Goal: Information Seeking & Learning: Learn about a topic

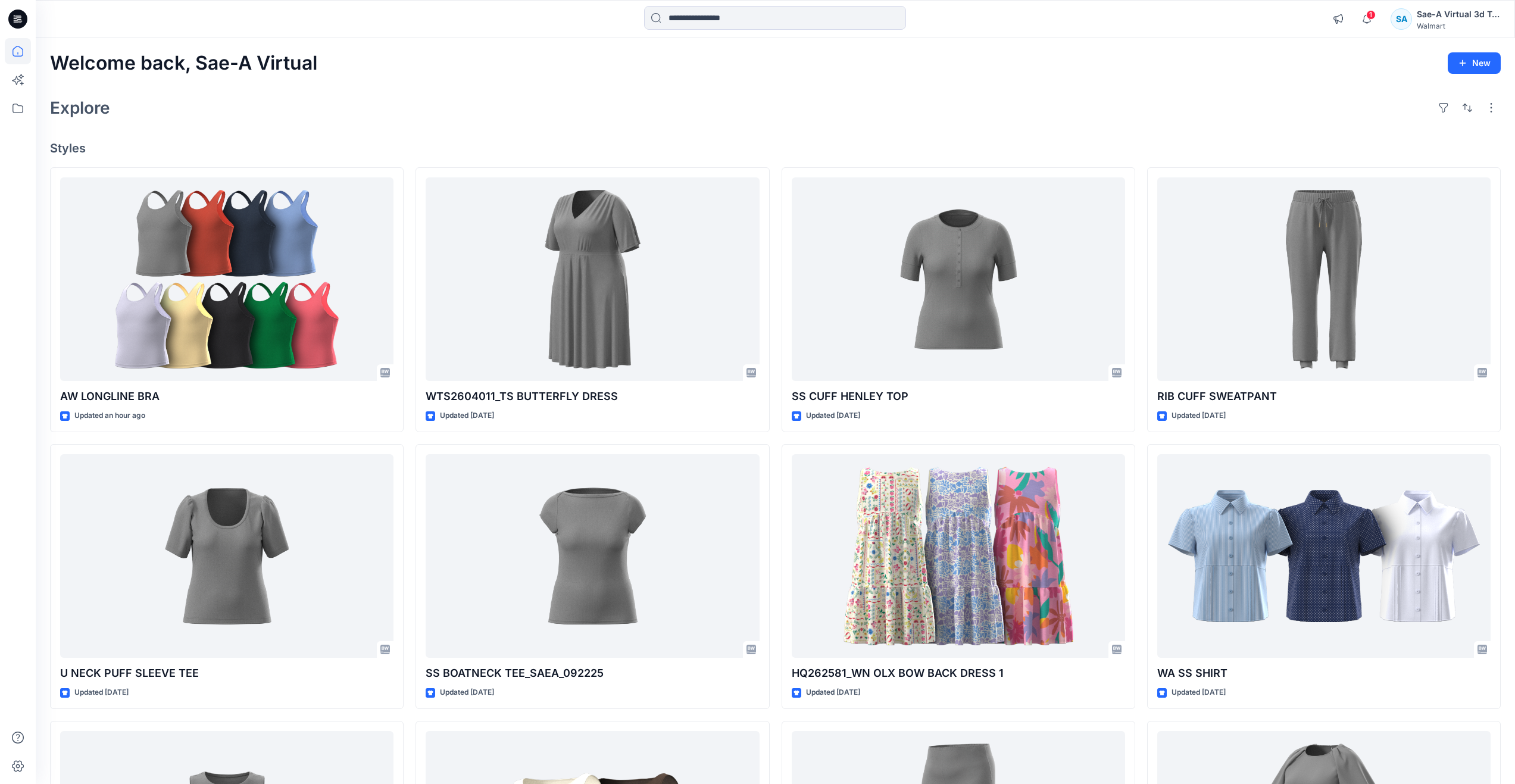
click at [391, 67] on div "Welcome back, Sae-A Virtual New" at bounding box center [776, 64] width 1451 height 22
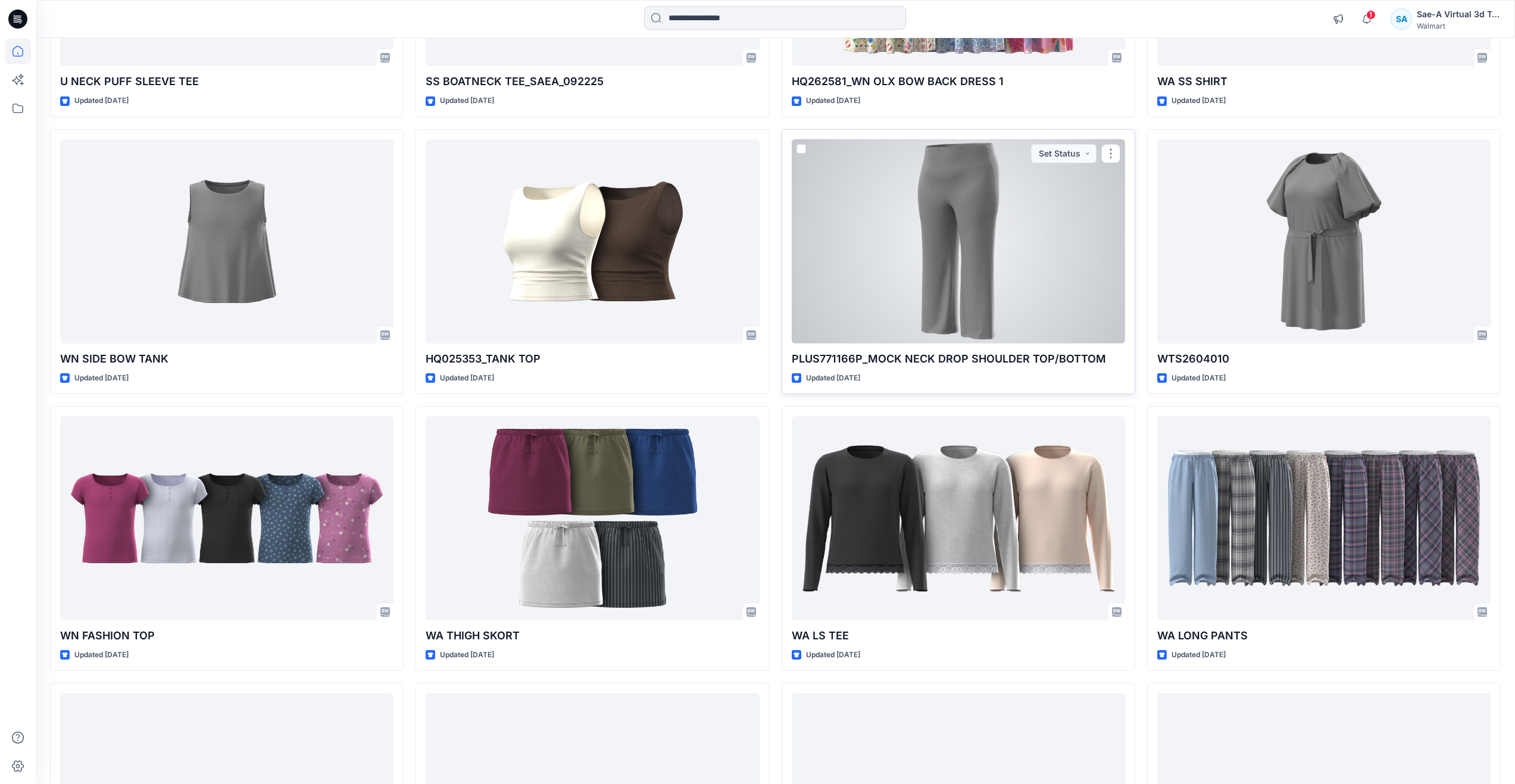
scroll to position [595, 0]
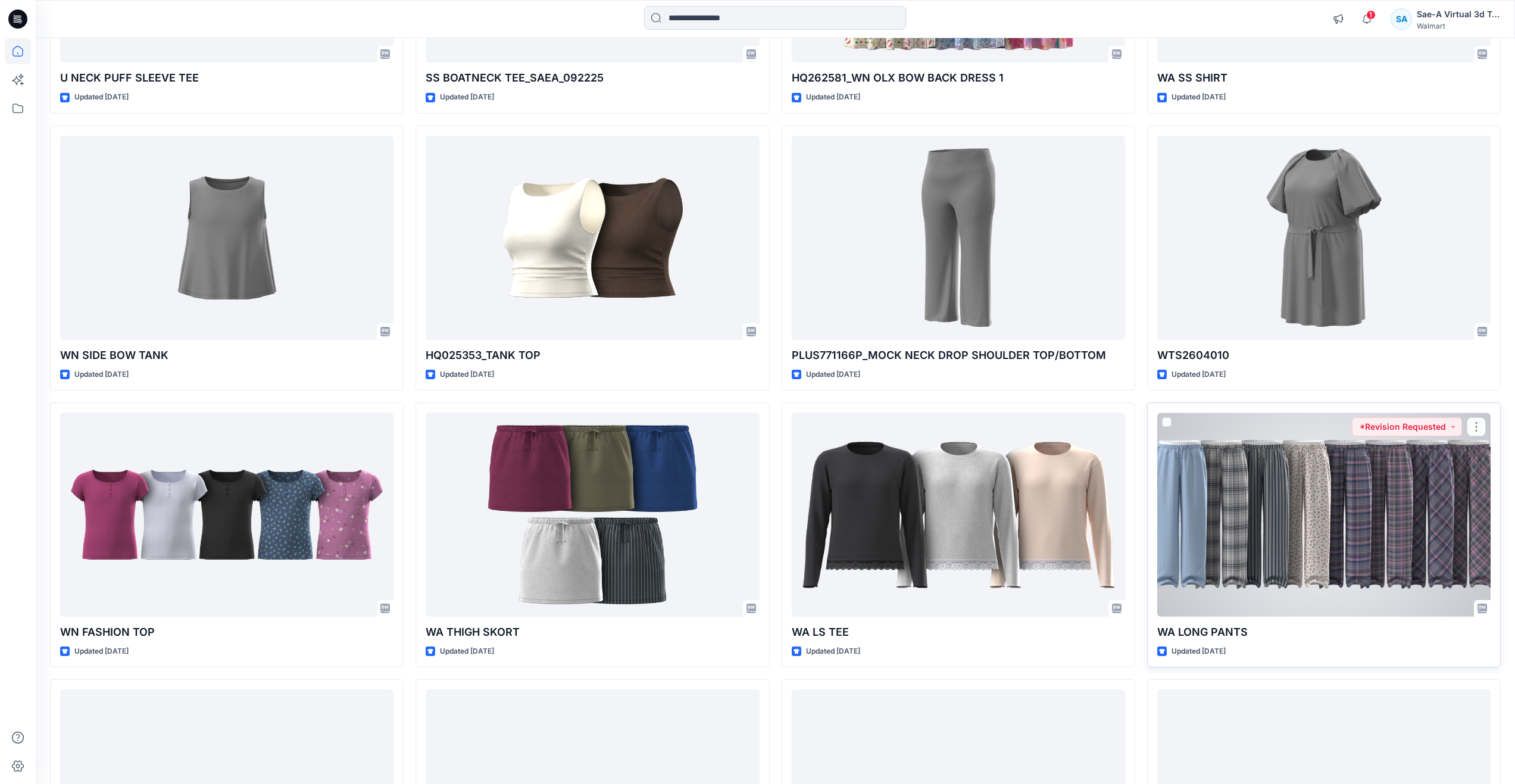
click at [1276, 544] on div at bounding box center [1324, 514] width 334 height 204
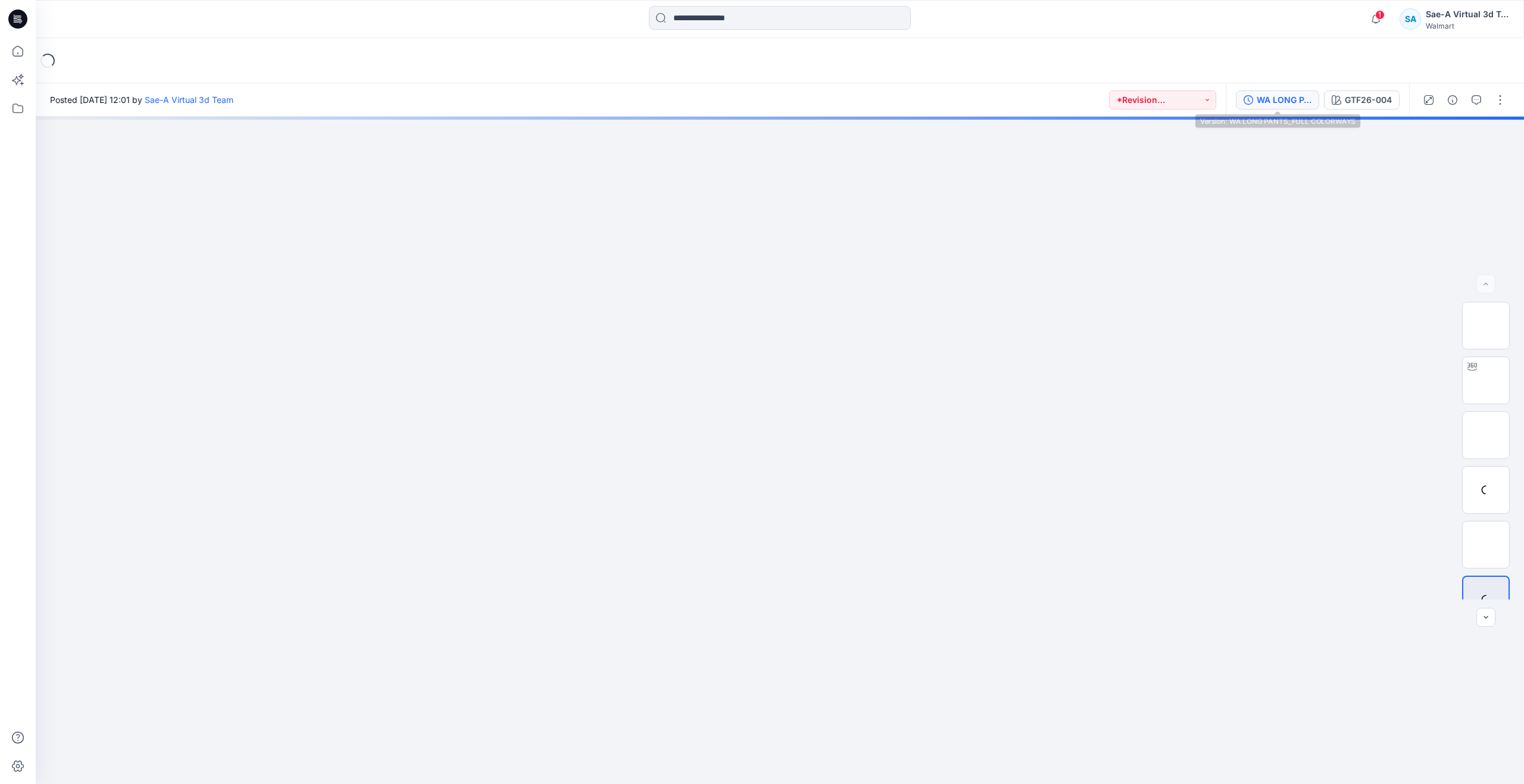
click at [1300, 97] on div "WA LONG PANTS_FULL COLORWAYS" at bounding box center [1284, 100] width 54 height 13
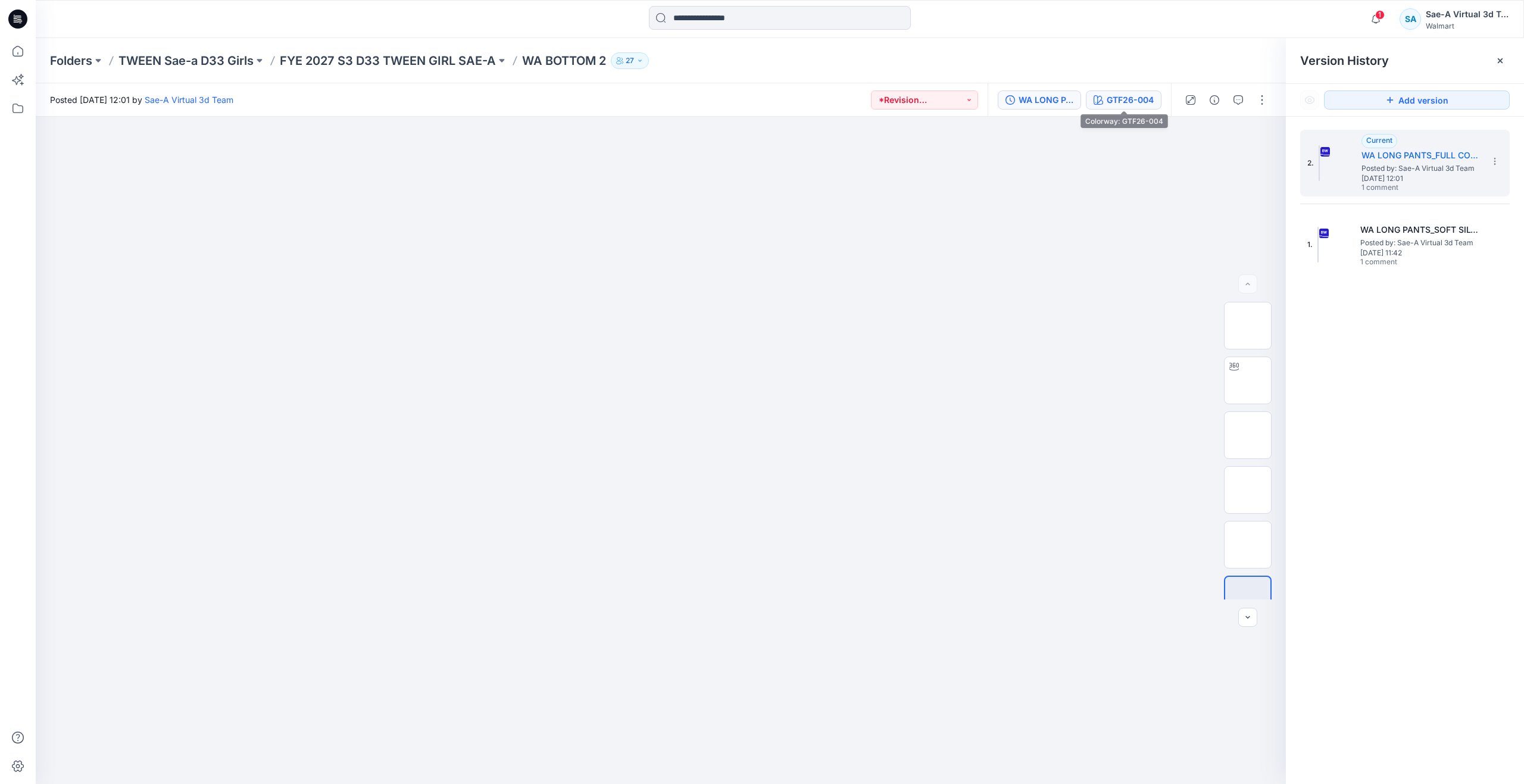
click at [1139, 99] on div "GTF26-004" at bounding box center [1130, 100] width 47 height 13
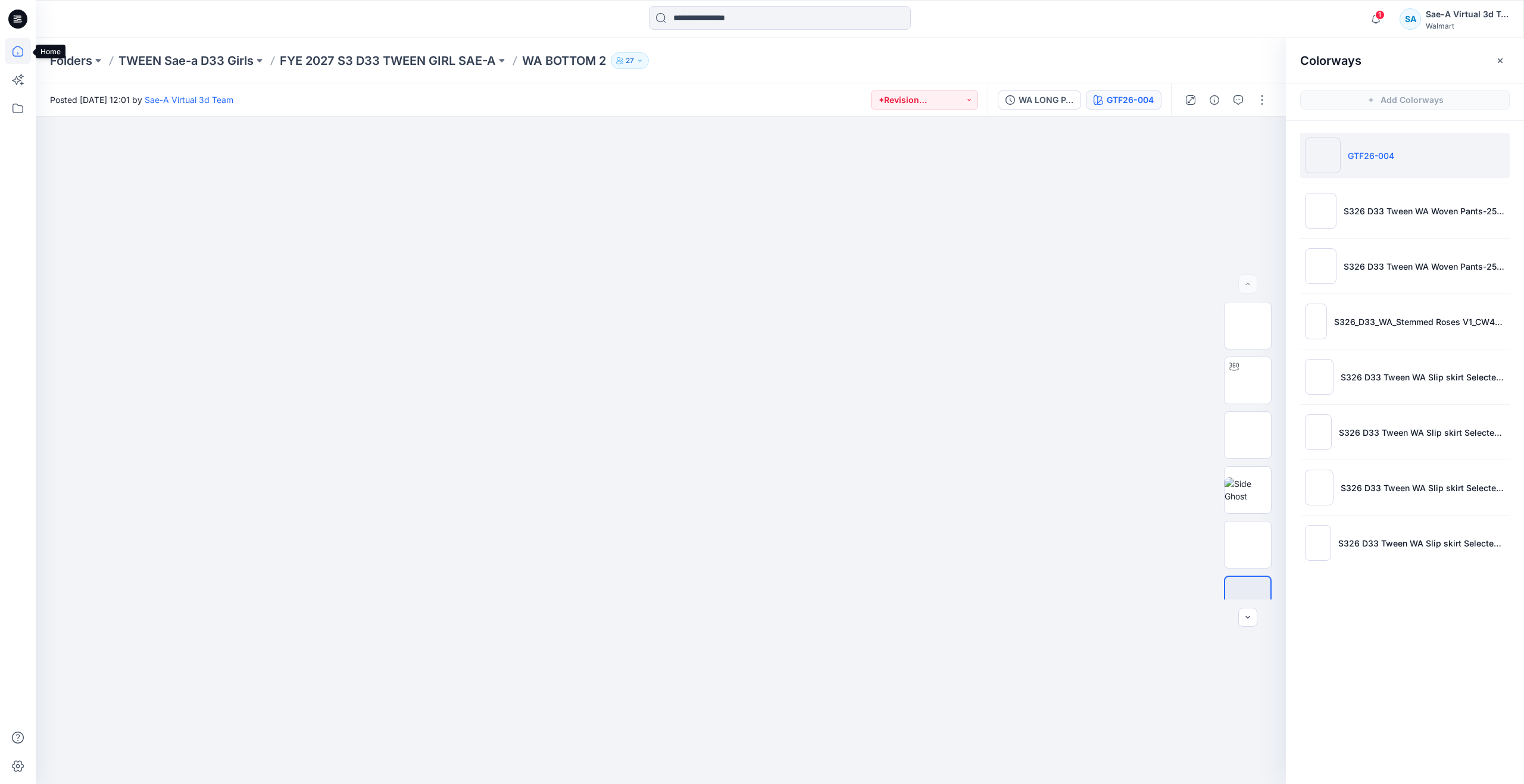
click at [27, 55] on icon at bounding box center [18, 51] width 26 height 26
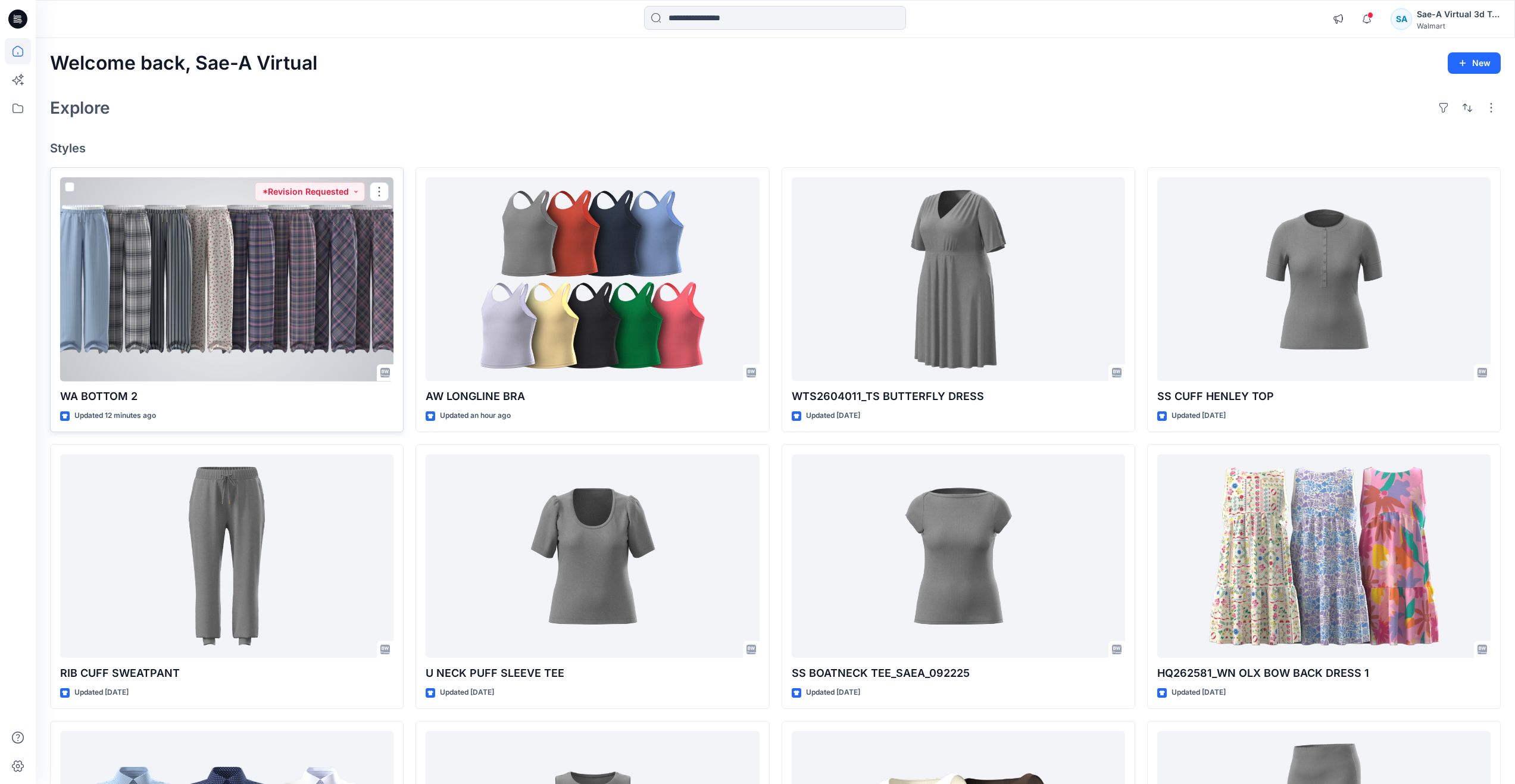
click at [301, 298] on div at bounding box center [226, 279] width 334 height 204
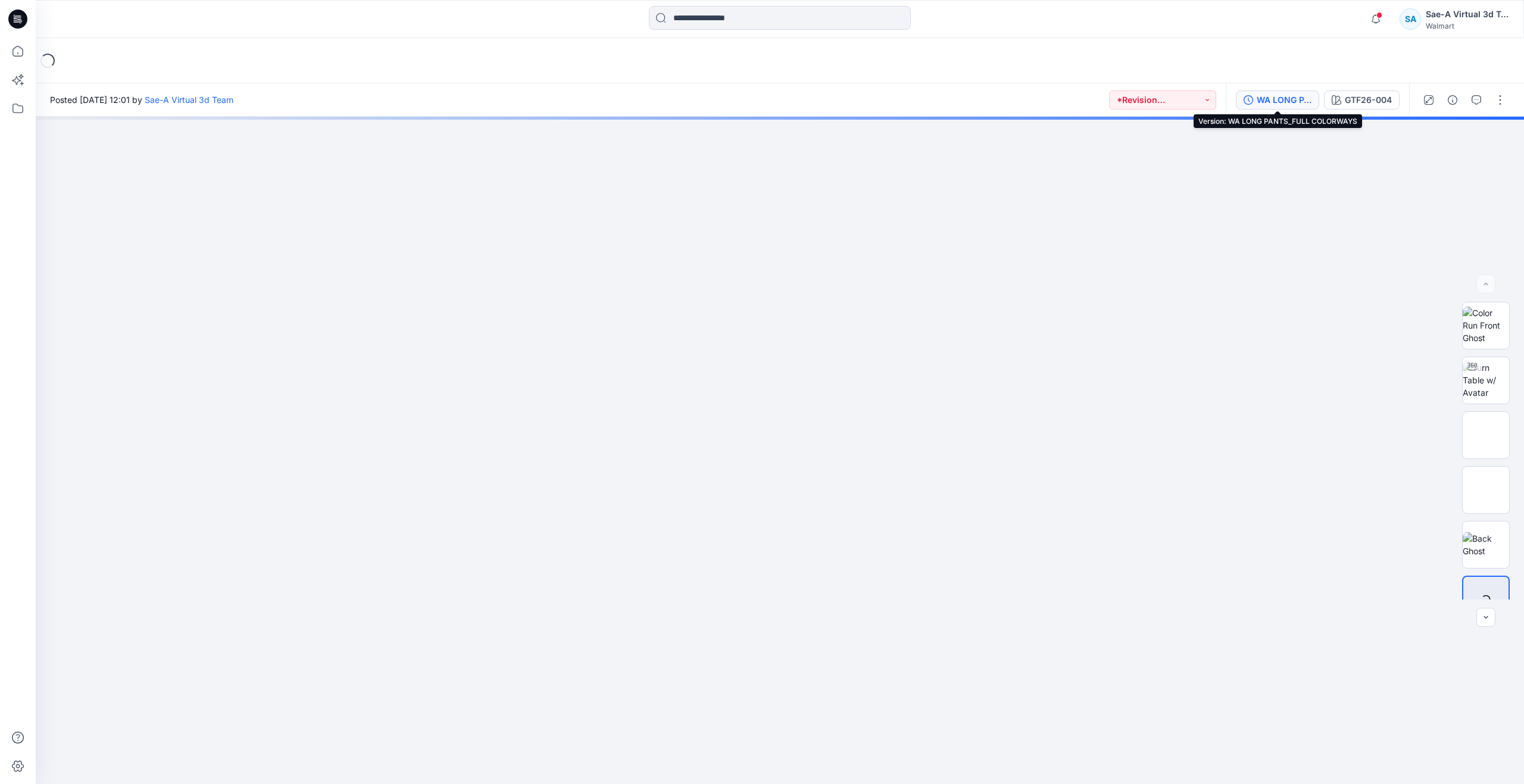
click at [1279, 98] on div "WA LONG PANTS_FULL COLORWAYS" at bounding box center [1284, 100] width 54 height 13
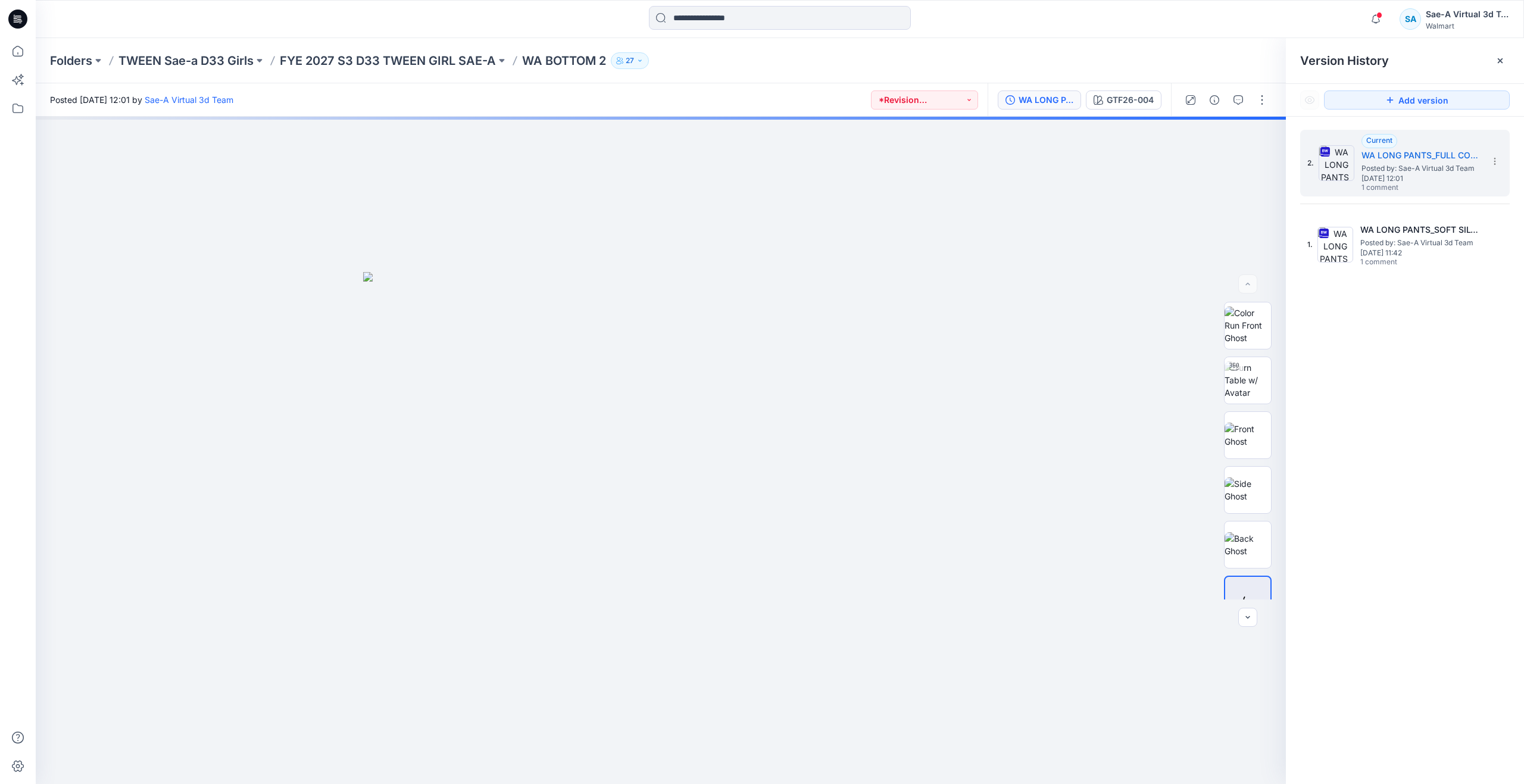
click at [1144, 116] on div "WA LONG PANTS_FULL COLORWAYS GTF26-004" at bounding box center [1079, 100] width 183 height 33
click at [1124, 105] on div "GTF26-004" at bounding box center [1130, 100] width 47 height 13
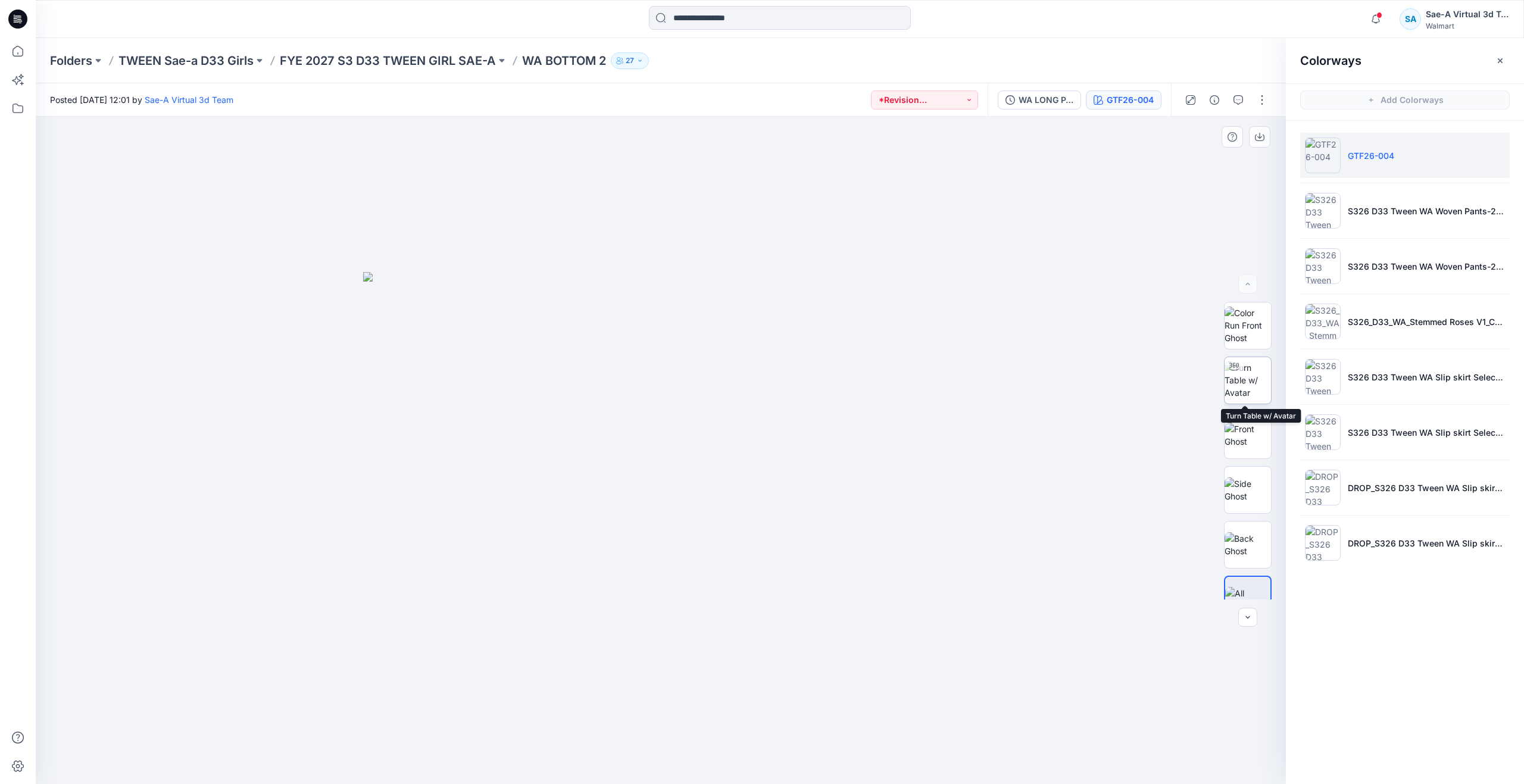
click at [1237, 377] on img at bounding box center [1247, 380] width 47 height 38
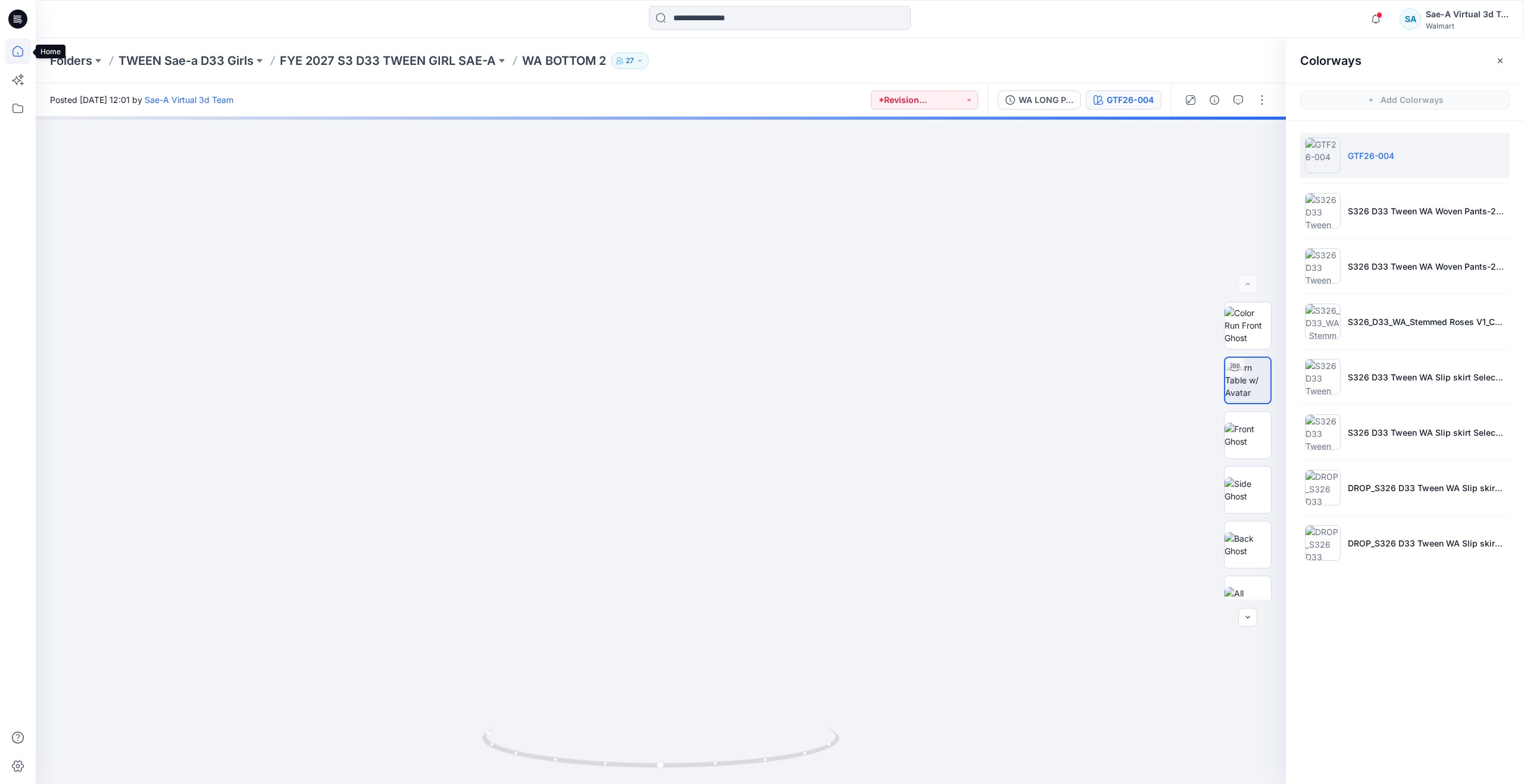
click at [24, 57] on icon at bounding box center [18, 51] width 26 height 26
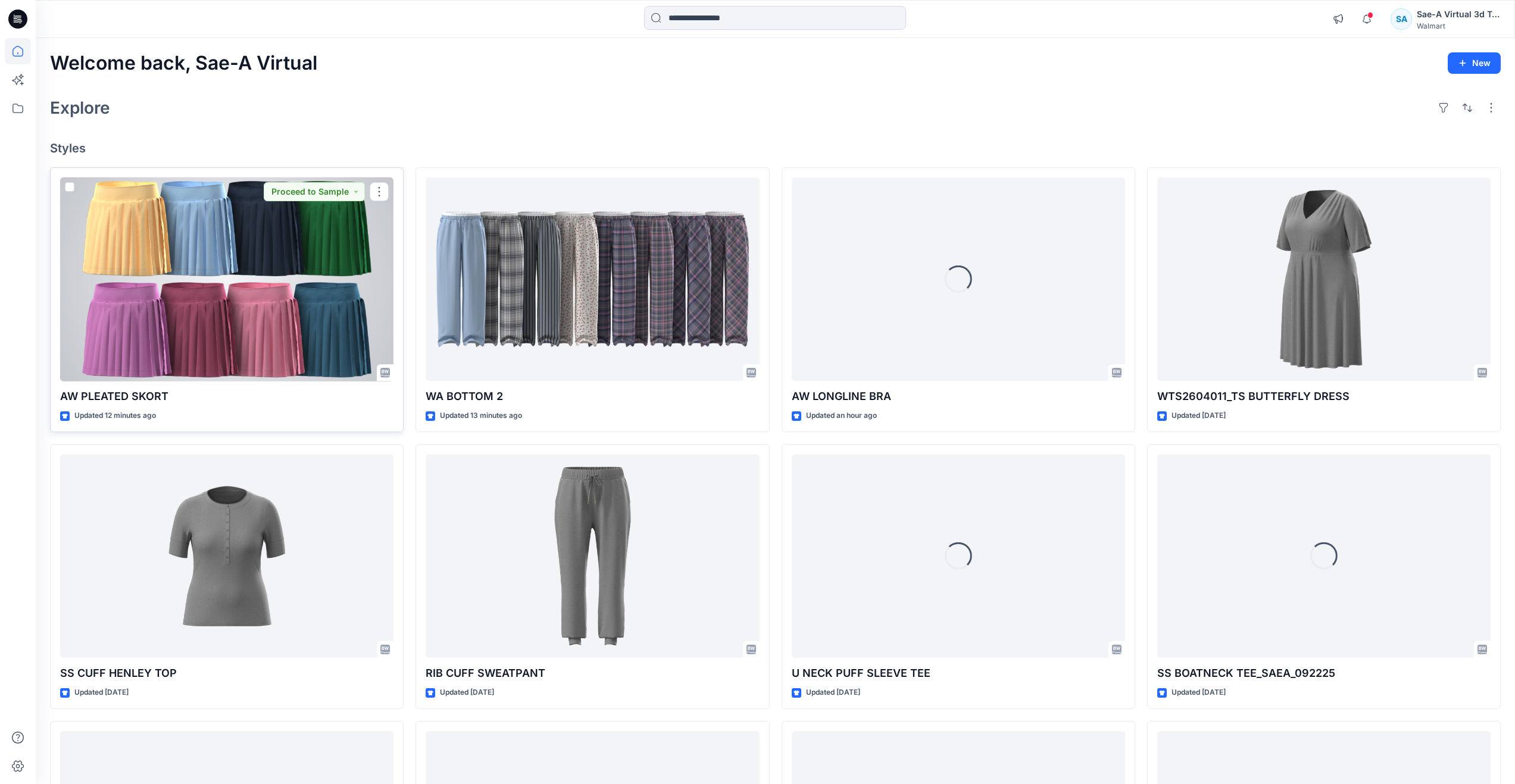
click at [268, 317] on div at bounding box center [226, 279] width 334 height 204
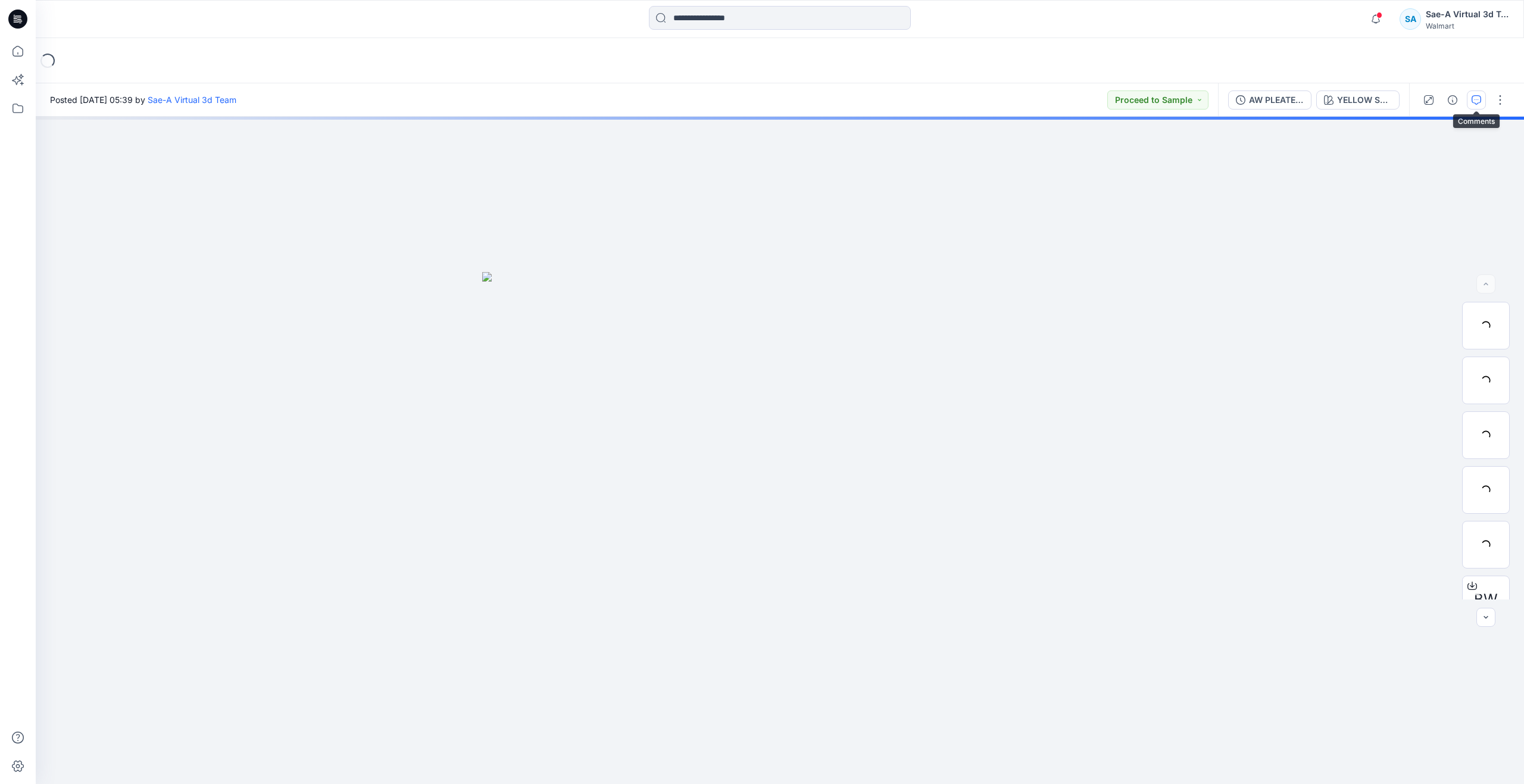
click at [1476, 107] on button "button" at bounding box center [1476, 99] width 19 height 19
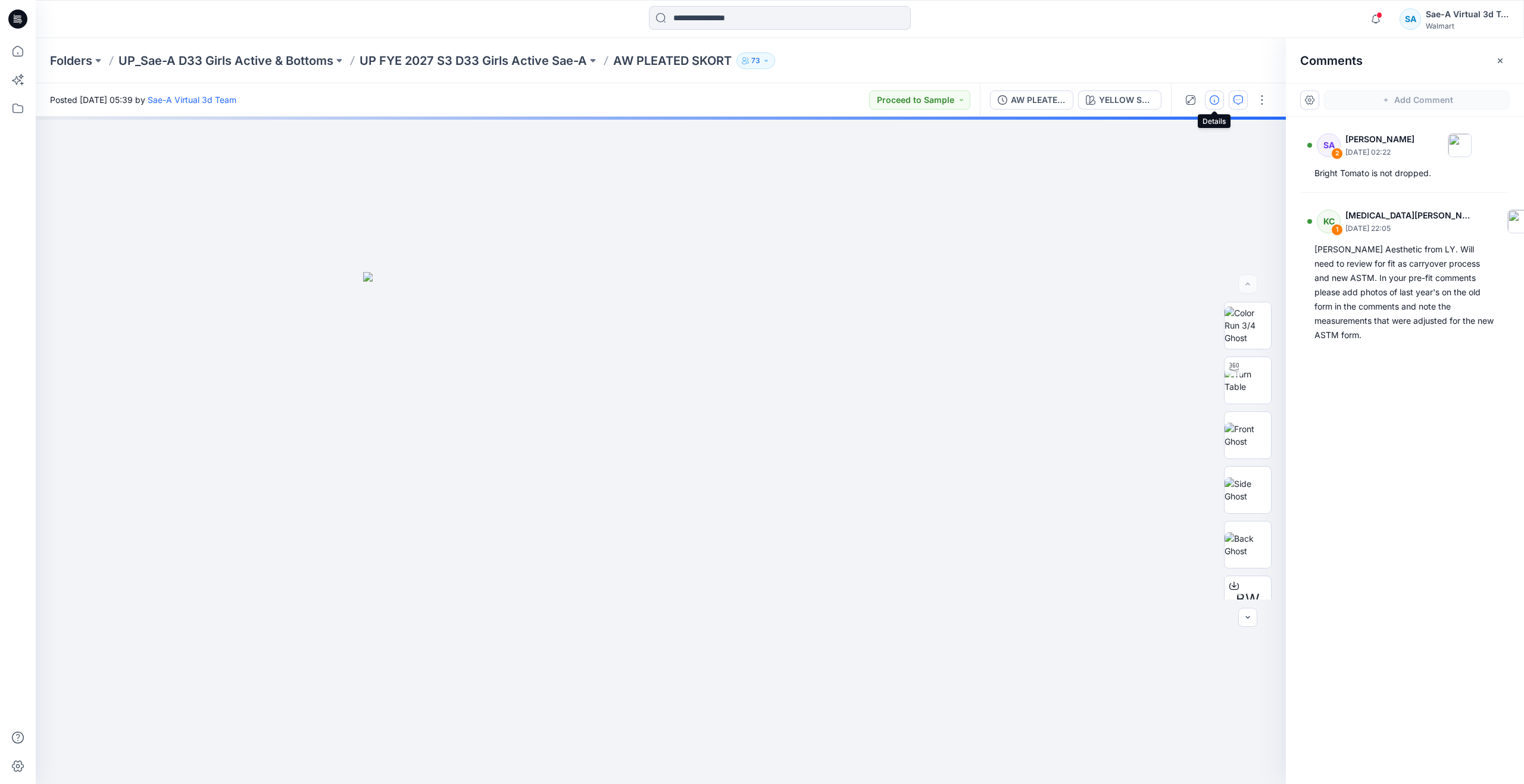
click at [1214, 105] on button "button" at bounding box center [1214, 99] width 19 height 19
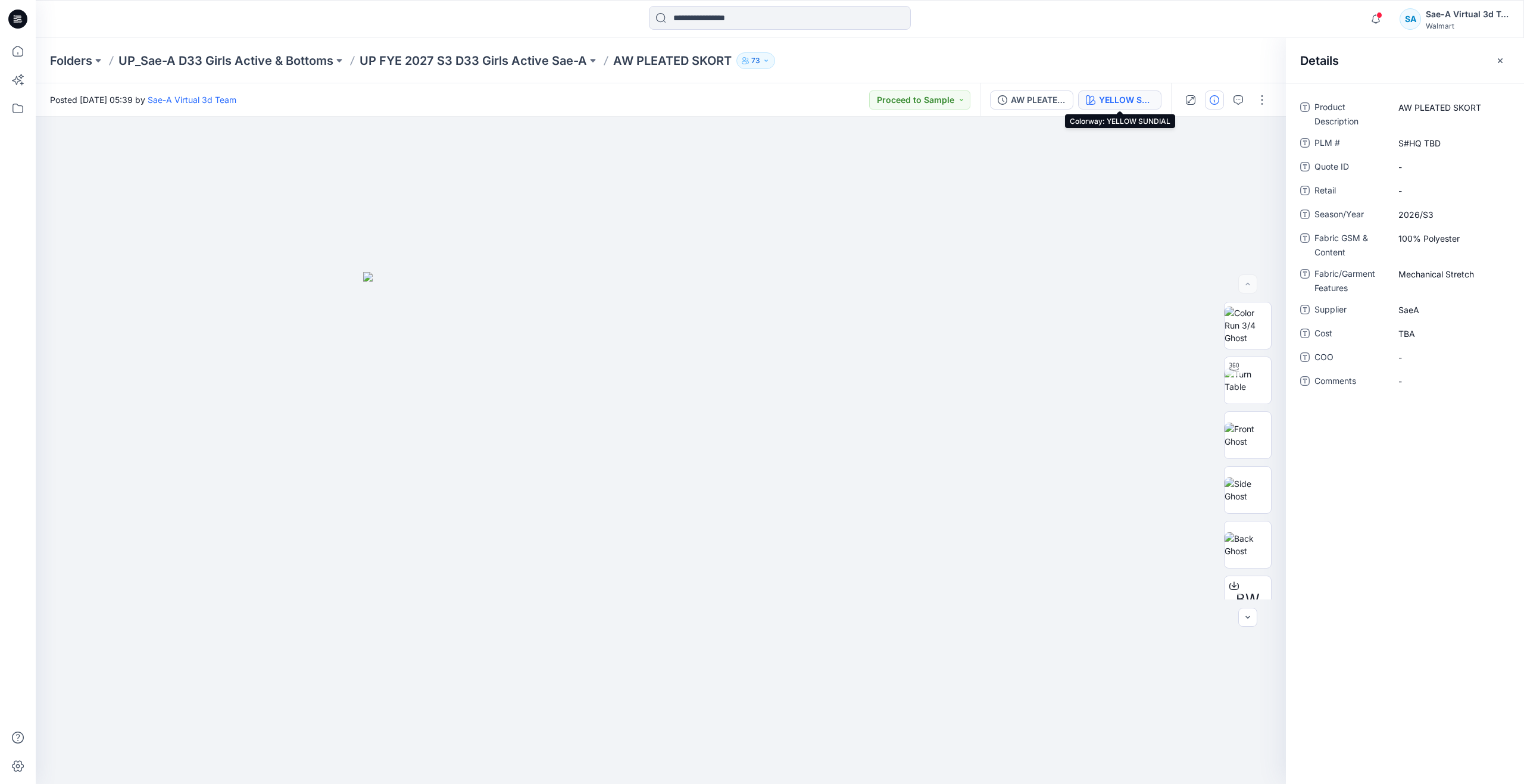
click at [1124, 103] on div "YELLOW SUNDIAL" at bounding box center [1126, 100] width 54 height 13
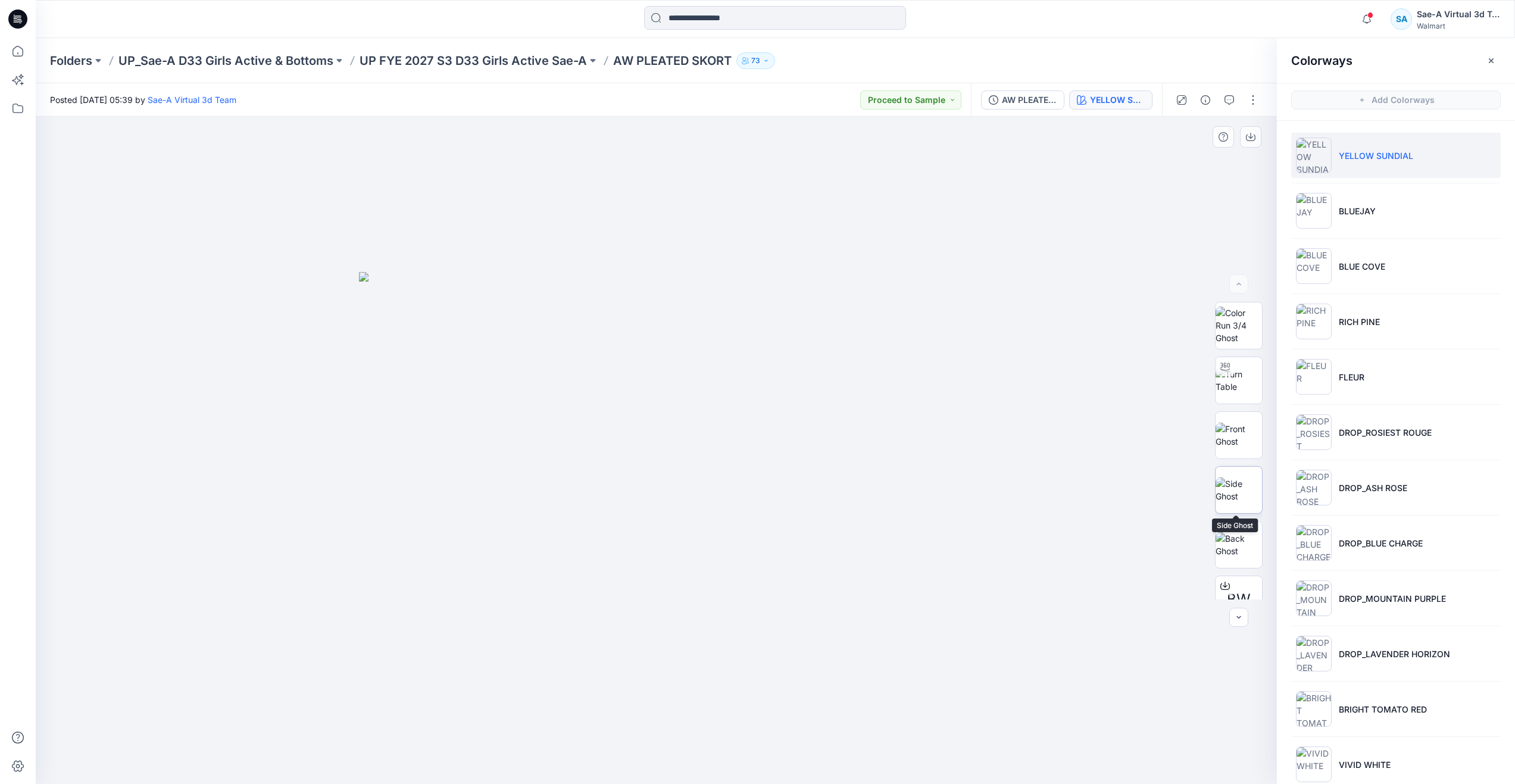
click at [1246, 502] on img at bounding box center [1238, 489] width 47 height 25
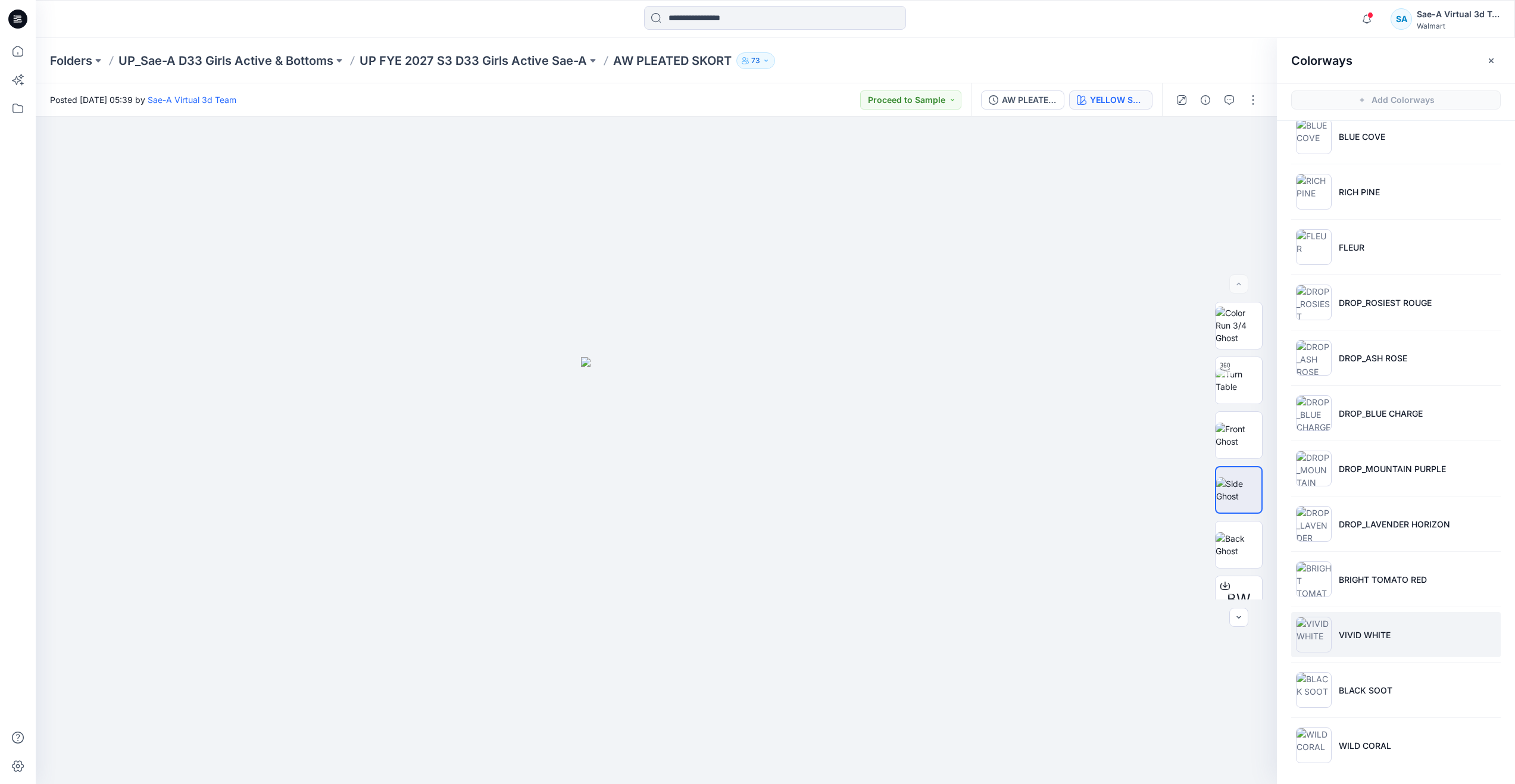
scroll to position [131, 0]
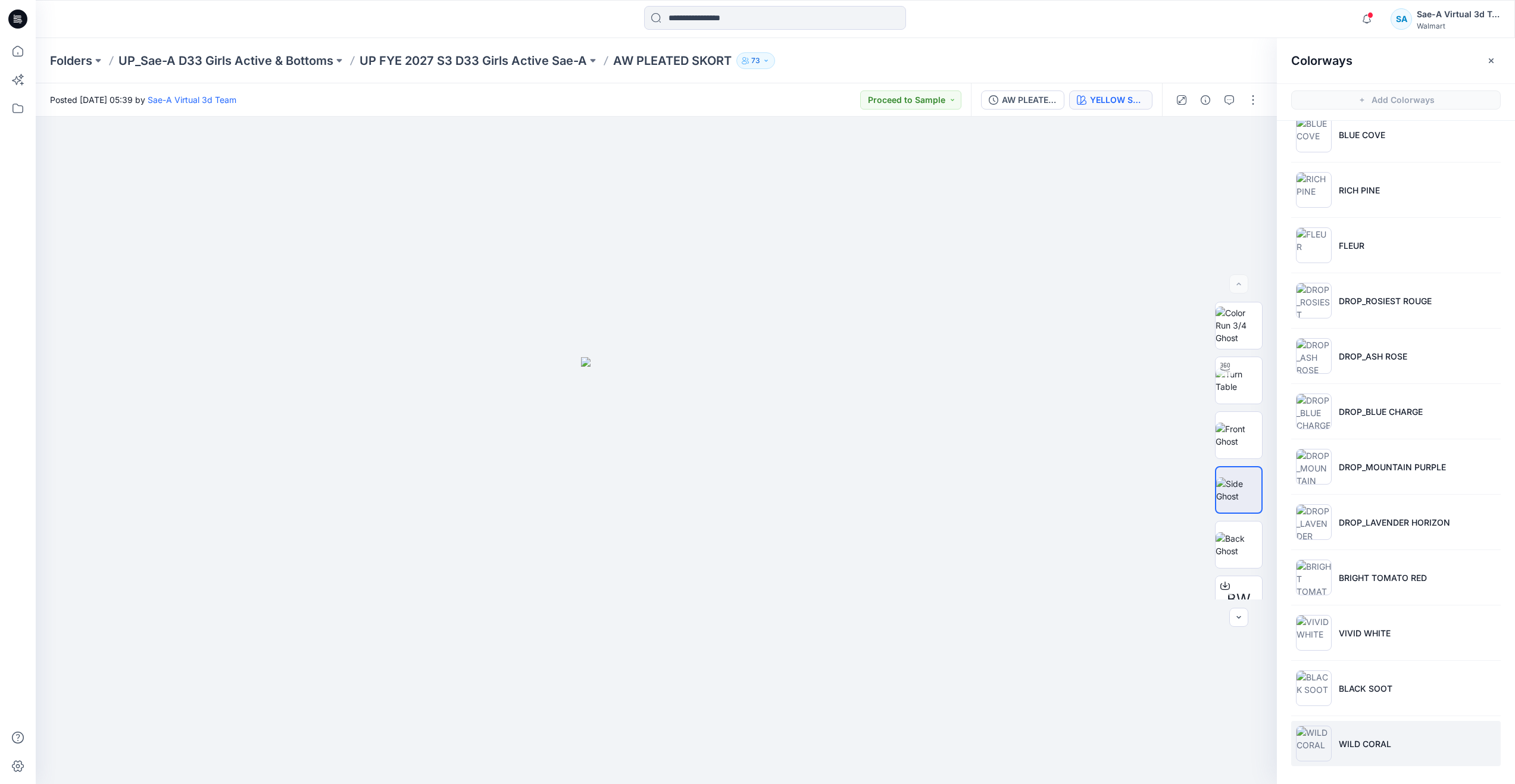
click at [1339, 757] on li "WILD CORAL" at bounding box center [1396, 743] width 210 height 45
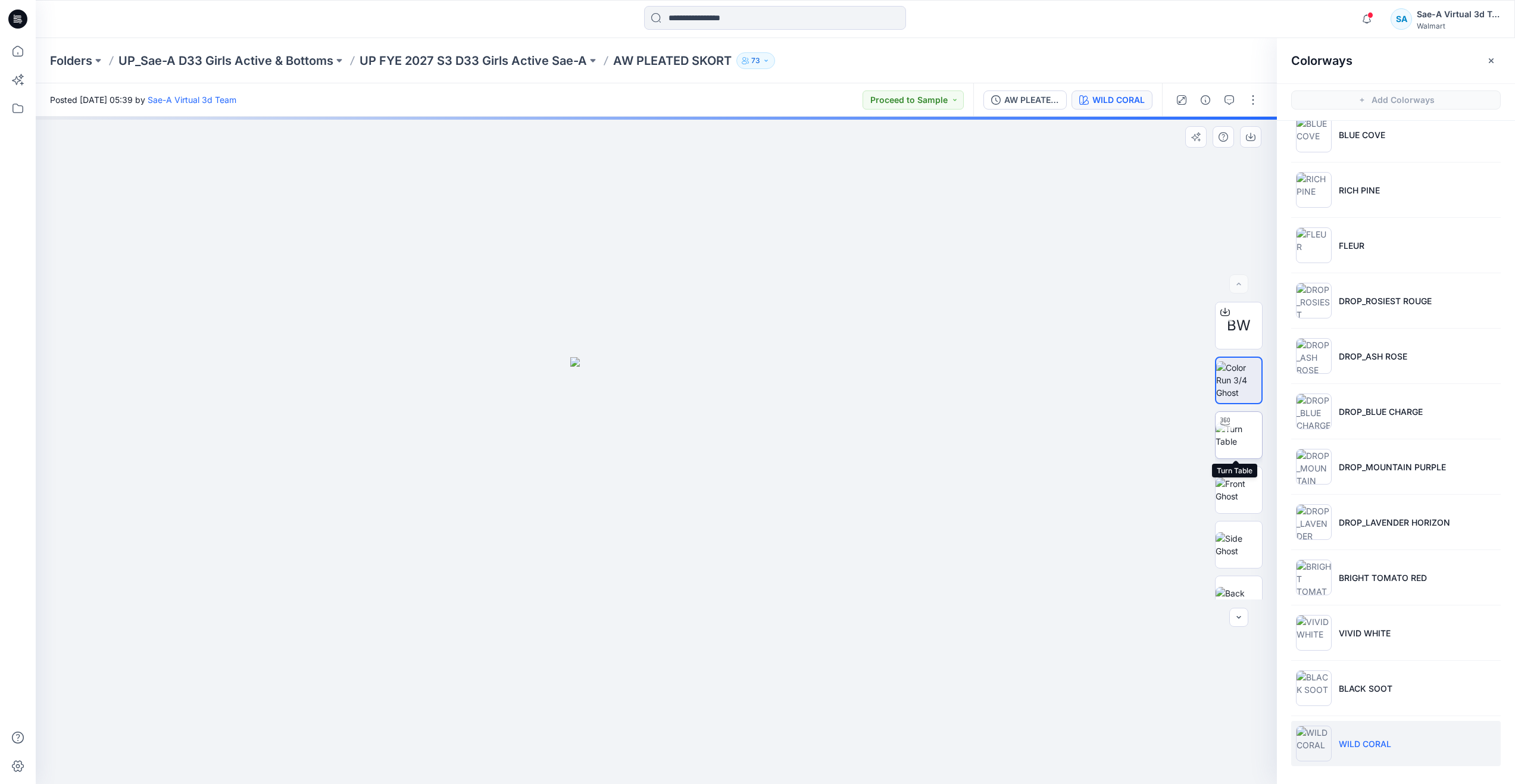
click at [1245, 433] on img at bounding box center [1238, 435] width 47 height 25
drag, startPoint x: 667, startPoint y: 759, endPoint x: 258, endPoint y: 628, distance: 429.5
click at [258, 628] on div at bounding box center [656, 450] width 1241 height 667
click at [14, 47] on icon at bounding box center [18, 51] width 26 height 26
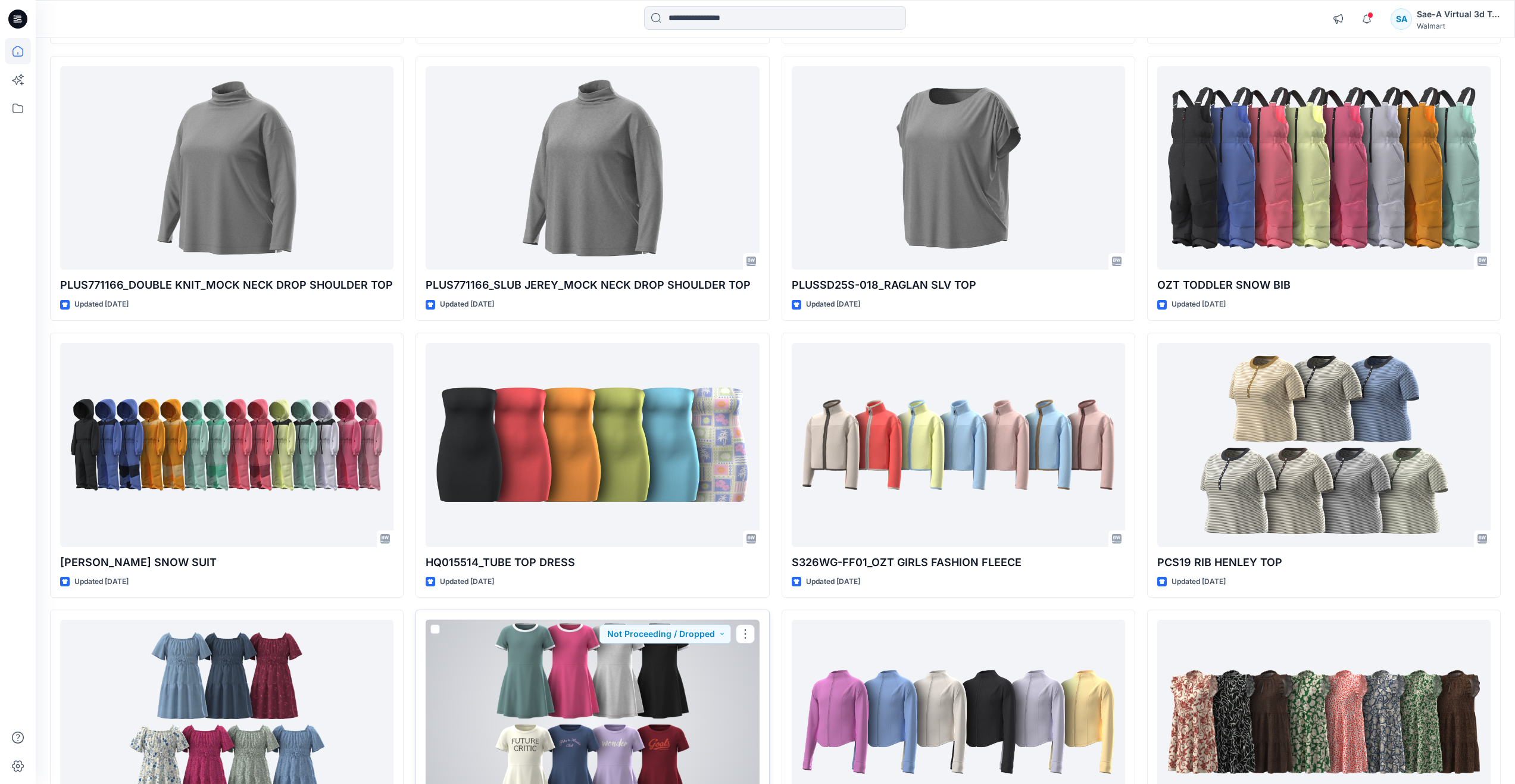
scroll to position [1488, 0]
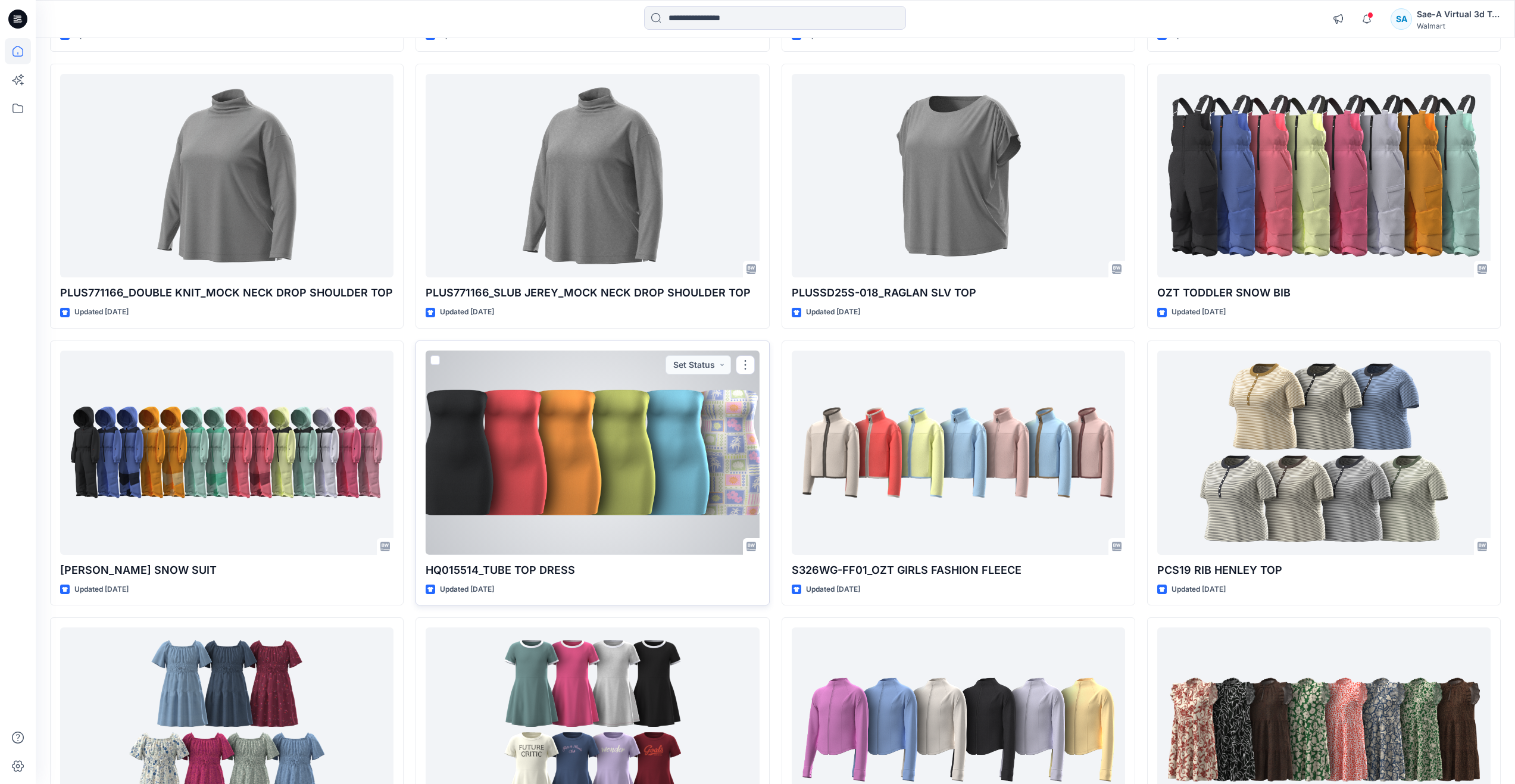
click at [606, 516] on div at bounding box center [592, 452] width 334 height 204
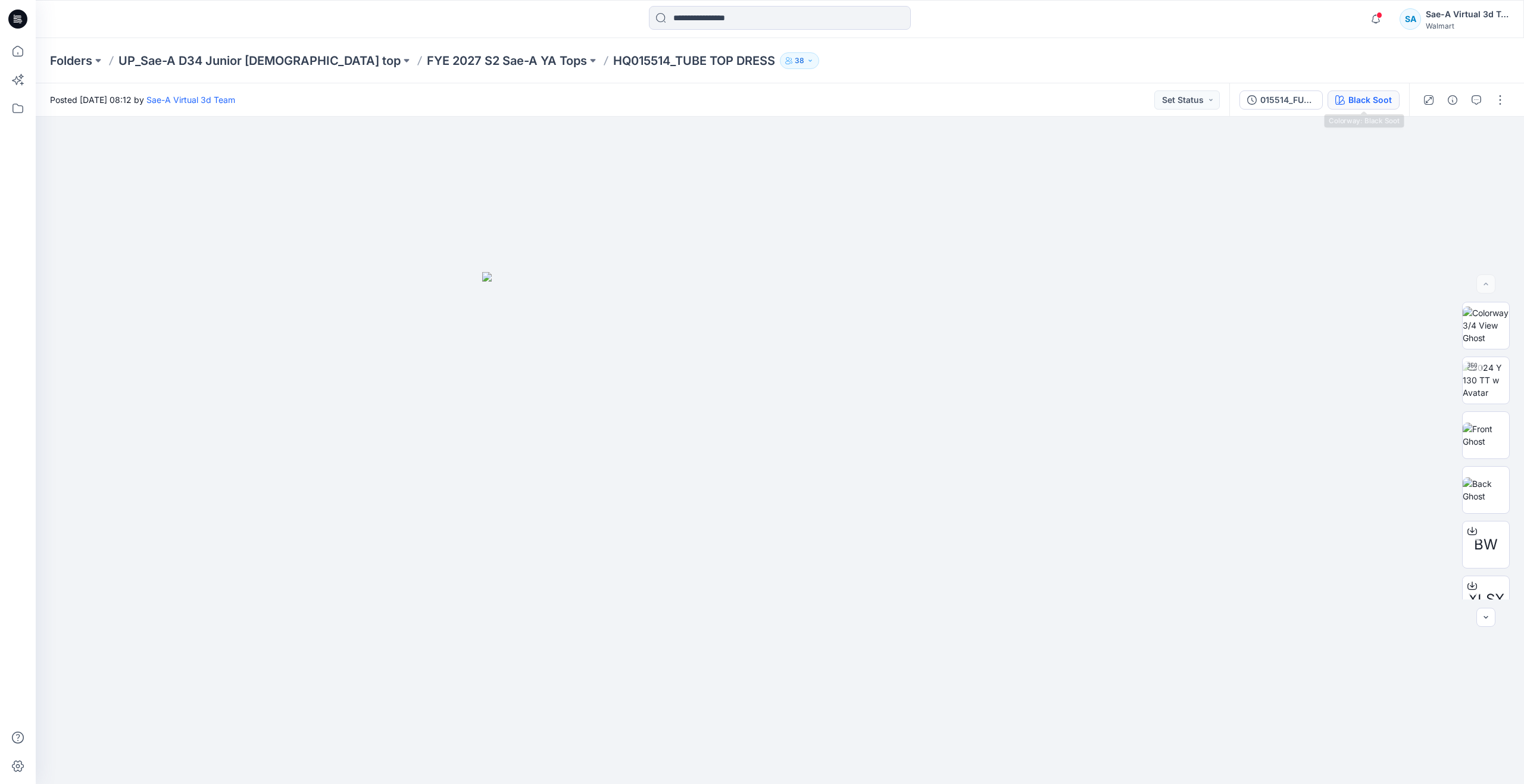
click at [1359, 100] on div "Black Soot" at bounding box center [1370, 100] width 44 height 13
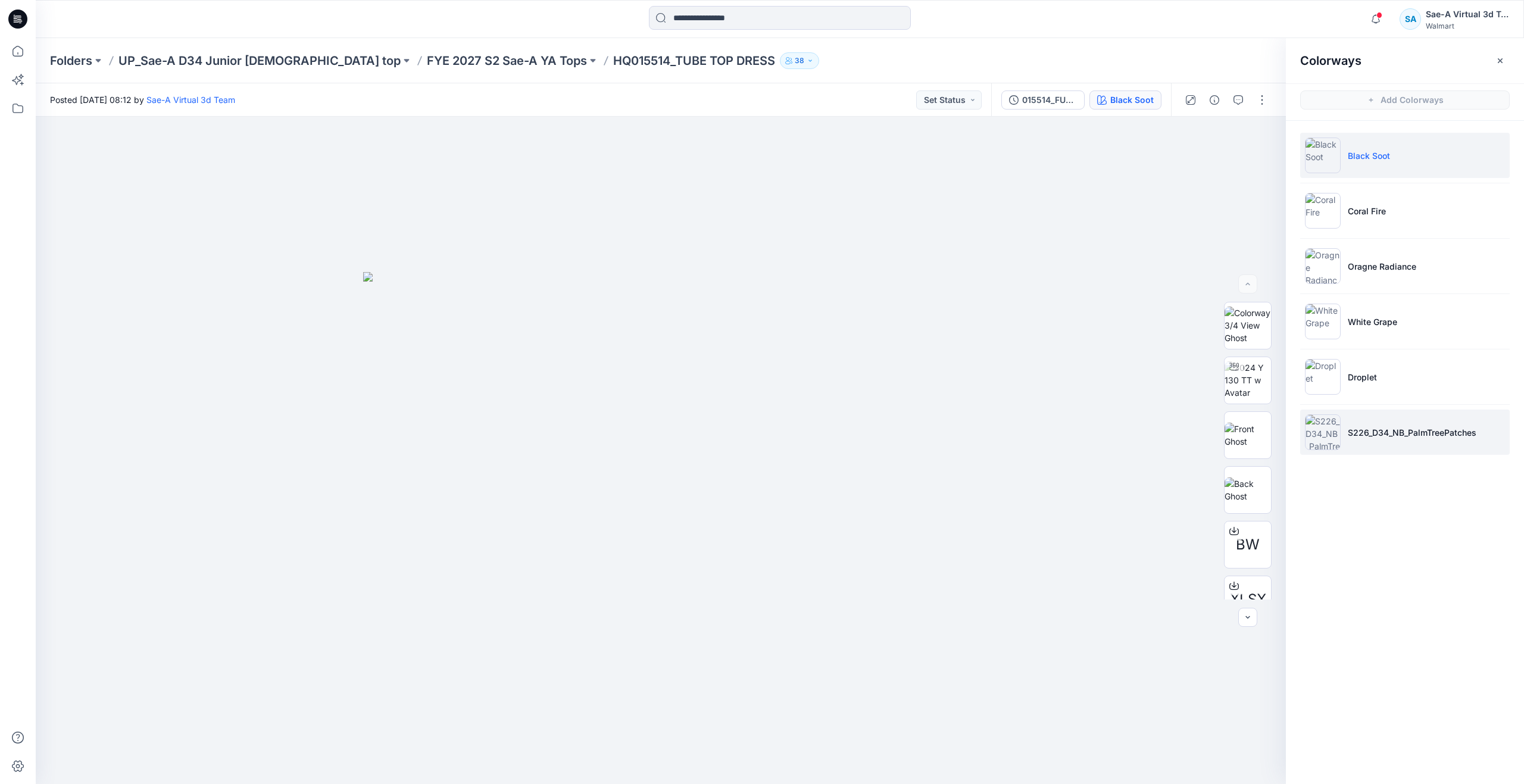
click at [1394, 432] on p "S226_D34_NB_PalmTreePatches" at bounding box center [1412, 432] width 128 height 13
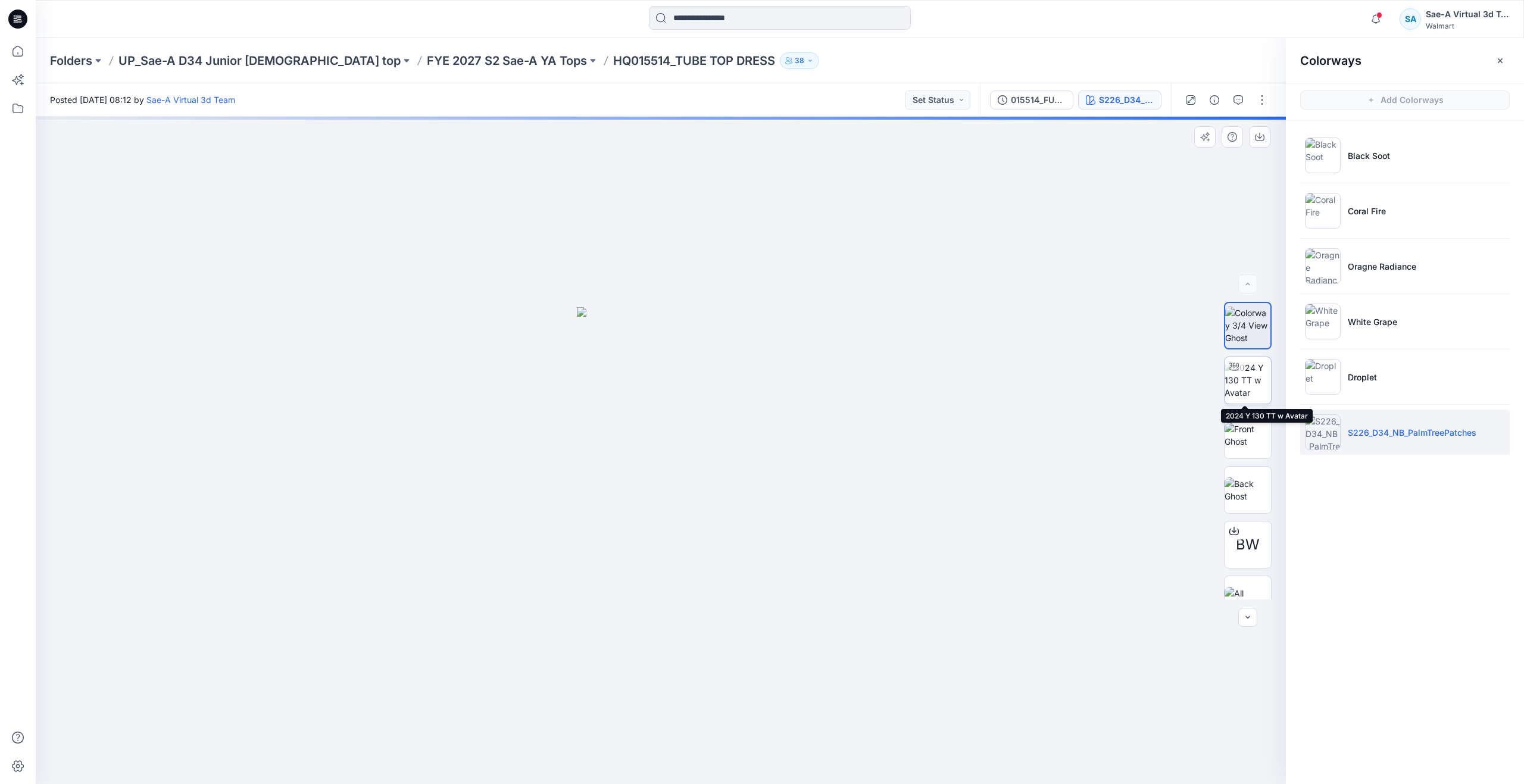
click at [1239, 383] on img at bounding box center [1247, 380] width 47 height 38
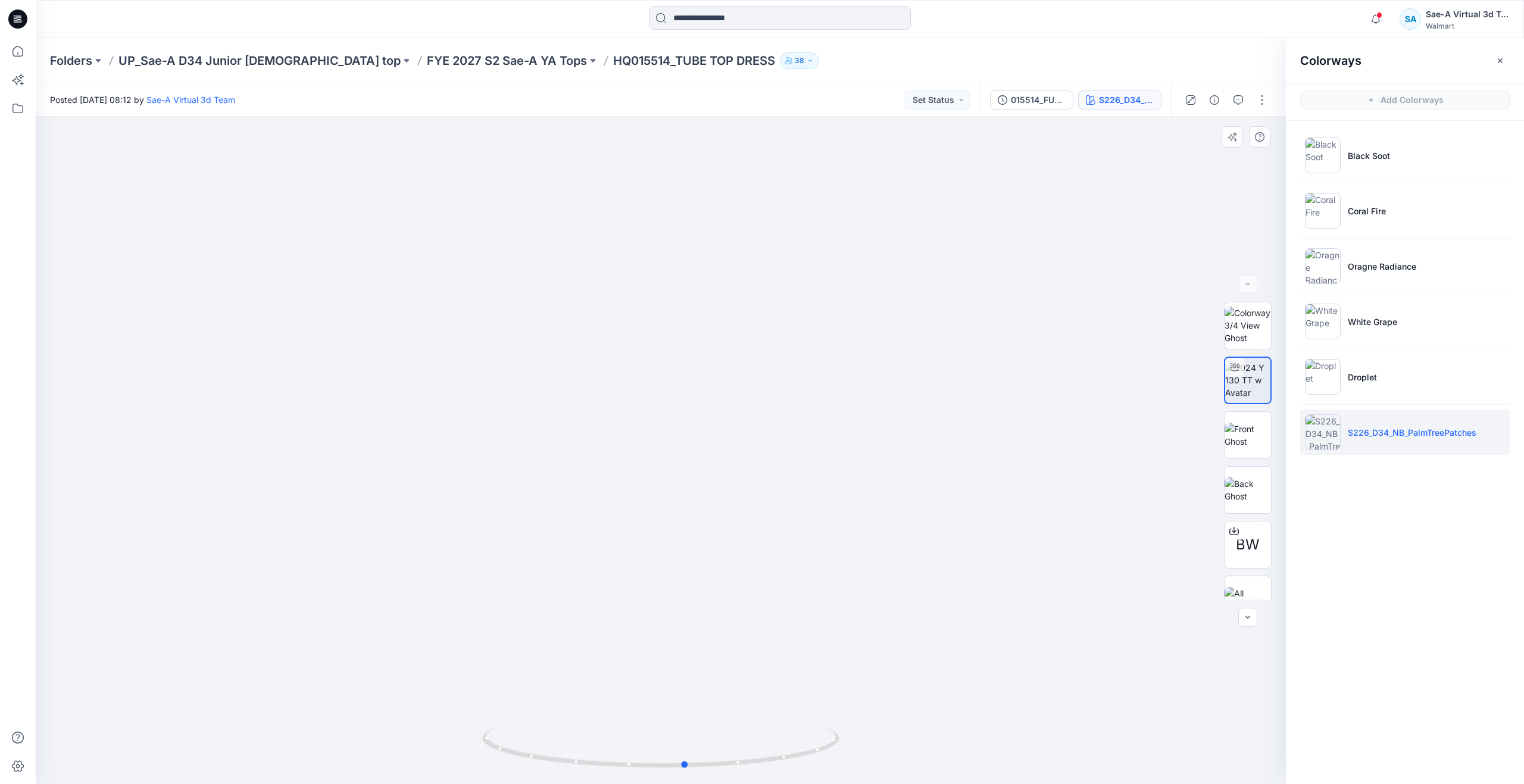
drag, startPoint x: 654, startPoint y: 763, endPoint x: 679, endPoint y: 700, distance: 67.8
click at [679, 700] on div at bounding box center [661, 450] width 1250 height 667
click at [470, 59] on p "FYE 2027 S2 Sae-A YA Tops" at bounding box center [507, 61] width 160 height 17
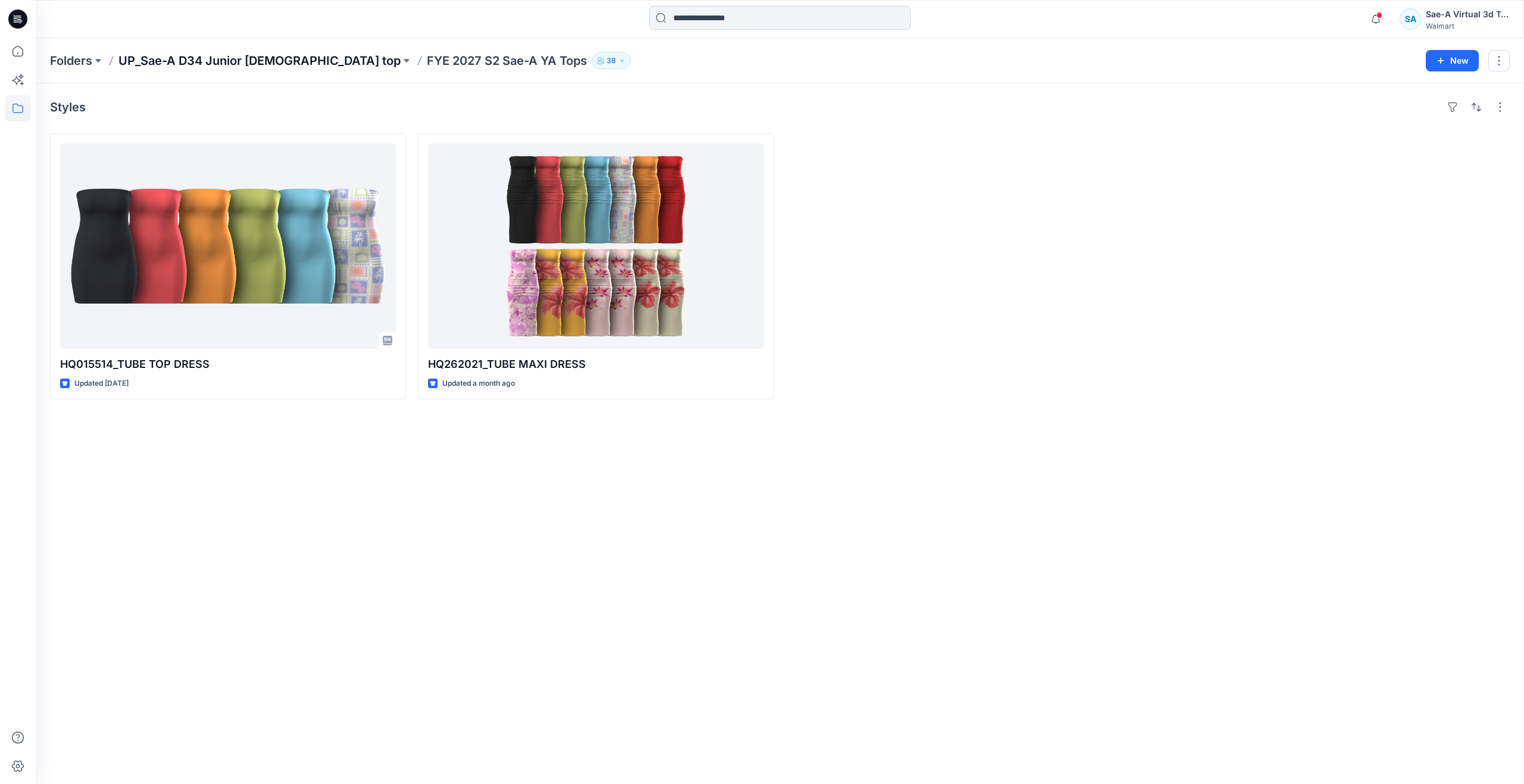
click at [217, 65] on p "UP_Sae-A D34 Junior [DEMOGRAPHIC_DATA] top" at bounding box center [260, 61] width 282 height 17
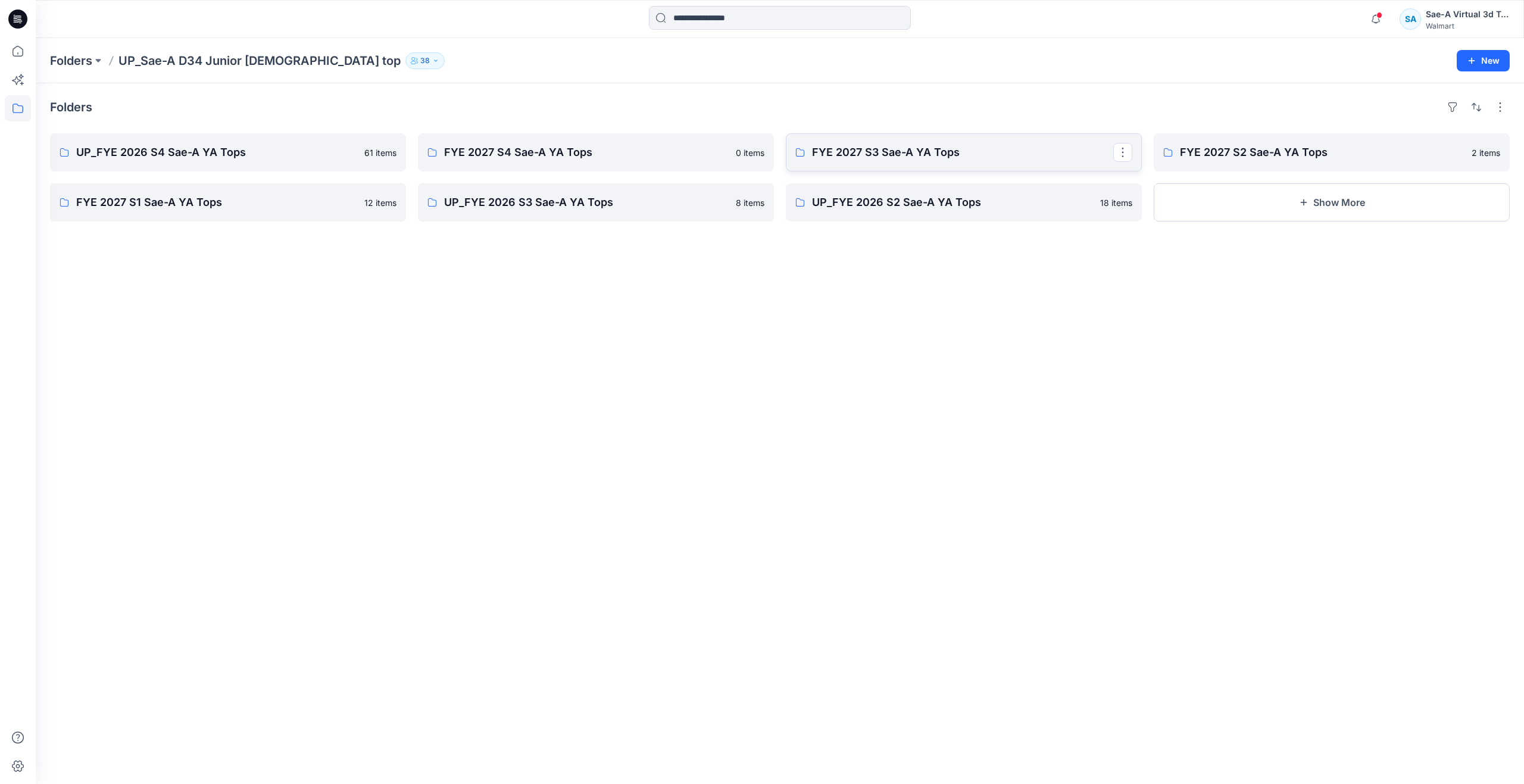
click at [908, 144] on p "FYE 2027 S3 Sae-A YA Tops" at bounding box center [962, 153] width 301 height 17
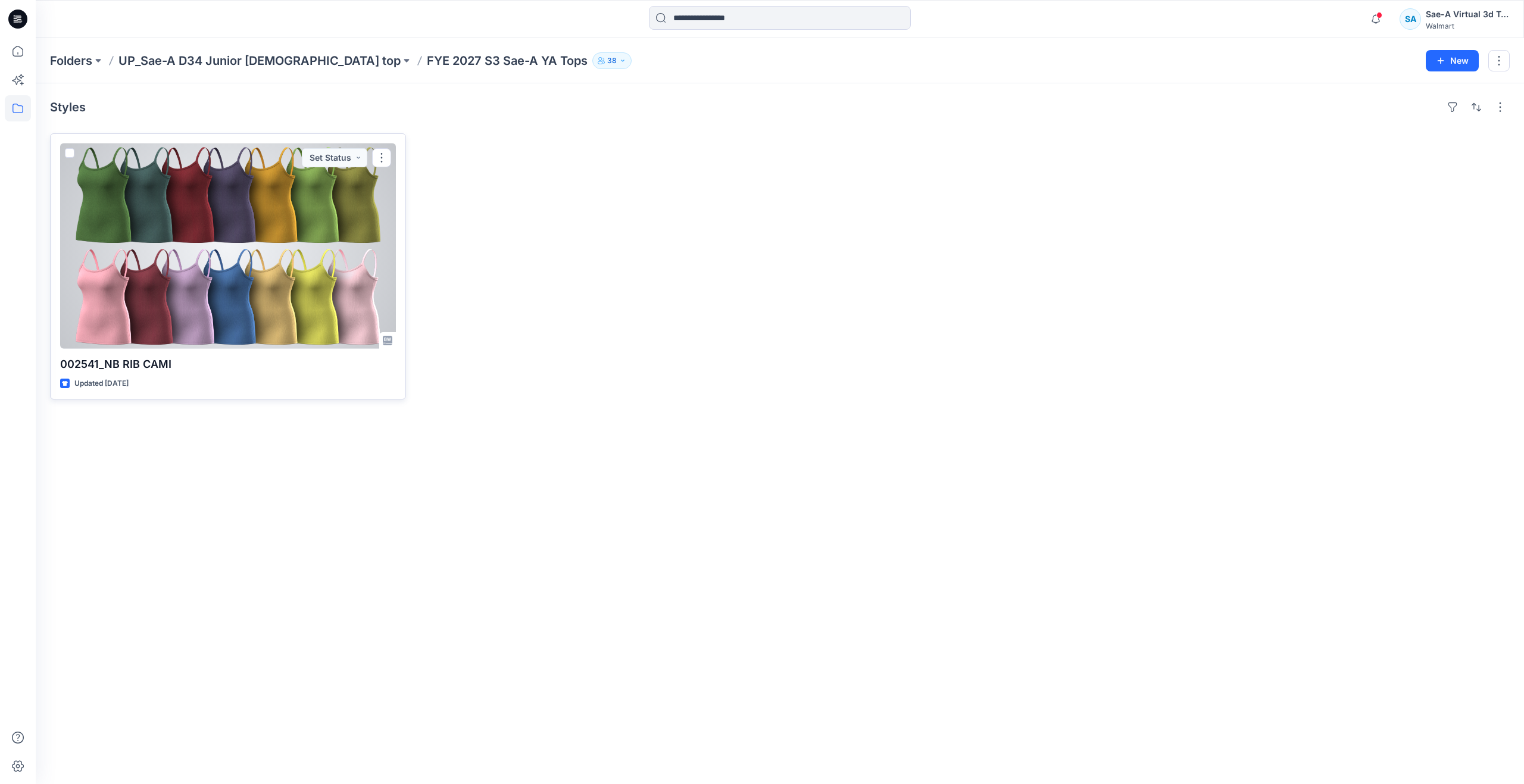
click at [103, 308] on div at bounding box center [228, 246] width 335 height 205
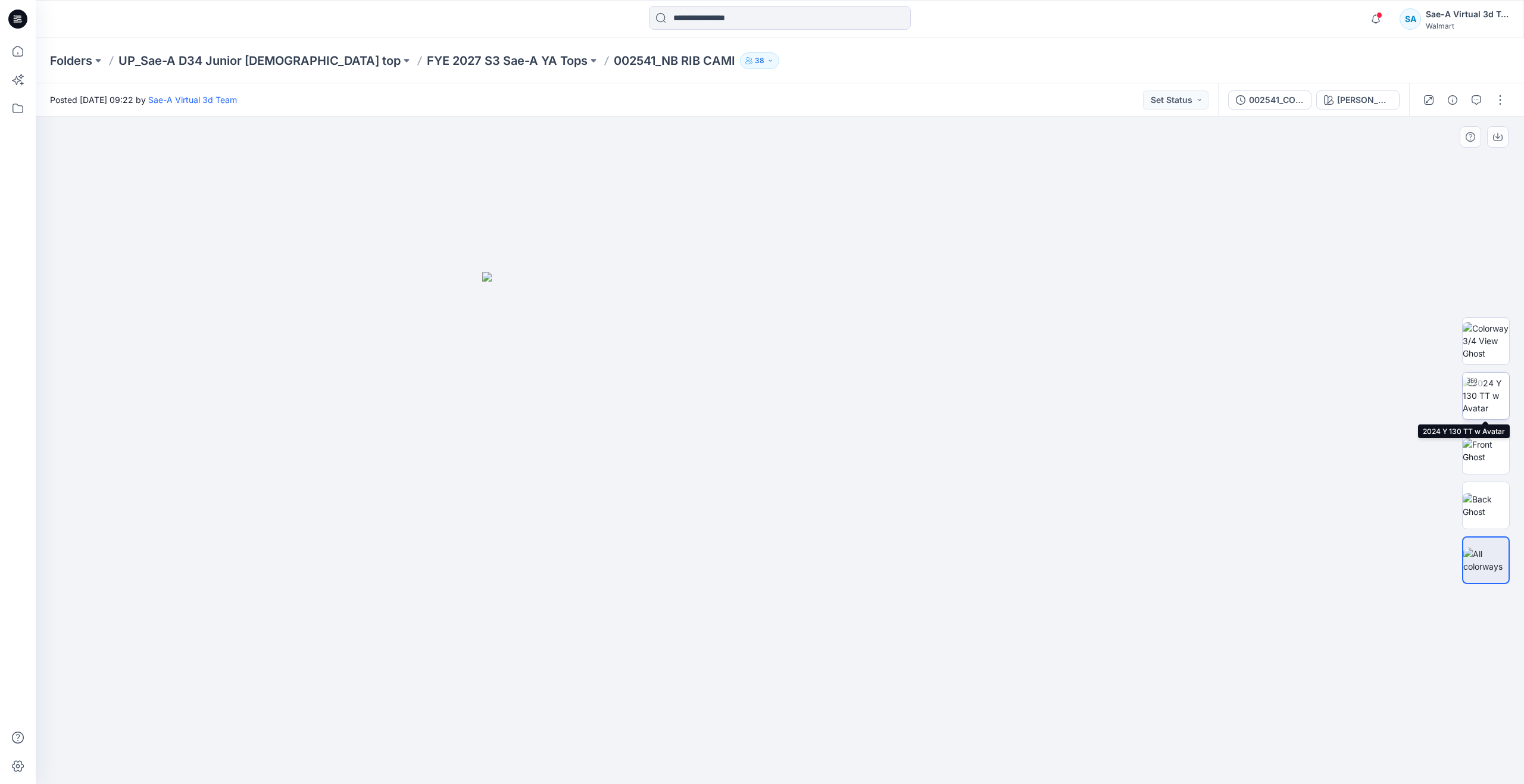
click at [1493, 396] on img at bounding box center [1485, 395] width 47 height 38
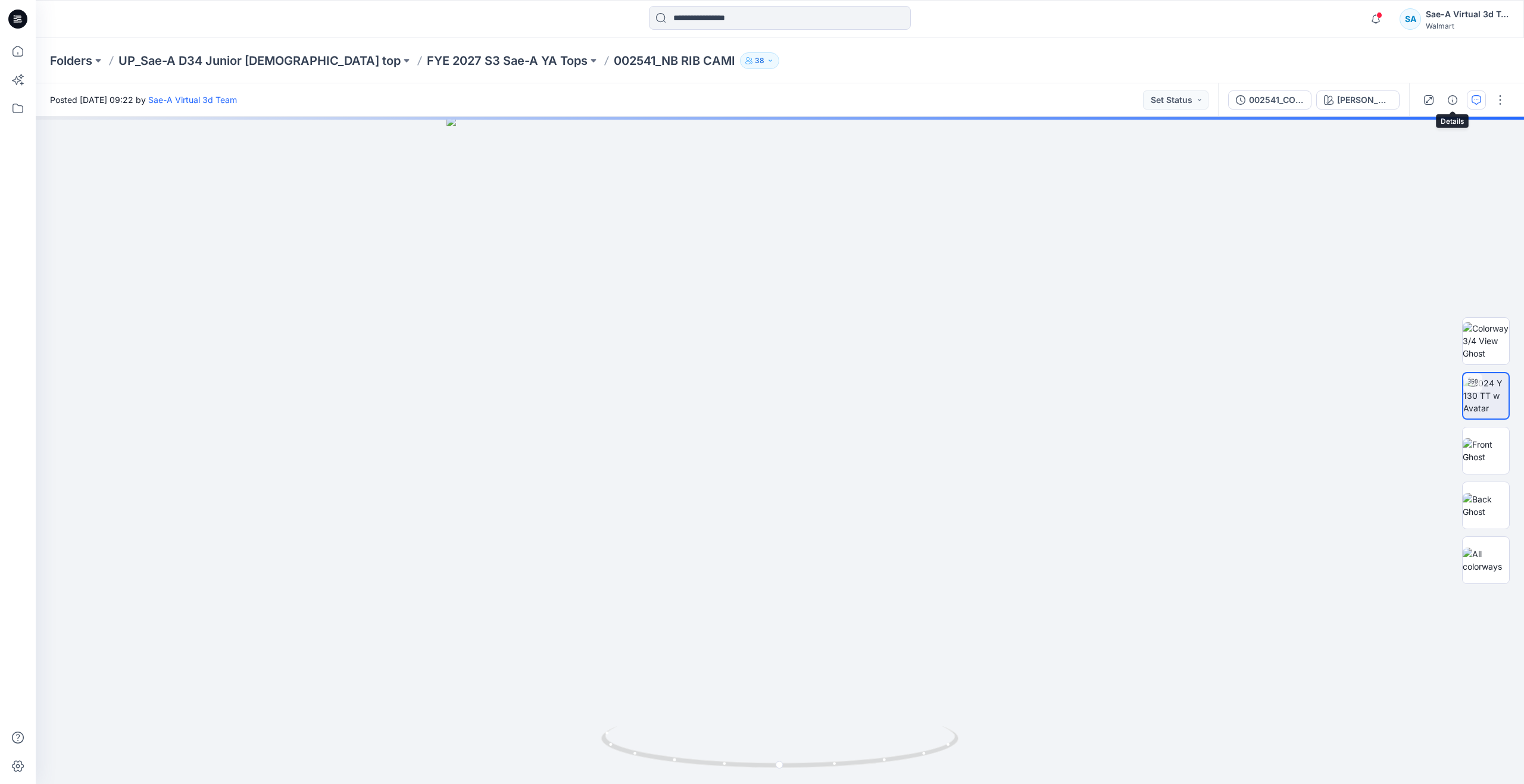
click at [1473, 102] on button "button" at bounding box center [1476, 99] width 19 height 19
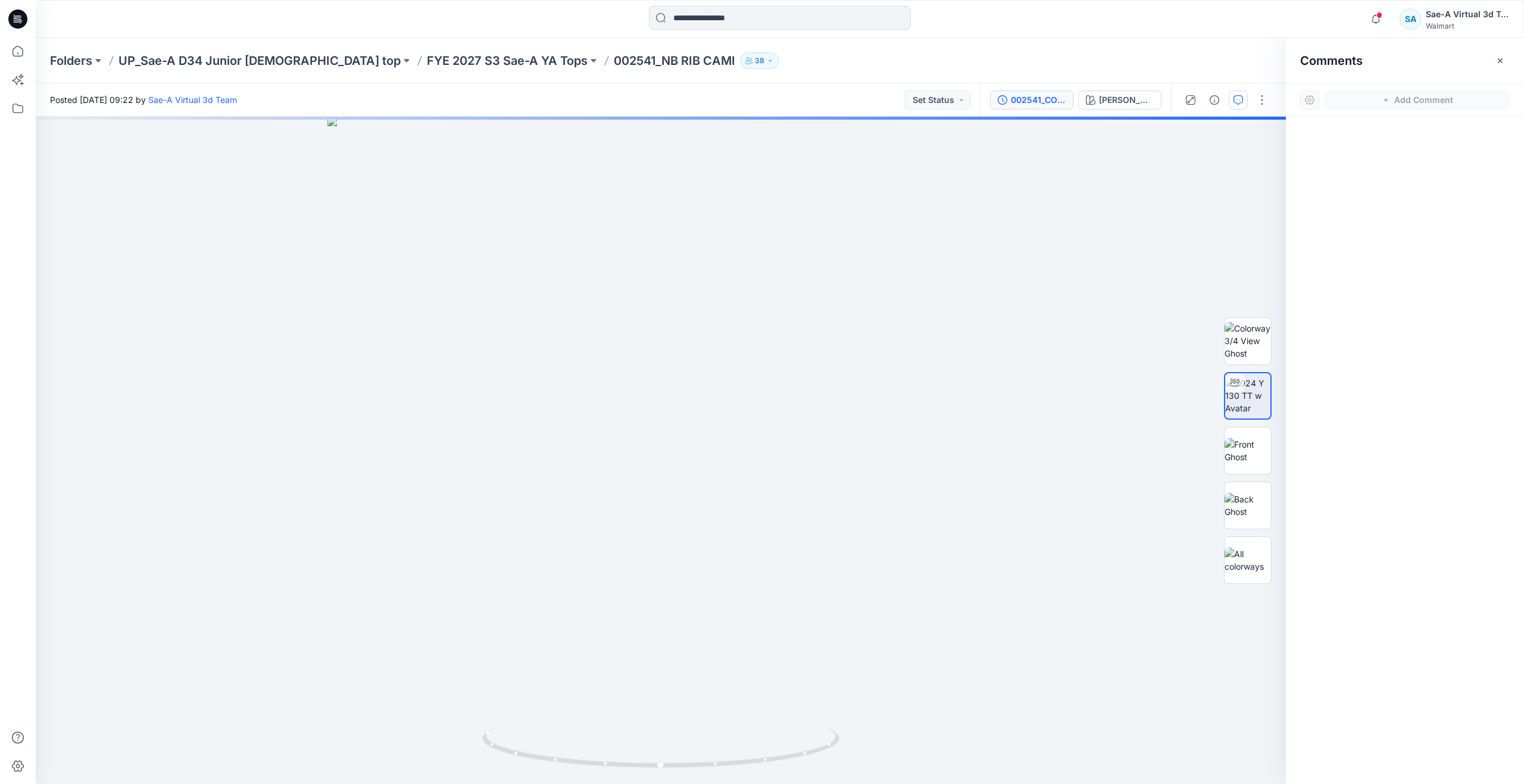
click at [1066, 104] on div "002541_COLORS" at bounding box center [1038, 100] width 54 height 13
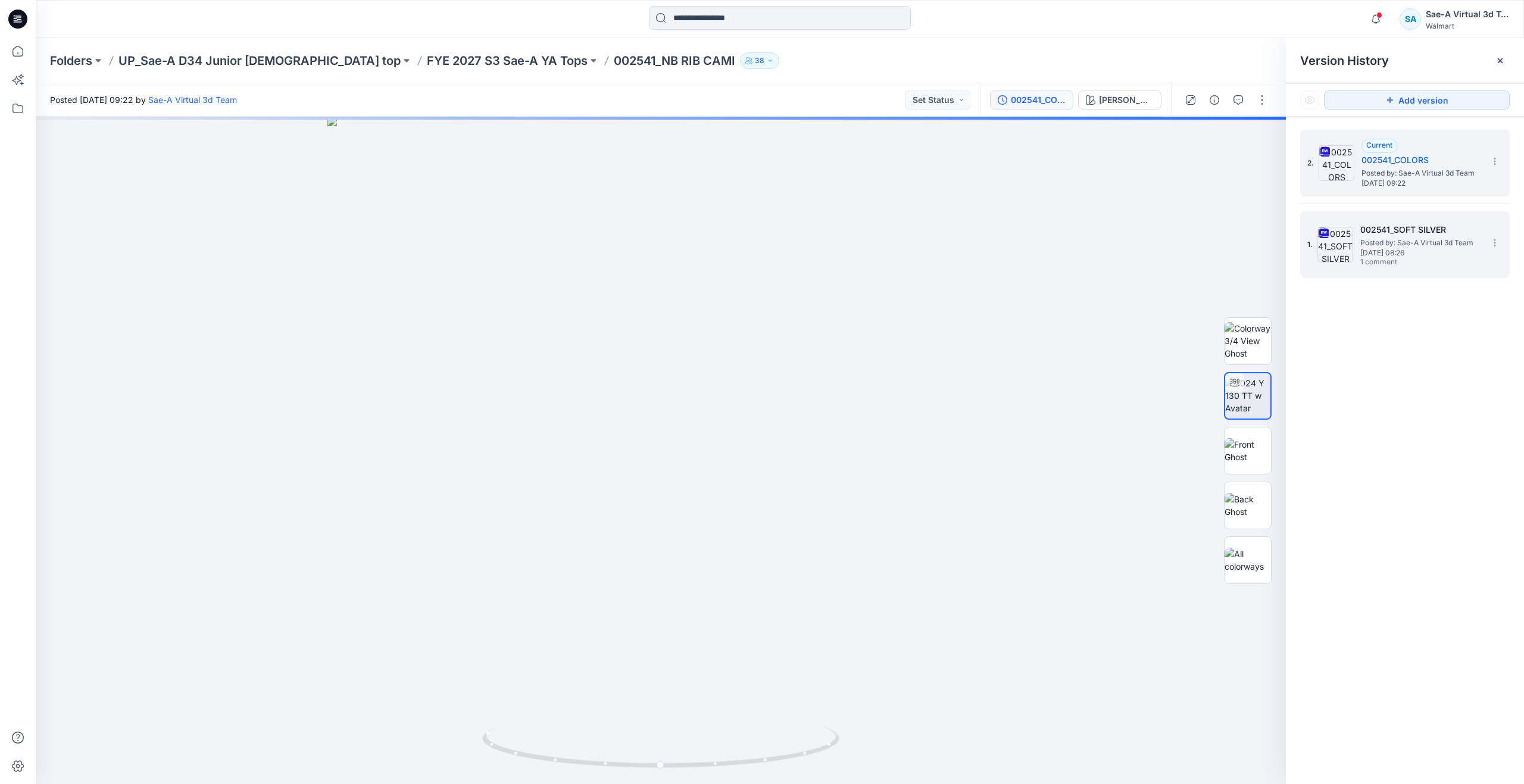
click at [1417, 264] on span "1 comment" at bounding box center [1402, 263] width 84 height 10
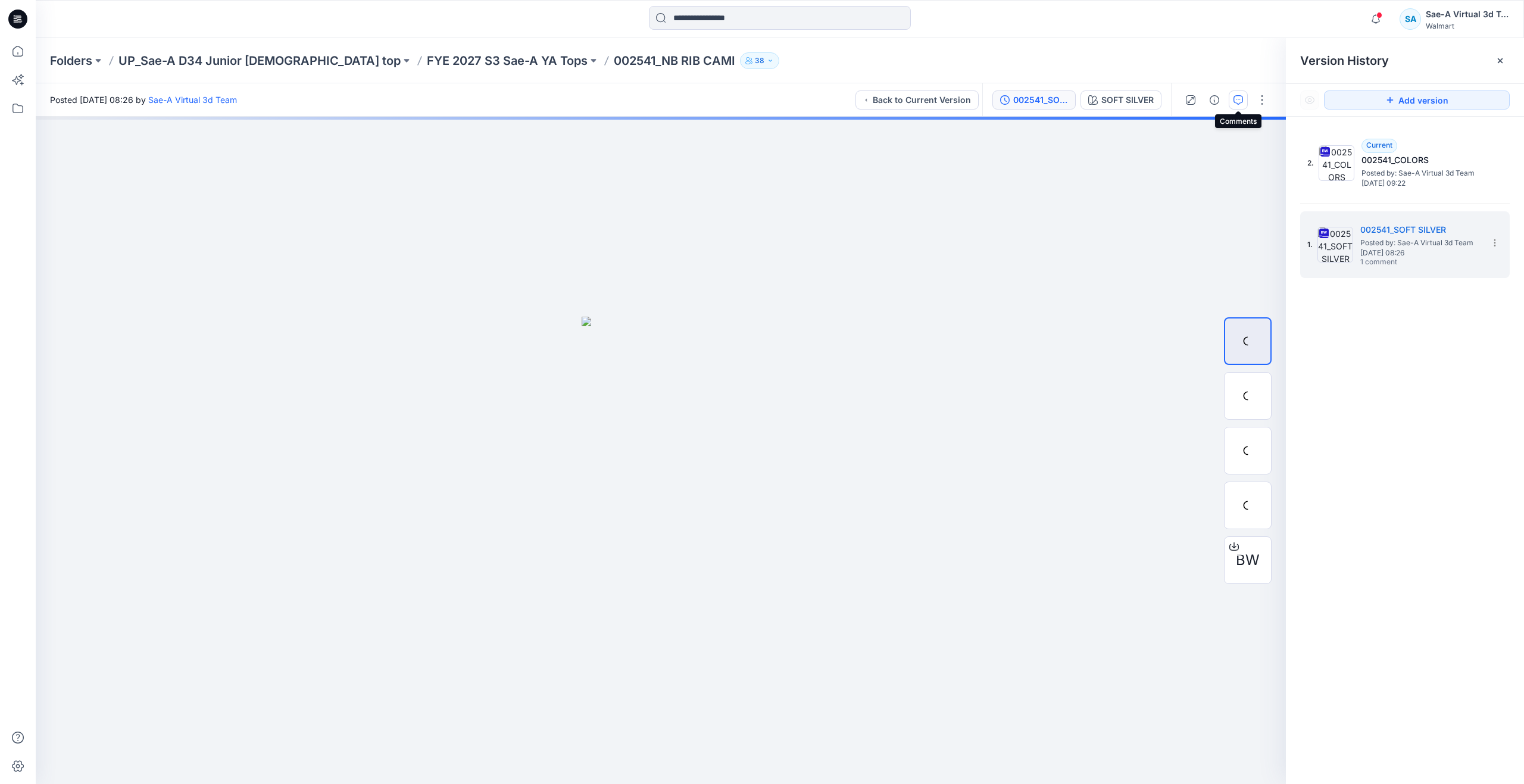
click at [1229, 99] on button "button" at bounding box center [1238, 99] width 19 height 19
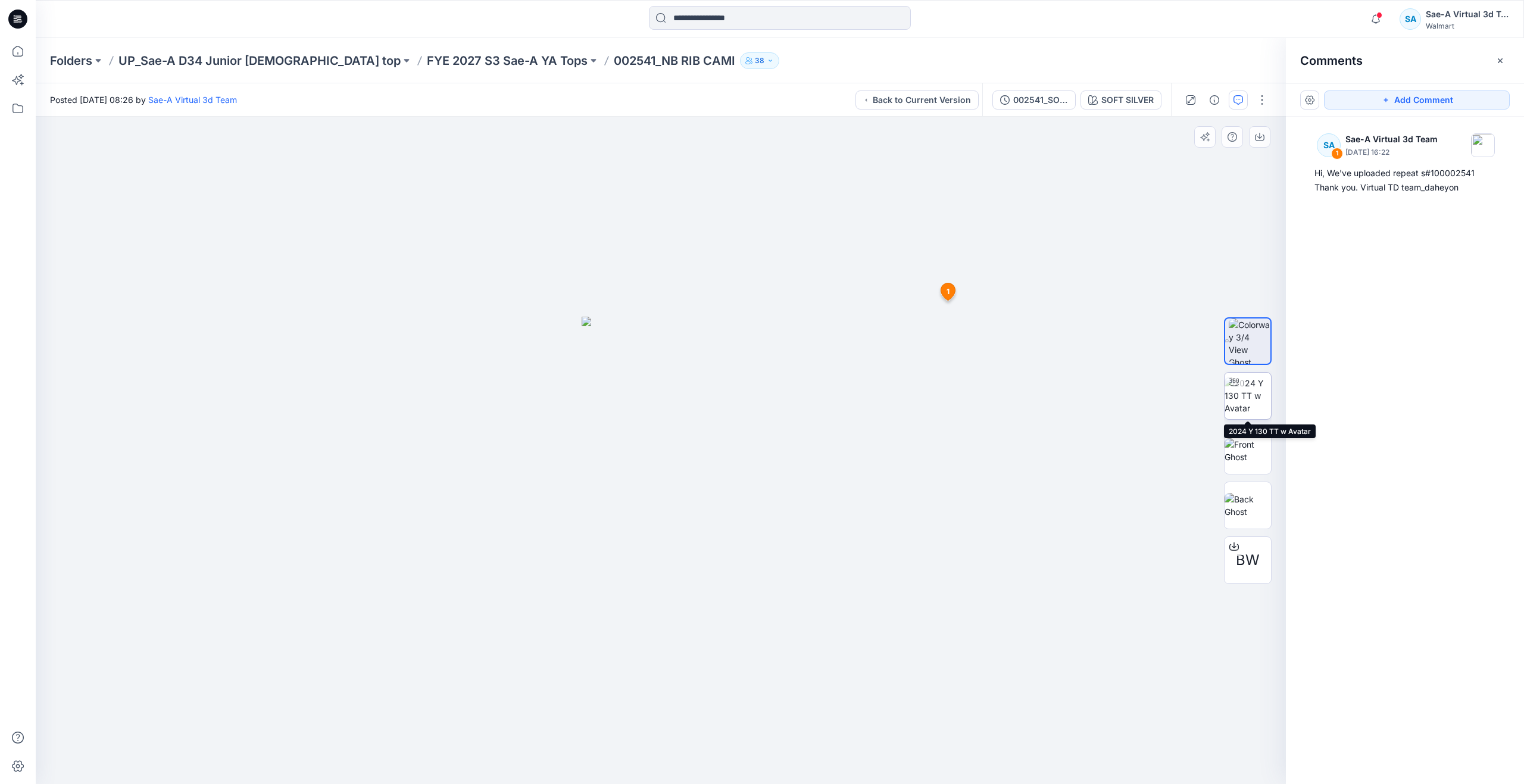
click at [1233, 405] on img at bounding box center [1247, 395] width 47 height 38
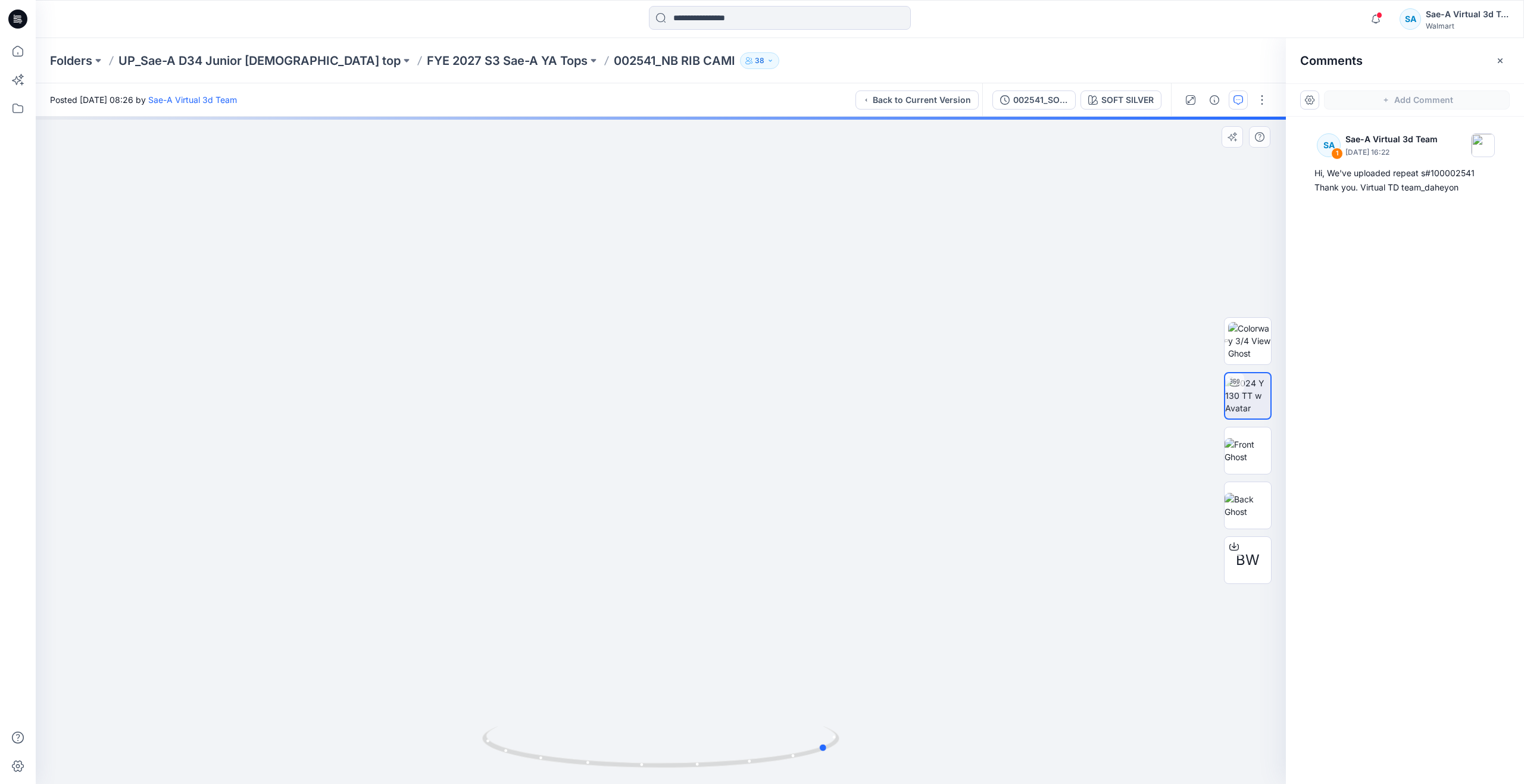
drag, startPoint x: 661, startPoint y: 764, endPoint x: 473, endPoint y: 702, distance: 198.0
click at [473, 702] on div at bounding box center [661, 450] width 1250 height 667
click at [1241, 506] on img at bounding box center [1247, 505] width 47 height 25
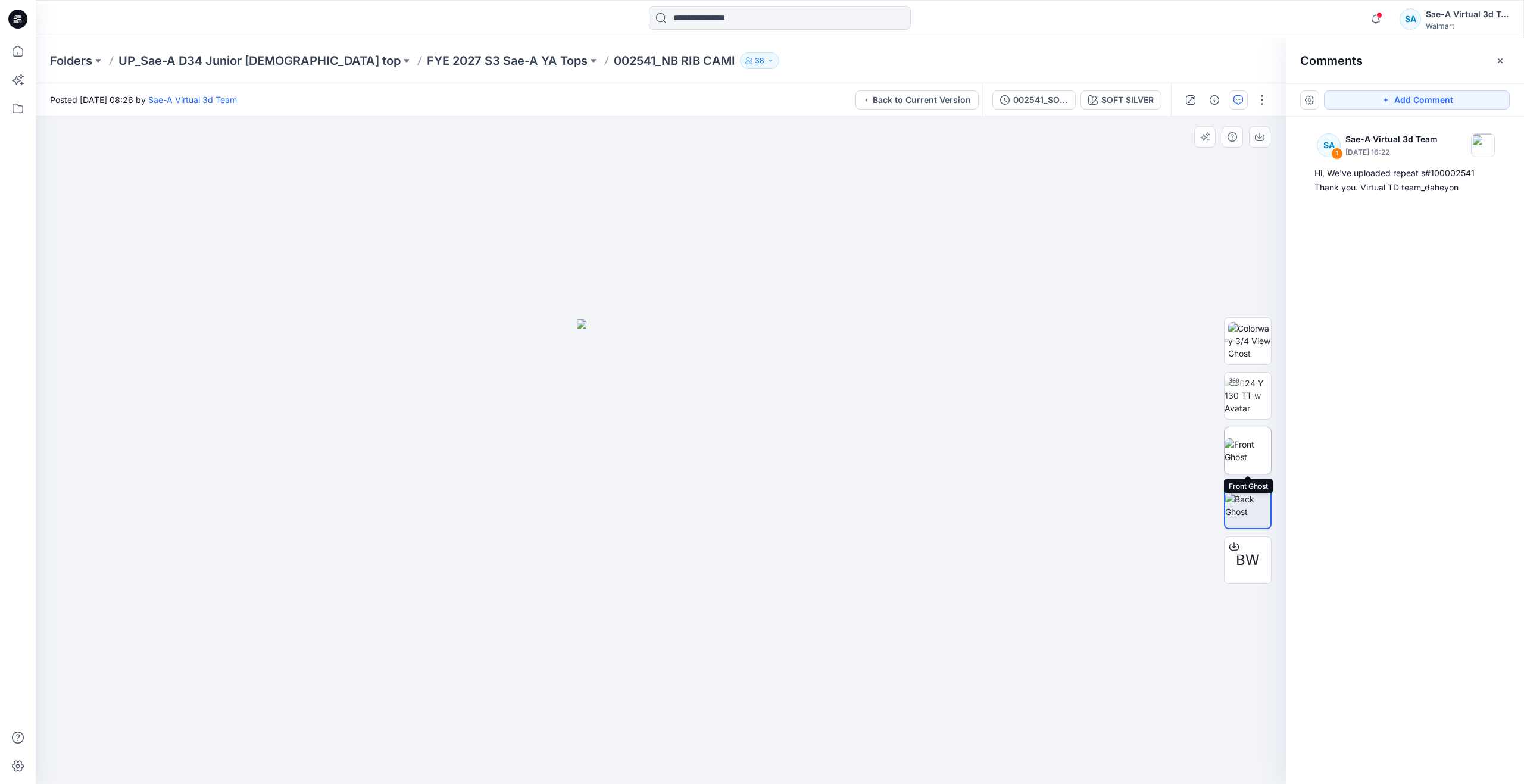
click at [1241, 452] on img at bounding box center [1247, 450] width 47 height 25
click at [1042, 100] on div "002541_SOFT SILVER" at bounding box center [1040, 100] width 54 height 13
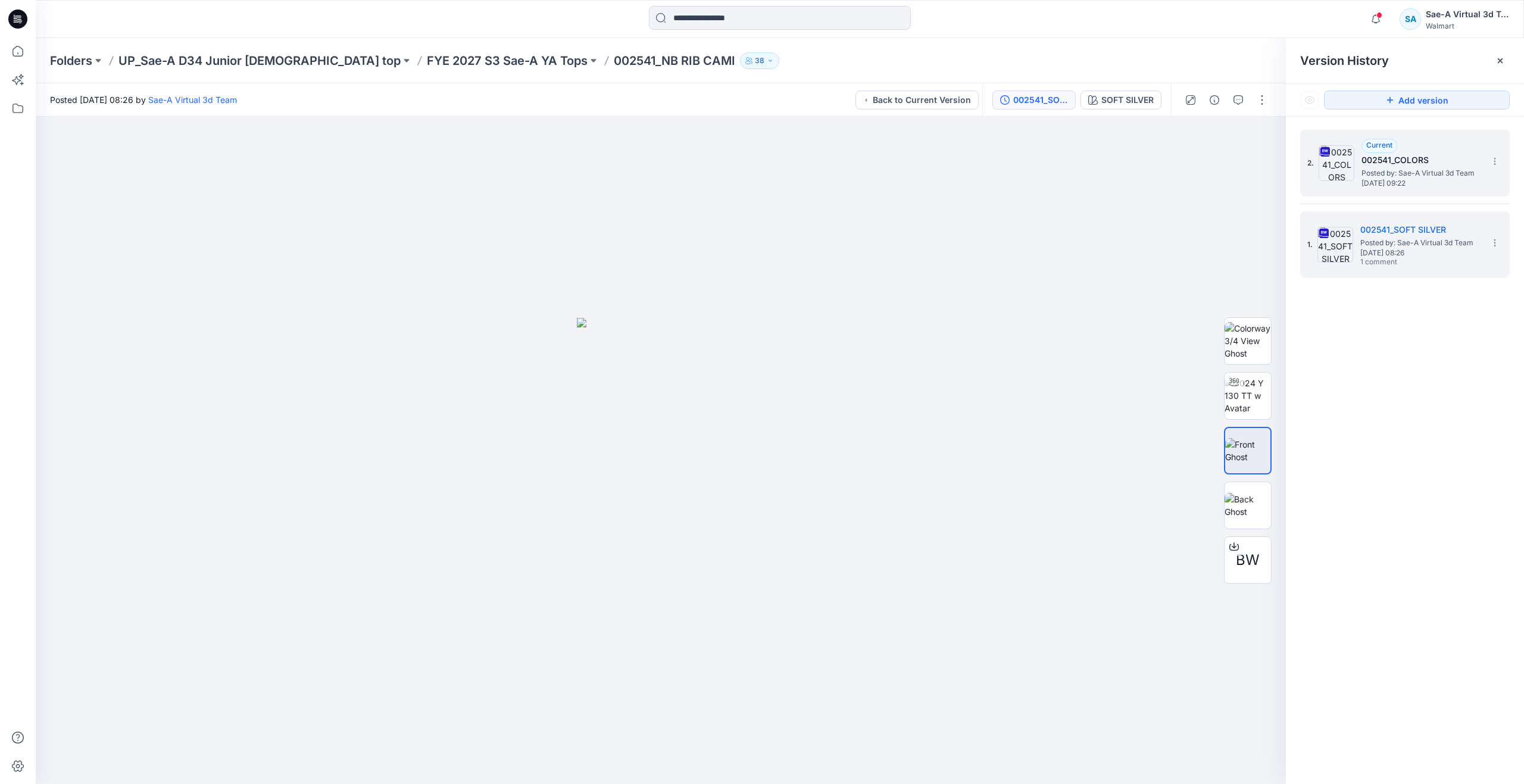
click at [1371, 186] on span "Thursday, September 18, 2025 09:22" at bounding box center [1420, 183] width 119 height 8
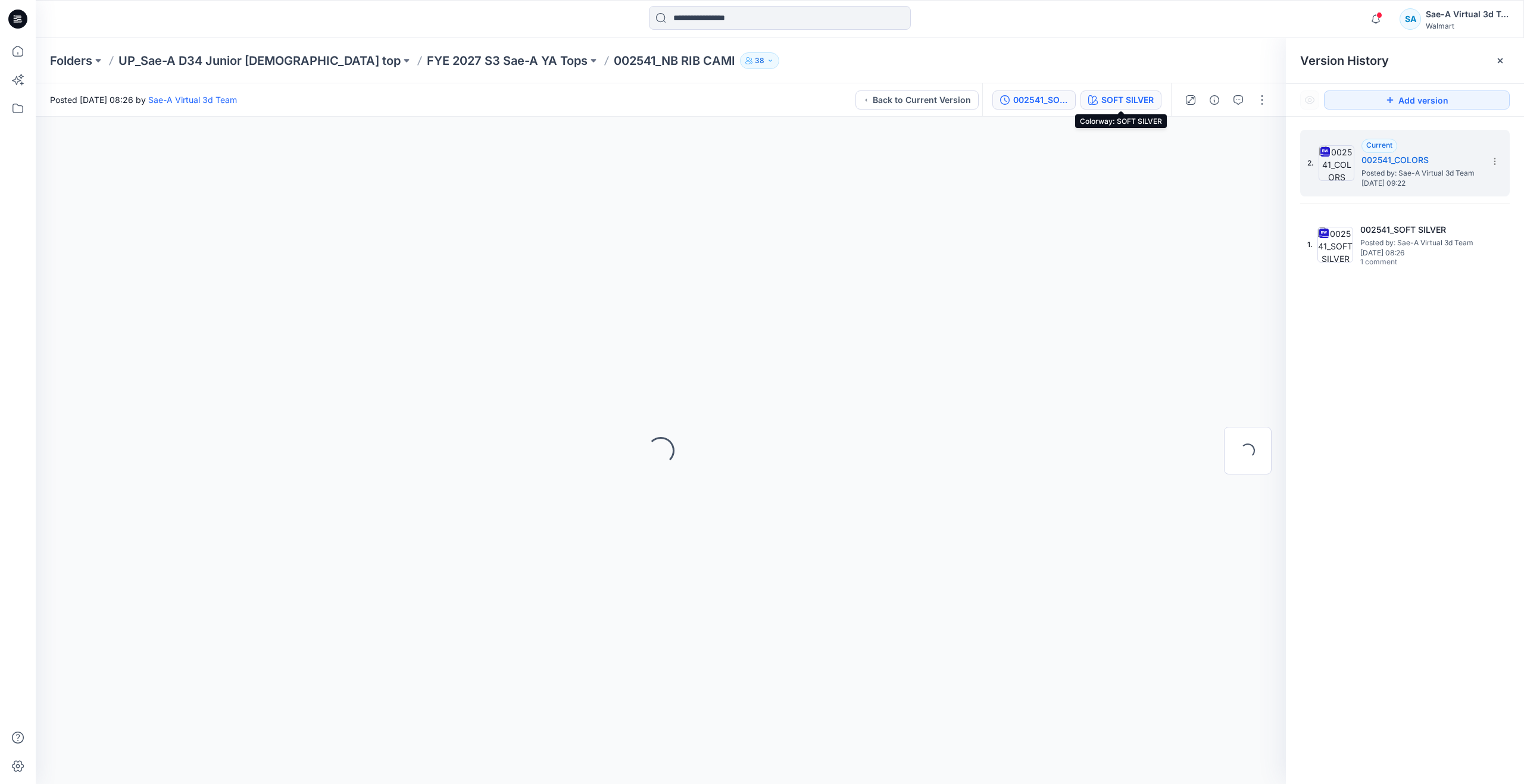
click at [1132, 94] on button "SOFT SILVER" at bounding box center [1121, 99] width 81 height 19
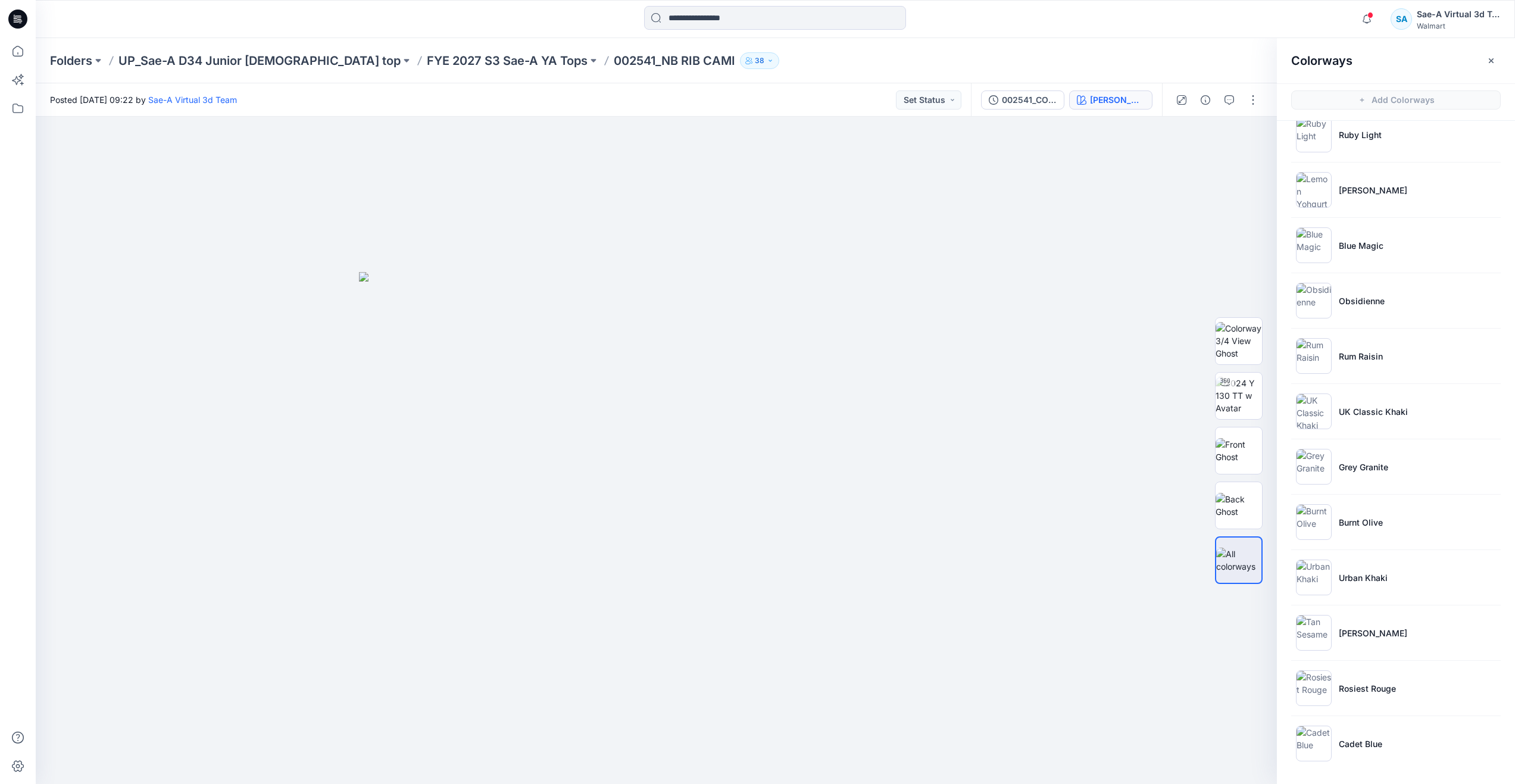
scroll to position [4, 0]
click at [1233, 383] on div at bounding box center [1224, 378] width 19 height 19
drag, startPoint x: 658, startPoint y: 766, endPoint x: 675, endPoint y: 650, distance: 117.2
click at [675, 650] on div at bounding box center [656, 447] width 1241 height 667
click at [22, 44] on icon at bounding box center [18, 51] width 26 height 26
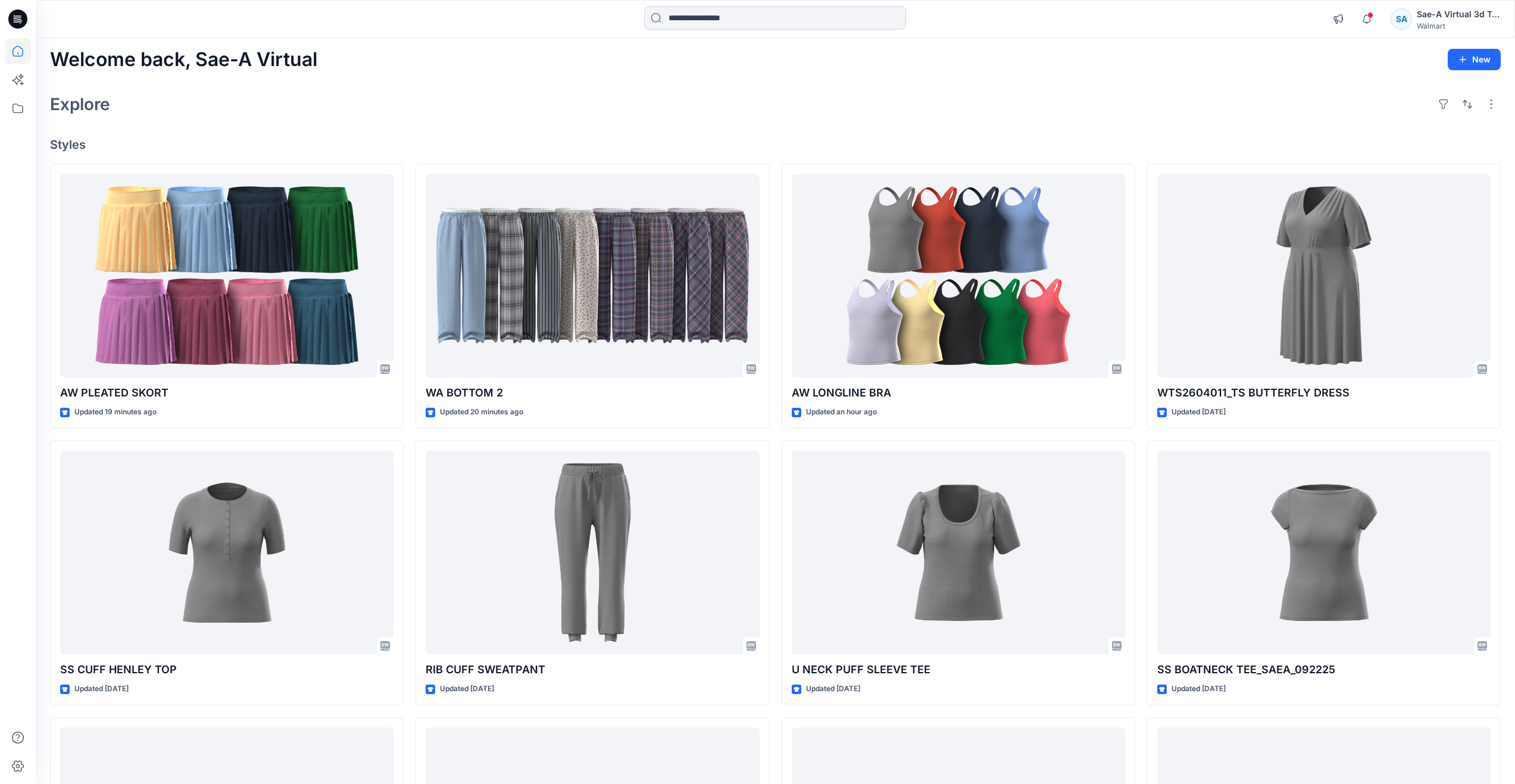
click at [578, 111] on div "Explore" at bounding box center [776, 104] width 1451 height 28
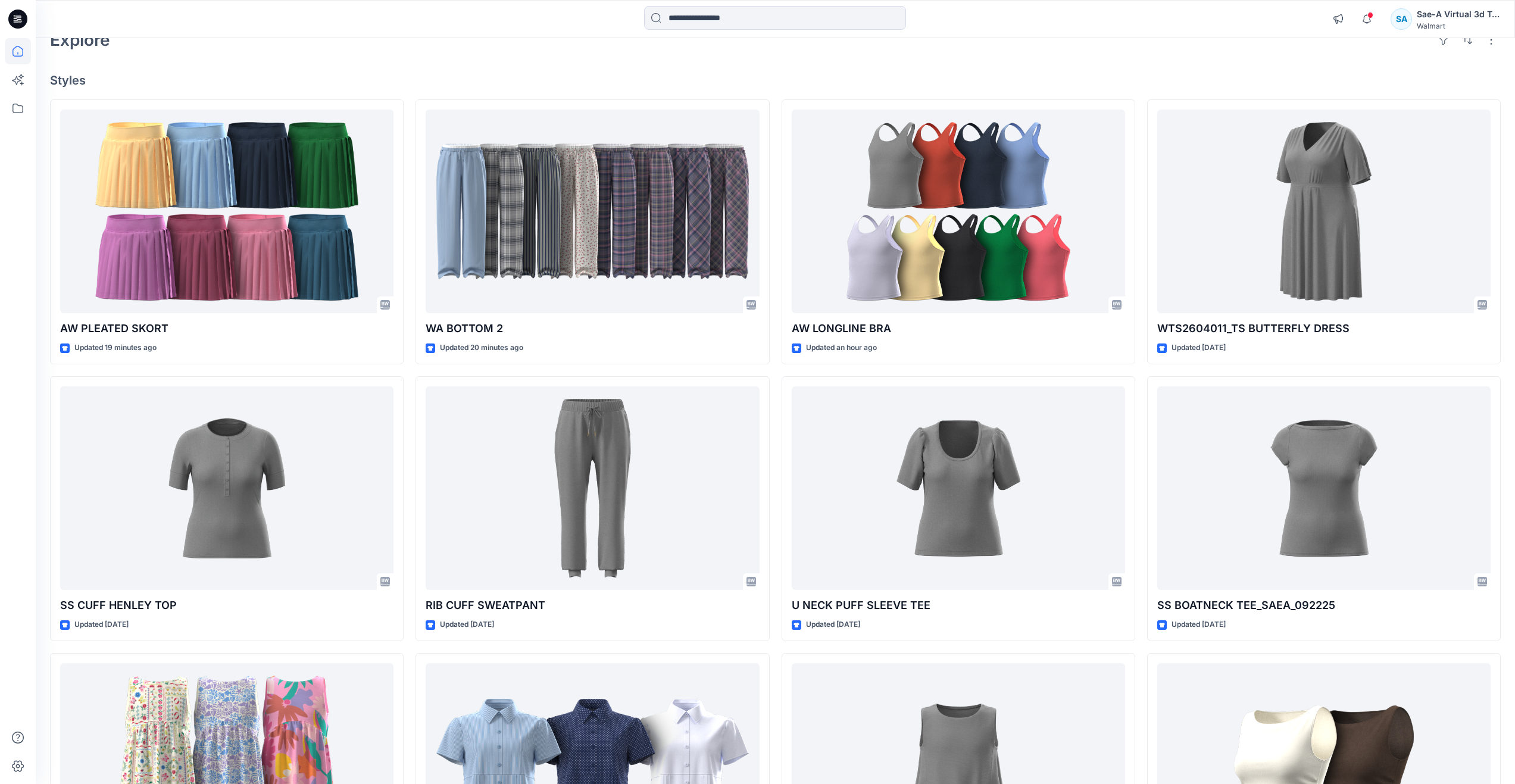
scroll to position [4, 0]
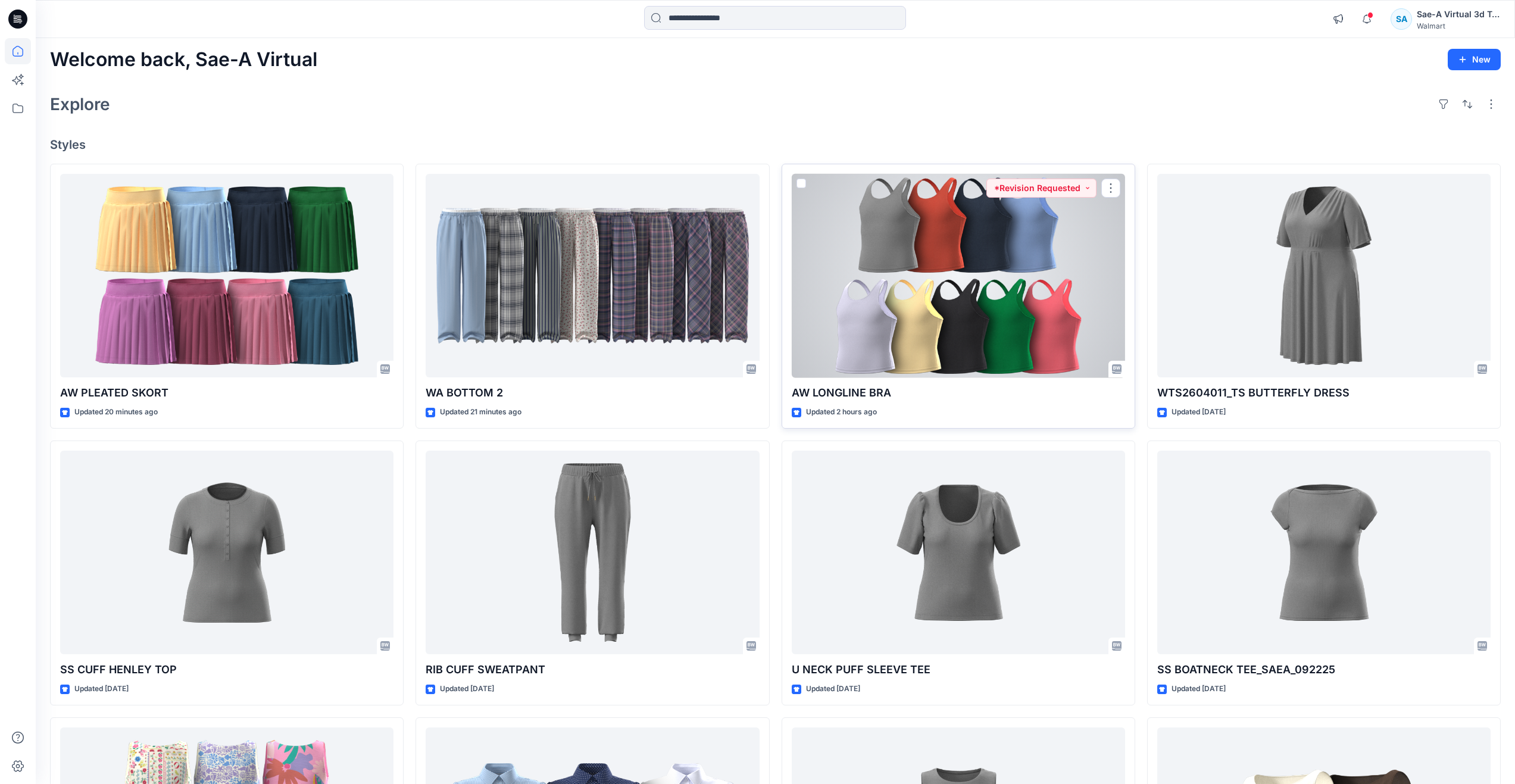
click at [853, 352] on div at bounding box center [959, 275] width 334 height 204
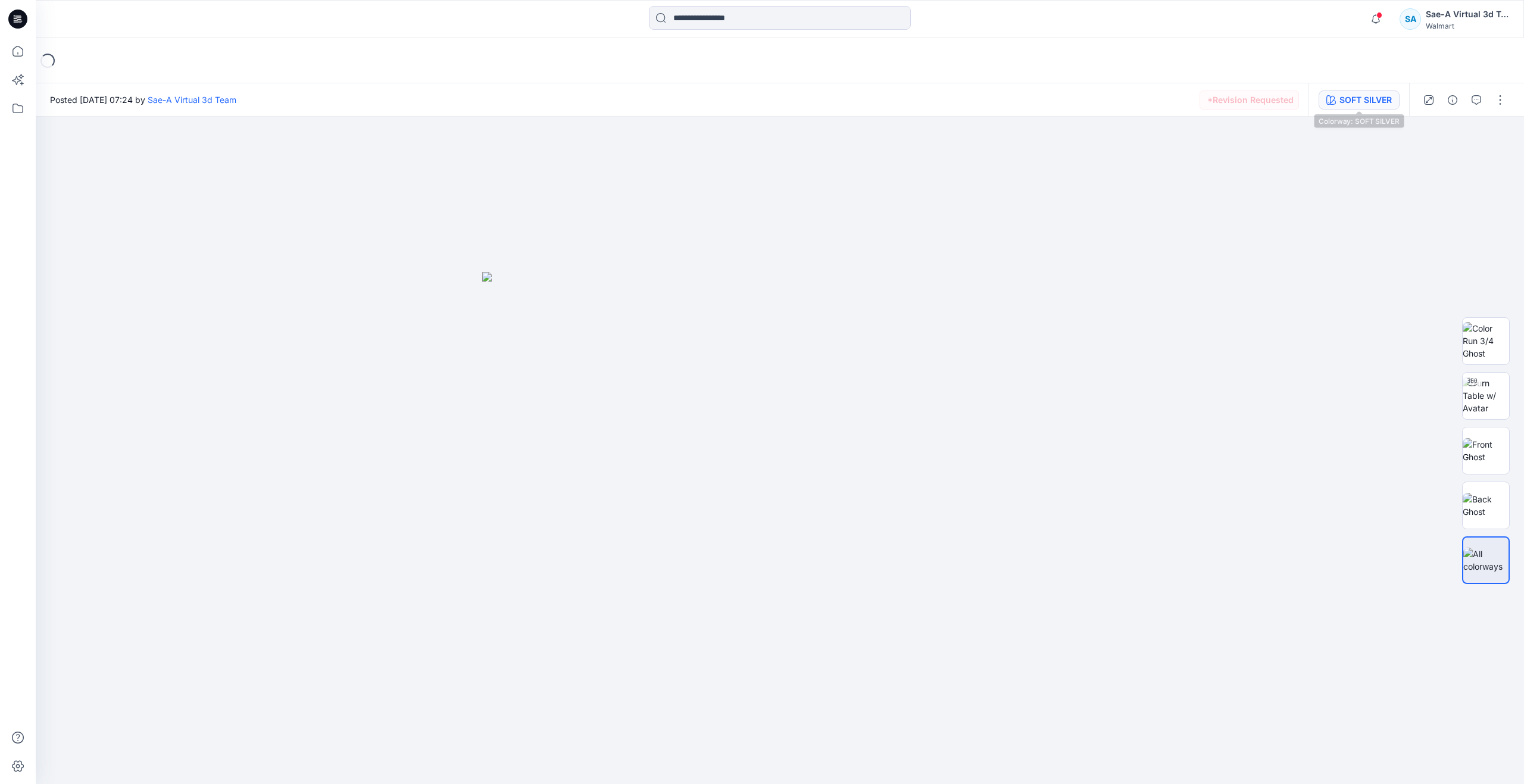
click at [1336, 100] on button "SOFT SILVER" at bounding box center [1359, 99] width 81 height 19
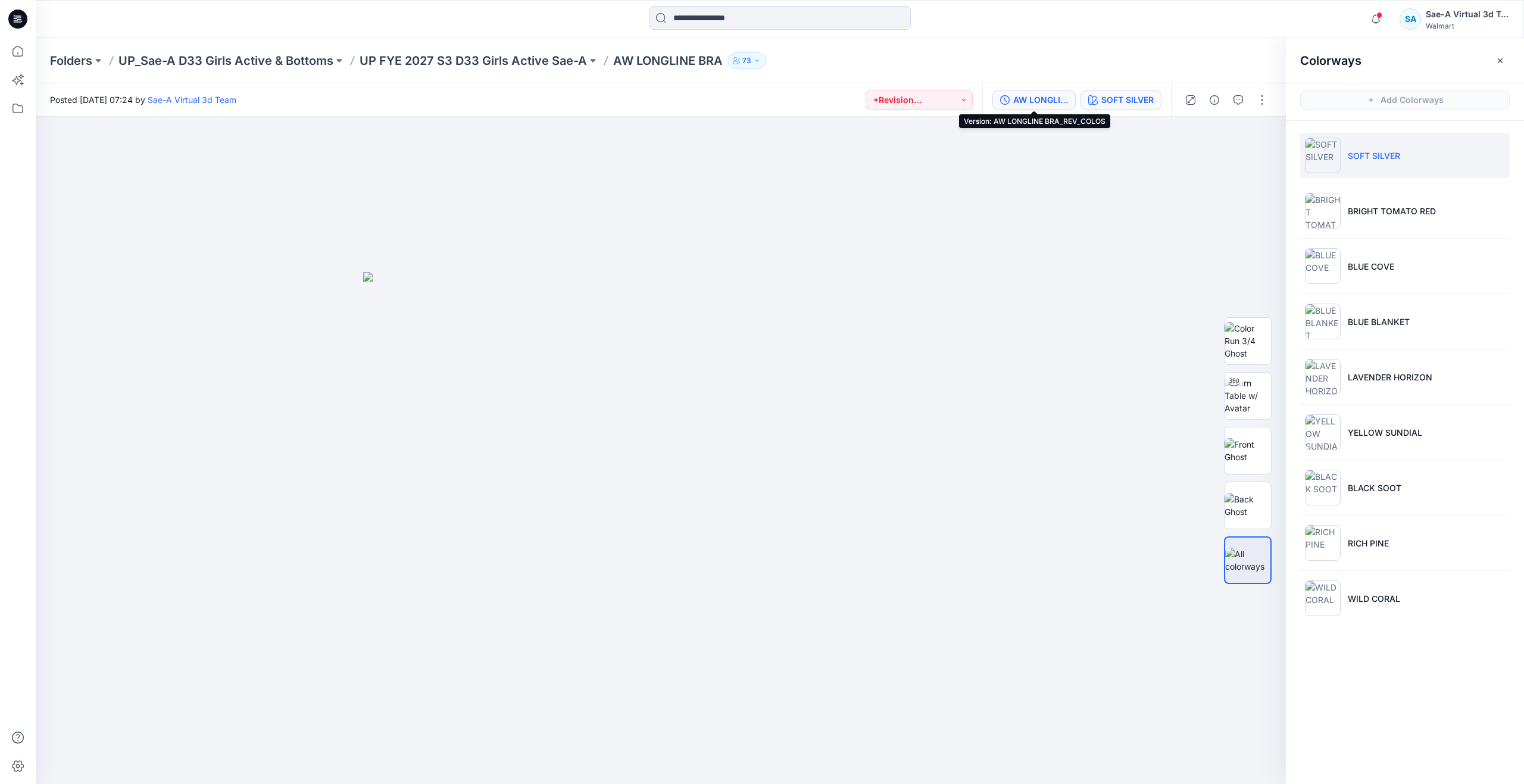
click at [1030, 96] on div "AW LONGLINE BRA_REV_COLOS" at bounding box center [1040, 100] width 54 height 13
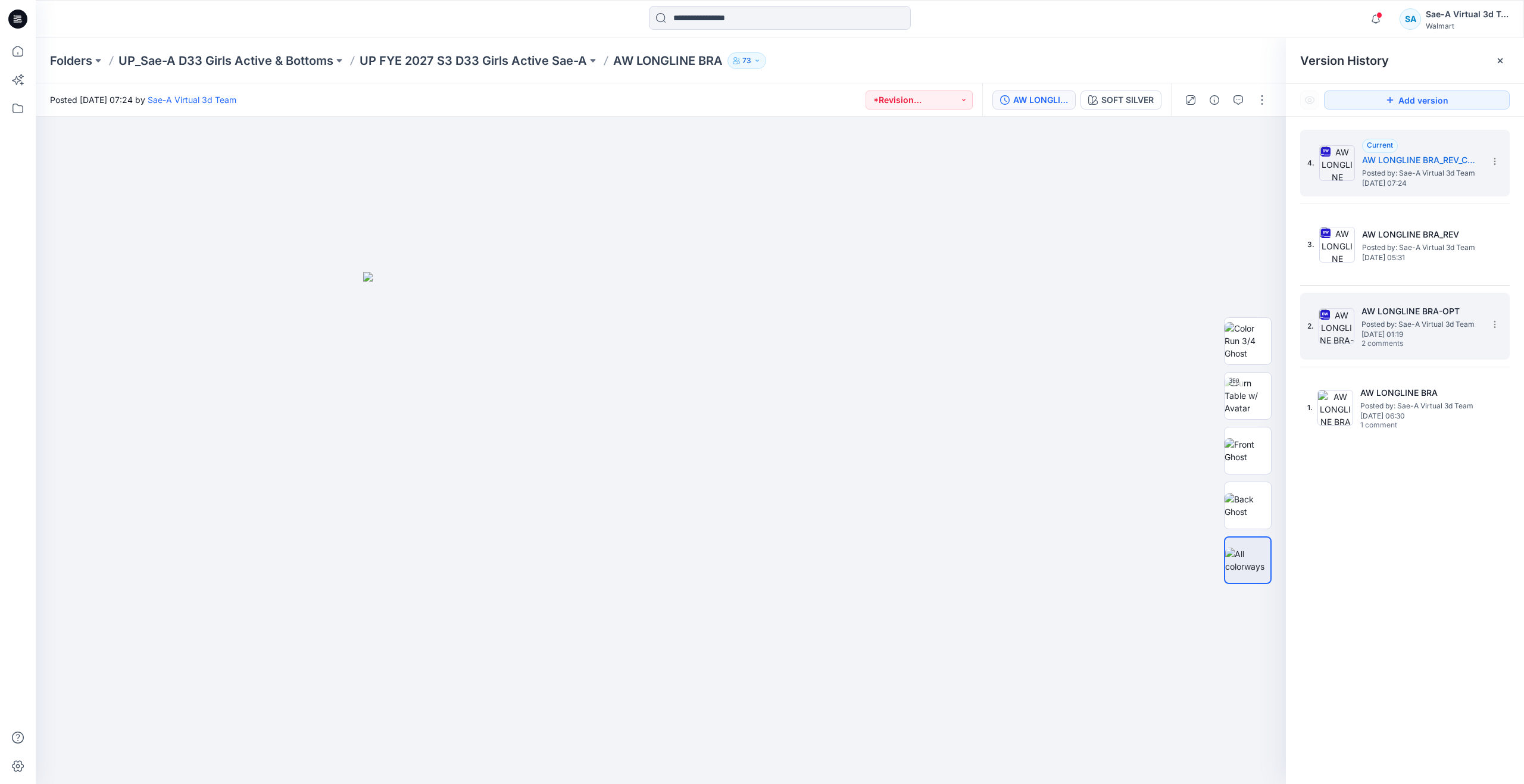
click at [1364, 304] on h5 "AW LONGLINE BRA-OPT" at bounding box center [1420, 311] width 119 height 15
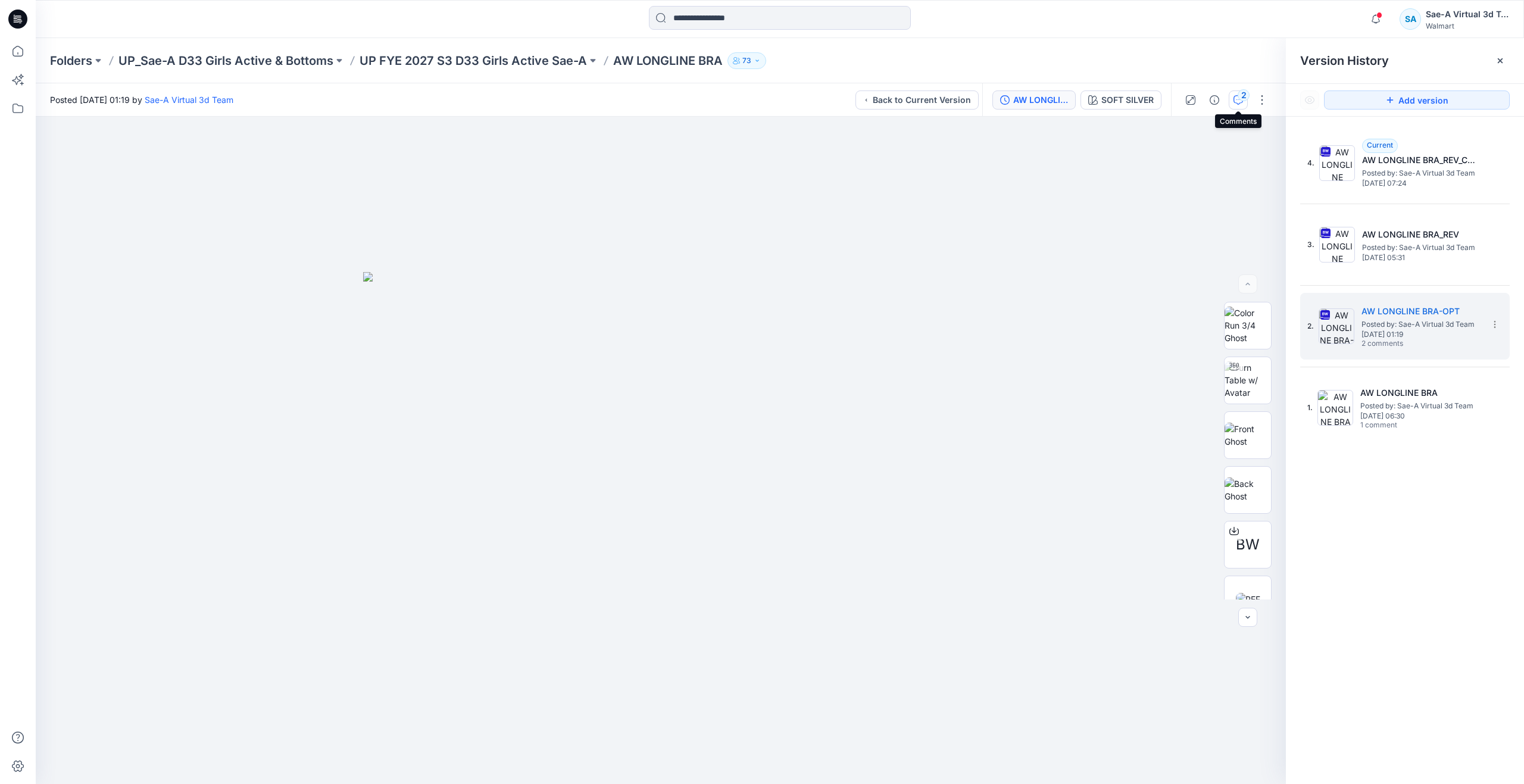
click at [1240, 97] on div "2" at bounding box center [1244, 95] width 12 height 12
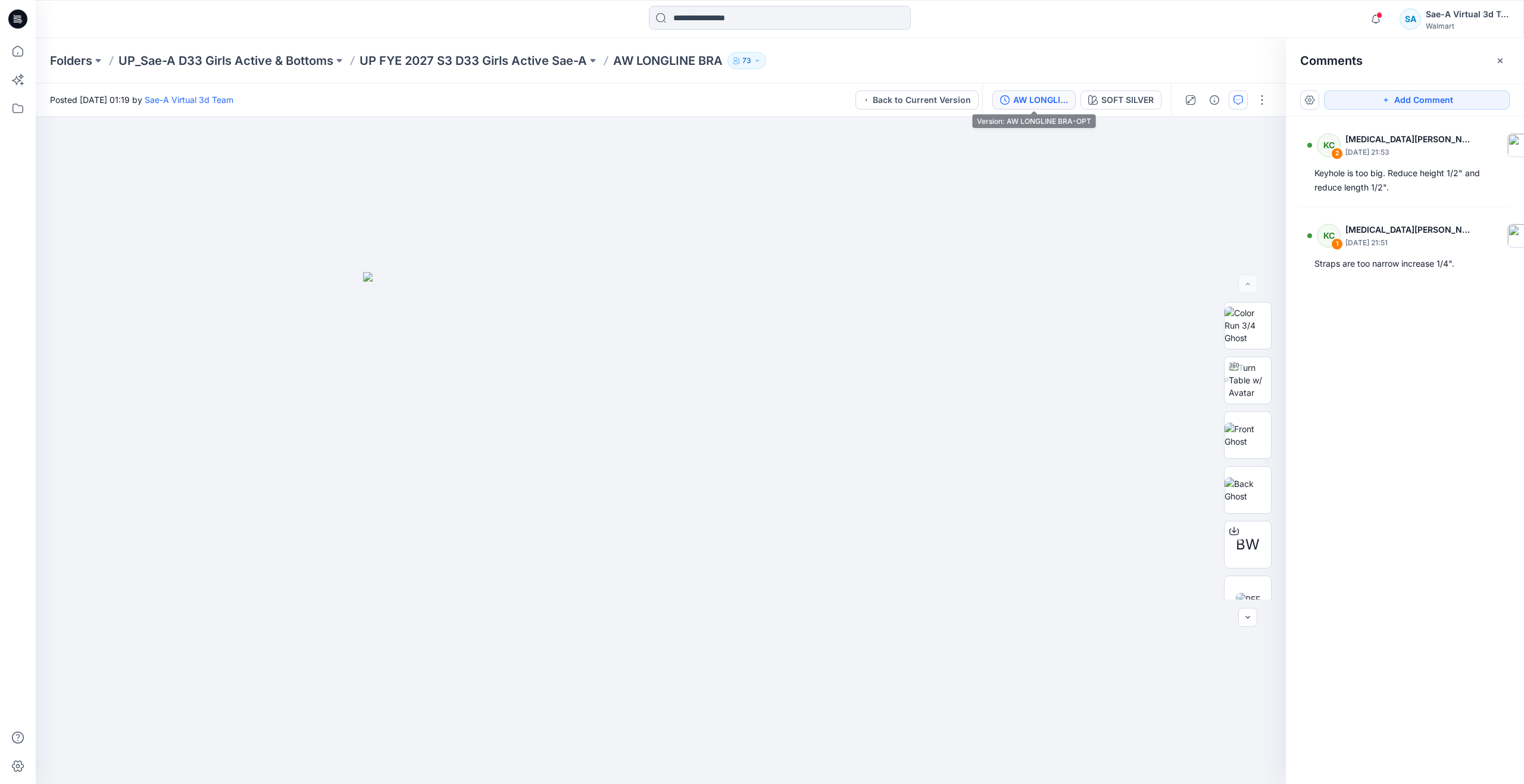
click at [1047, 97] on div "AW LONGLINE BRA-OPT" at bounding box center [1040, 100] width 54 height 13
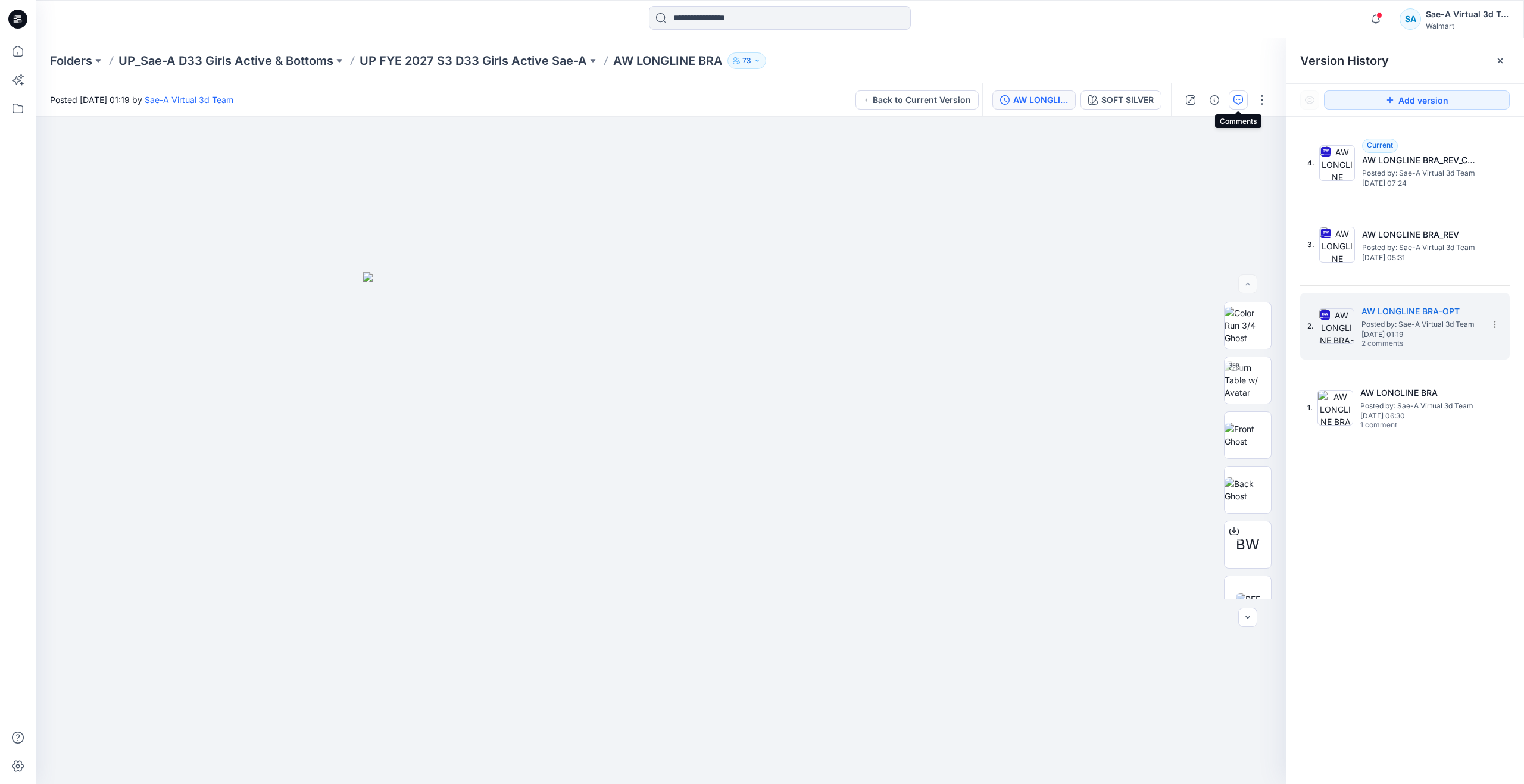
click at [1238, 94] on button "button" at bounding box center [1238, 99] width 19 height 19
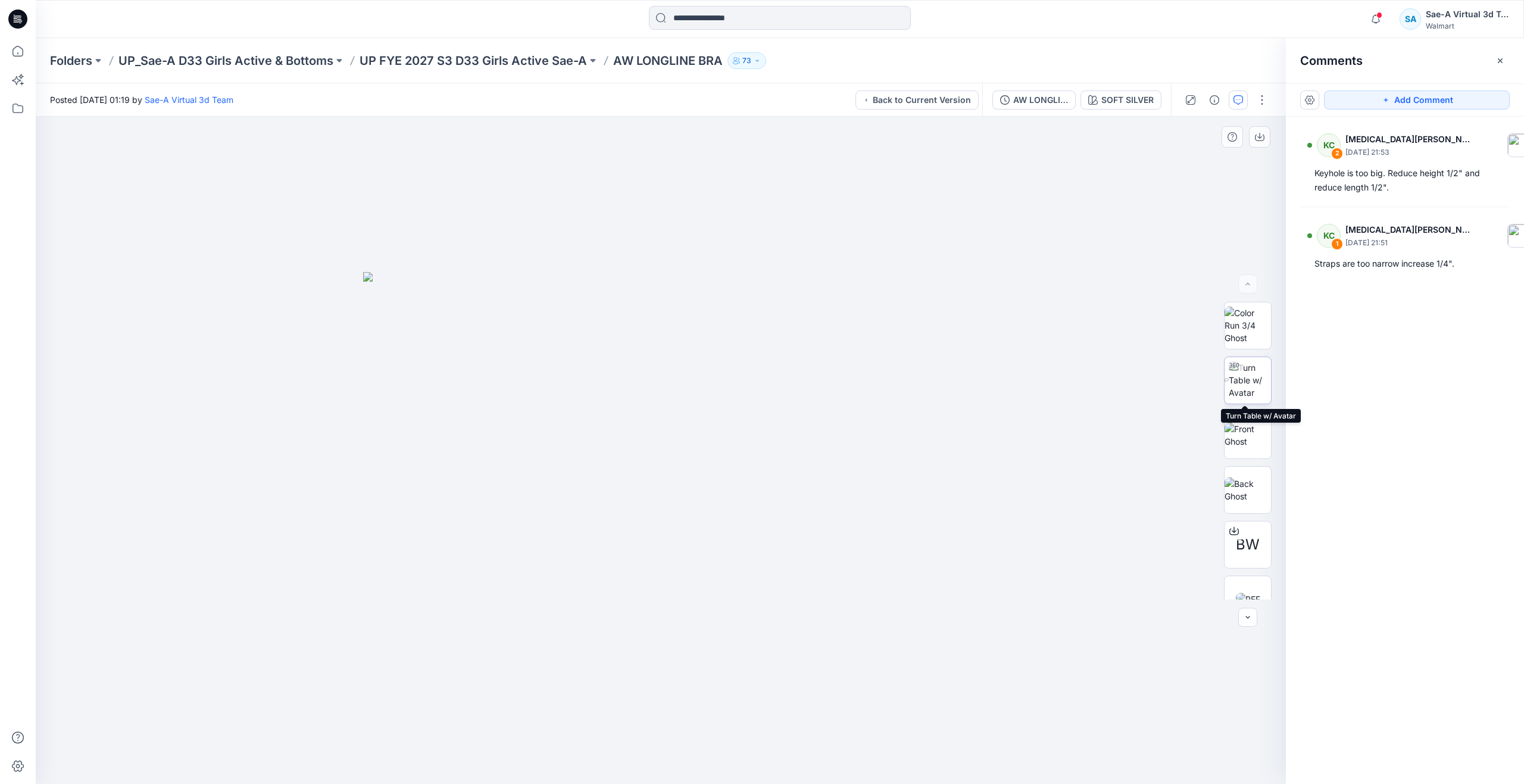
click at [1249, 374] on img at bounding box center [1250, 380] width 42 height 38
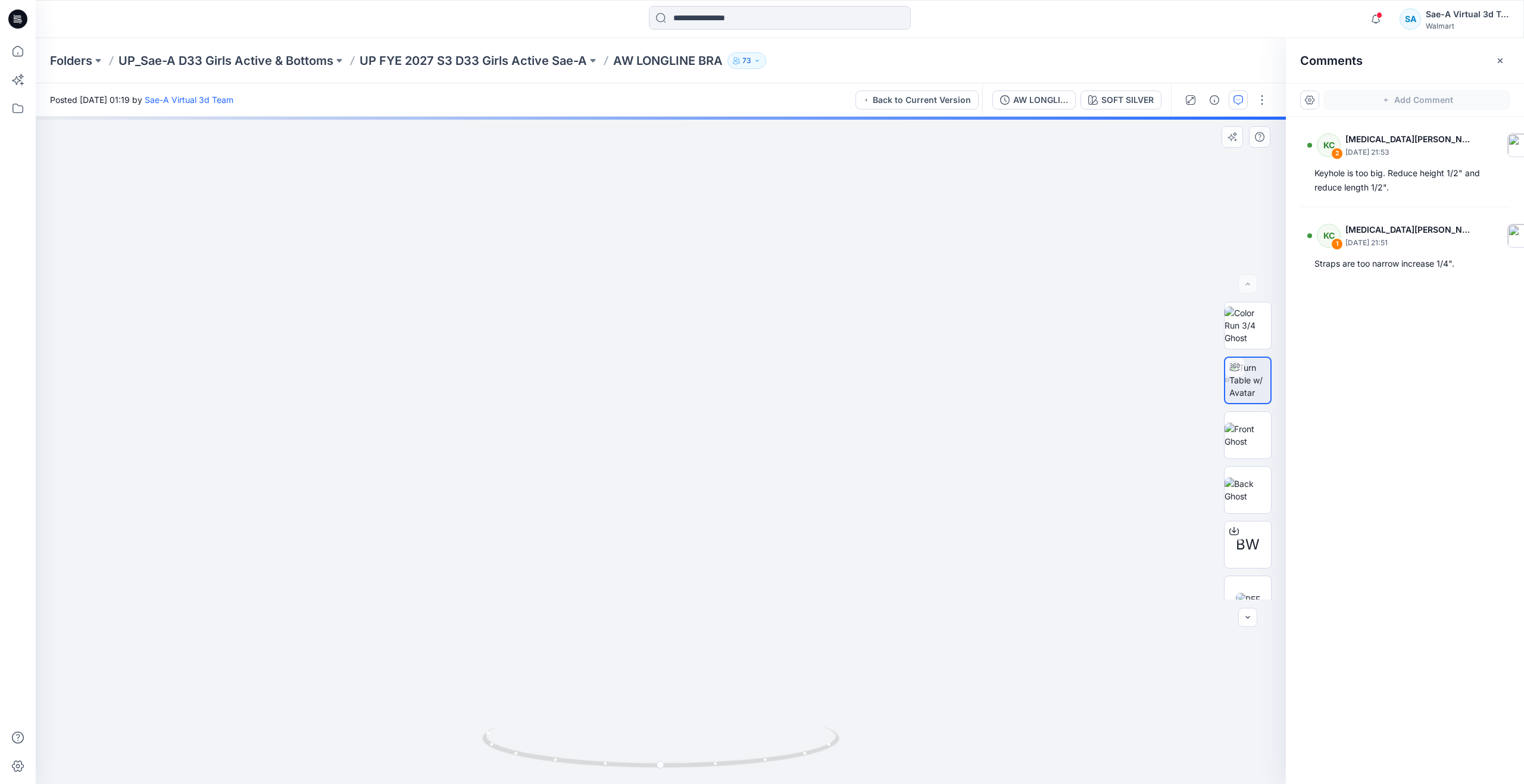
drag, startPoint x: 762, startPoint y: 476, endPoint x: 760, endPoint y: 549, distance: 73.0
drag, startPoint x: 648, startPoint y: 760, endPoint x: 713, endPoint y: 687, distance: 97.7
click at [705, 691] on div at bounding box center [661, 450] width 1250 height 667
click at [1067, 100] on div "AW LONGLINE BRA-OPT" at bounding box center [1040, 100] width 54 height 13
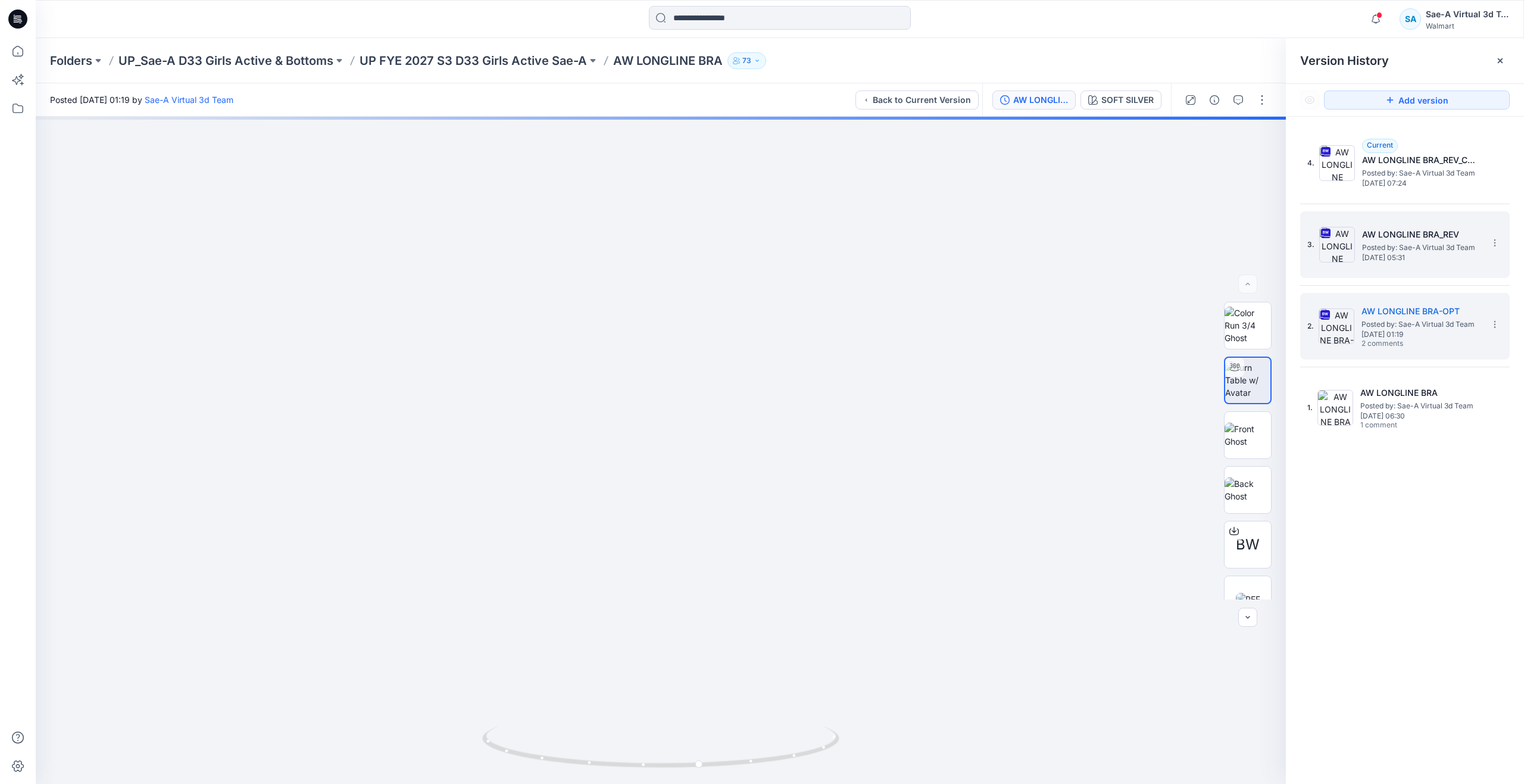
click at [1370, 229] on h5 "AW LONGLINE BRA_REV" at bounding box center [1421, 235] width 119 height 15
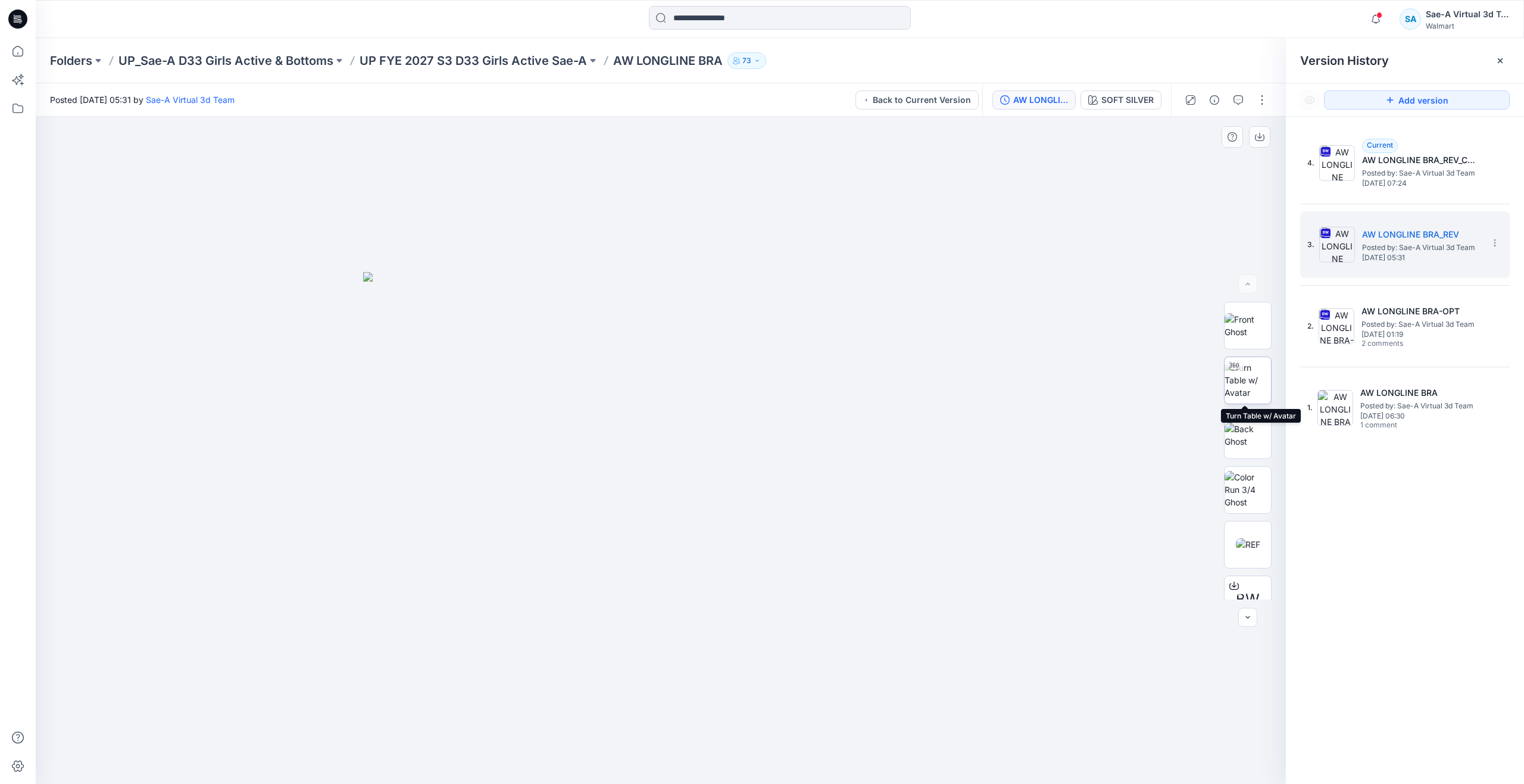
click at [1247, 374] on img at bounding box center [1247, 380] width 47 height 38
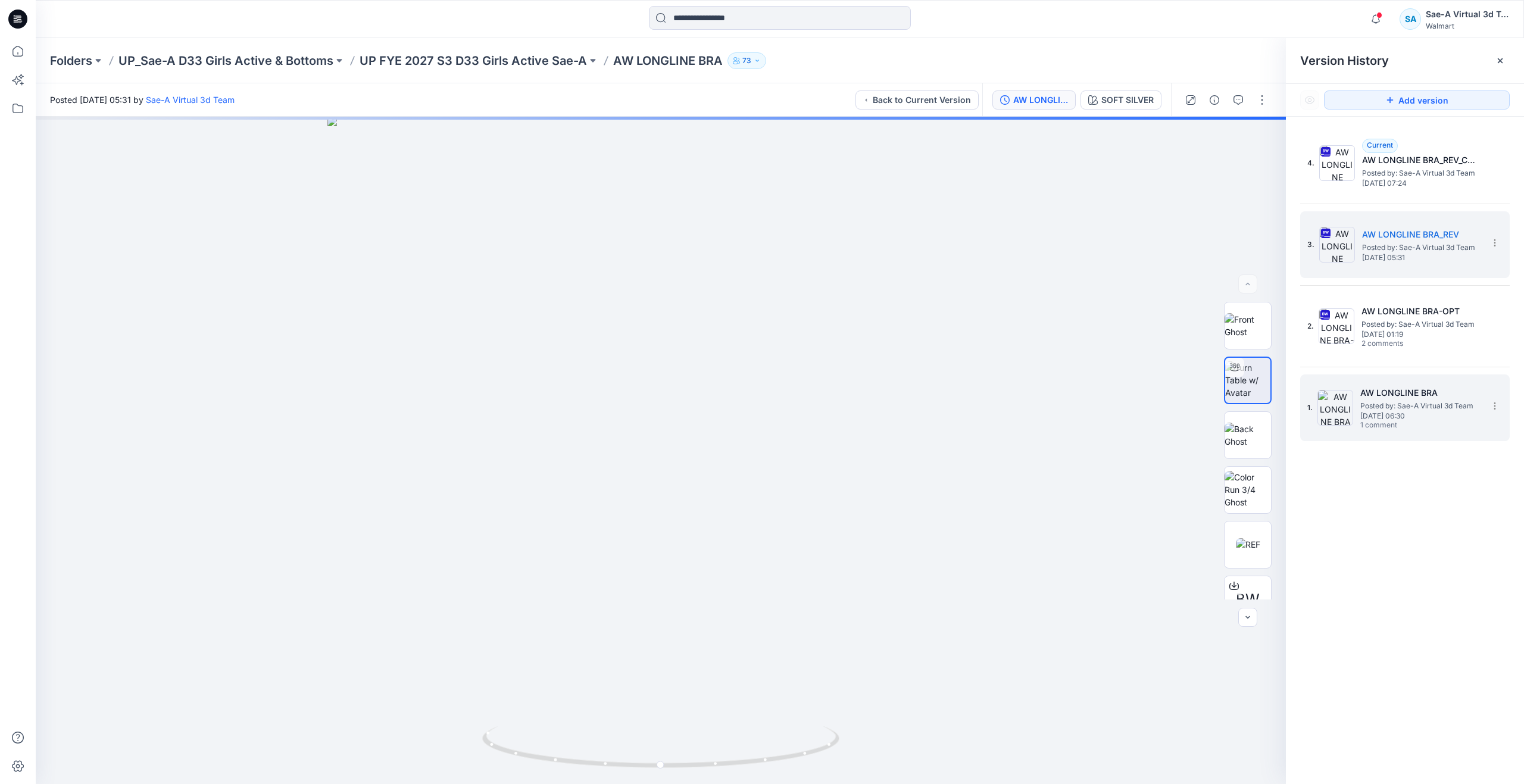
click at [1390, 398] on h5 "AW LONGLINE BRA" at bounding box center [1419, 393] width 119 height 15
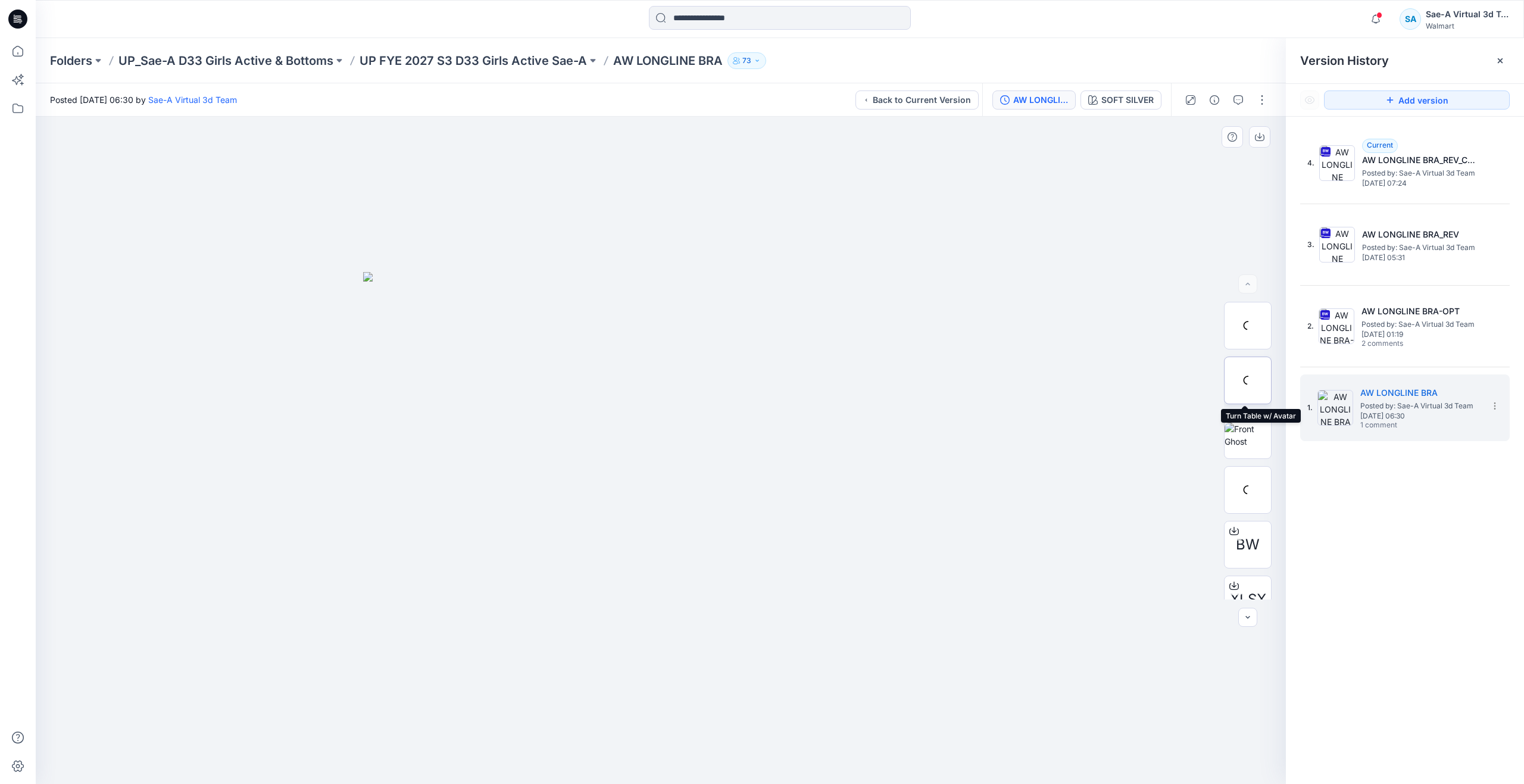
click at [1235, 376] on div at bounding box center [1247, 380] width 48 height 48
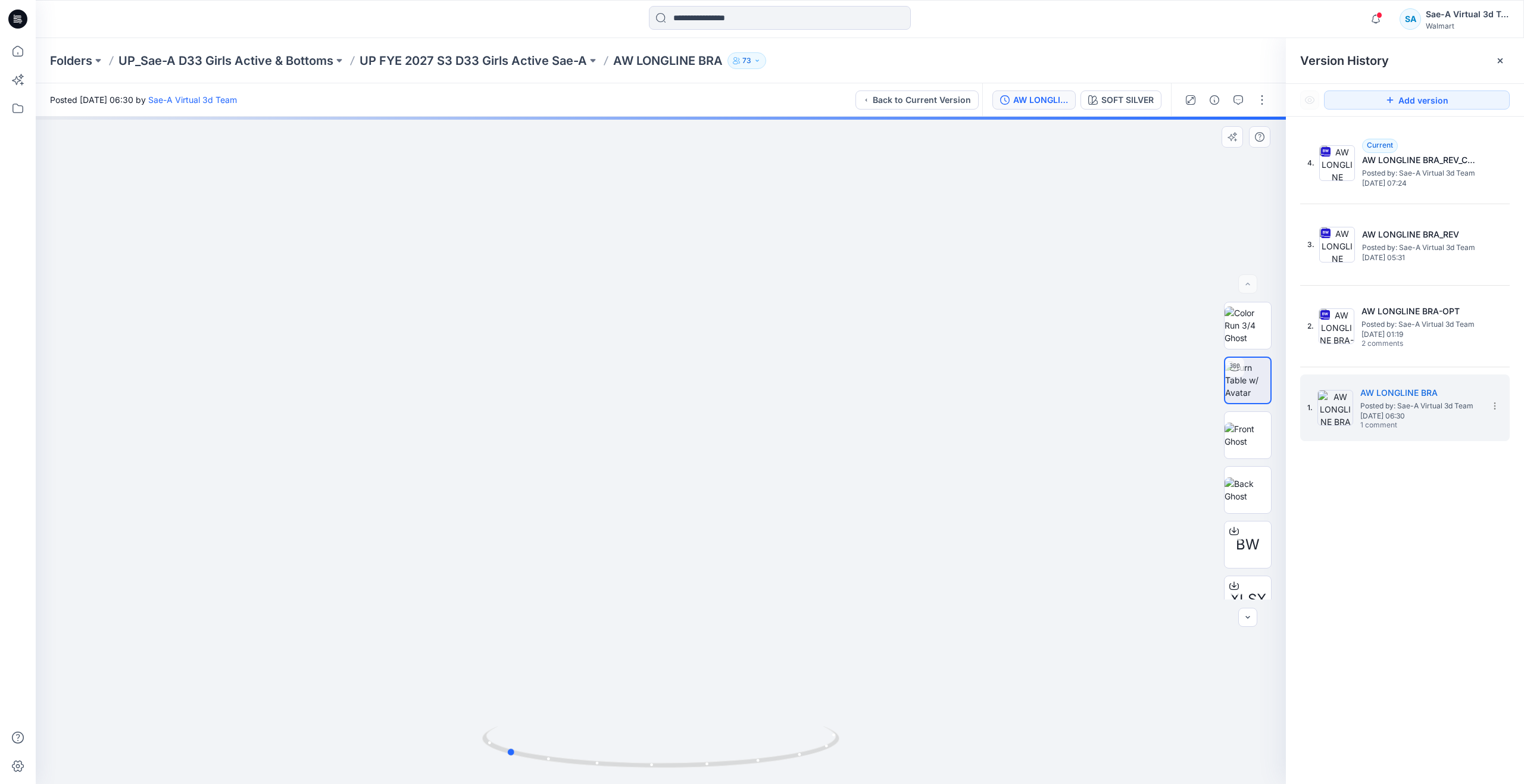
drag, startPoint x: 667, startPoint y: 765, endPoint x: 512, endPoint y: 693, distance: 170.9
click at [512, 693] on div at bounding box center [661, 450] width 1250 height 667
click at [1373, 312] on h5 "AW LONGLINE BRA-OPT" at bounding box center [1420, 311] width 119 height 15
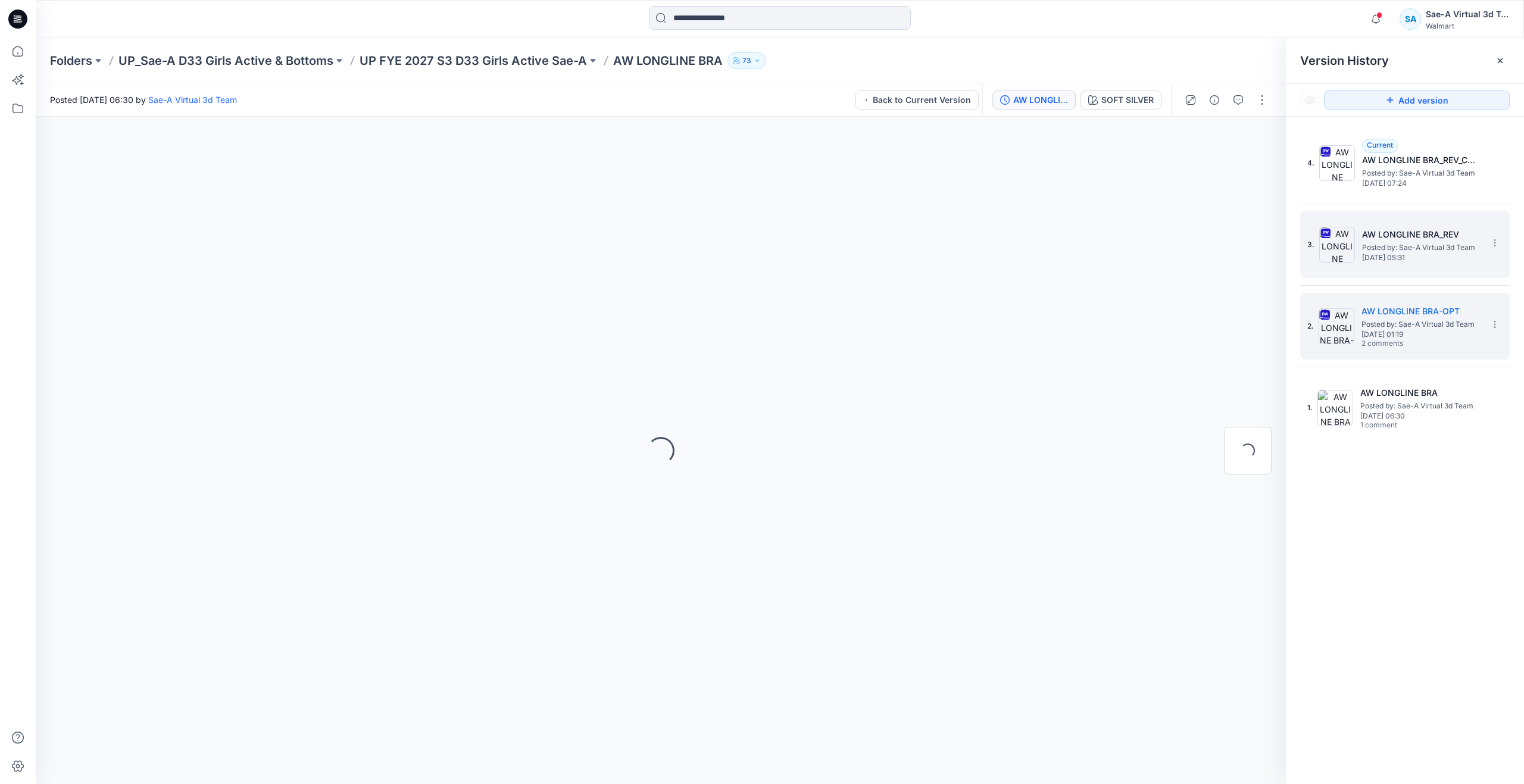
click at [1391, 246] on span "Posted by: Sae-A Virtual 3d Team" at bounding box center [1421, 248] width 119 height 12
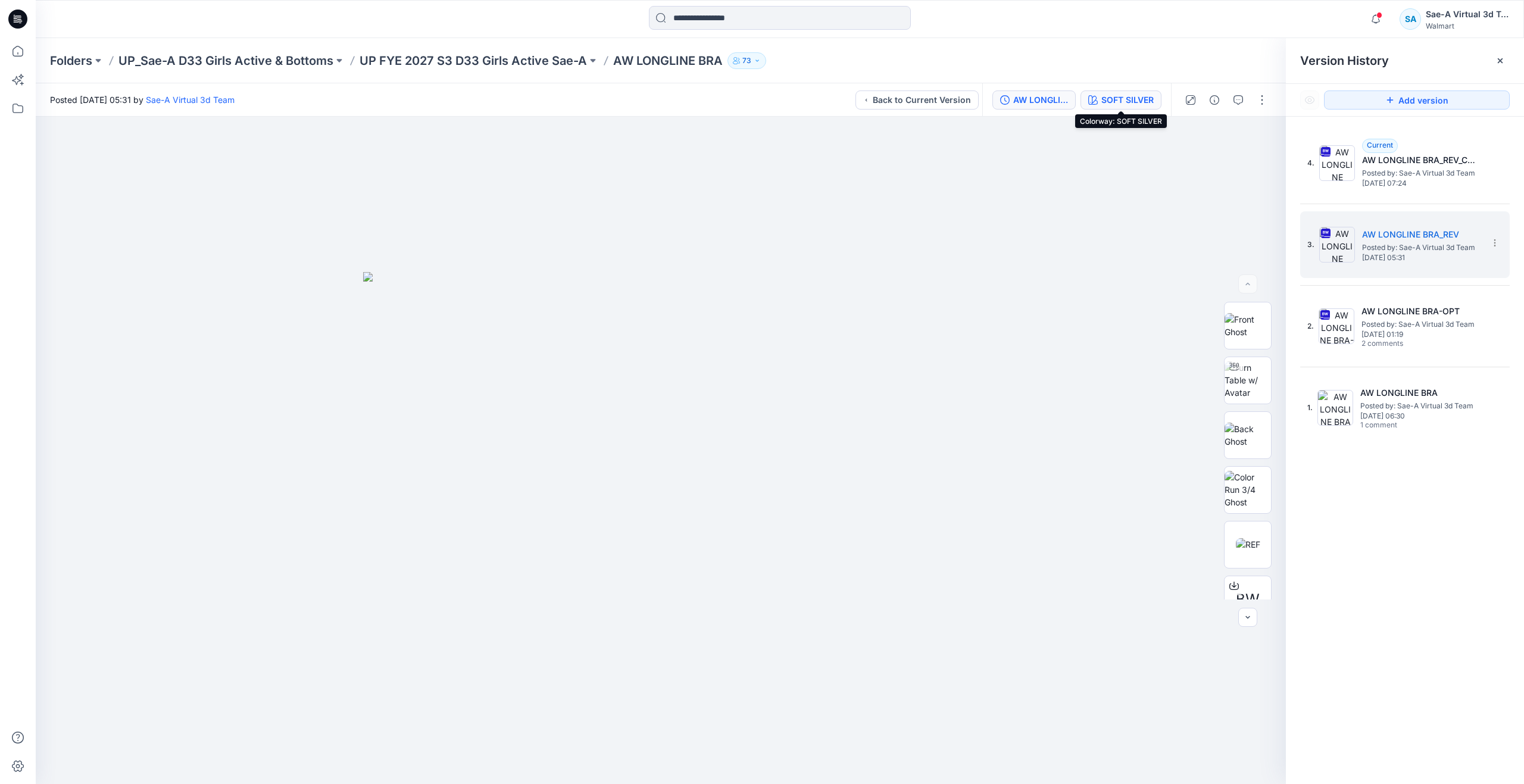
click at [1147, 103] on div "SOFT SILVER" at bounding box center [1127, 100] width 53 height 13
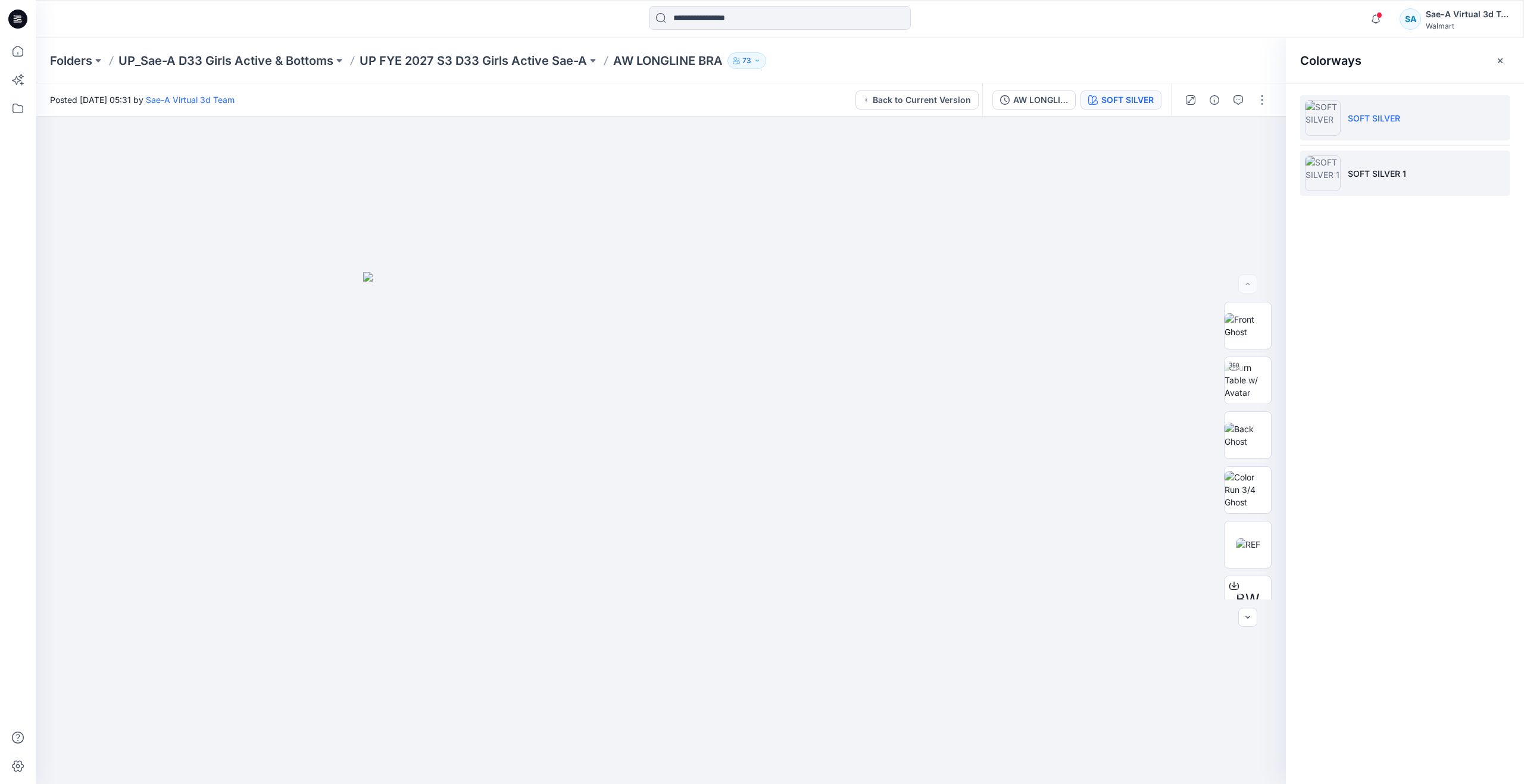
click at [1390, 171] on p "SOFT SILVER 1" at bounding box center [1377, 173] width 58 height 13
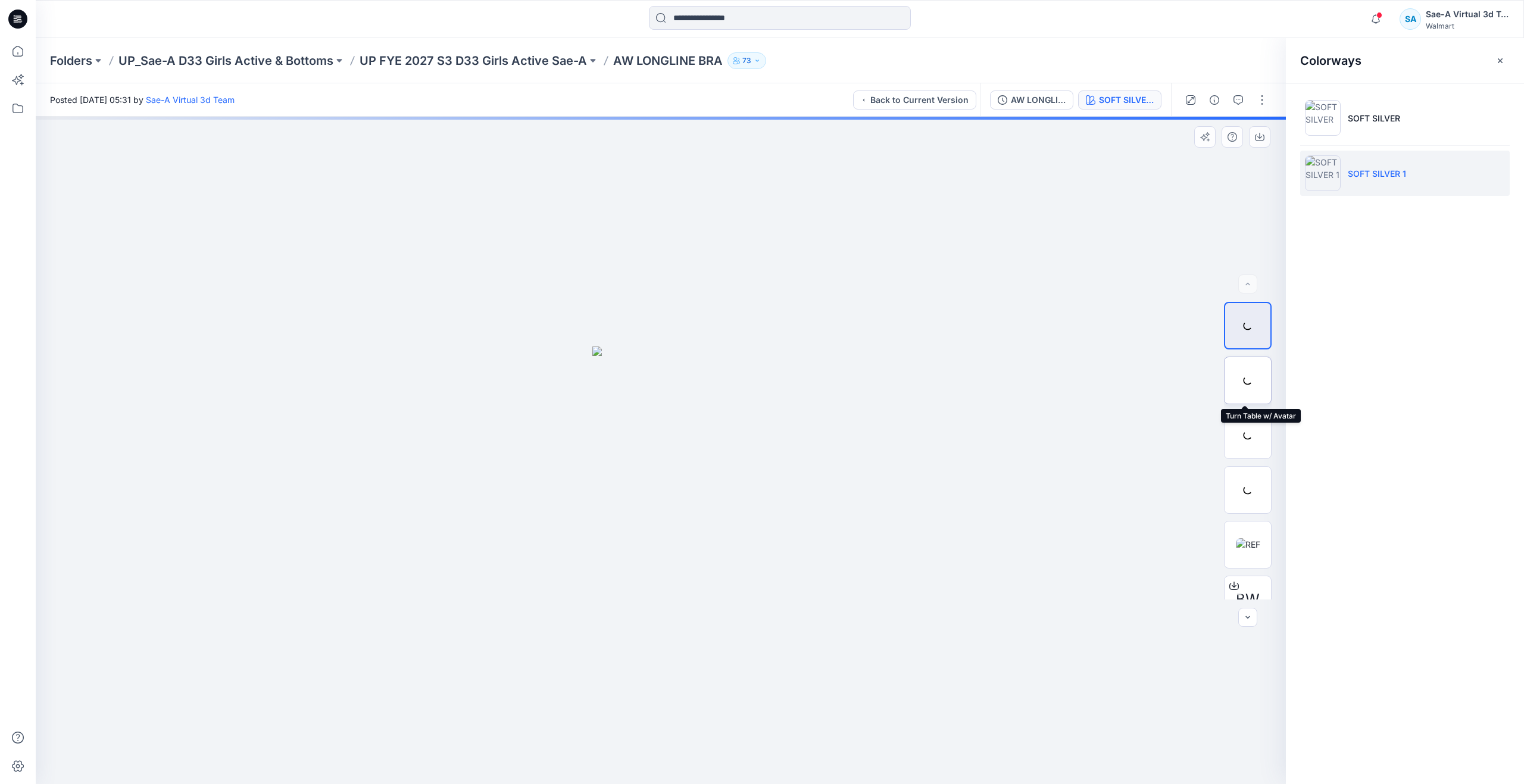
click at [1233, 376] on div at bounding box center [1247, 380] width 48 height 48
drag, startPoint x: 657, startPoint y: 769, endPoint x: 1044, endPoint y: 705, distance: 392.3
click at [1044, 705] on div at bounding box center [661, 450] width 1250 height 667
drag, startPoint x: 687, startPoint y: 770, endPoint x: 668, endPoint y: 759, distance: 22.0
click at [668, 759] on icon at bounding box center [662, 748] width 360 height 45
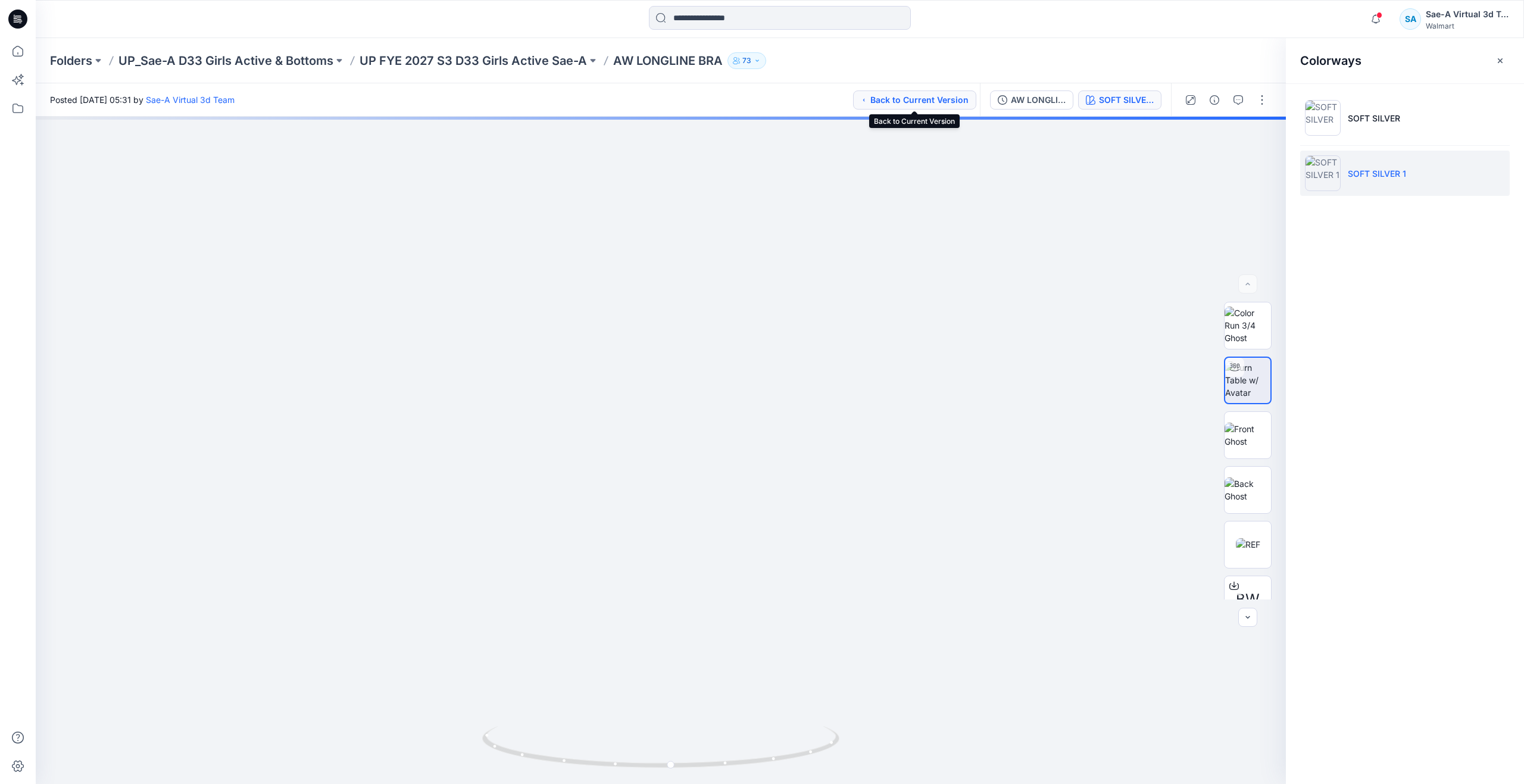
click at [937, 108] on button "Back to Current Version" at bounding box center [914, 99] width 123 height 19
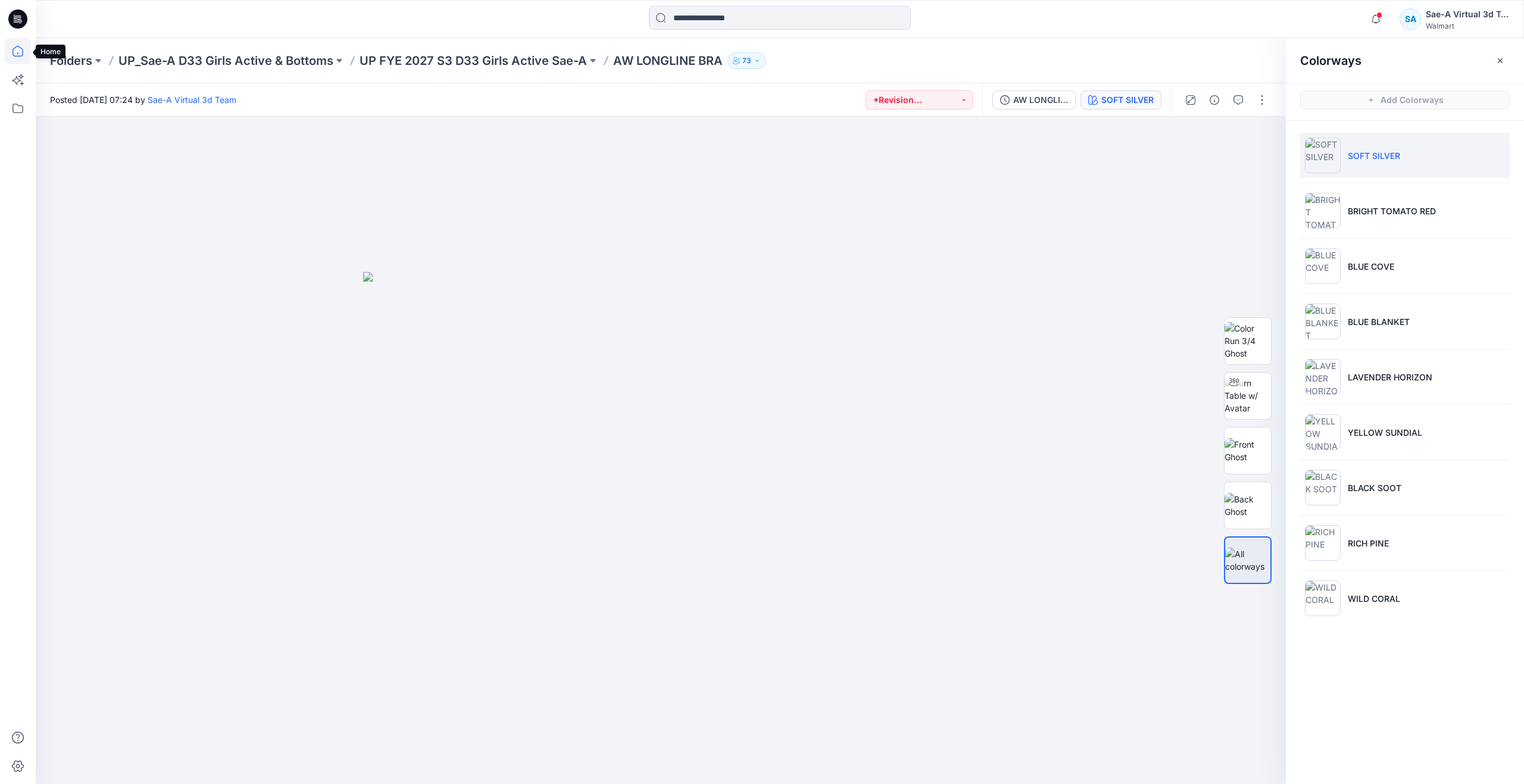
click at [18, 61] on icon at bounding box center [18, 51] width 26 height 26
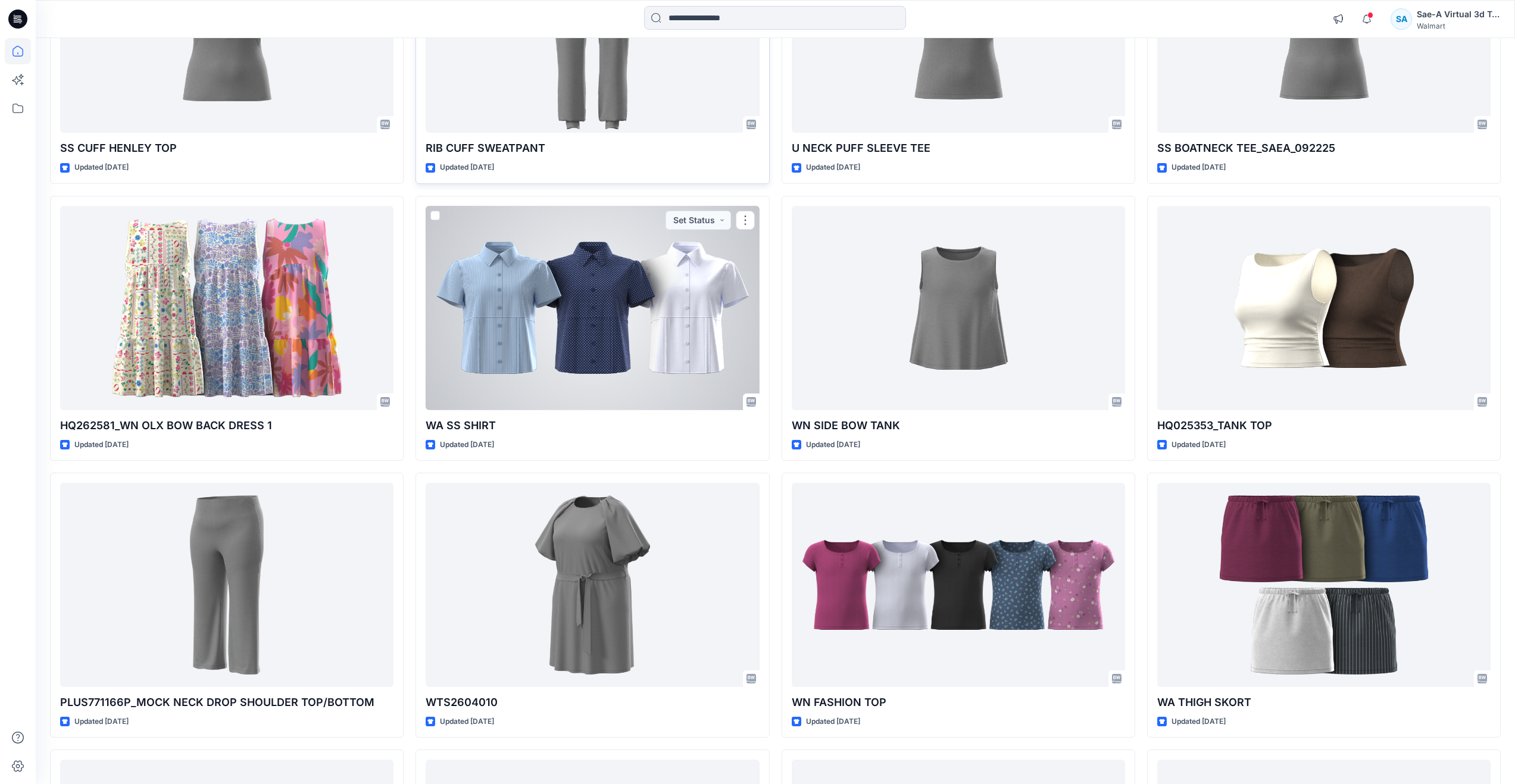
scroll to position [536, 0]
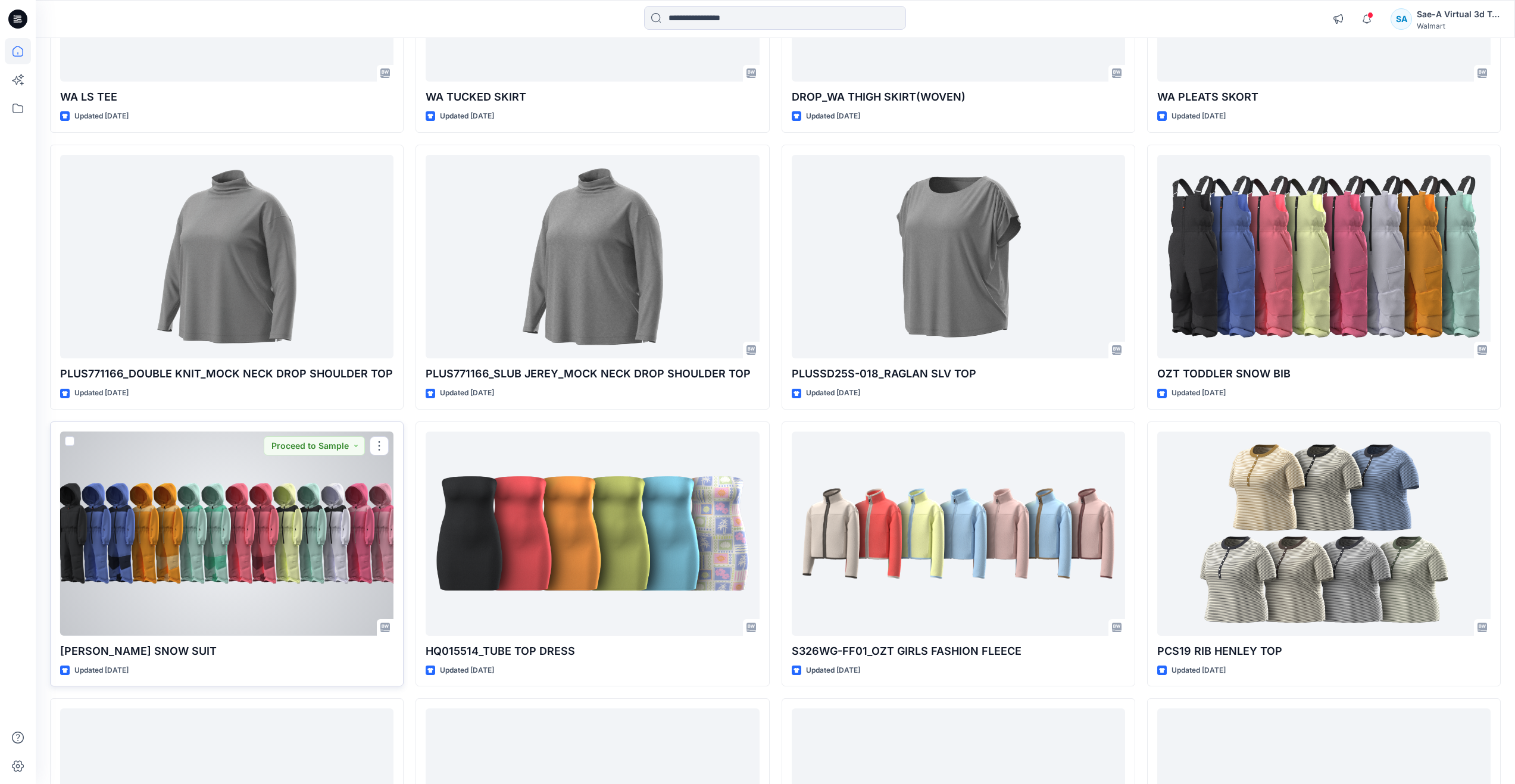
scroll to position [1428, 0]
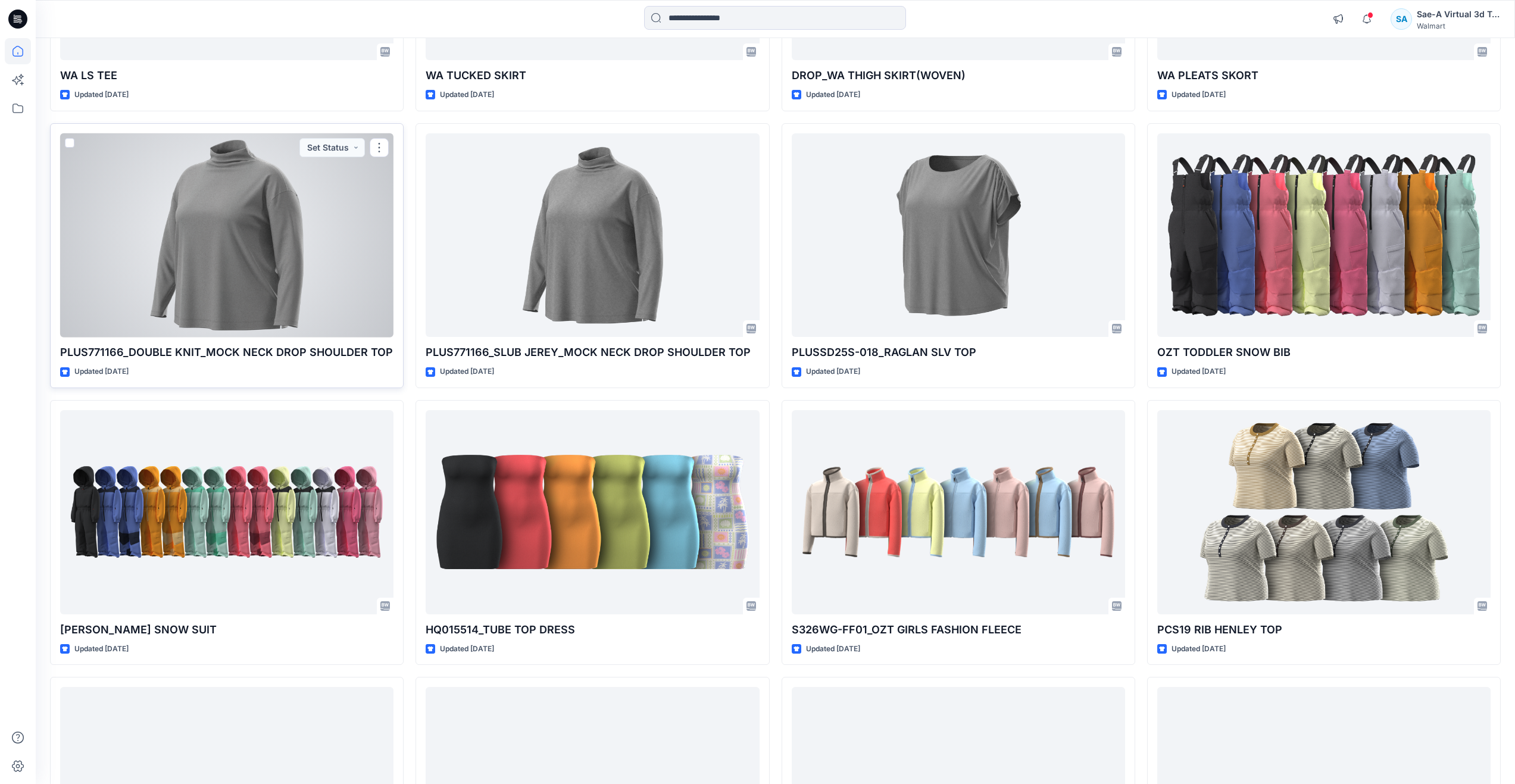
click at [200, 225] on div at bounding box center [226, 235] width 334 height 204
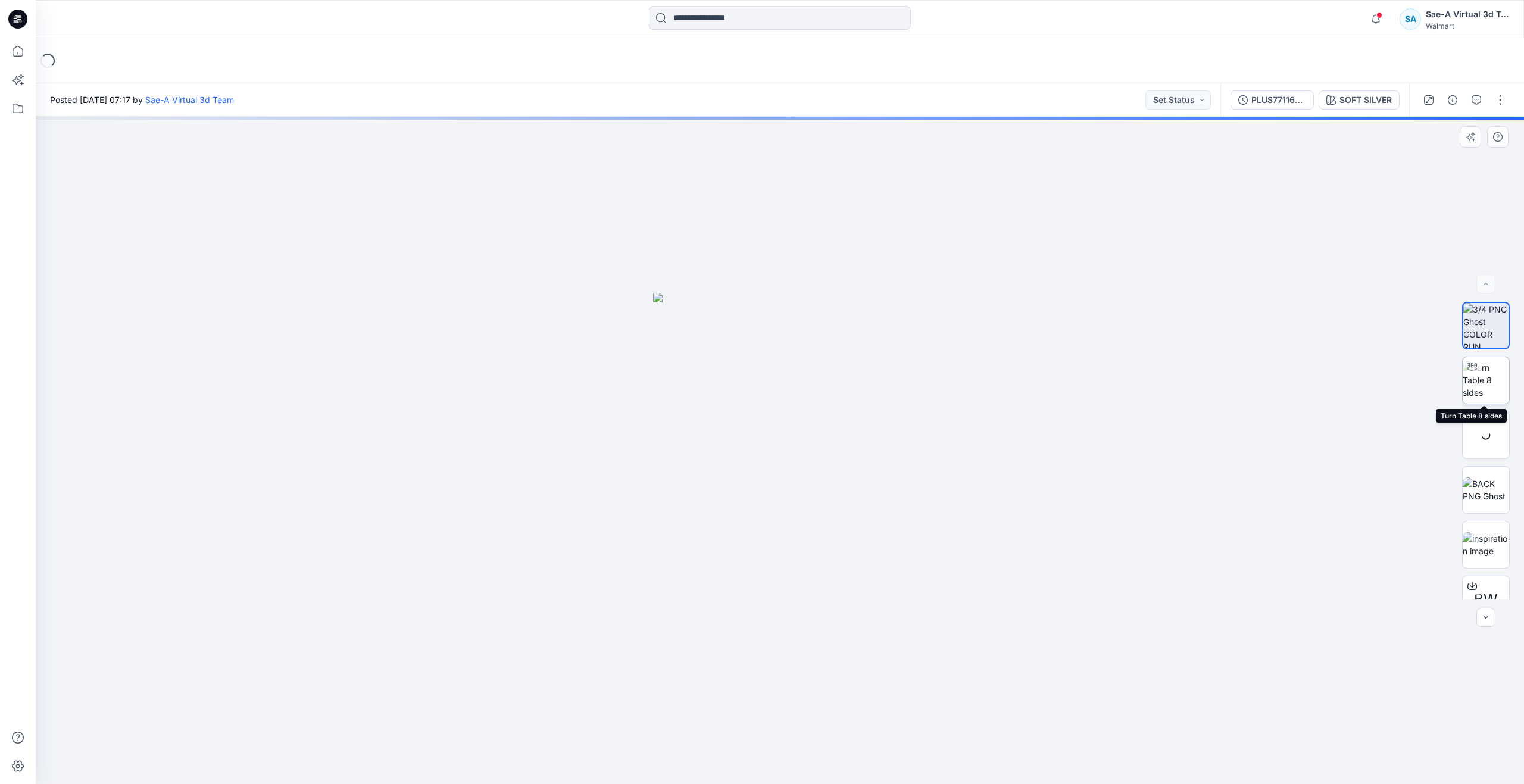
click at [1485, 382] on img at bounding box center [1485, 380] width 47 height 38
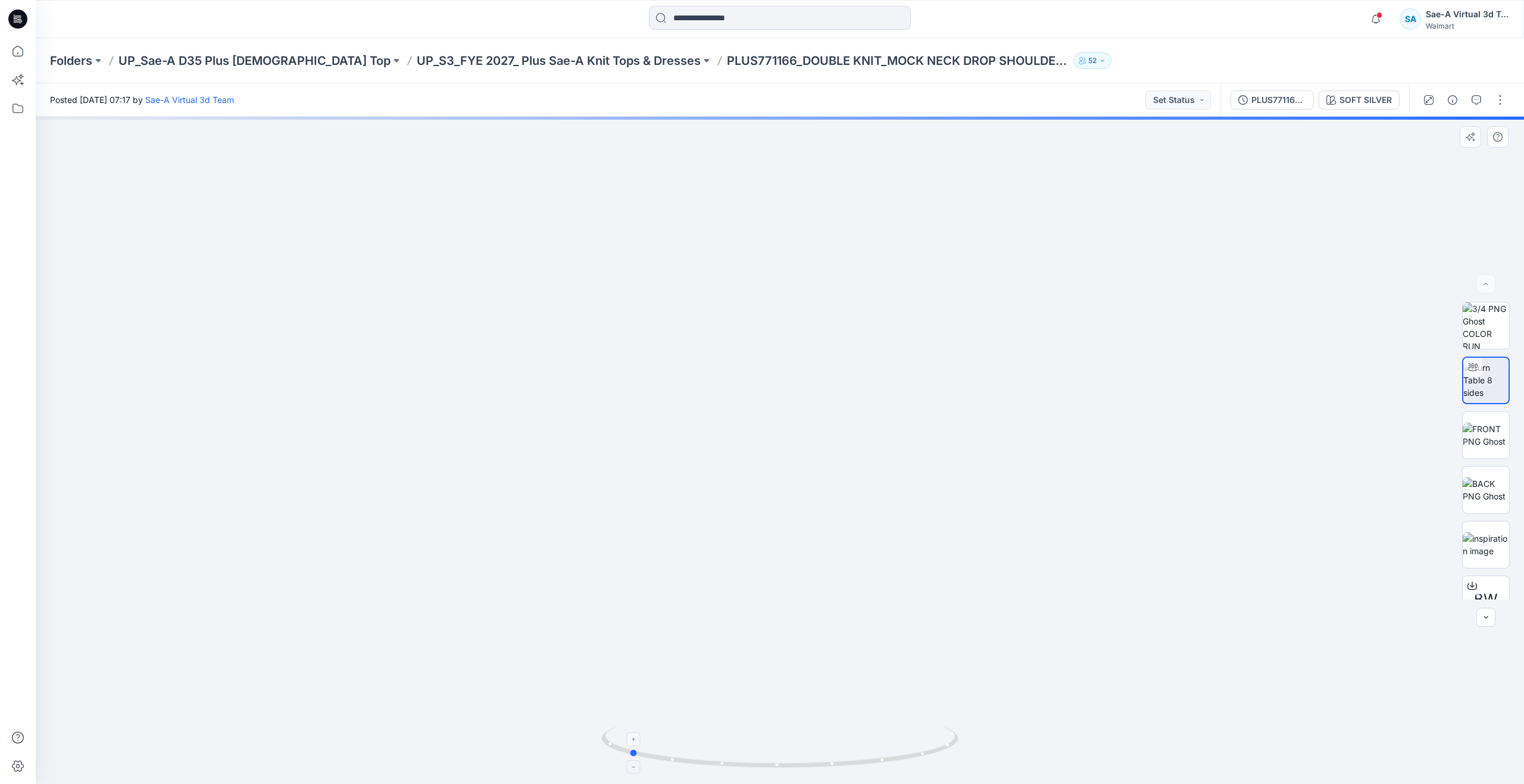
drag, startPoint x: 790, startPoint y: 766, endPoint x: 639, endPoint y: 740, distance: 153.2
click at [639, 740] on icon at bounding box center [781, 748] width 360 height 45
click at [1505, 492] on img at bounding box center [1485, 489] width 47 height 25
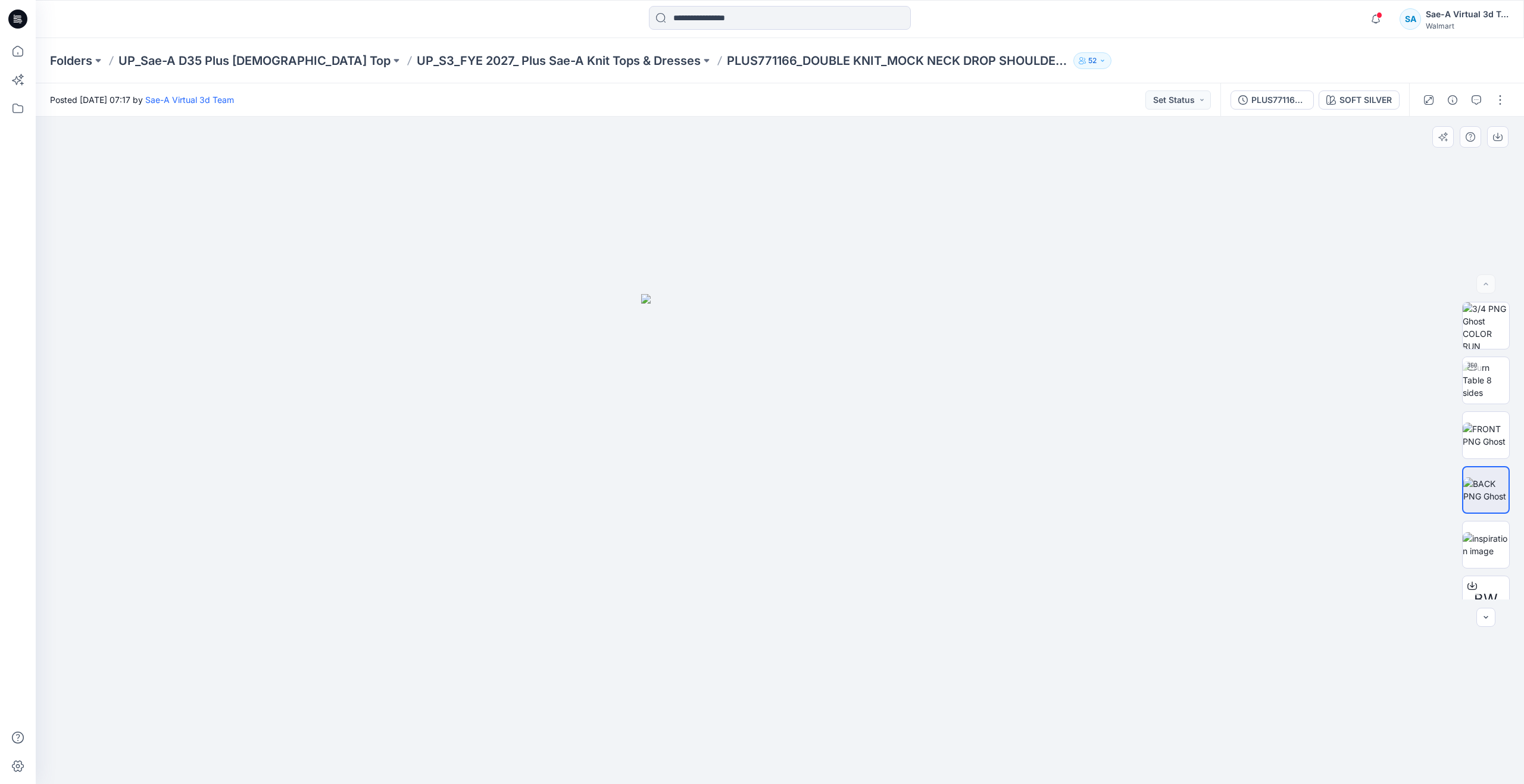
click at [1487, 409] on div "BW" at bounding box center [1485, 450] width 48 height 298
click at [1485, 436] on img at bounding box center [1485, 435] width 47 height 25
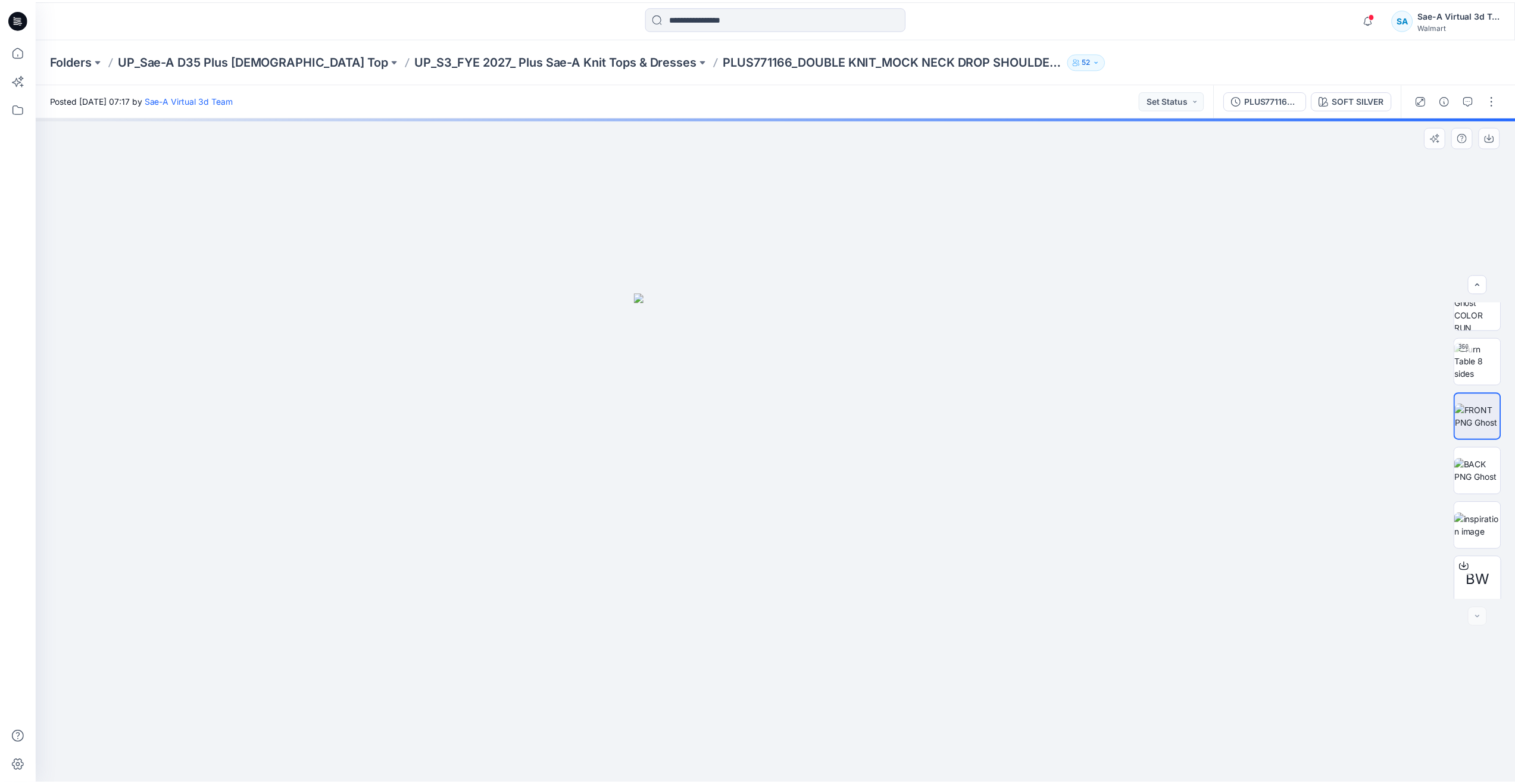
scroll to position [24, 0]
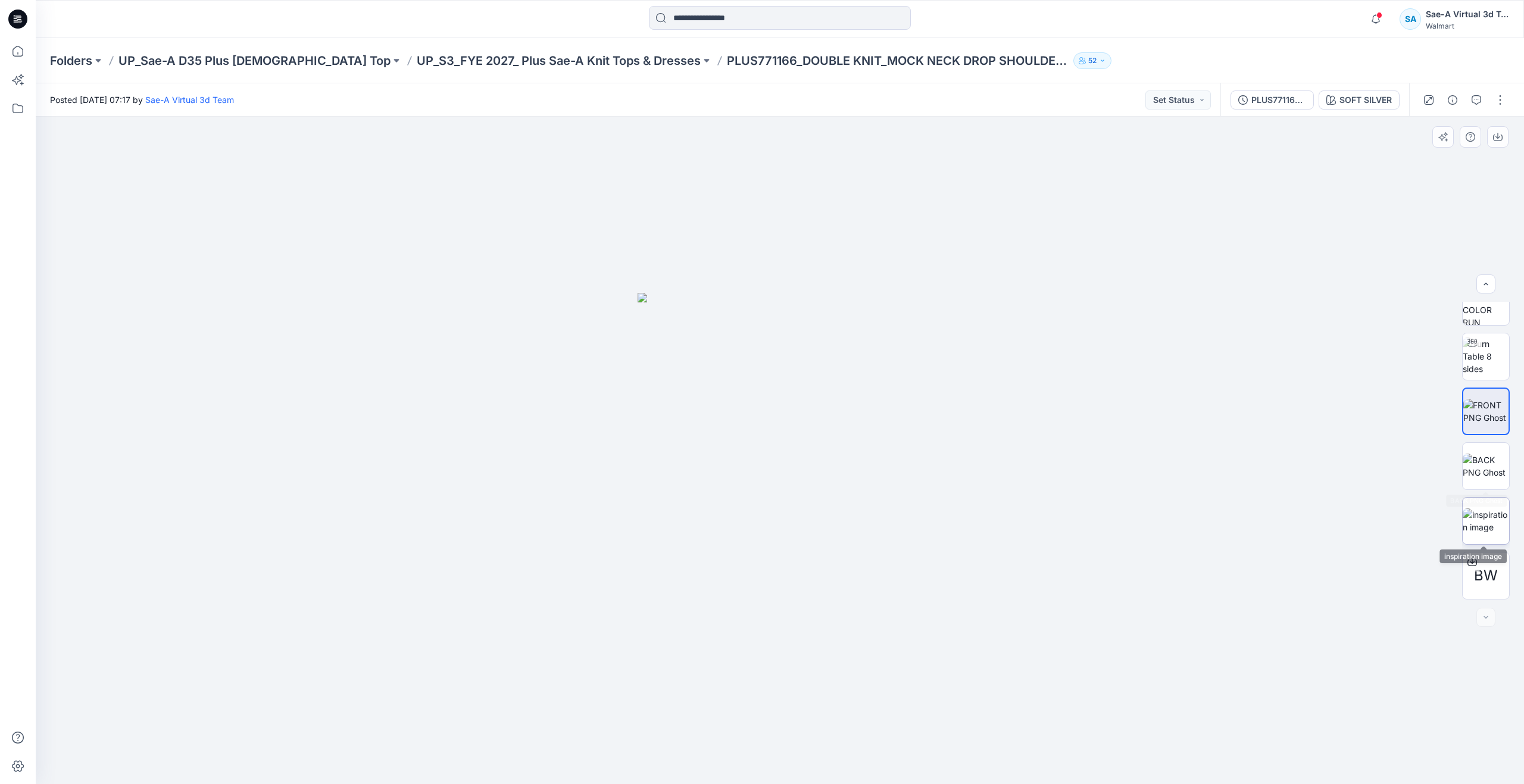
click at [1482, 512] on img at bounding box center [1485, 521] width 47 height 25
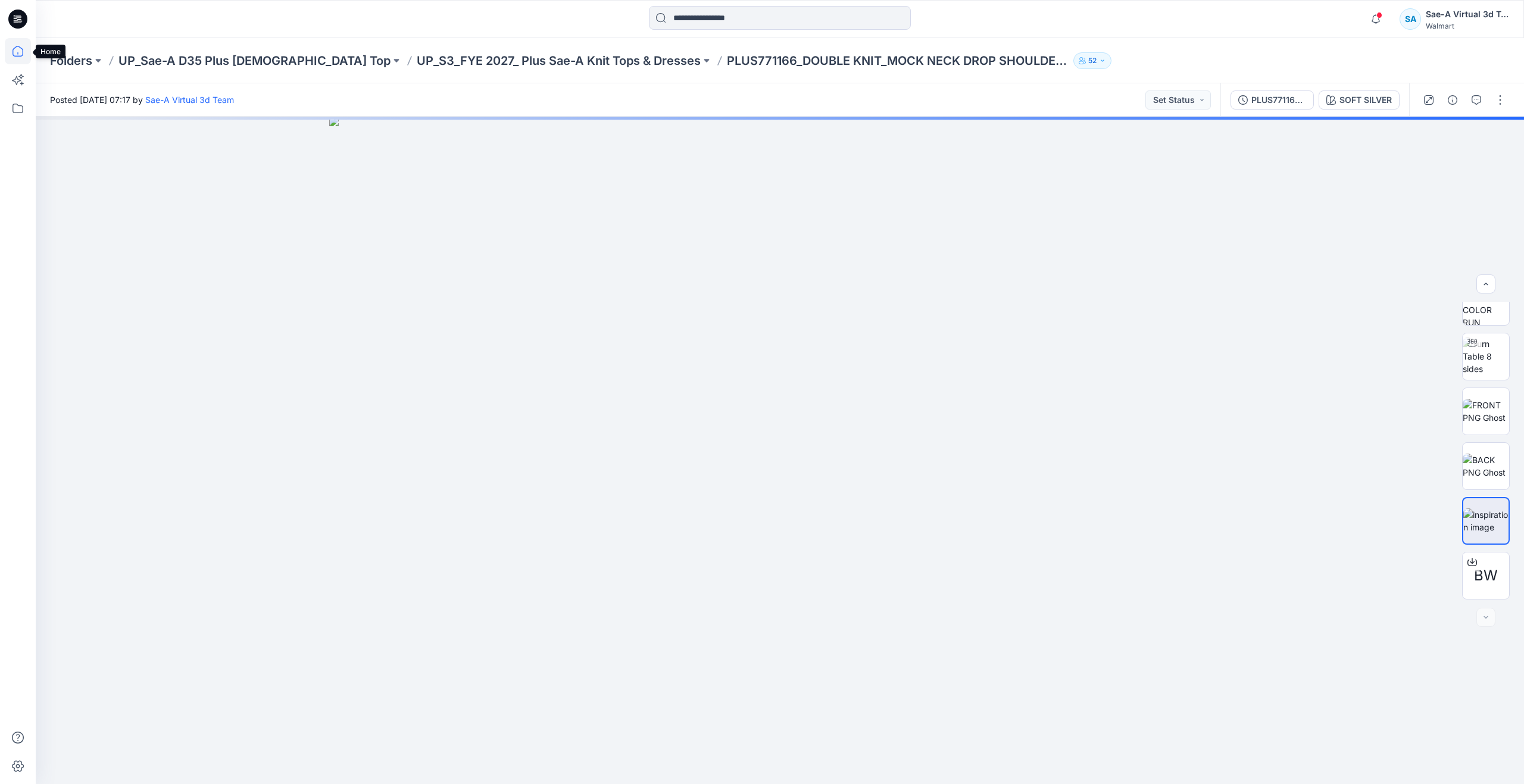
click at [18, 42] on icon at bounding box center [18, 51] width 26 height 26
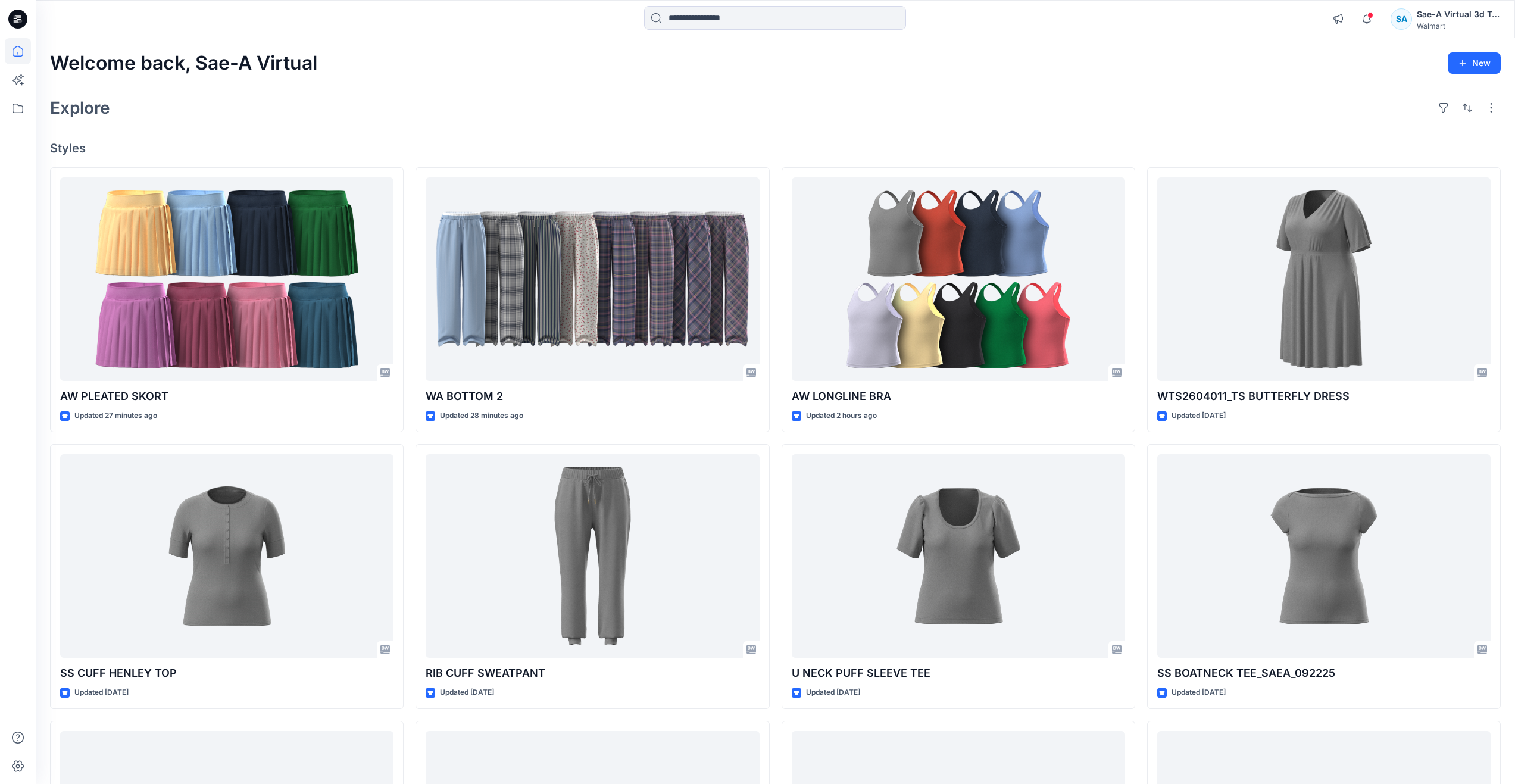
click at [962, 101] on div "Explore" at bounding box center [776, 107] width 1451 height 28
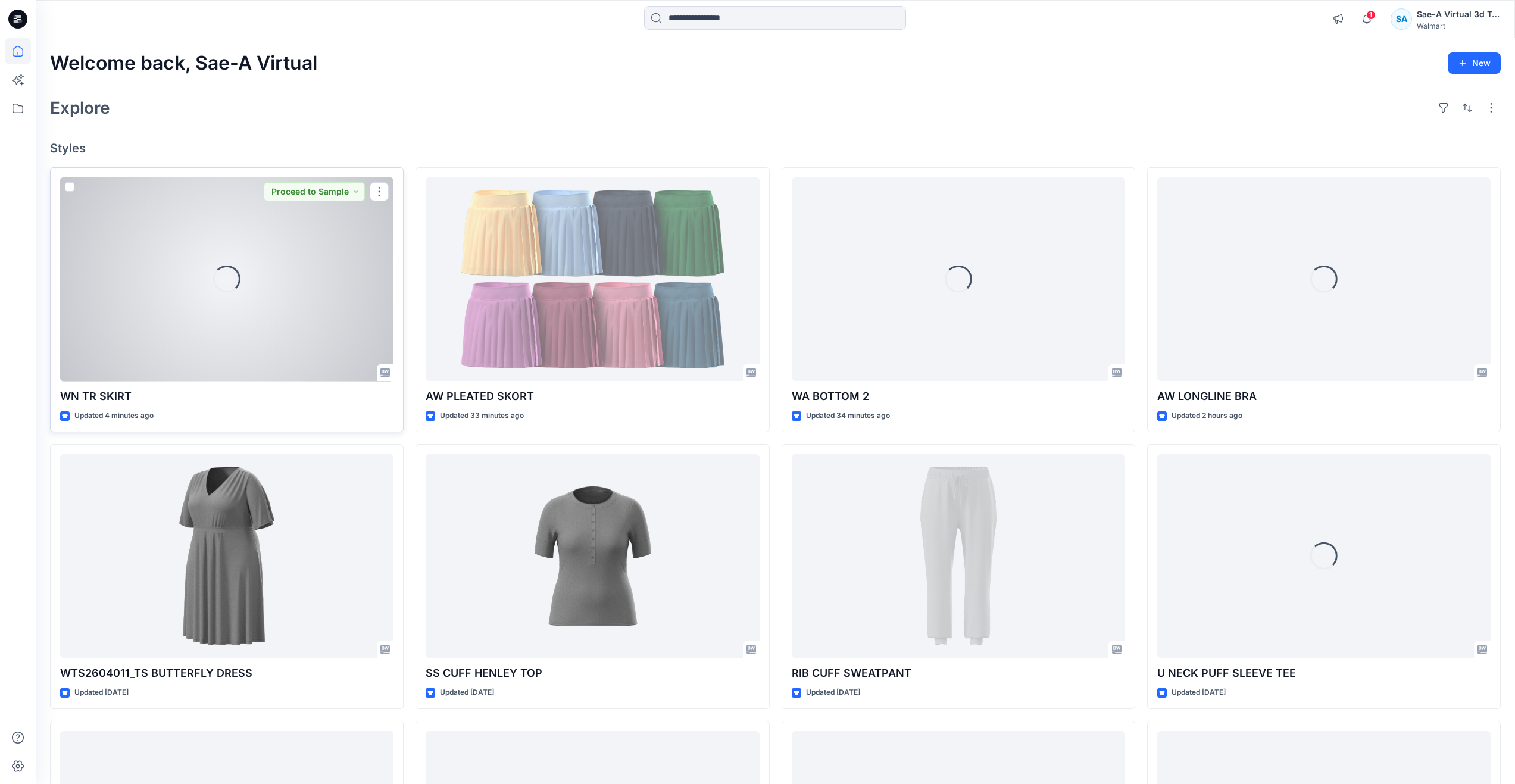
click at [222, 308] on div "Loading..." at bounding box center [226, 279] width 334 height 204
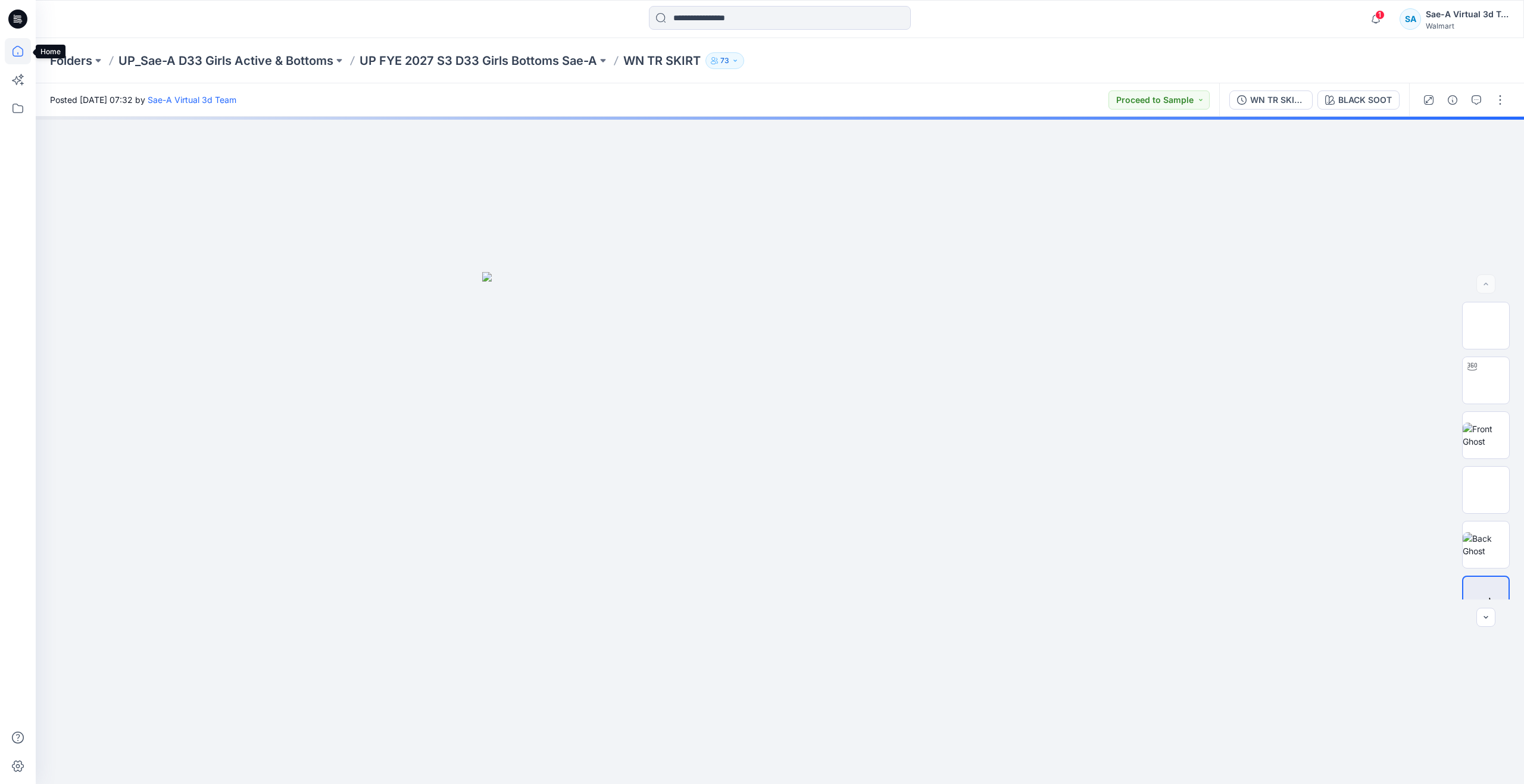
click at [19, 47] on icon at bounding box center [18, 51] width 11 height 11
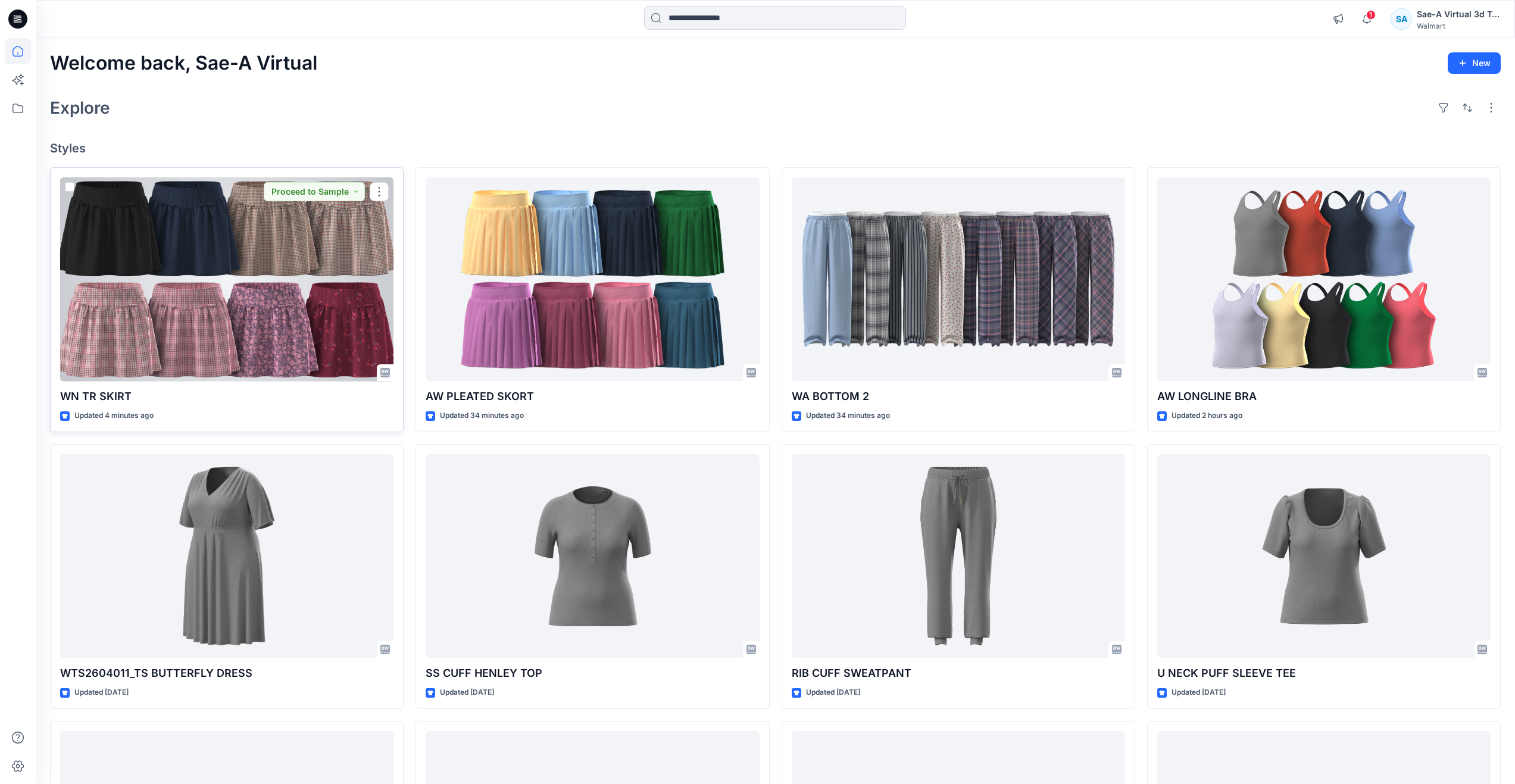
click at [171, 315] on div at bounding box center [226, 279] width 334 height 204
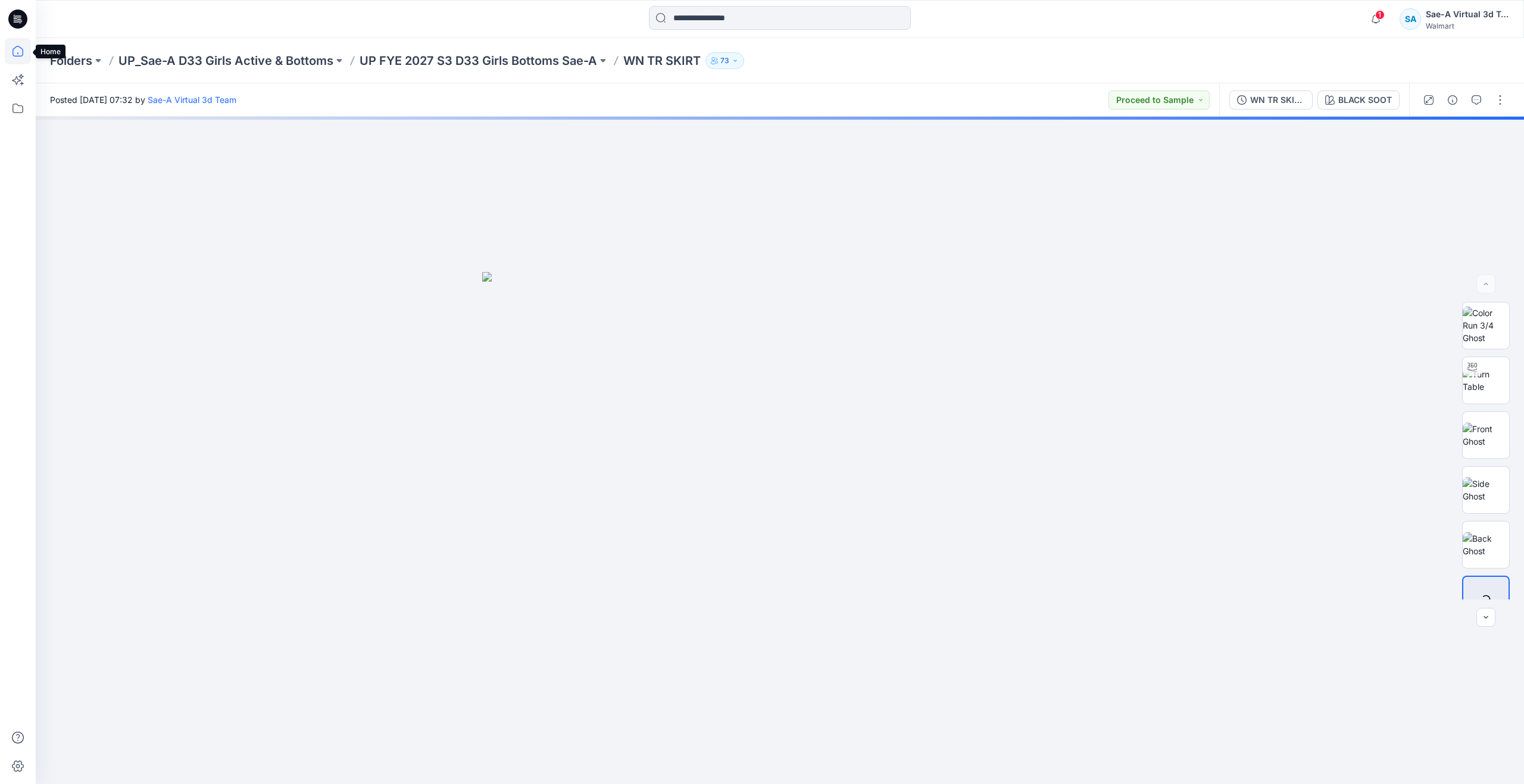
click at [20, 48] on icon at bounding box center [18, 51] width 26 height 26
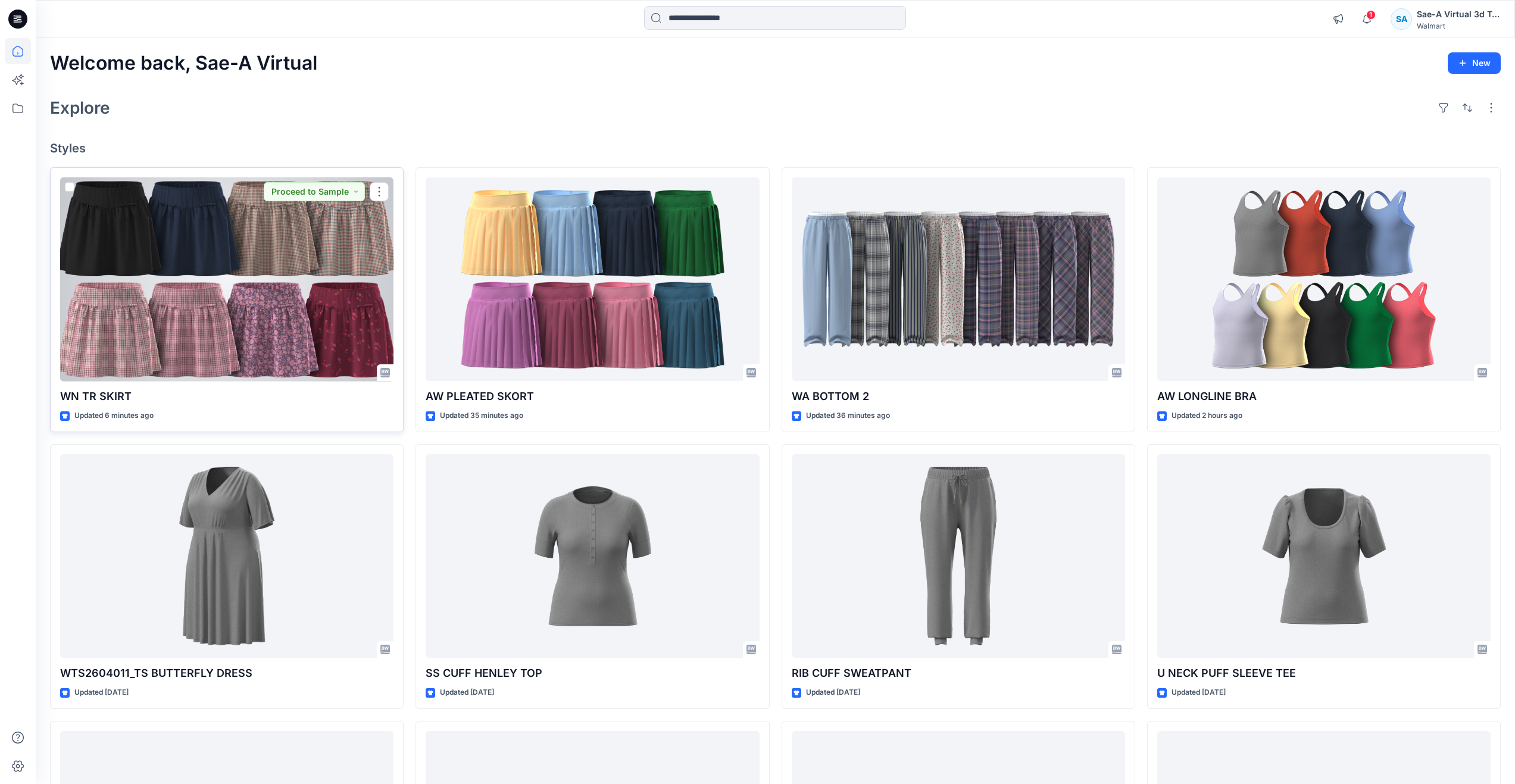
click at [265, 315] on div at bounding box center [226, 279] width 334 height 204
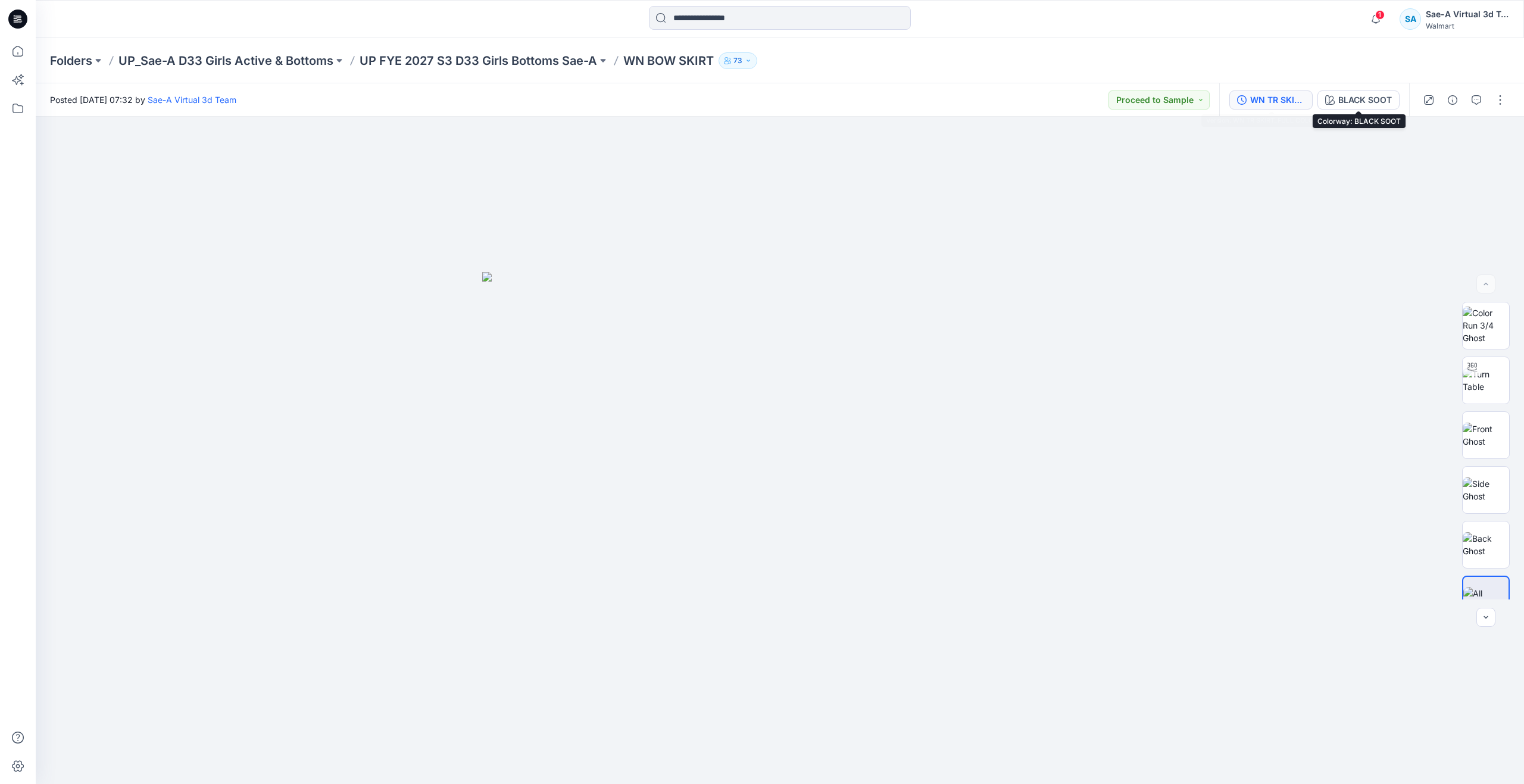
click at [1272, 103] on div "WN TR SKIRT_FULL COLORWAYS" at bounding box center [1277, 100] width 54 height 13
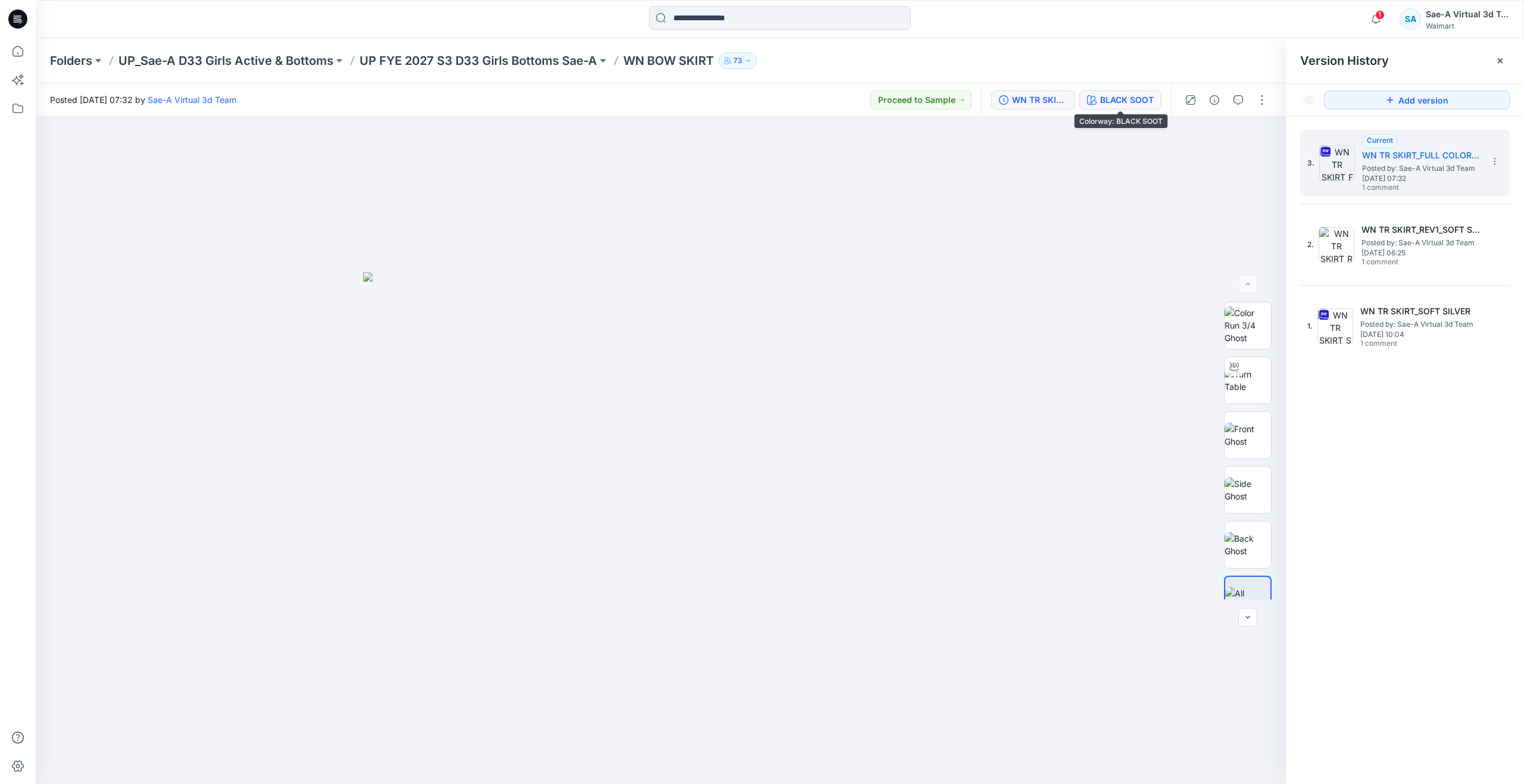
click at [1124, 99] on div "BLACK SOOT" at bounding box center [1127, 100] width 53 height 13
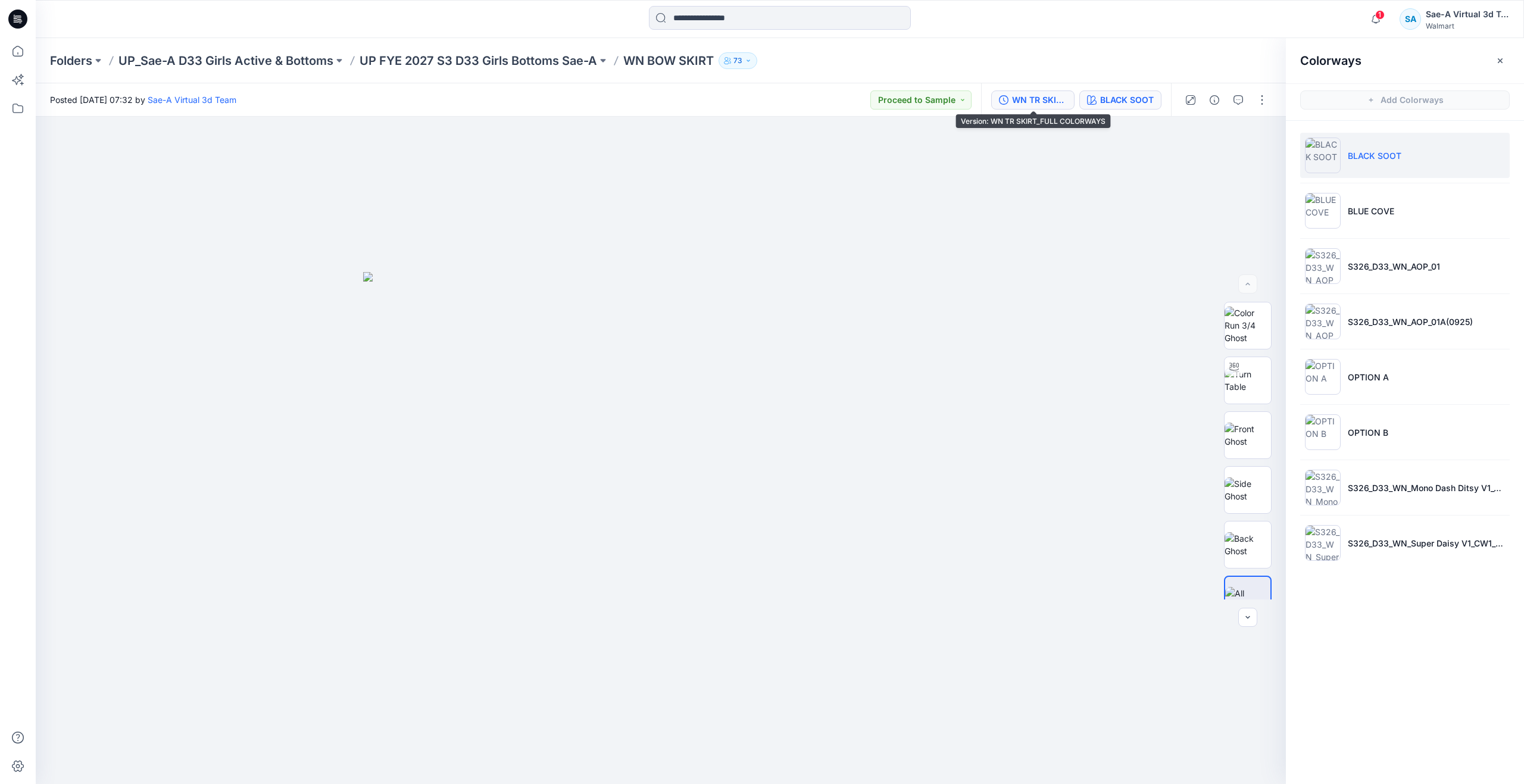
click at [1034, 94] on div "WN TR SKIRT_FULL COLORWAYS" at bounding box center [1039, 100] width 54 height 13
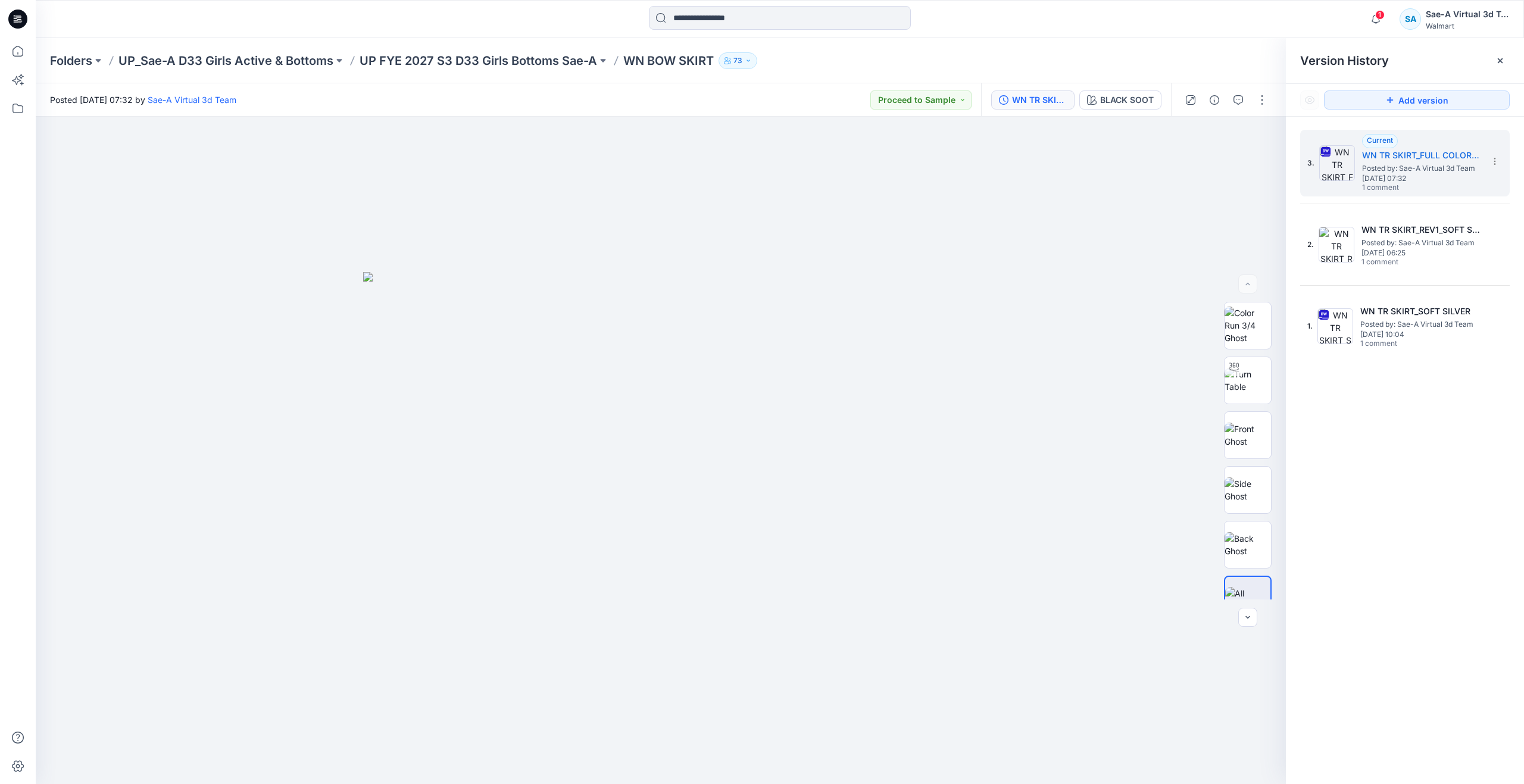
click at [1151, 110] on div "WN TR SKIRT_FULL COLORWAYS BLACK SOOT" at bounding box center [1076, 100] width 190 height 33
click at [1142, 96] on div "BLACK SOOT" at bounding box center [1127, 100] width 53 height 13
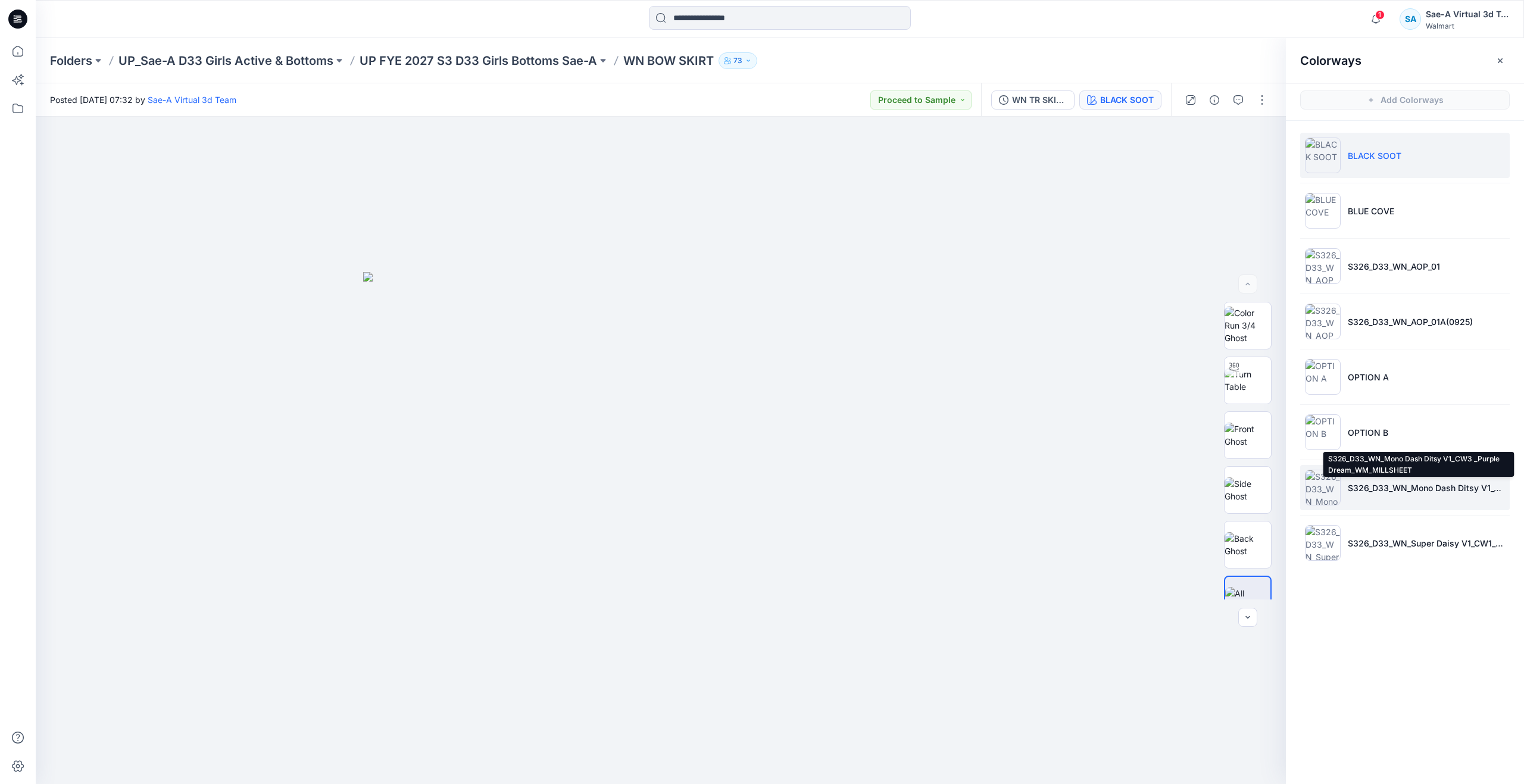
click at [1405, 489] on p "S326_D33_WN_Mono Dash Ditsy V1_CW3 _Purple Dream_WM_MILLSHEET" at bounding box center [1427, 487] width 157 height 13
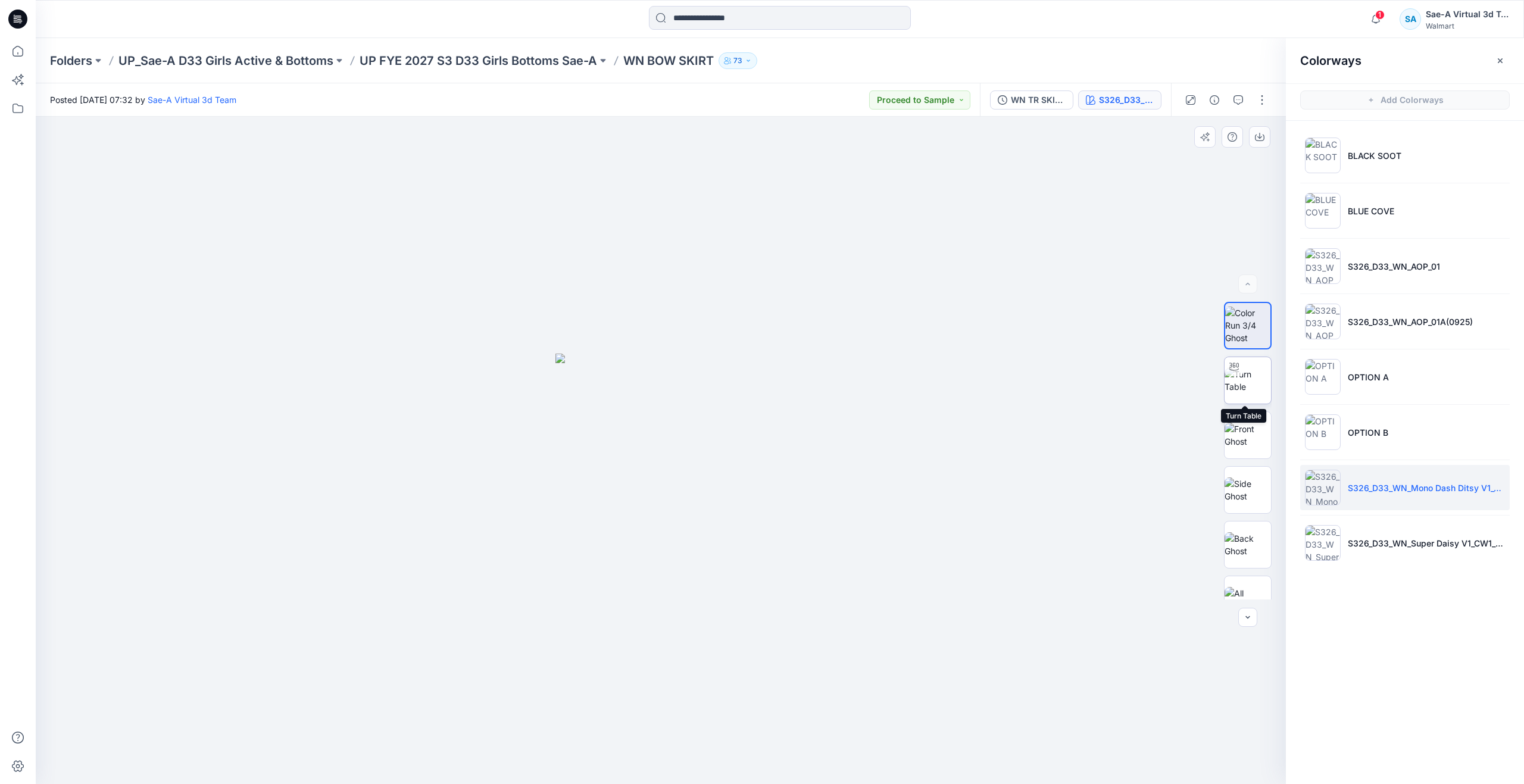
click at [1252, 393] on img at bounding box center [1247, 380] width 47 height 25
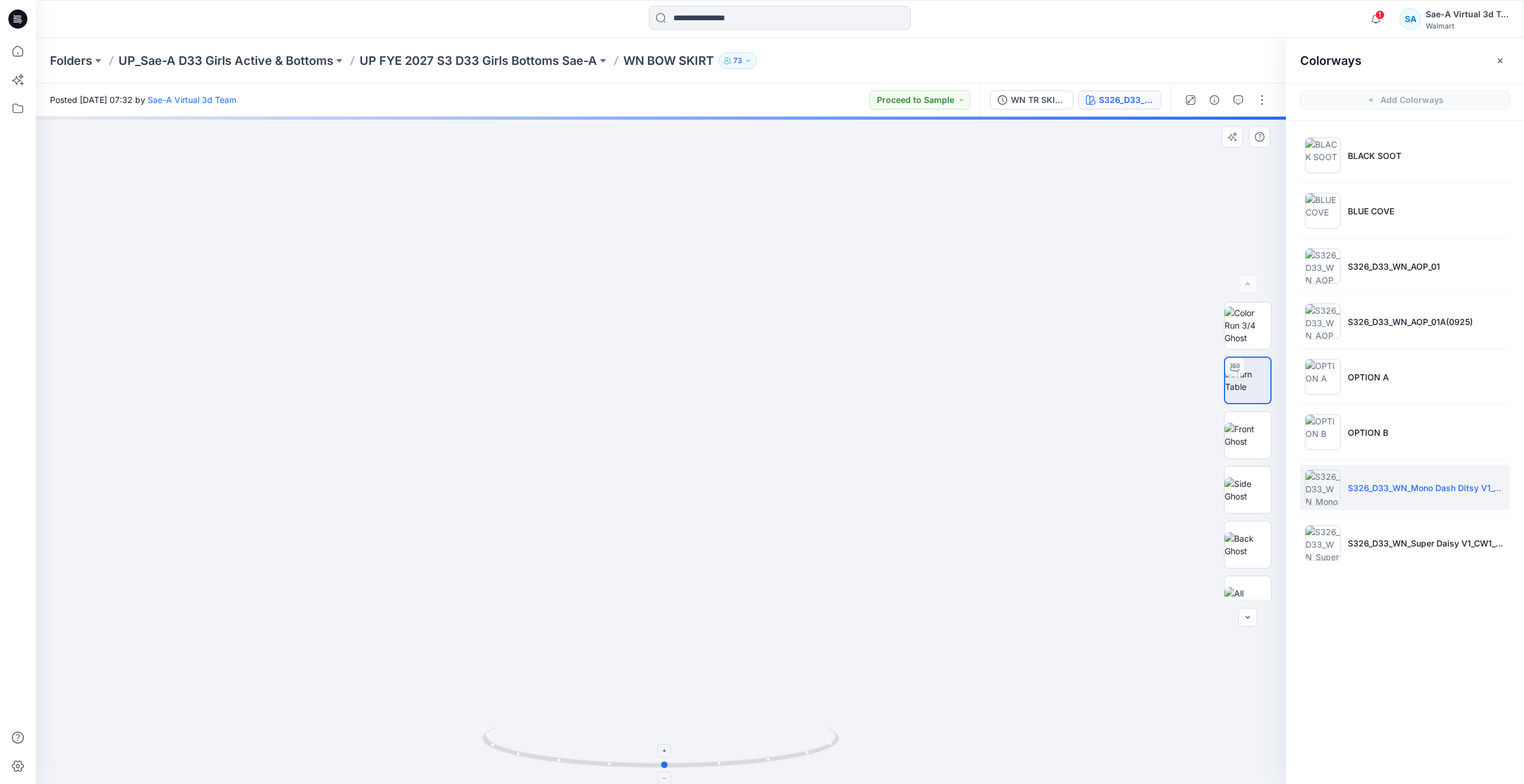
drag, startPoint x: 668, startPoint y: 768, endPoint x: 673, endPoint y: 739, distance: 29.4
click at [673, 739] on icon at bounding box center [662, 748] width 360 height 45
click at [1335, 553] on li "S326_D33_WN_Super Daisy V1_CW1_Rose Glass_WM_MILLSHEET" at bounding box center [1405, 542] width 209 height 45
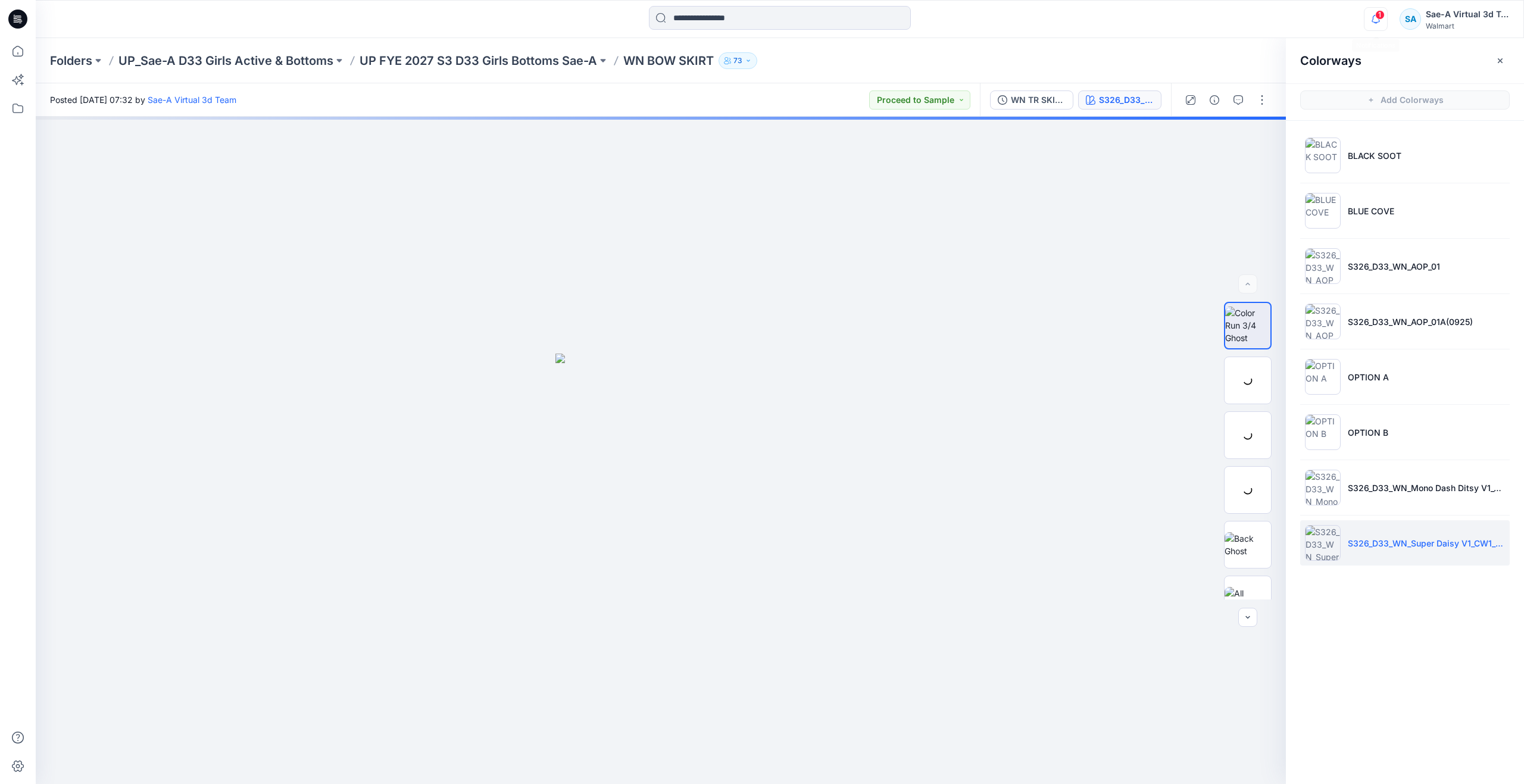
click at [1371, 15] on icon "button" at bounding box center [1375, 19] width 22 height 24
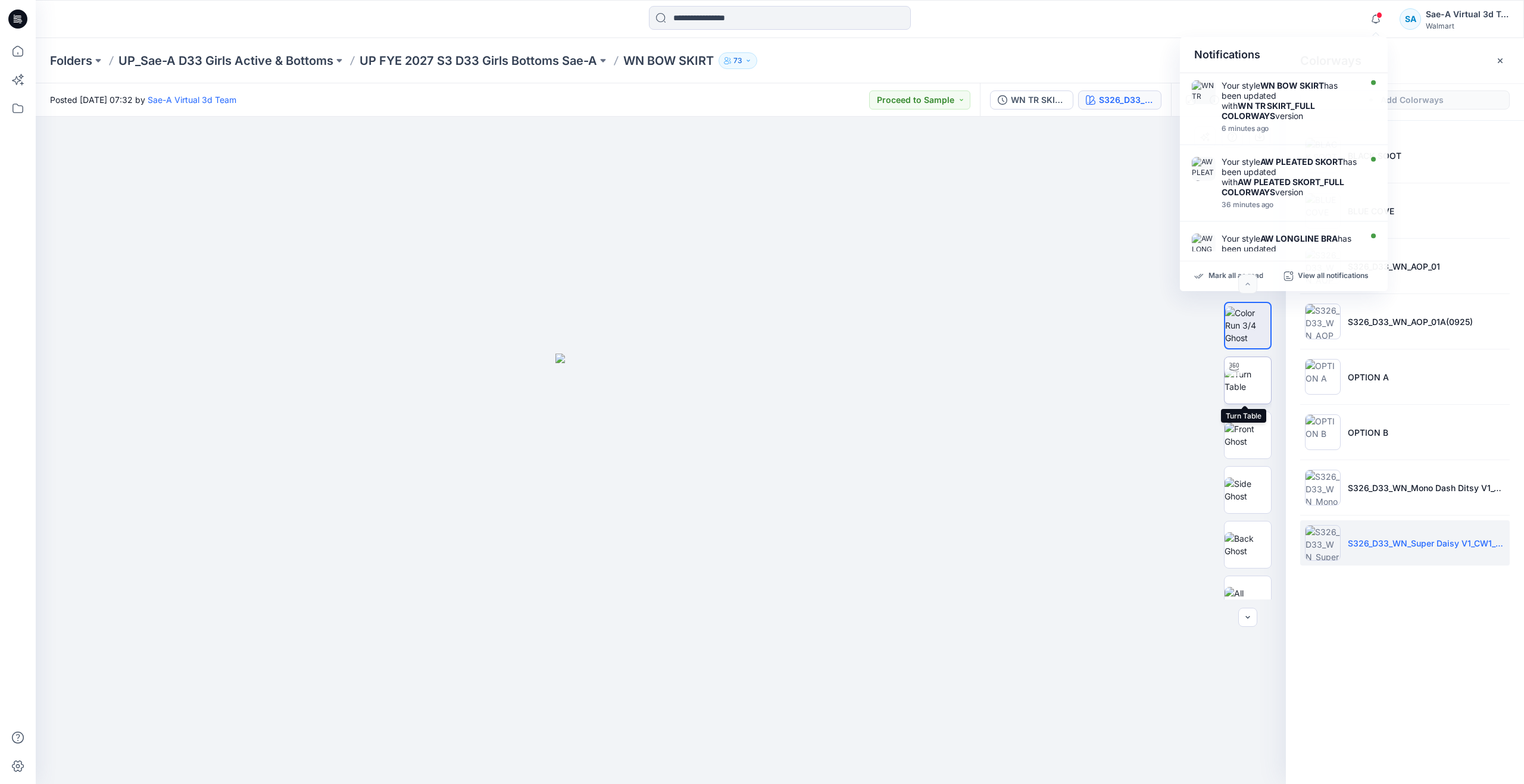
click at [1240, 393] on img at bounding box center [1247, 380] width 47 height 25
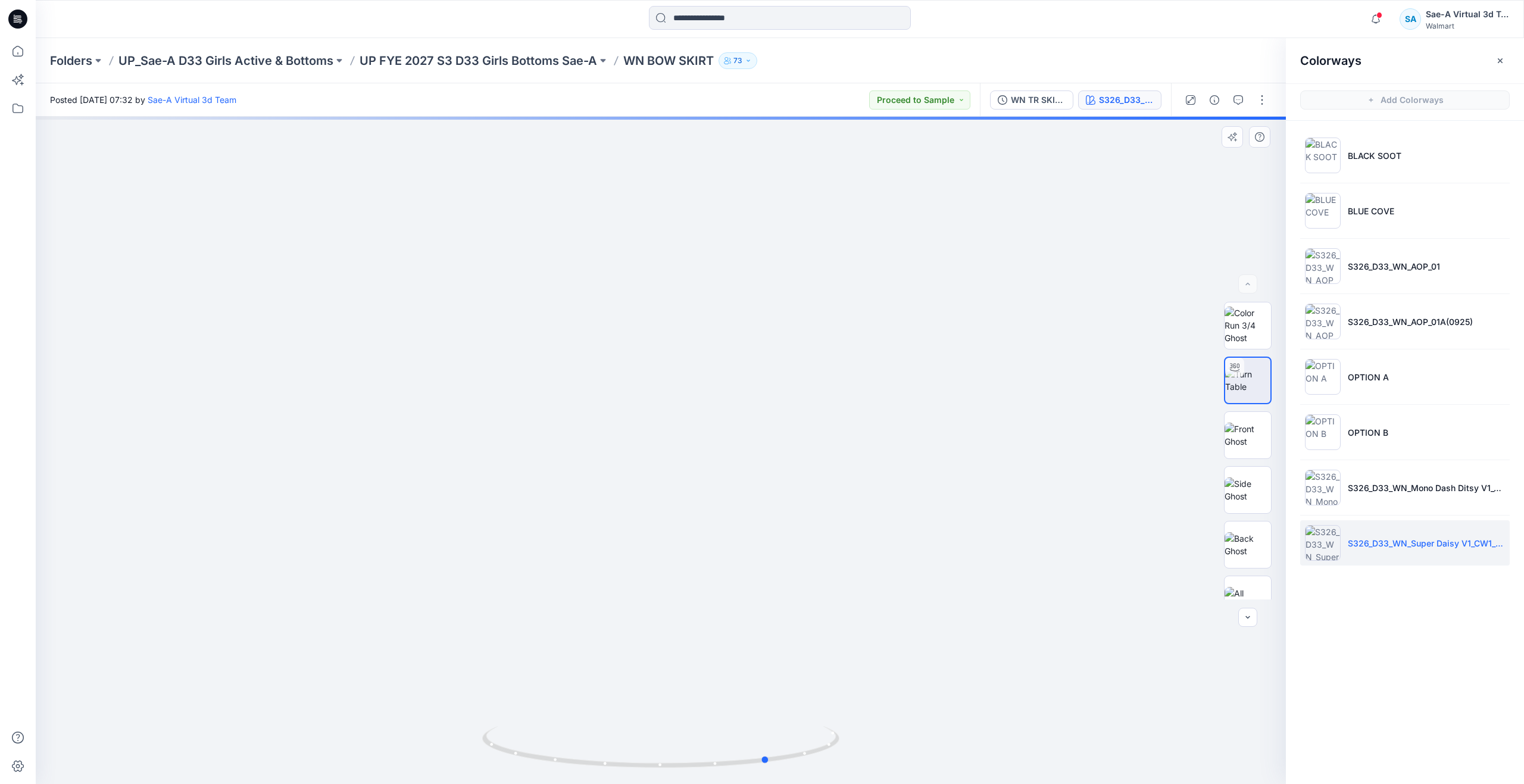
drag, startPoint x: 662, startPoint y: 761, endPoint x: 770, endPoint y: 705, distance: 121.7
click at [770, 705] on div at bounding box center [661, 450] width 1250 height 667
click at [19, 61] on icon at bounding box center [18, 51] width 26 height 26
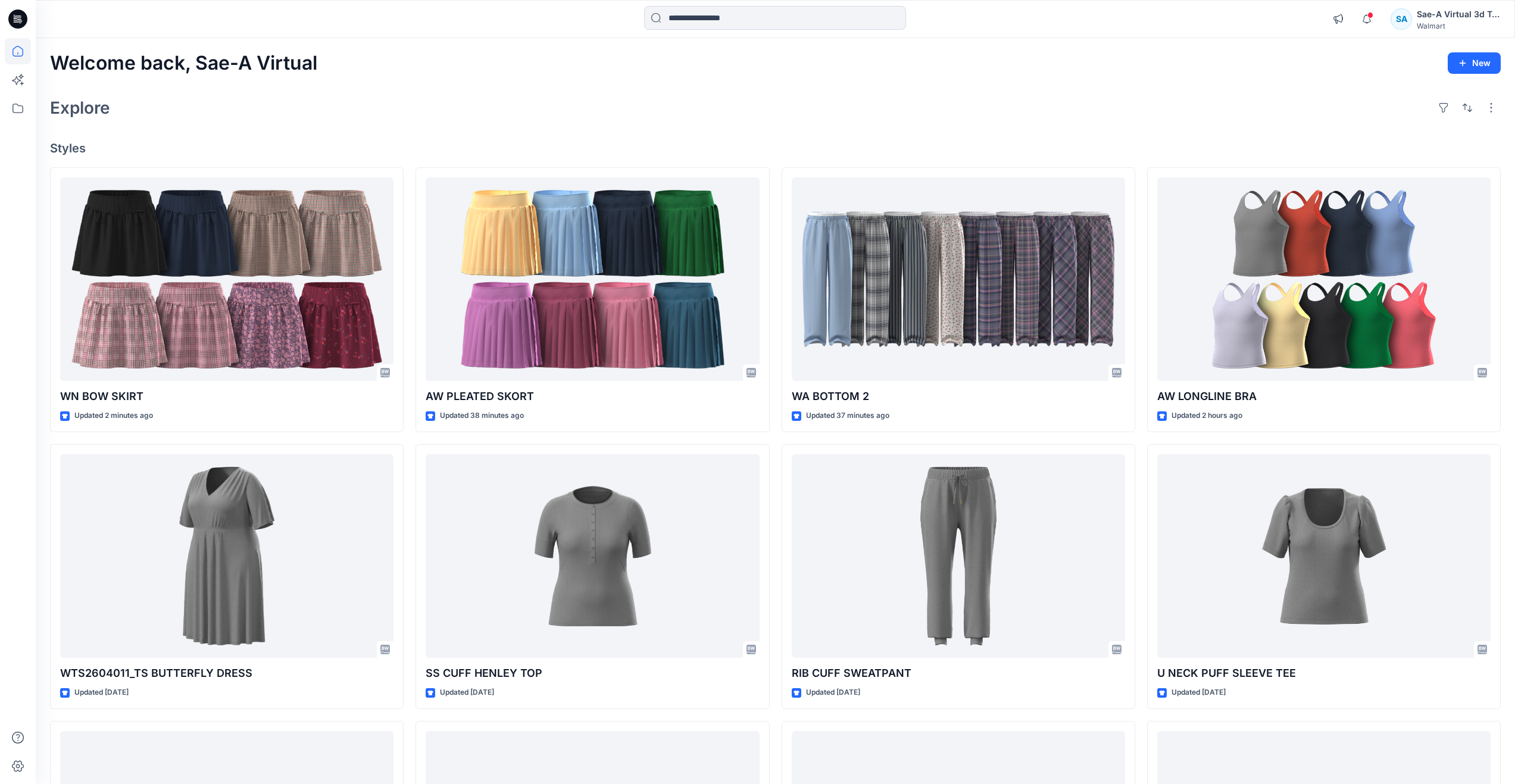
click at [641, 114] on div "Explore" at bounding box center [776, 107] width 1451 height 28
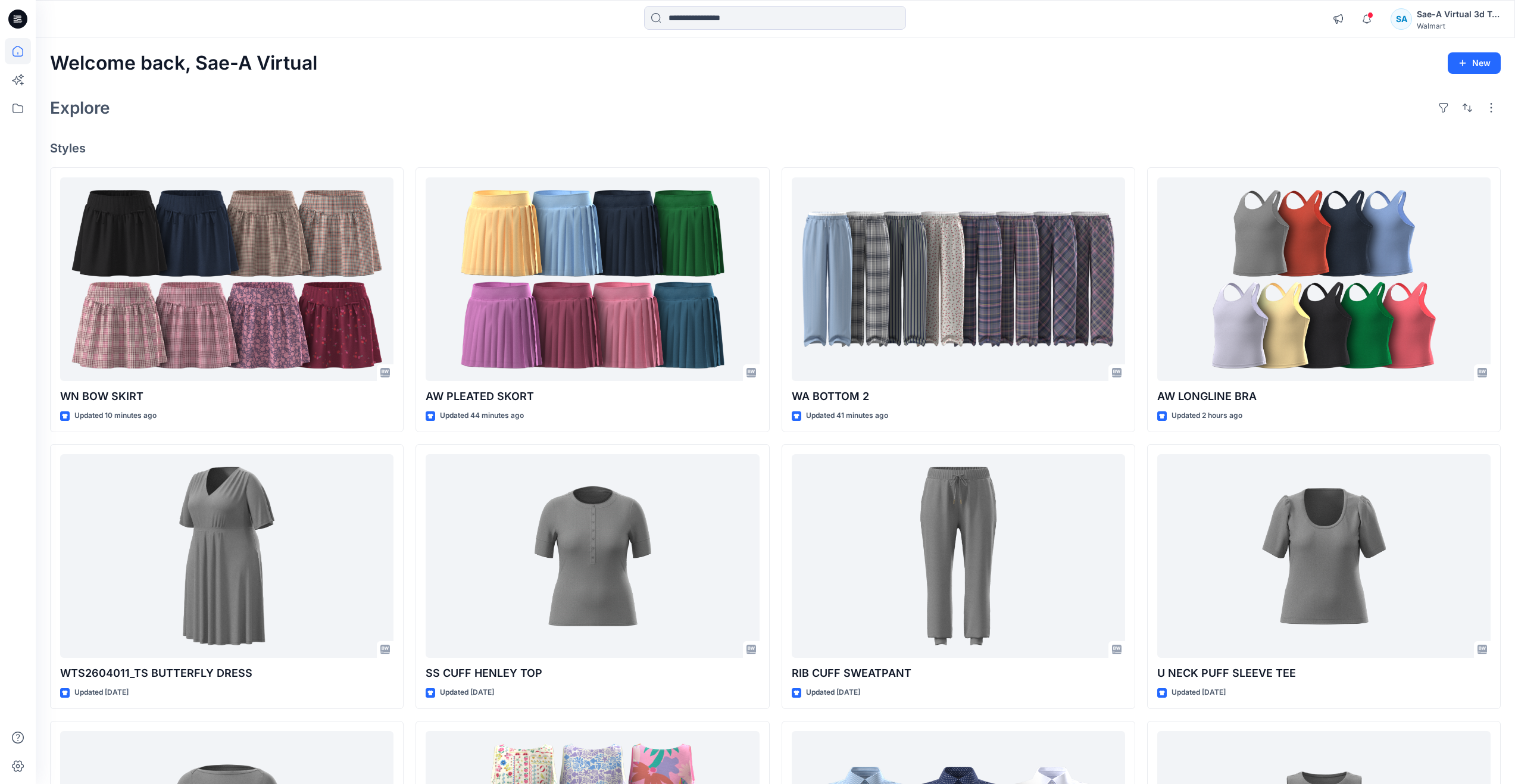
click at [395, 94] on div "Explore" at bounding box center [776, 107] width 1451 height 28
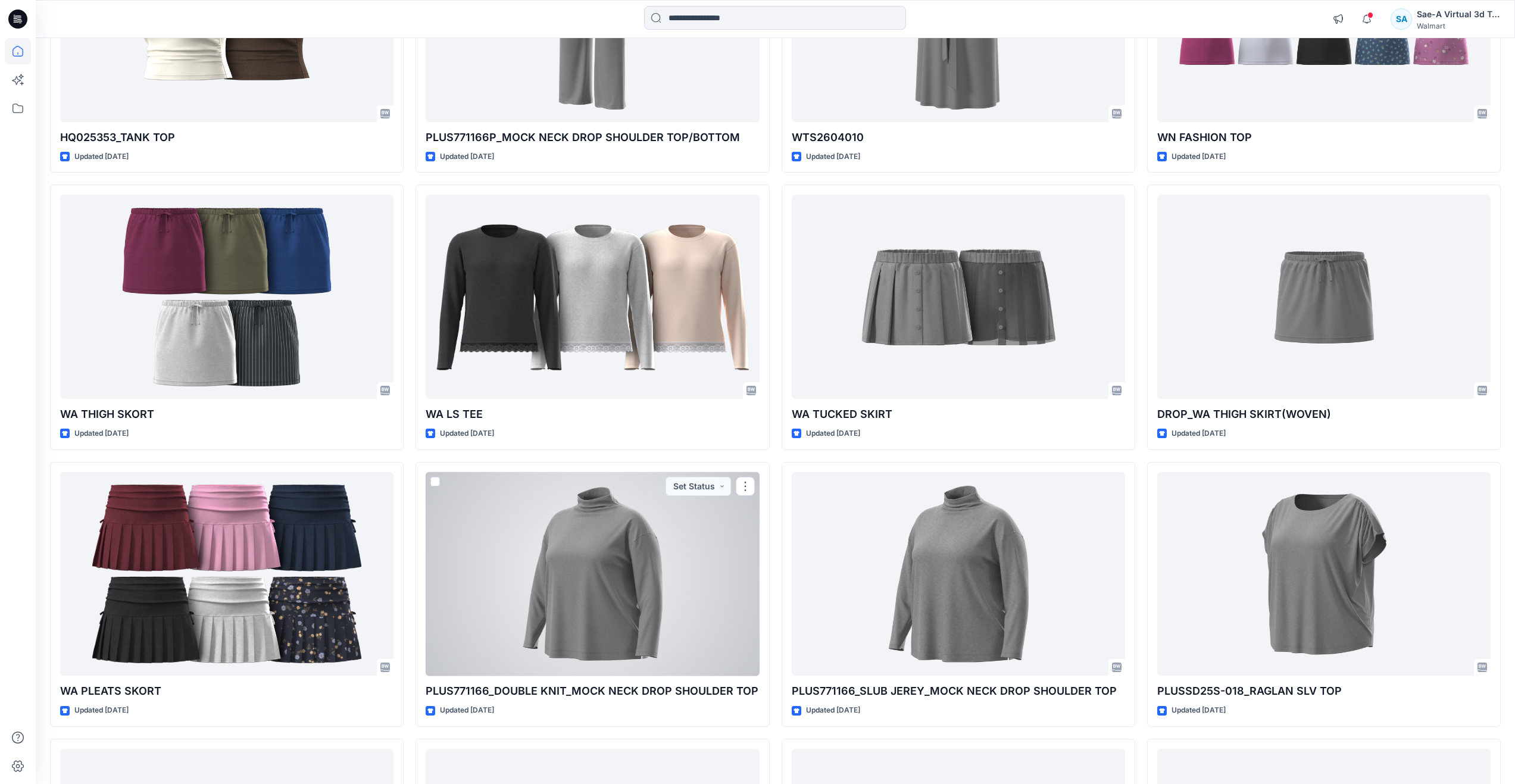
scroll to position [1149, 0]
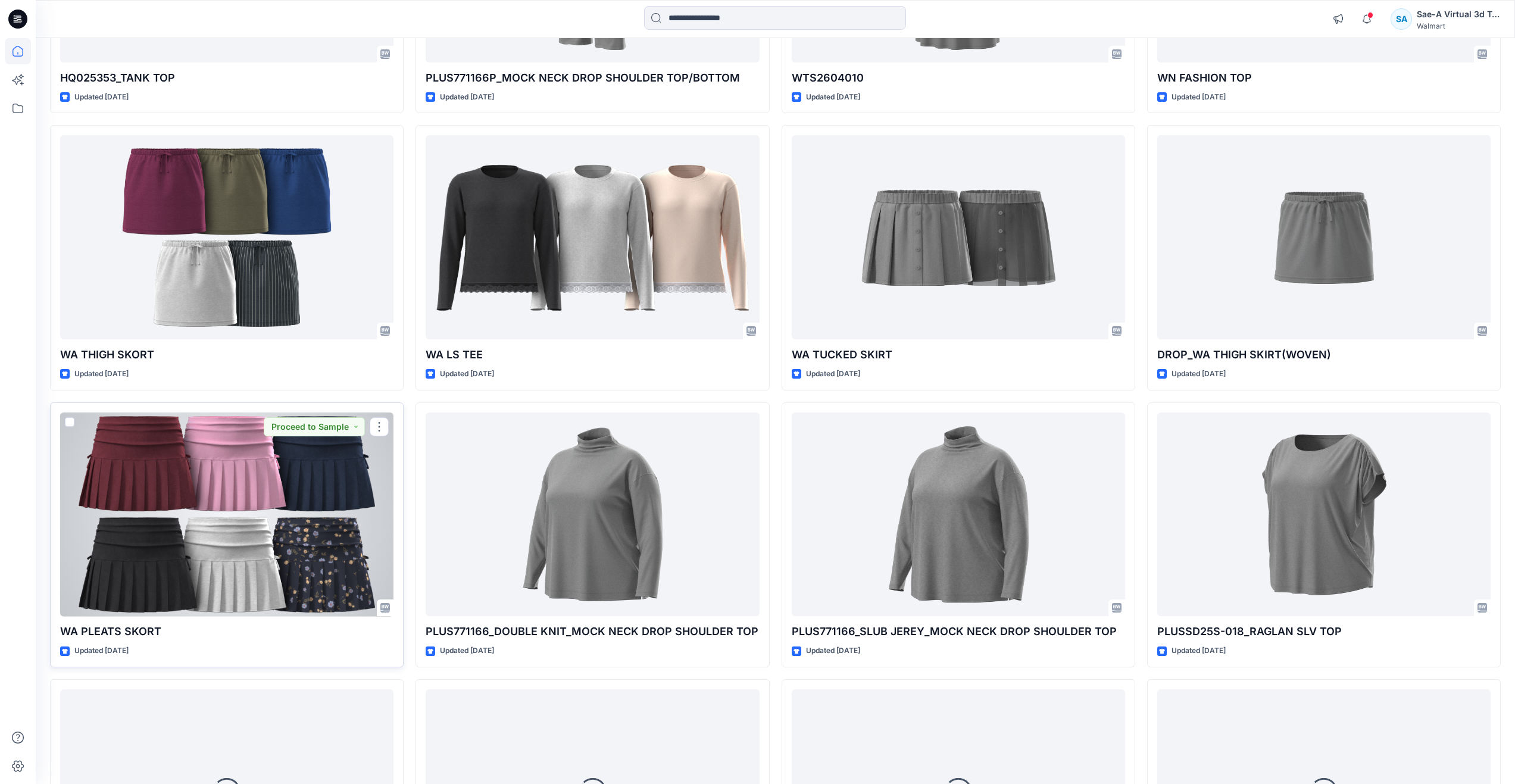
click at [288, 530] on div at bounding box center [226, 514] width 334 height 204
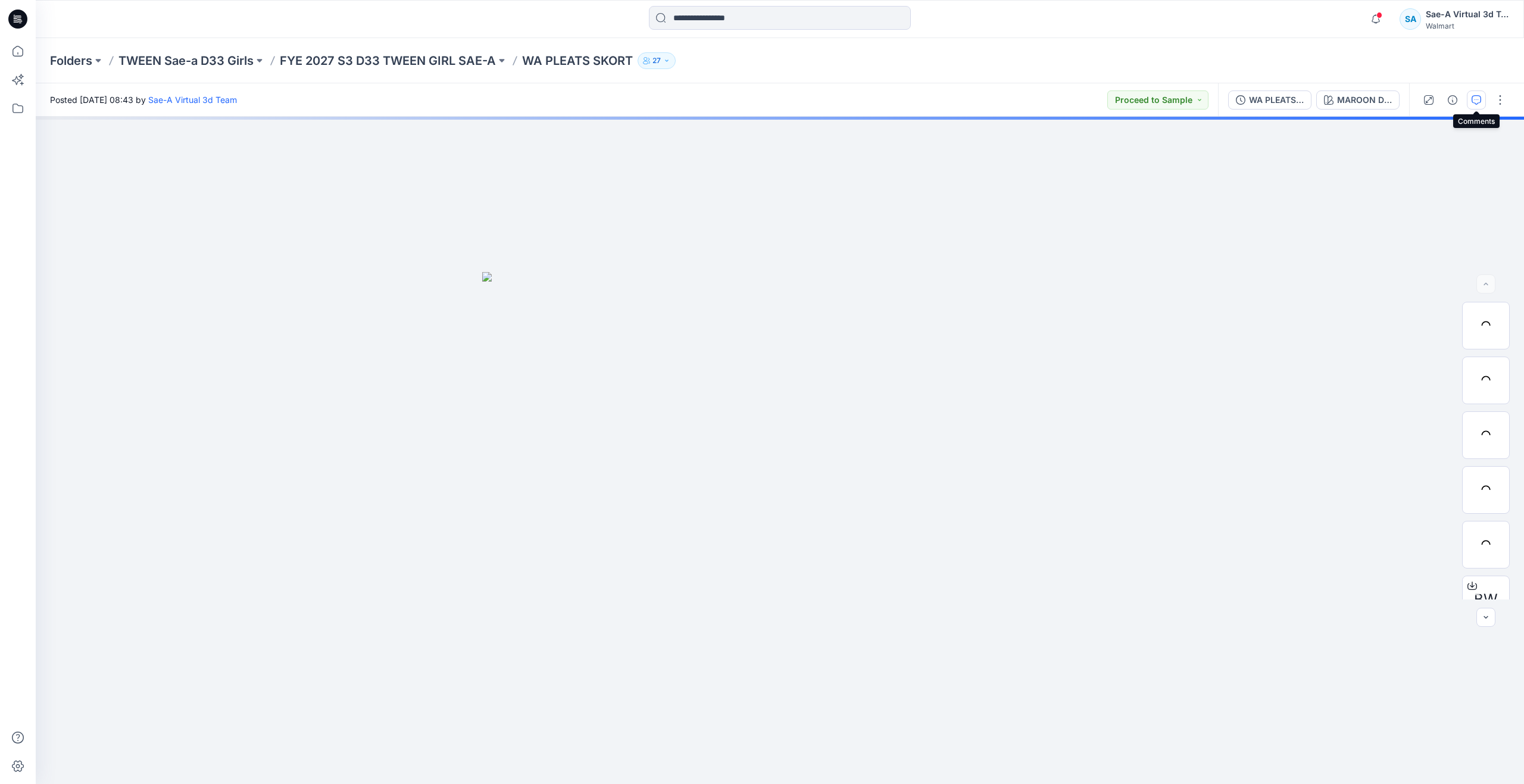
click at [1476, 93] on button "button" at bounding box center [1476, 99] width 19 height 19
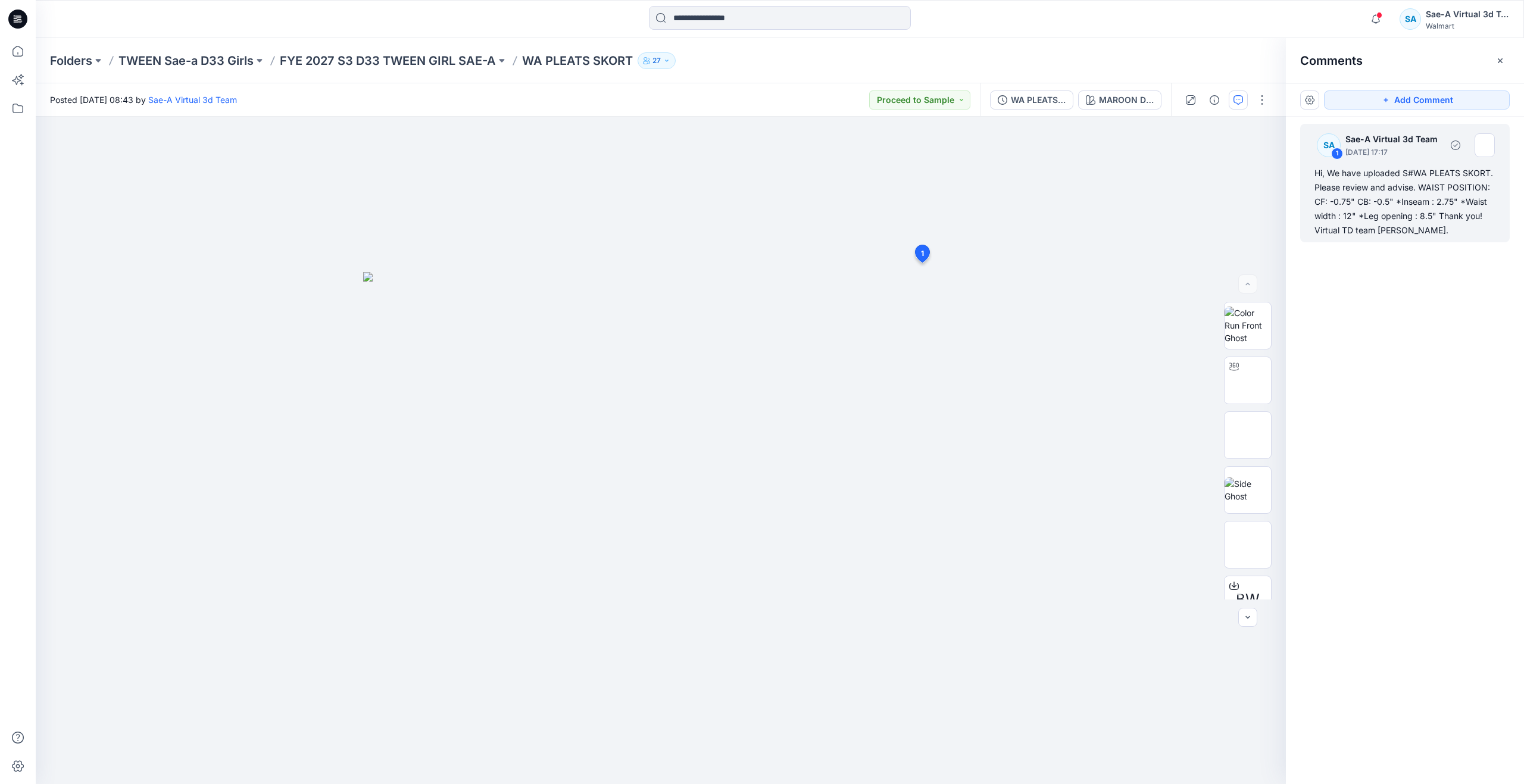
click at [1355, 214] on div "Hi, We have uploaded S#WA PLEATS SKORT. Please review and advise. WAIST POSITIO…" at bounding box center [1405, 202] width 181 height 71
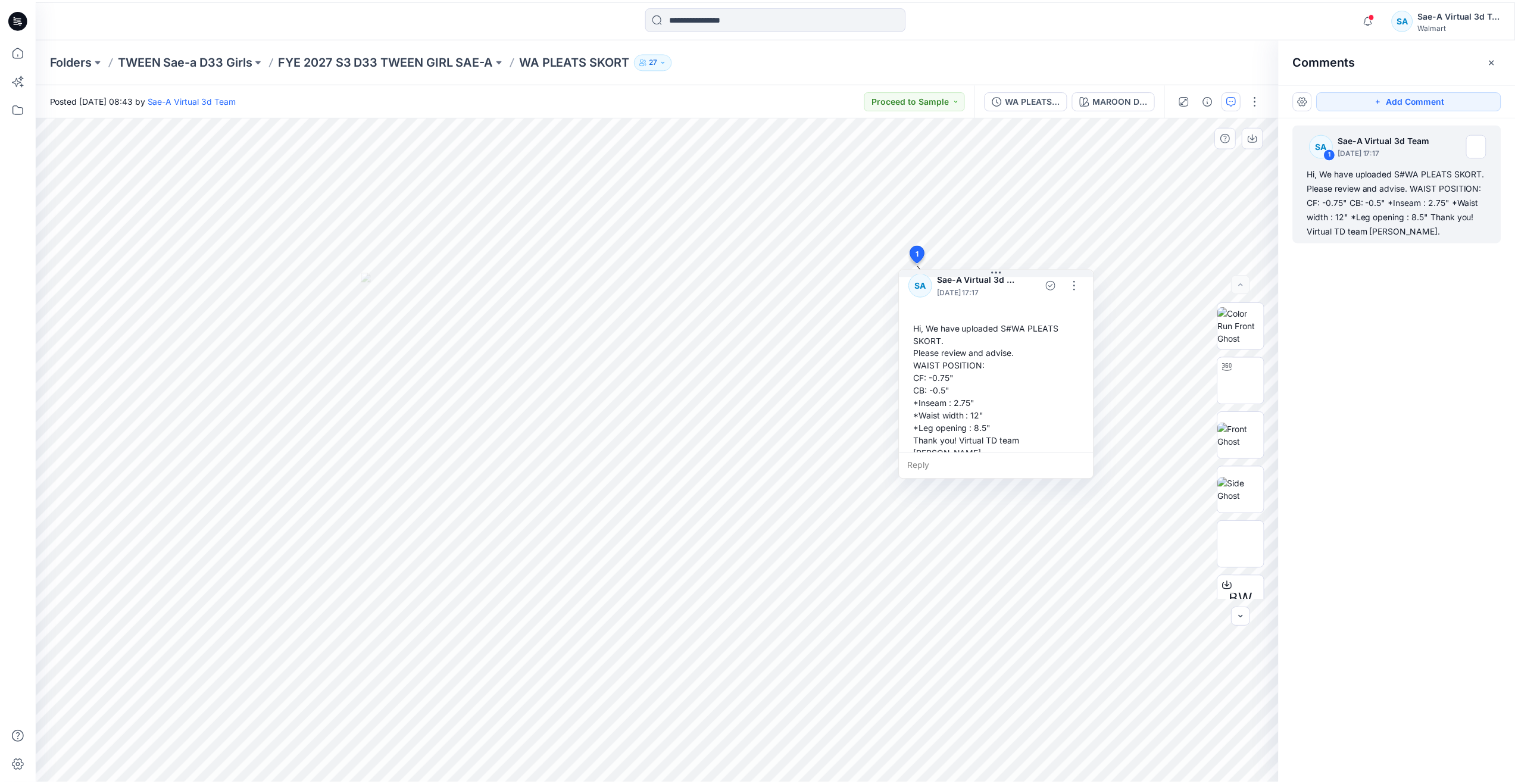
scroll to position [21, 0]
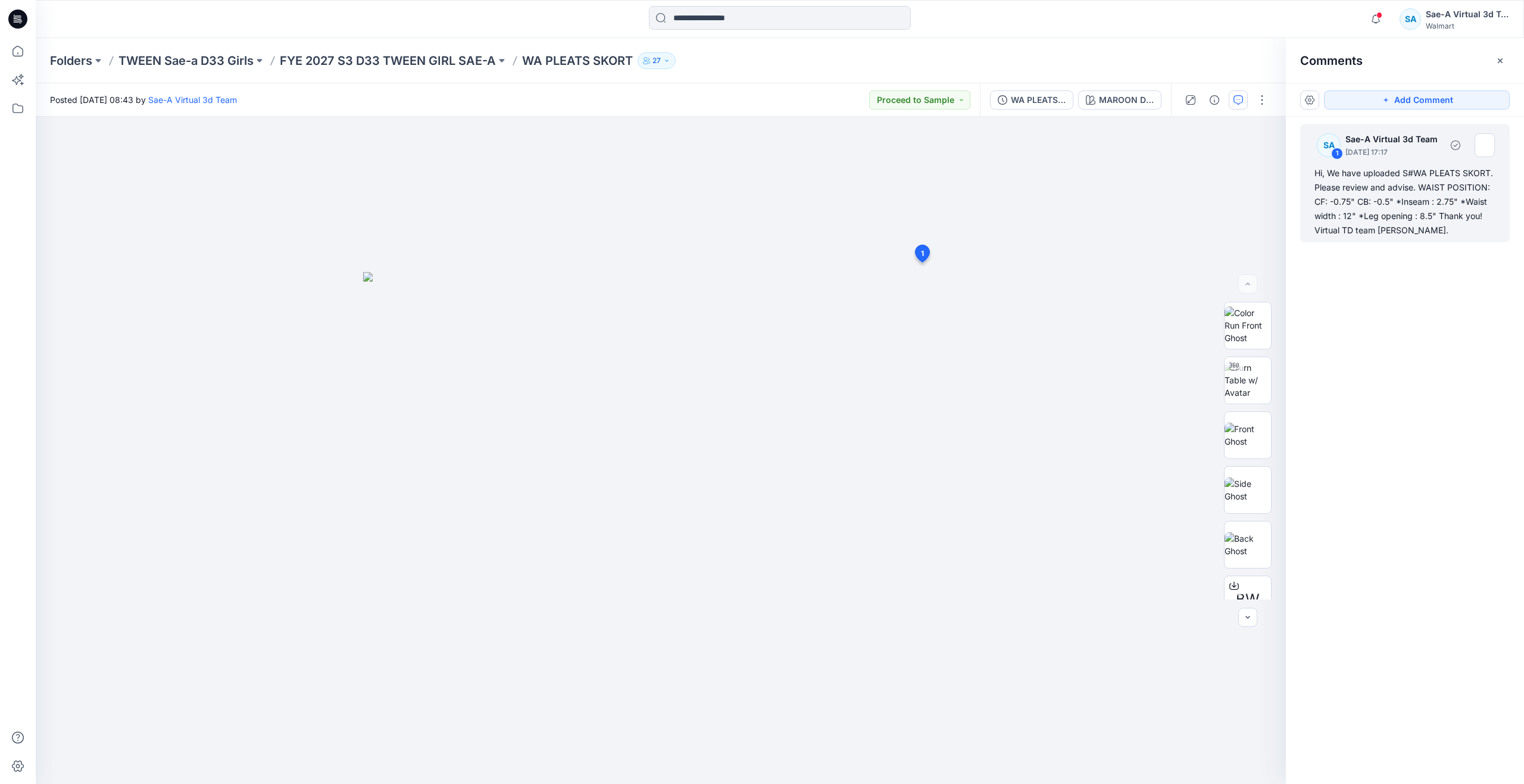
click at [1382, 205] on div "Hi, We have uploaded S#WA PLEATS SKORT. Please review and advise. WAIST POSITIO…" at bounding box center [1405, 202] width 181 height 71
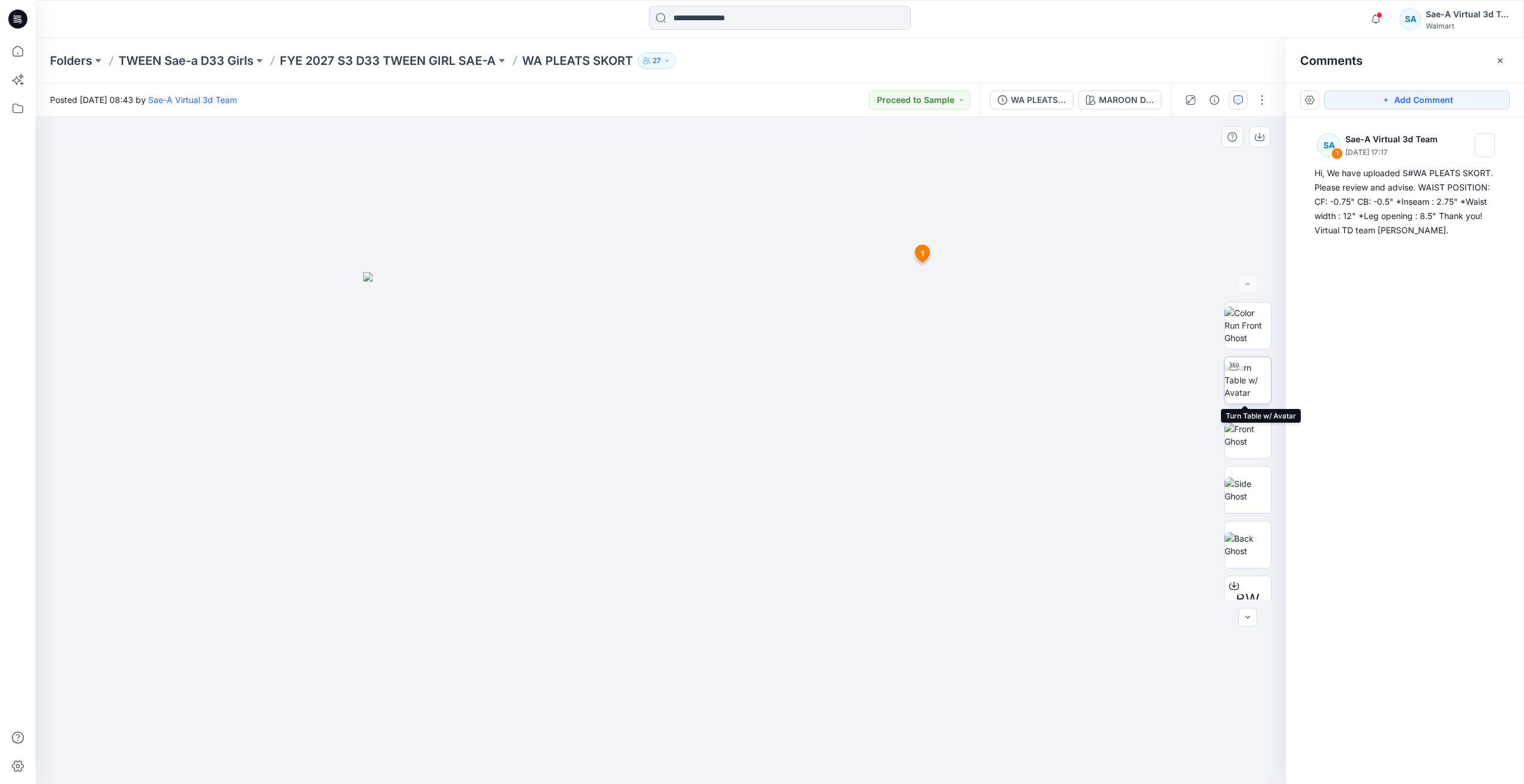
click at [1233, 386] on img at bounding box center [1247, 380] width 47 height 38
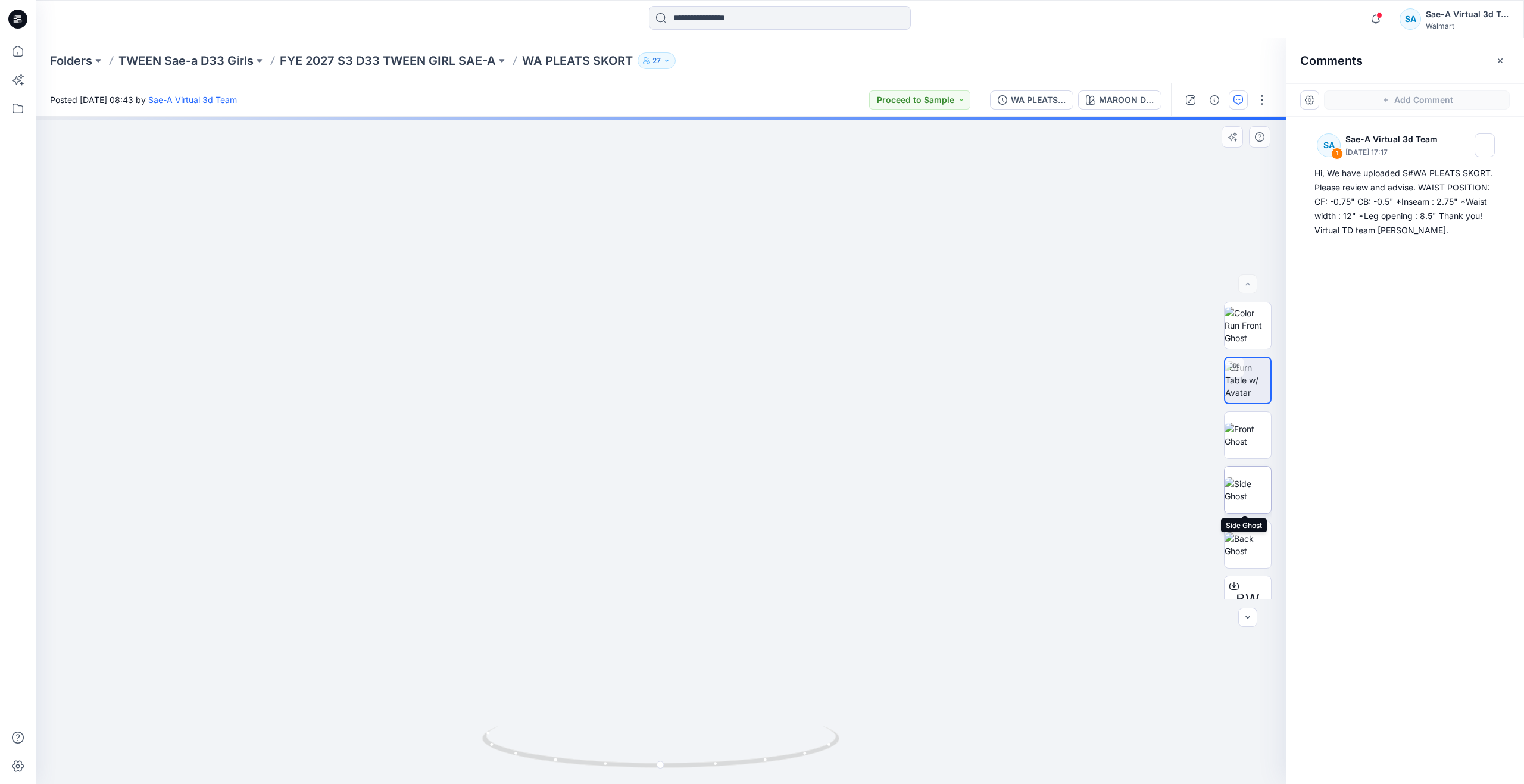
click at [1241, 483] on img at bounding box center [1247, 489] width 47 height 25
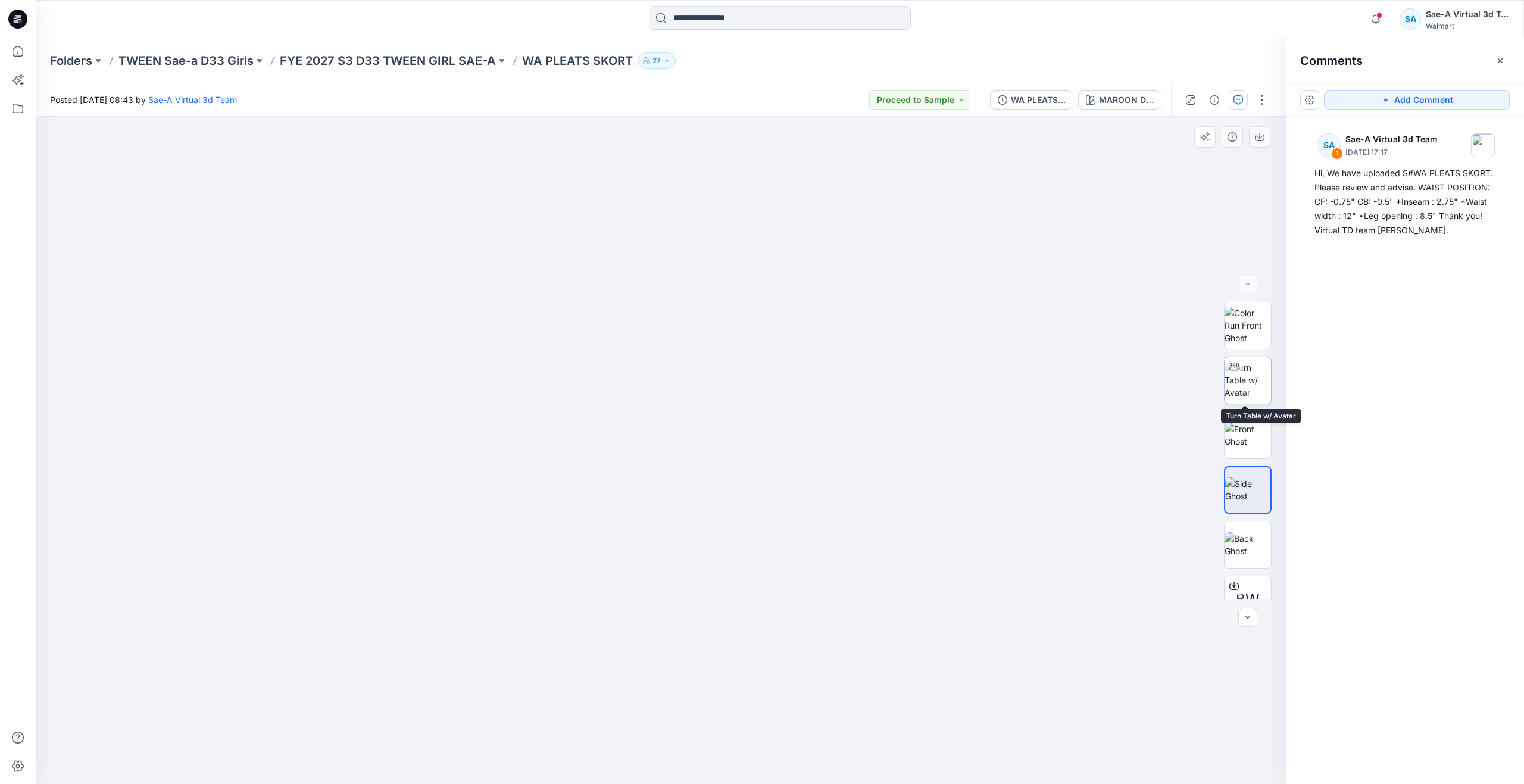
click at [1236, 392] on img at bounding box center [1247, 380] width 47 height 38
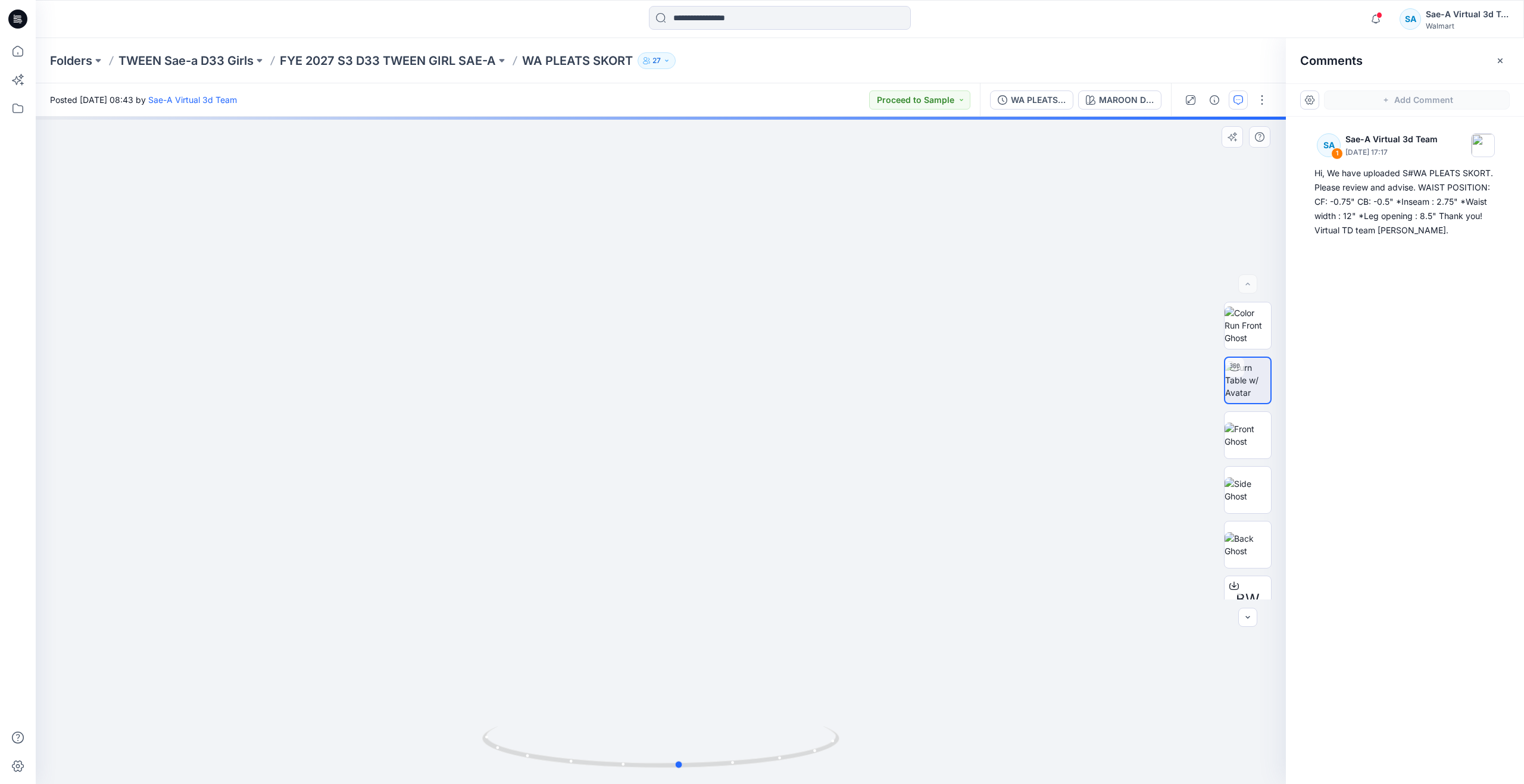
drag, startPoint x: 665, startPoint y: 764, endPoint x: 327, endPoint y: 584, distance: 382.9
click at [327, 584] on div at bounding box center [661, 450] width 1250 height 667
click at [16, 57] on icon at bounding box center [18, 51] width 26 height 26
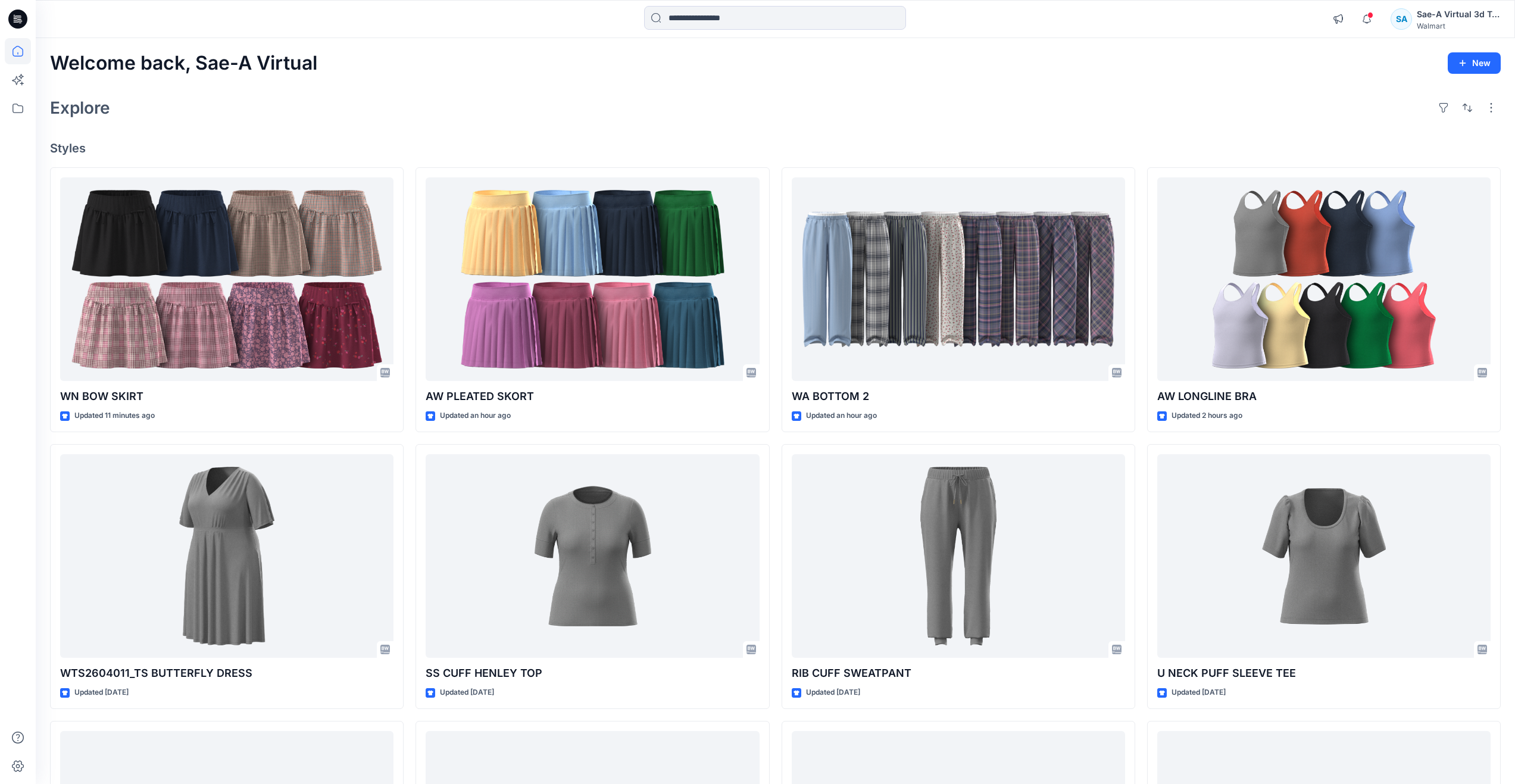
click at [495, 119] on div "Explore" at bounding box center [776, 107] width 1451 height 28
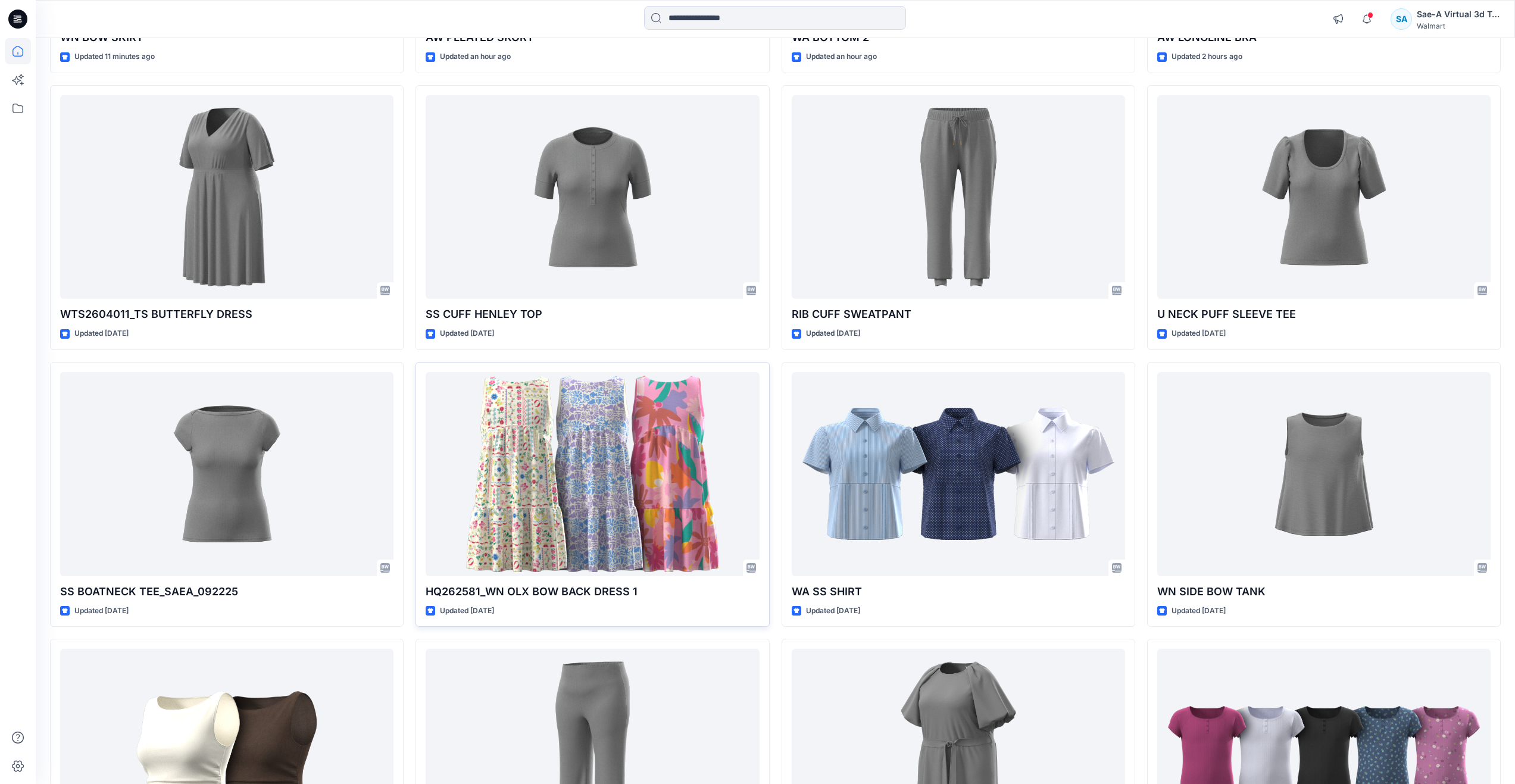
scroll to position [238, 0]
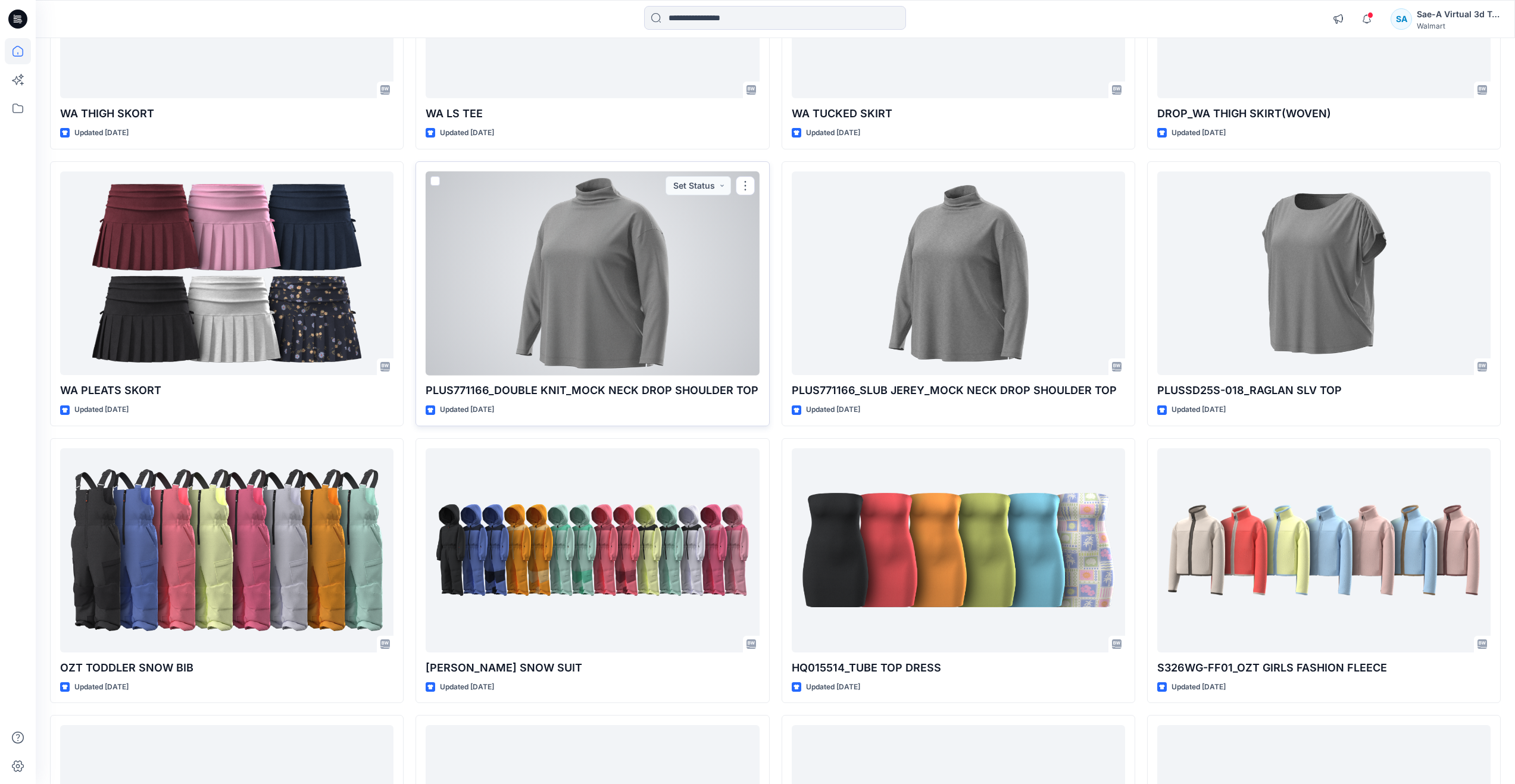
scroll to position [1369, 0]
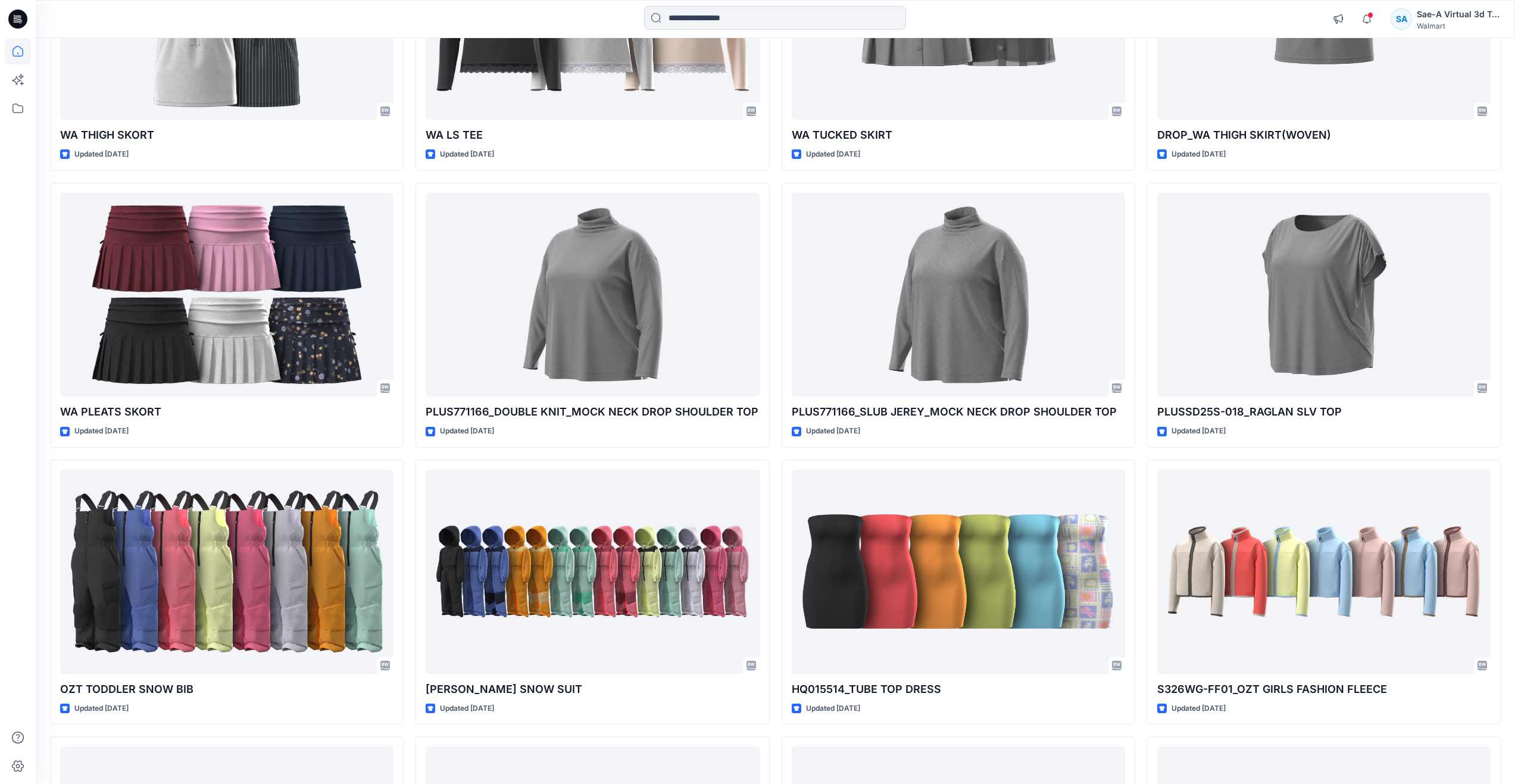
click at [446, 458] on div "AW PLEATED SKORT Updated an hour ago SS CUFF HENLEY TOP Updated 9 days ago HQ26…" at bounding box center [592, 38] width 354 height 2480
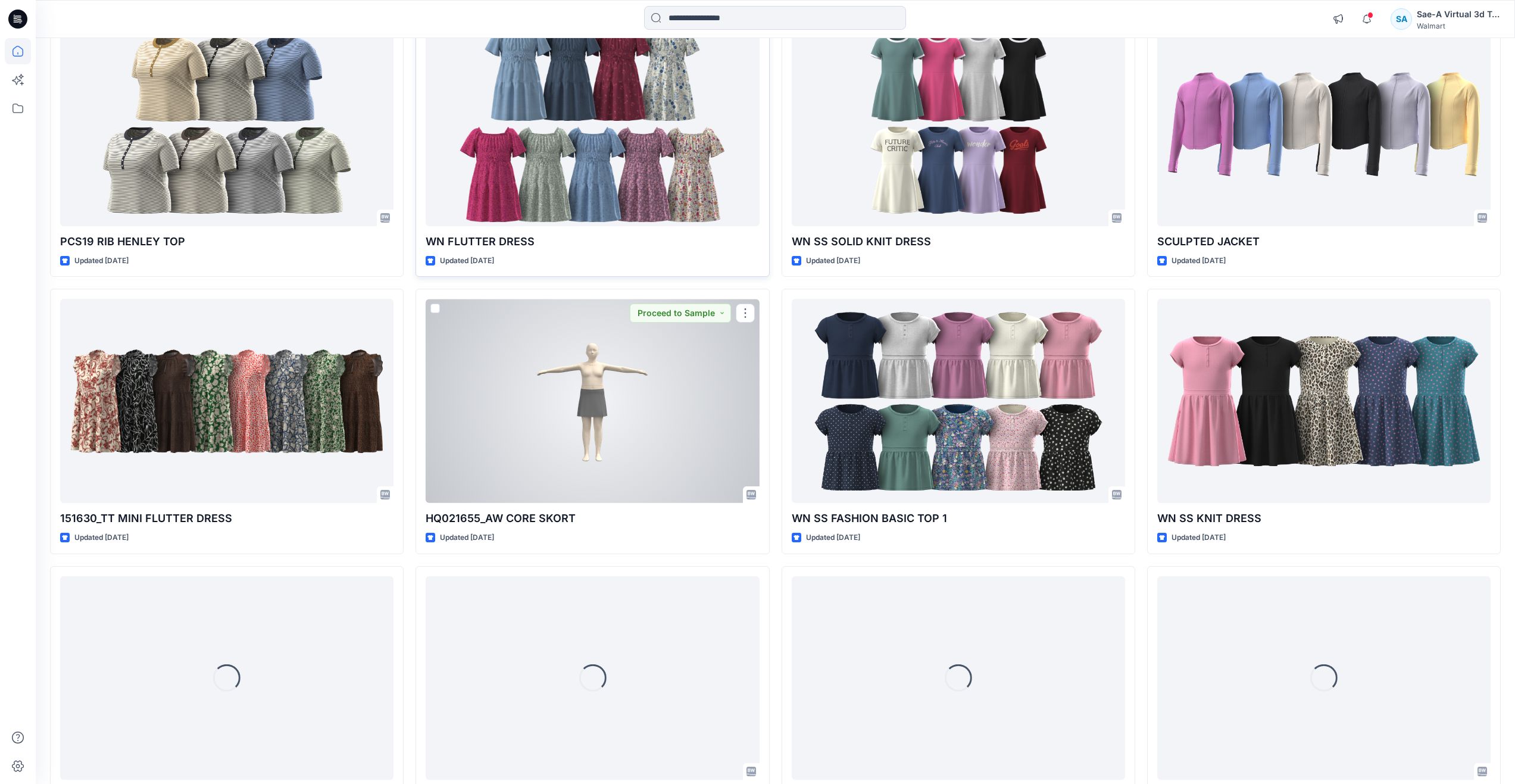
scroll to position [2099, 0]
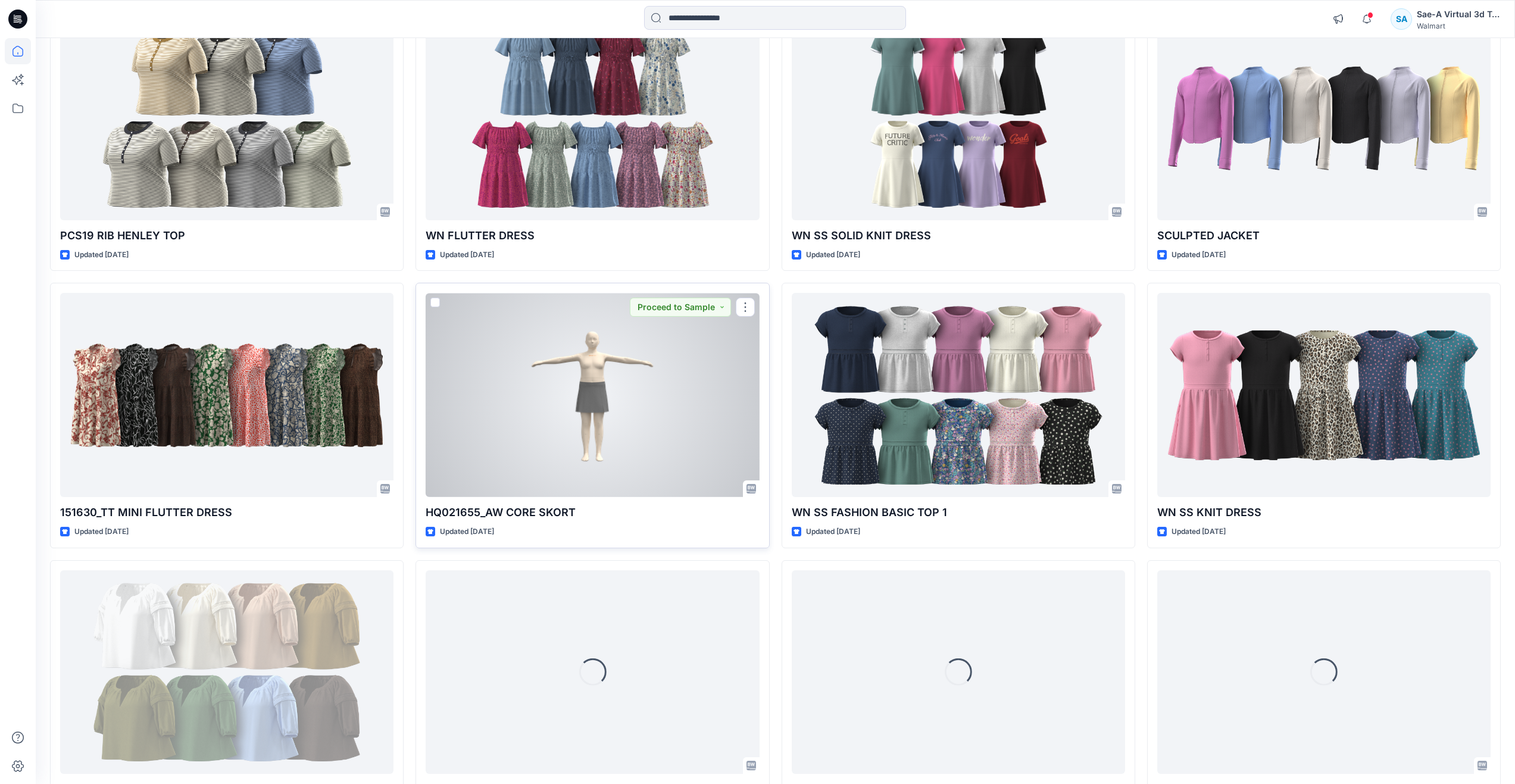
click at [599, 458] on div at bounding box center [592, 395] width 334 height 204
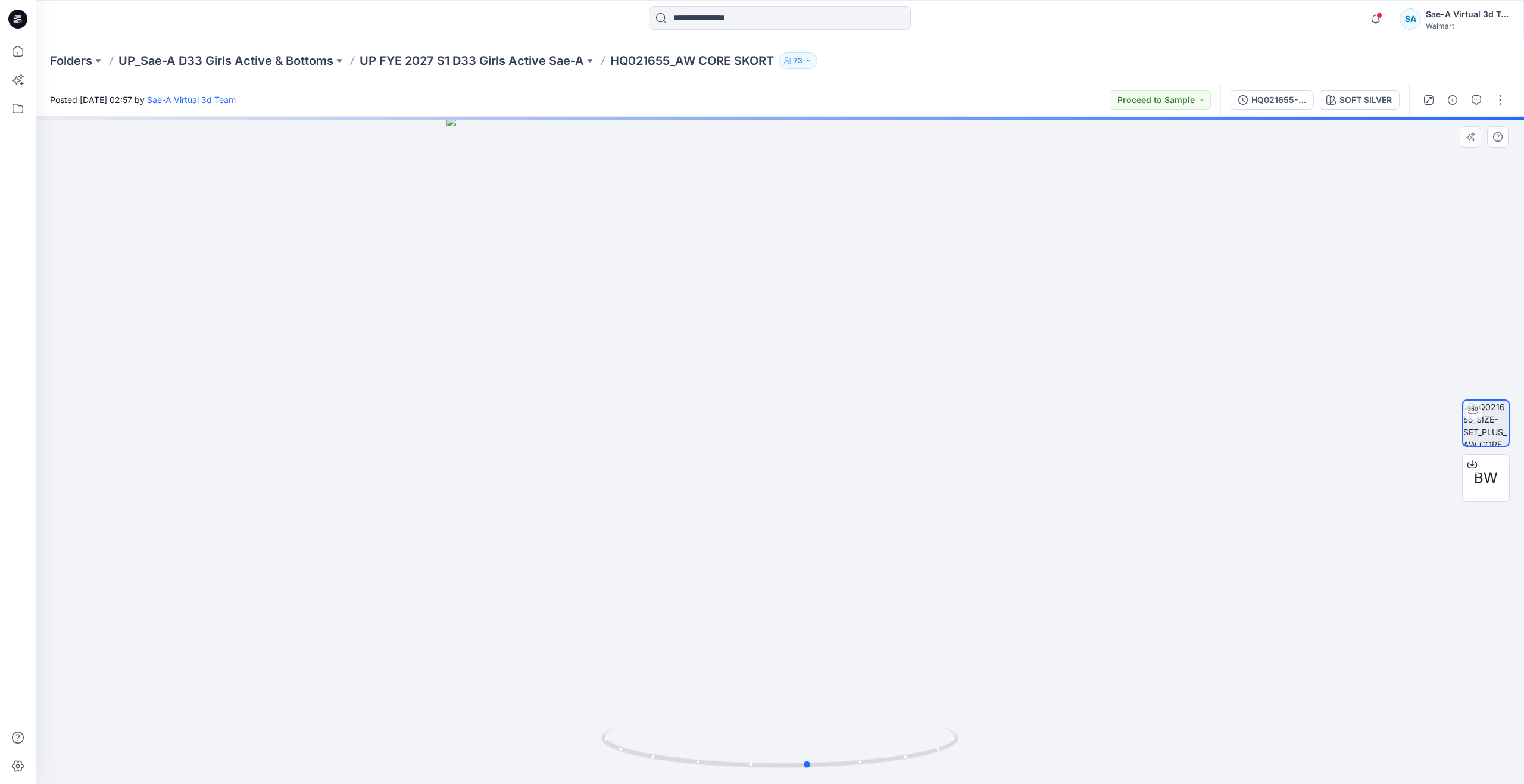
drag, startPoint x: 780, startPoint y: 765, endPoint x: 451, endPoint y: 613, distance: 362.4
click at [451, 613] on div at bounding box center [780, 450] width 1488 height 667
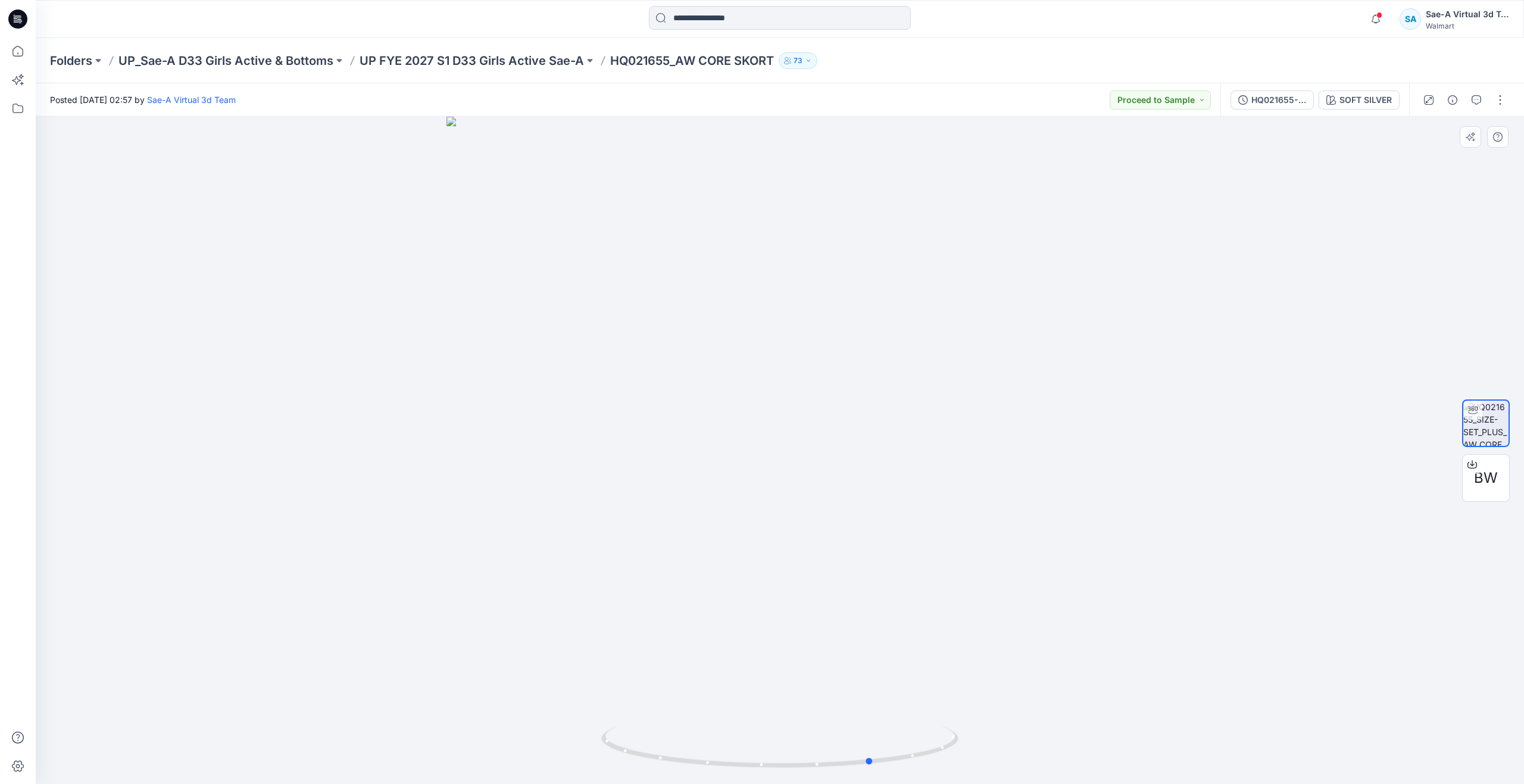
drag, startPoint x: 803, startPoint y: 769, endPoint x: 887, endPoint y: 713, distance: 101.0
click at [862, 721] on div at bounding box center [780, 450] width 1488 height 667
click at [7, 49] on icon at bounding box center [18, 51] width 26 height 26
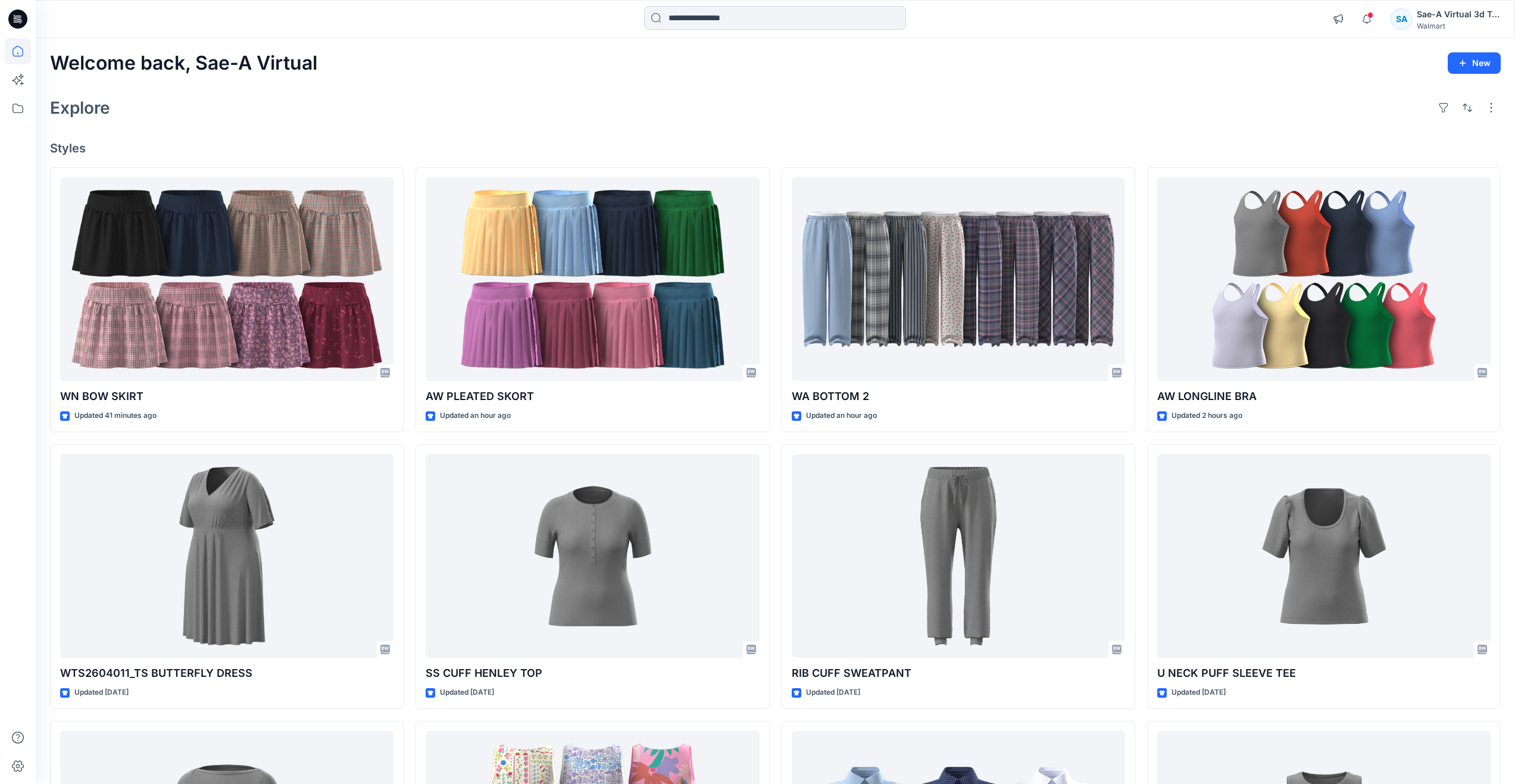
drag, startPoint x: 342, startPoint y: 104, endPoint x: 351, endPoint y: 102, distance: 9.2
click at [342, 104] on div "Explore" at bounding box center [776, 107] width 1451 height 28
click at [811, 112] on div "Explore" at bounding box center [776, 107] width 1451 height 28
click at [254, 105] on div "Explore" at bounding box center [776, 107] width 1451 height 28
click at [401, 96] on div "Explore" at bounding box center [776, 107] width 1451 height 28
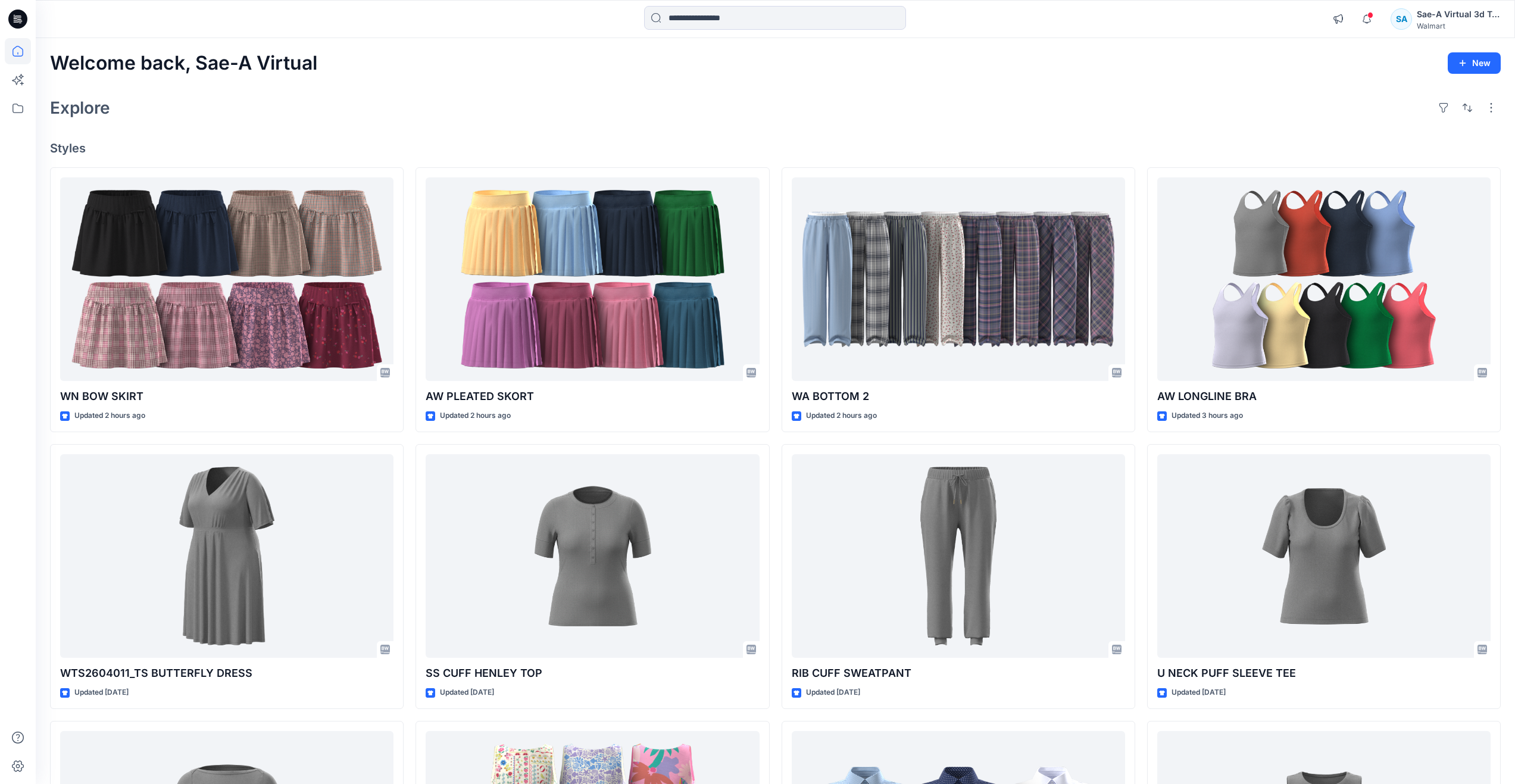
click at [798, 73] on div "Welcome back, Sae-A Virtual New" at bounding box center [776, 64] width 1451 height 22
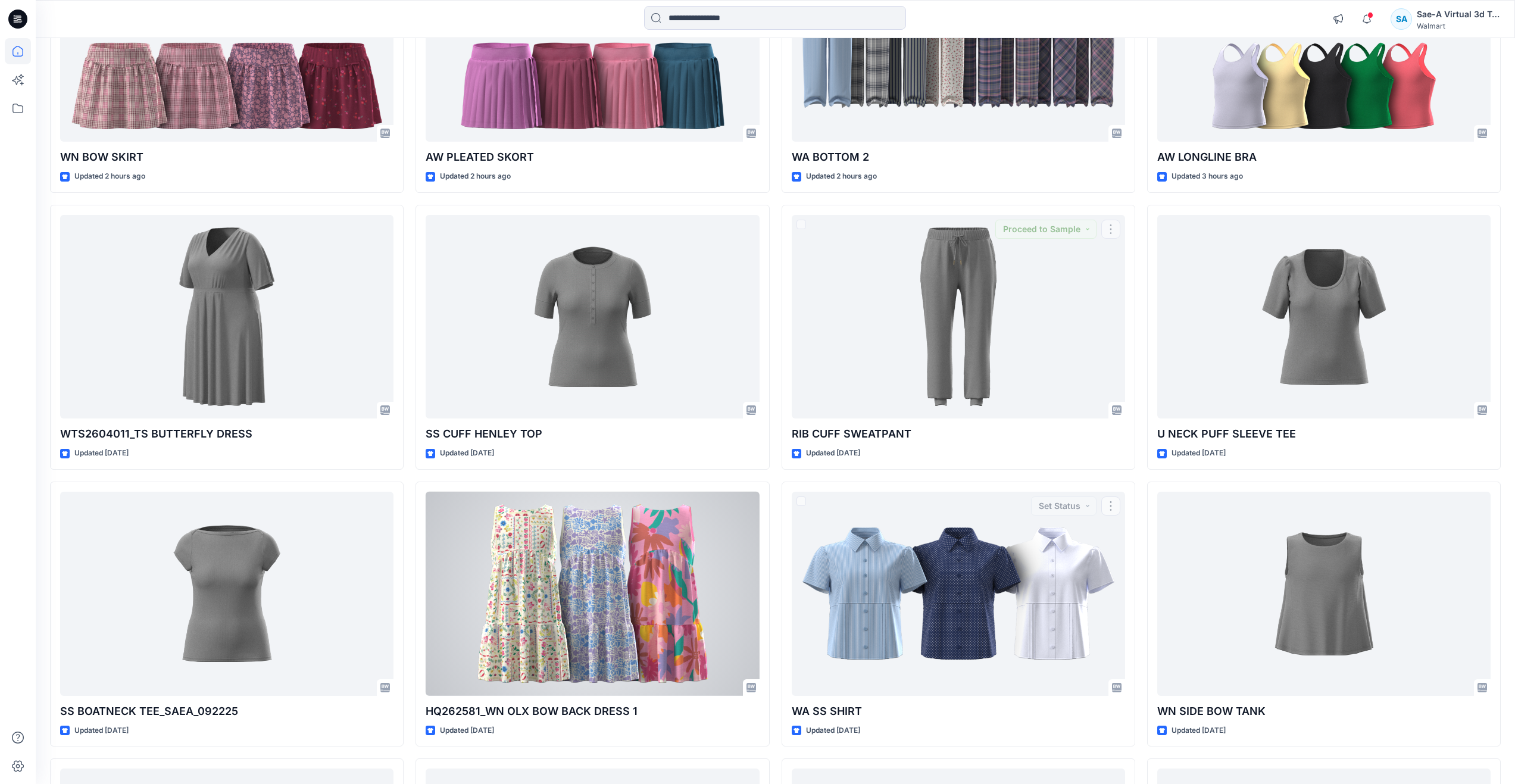
scroll to position [298, 0]
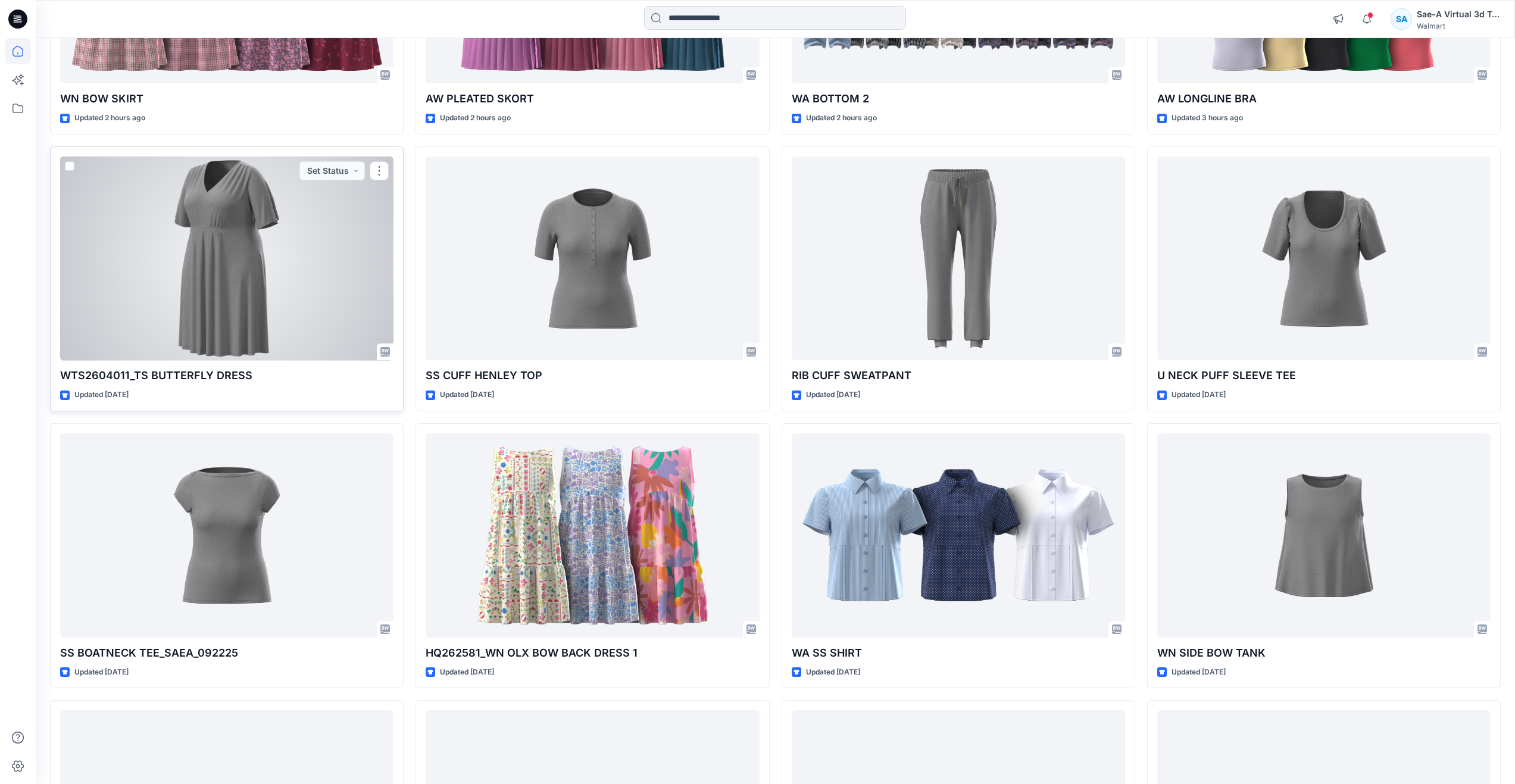
click at [404, 274] on div "WTS2604011_TS BUTTERFLY DRESS Updated 3 days ago Set Status" at bounding box center [227, 278] width 354 height 265
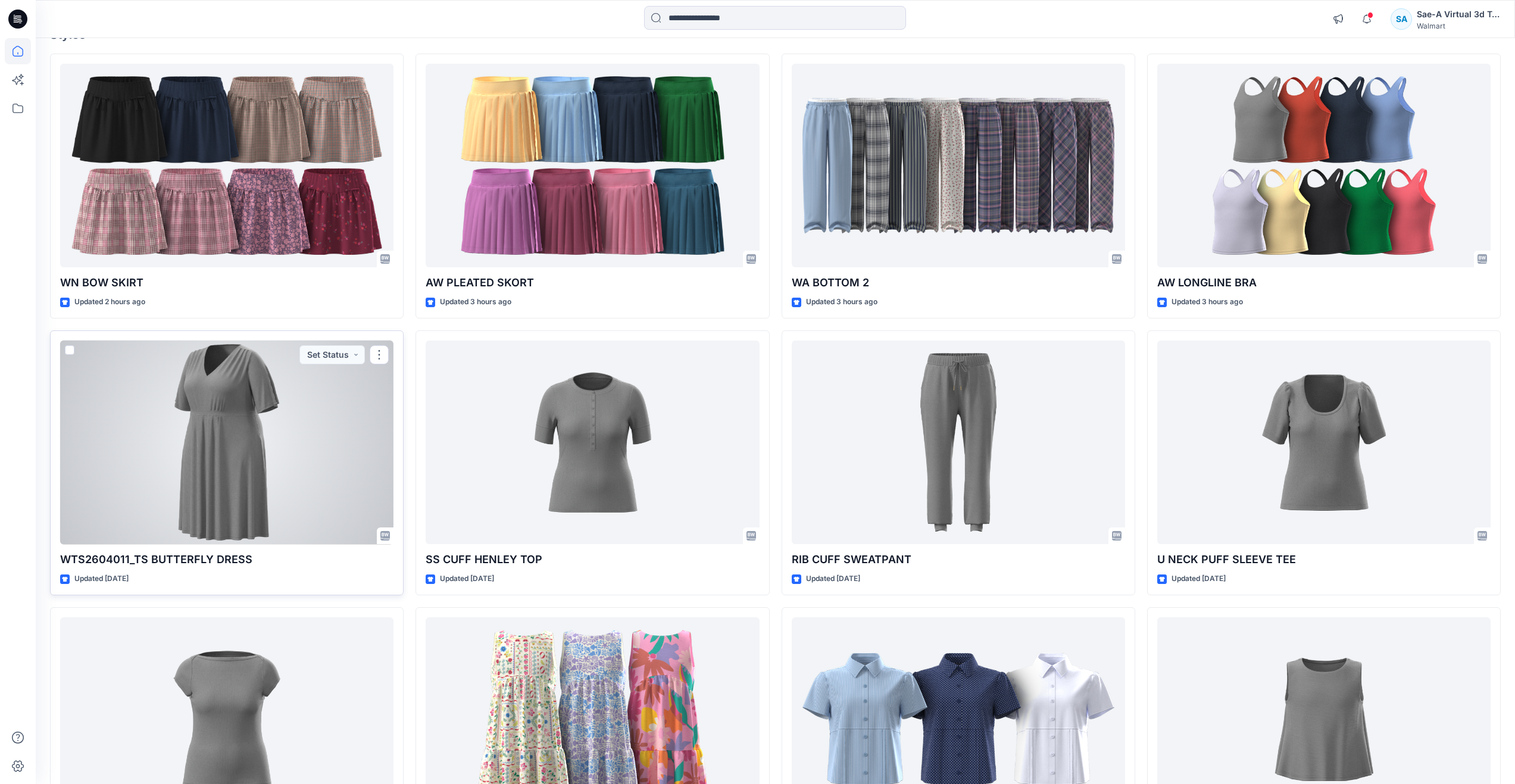
scroll to position [119, 0]
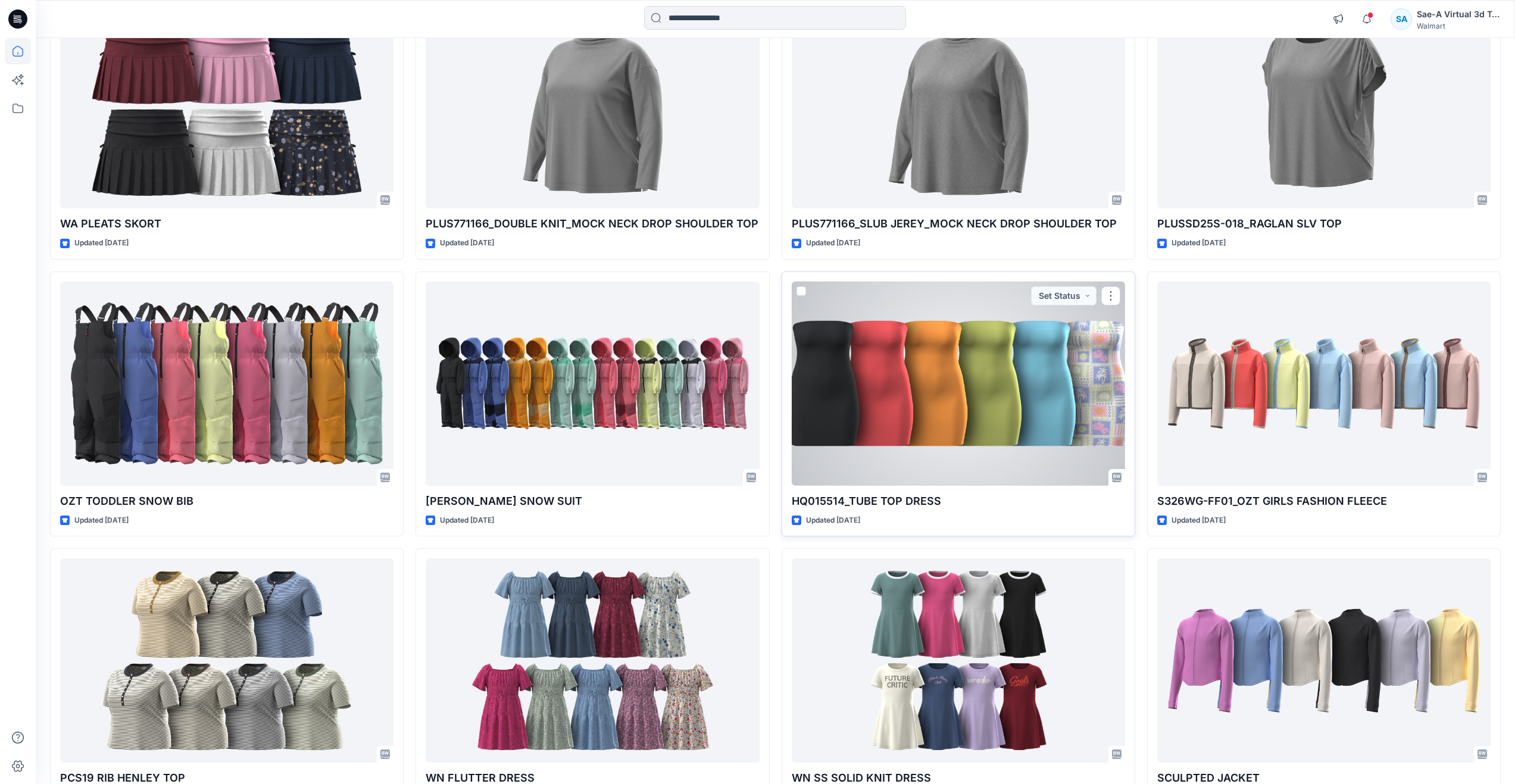
scroll to position [1667, 0]
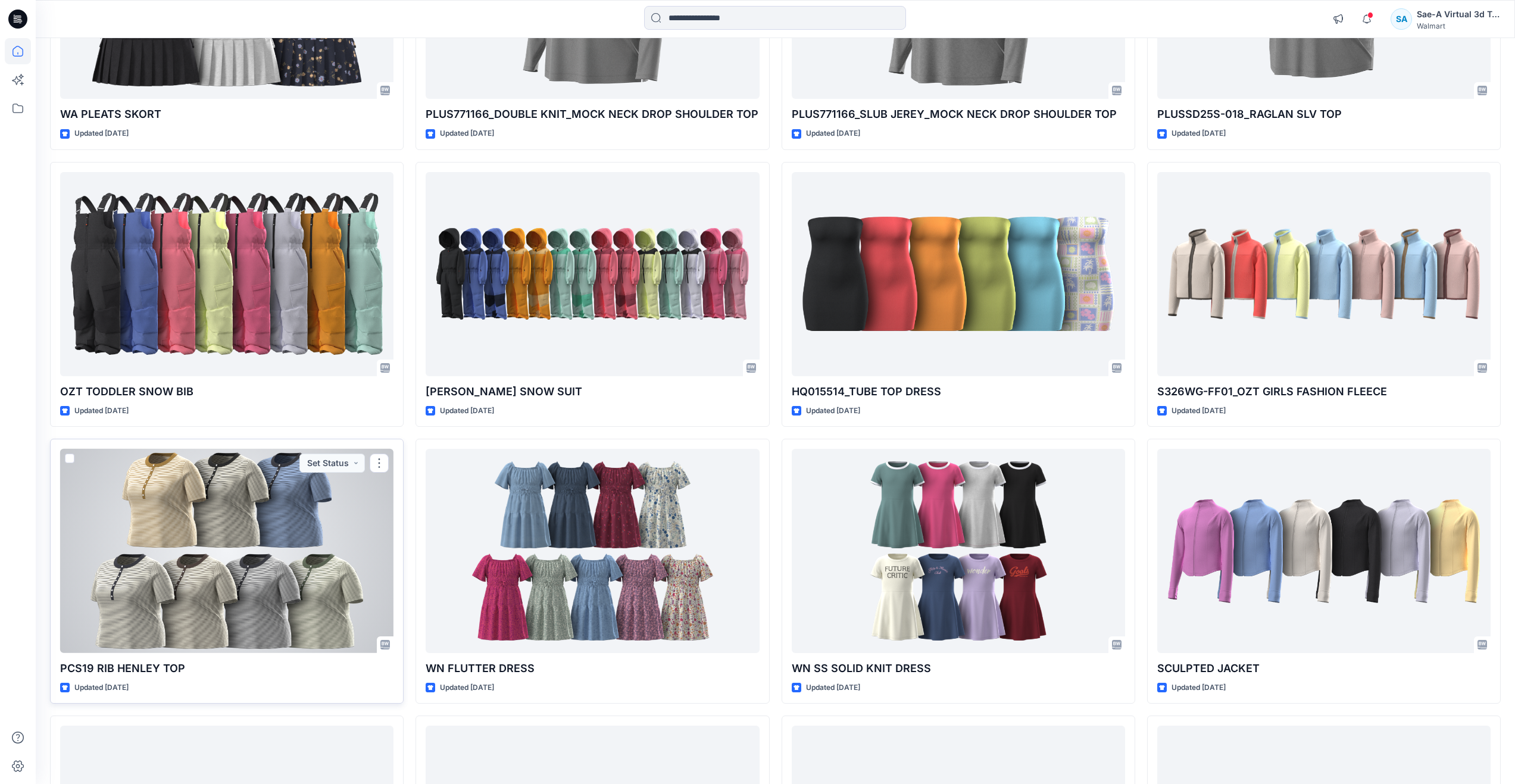
click at [290, 609] on div at bounding box center [226, 550] width 334 height 204
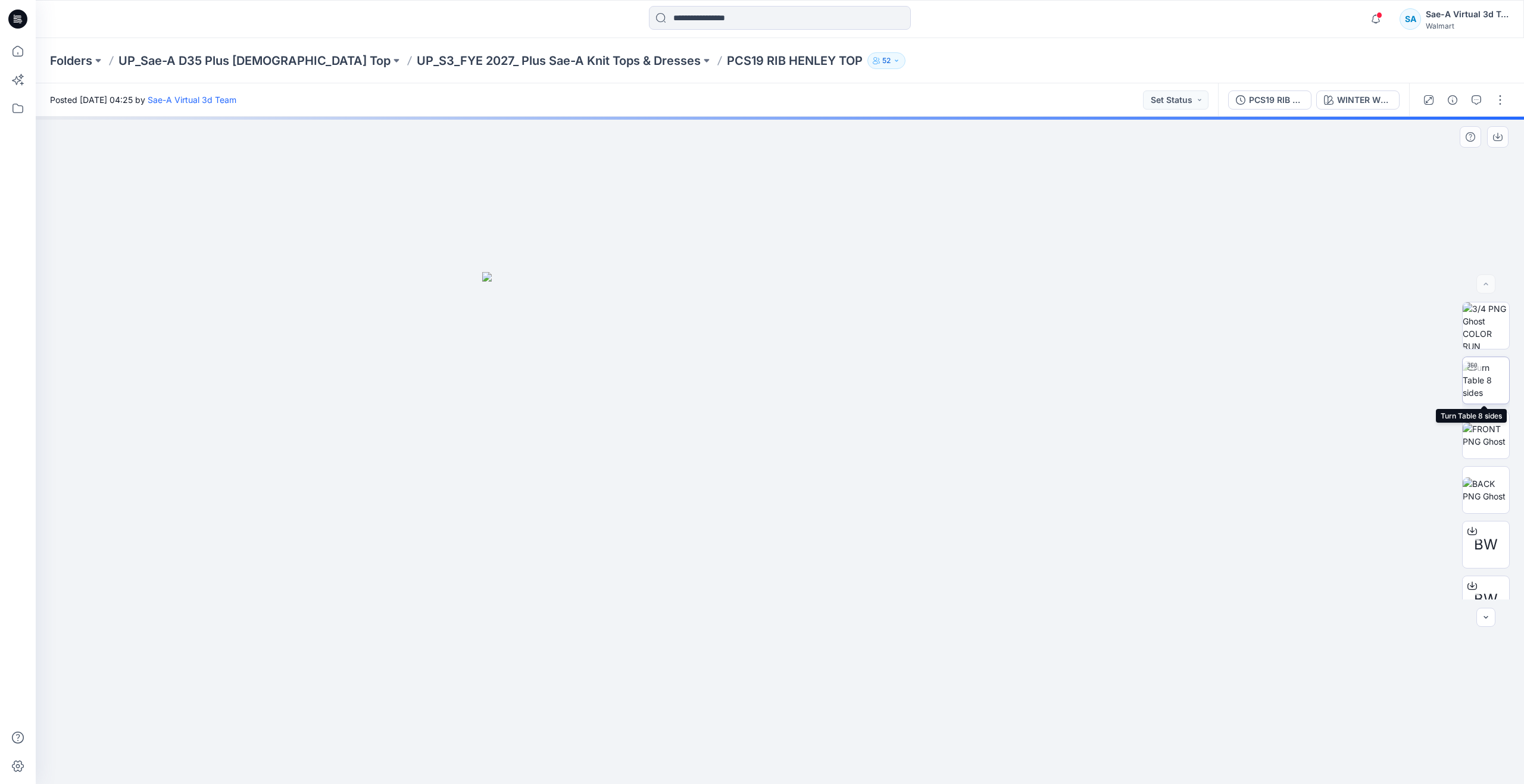
click at [1481, 378] on img at bounding box center [1485, 380] width 47 height 38
drag, startPoint x: 780, startPoint y: 763, endPoint x: 917, endPoint y: 757, distance: 137.1
click at [917, 757] on icon at bounding box center [781, 748] width 360 height 45
drag, startPoint x: 957, startPoint y: 561, endPoint x: 954, endPoint y: 449, distance: 112.0
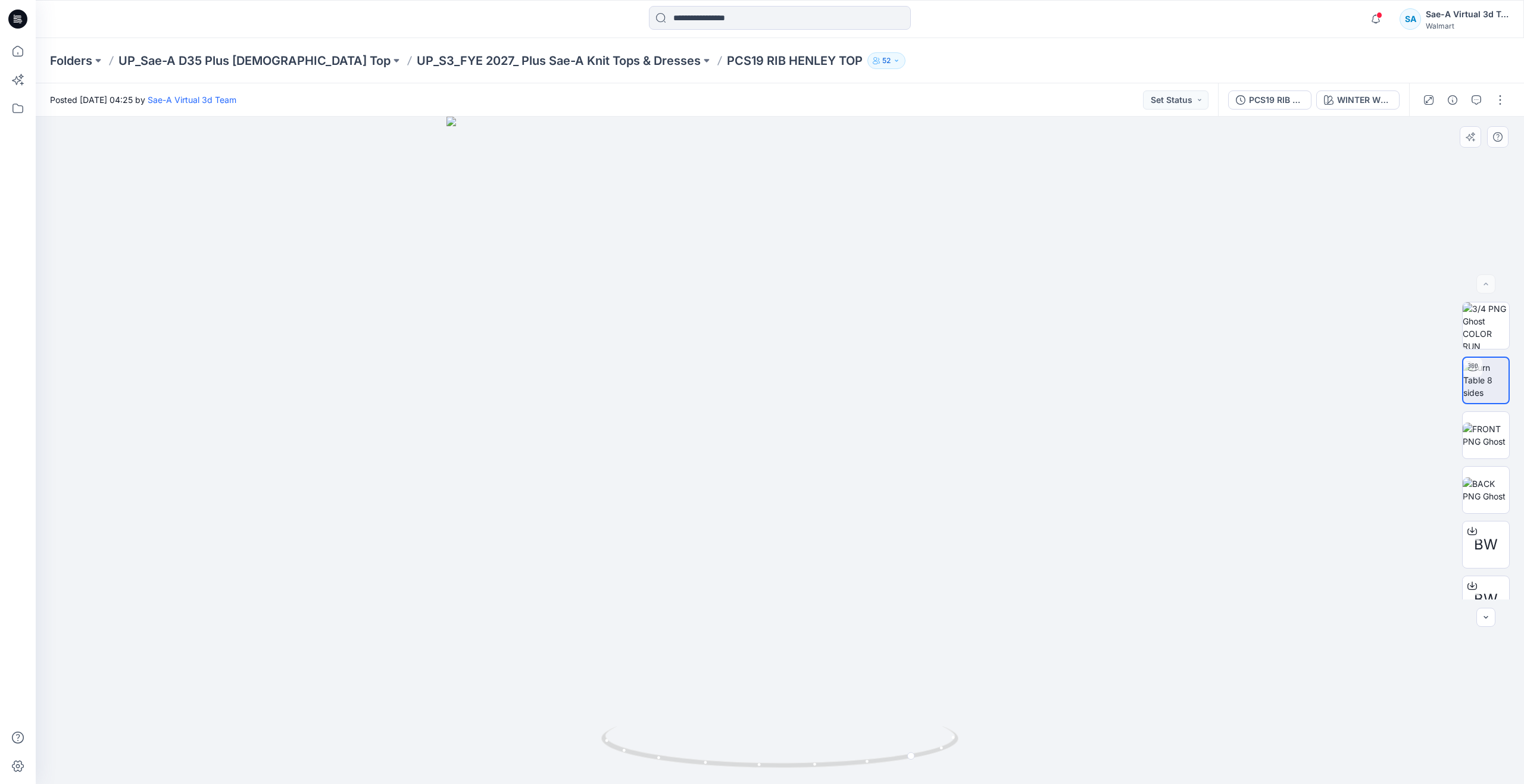
click at [945, 493] on div at bounding box center [780, 450] width 1488 height 667
drag, startPoint x: 991, startPoint y: 529, endPoint x: 966, endPoint y: 590, distance: 65.9
drag, startPoint x: 914, startPoint y: 759, endPoint x: 783, endPoint y: 682, distance: 152.0
click at [783, 682] on div at bounding box center [780, 450] width 1488 height 667
drag, startPoint x: 785, startPoint y: 763, endPoint x: 796, endPoint y: 721, distance: 43.4
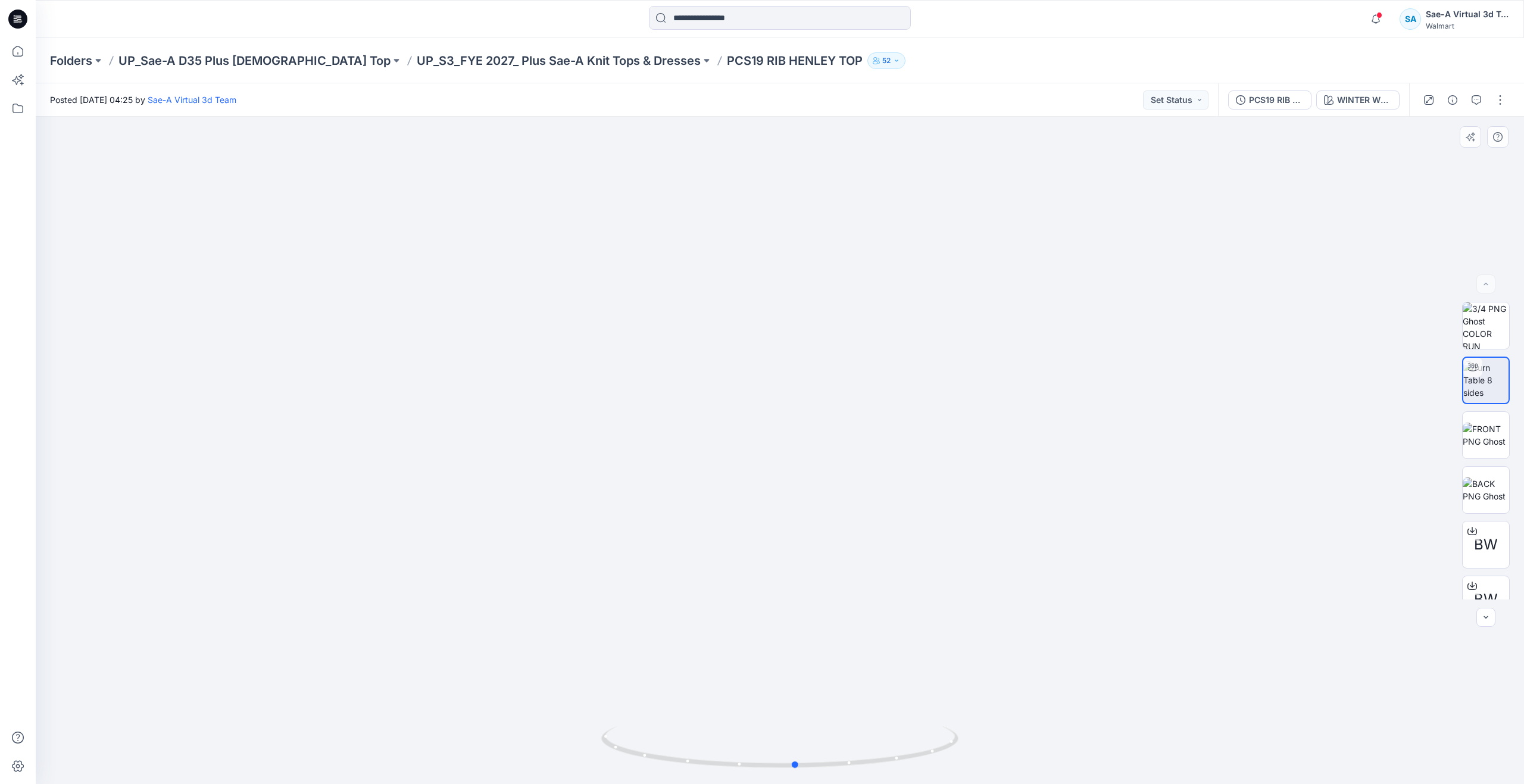
click at [796, 721] on div at bounding box center [780, 450] width 1488 height 667
drag, startPoint x: 794, startPoint y: 765, endPoint x: 776, endPoint y: 725, distance: 43.9
click at [773, 727] on icon at bounding box center [781, 748] width 360 height 45
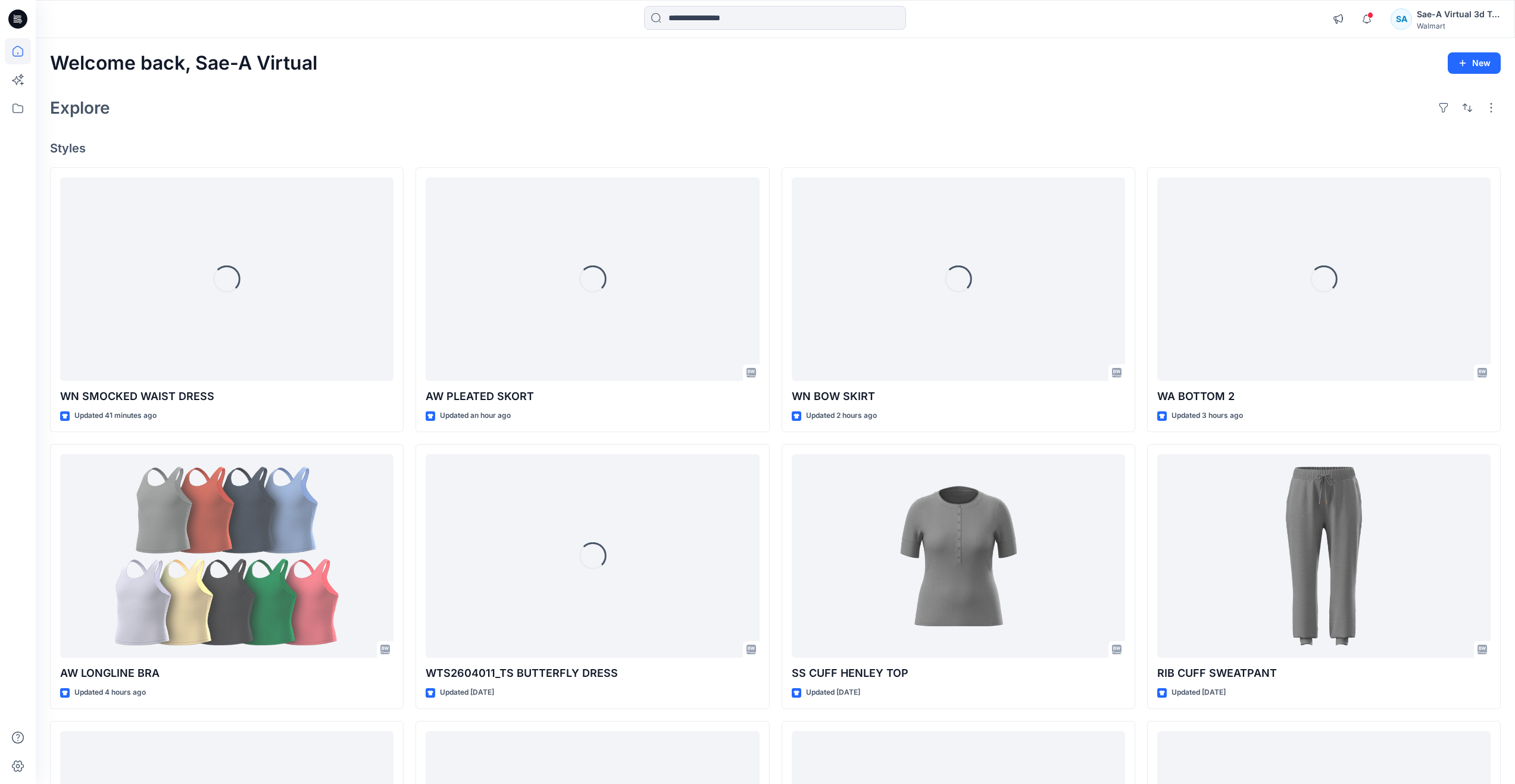
click at [673, 30] on div at bounding box center [775, 19] width 262 height 26
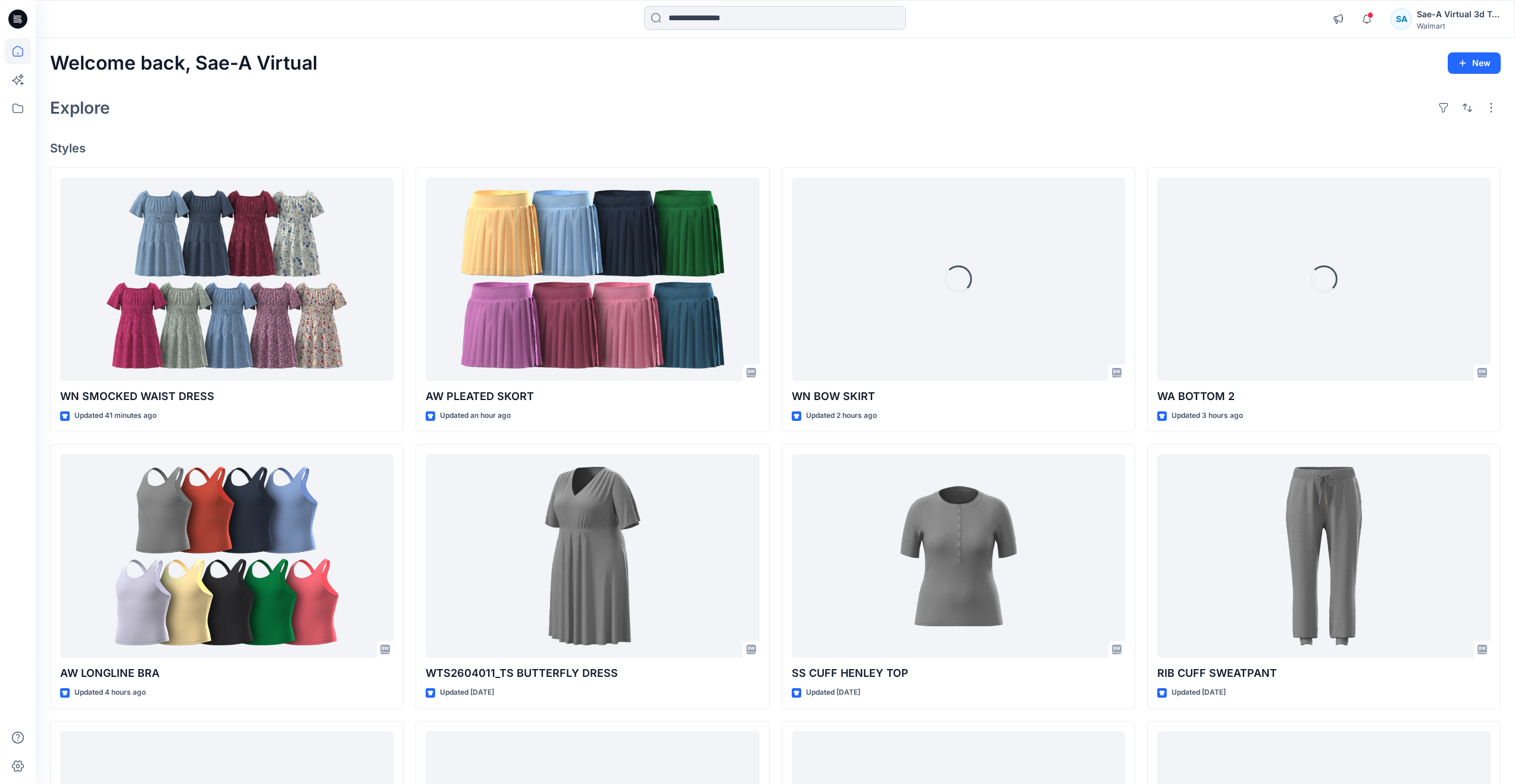
click at [677, 23] on input at bounding box center [775, 18] width 262 height 24
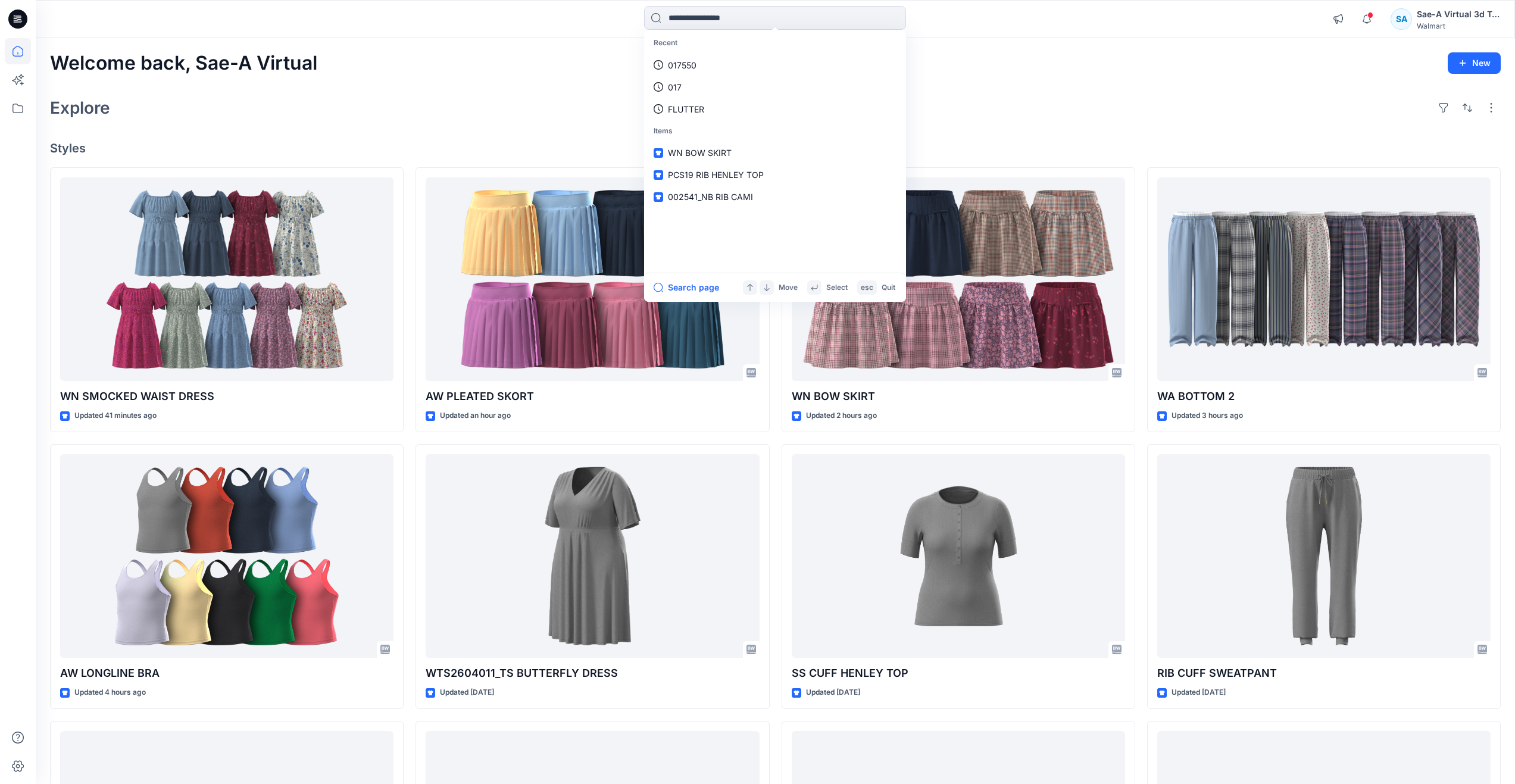
click at [510, 120] on div "Explore" at bounding box center [776, 107] width 1451 height 28
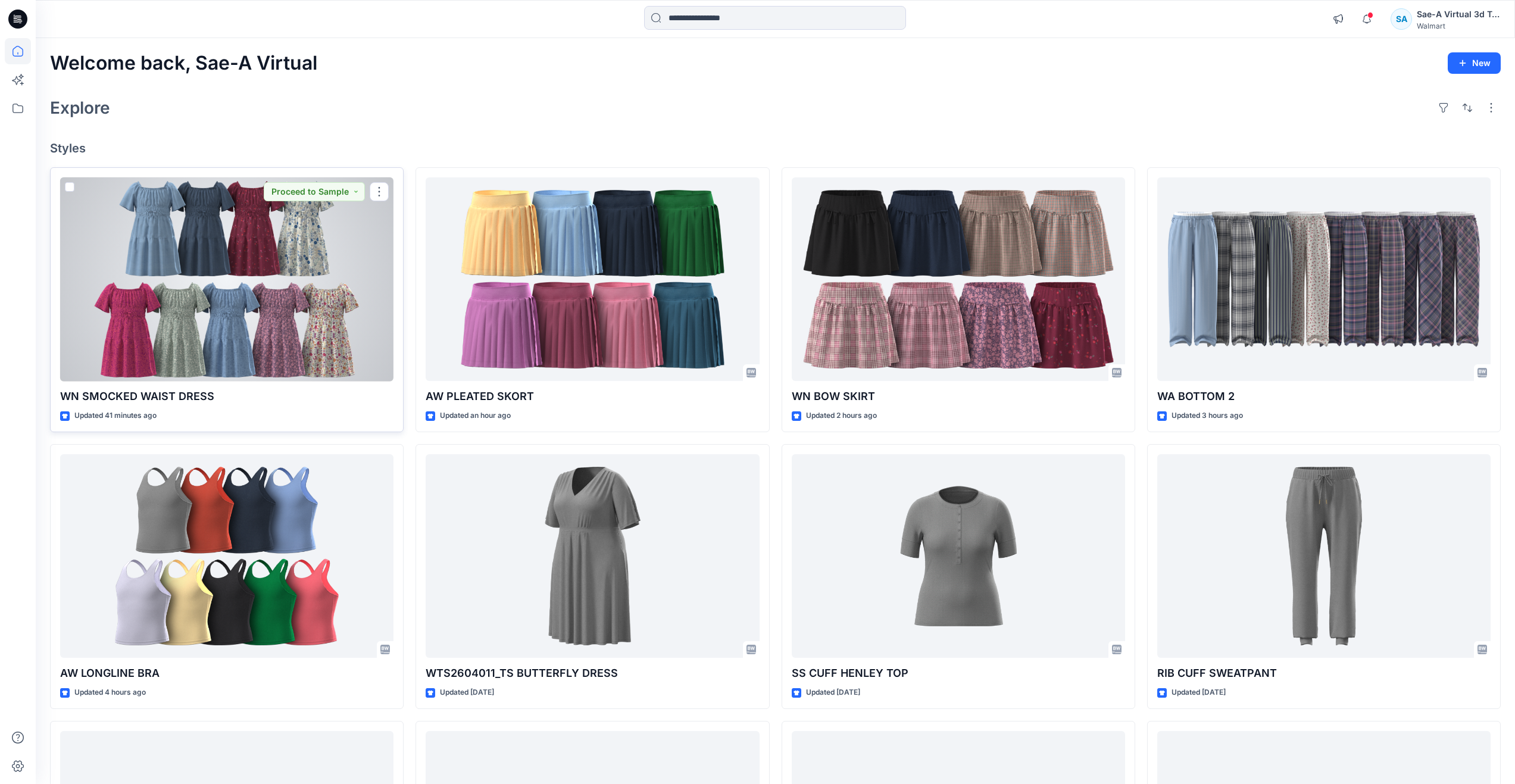
click at [307, 303] on div at bounding box center [226, 279] width 334 height 204
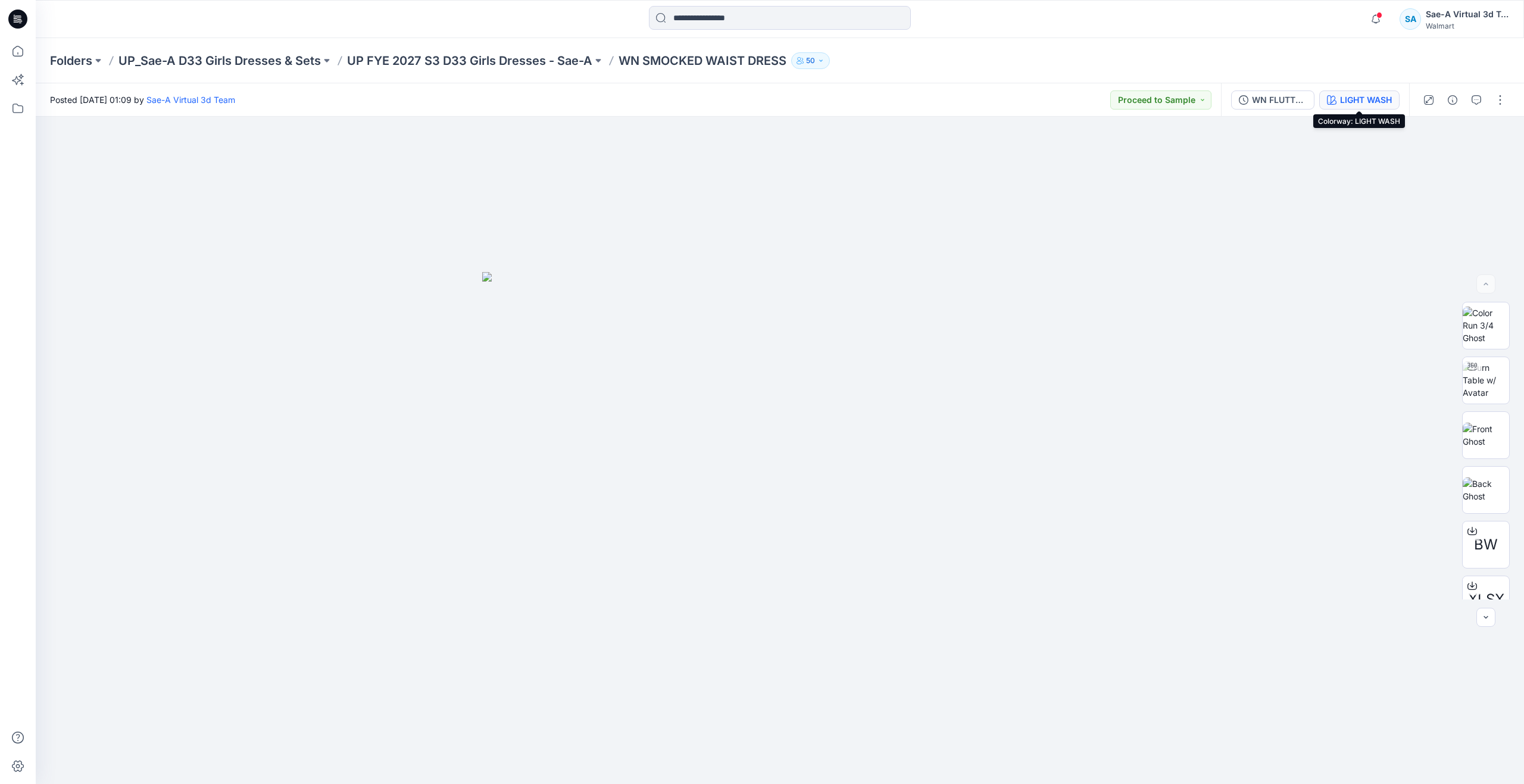
click at [1344, 97] on div "LIGHT WASH" at bounding box center [1366, 100] width 52 height 13
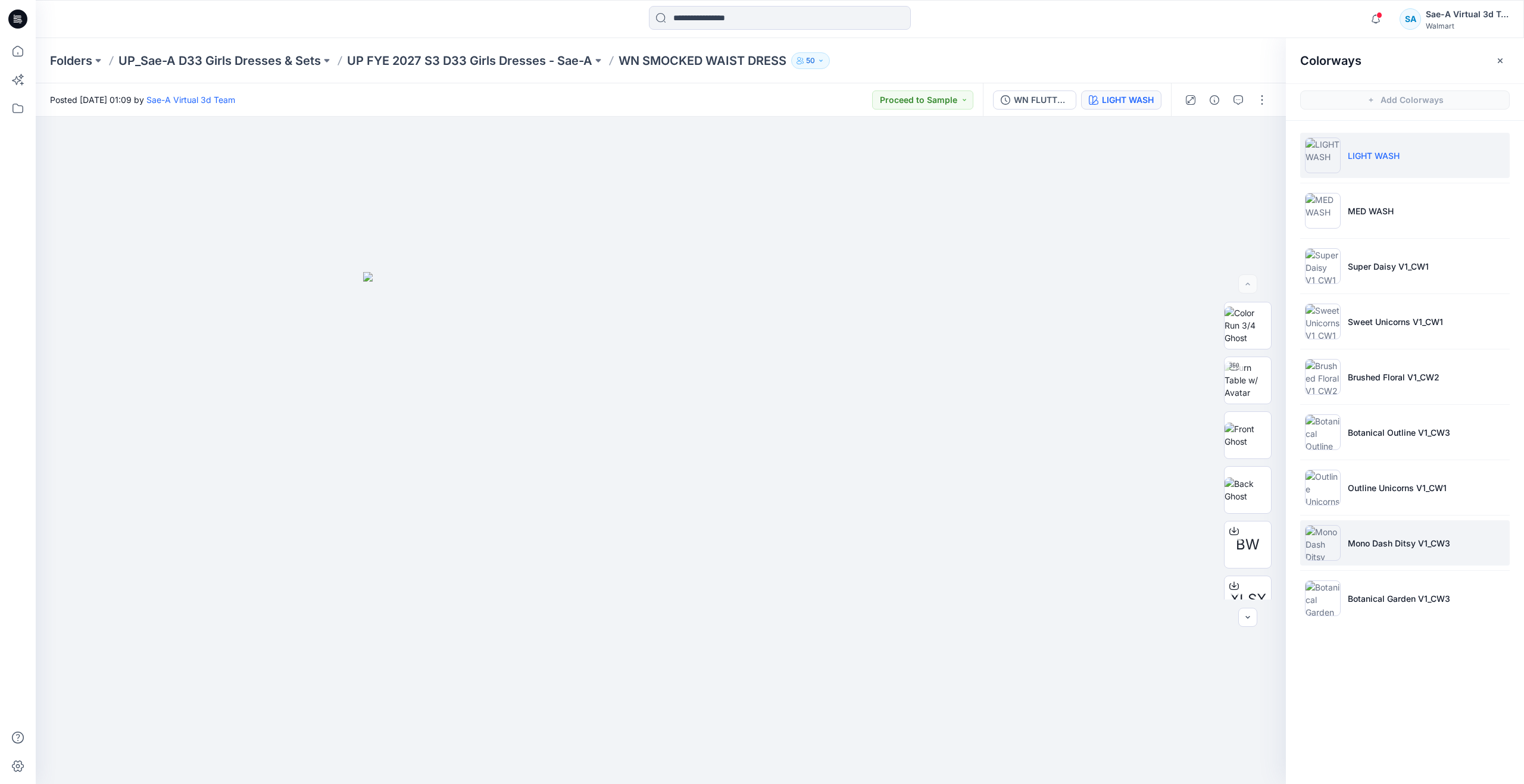
click at [1372, 548] on p "Mono Dash Ditsy V1_CW3" at bounding box center [1399, 543] width 102 height 13
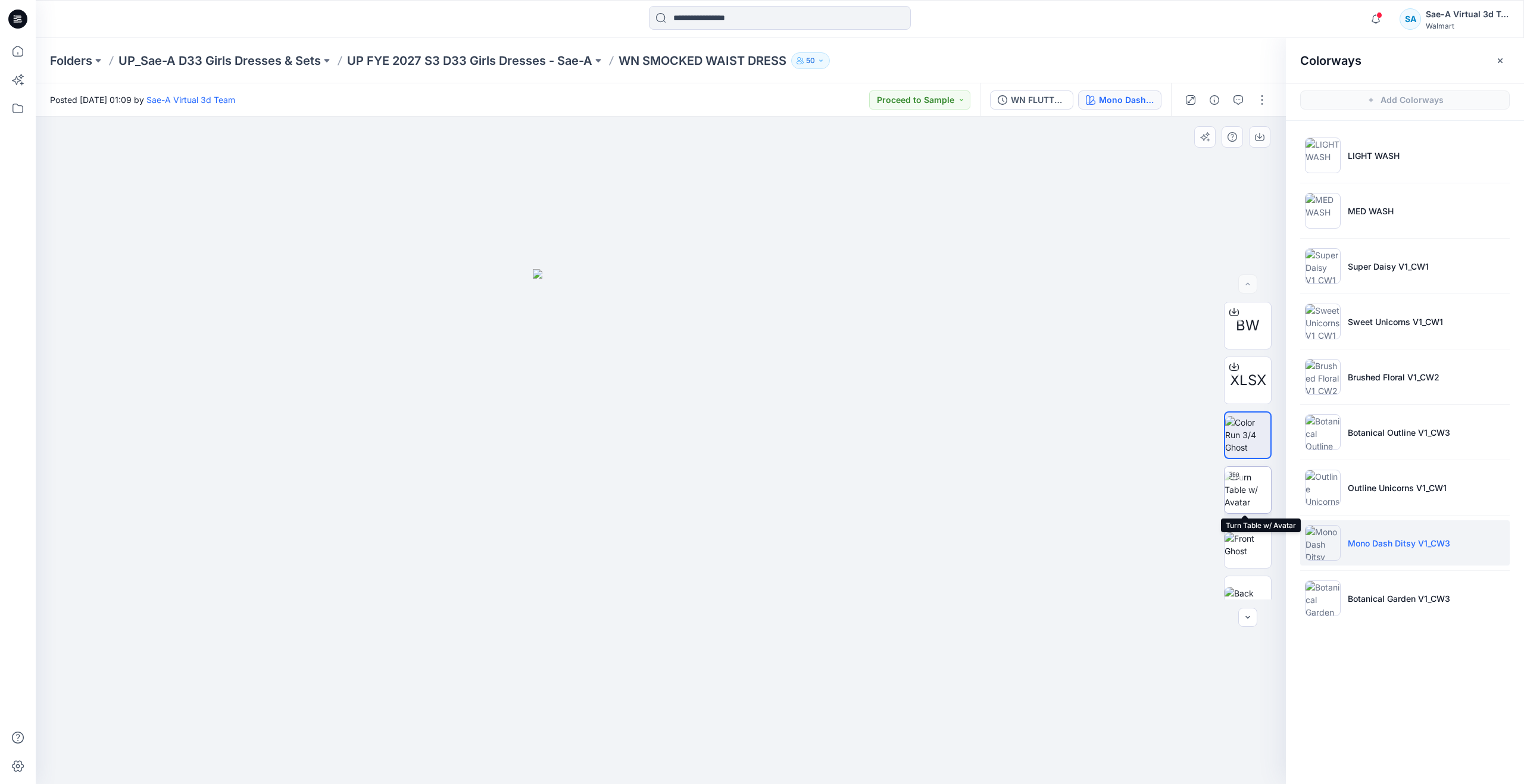
click at [1245, 493] on img at bounding box center [1247, 490] width 47 height 38
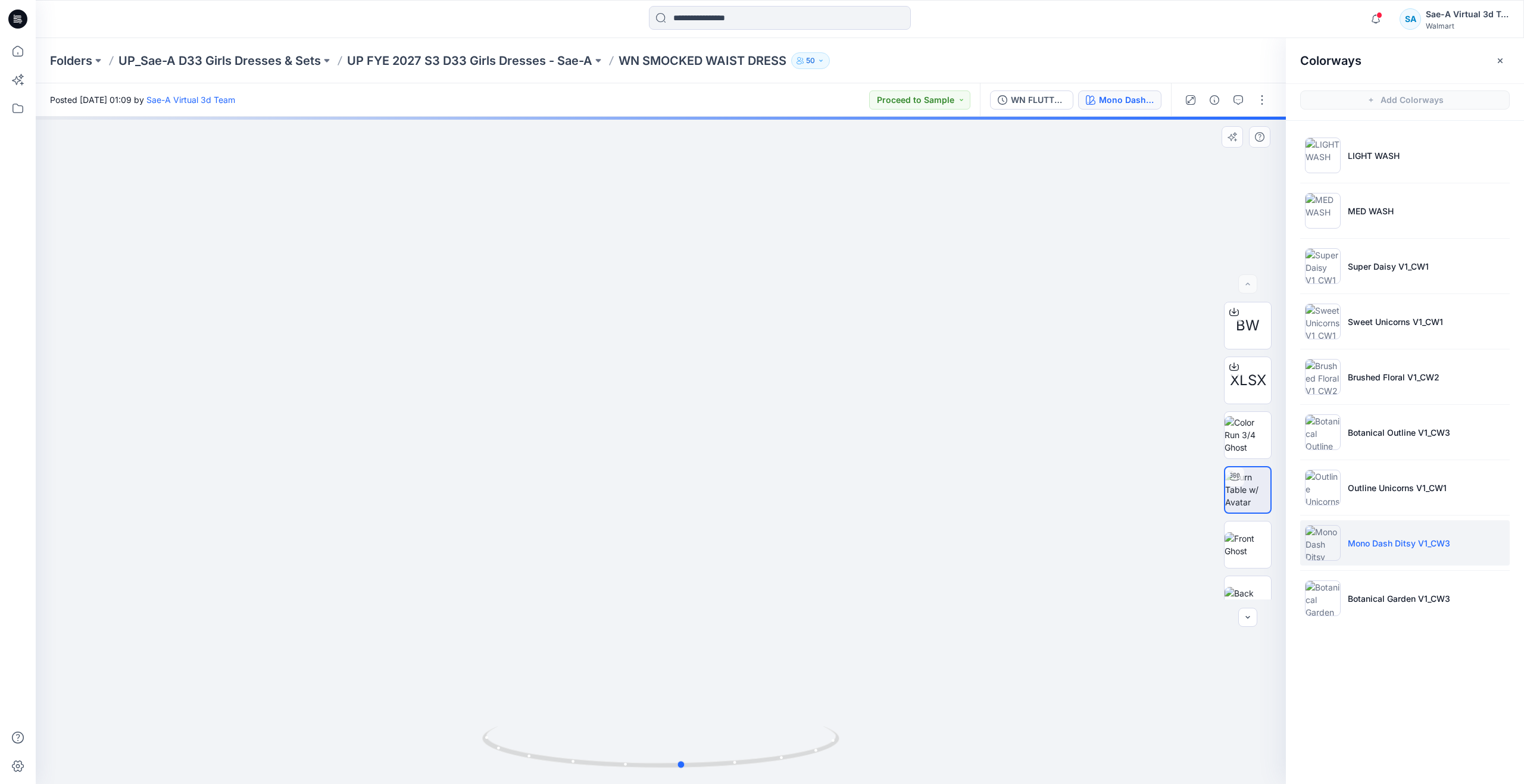
drag, startPoint x: 620, startPoint y: 762, endPoint x: 684, endPoint y: 677, distance: 106.4
click at [684, 677] on div at bounding box center [661, 450] width 1250 height 667
click at [1408, 595] on p "Botanical Garden V1_CW3" at bounding box center [1399, 598] width 102 height 13
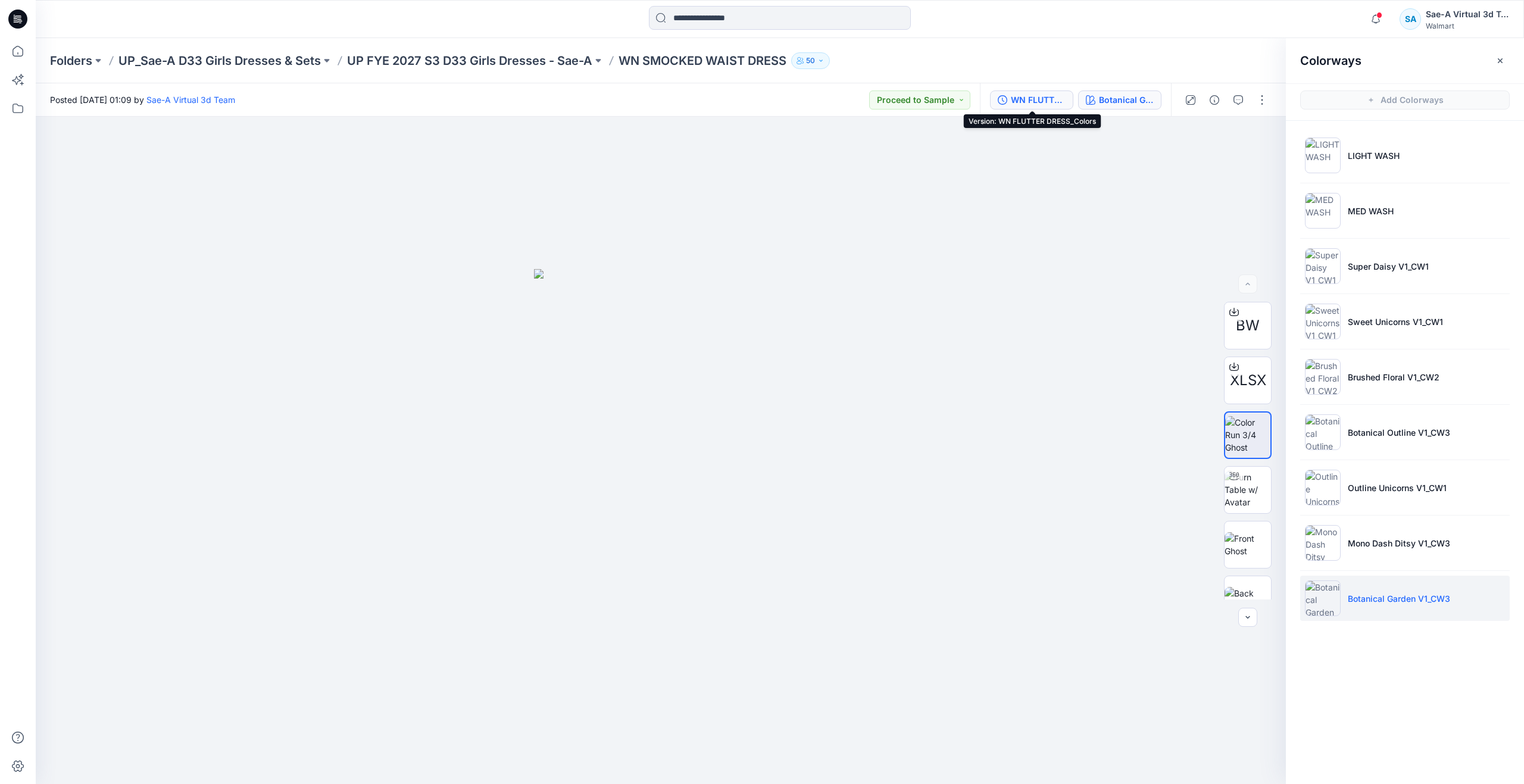
click at [1052, 97] on div "WN FLUTTER DRESS_Colors" at bounding box center [1038, 100] width 54 height 13
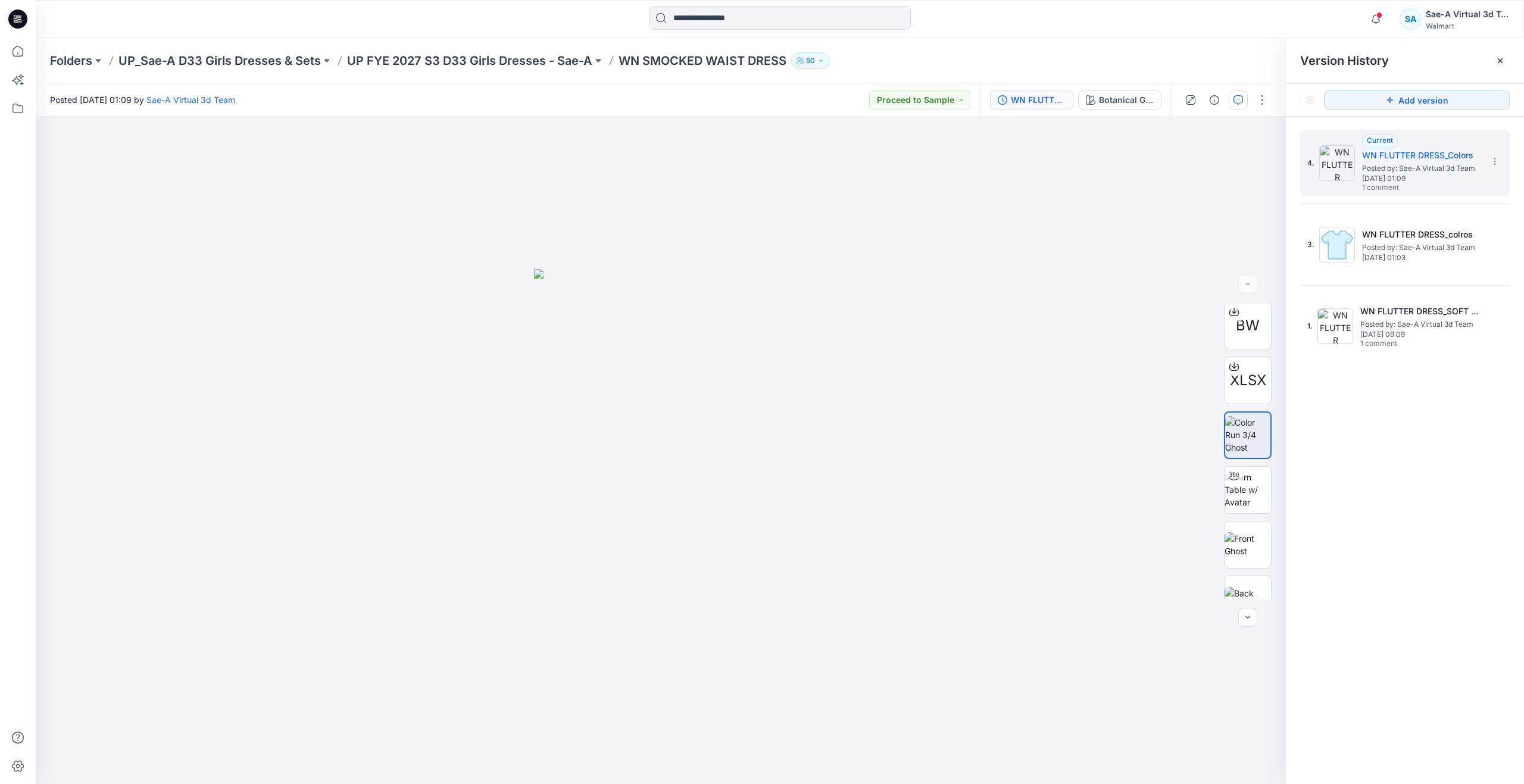
click at [1237, 101] on icon "button" at bounding box center [1238, 100] width 10 height 10
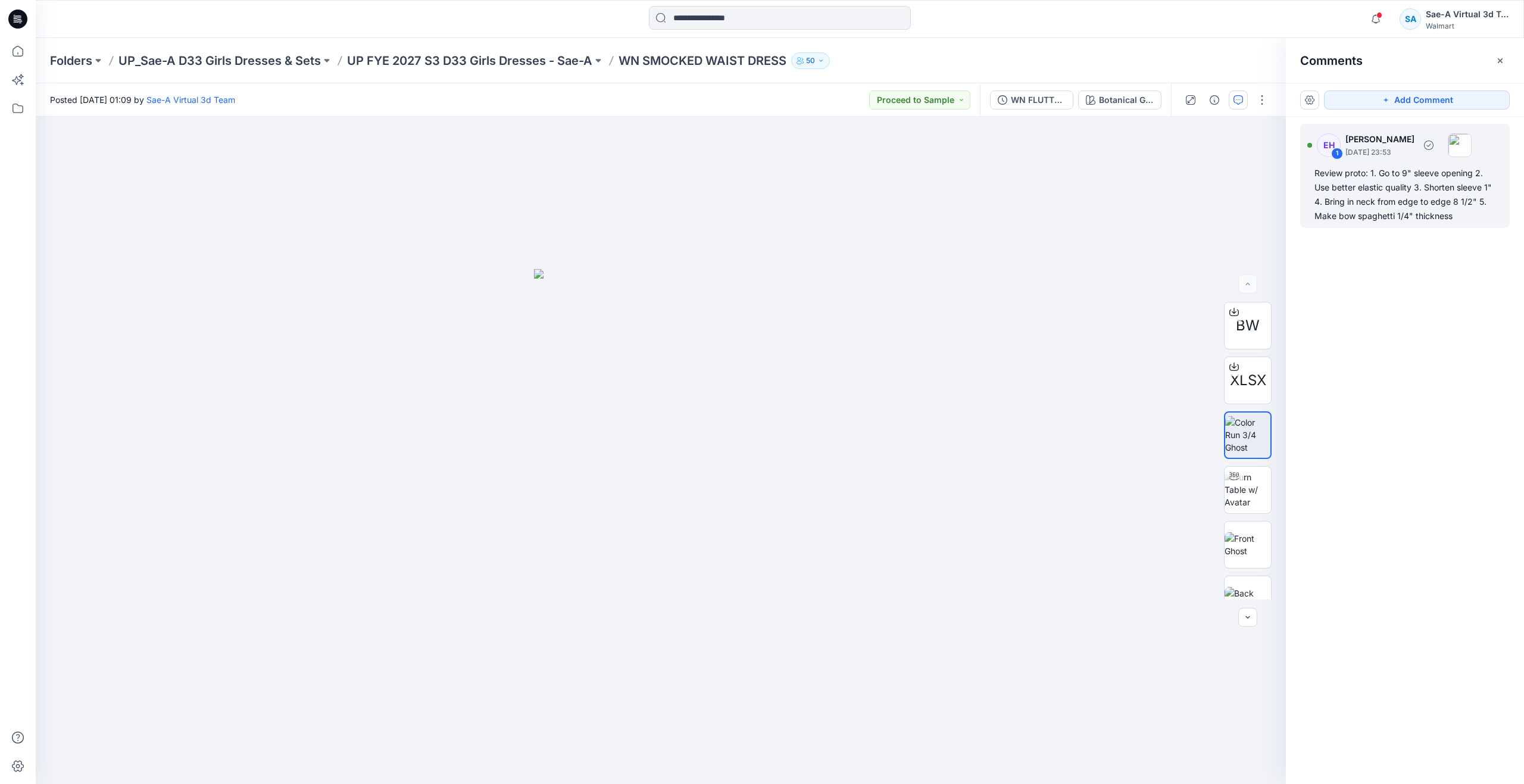
click at [1358, 191] on div "Review proto: 1. Go to 9" sleeve opening 2. Use better elastic quality 3. Short…" at bounding box center [1405, 194] width 181 height 57
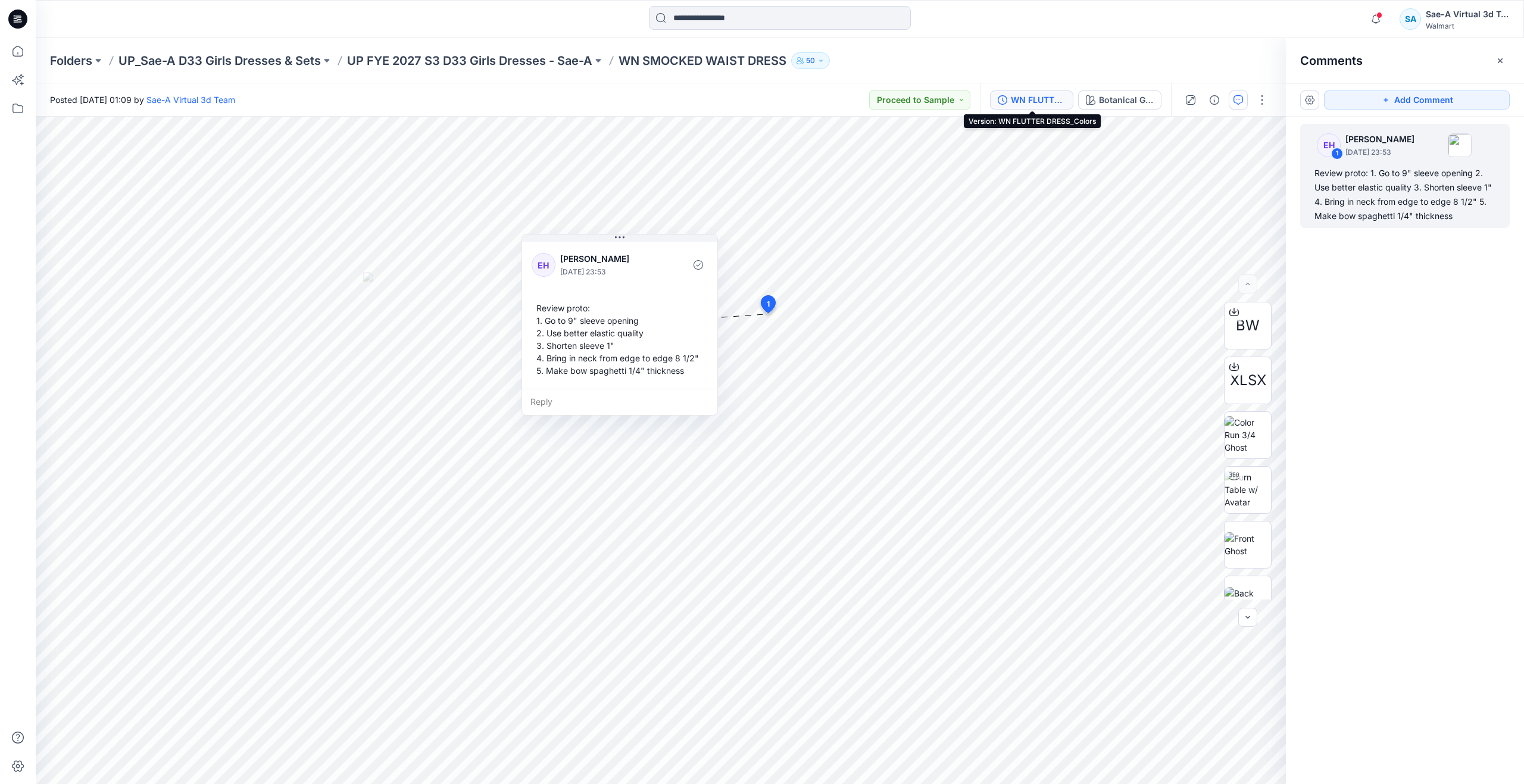
click at [1048, 97] on div "WN FLUTTER DRESS_Colors" at bounding box center [1038, 100] width 54 height 13
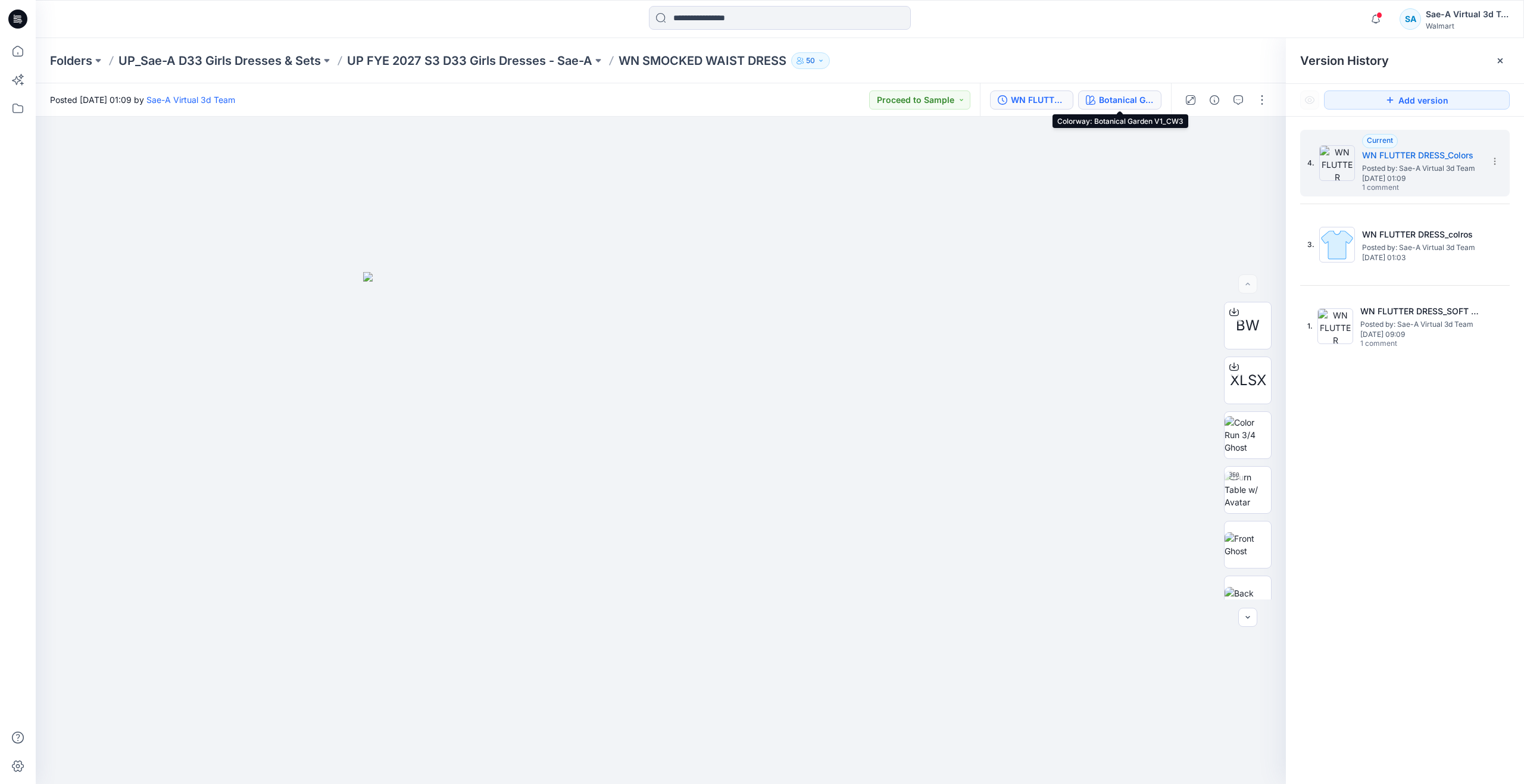
click at [1143, 96] on div "Botanical Garden V1_CW3" at bounding box center [1126, 100] width 54 height 13
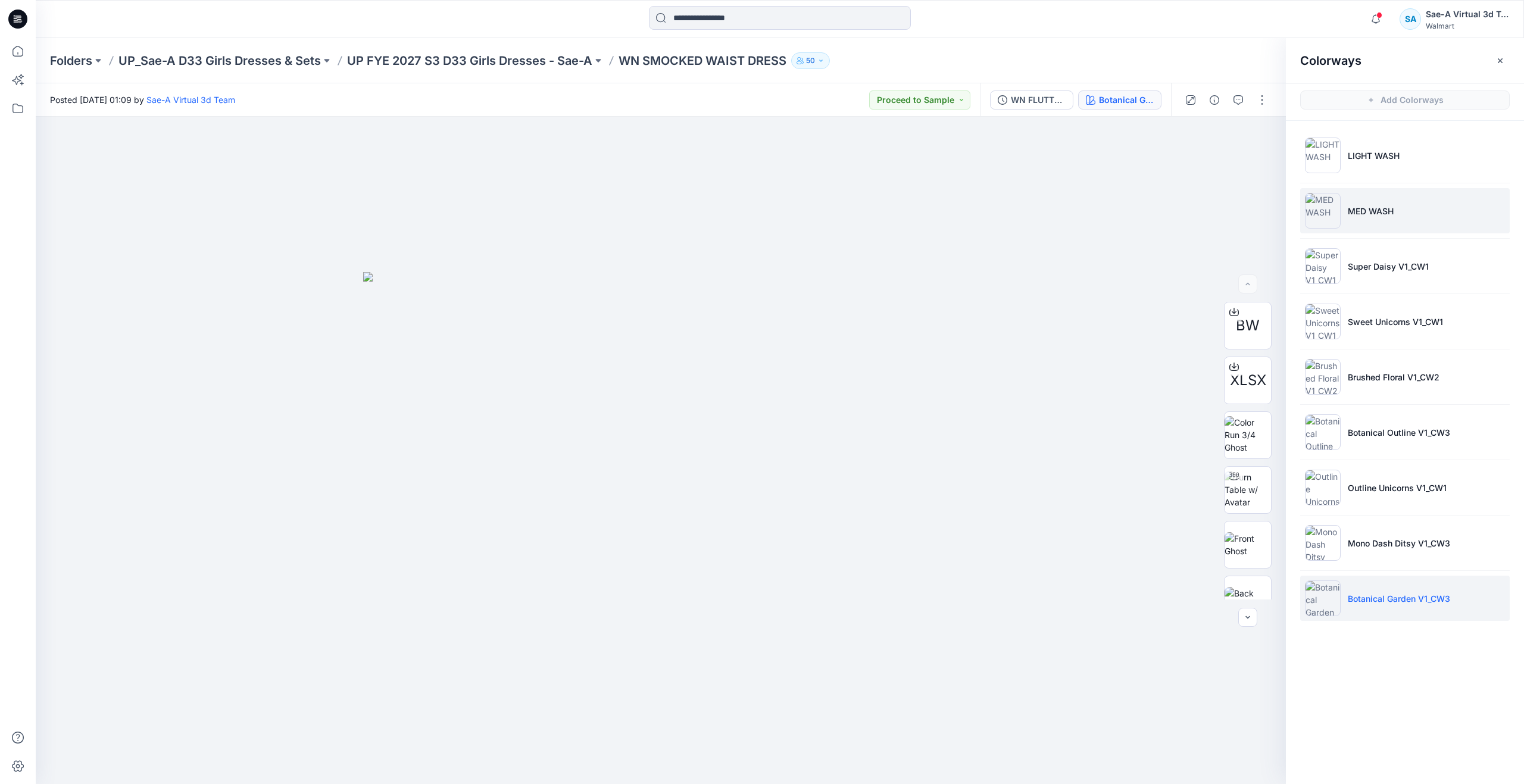
click at [1372, 215] on p "MED WASH" at bounding box center [1371, 211] width 46 height 13
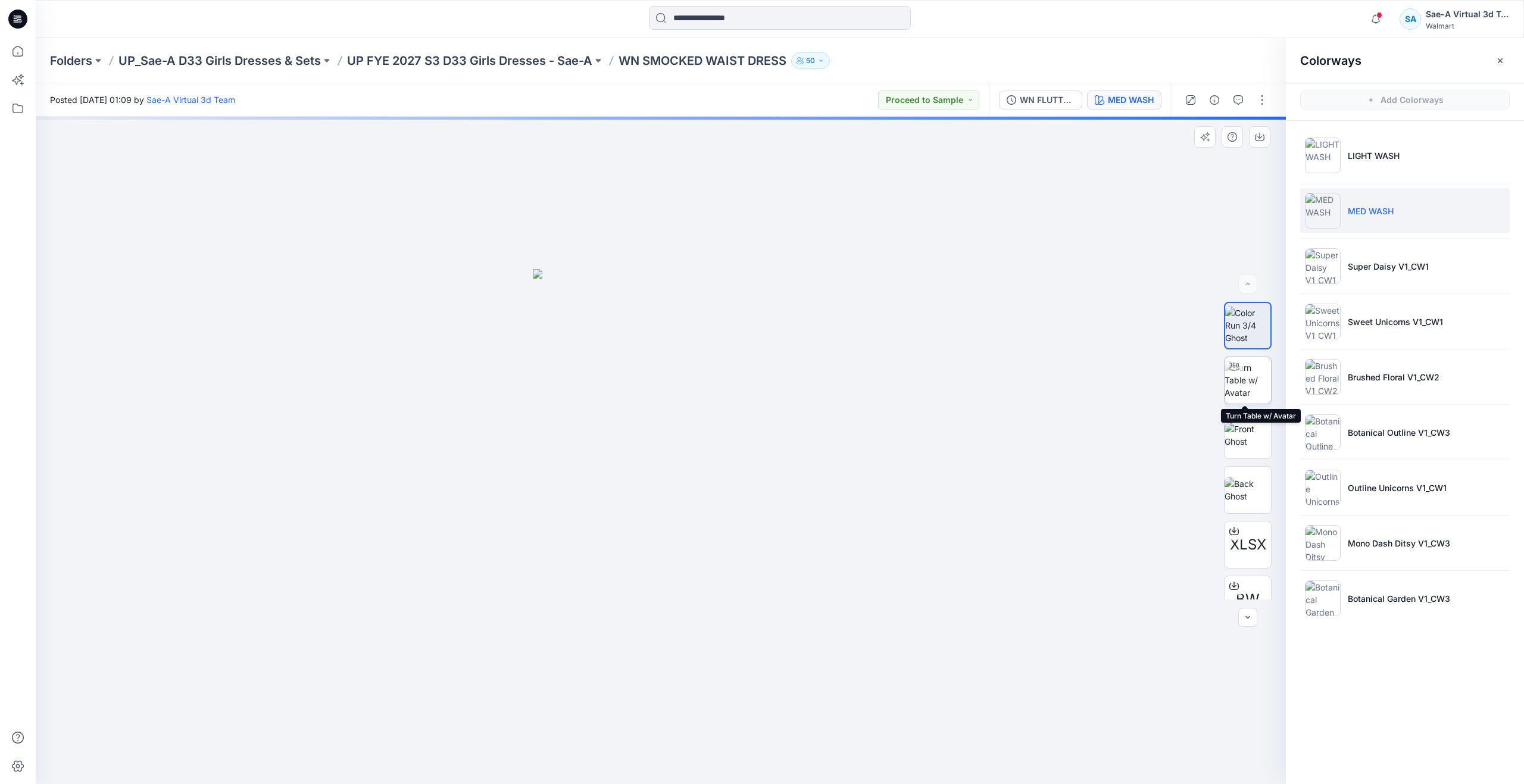
click at [1250, 378] on img at bounding box center [1247, 380] width 47 height 38
drag, startPoint x: 795, startPoint y: 415, endPoint x: 794, endPoint y: 341, distance: 74.0
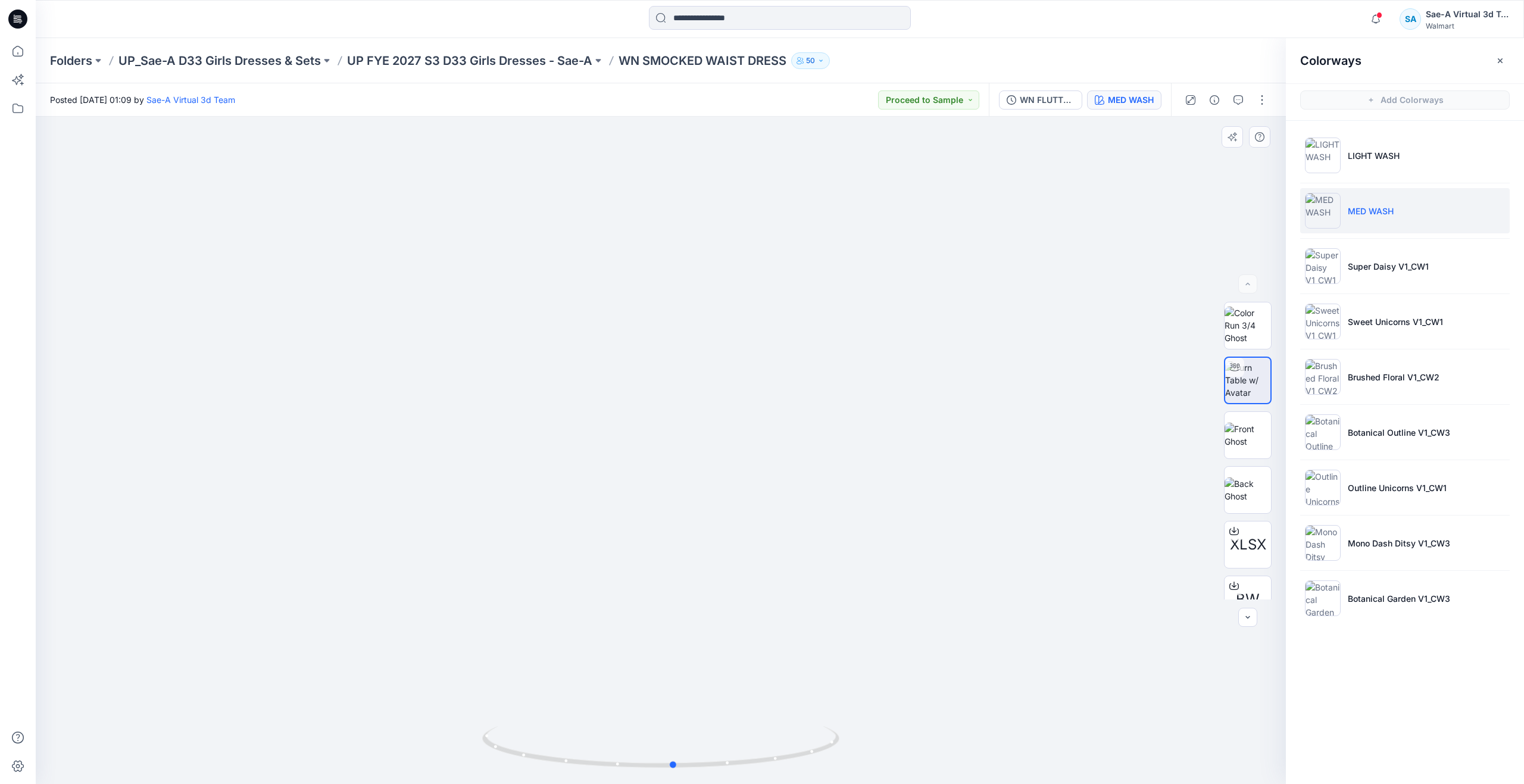
drag, startPoint x: 667, startPoint y: 762, endPoint x: 681, endPoint y: 649, distance: 113.9
click at [681, 649] on div at bounding box center [661, 450] width 1250 height 667
click at [18, 54] on icon at bounding box center [18, 51] width 26 height 26
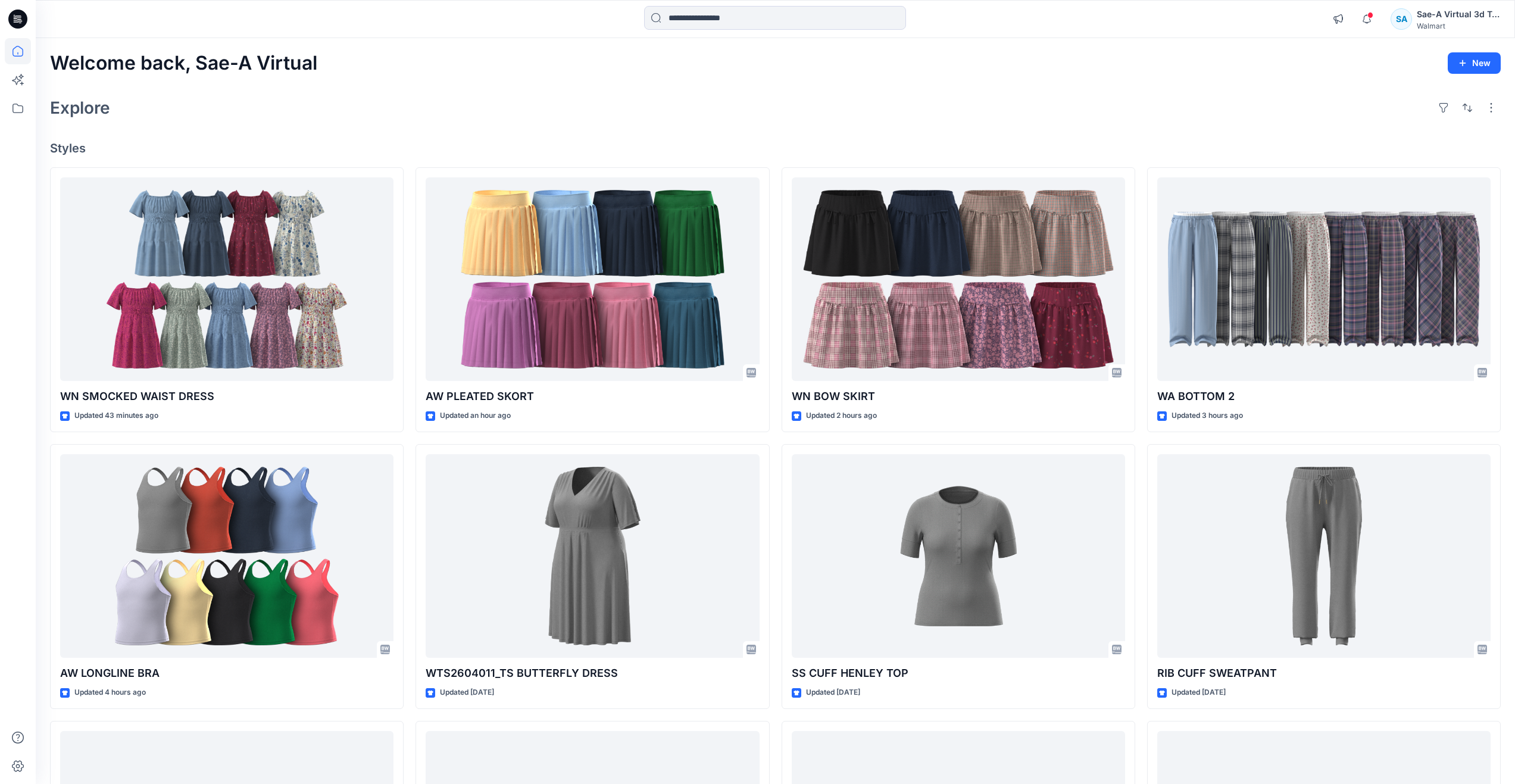
click at [367, 119] on div "Explore" at bounding box center [776, 107] width 1451 height 28
click at [442, 105] on div "Explore" at bounding box center [776, 107] width 1451 height 28
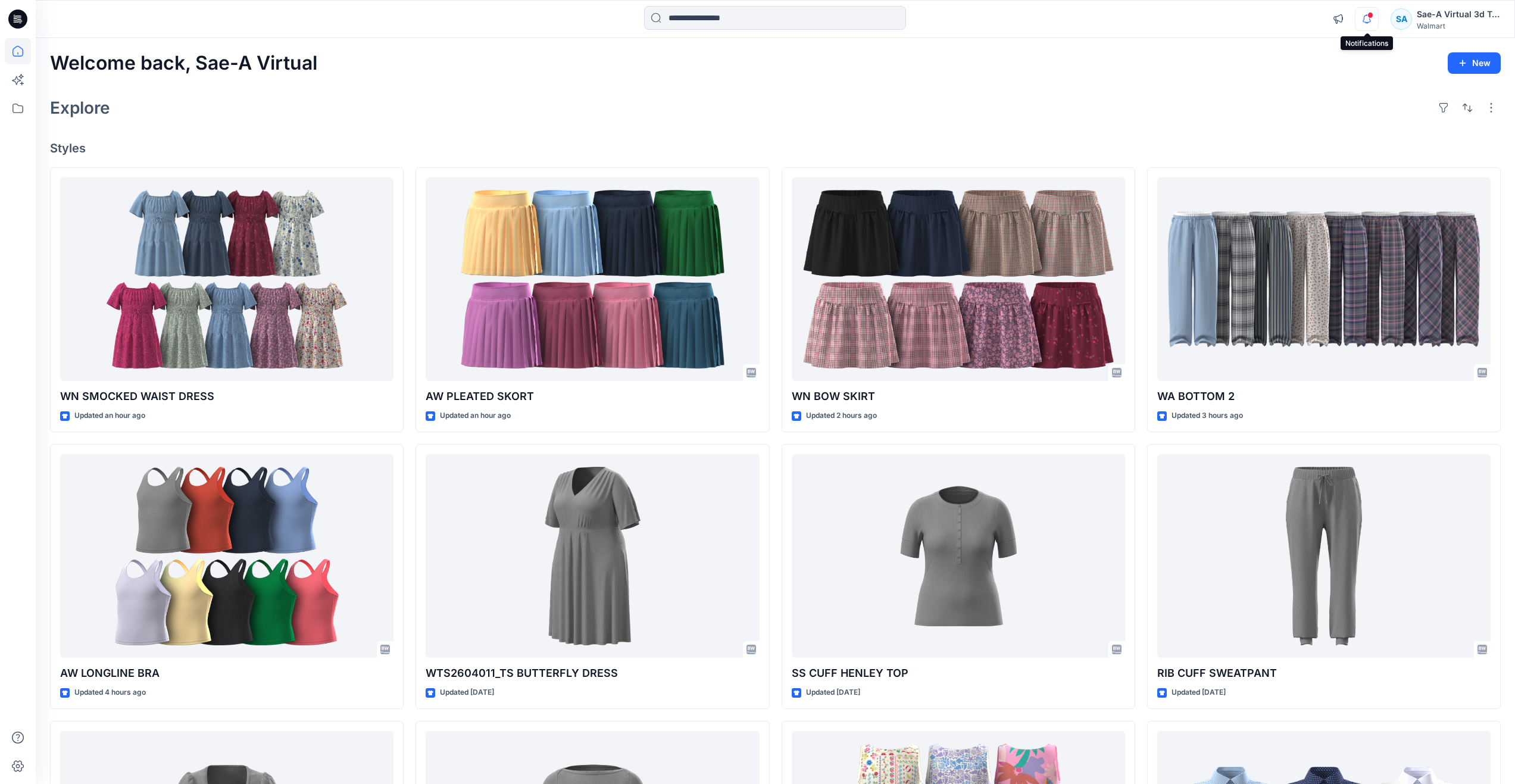
click at [1368, 25] on icon "button" at bounding box center [1366, 19] width 22 height 24
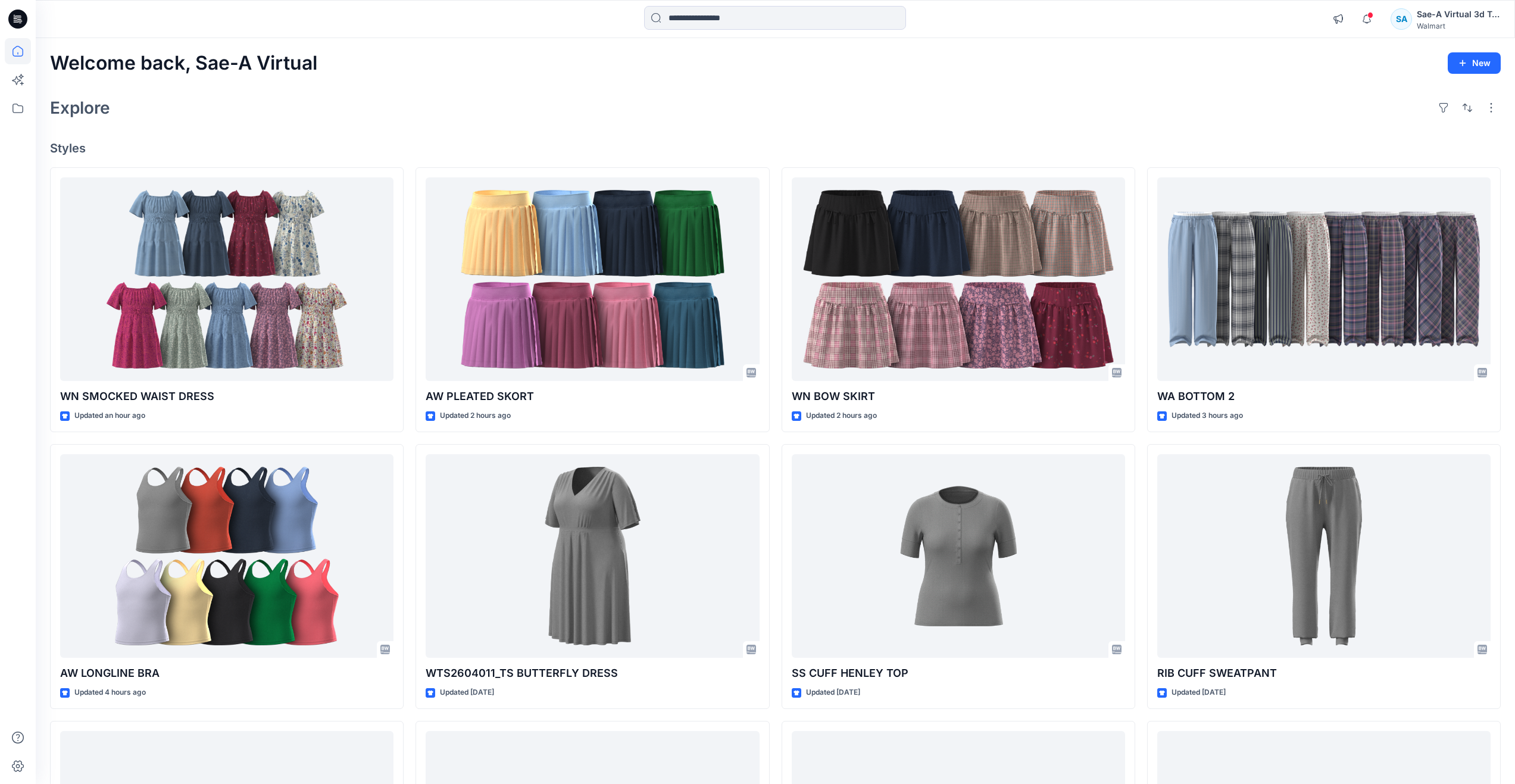
click at [438, 110] on div "Explore" at bounding box center [776, 107] width 1451 height 28
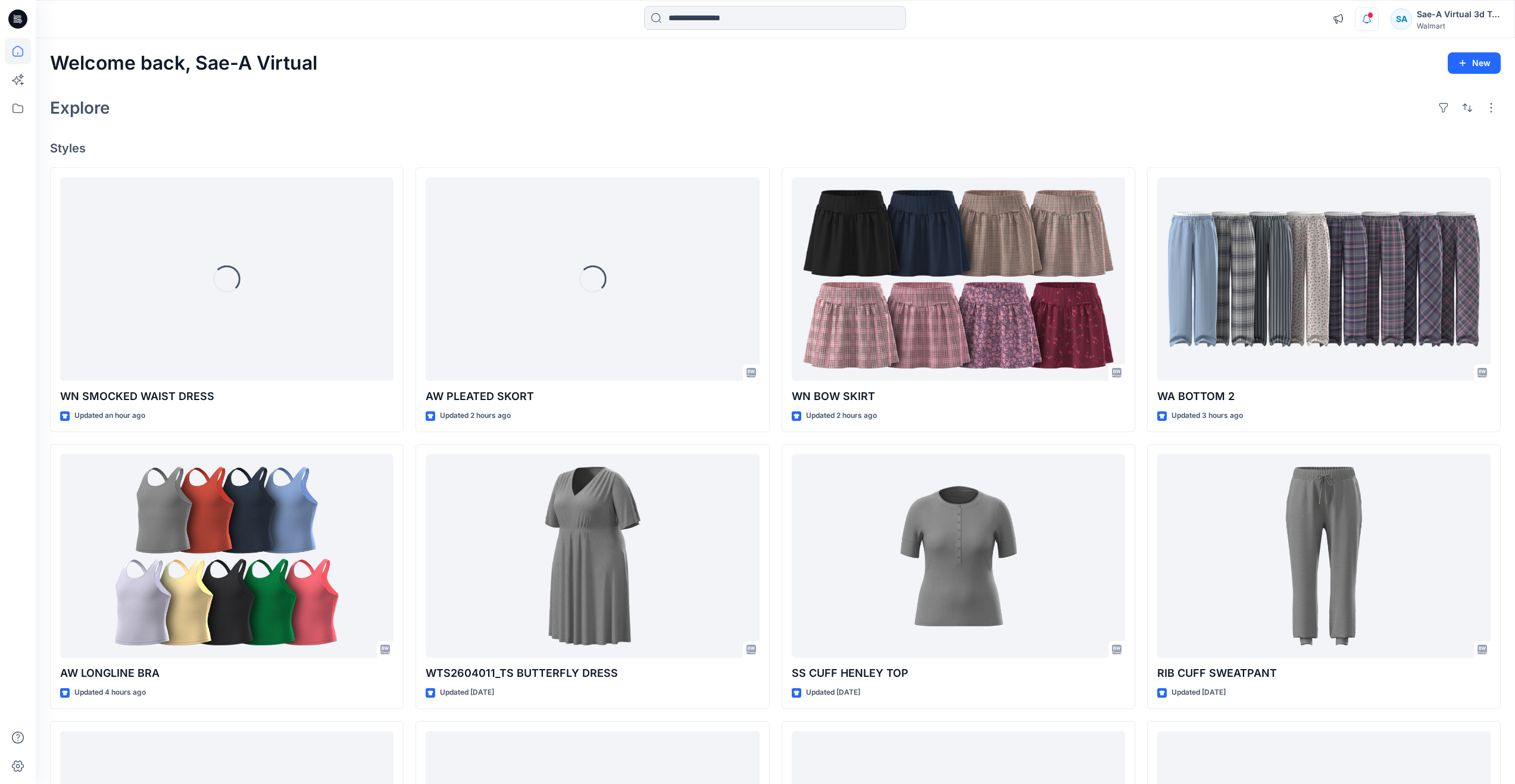
click at [1372, 23] on icon "button" at bounding box center [1366, 19] width 22 height 24
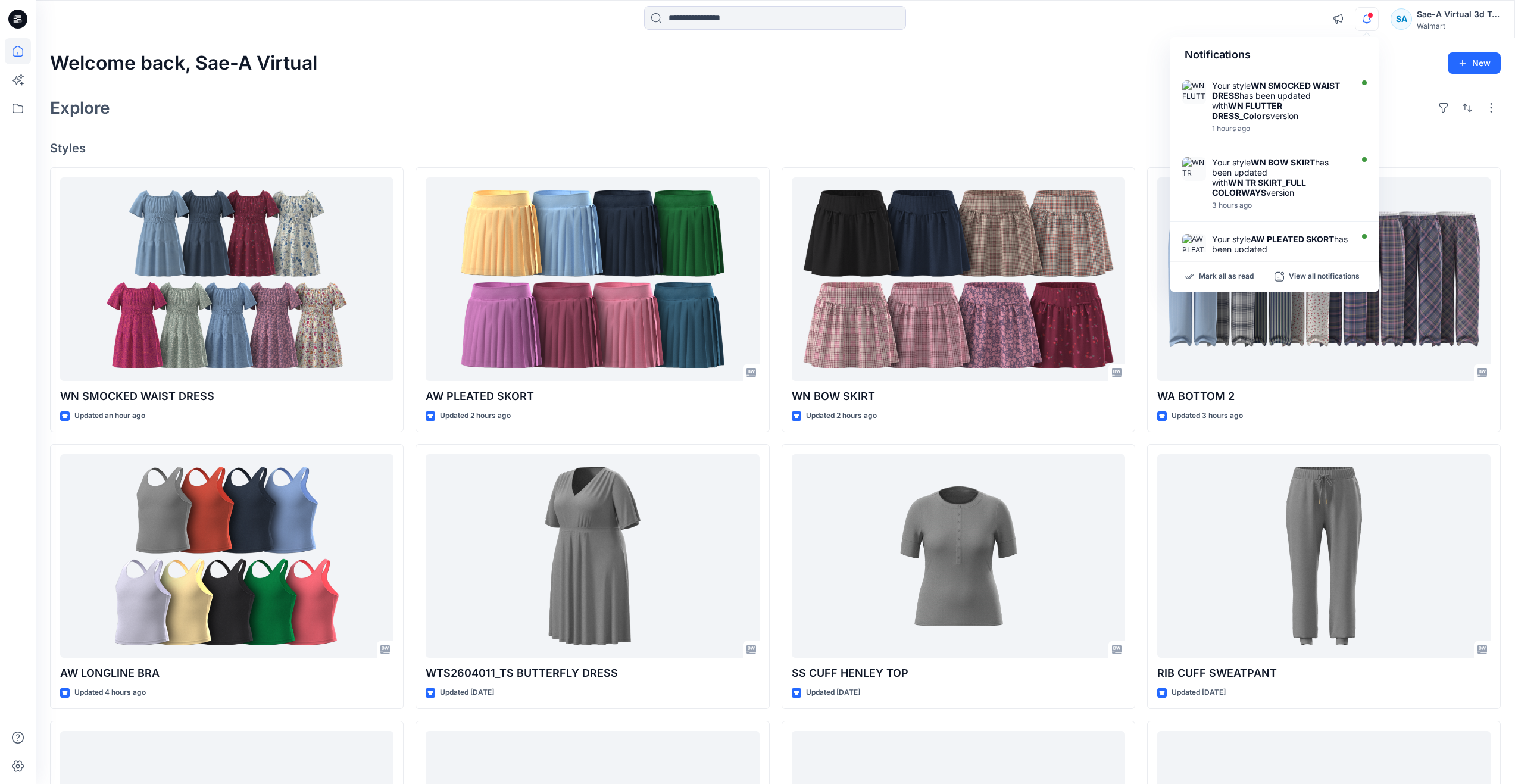
click at [955, 126] on div "Welcome back, Sae-A Virtual New Explore Styles WN SMOCKED WAIST DRESS Updated a…" at bounding box center [775, 540] width 1479 height 1004
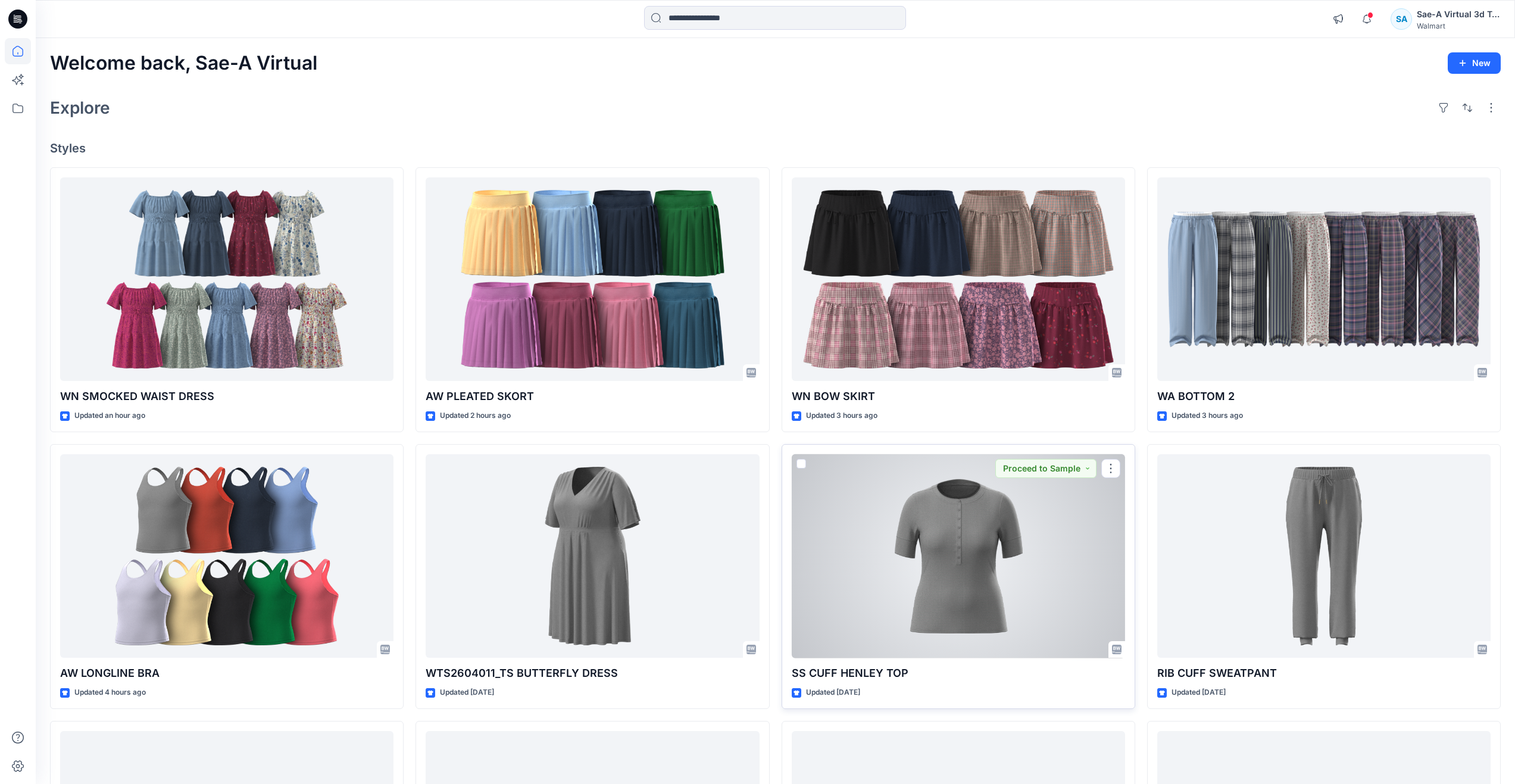
click at [945, 551] on div at bounding box center [959, 556] width 334 height 204
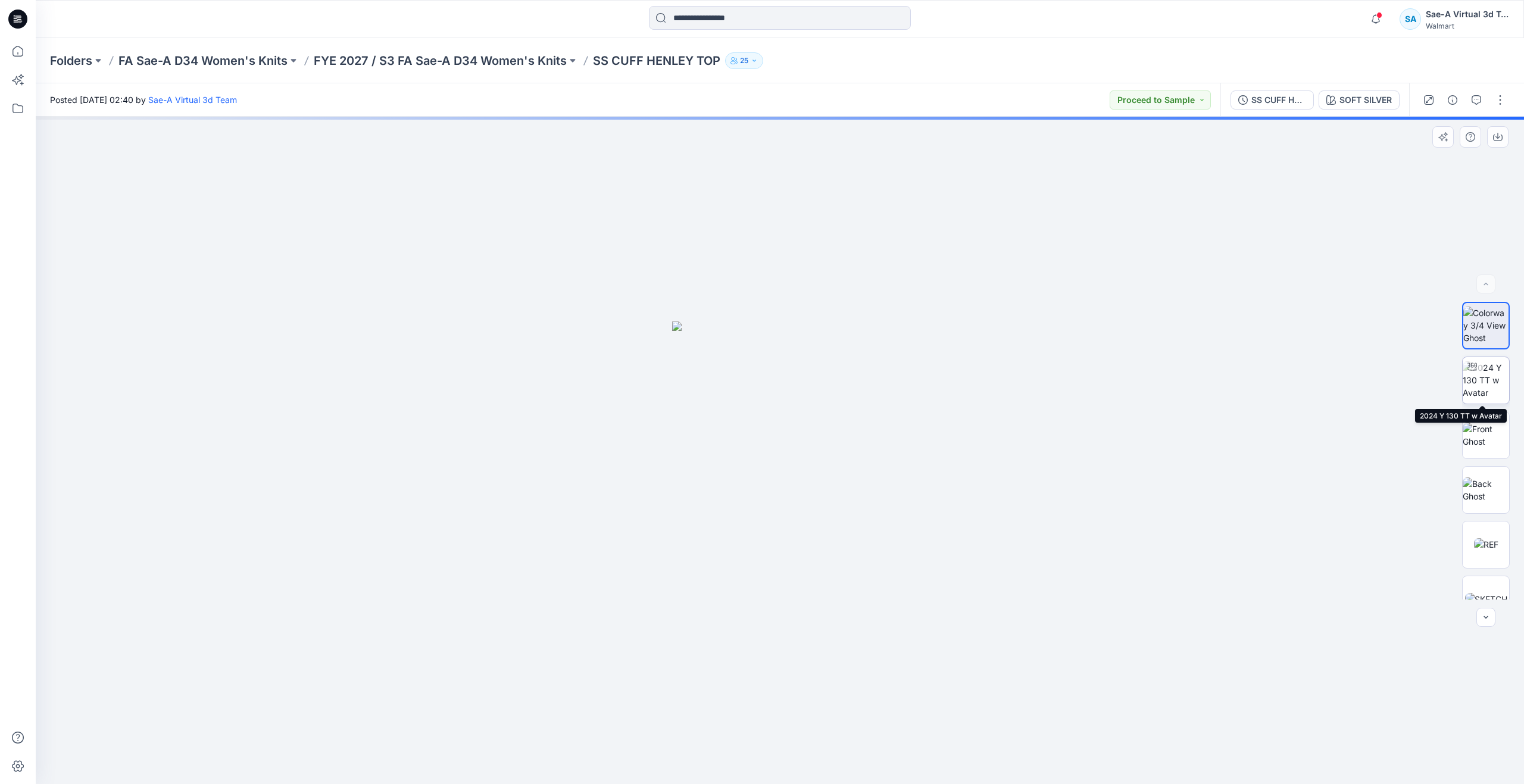
click at [1470, 382] on img at bounding box center [1485, 380] width 47 height 38
click at [27, 56] on icon at bounding box center [18, 51] width 26 height 26
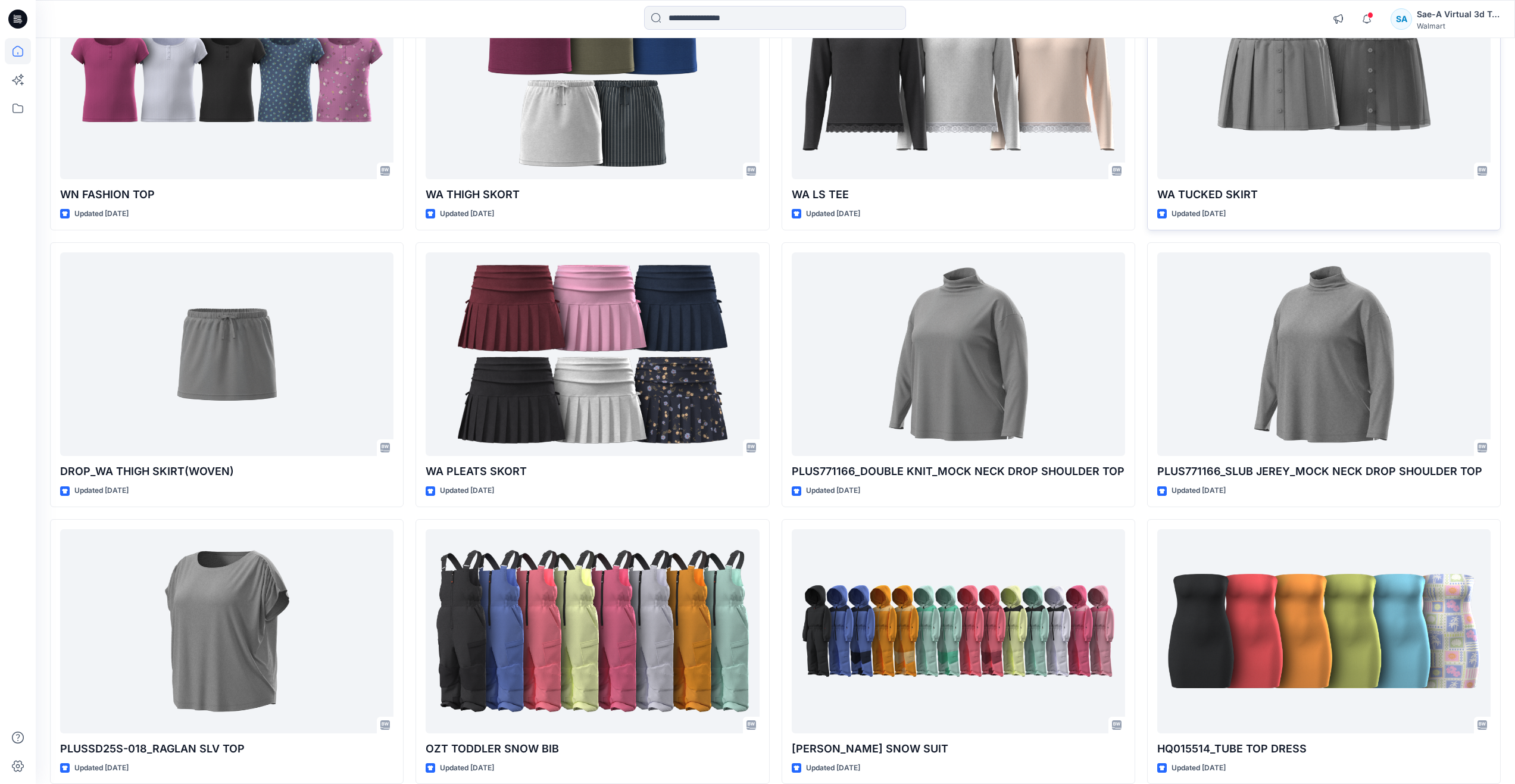
scroll to position [1488, 0]
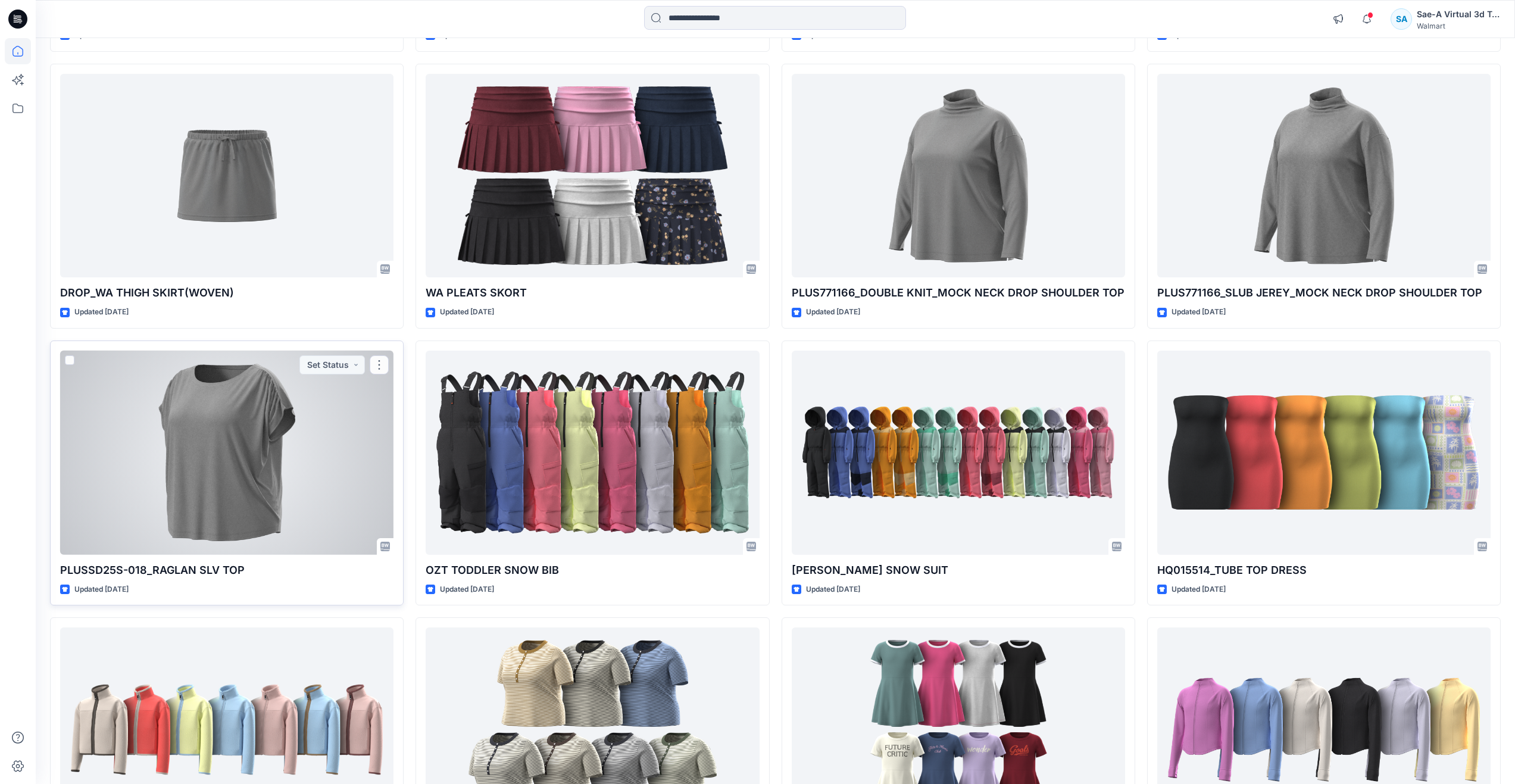
click at [264, 530] on div at bounding box center [226, 452] width 334 height 204
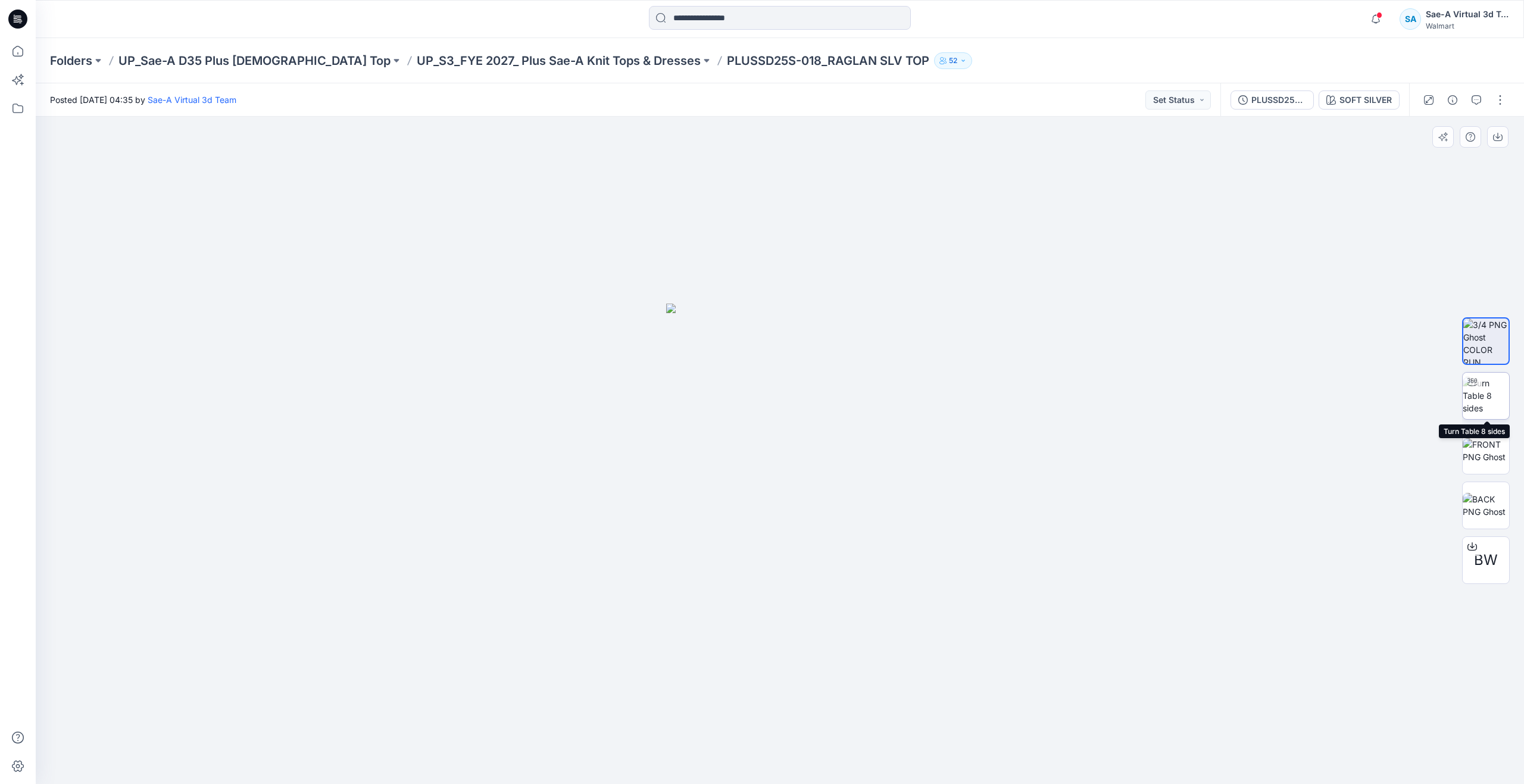
click at [1491, 406] on img at bounding box center [1485, 395] width 47 height 38
drag, startPoint x: 782, startPoint y: 761, endPoint x: 432, endPoint y: 658, distance: 364.8
click at [432, 658] on div at bounding box center [780, 450] width 1488 height 667
drag, startPoint x: 792, startPoint y: 765, endPoint x: 803, endPoint y: 747, distance: 21.1
click at [803, 747] on icon at bounding box center [781, 748] width 360 height 45
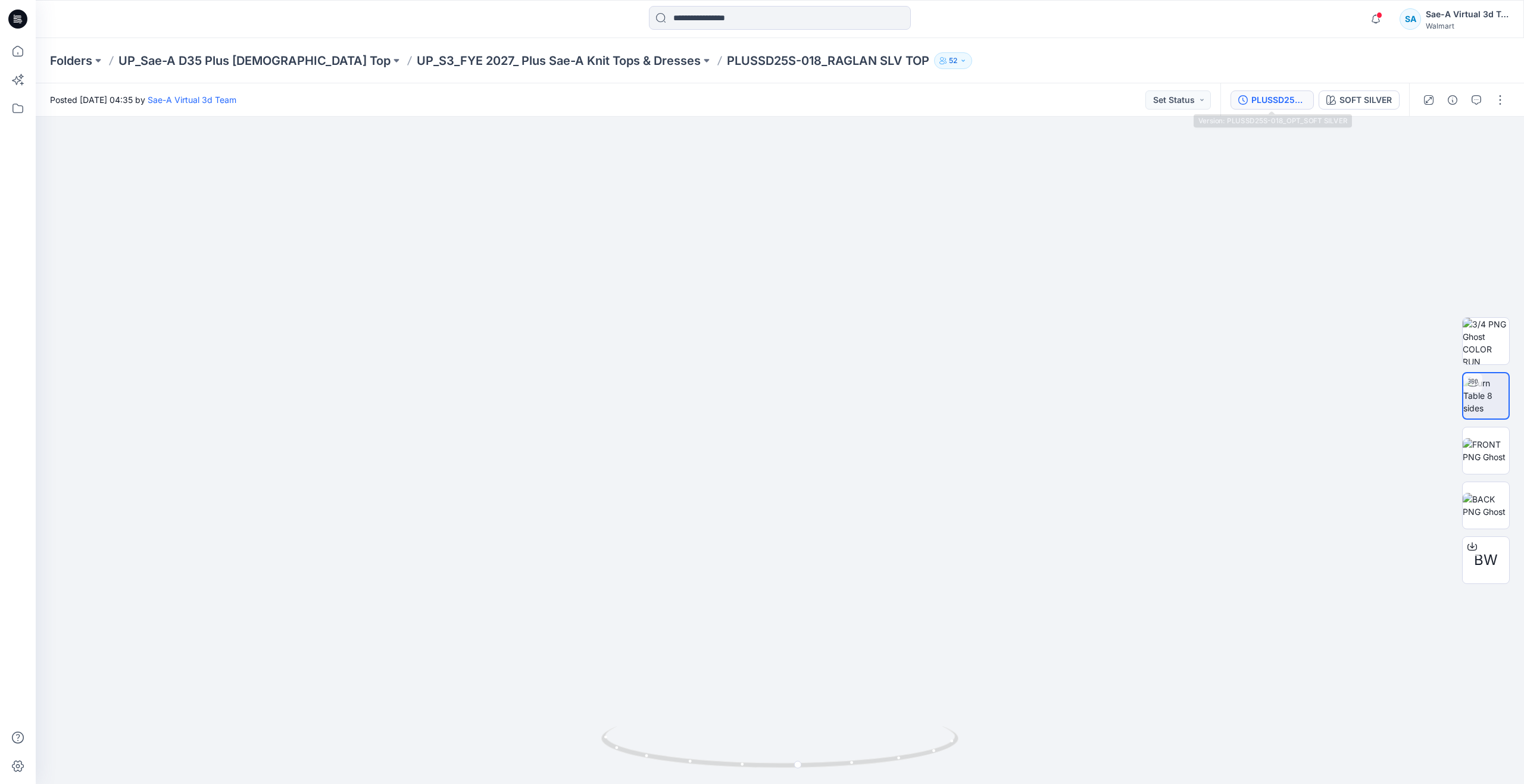
click at [1284, 109] on button "PLUSSD25S-018_OPT_SOFT SILVER" at bounding box center [1272, 99] width 84 height 19
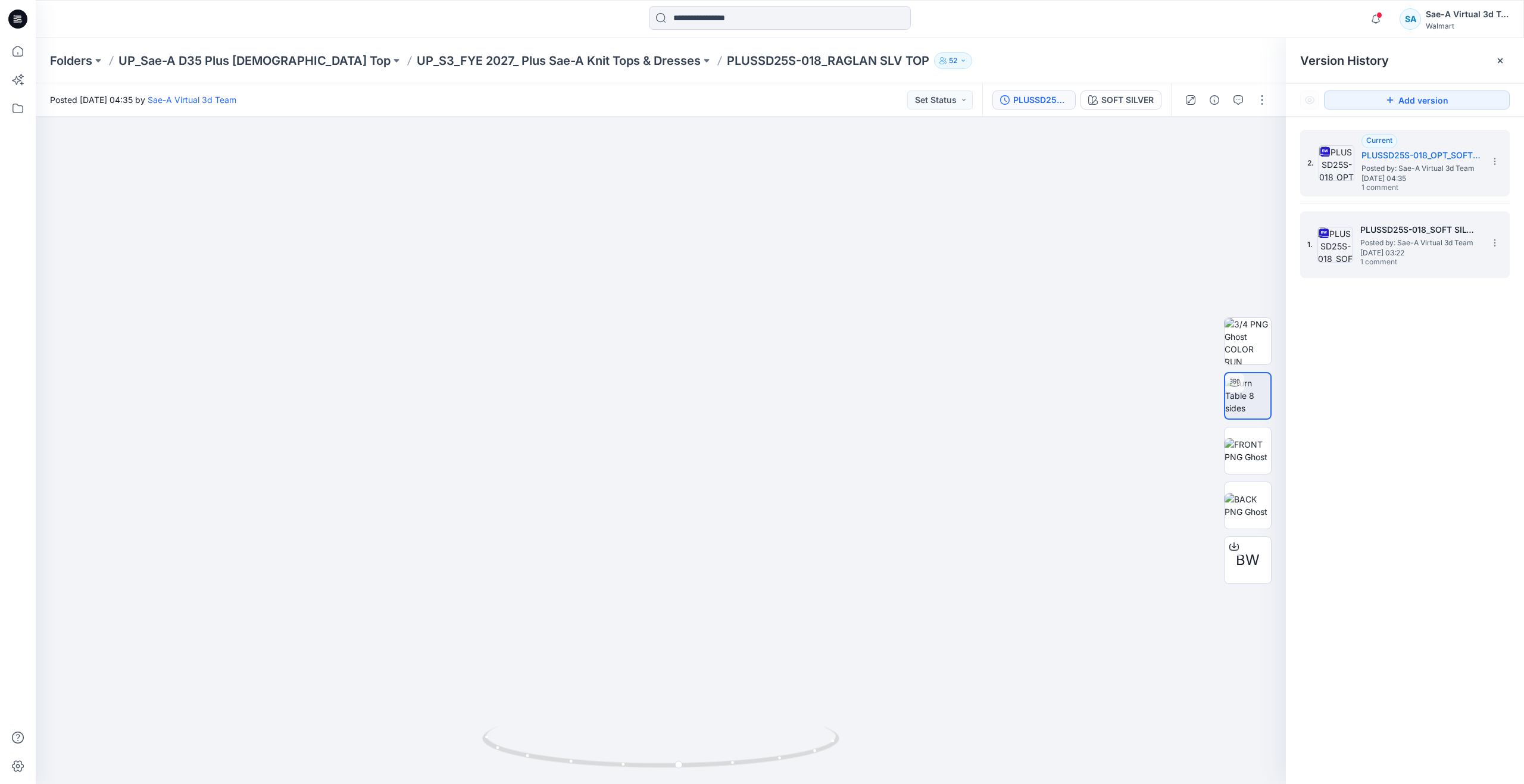
click at [1410, 247] on span "Posted by: Sae-A Virtual 3d Team" at bounding box center [1419, 243] width 119 height 12
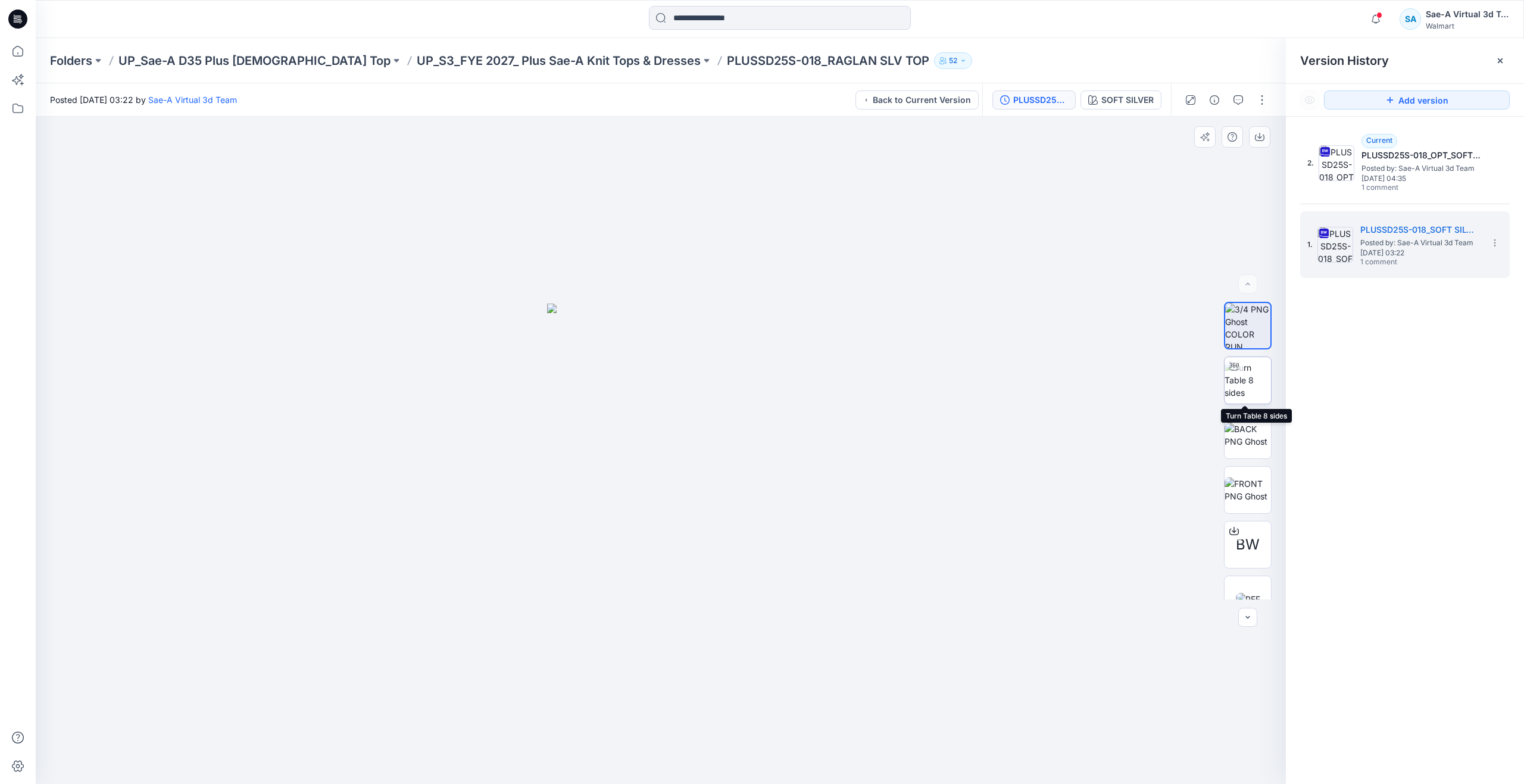
click at [1248, 382] on img at bounding box center [1247, 380] width 47 height 38
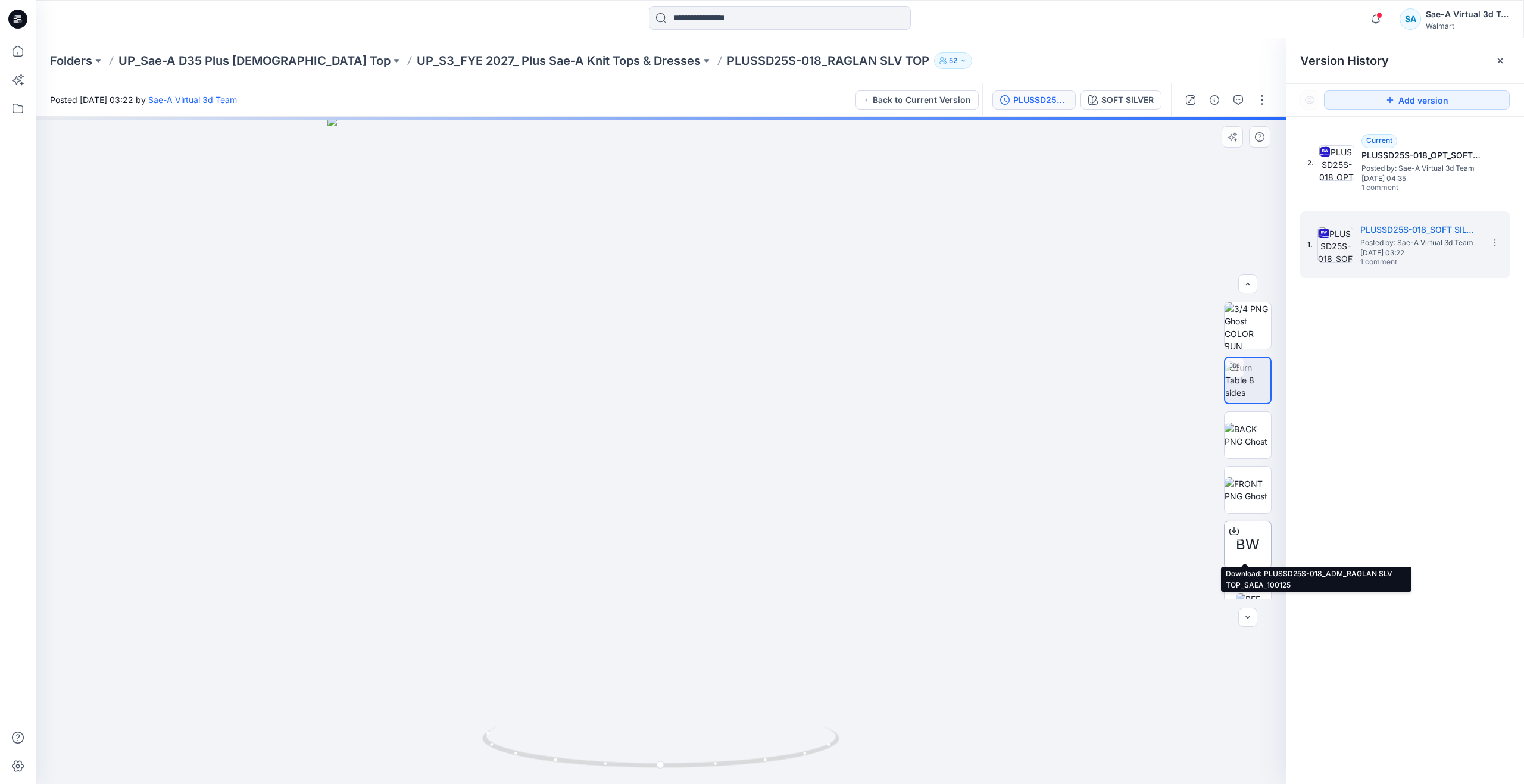
scroll to position [24, 0]
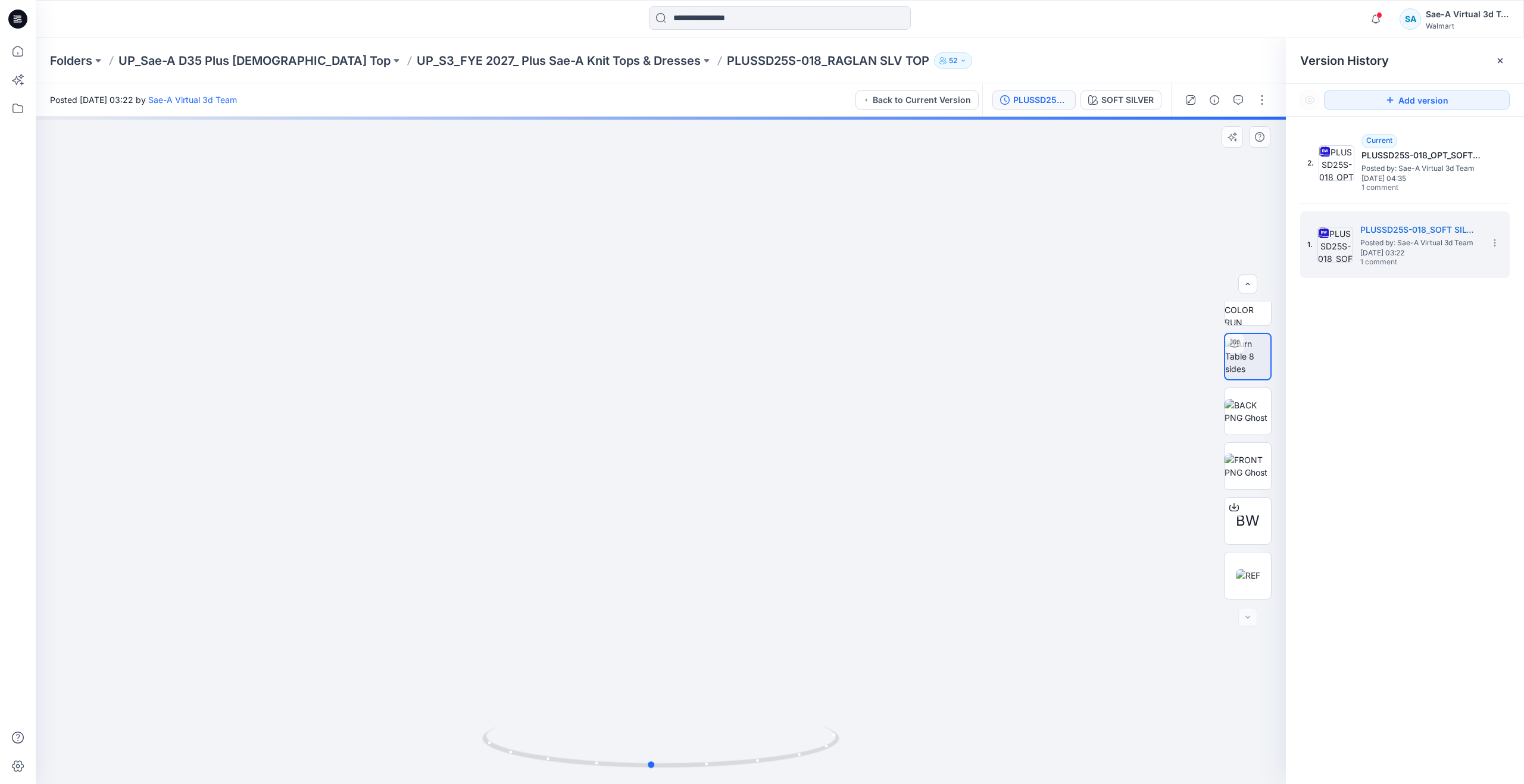
drag, startPoint x: 668, startPoint y: 766, endPoint x: 301, endPoint y: 710, distance: 371.2
click at [301, 710] on div at bounding box center [661, 450] width 1250 height 667
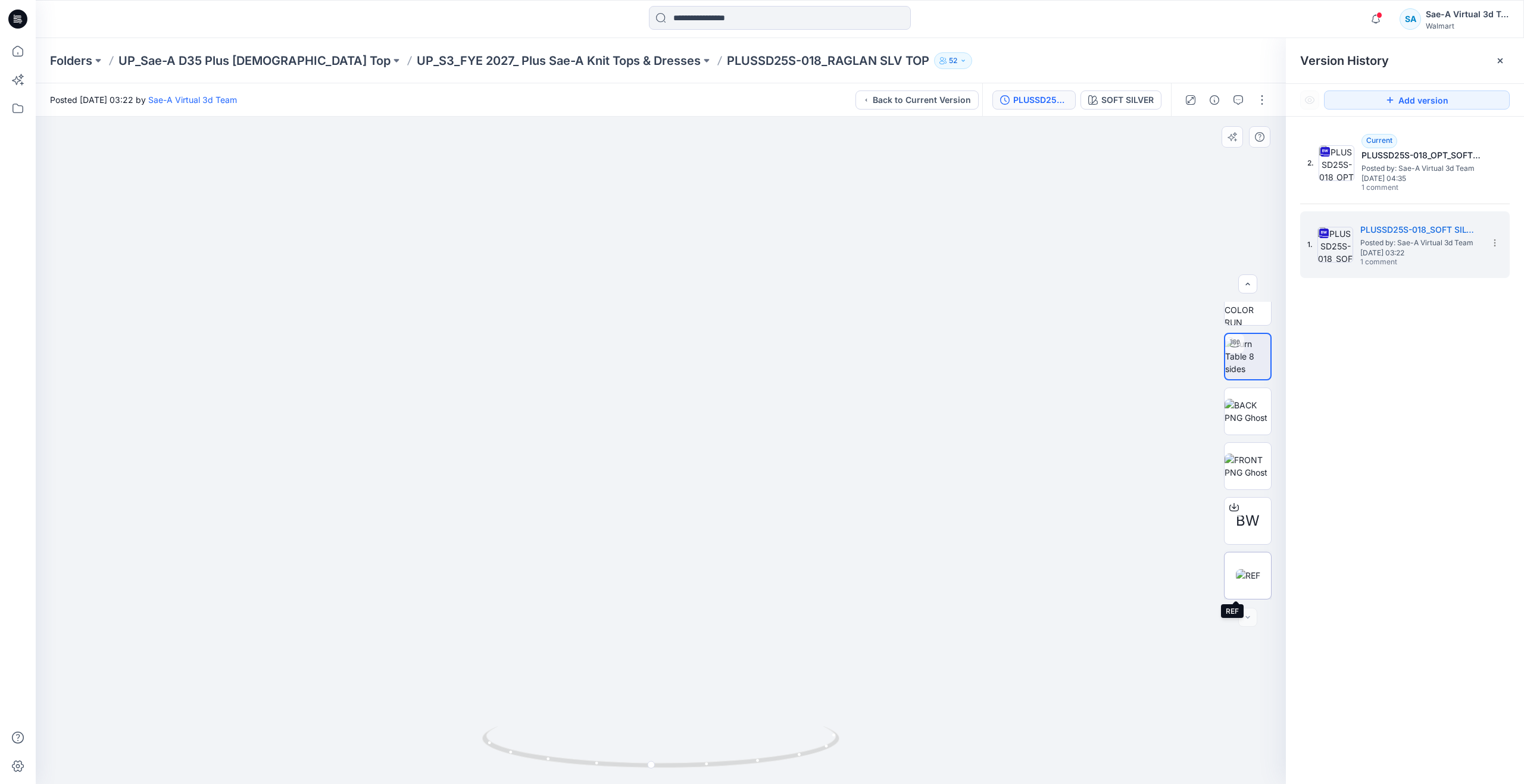
click at [1254, 569] on img at bounding box center [1248, 575] width 24 height 13
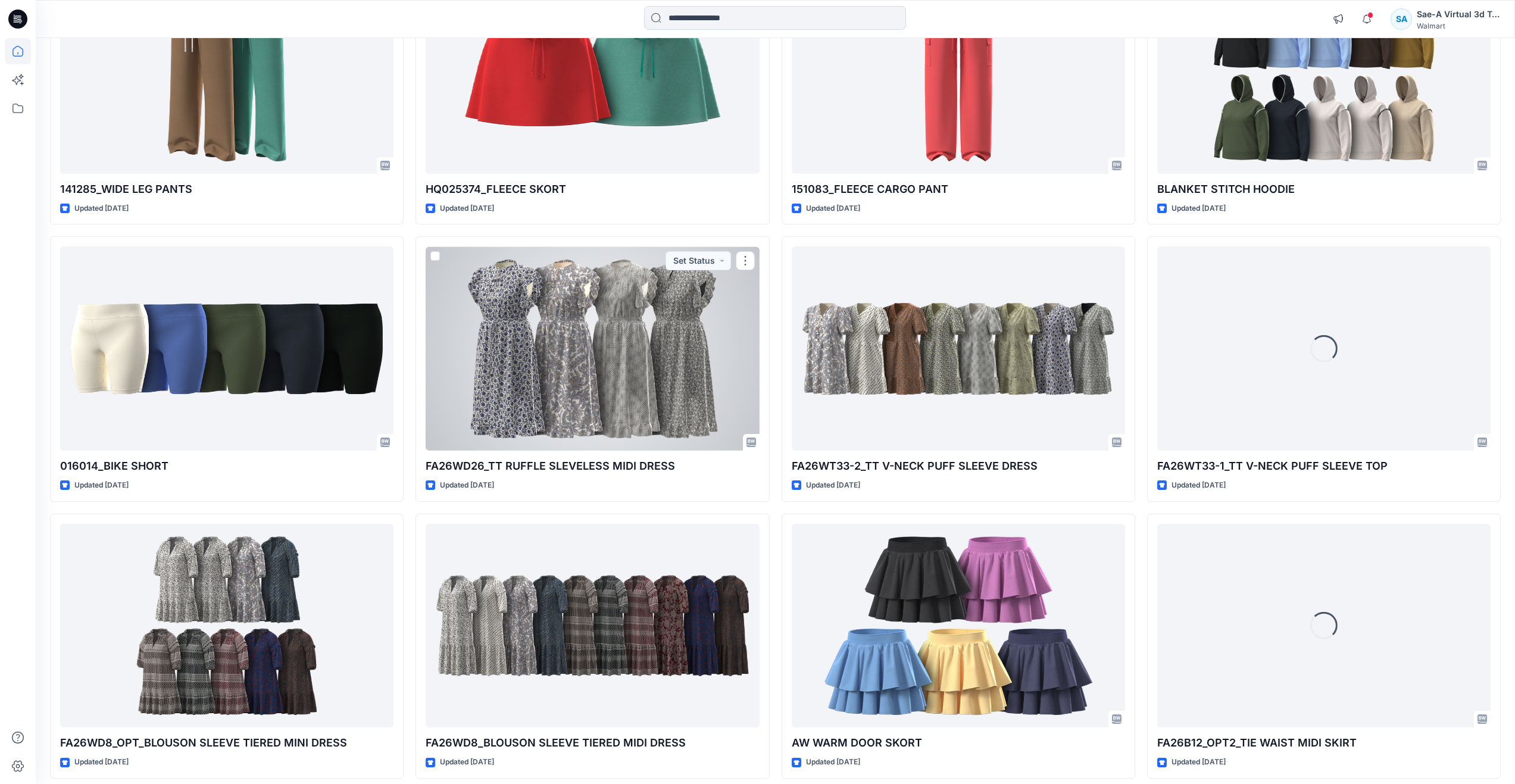
scroll to position [3582, 0]
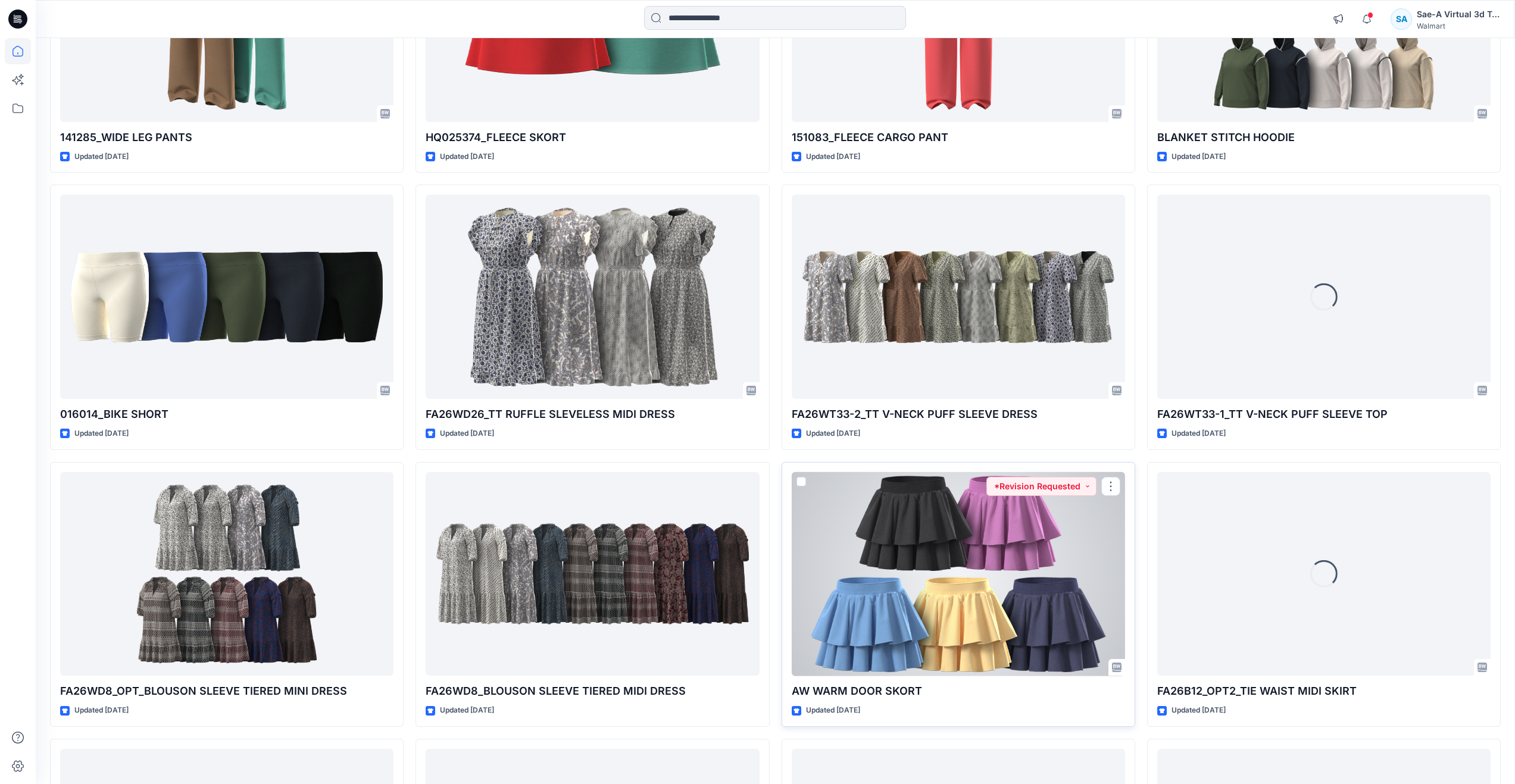
click at [931, 609] on div at bounding box center [959, 574] width 334 height 204
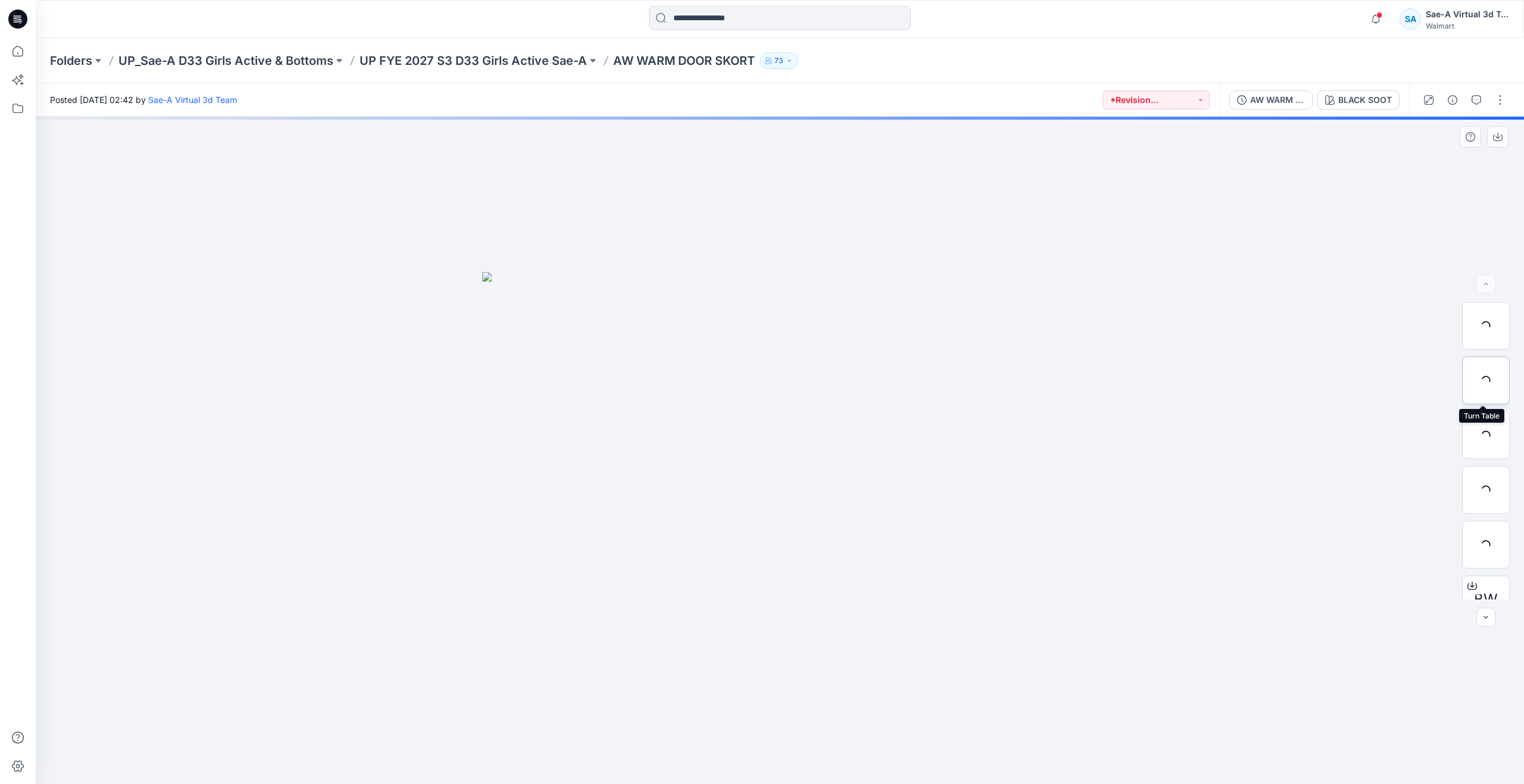
click at [1466, 384] on div at bounding box center [1485, 380] width 48 height 48
click at [1270, 105] on div "AW WARM DOOR SKORT_FULL COLORWAYS" at bounding box center [1277, 100] width 54 height 13
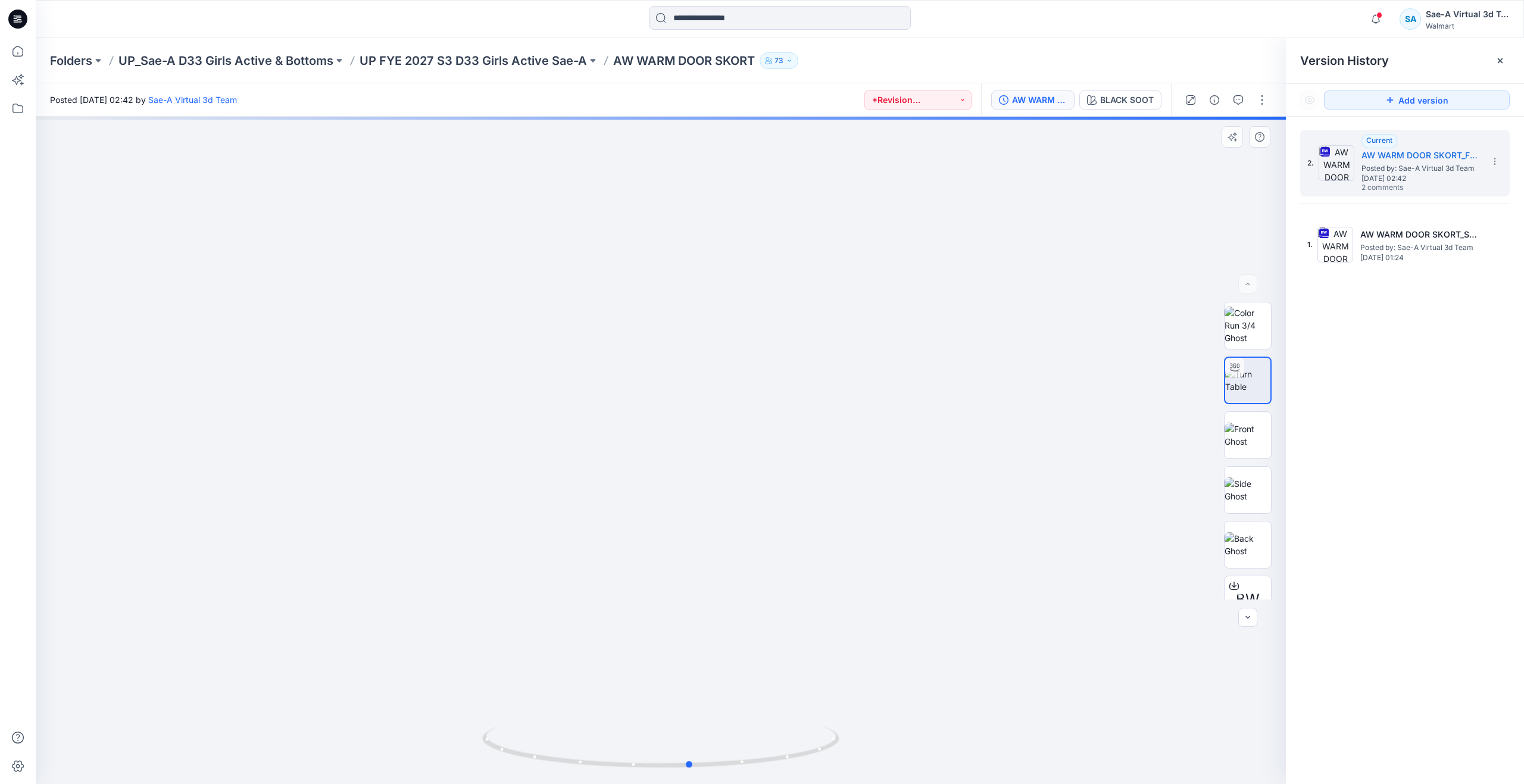
drag, startPoint x: 654, startPoint y: 771, endPoint x: 683, endPoint y: 636, distance: 138.1
click at [683, 636] on div at bounding box center [661, 450] width 1250 height 667
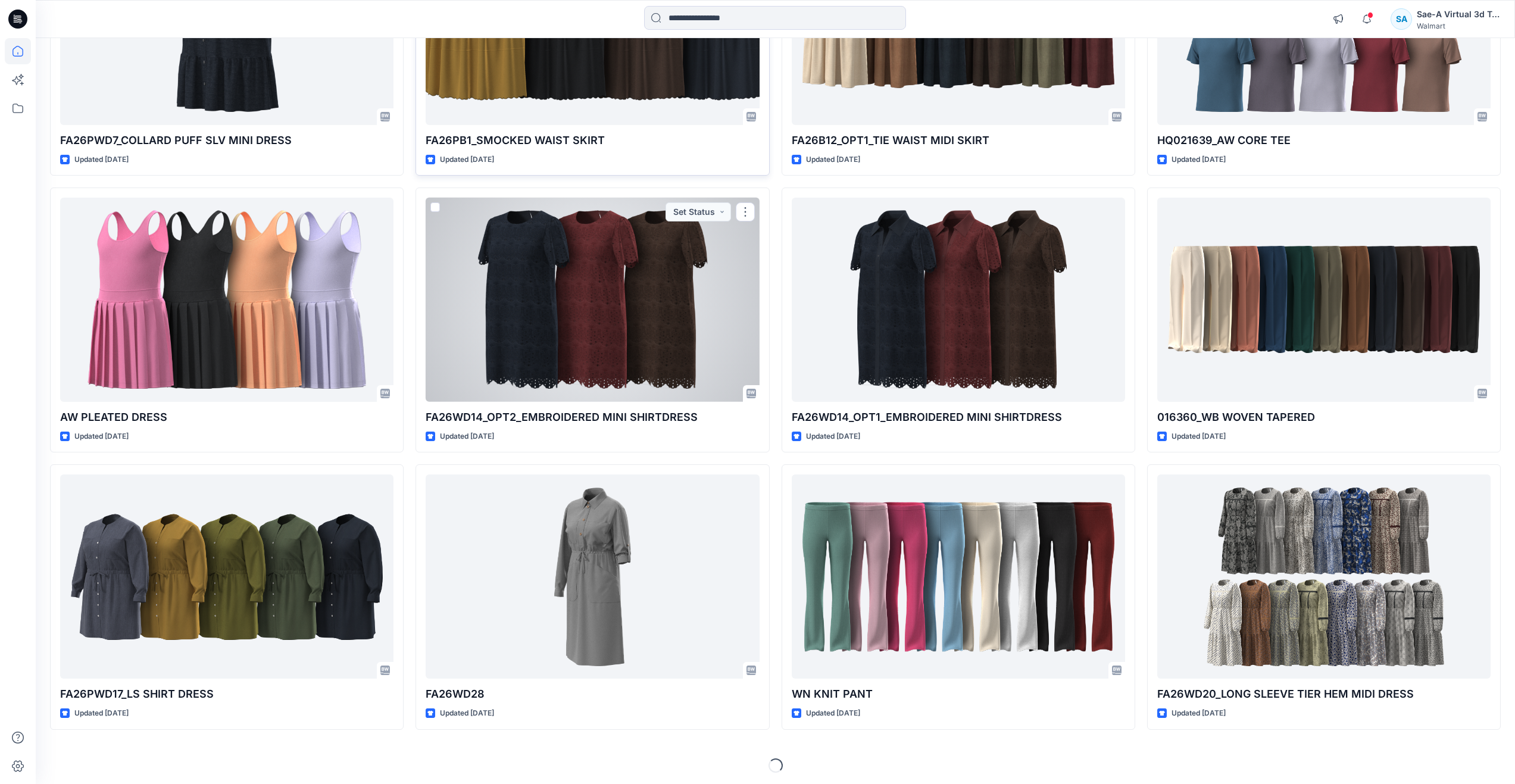
scroll to position [4413, 0]
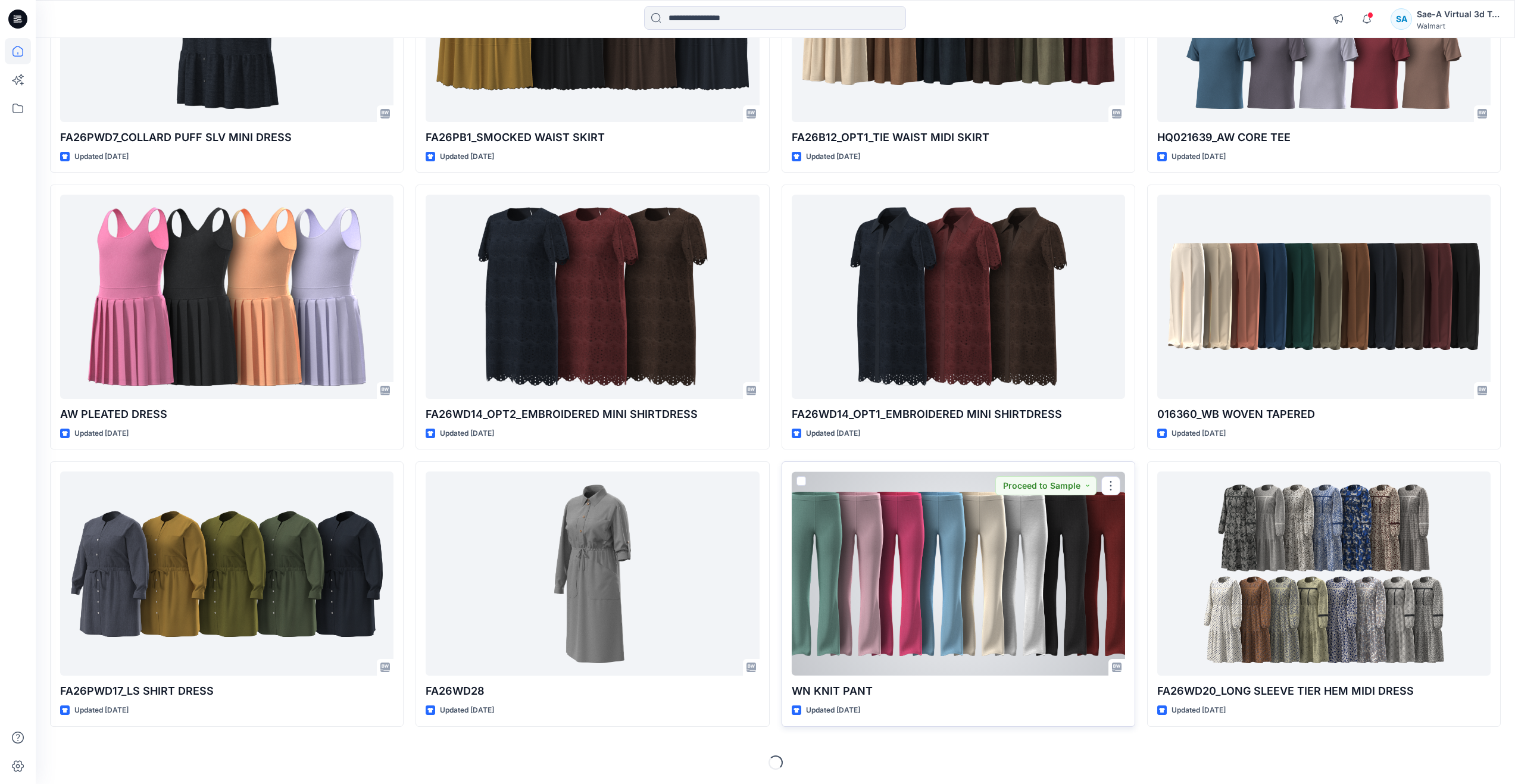
click at [862, 575] on div at bounding box center [959, 573] width 334 height 204
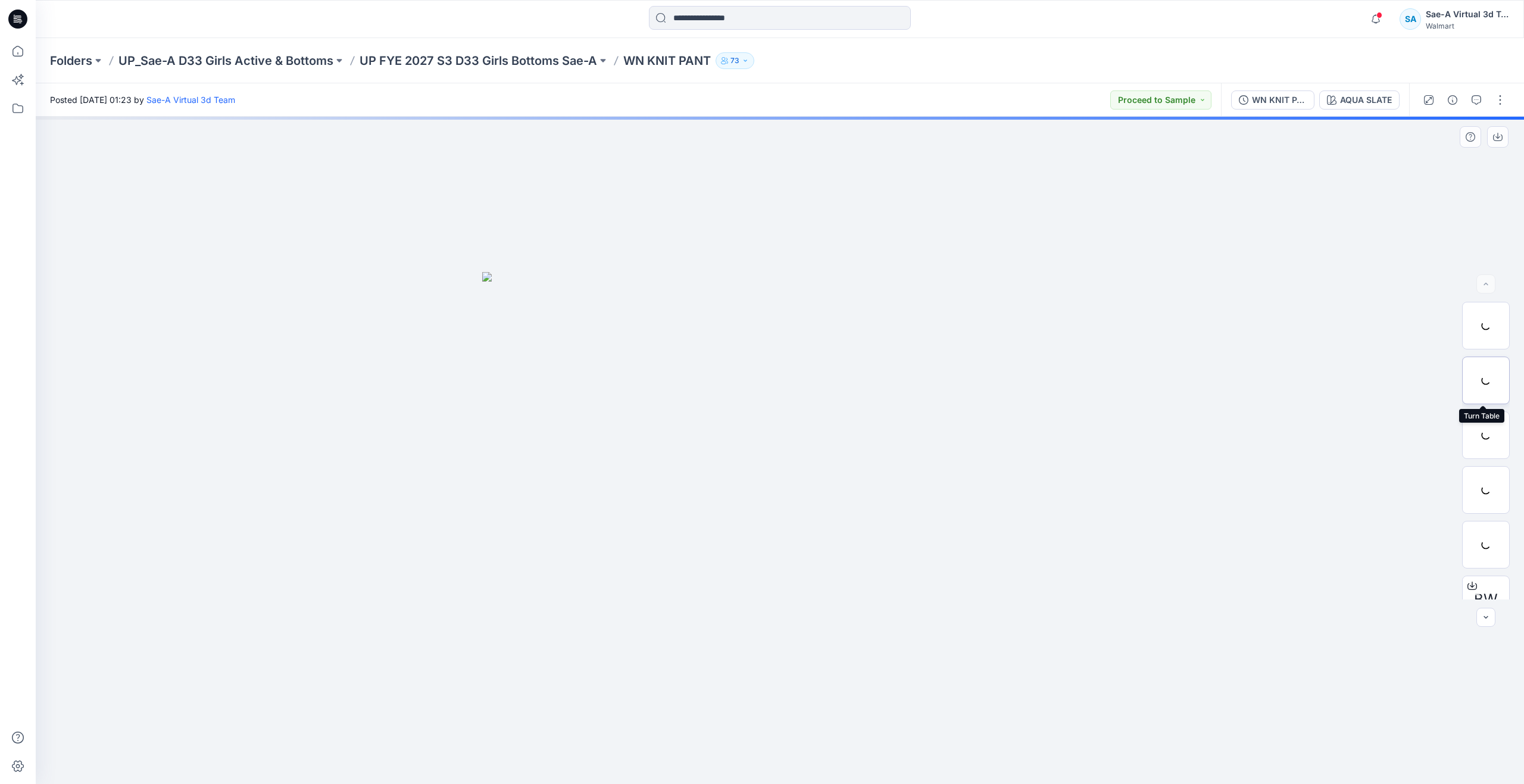
click at [1490, 378] on div at bounding box center [1485, 380] width 48 height 48
click at [1477, 102] on icon "button" at bounding box center [1476, 100] width 10 height 10
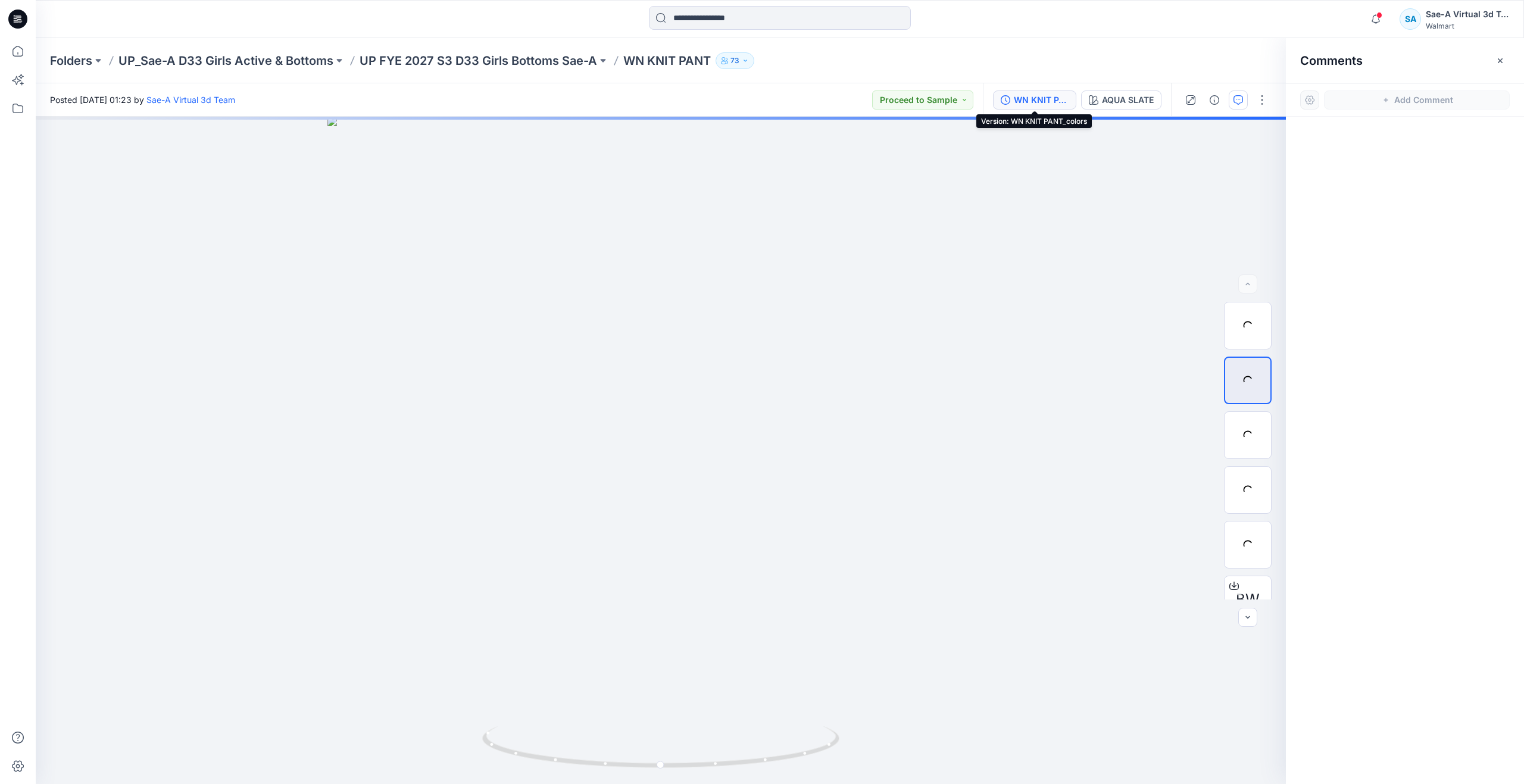
click at [1047, 101] on div "WN KNIT PANT_colors" at bounding box center [1041, 100] width 54 height 13
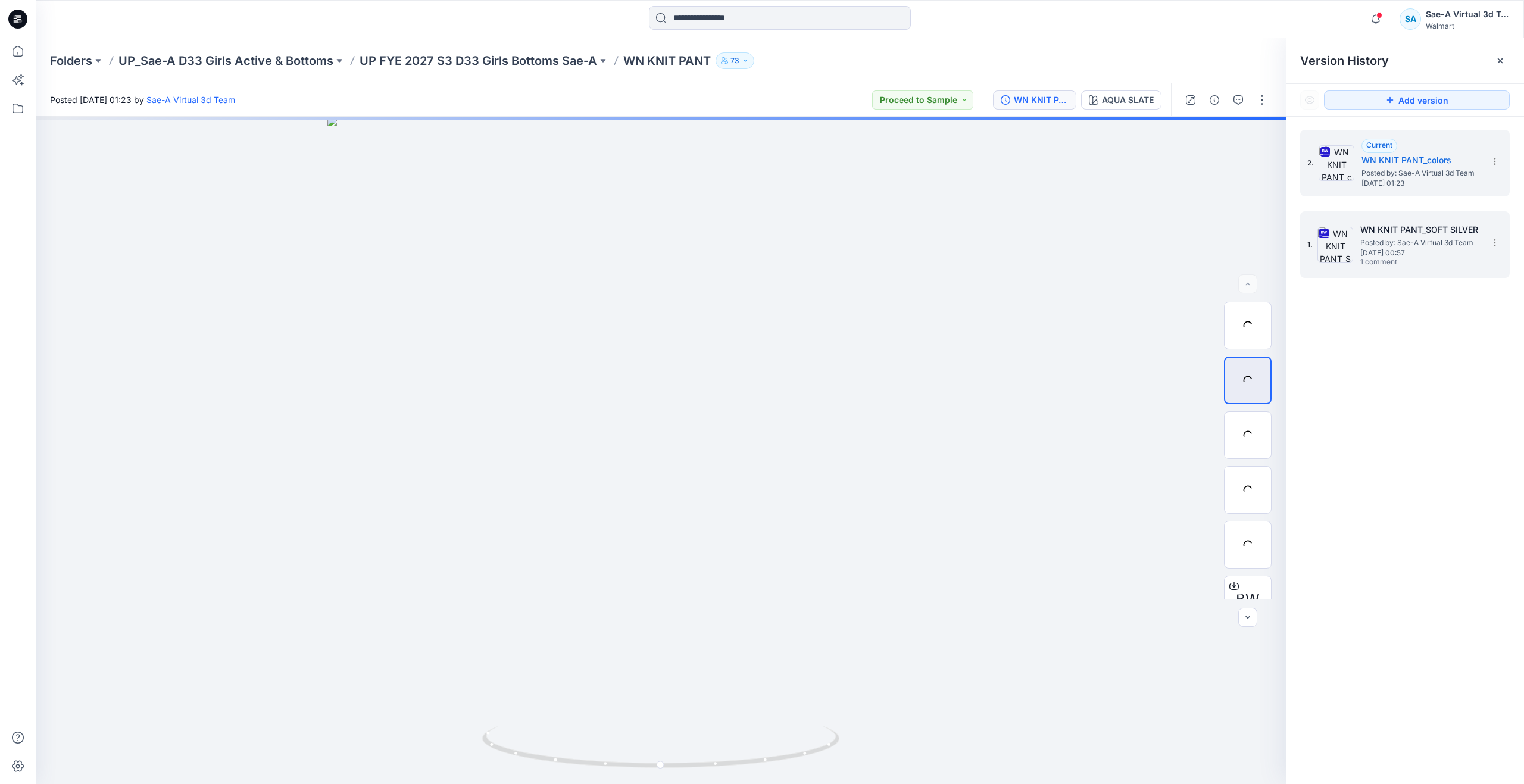
click at [1403, 224] on h5 "WN KNIT PANT_SOFT SILVER" at bounding box center [1419, 230] width 119 height 15
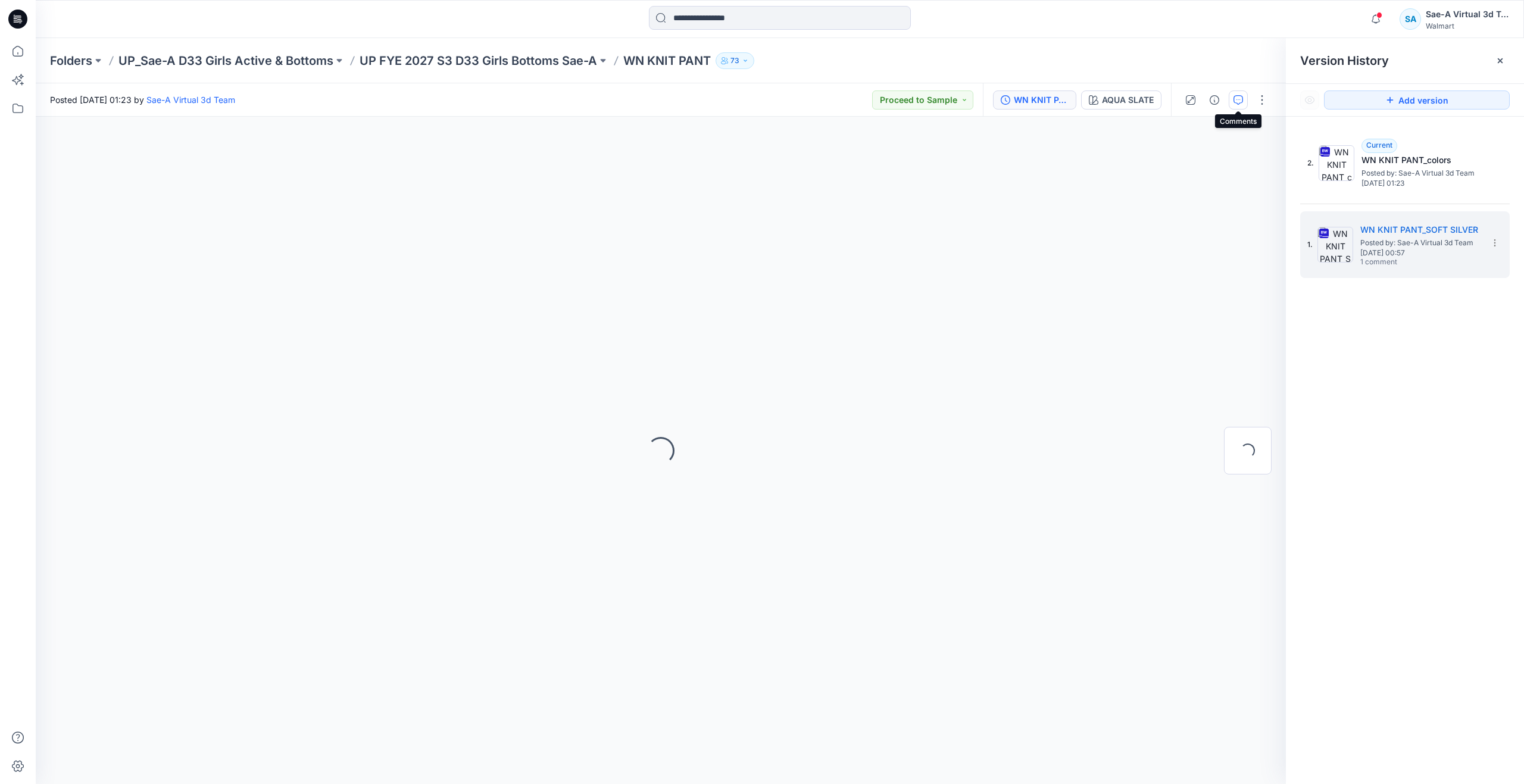
click at [1240, 100] on icon "button" at bounding box center [1238, 100] width 10 height 10
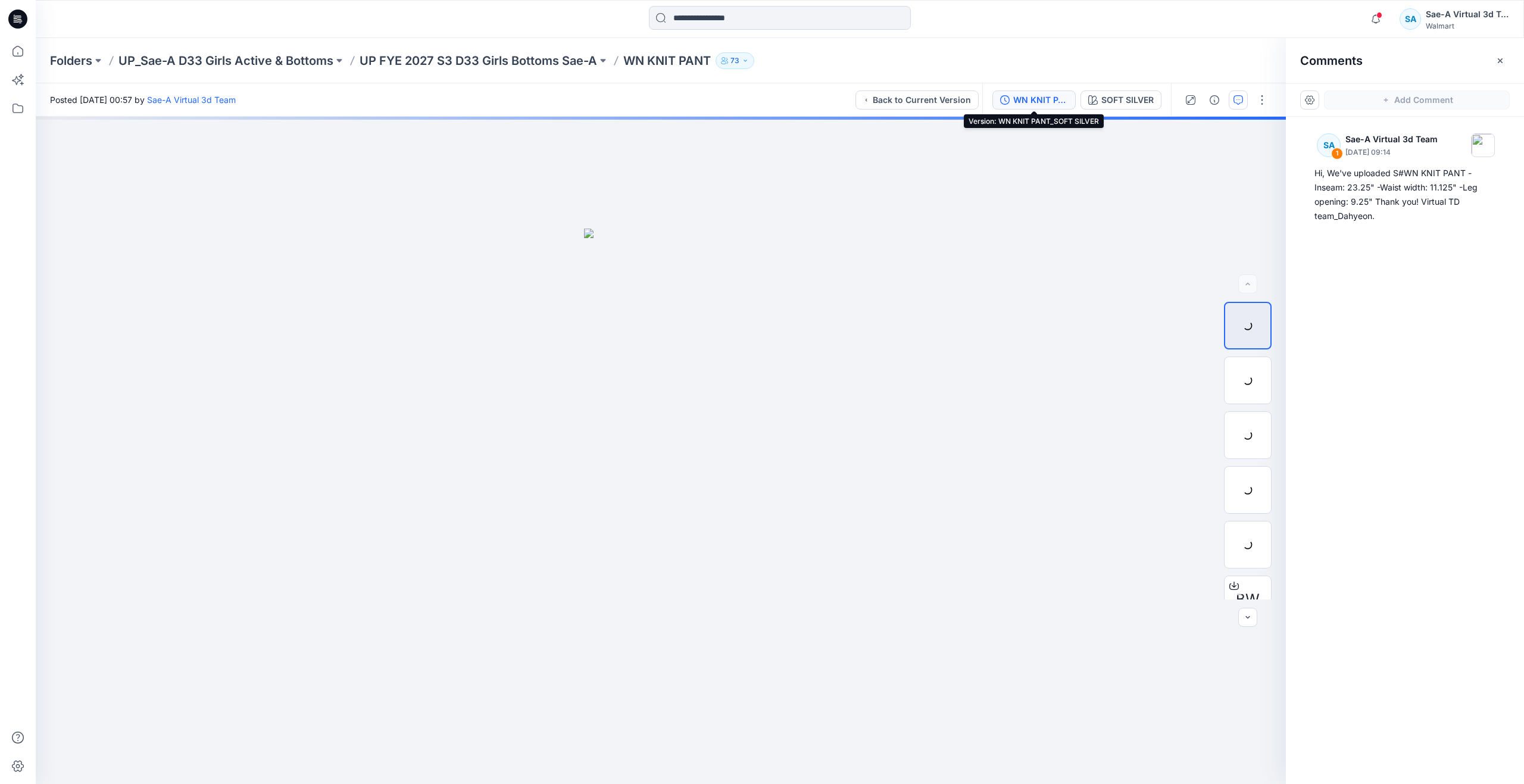
click at [1031, 100] on div "WN KNIT PANT_SOFT SILVER" at bounding box center [1040, 100] width 54 height 13
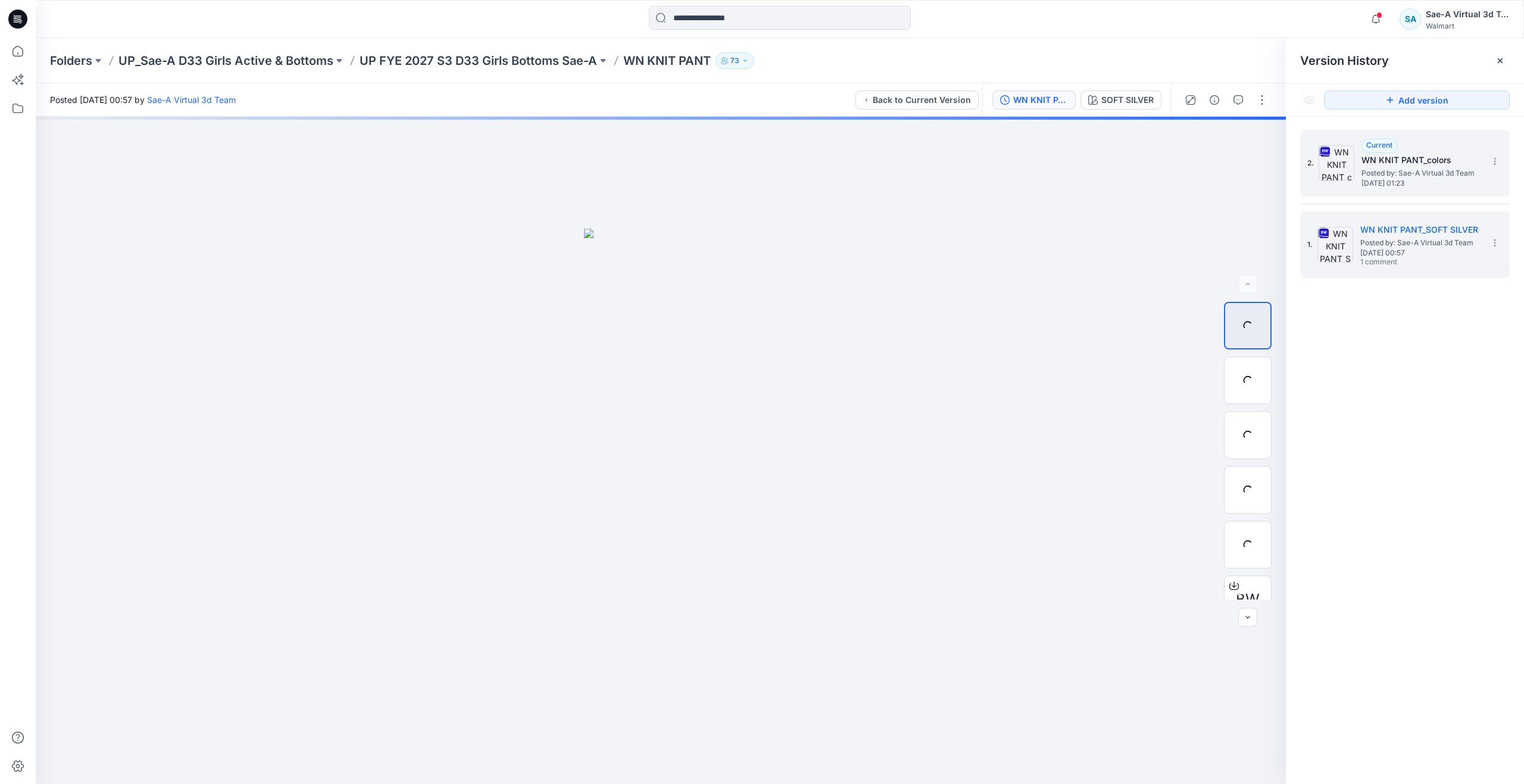
click at [1431, 170] on span "Posted by: Sae-A Virtual 3d Team" at bounding box center [1420, 173] width 119 height 12
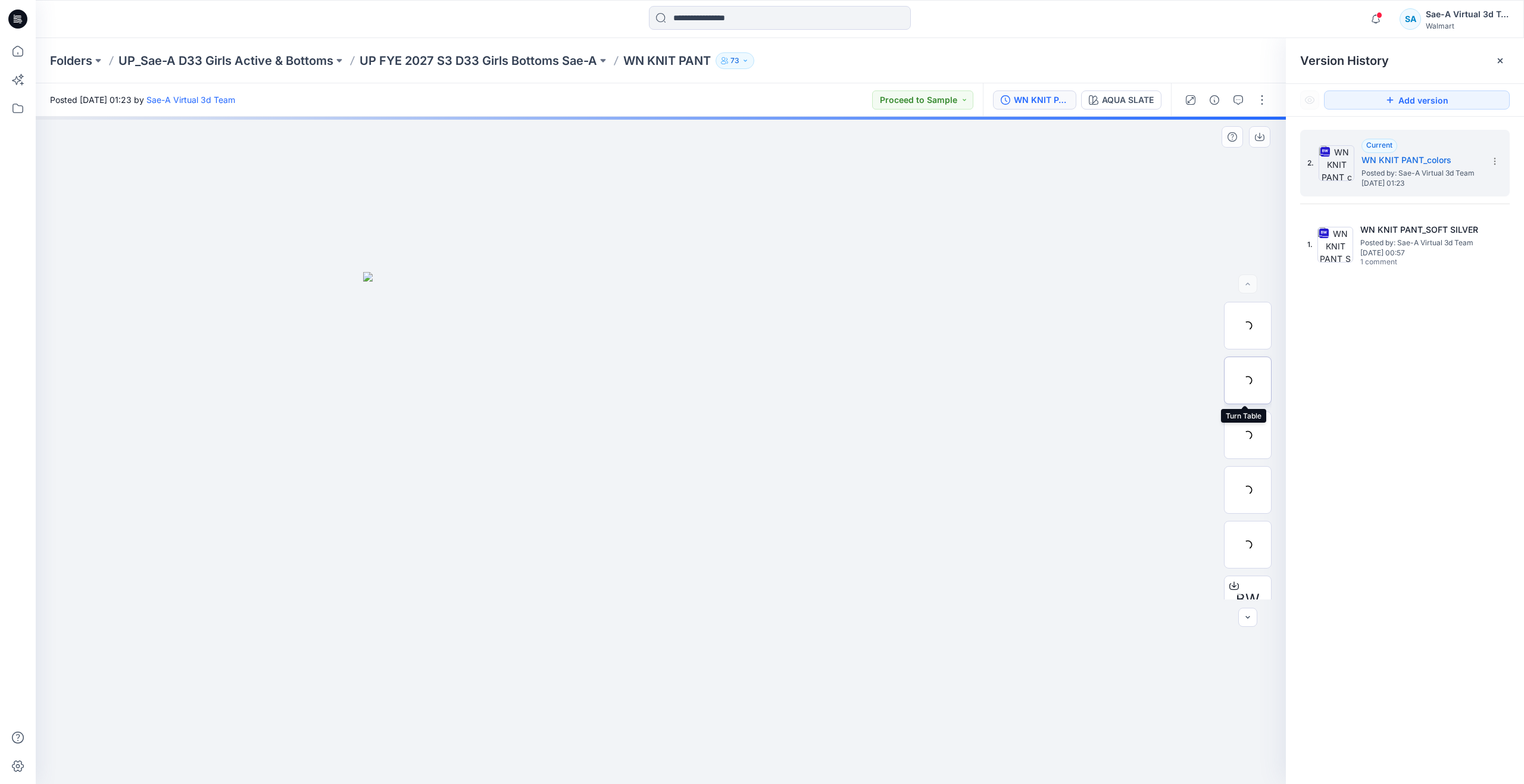
click at [1247, 370] on div at bounding box center [1247, 380] width 48 height 48
drag, startPoint x: 702, startPoint y: 511, endPoint x: 671, endPoint y: 227, distance: 285.7
drag, startPoint x: 693, startPoint y: 370, endPoint x: 693, endPoint y: 301, distance: 69.0
drag, startPoint x: 713, startPoint y: 379, endPoint x: 716, endPoint y: 299, distance: 80.1
drag, startPoint x: 777, startPoint y: 451, endPoint x: 776, endPoint y: 376, distance: 75.0
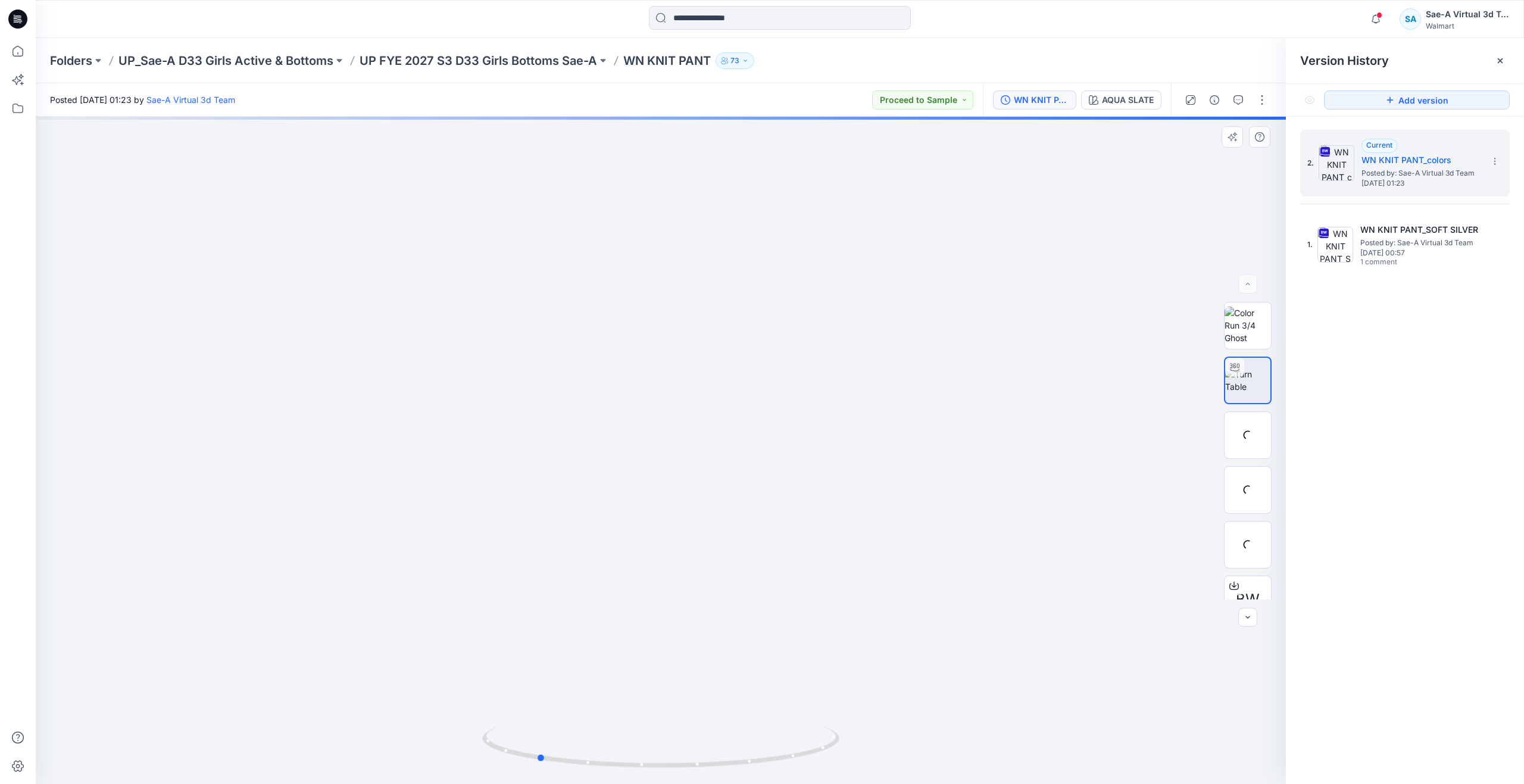
drag, startPoint x: 665, startPoint y: 771, endPoint x: 899, endPoint y: 733, distance: 237.1
click at [899, 733] on div at bounding box center [661, 450] width 1250 height 667
drag, startPoint x: 544, startPoint y: 757, endPoint x: 424, endPoint y: 638, distance: 169.0
click at [424, 638] on div at bounding box center [661, 450] width 1250 height 667
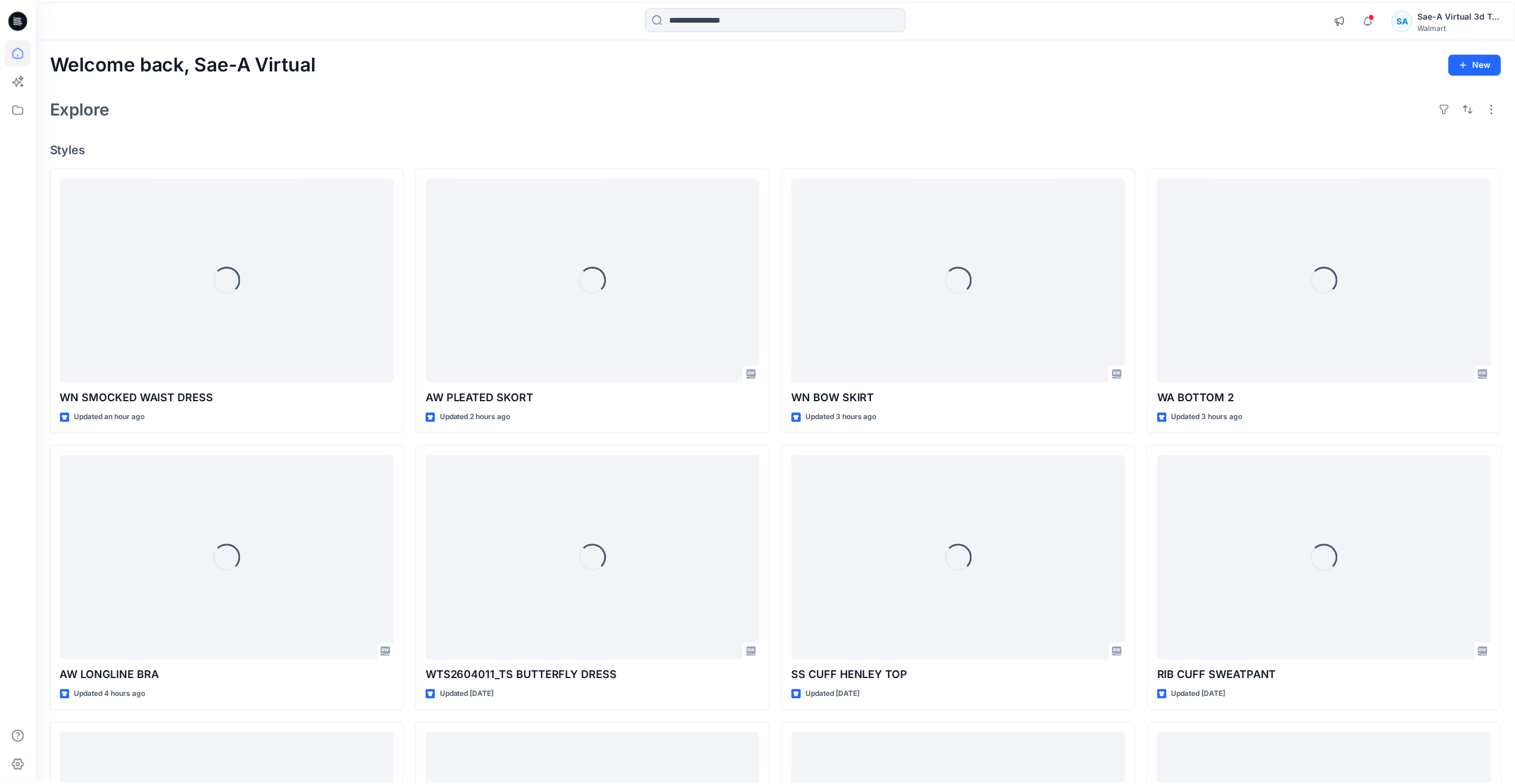
scroll to position [4413, 0]
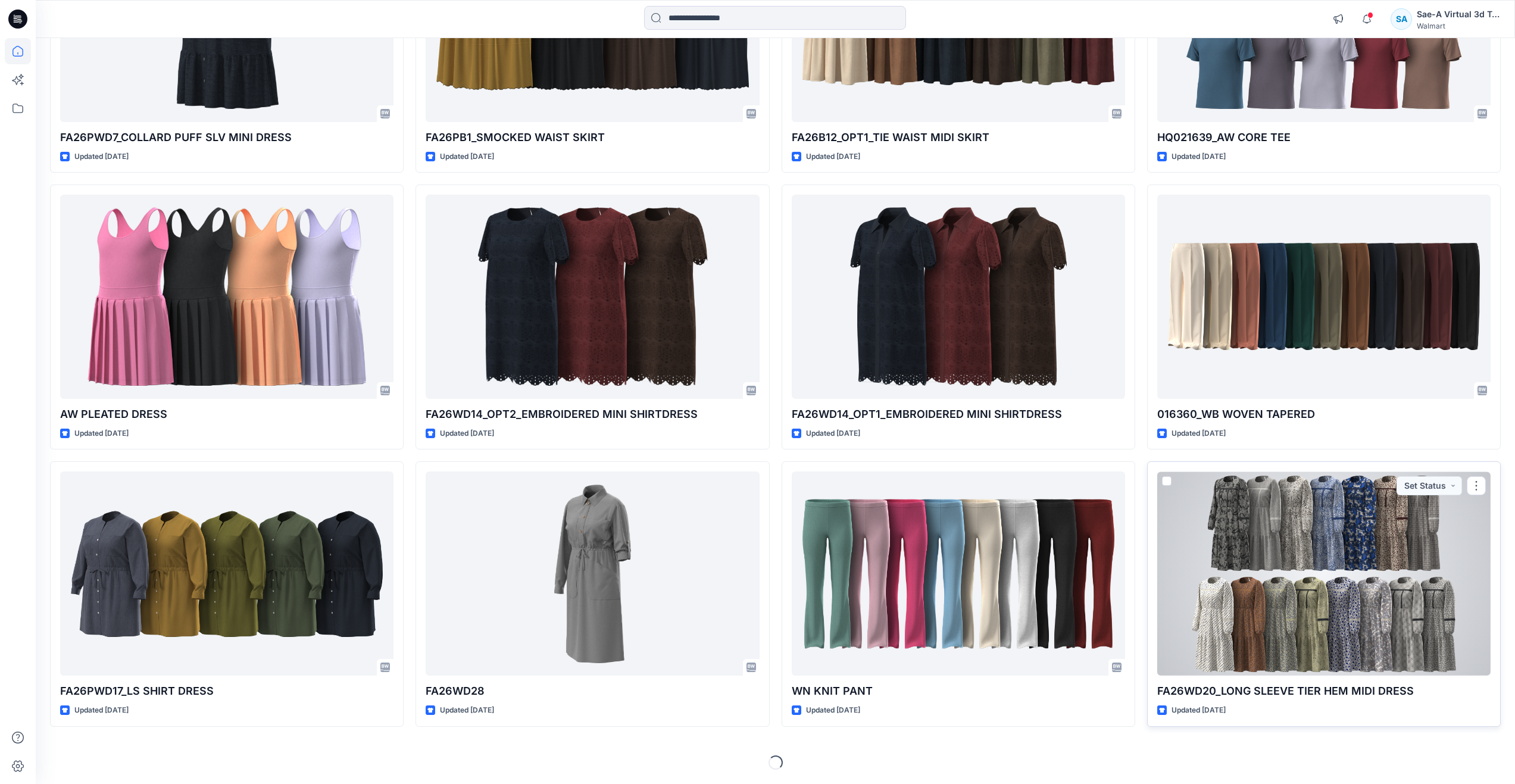
click at [1296, 588] on div at bounding box center [1324, 573] width 334 height 204
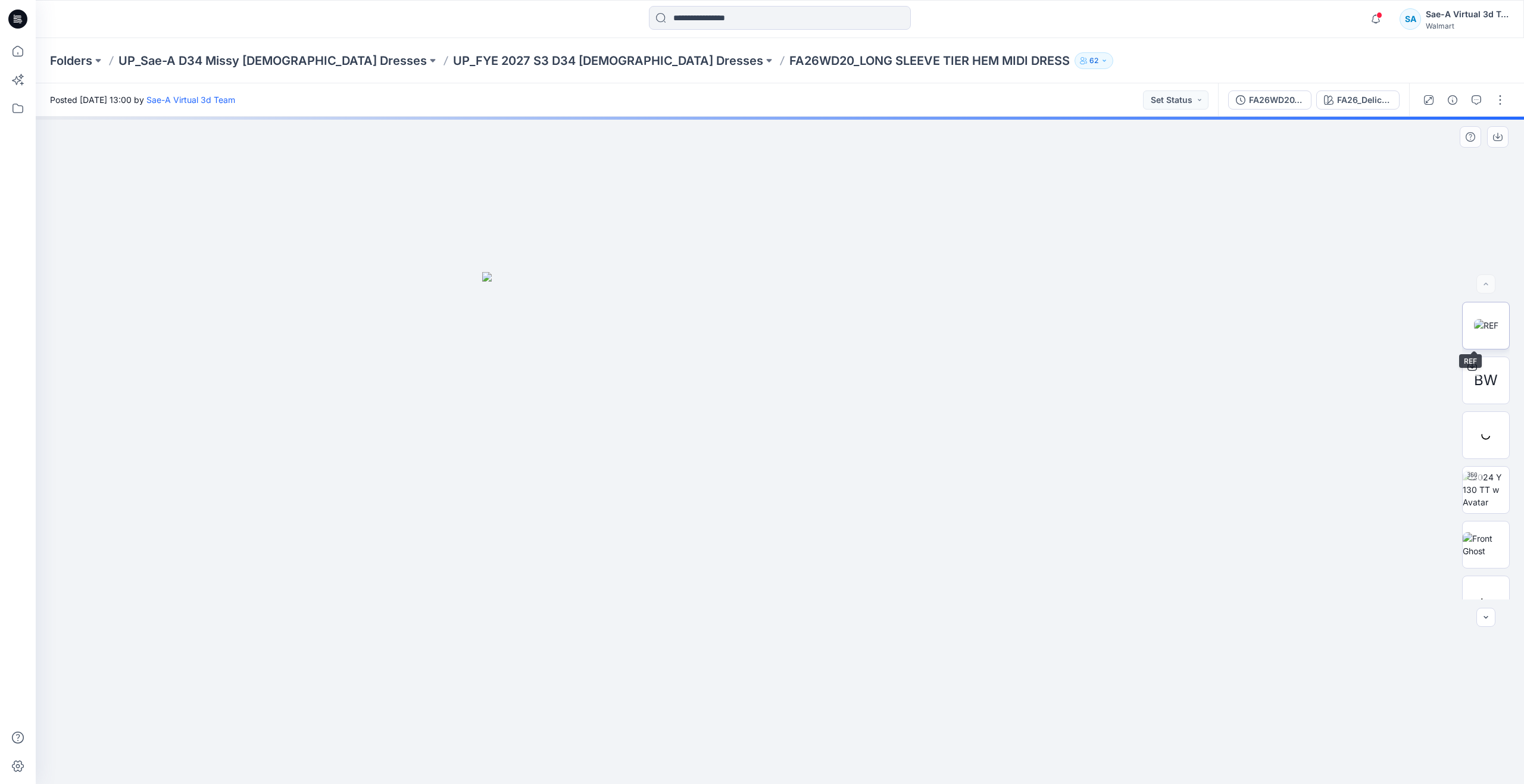
click at [1476, 329] on img at bounding box center [1486, 325] width 24 height 13
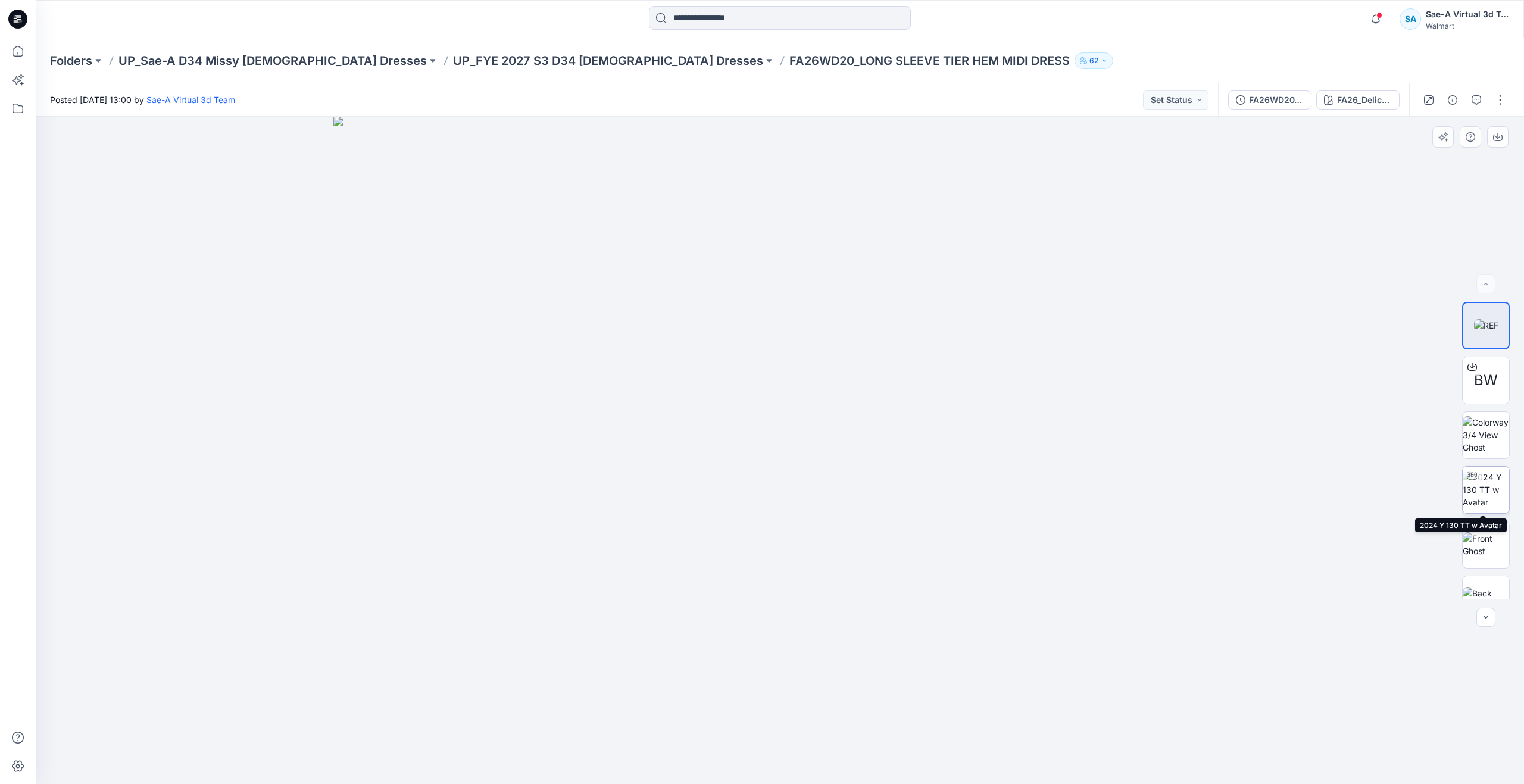
click at [1486, 498] on img at bounding box center [1485, 490] width 47 height 38
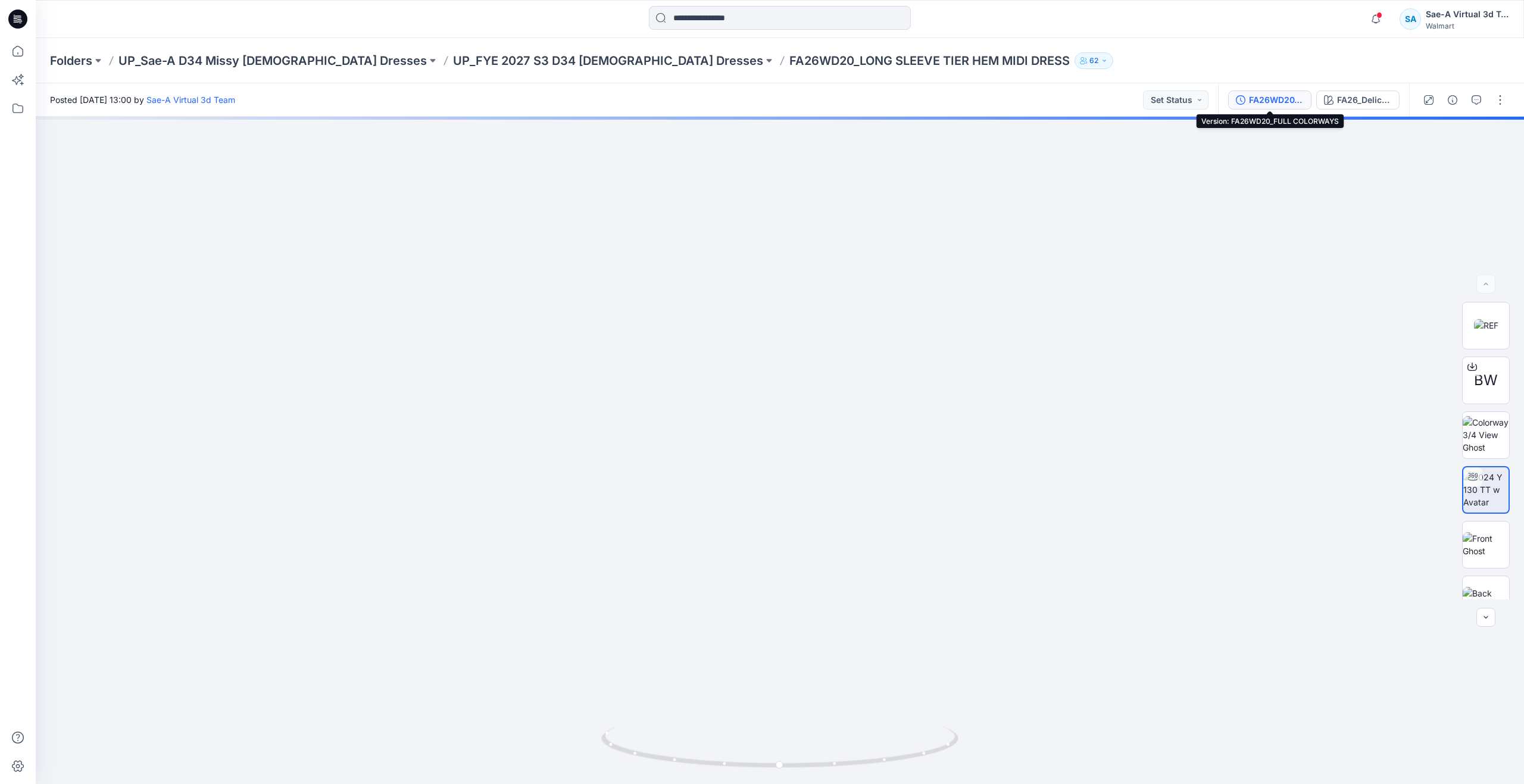
click at [1265, 91] on button "FA26WD20_FULL COLORWAYS" at bounding box center [1270, 99] width 84 height 19
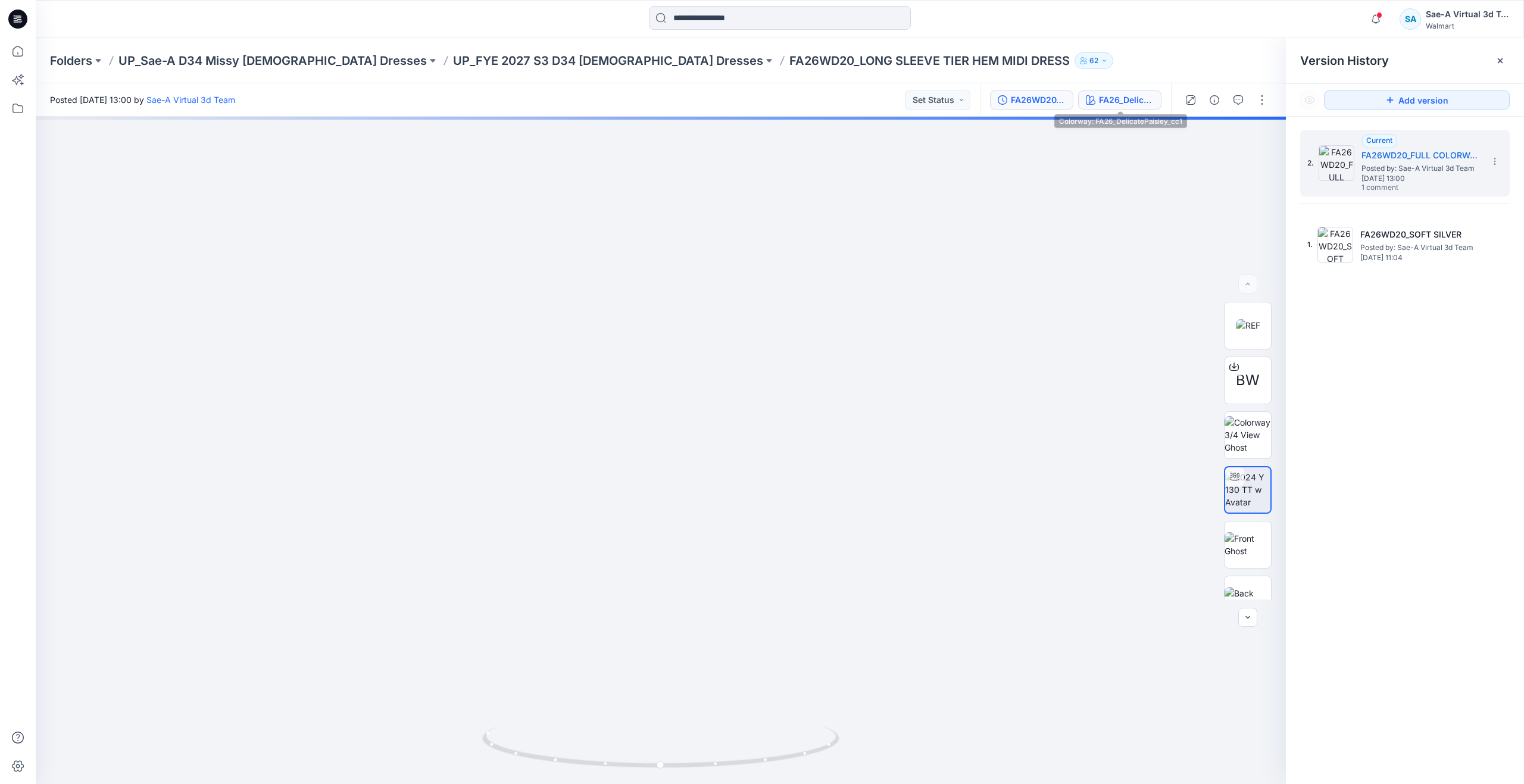
click at [1109, 91] on button "FA26_DelicatePaisley_cc1" at bounding box center [1120, 99] width 84 height 19
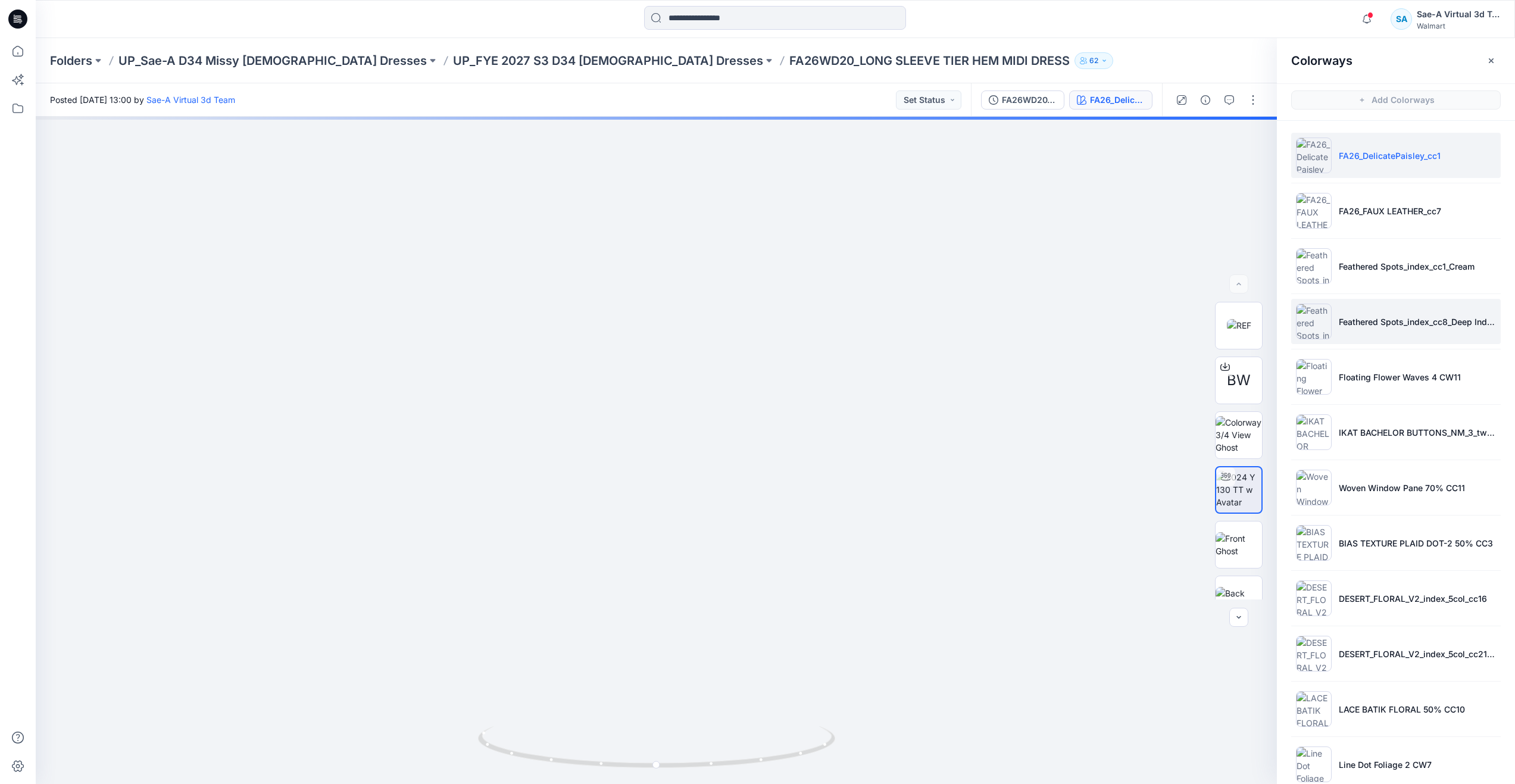
click at [1371, 311] on li "Feathered Spots_index_cc8_Deep Indigo" at bounding box center [1396, 321] width 210 height 45
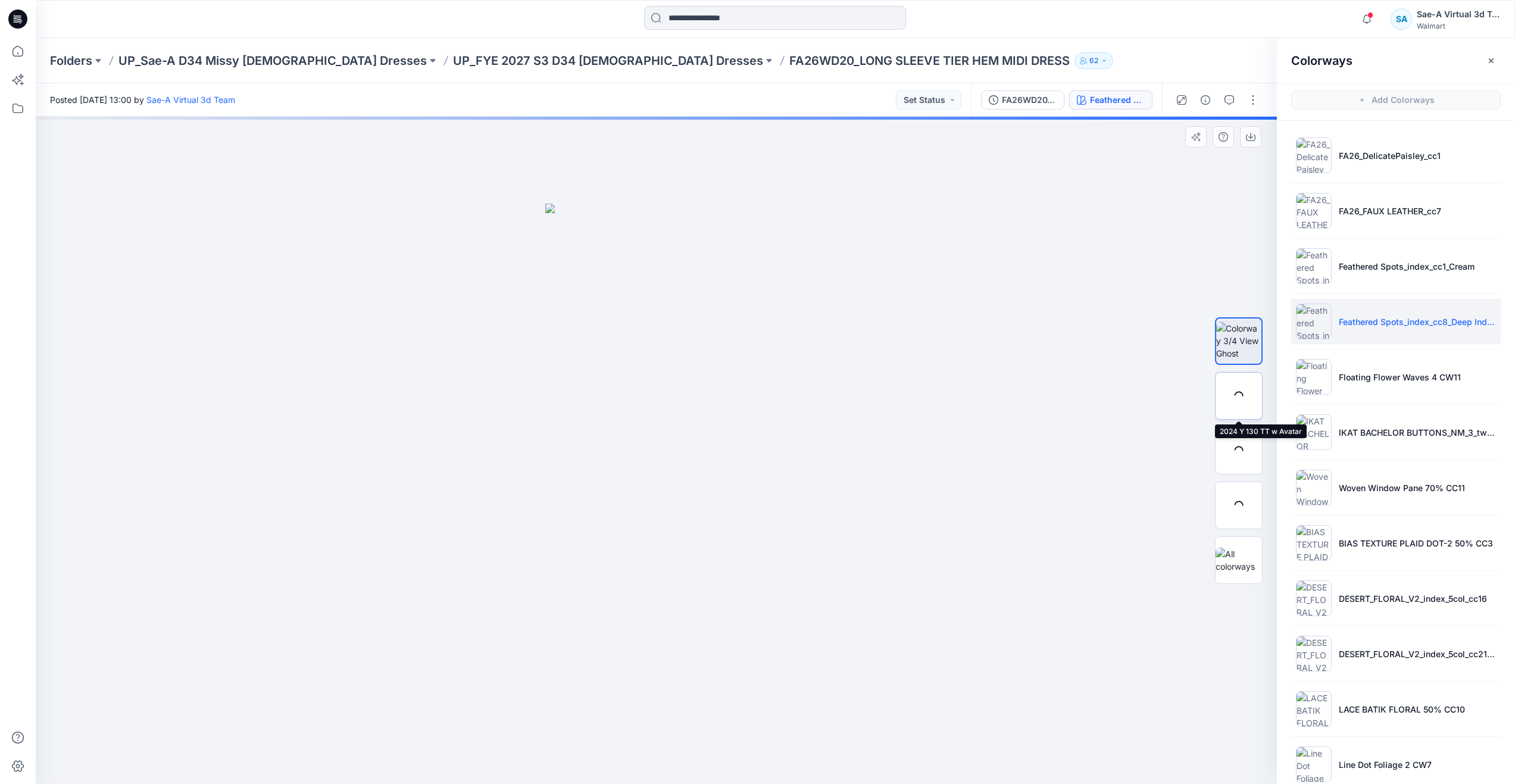
click at [1236, 395] on div at bounding box center [1238, 395] width 48 height 48
drag, startPoint x: 1099, startPoint y: 295, endPoint x: 1095, endPoint y: 301, distance: 7.2
click at [1099, 295] on img at bounding box center [656, 188] width 1715 height 1191
drag, startPoint x: 857, startPoint y: 531, endPoint x: 849, endPoint y: 444, distance: 87.4
click at [1352, 596] on p "DESERT_FLORAL_V2_index_5col_cc16" at bounding box center [1413, 598] width 148 height 13
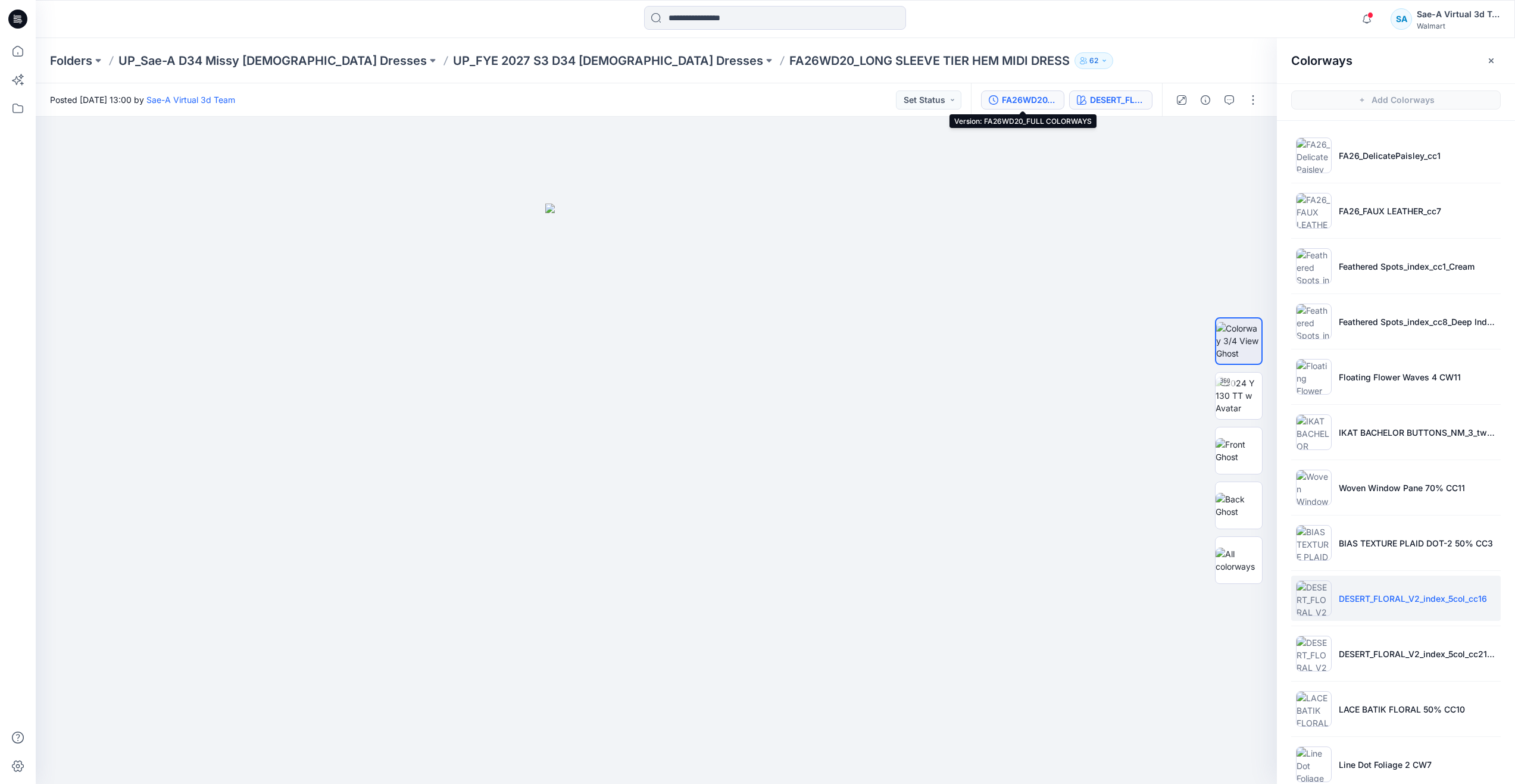
click at [1038, 99] on div "FA26WD20_FULL COLORWAYS" at bounding box center [1029, 100] width 54 height 13
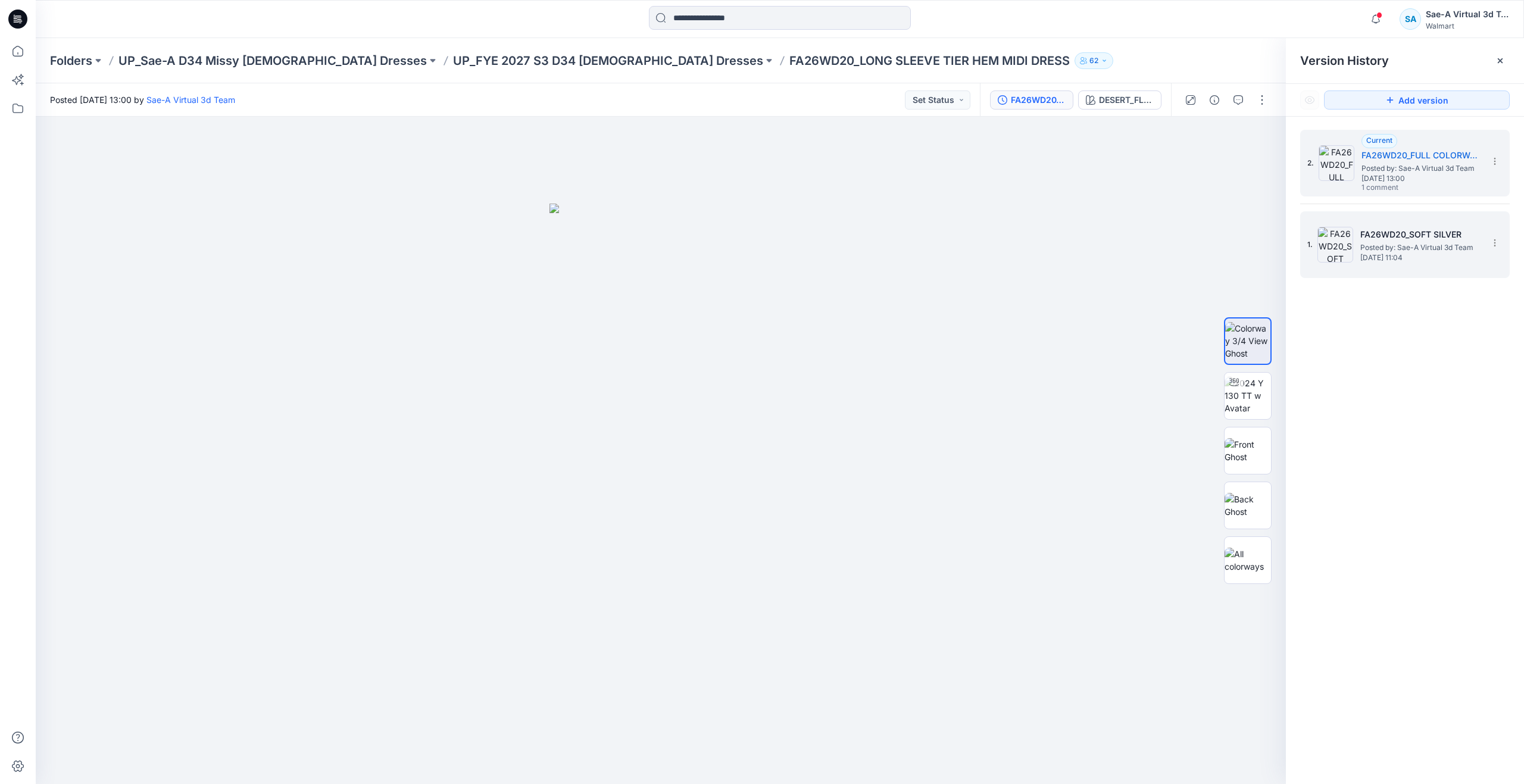
click at [1381, 256] on span "Tuesday, September 23, 2025 11:04" at bounding box center [1419, 258] width 119 height 8
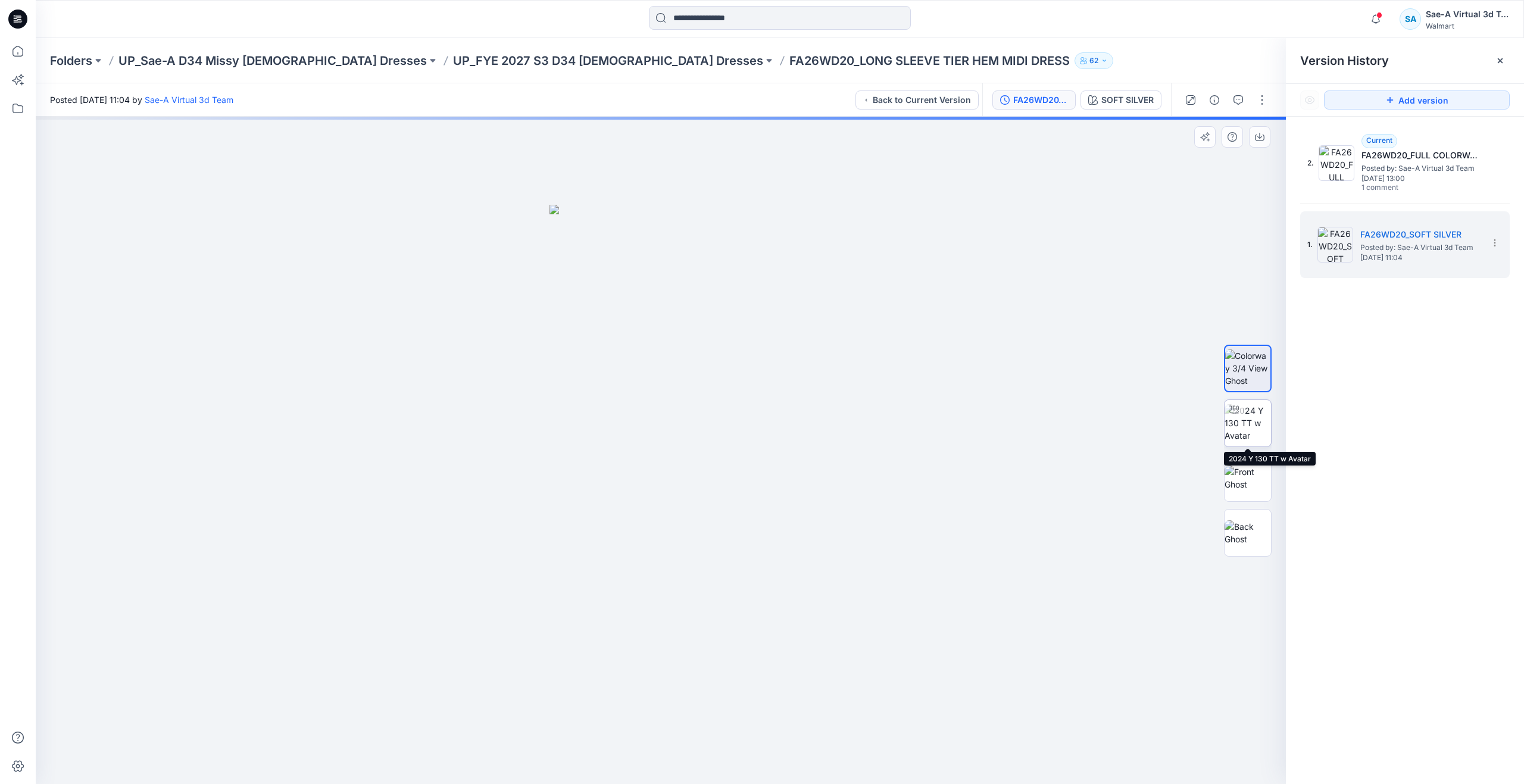
click at [1239, 422] on img at bounding box center [1247, 423] width 47 height 38
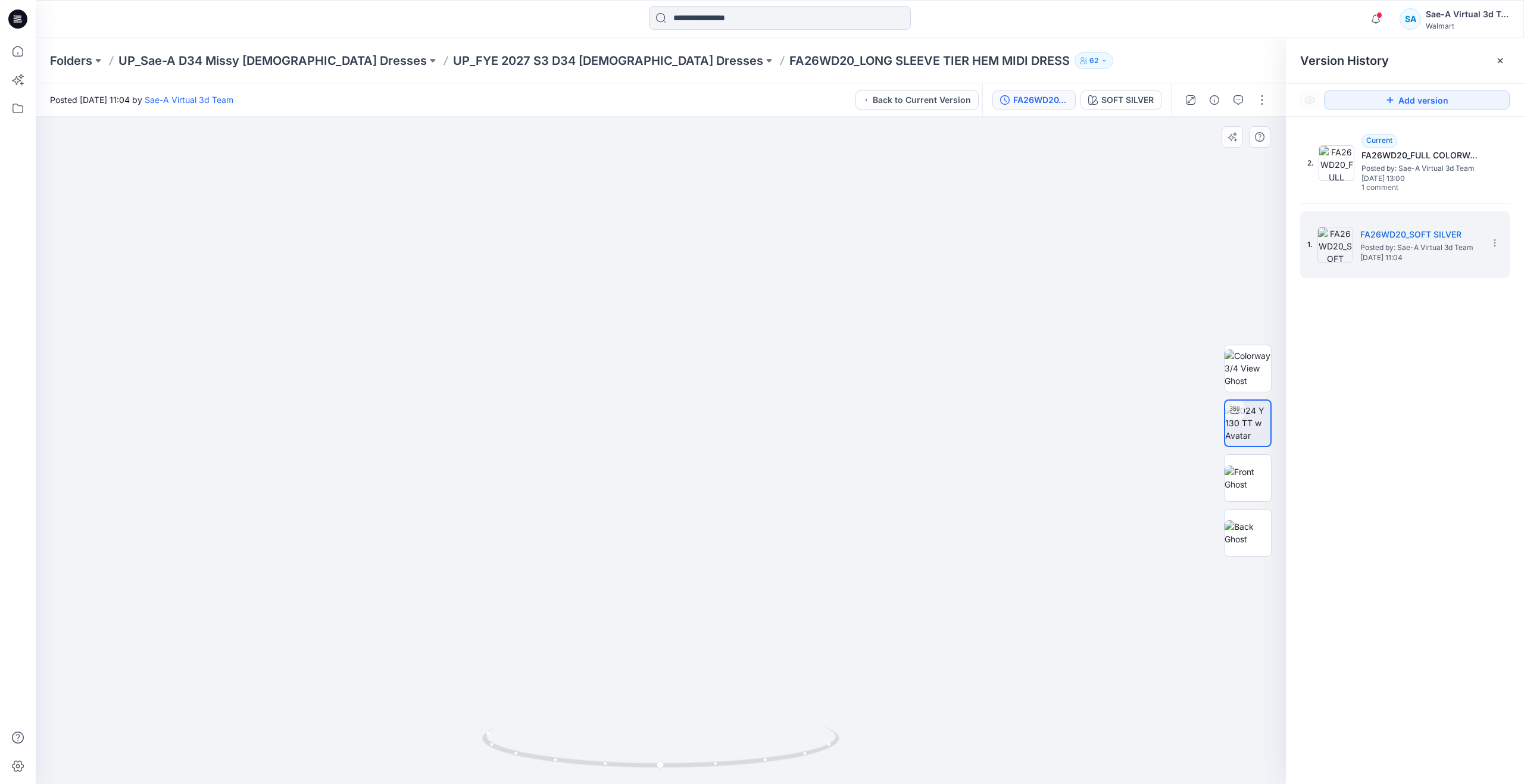
drag, startPoint x: 823, startPoint y: 338, endPoint x: 822, endPoint y: 310, distance: 28.0
click at [1389, 174] on span "Tuesday, September 23, 2025 13:00" at bounding box center [1420, 179] width 119 height 8
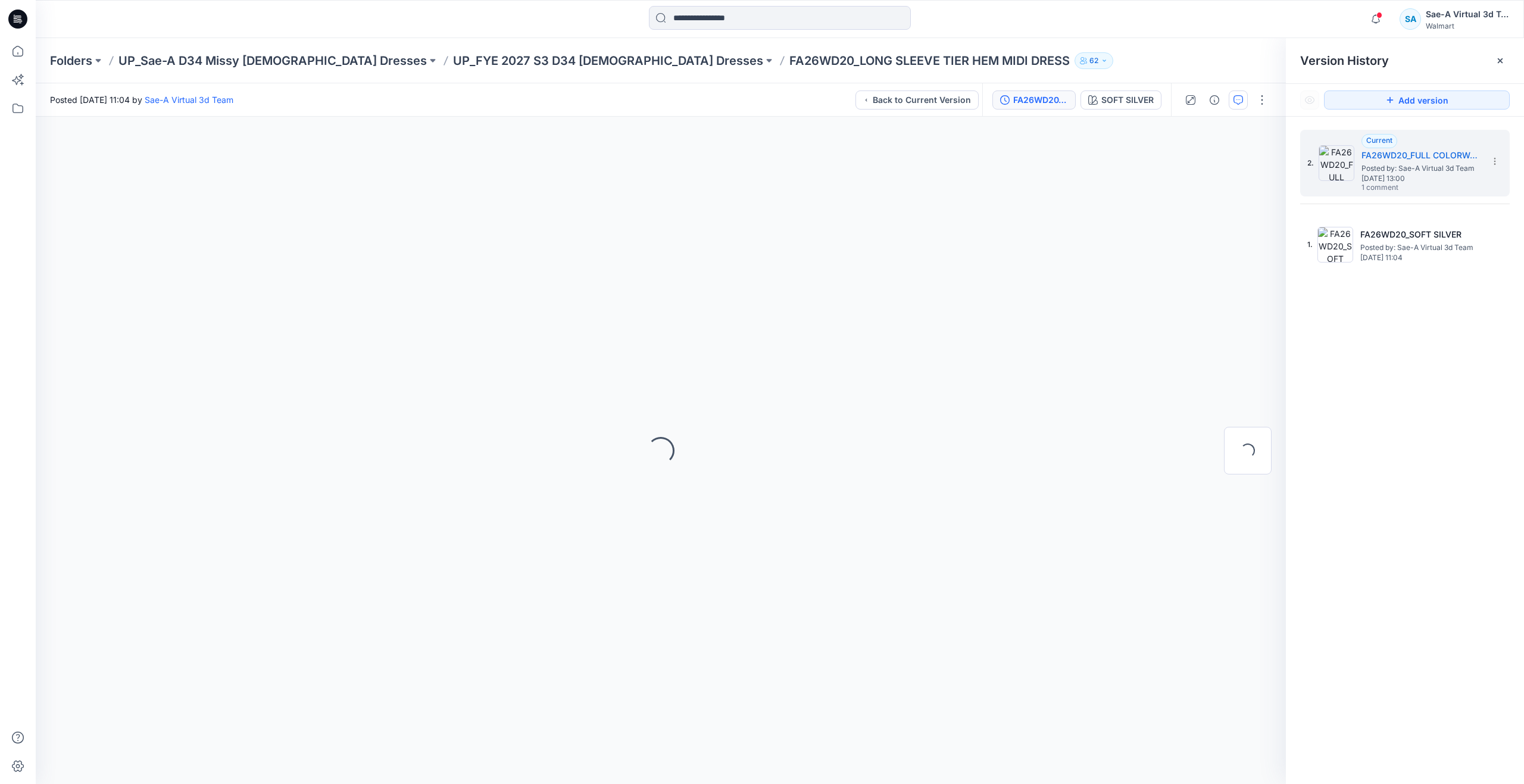
click at [1241, 100] on icon "button" at bounding box center [1238, 100] width 10 height 10
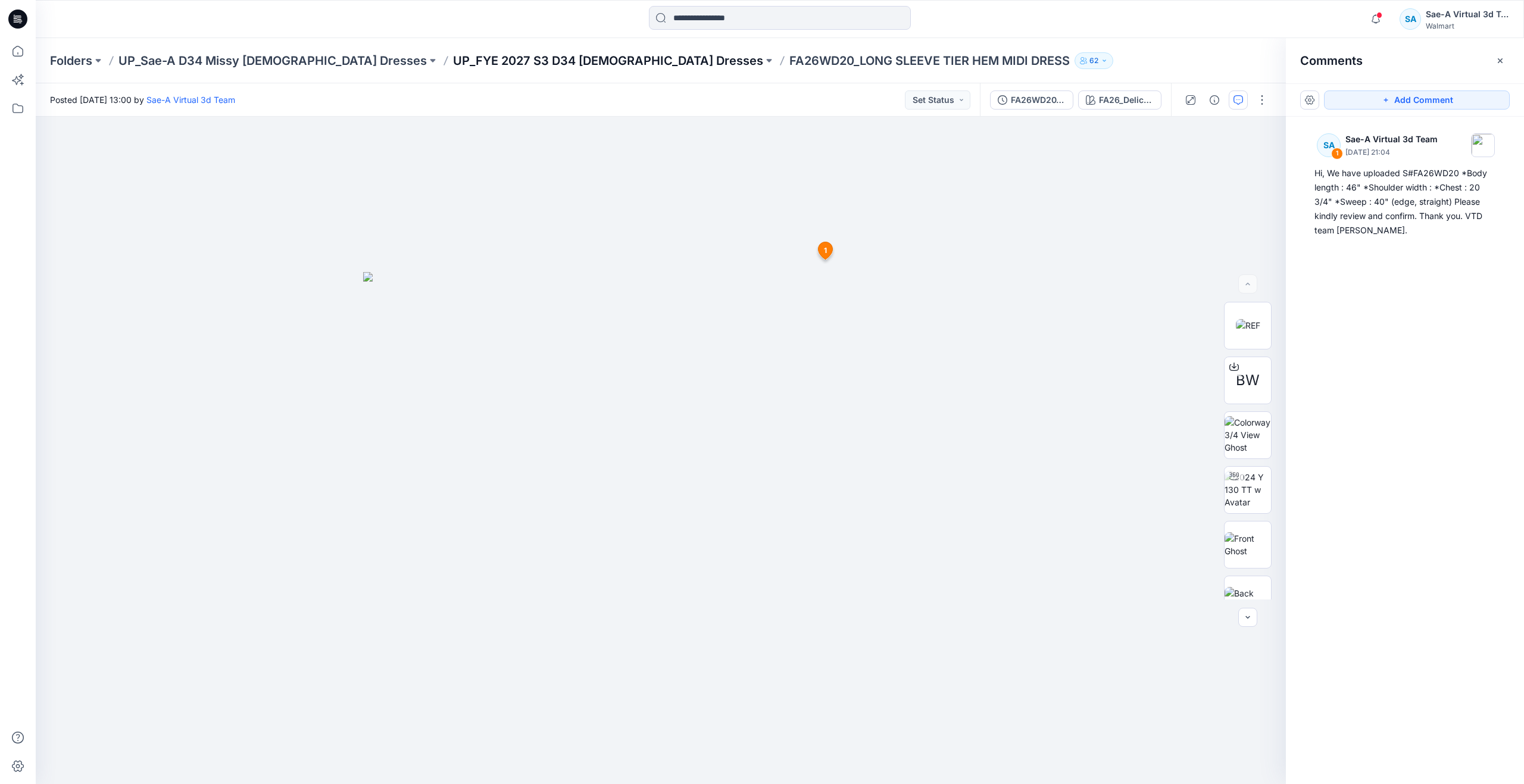
click at [488, 55] on p "UP_FYE 2027 S3 D34 Ladies Dresses" at bounding box center [608, 61] width 310 height 17
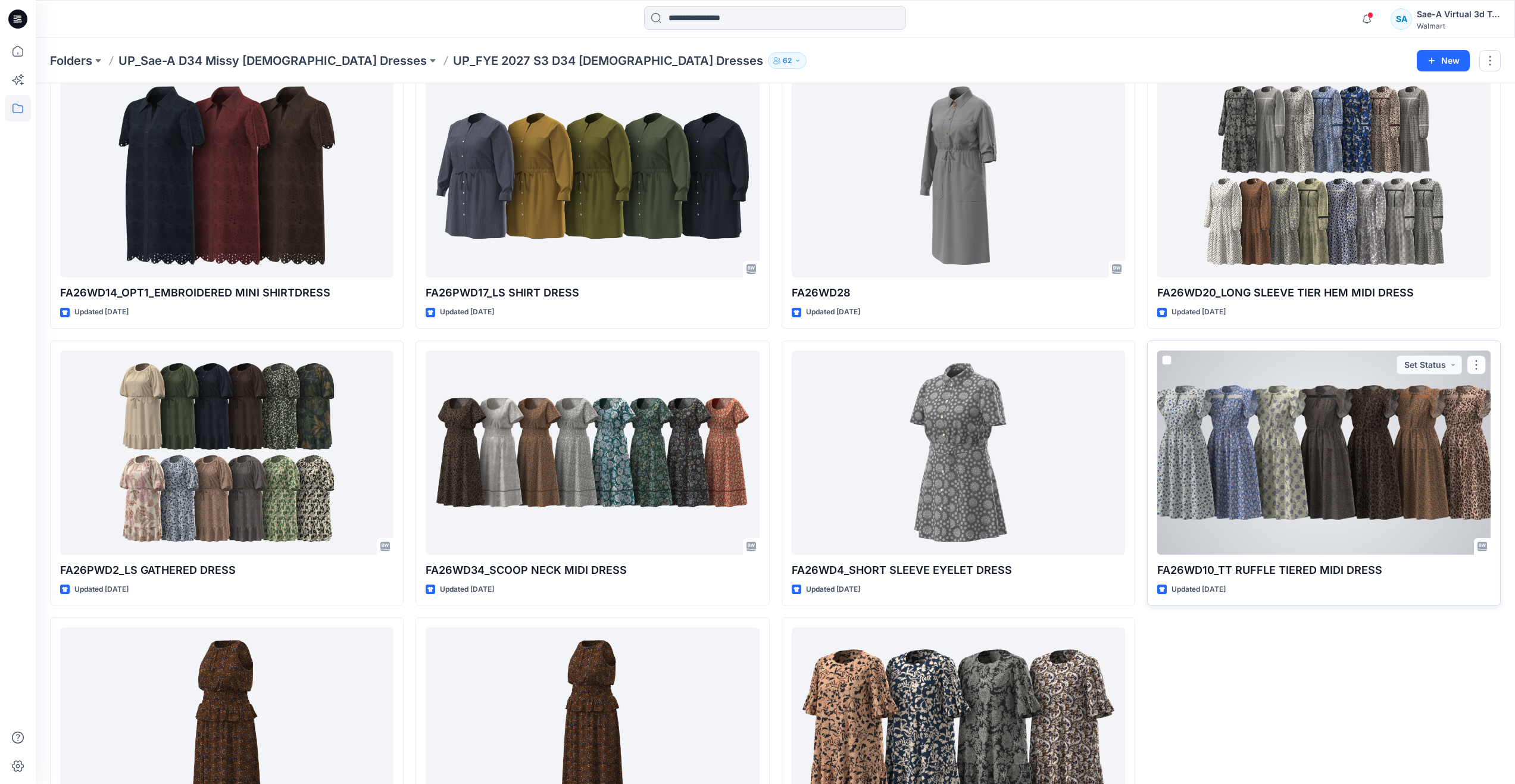
scroll to position [893, 0]
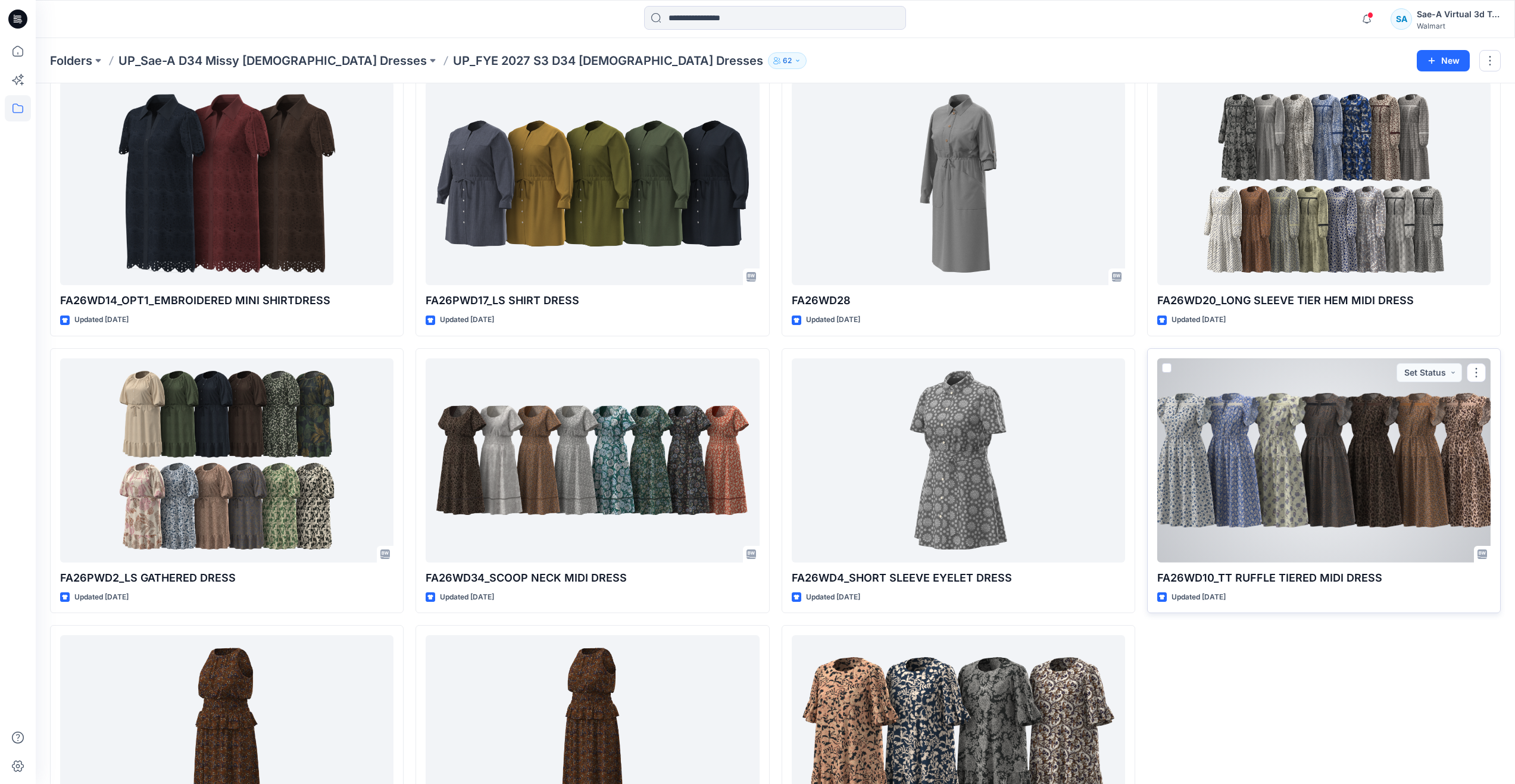
click at [1254, 424] on div at bounding box center [1324, 460] width 334 height 204
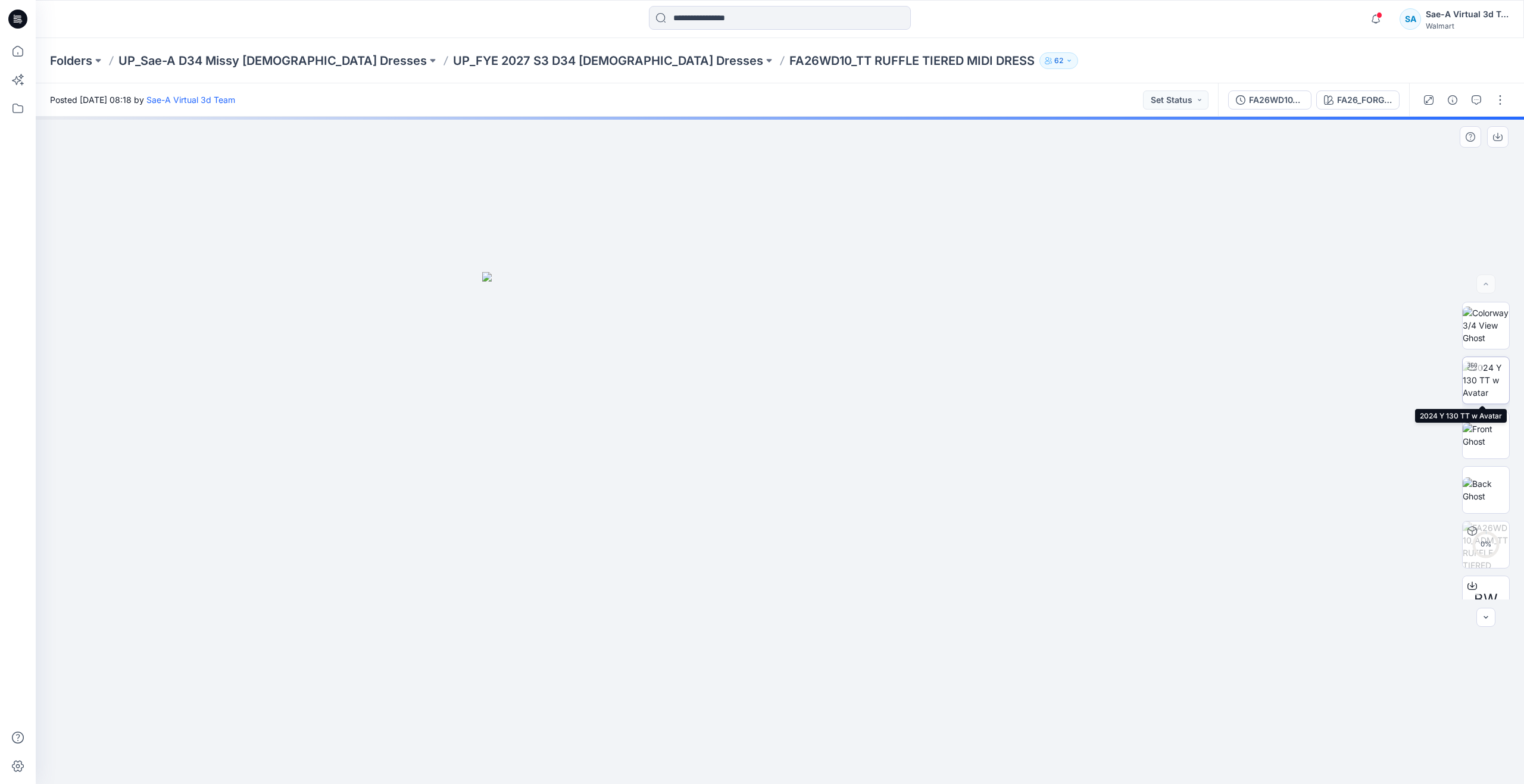
click at [1489, 385] on img at bounding box center [1485, 380] width 47 height 38
click at [1475, 102] on icon "button" at bounding box center [1476, 100] width 10 height 10
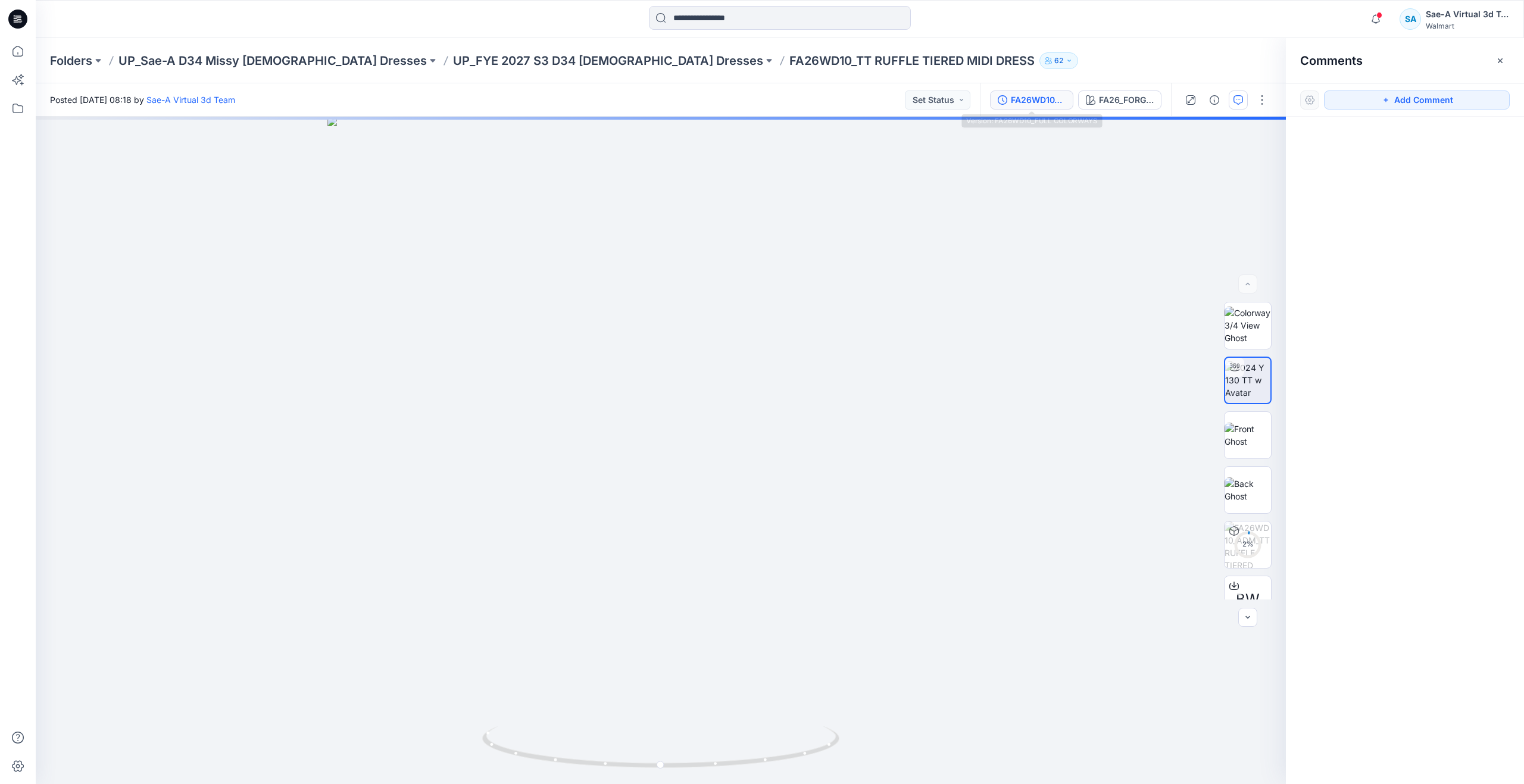
click at [1026, 99] on div "FA26WD10_FULL COLORWAYS" at bounding box center [1038, 100] width 54 height 13
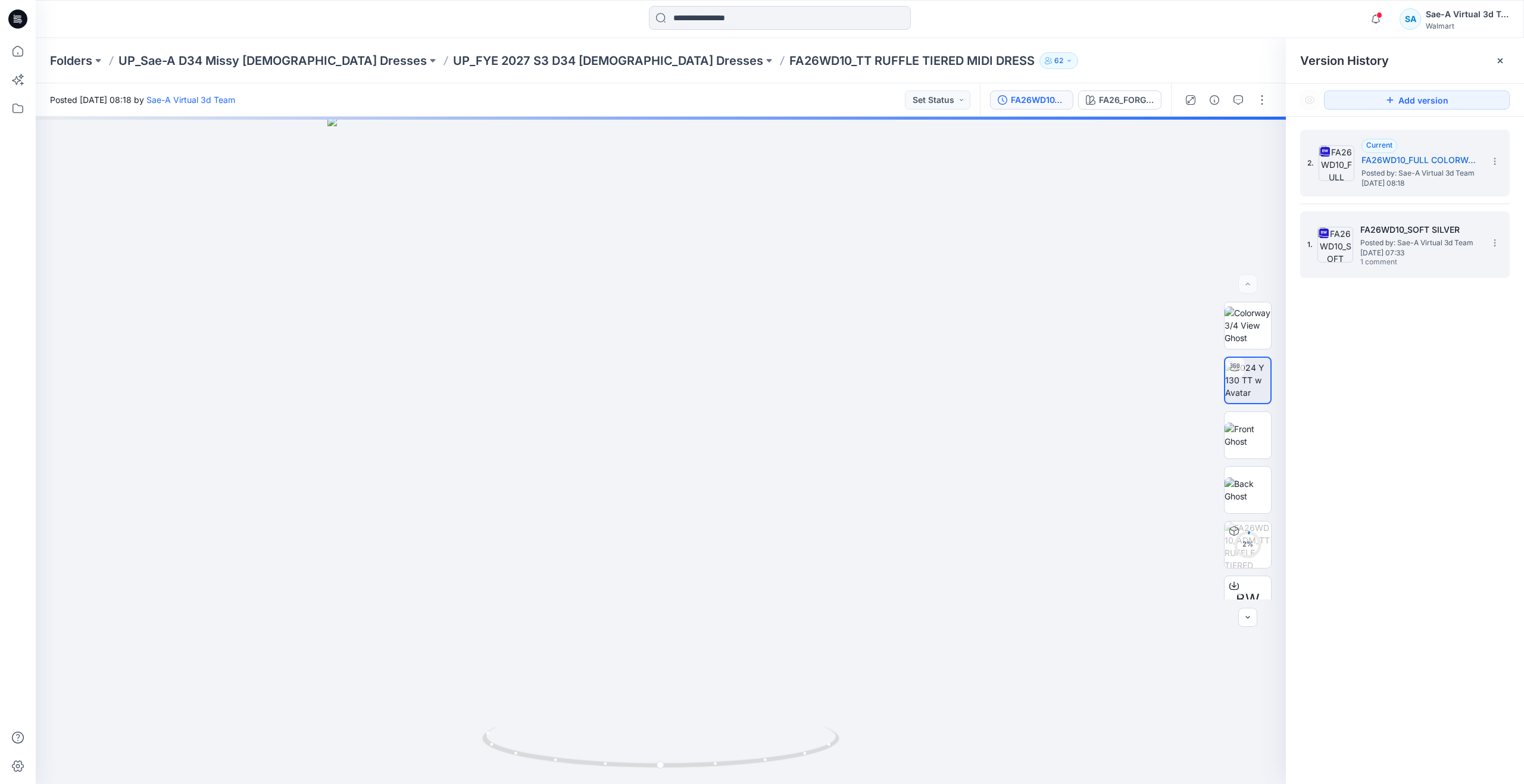
click at [1359, 266] on div "1. FA26WD10_SOFT SILVER Posted by: Sae-A Virtual 3d Team Tuesday, September 23,…" at bounding box center [1396, 245] width 179 height 57
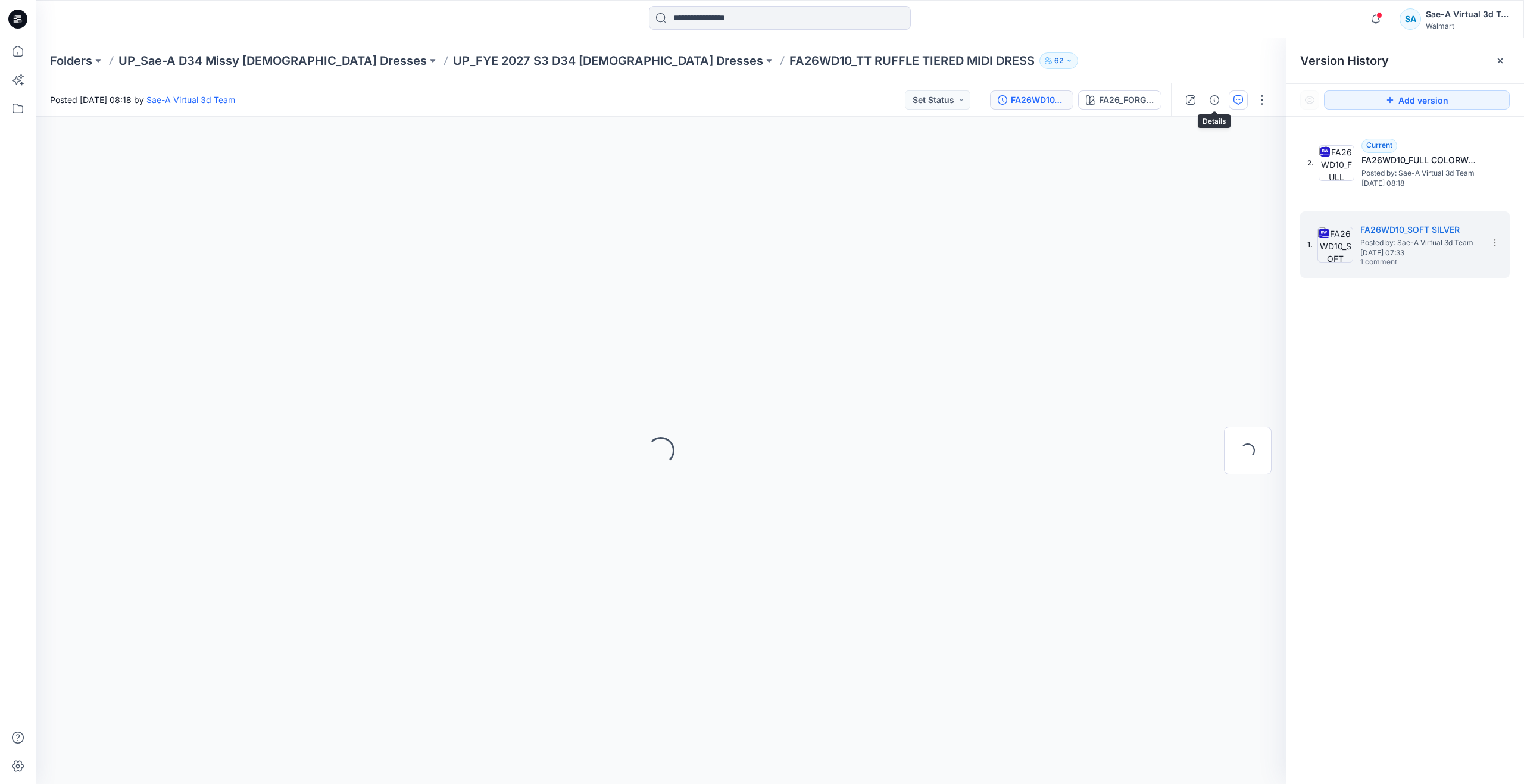
click at [1234, 99] on icon "button" at bounding box center [1238, 100] width 10 height 10
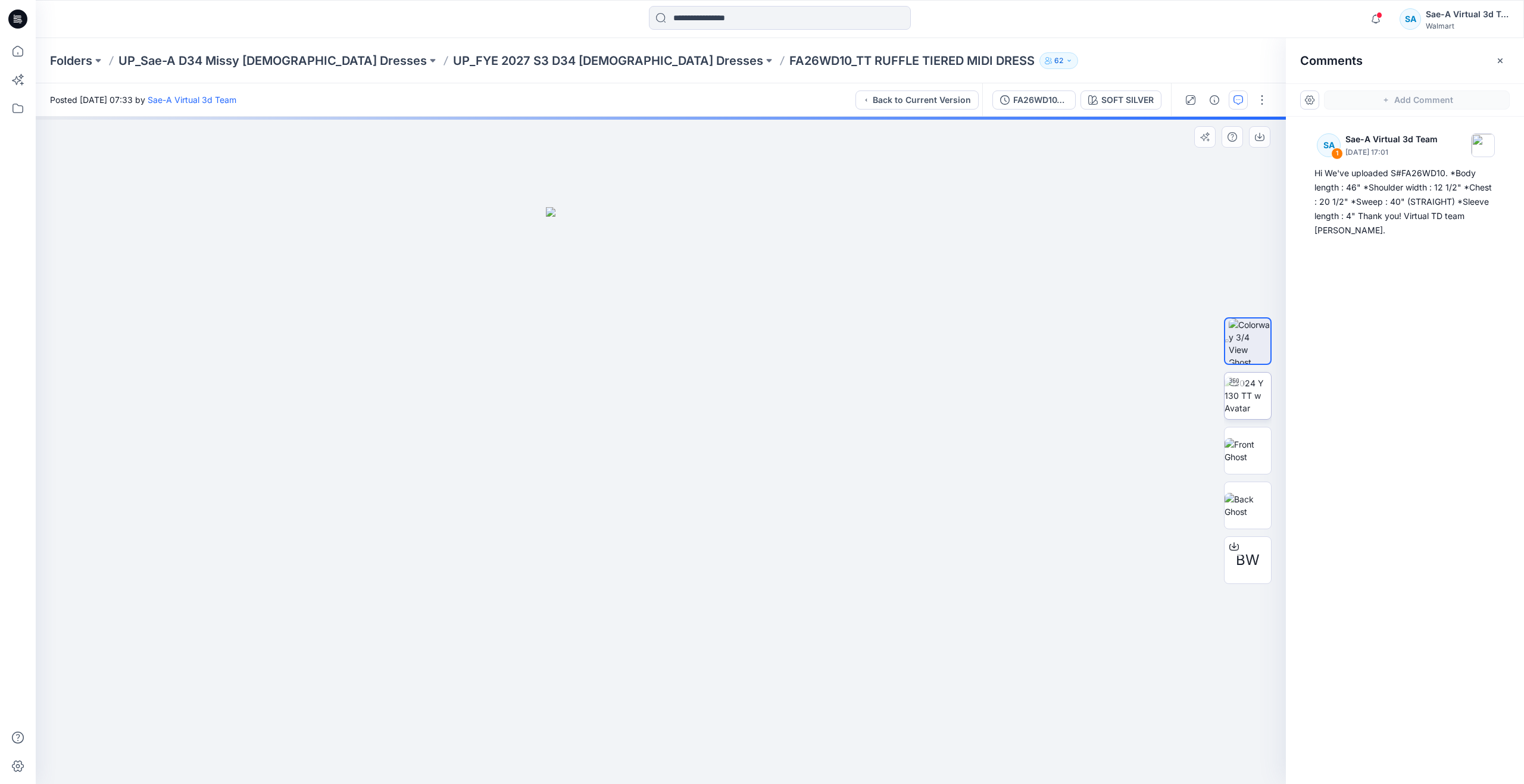
click at [1249, 398] on img at bounding box center [1247, 395] width 47 height 38
drag, startPoint x: 663, startPoint y: 766, endPoint x: 1021, endPoint y: 677, distance: 368.9
click at [1021, 677] on div at bounding box center [661, 450] width 1250 height 667
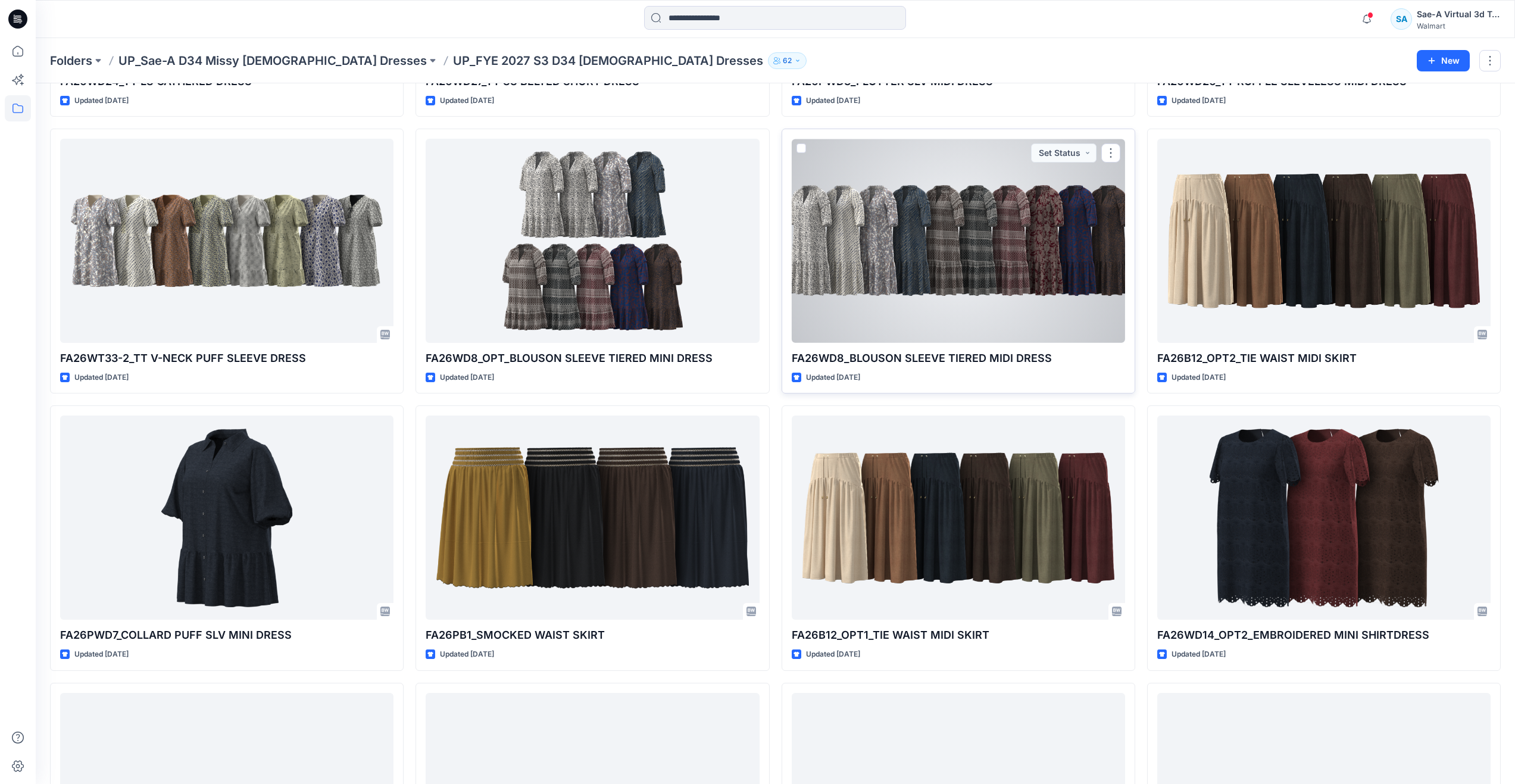
scroll to position [357, 0]
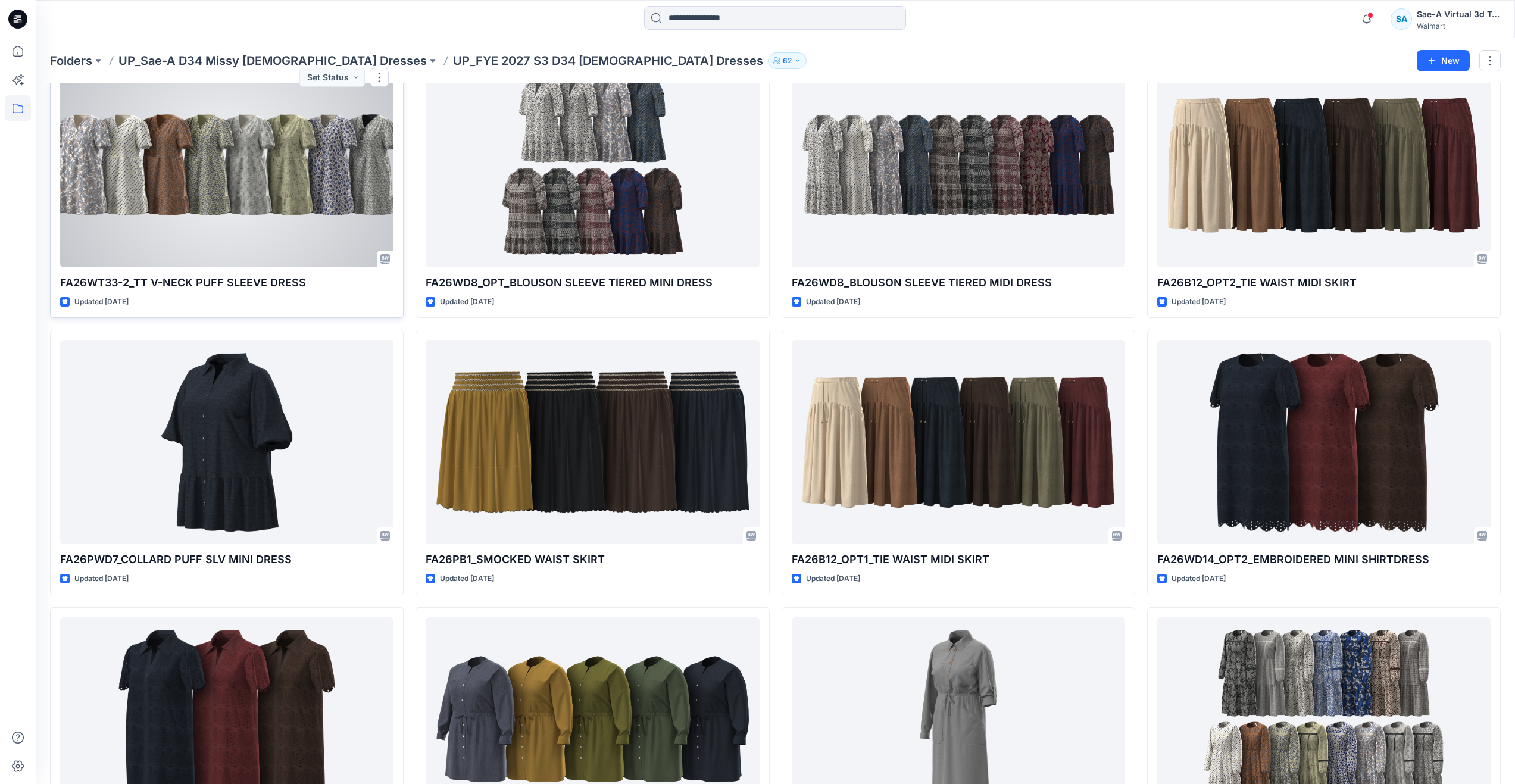
click at [320, 244] on div at bounding box center [226, 165] width 334 height 204
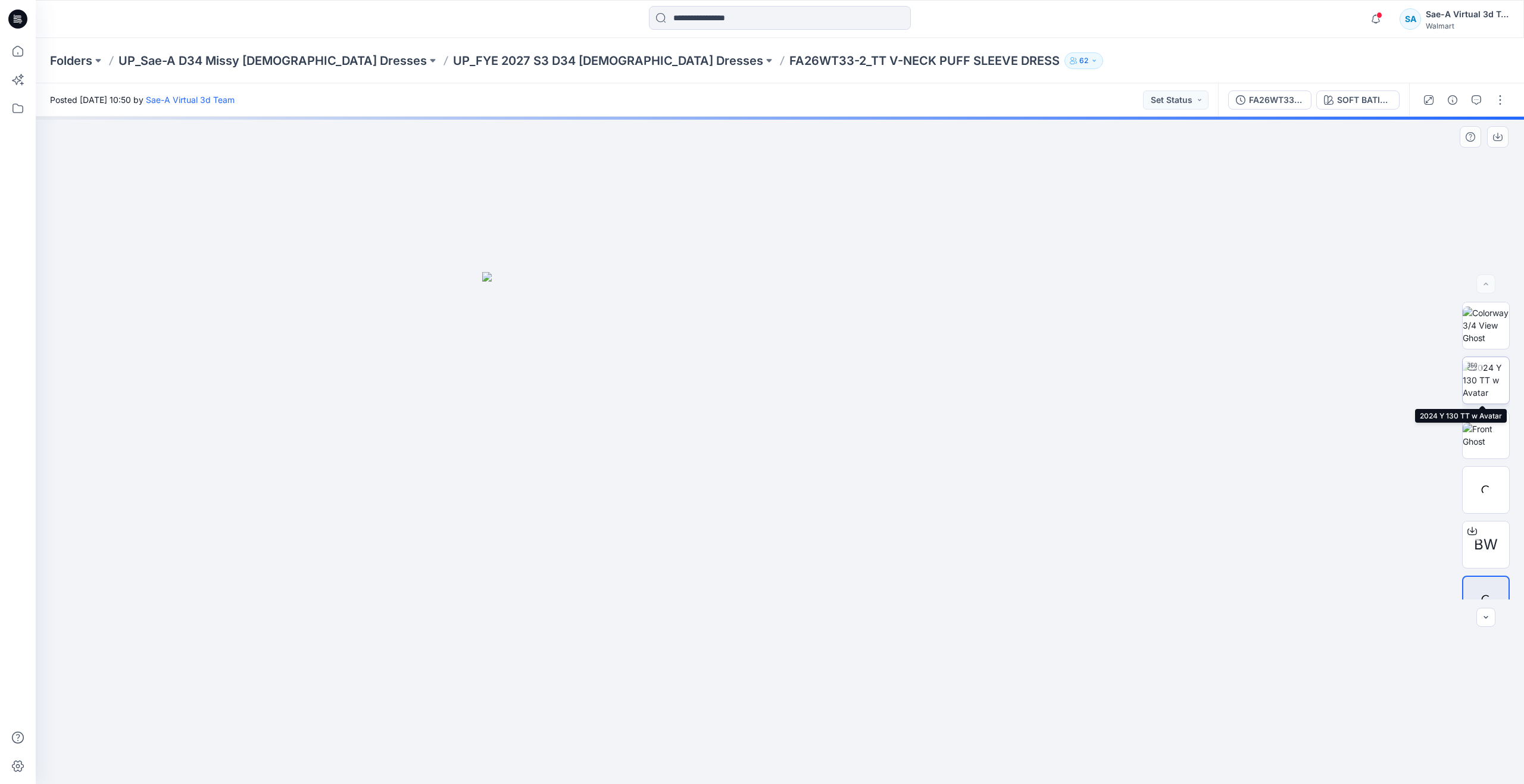
click at [1476, 380] on img at bounding box center [1485, 380] width 47 height 38
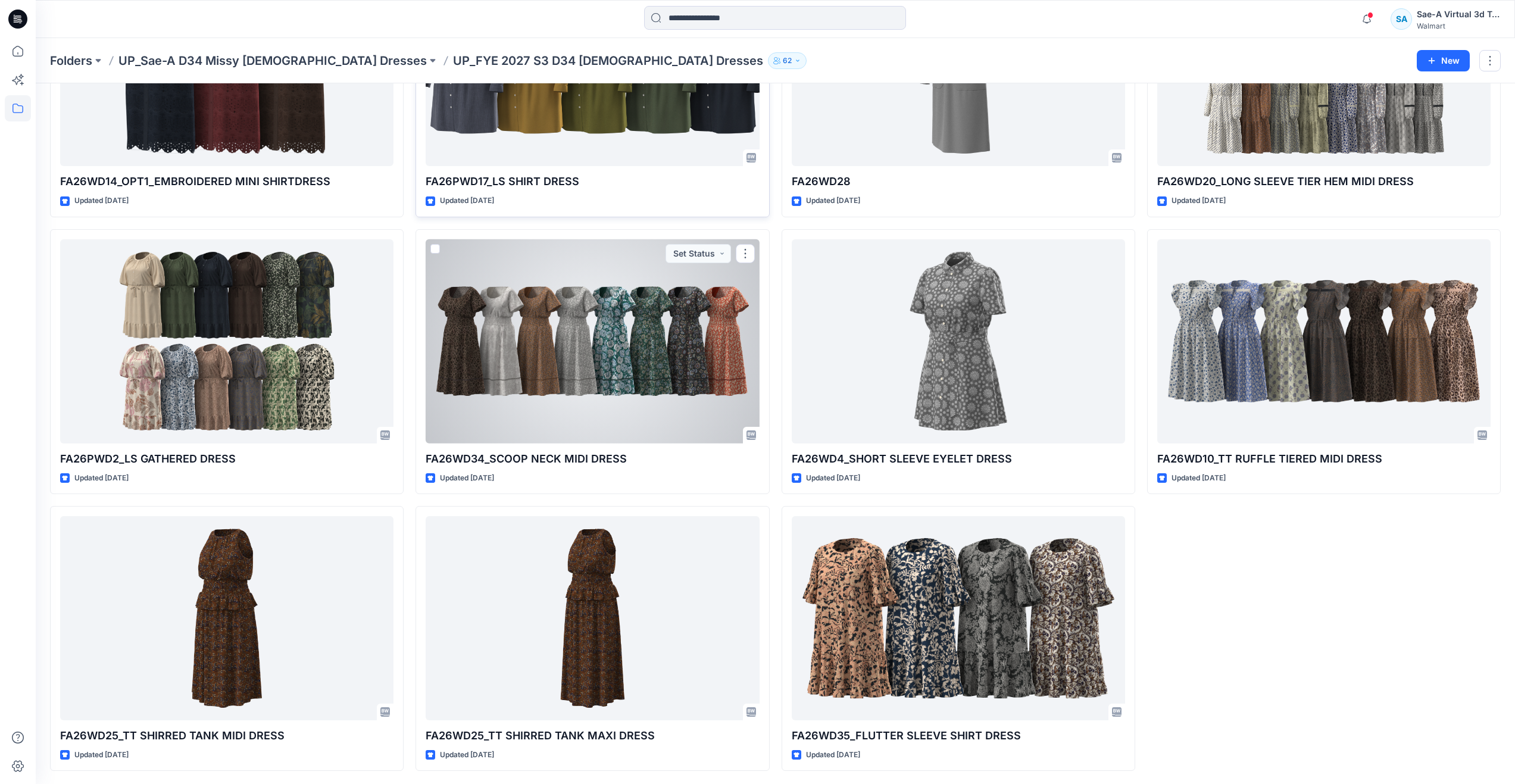
scroll to position [1013, 0]
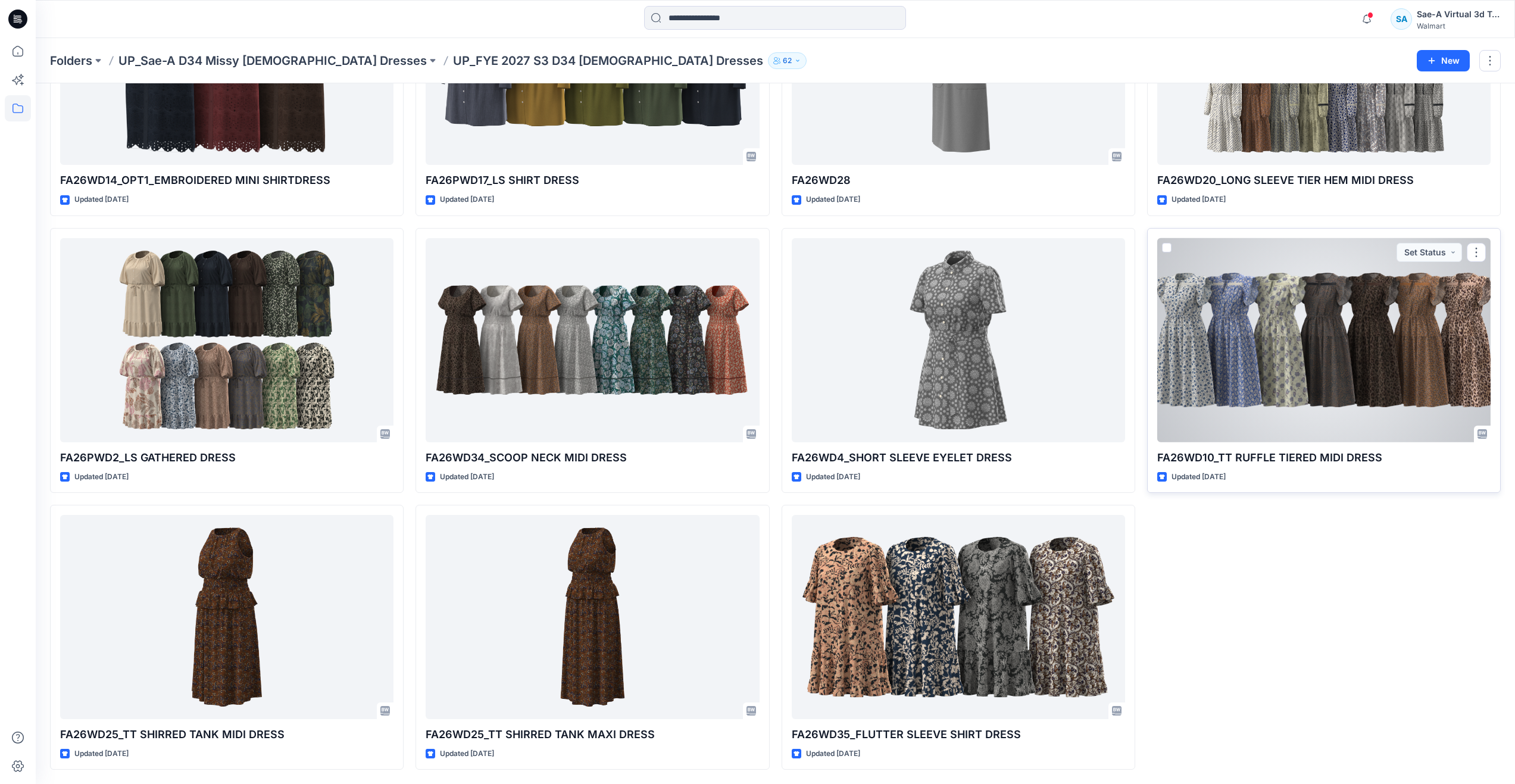
click at [1221, 369] on div at bounding box center [1324, 340] width 334 height 204
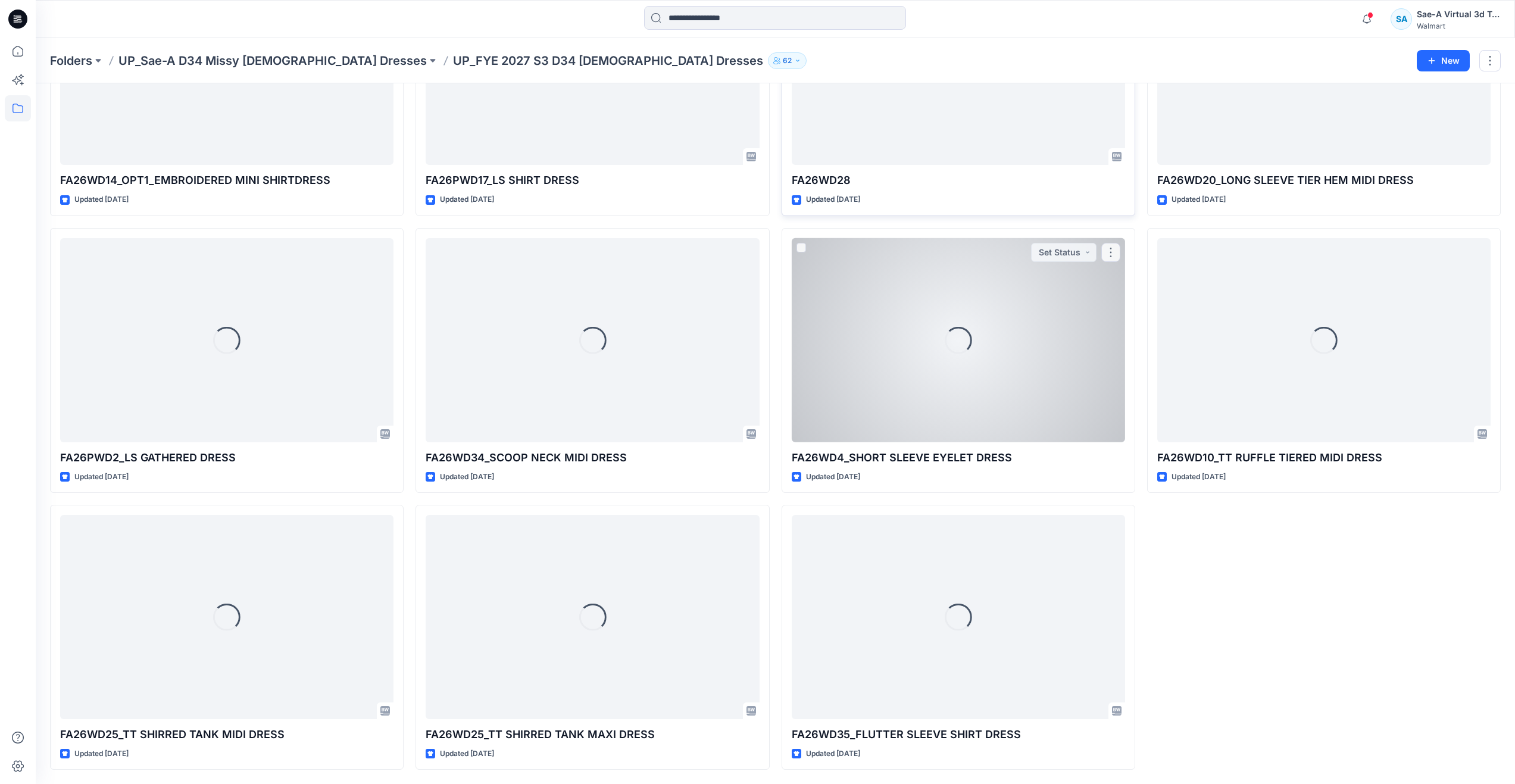
scroll to position [775, 0]
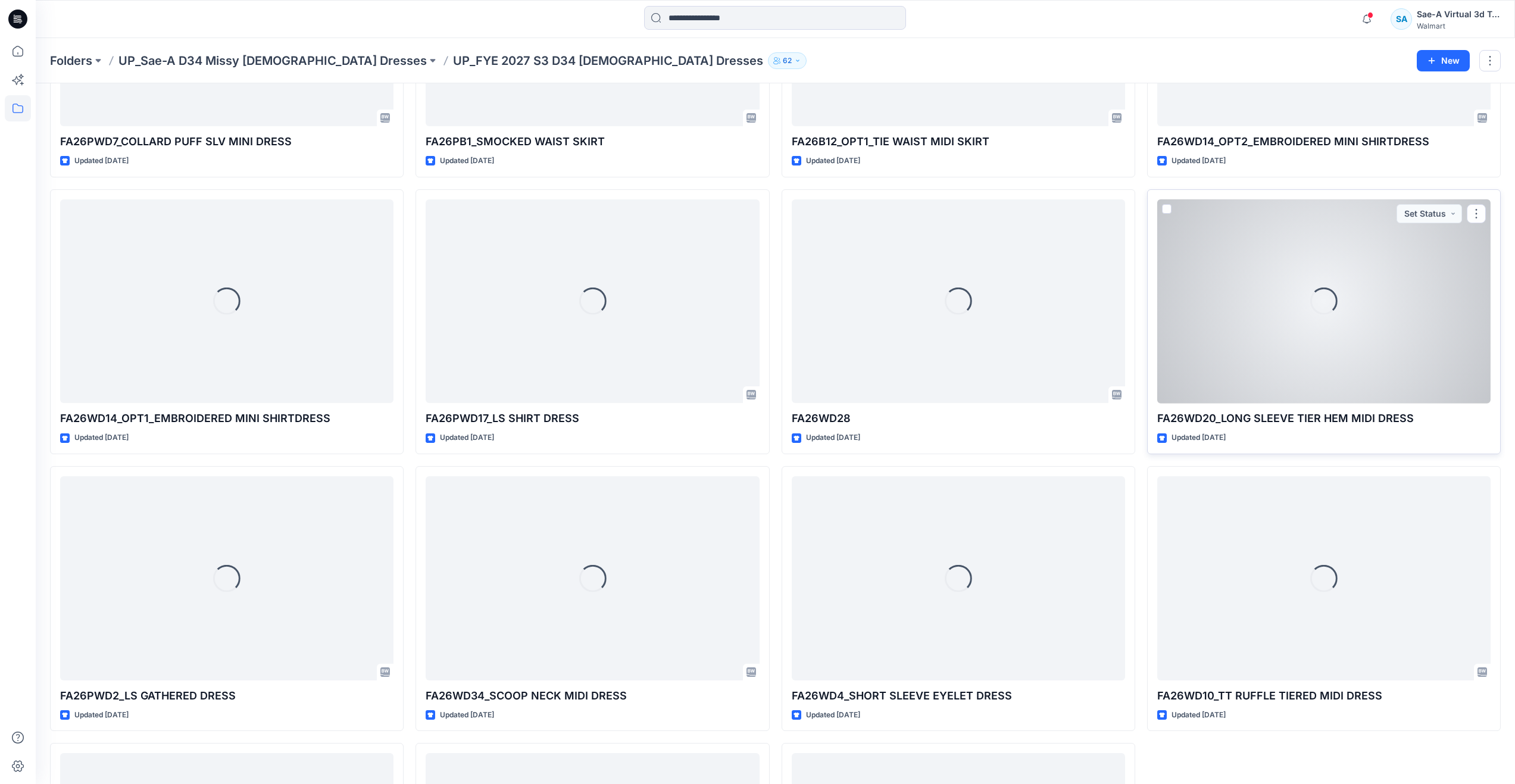
click at [1217, 340] on div "Loading..." at bounding box center [1324, 301] width 334 height 204
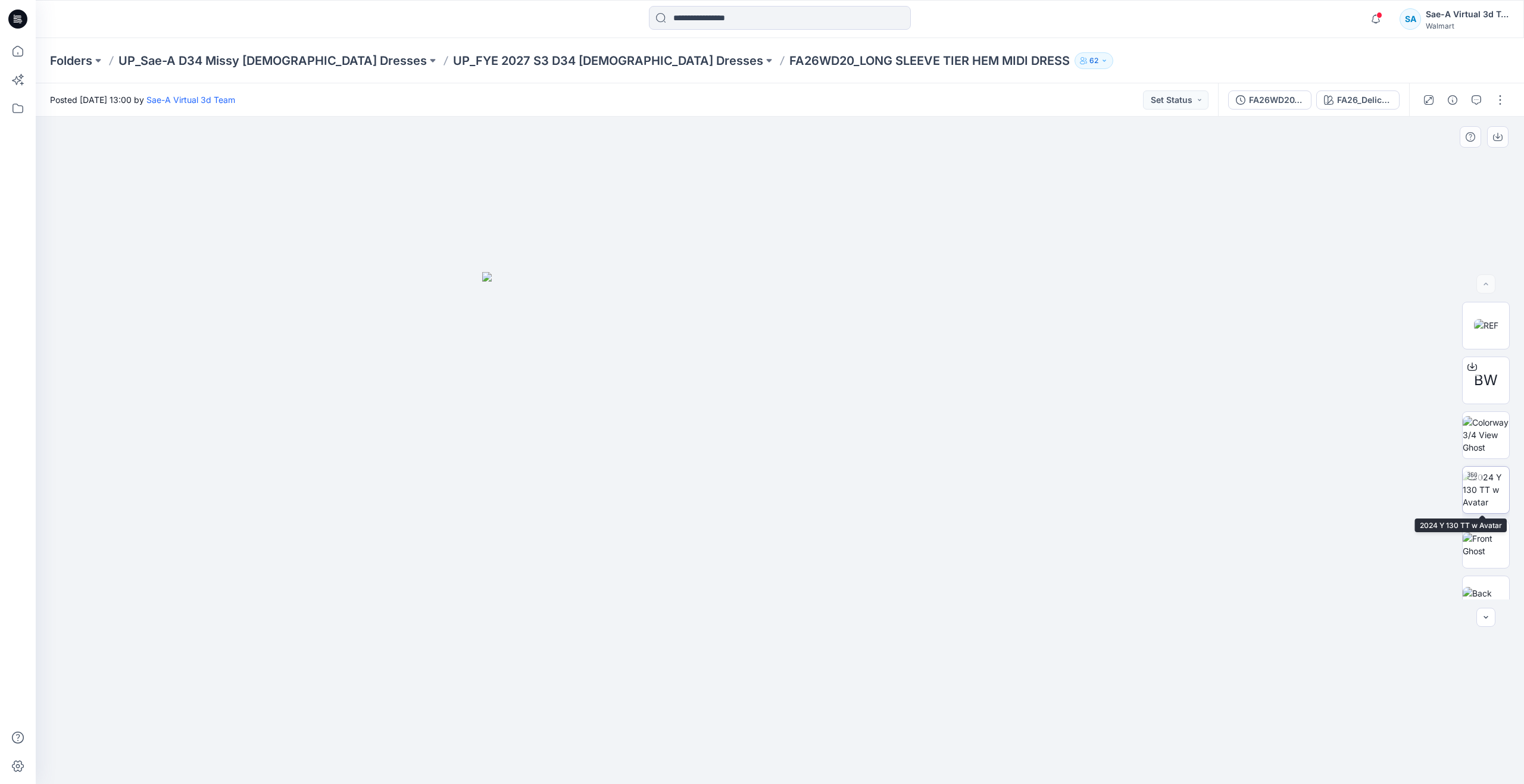
click at [1488, 493] on img at bounding box center [1485, 490] width 47 height 38
drag, startPoint x: 903, startPoint y: 591, endPoint x: 897, endPoint y: 480, distance: 111.2
drag, startPoint x: 891, startPoint y: 539, endPoint x: 888, endPoint y: 519, distance: 20.2
drag, startPoint x: 853, startPoint y: 766, endPoint x: 843, endPoint y: 728, distance: 39.3
click at [843, 728] on icon at bounding box center [781, 748] width 360 height 45
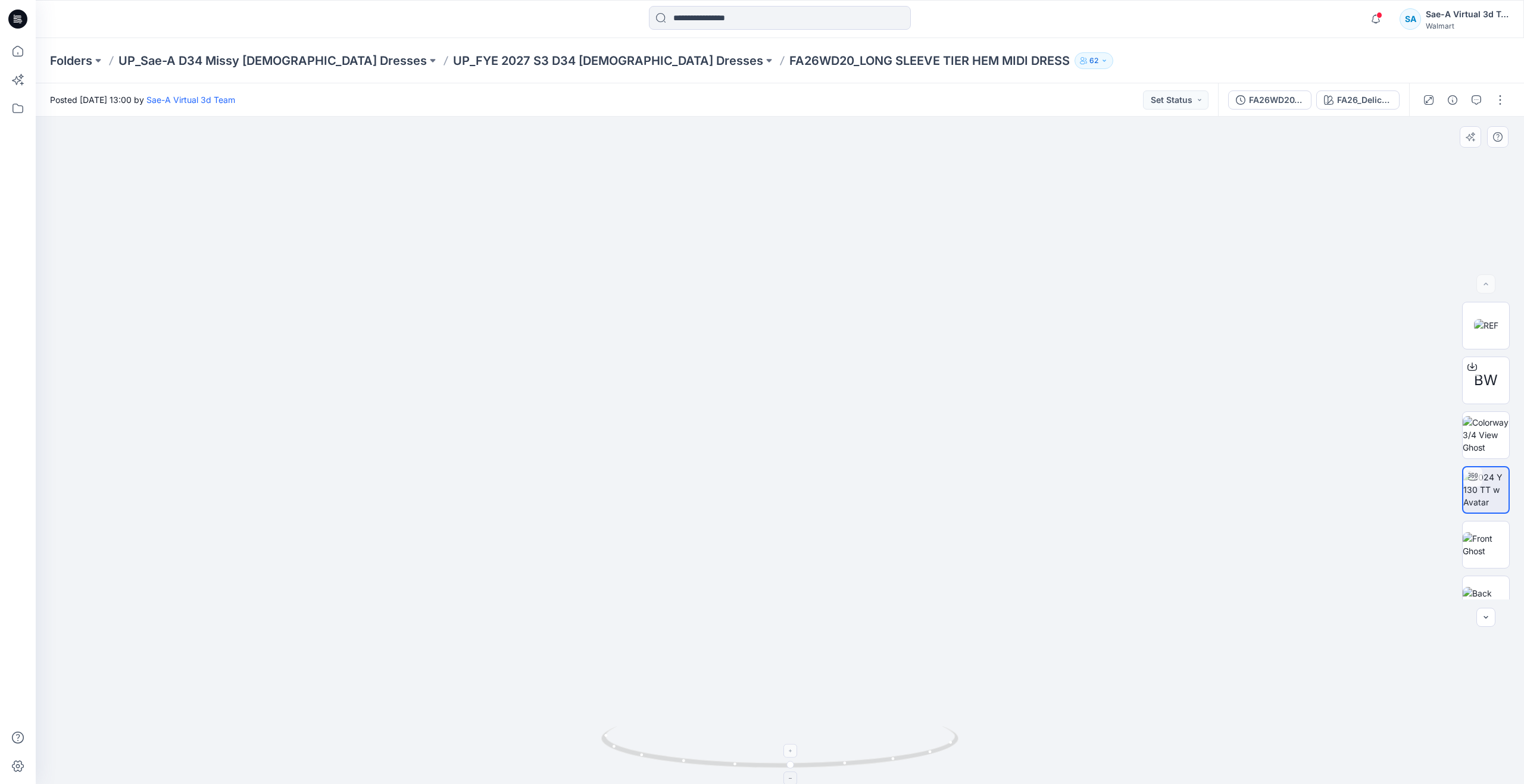
drag, startPoint x: 863, startPoint y: 433, endPoint x: 889, endPoint y: 742, distance: 310.1
drag, startPoint x: 888, startPoint y: 535, endPoint x: 882, endPoint y: 546, distance: 12.5
drag, startPoint x: 803, startPoint y: 765, endPoint x: 622, endPoint y: 710, distance: 189.2
click at [622, 710] on div at bounding box center [780, 450] width 1488 height 667
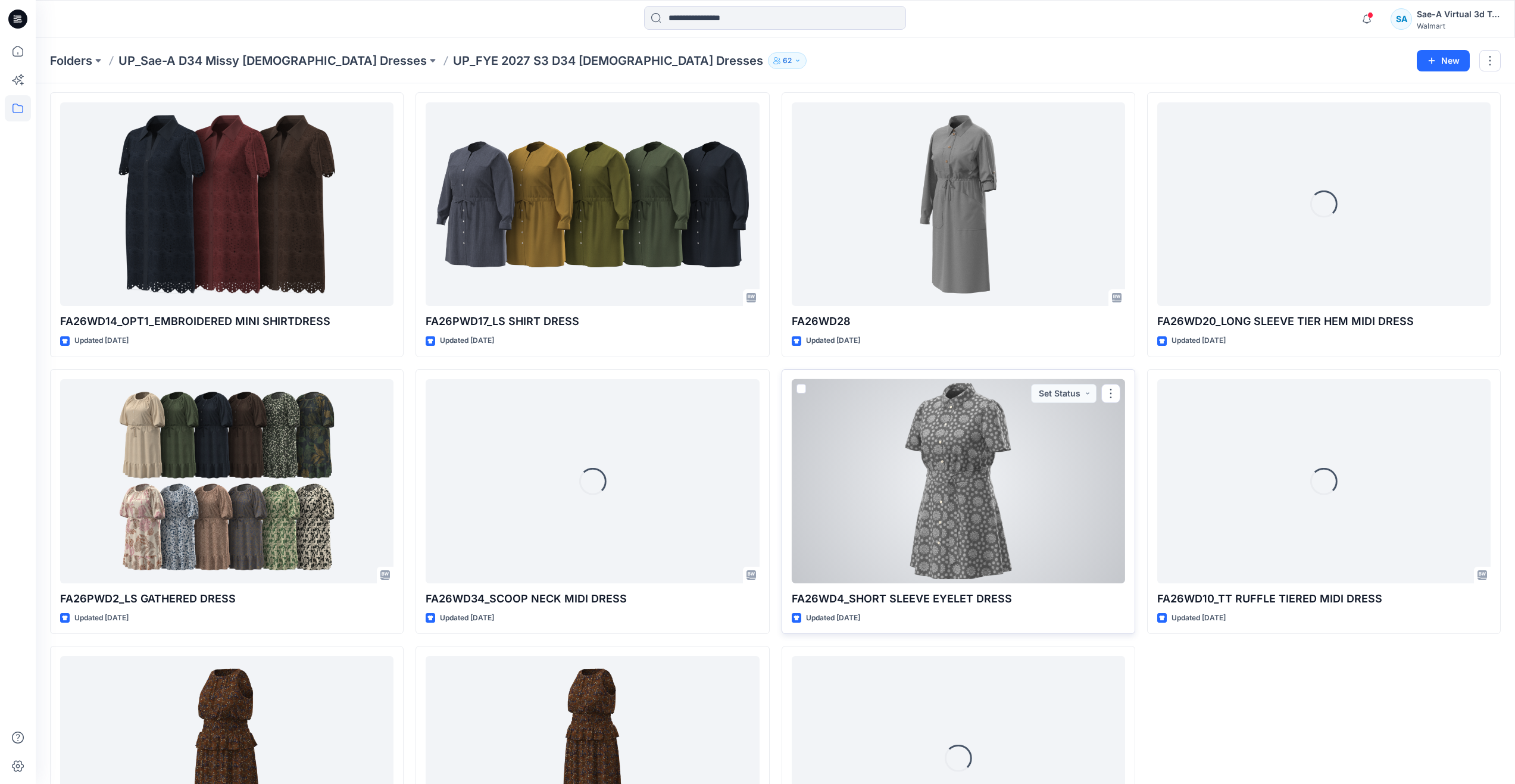
scroll to position [775, 0]
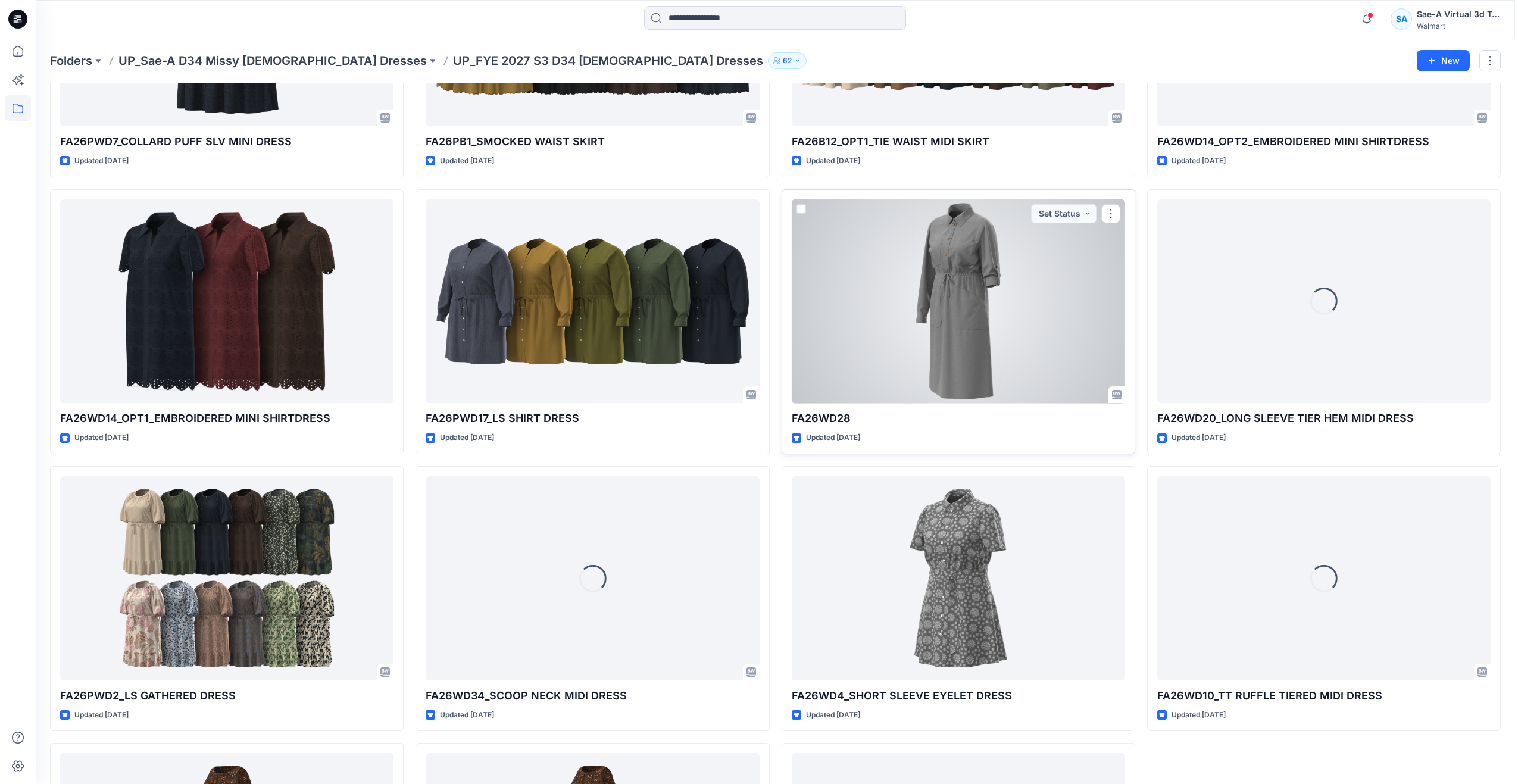
click at [1000, 342] on div at bounding box center [959, 301] width 334 height 204
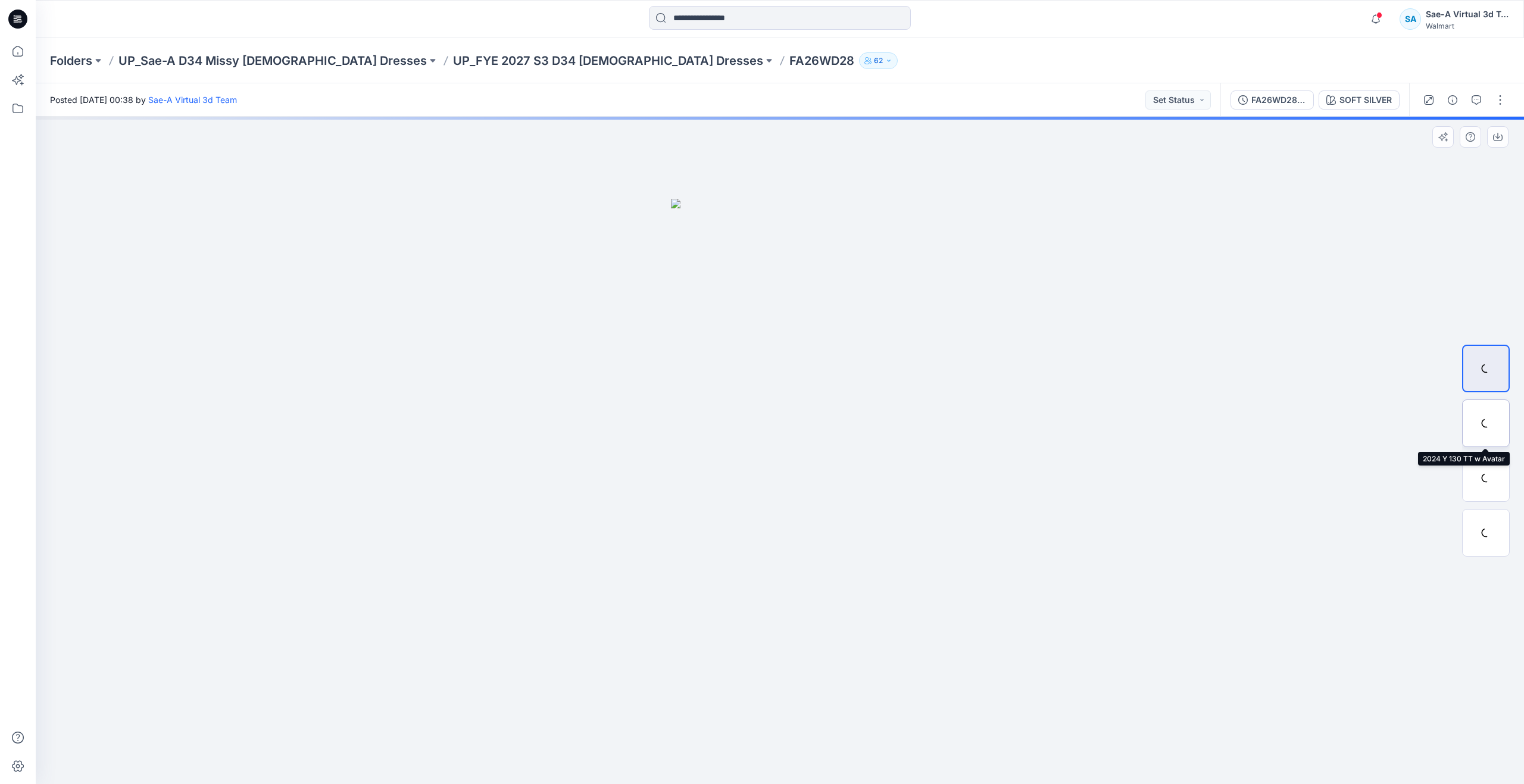
click at [1489, 421] on div at bounding box center [1485, 423] width 48 height 48
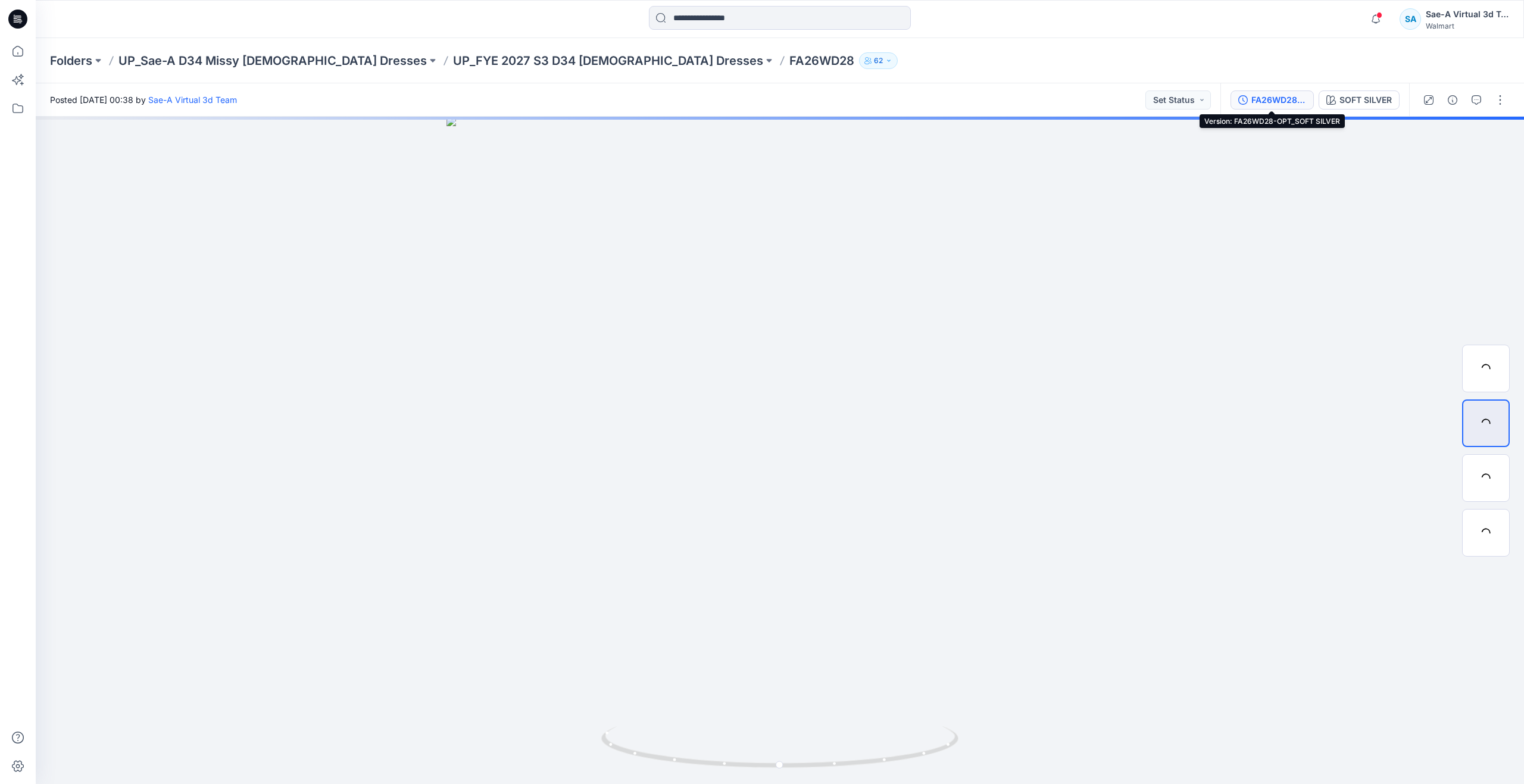
click at [1310, 102] on button "FA26WD28-OPT_SOFT SILVER" at bounding box center [1272, 99] width 84 height 19
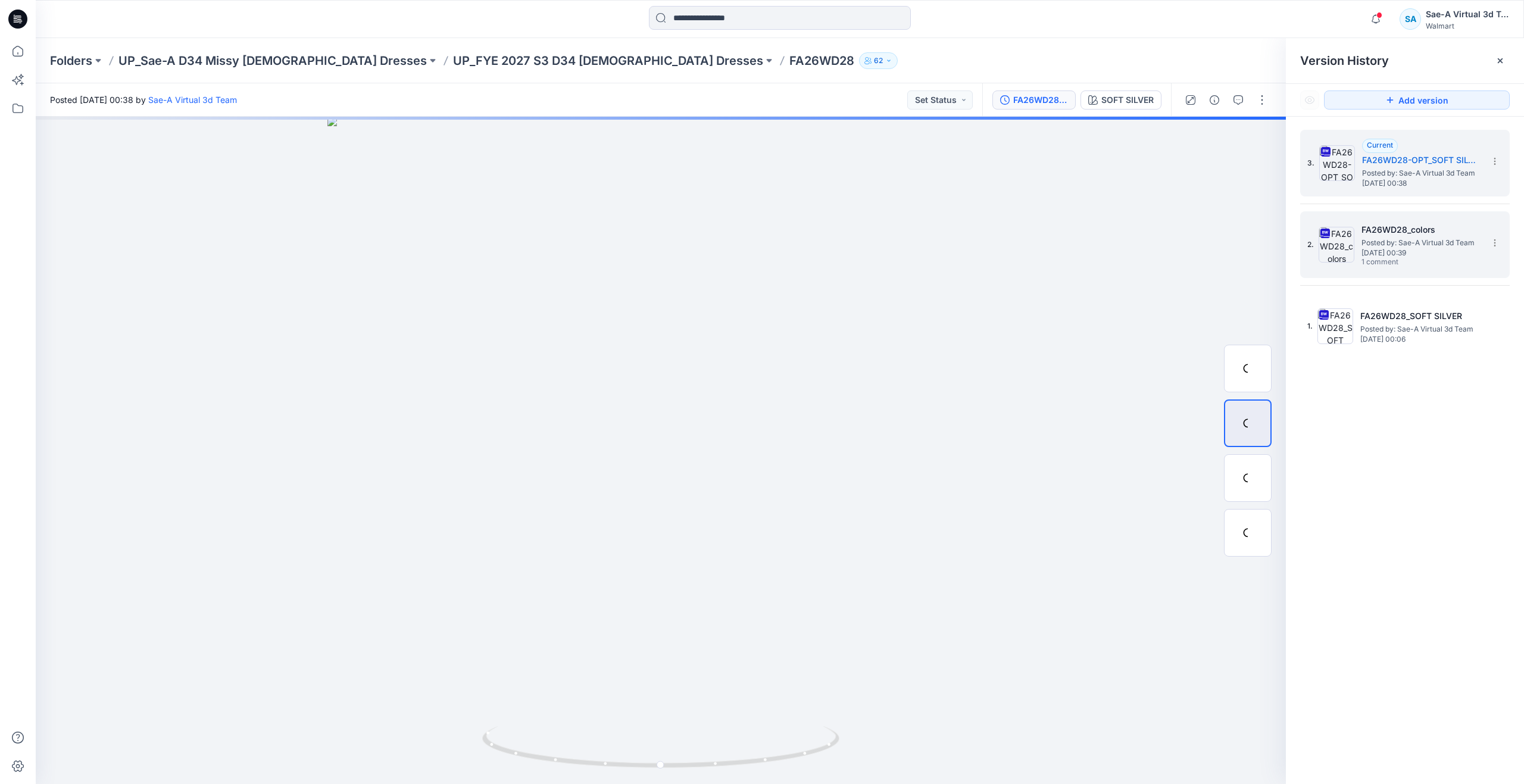
click at [1339, 251] on img at bounding box center [1336, 245] width 36 height 36
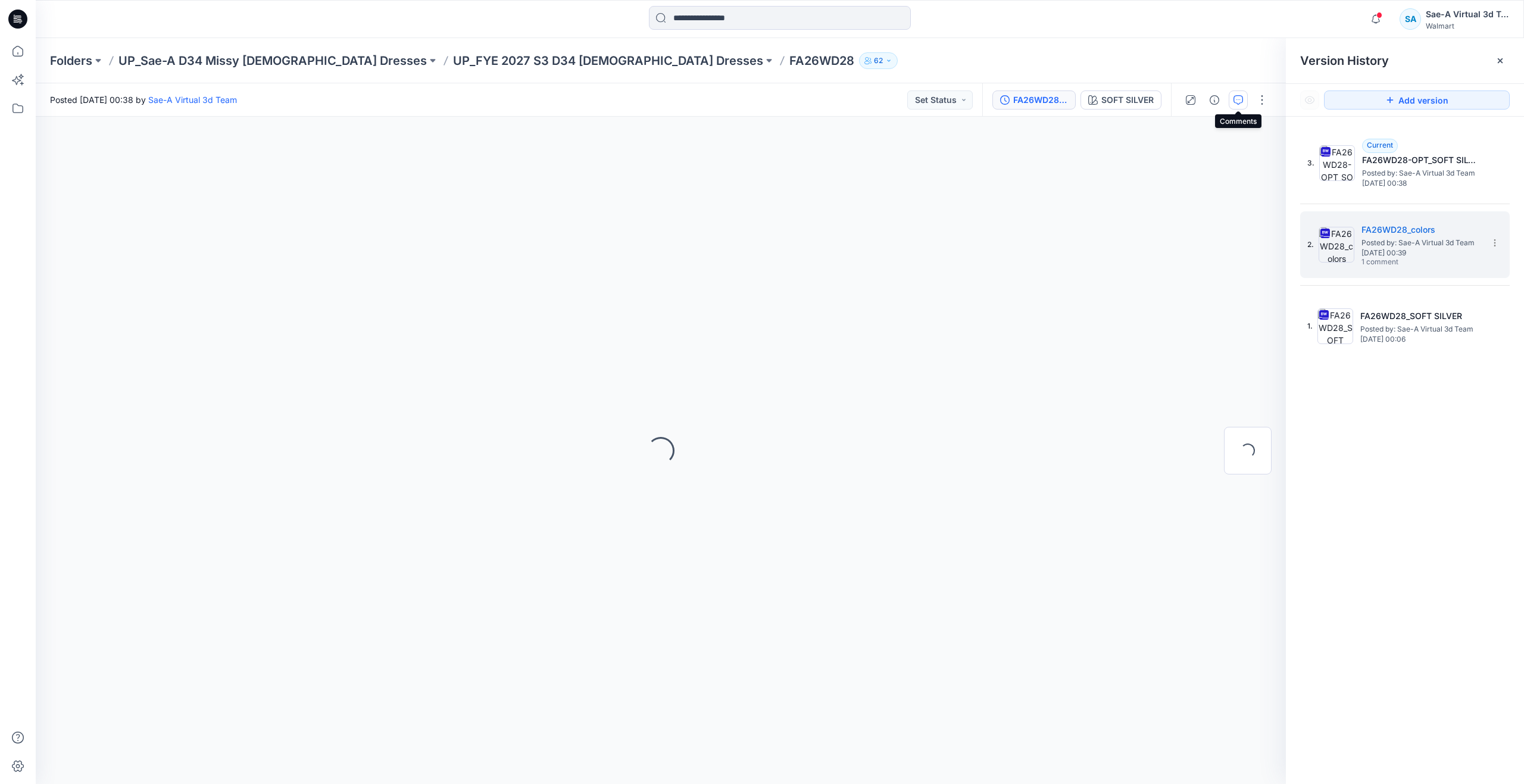
click at [1241, 97] on icon "button" at bounding box center [1238, 100] width 10 height 10
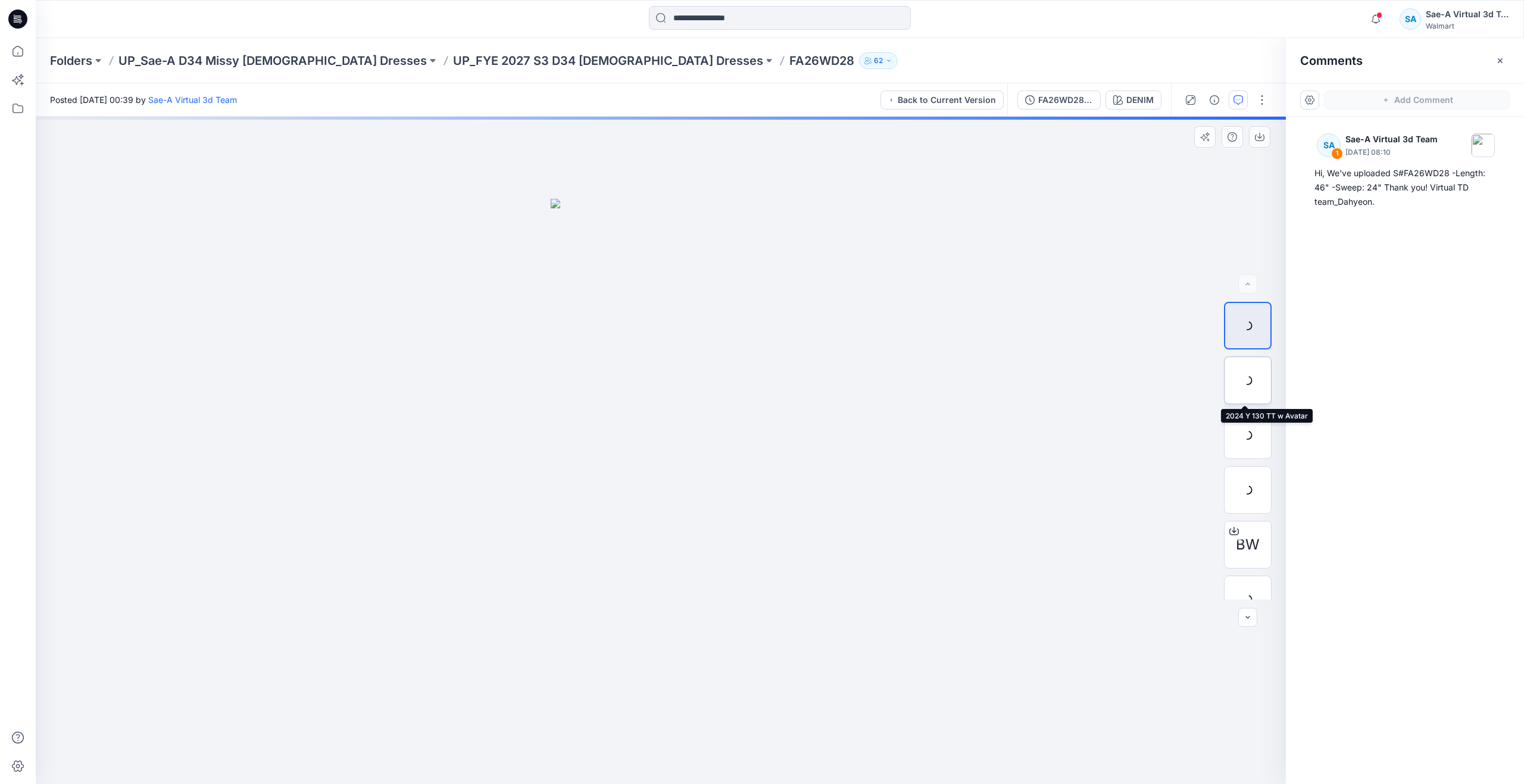
click at [1232, 374] on div at bounding box center [1247, 380] width 48 height 48
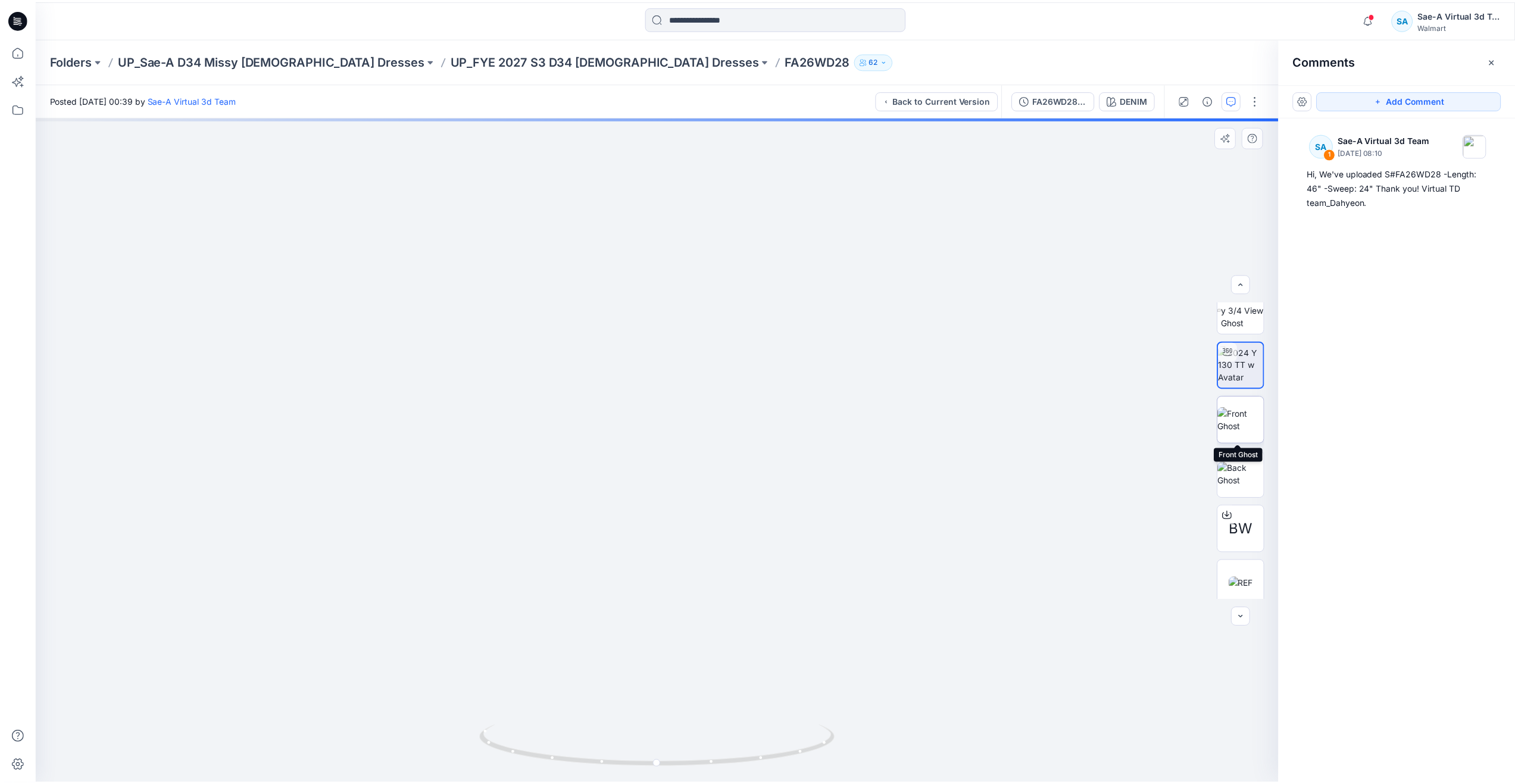
scroll to position [24, 0]
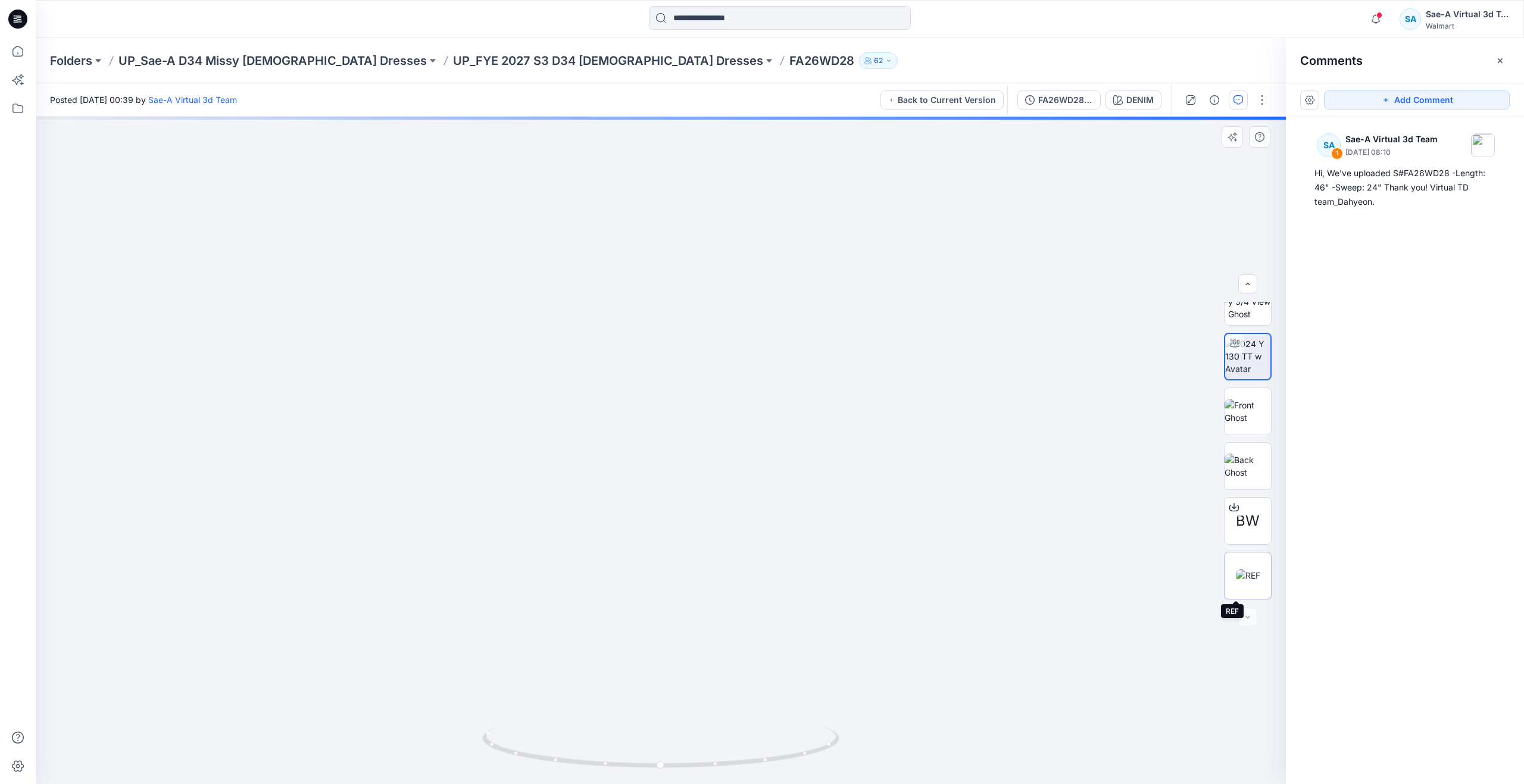
click at [1253, 569] on img at bounding box center [1248, 575] width 24 height 13
click at [1254, 382] on div "BW" at bounding box center [1247, 450] width 48 height 298
click at [1250, 368] on img at bounding box center [1247, 356] width 47 height 38
drag, startPoint x: 665, startPoint y: 760, endPoint x: 672, endPoint y: 705, distance: 55.4
click at [672, 705] on div at bounding box center [661, 450] width 1250 height 667
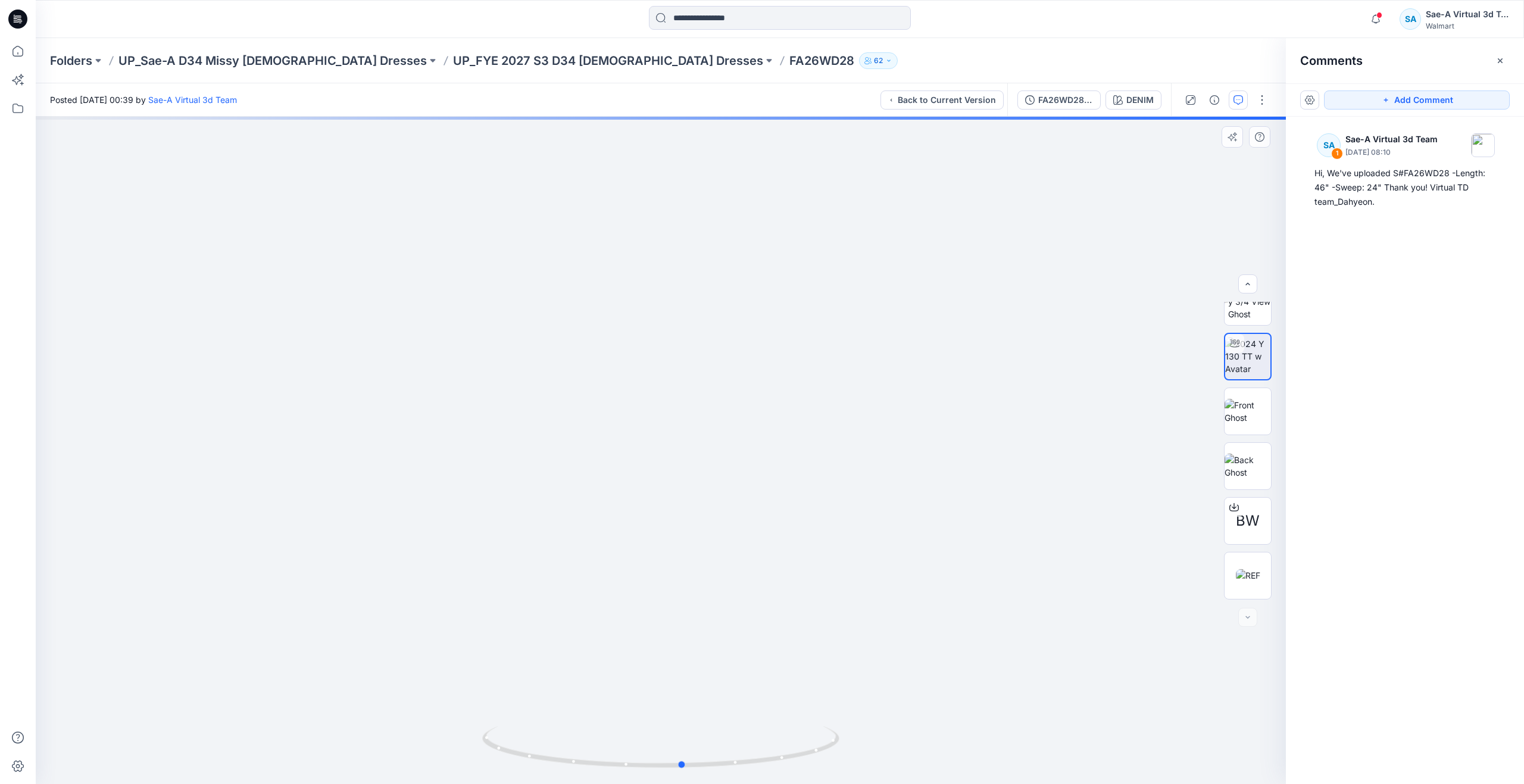
drag, startPoint x: 664, startPoint y: 765, endPoint x: 679, endPoint y: 694, distance: 72.6
click at [679, 694] on div at bounding box center [661, 450] width 1250 height 667
click at [20, 57] on icon at bounding box center [18, 51] width 26 height 26
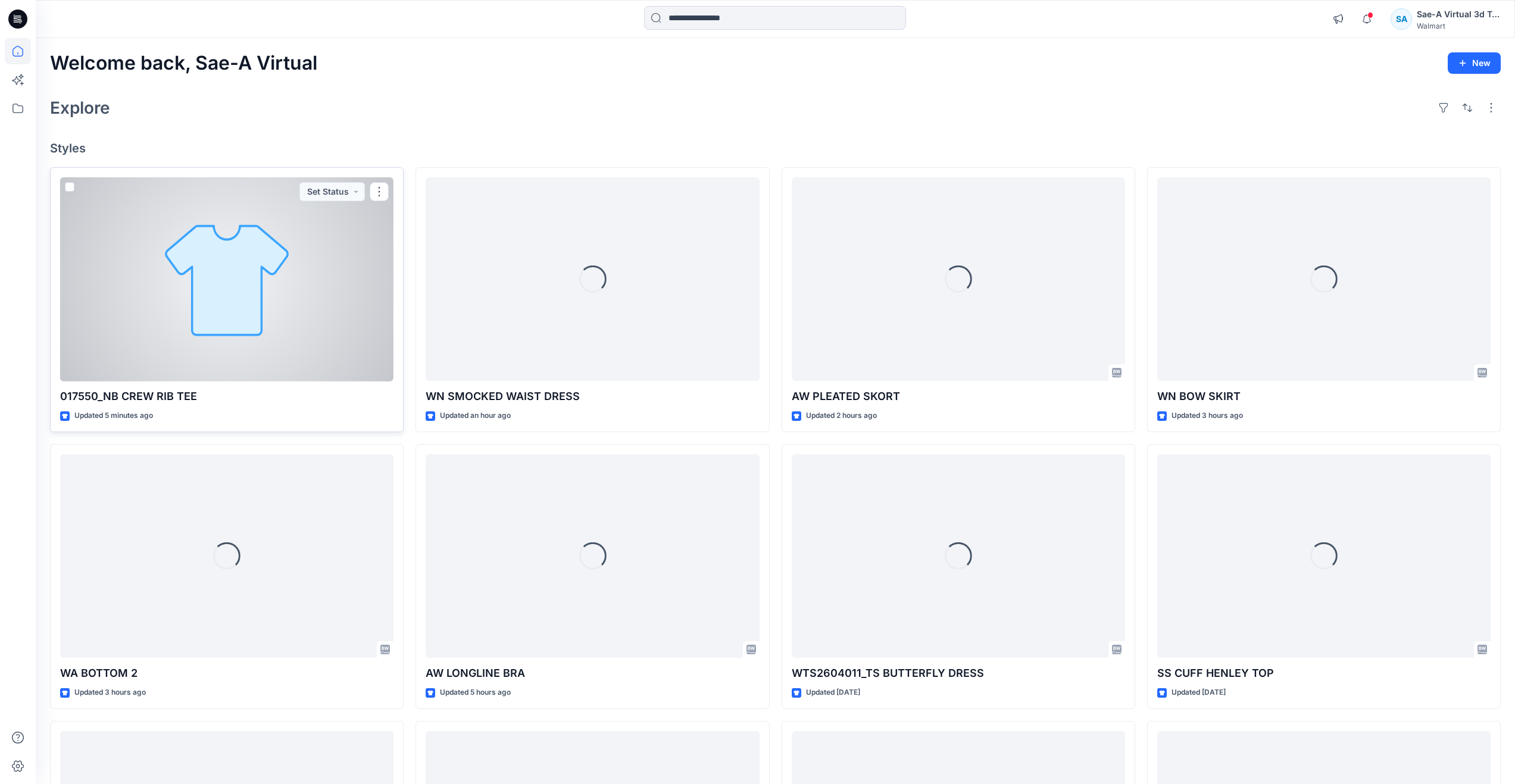
click at [246, 303] on div at bounding box center [226, 279] width 334 height 204
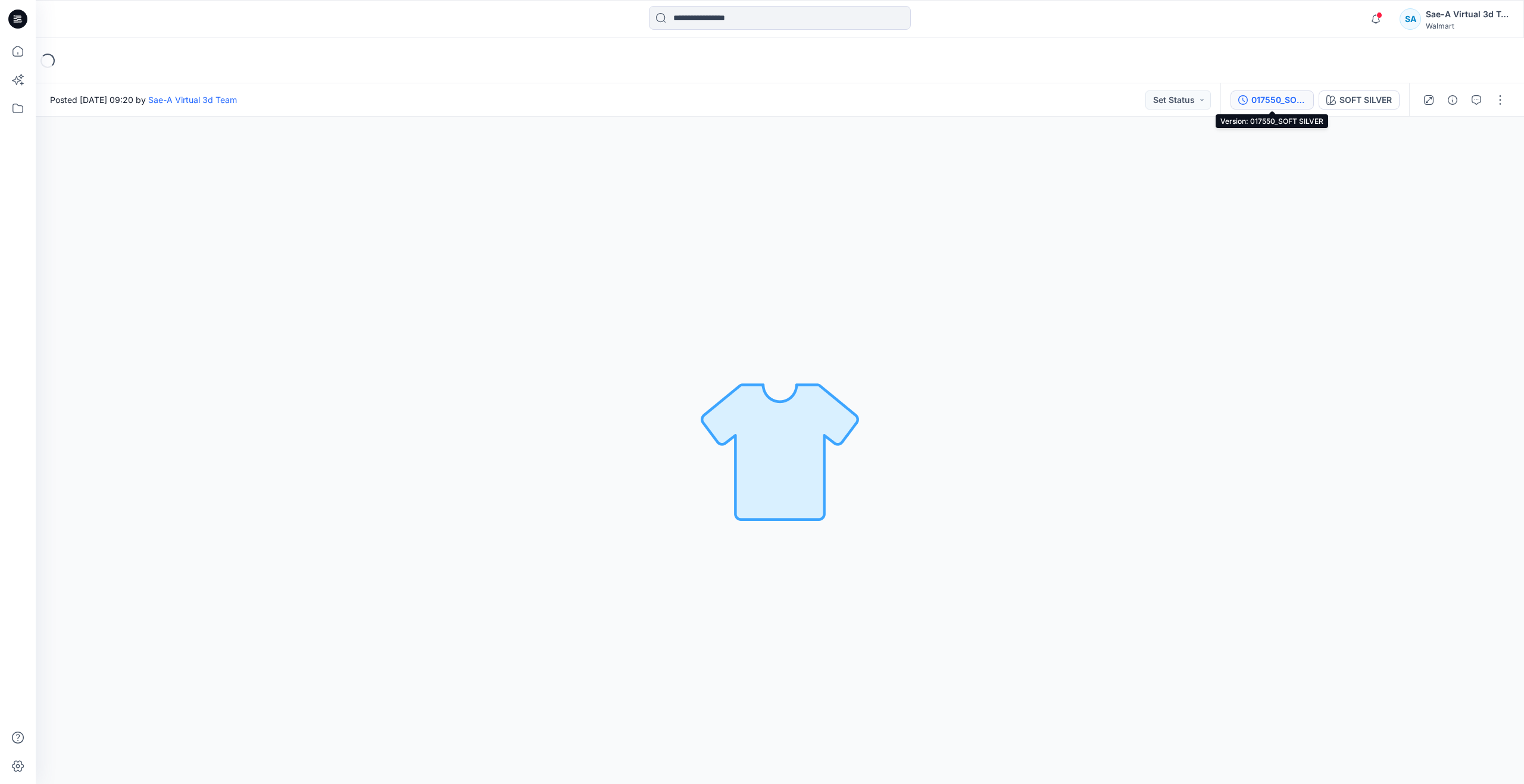
click at [1284, 100] on div "017550_SOFT SILVER" at bounding box center [1278, 100] width 54 height 13
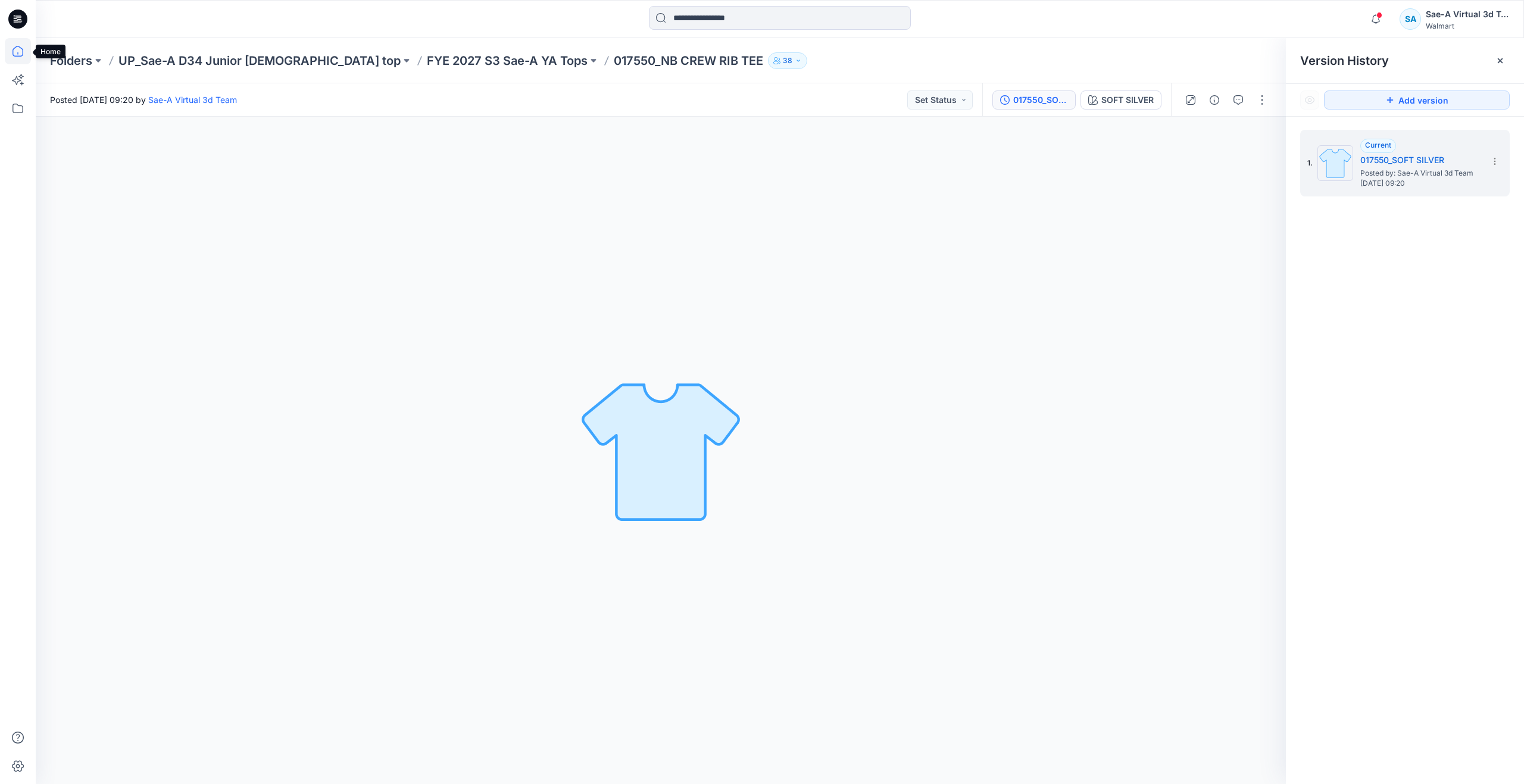
click at [15, 54] on icon at bounding box center [18, 51] width 26 height 26
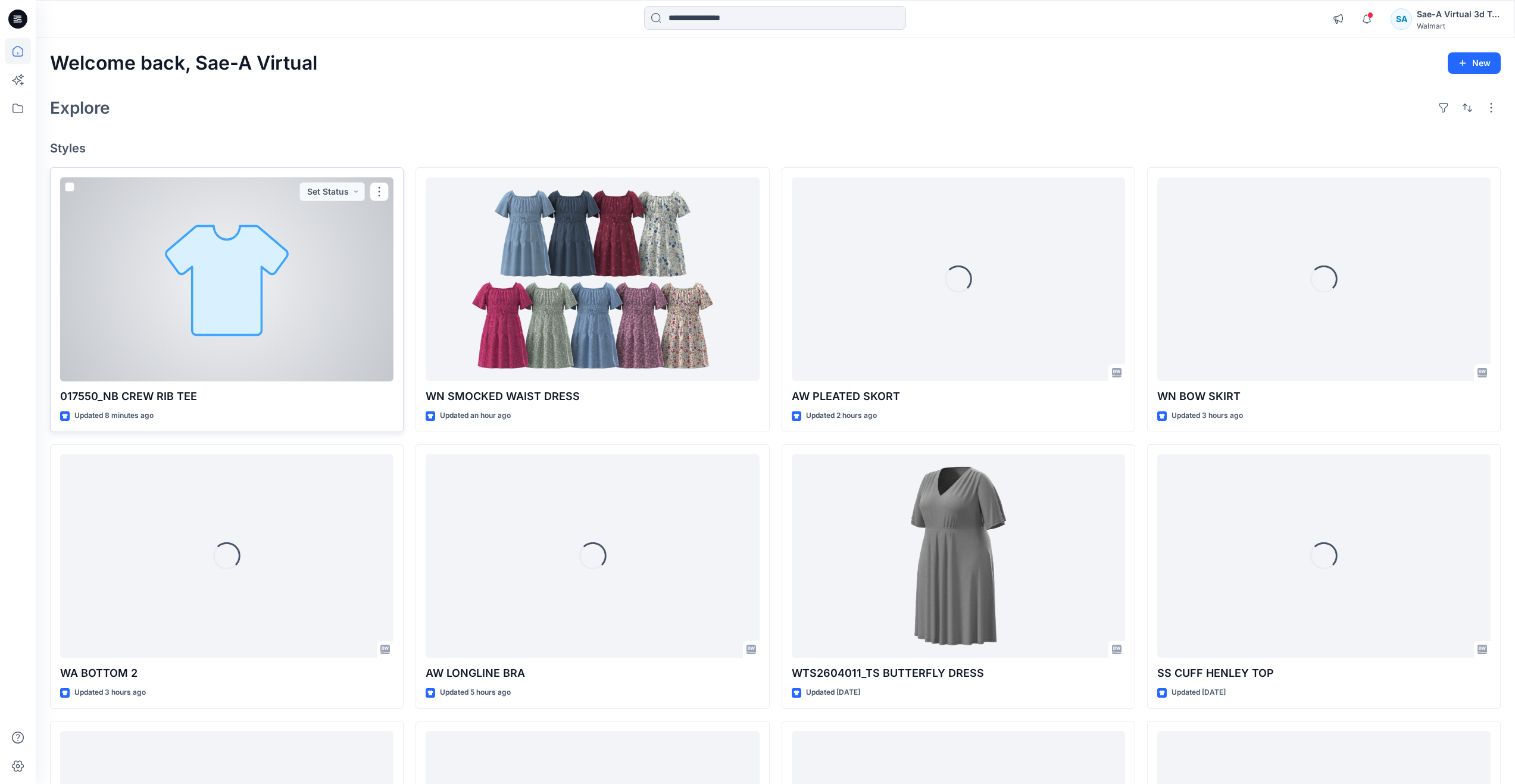
click at [276, 363] on div at bounding box center [226, 279] width 334 height 204
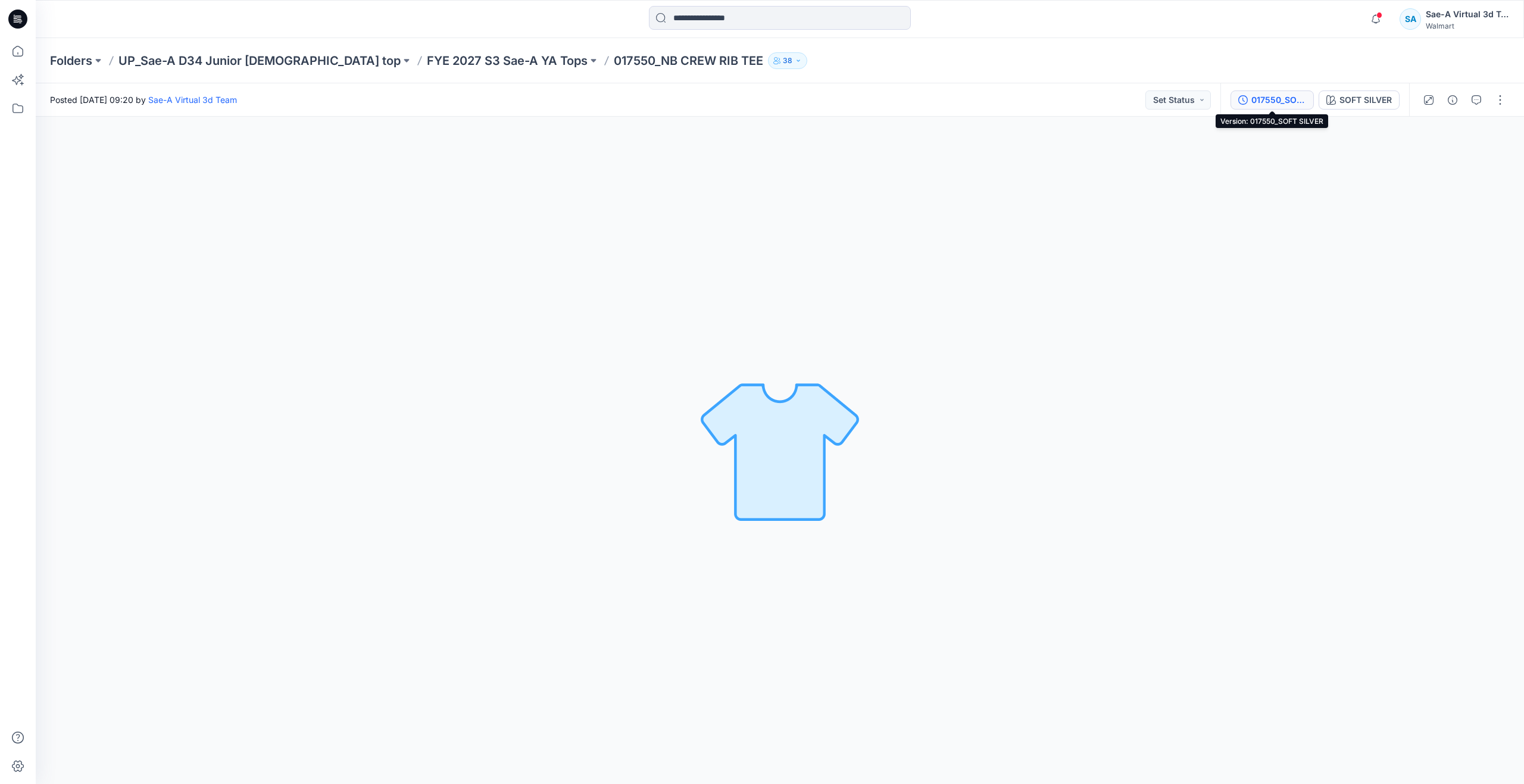
click at [1255, 97] on div "017550_SOFT SILVER" at bounding box center [1278, 100] width 54 height 13
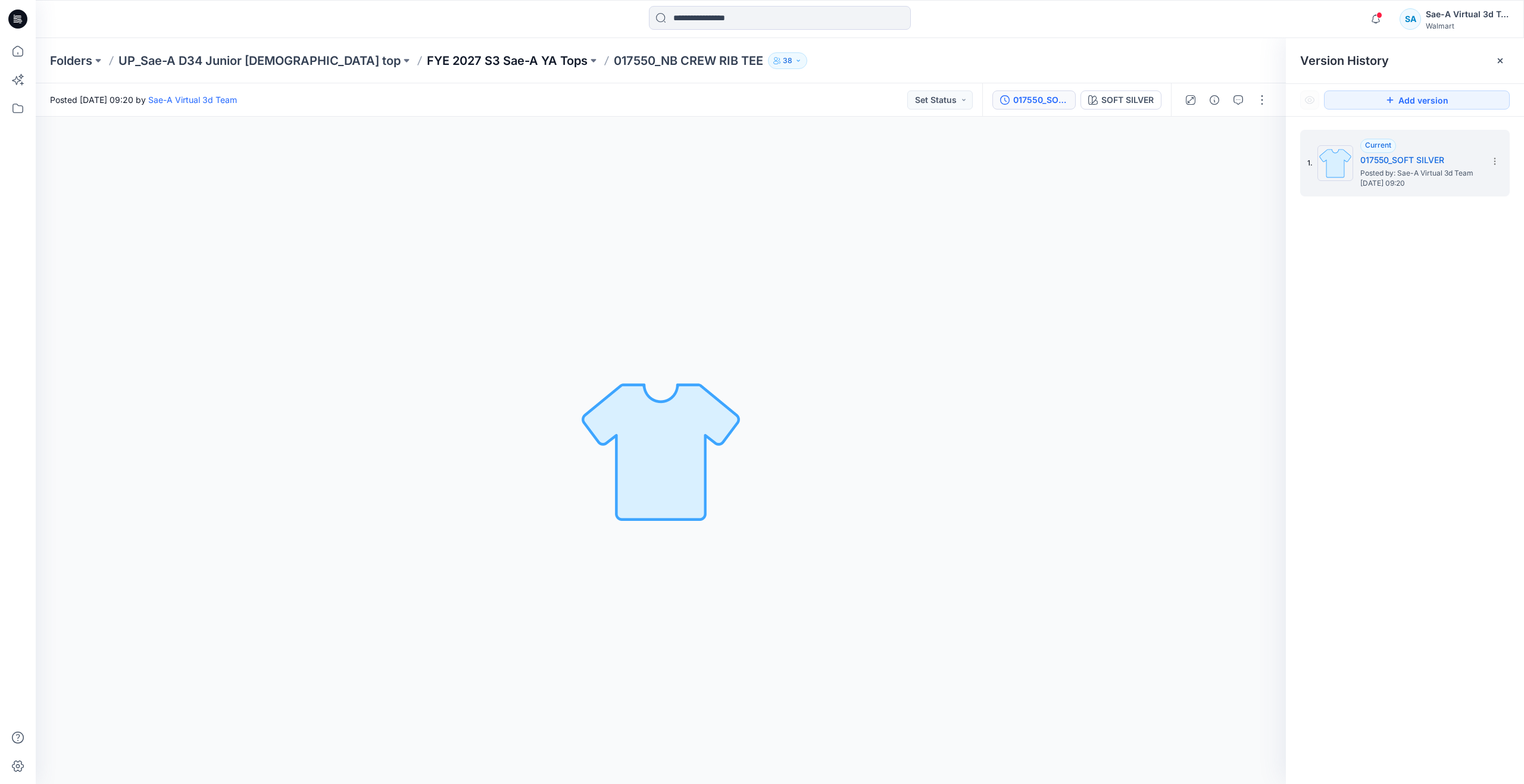
click at [452, 64] on p "FYE 2027 S3 Sae-A YA Tops" at bounding box center [507, 61] width 160 height 17
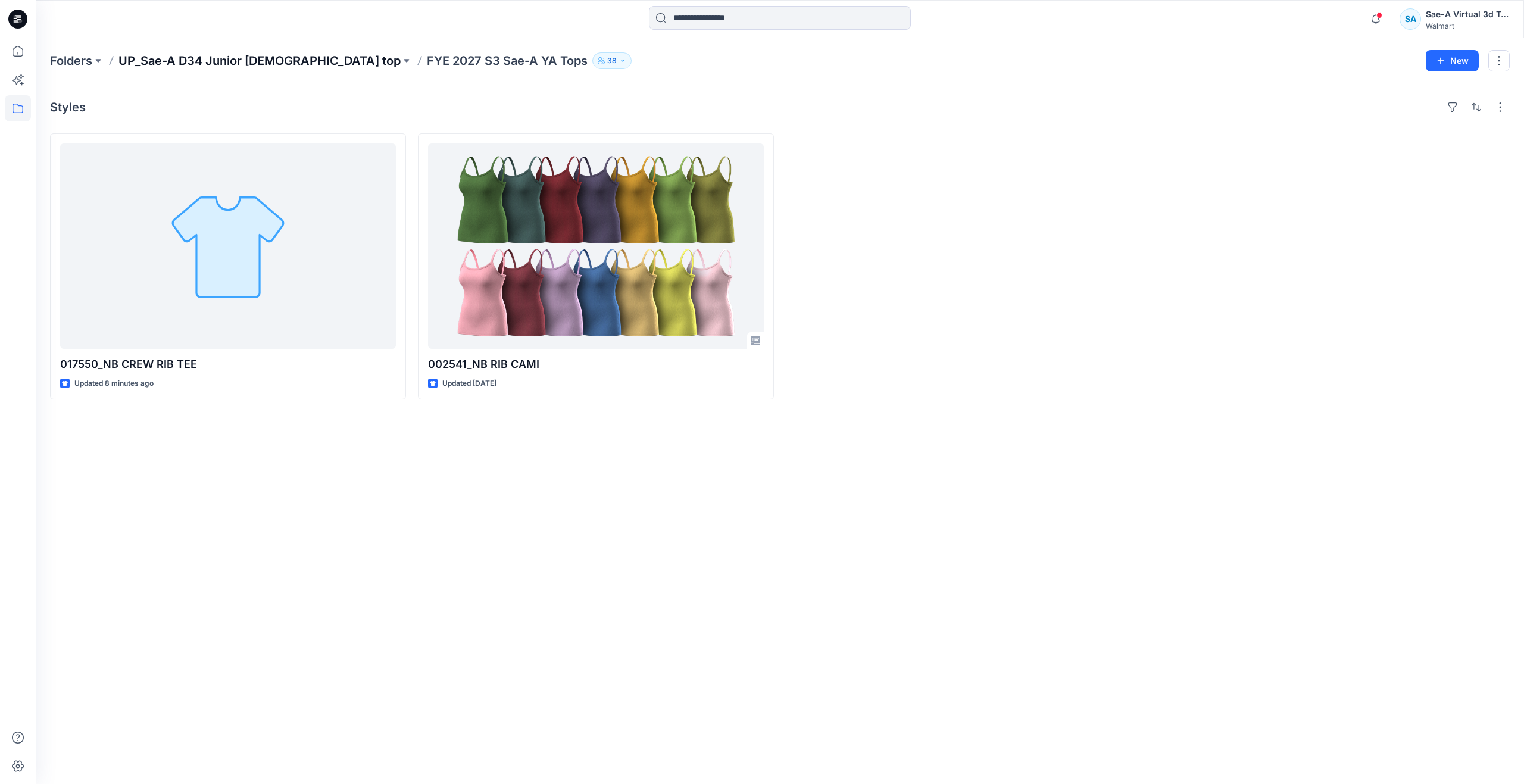
click at [240, 60] on p "UP_Sae-A D34 Junior [DEMOGRAPHIC_DATA] top" at bounding box center [260, 61] width 282 height 17
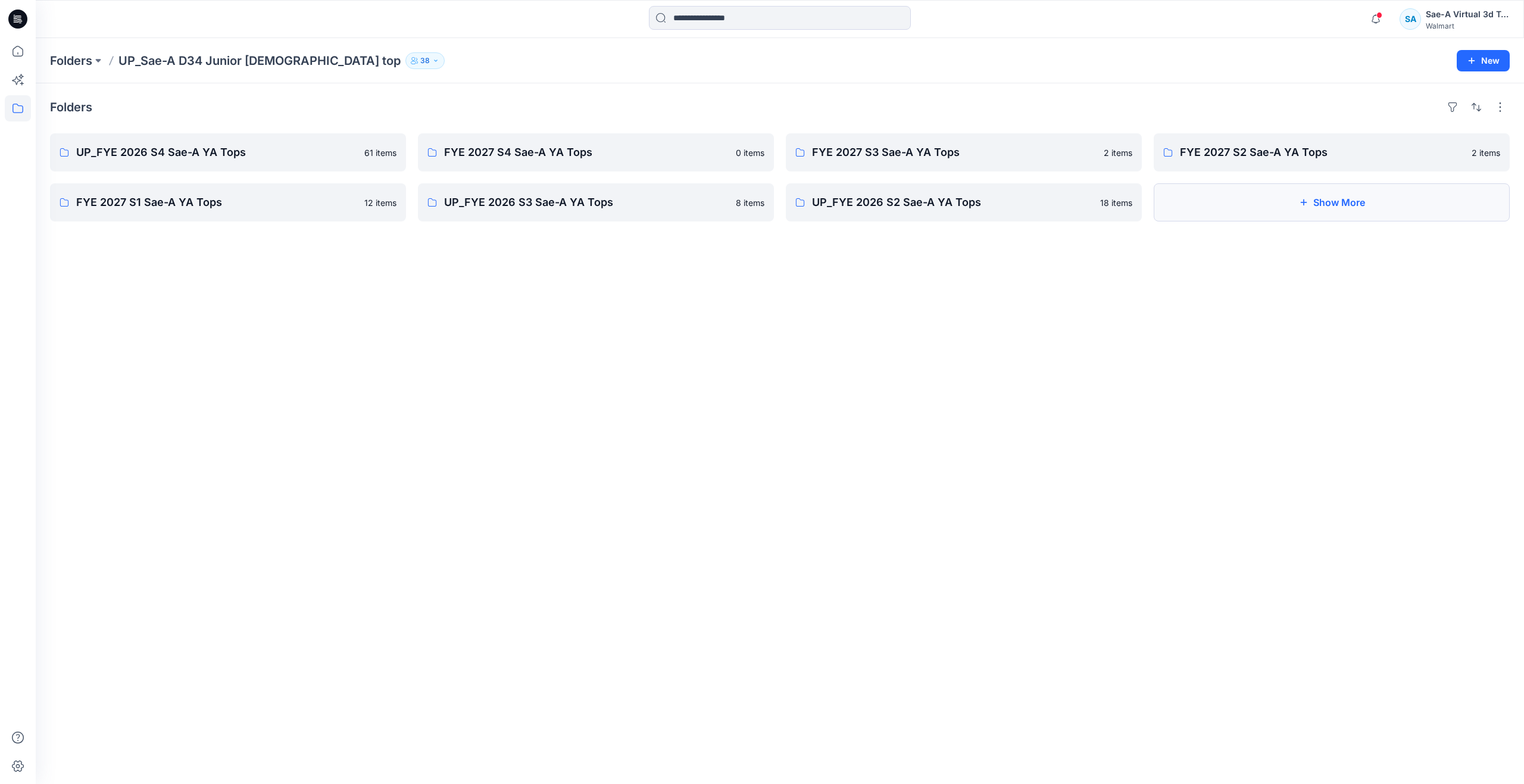
click at [1284, 200] on button "Show More" at bounding box center [1331, 202] width 356 height 38
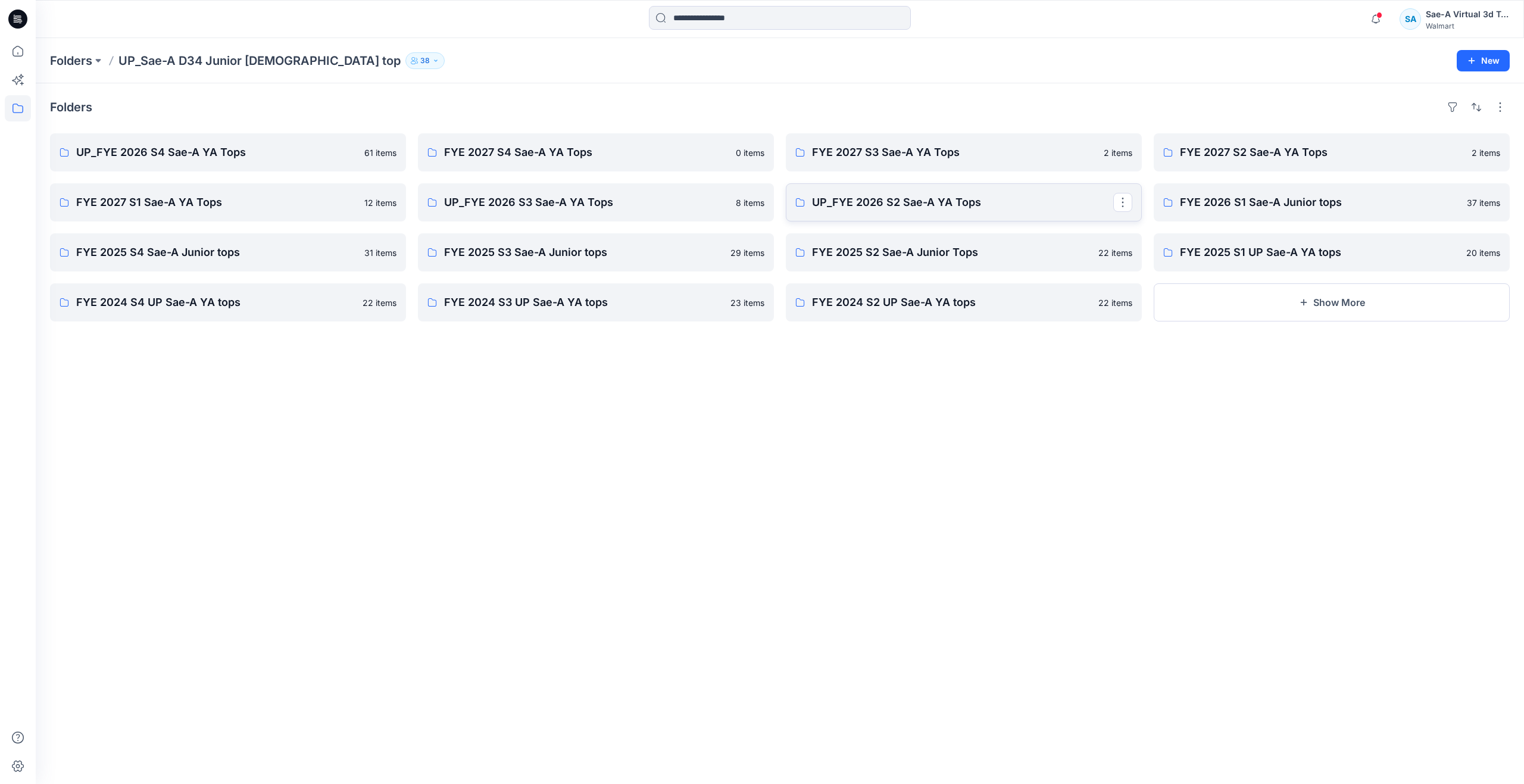
click at [942, 201] on p "UP_FYE 2026 S2 Sae-A YA Tops" at bounding box center [962, 202] width 301 height 17
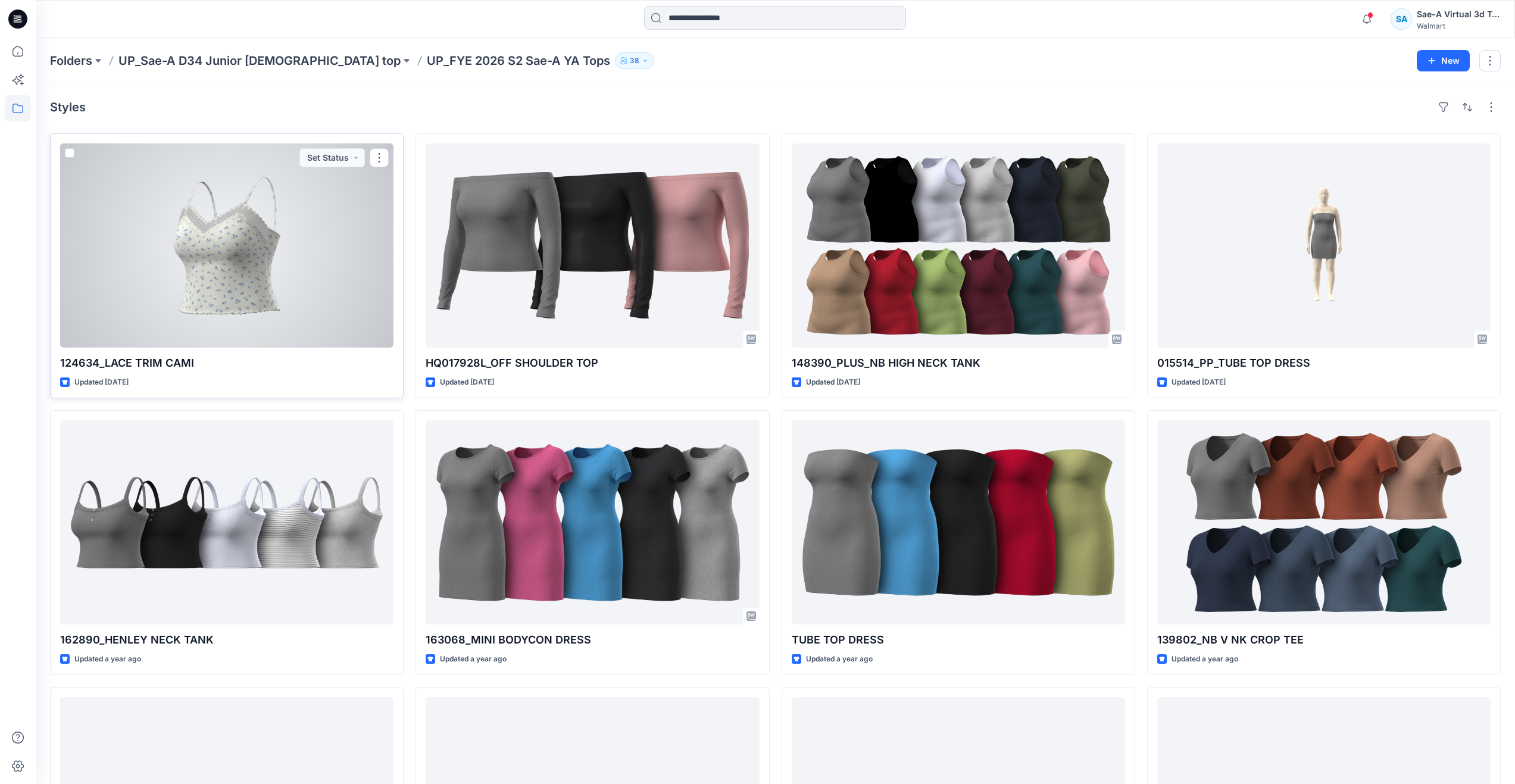
click at [291, 304] on div at bounding box center [226, 245] width 334 height 204
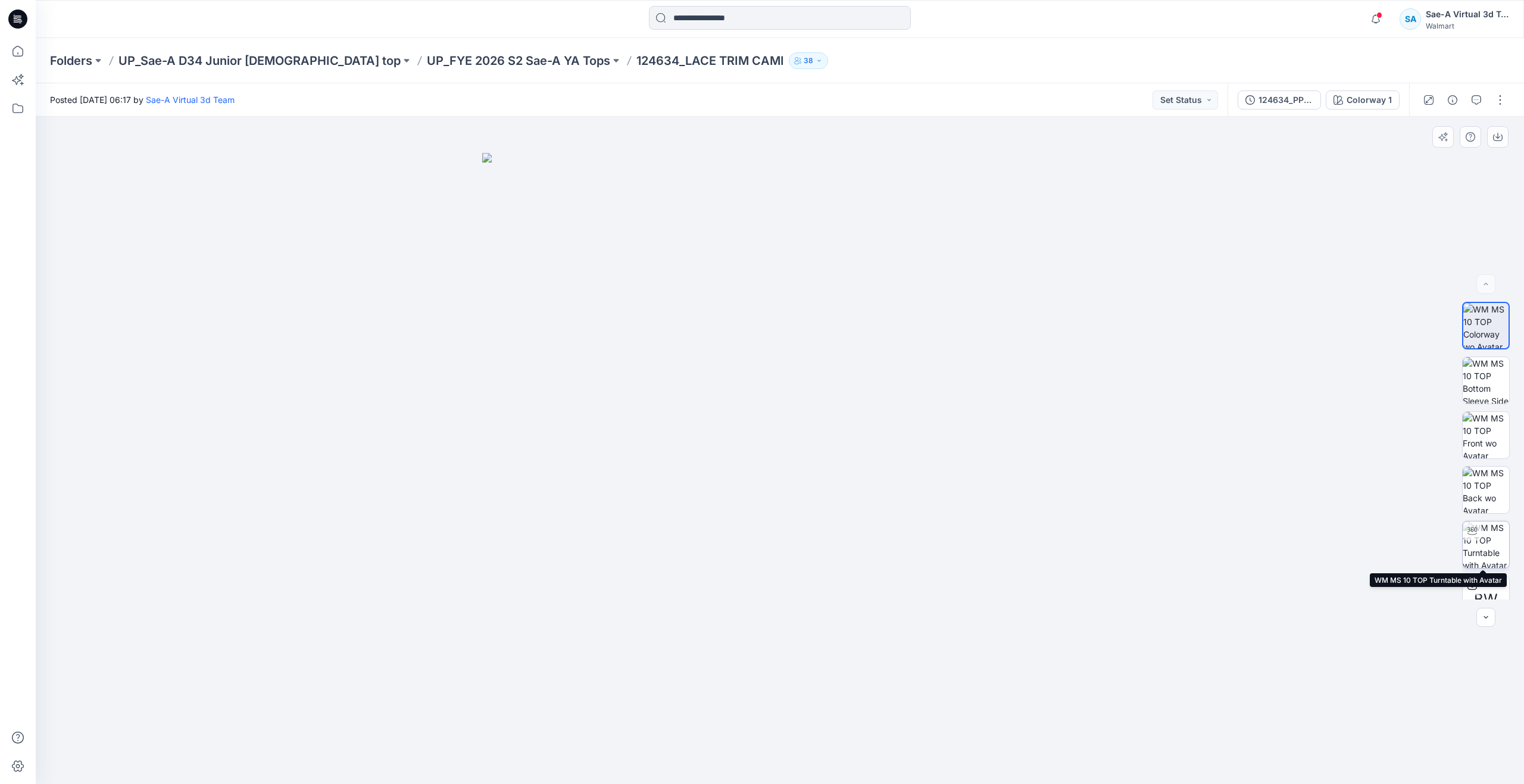
click at [1473, 542] on img at bounding box center [1485, 544] width 47 height 47
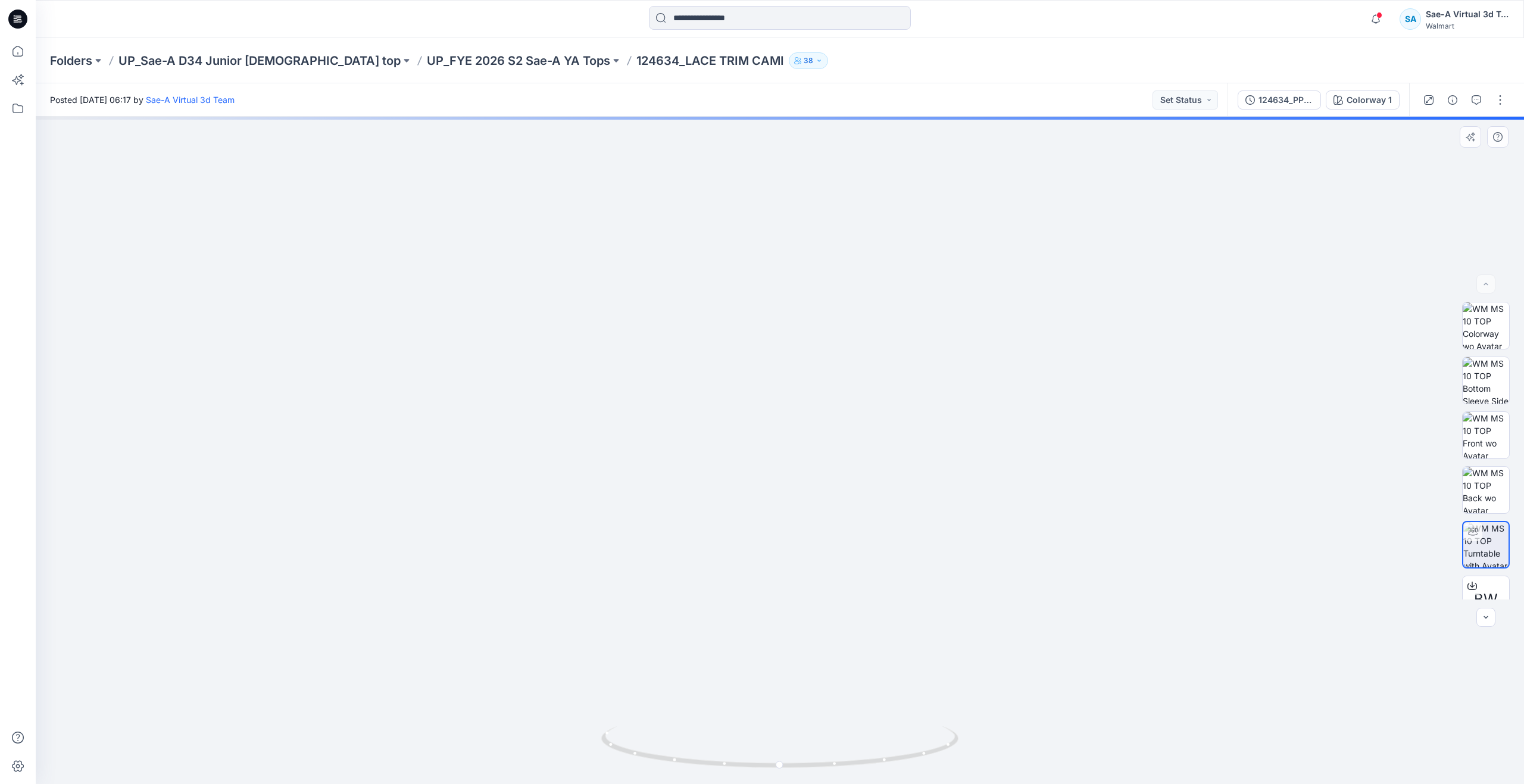
drag, startPoint x: 782, startPoint y: 477, endPoint x: 786, endPoint y: 643, distance: 166.0
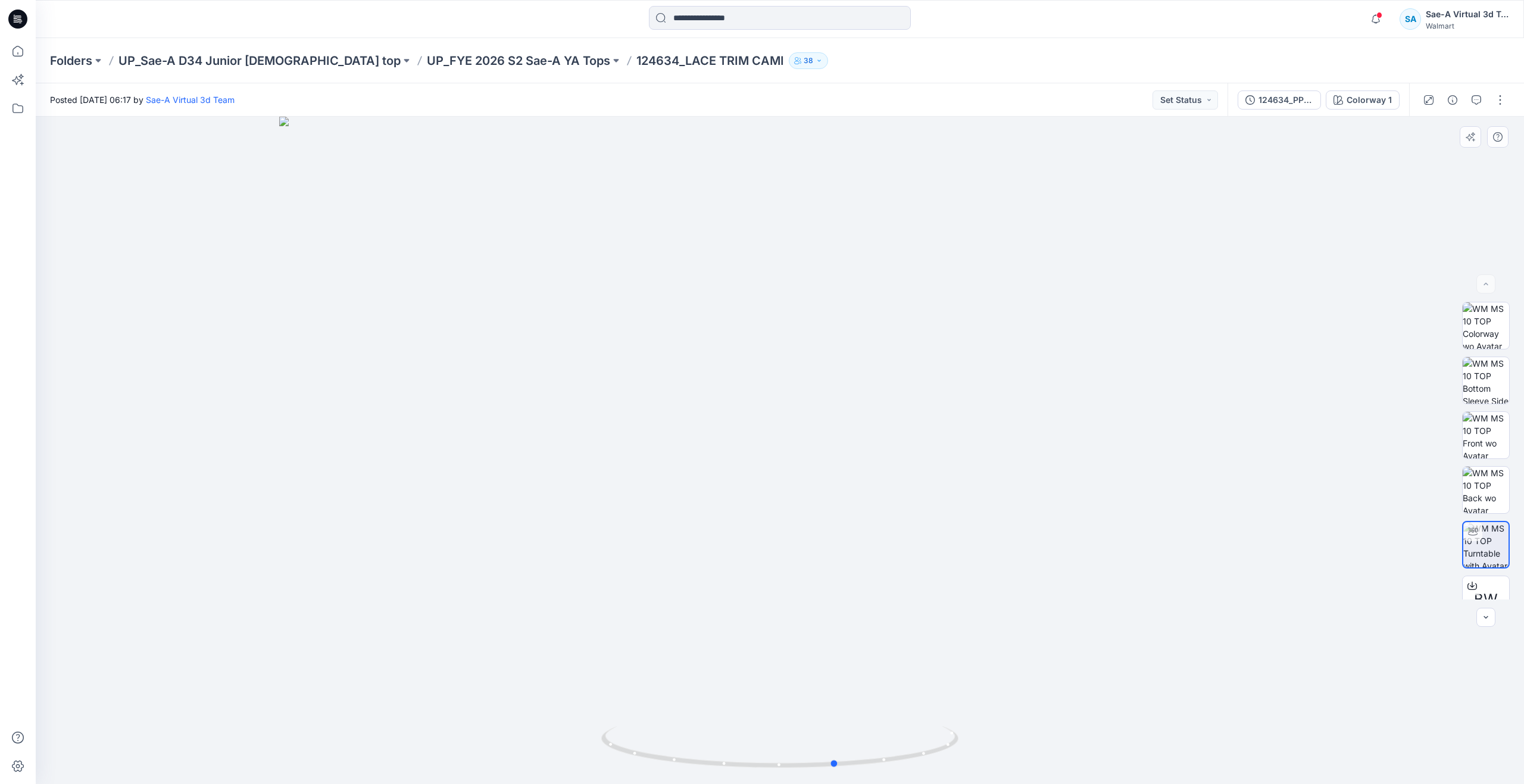
drag, startPoint x: 779, startPoint y: 767, endPoint x: 835, endPoint y: 723, distance: 71.2
click at [835, 723] on div at bounding box center [780, 450] width 1488 height 667
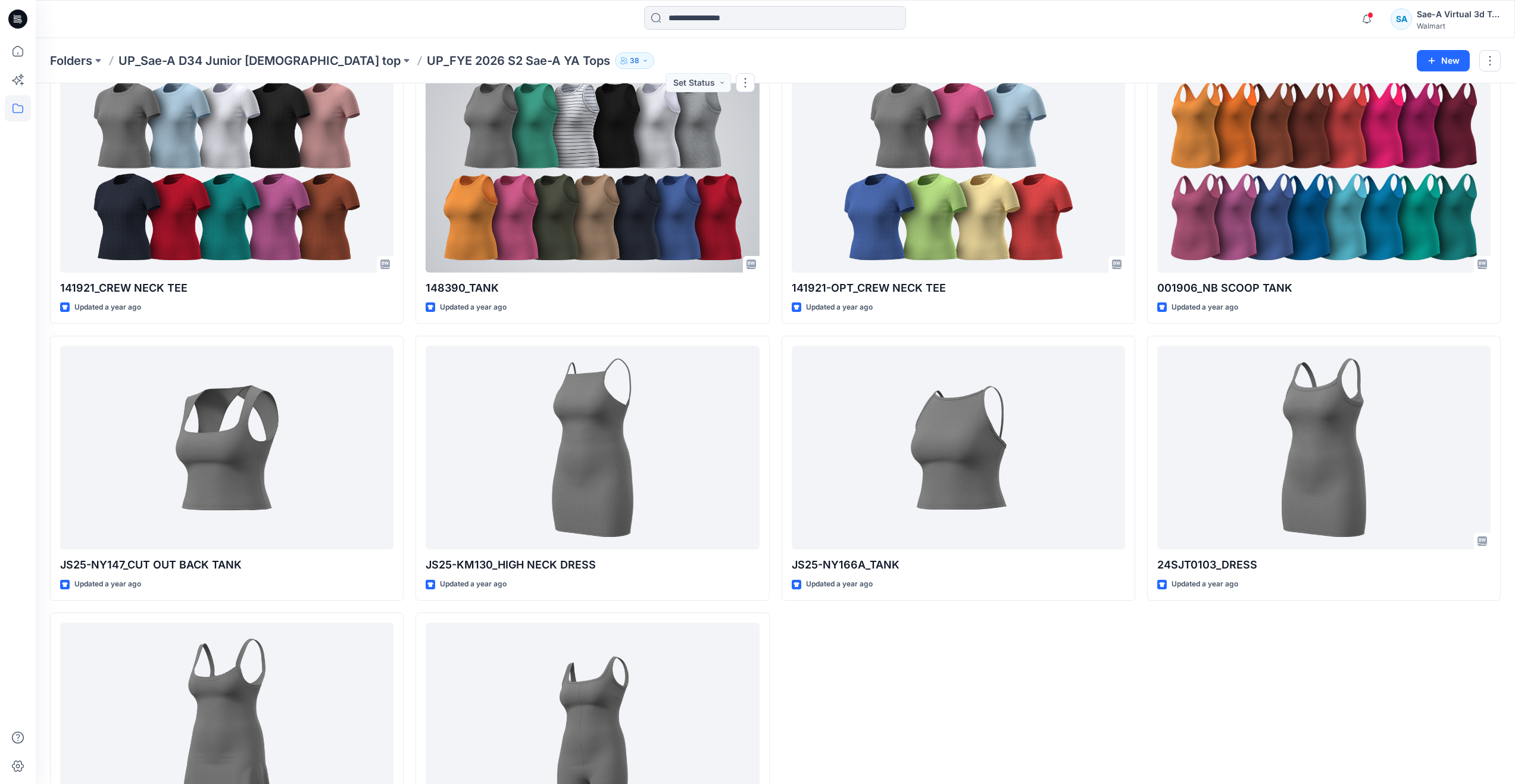
scroll to position [736, 0]
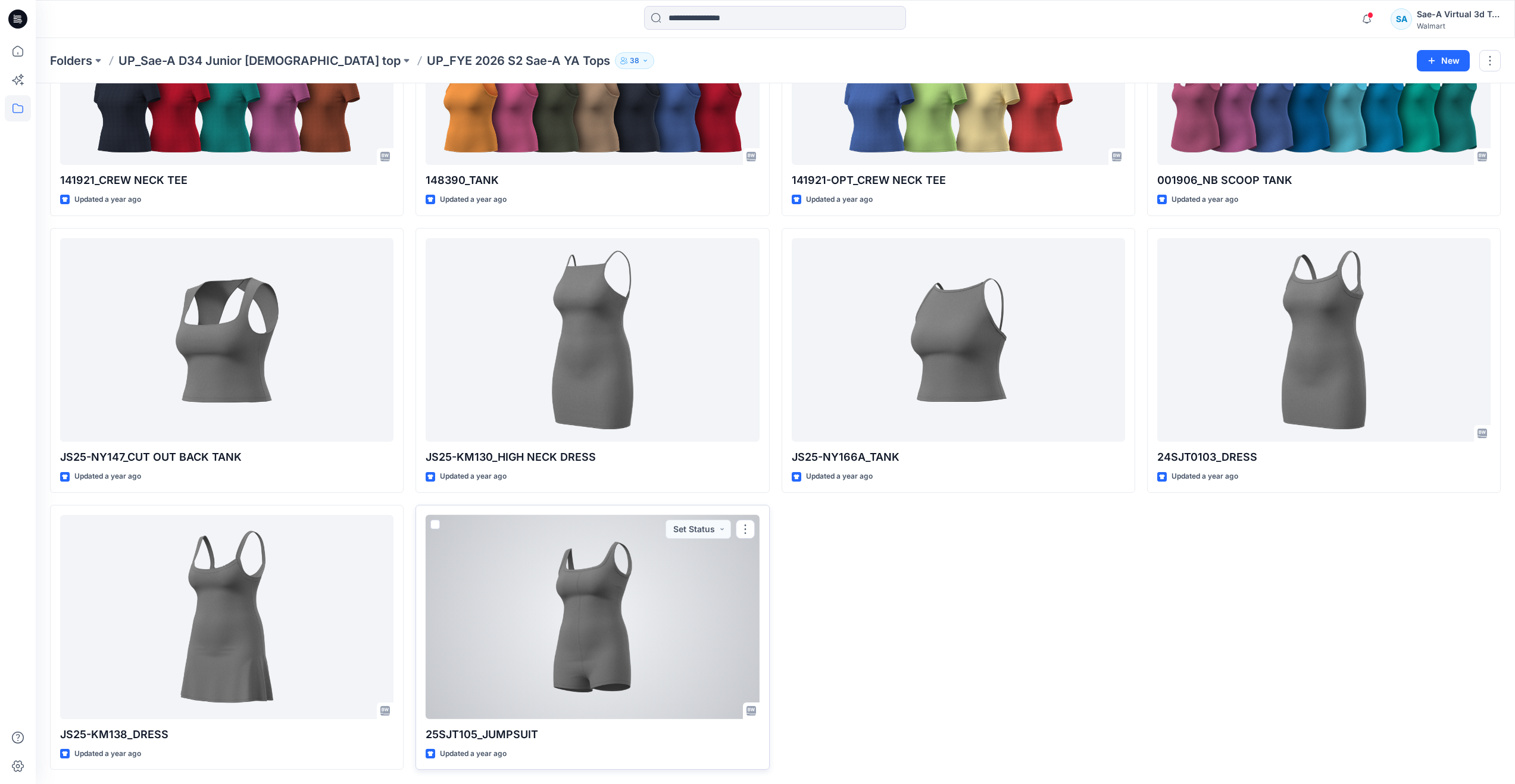
click at [460, 660] on div at bounding box center [592, 616] width 334 height 204
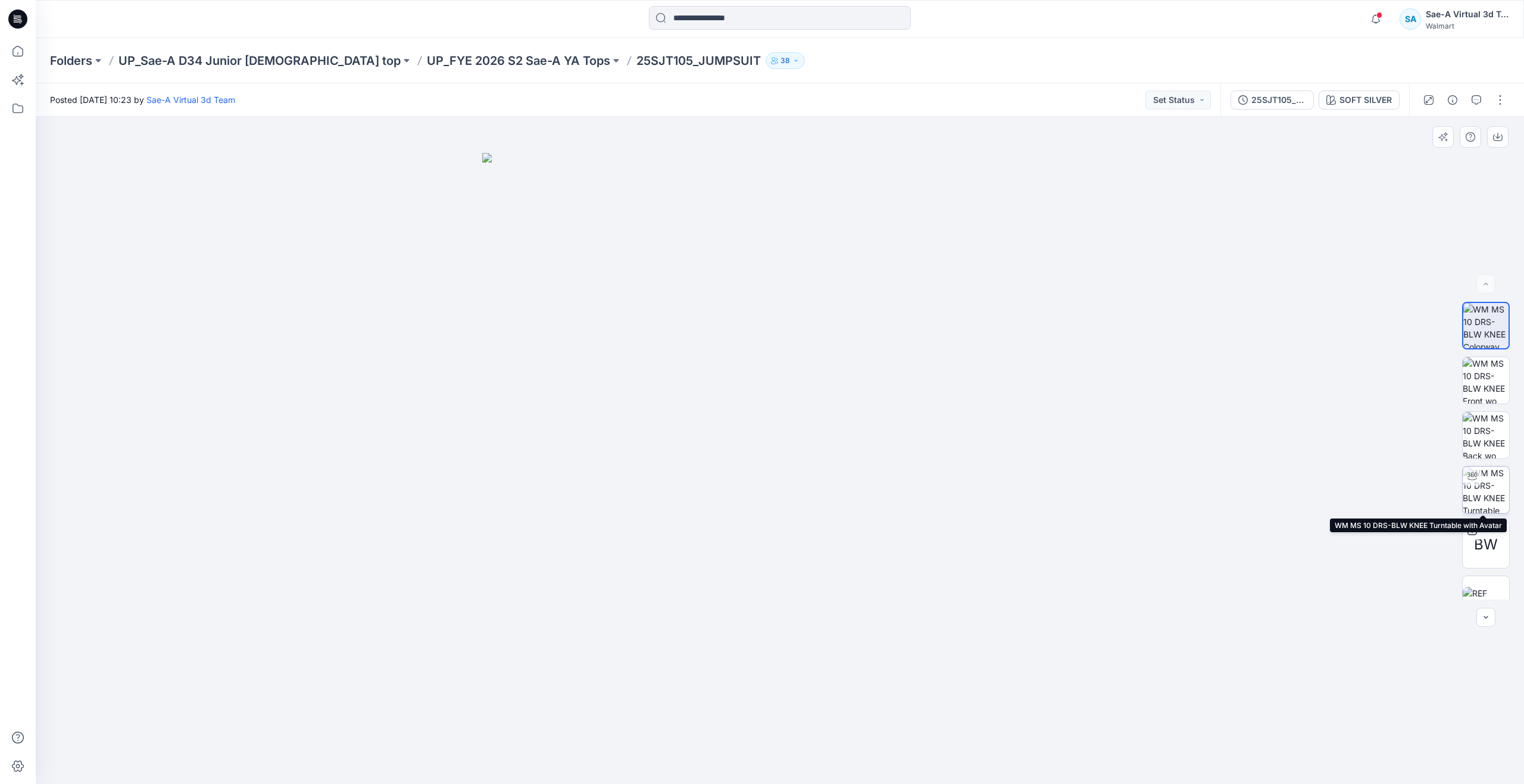
click at [1474, 505] on img at bounding box center [1485, 490] width 47 height 47
drag, startPoint x: 778, startPoint y: 766, endPoint x: 450, endPoint y: 654, distance: 346.6
click at [450, 654] on div at bounding box center [780, 450] width 1488 height 667
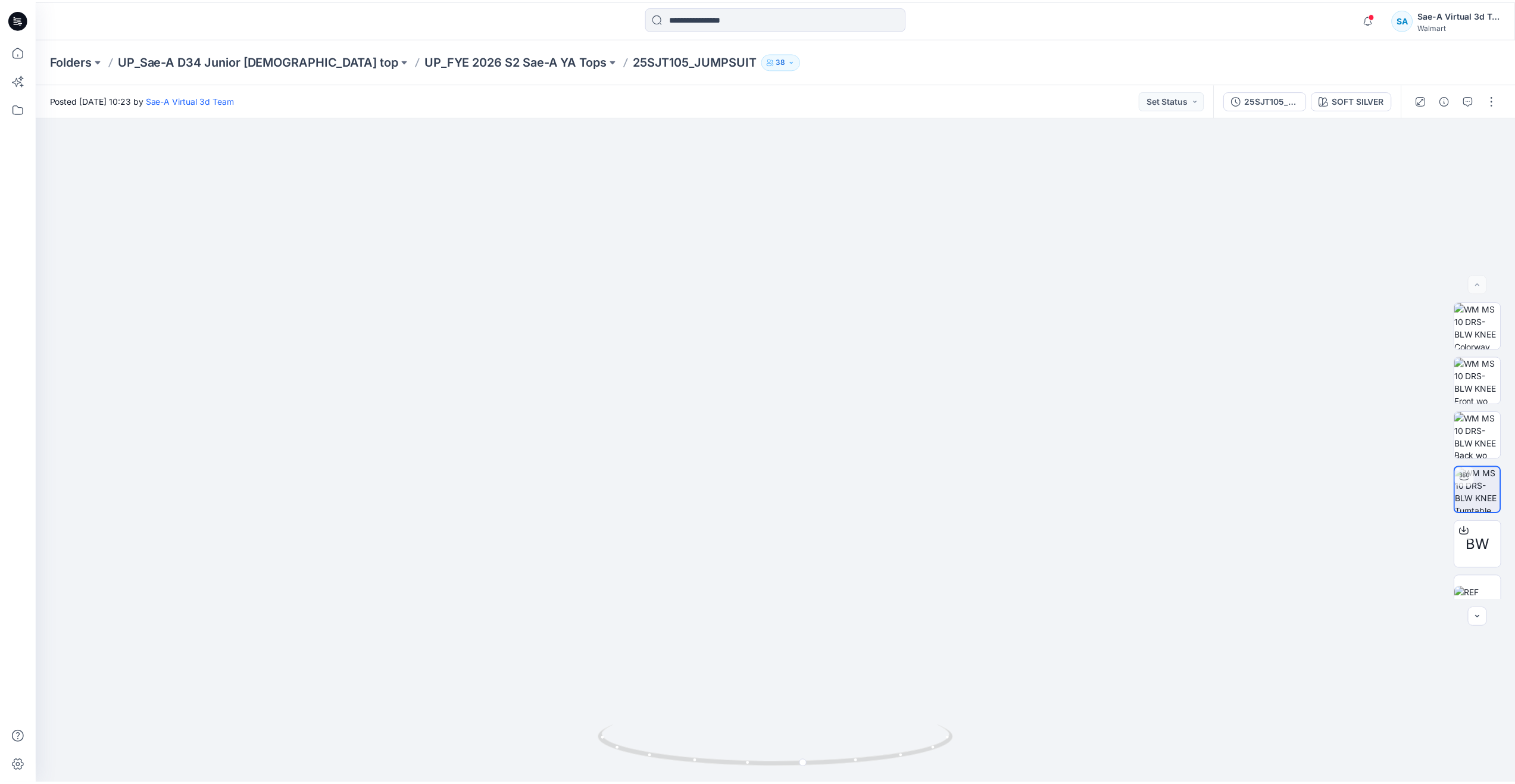
scroll to position [736, 0]
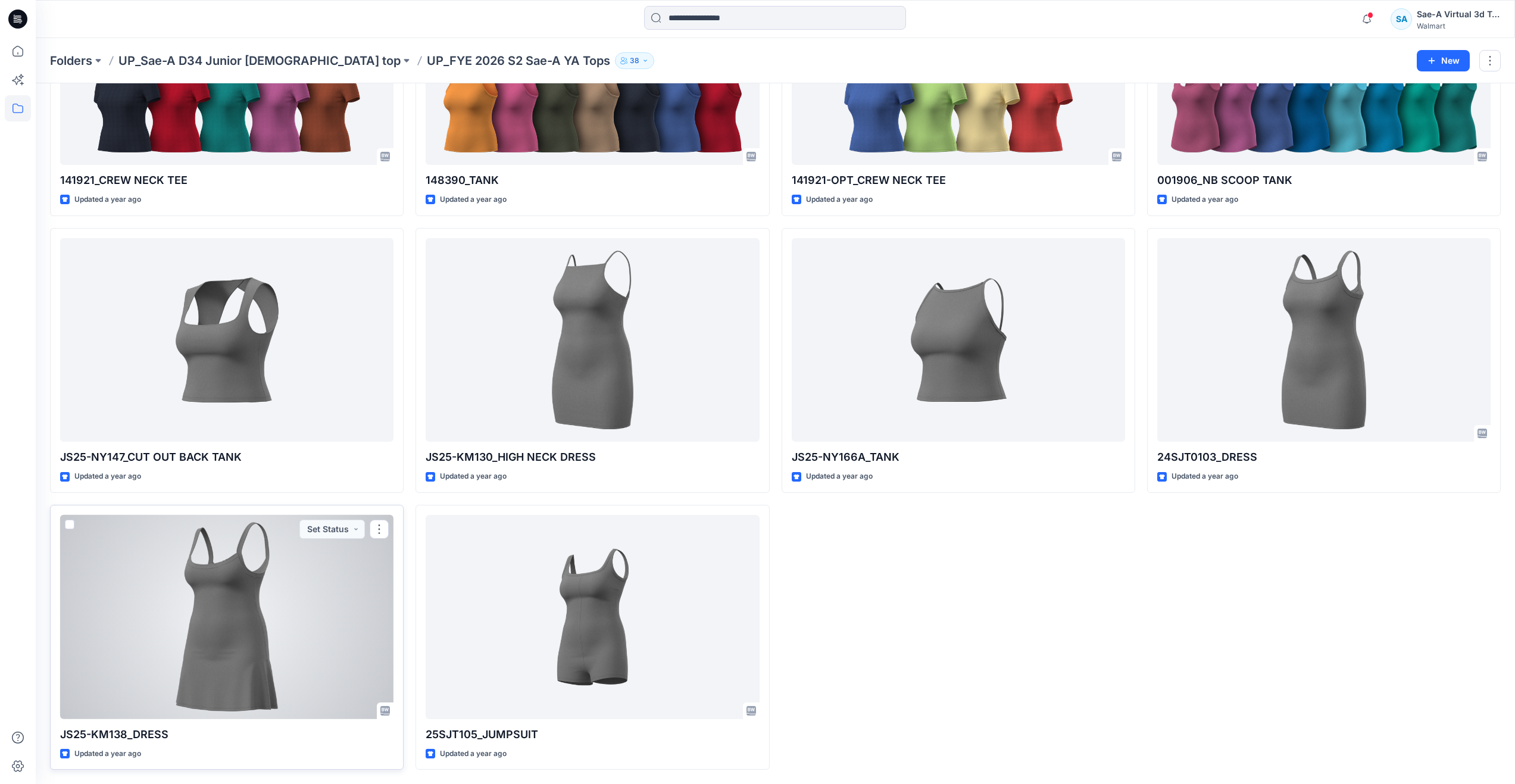
click at [317, 578] on div at bounding box center [226, 616] width 334 height 204
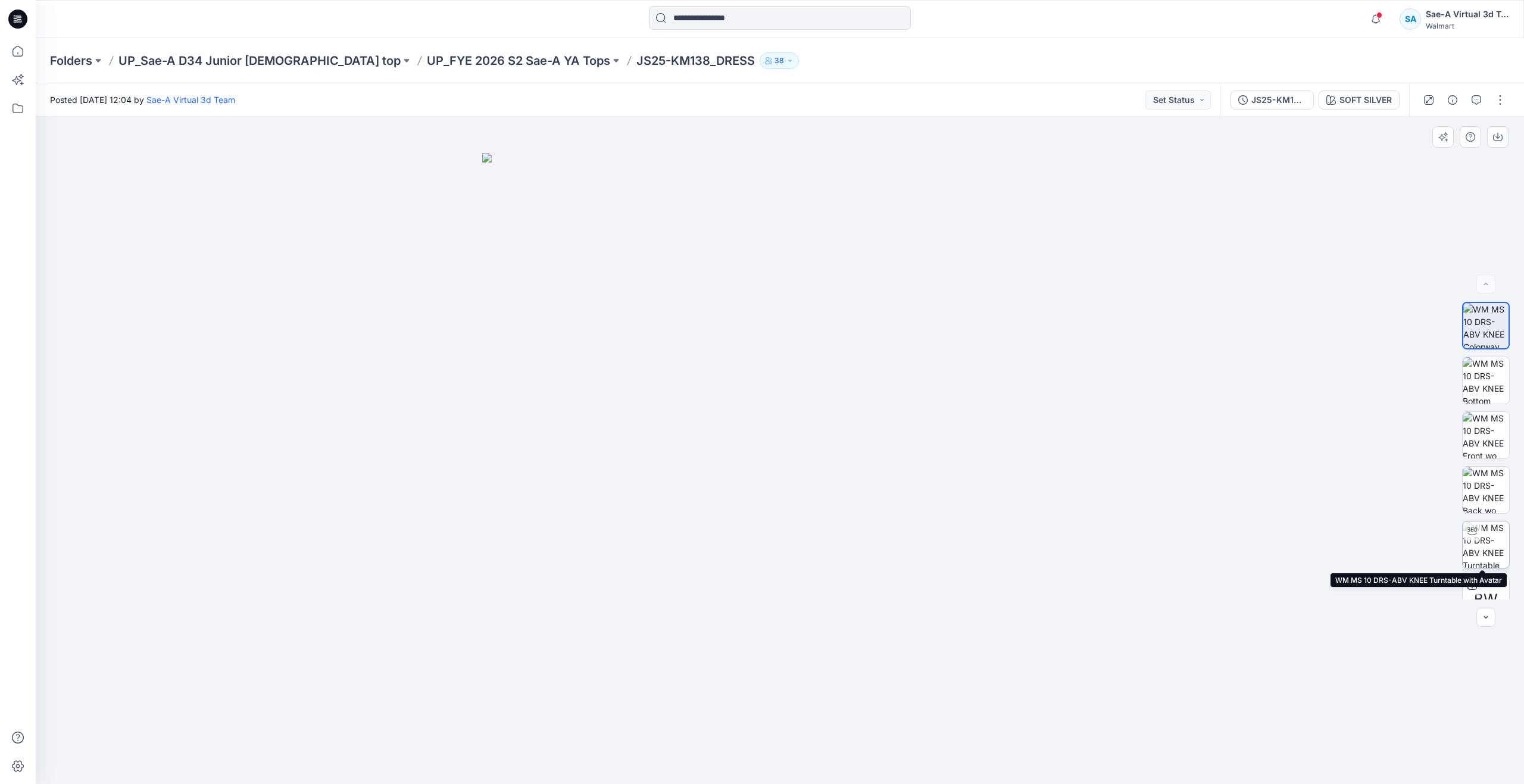
click at [1474, 537] on div at bounding box center [1471, 530] width 19 height 19
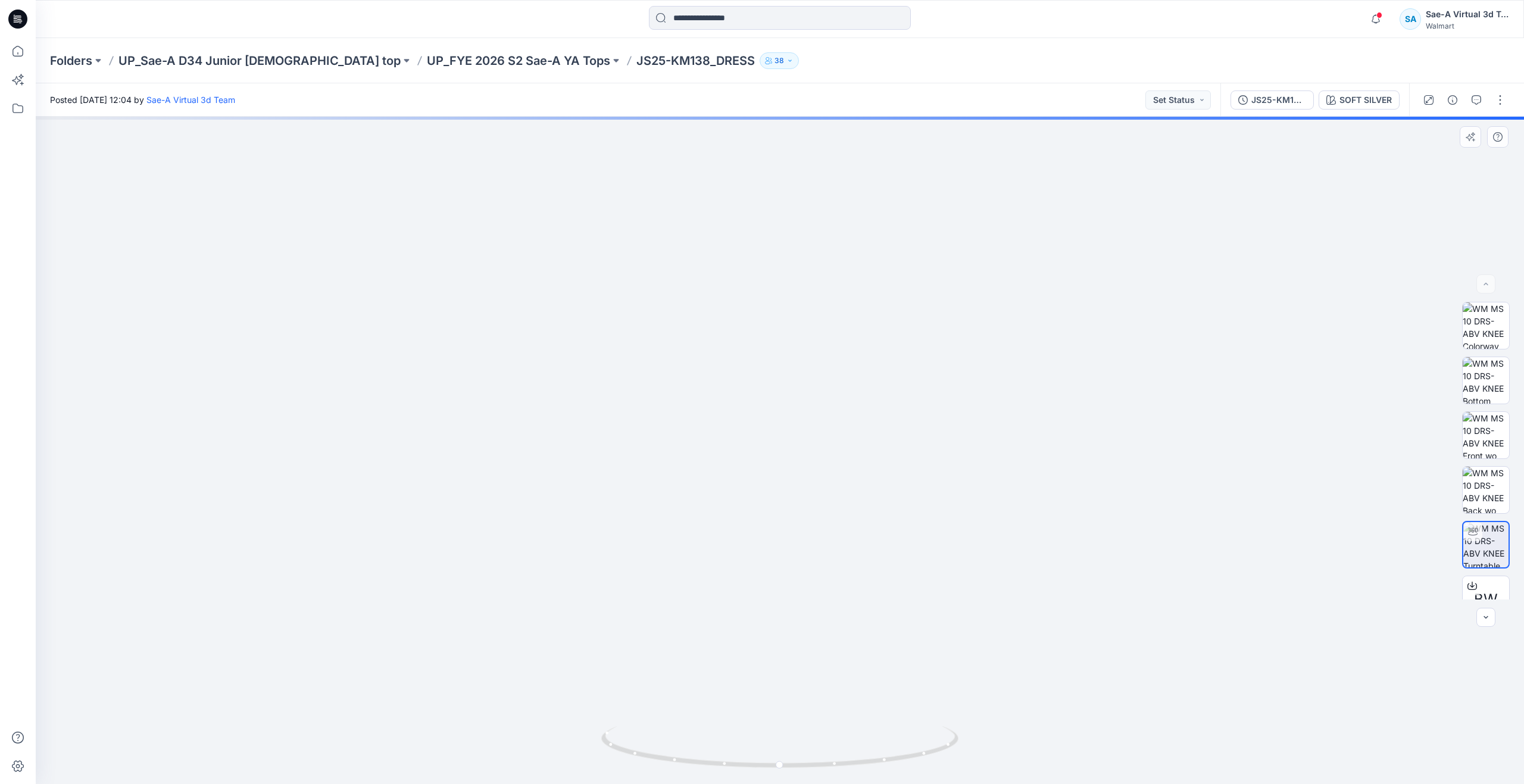
drag, startPoint x: 849, startPoint y: 411, endPoint x: 841, endPoint y: 553, distance: 142.2
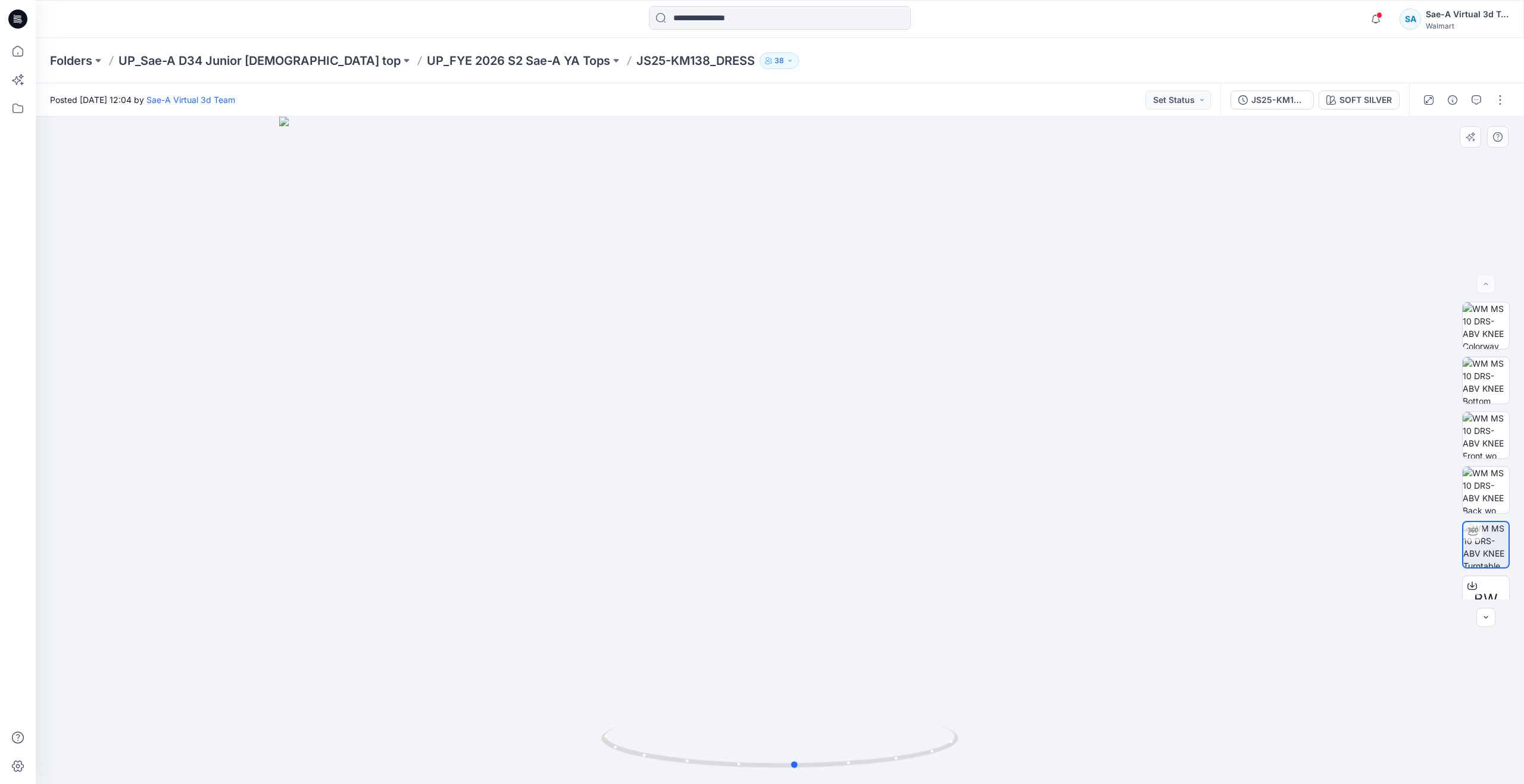
drag, startPoint x: 759, startPoint y: 765, endPoint x: 1135, endPoint y: 723, distance: 378.3
click at [1135, 723] on div at bounding box center [780, 450] width 1488 height 667
click at [1483, 105] on button "button" at bounding box center [1476, 99] width 19 height 19
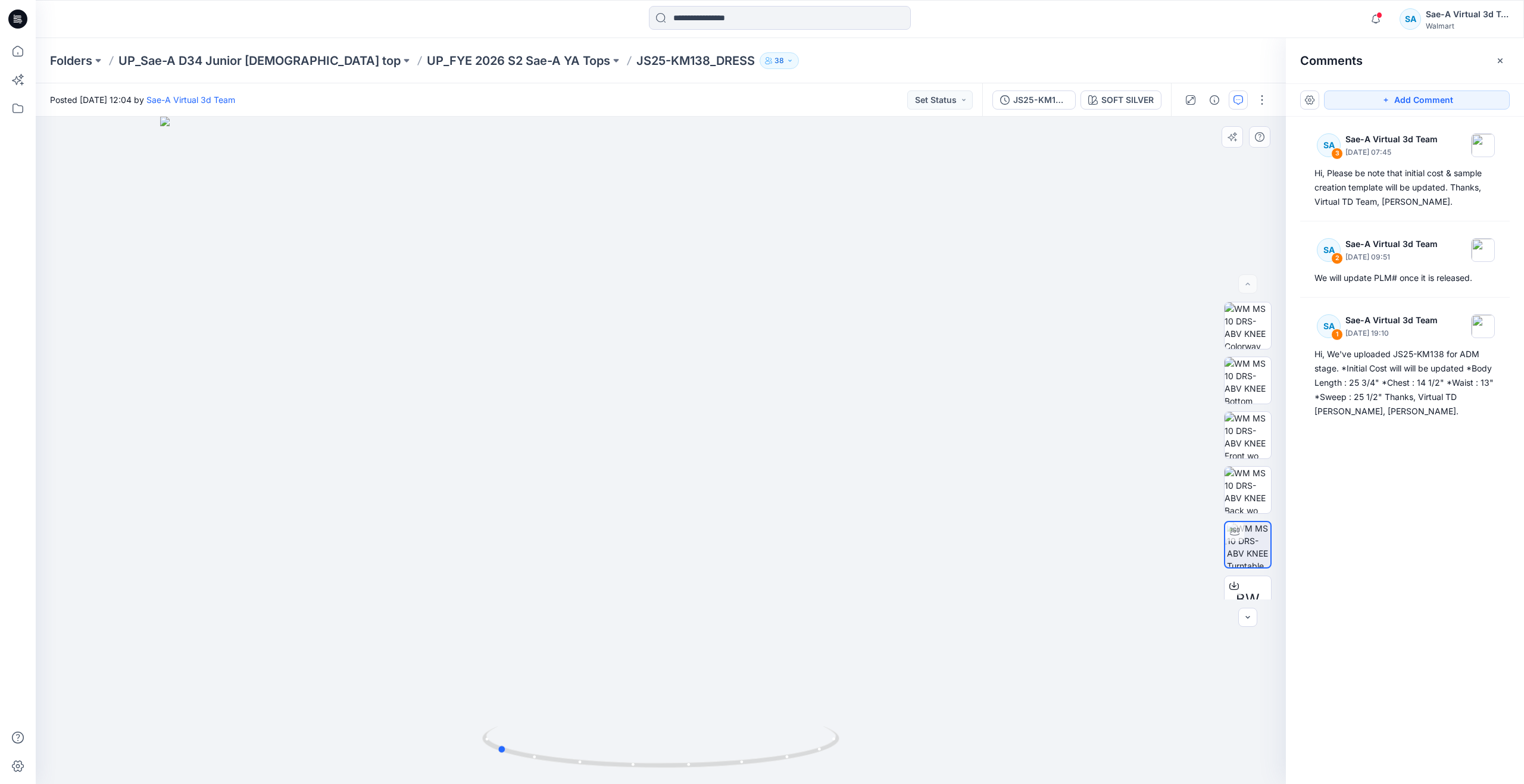
drag, startPoint x: 677, startPoint y: 769, endPoint x: 854, endPoint y: 742, distance: 179.0
click at [854, 742] on div at bounding box center [661, 450] width 1250 height 667
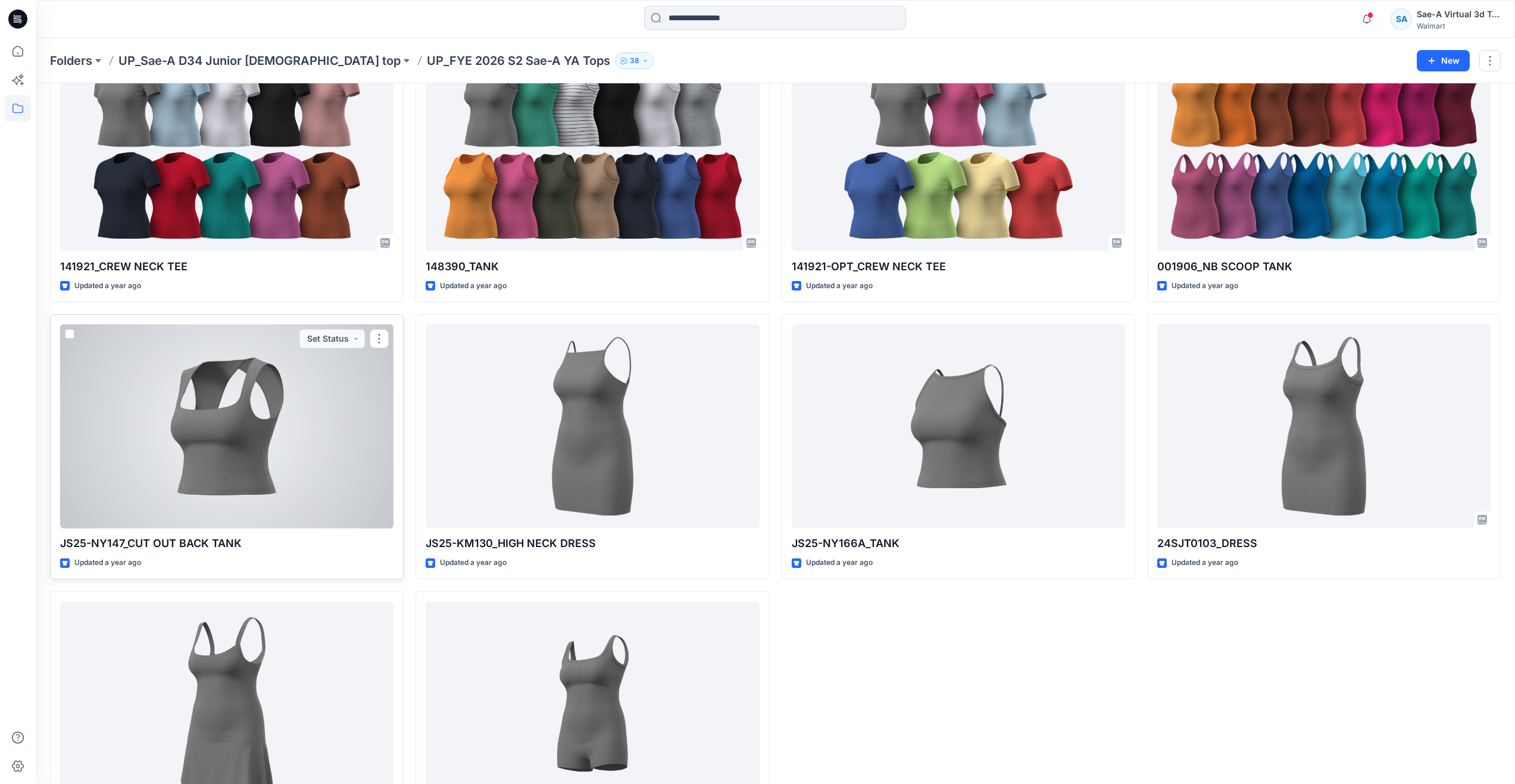
scroll to position [617, 0]
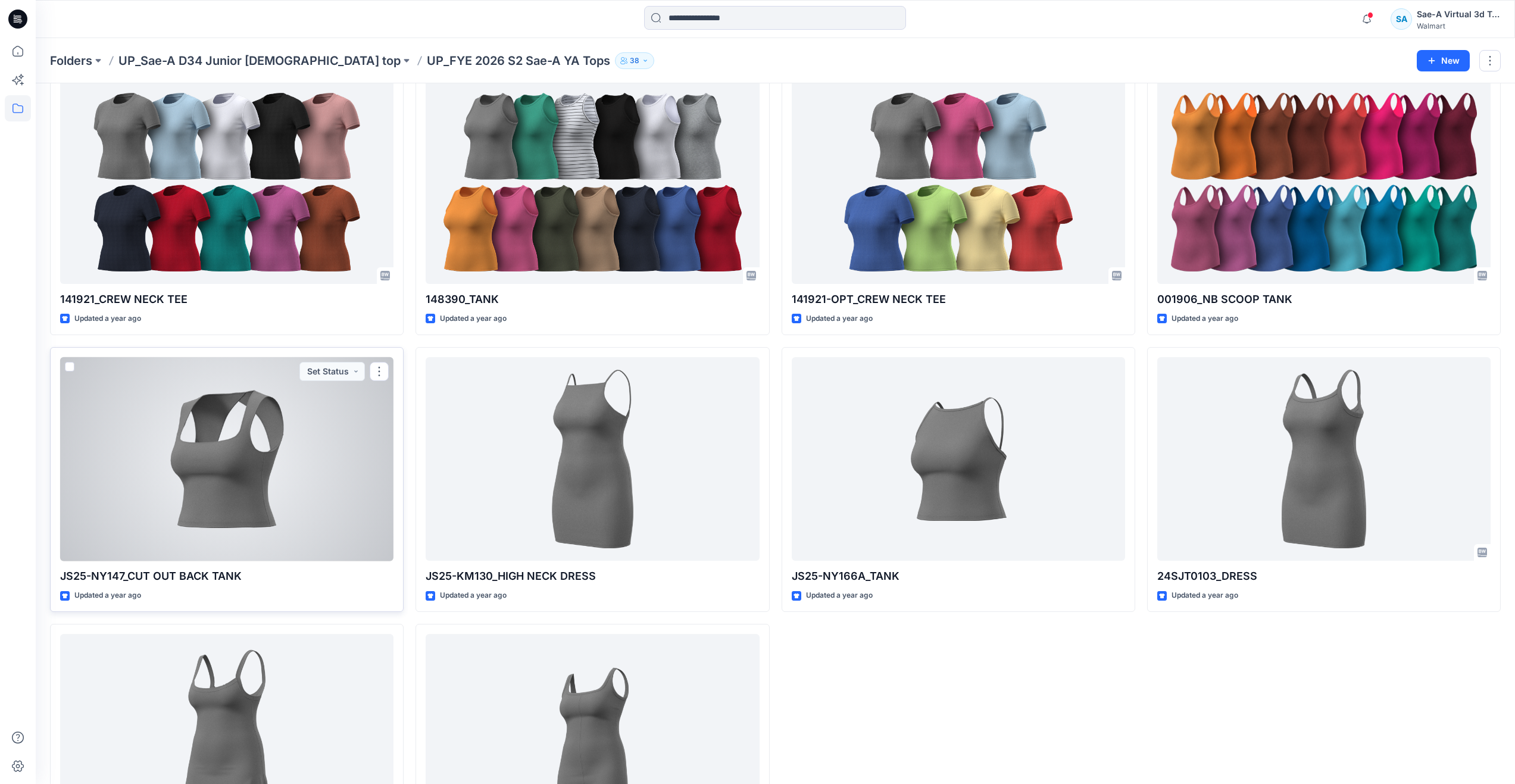
click at [250, 494] on div at bounding box center [226, 459] width 334 height 204
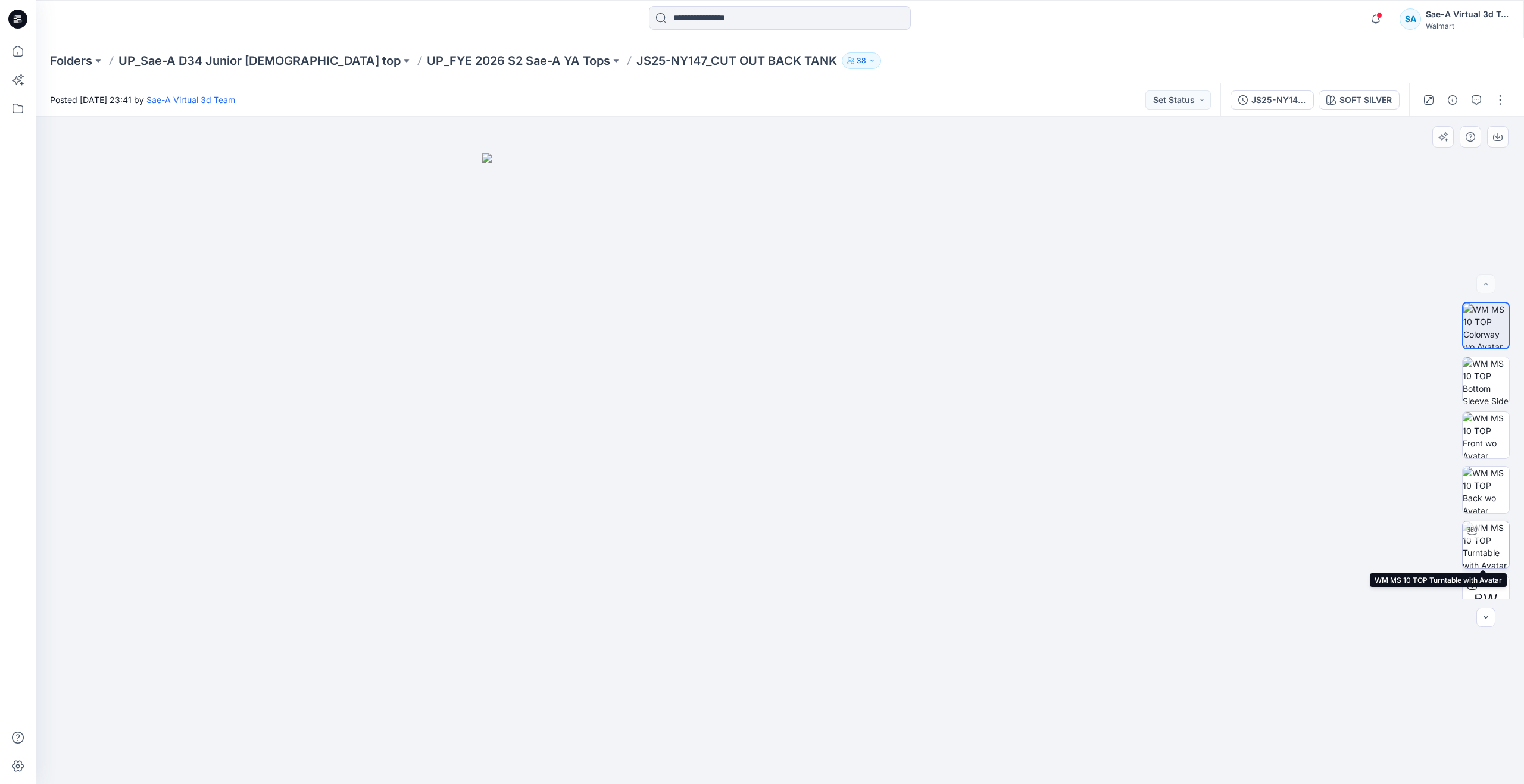
click at [1483, 547] on img at bounding box center [1485, 544] width 47 height 47
drag, startPoint x: 859, startPoint y: 762, endPoint x: 877, endPoint y: 609, distance: 154.1
click at [1092, 657] on div at bounding box center [780, 450] width 1488 height 667
drag, startPoint x: 789, startPoint y: 590, endPoint x: 762, endPoint y: 583, distance: 27.9
click at [762, 583] on div at bounding box center [780, 450] width 1488 height 667
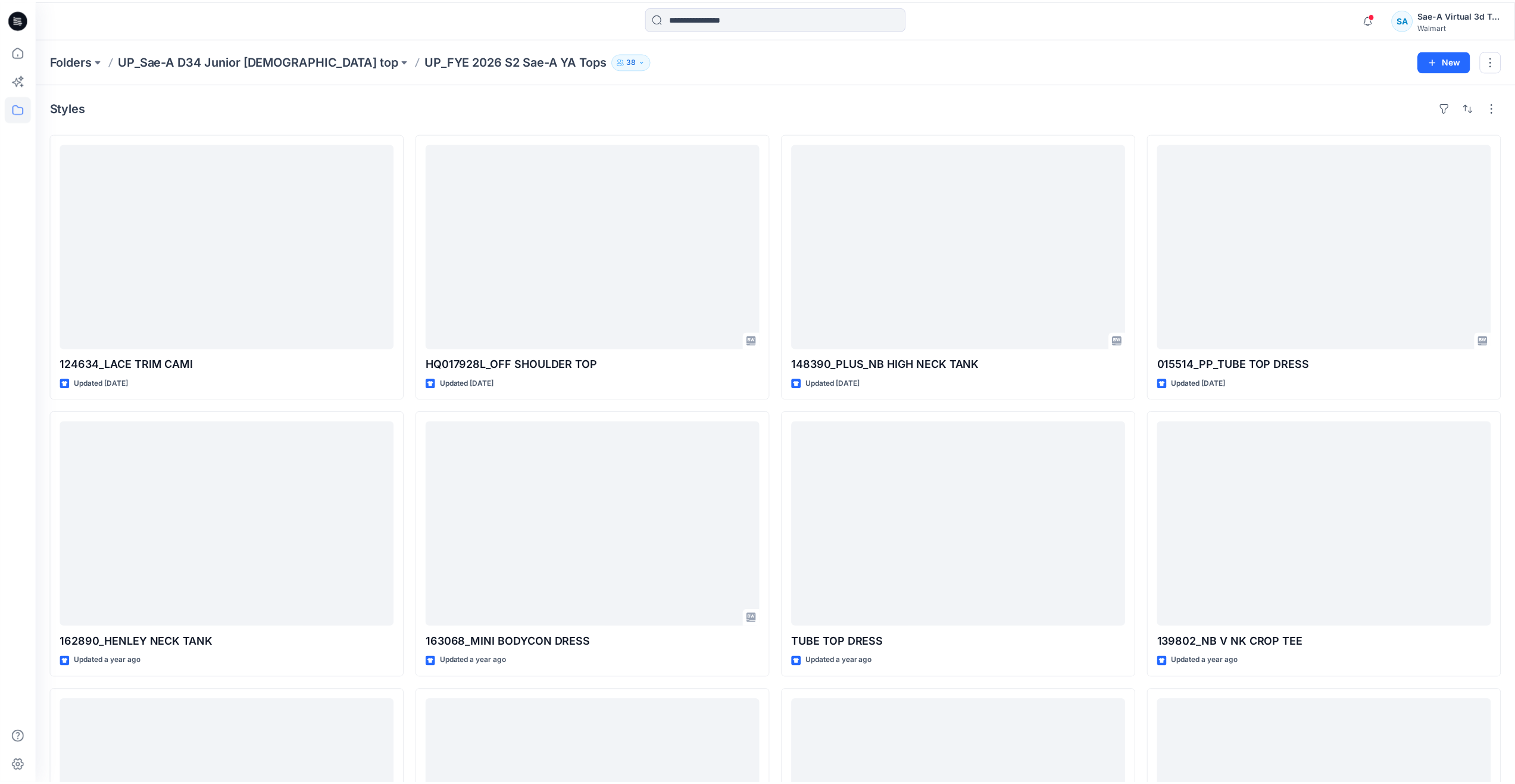
scroll to position [617, 0]
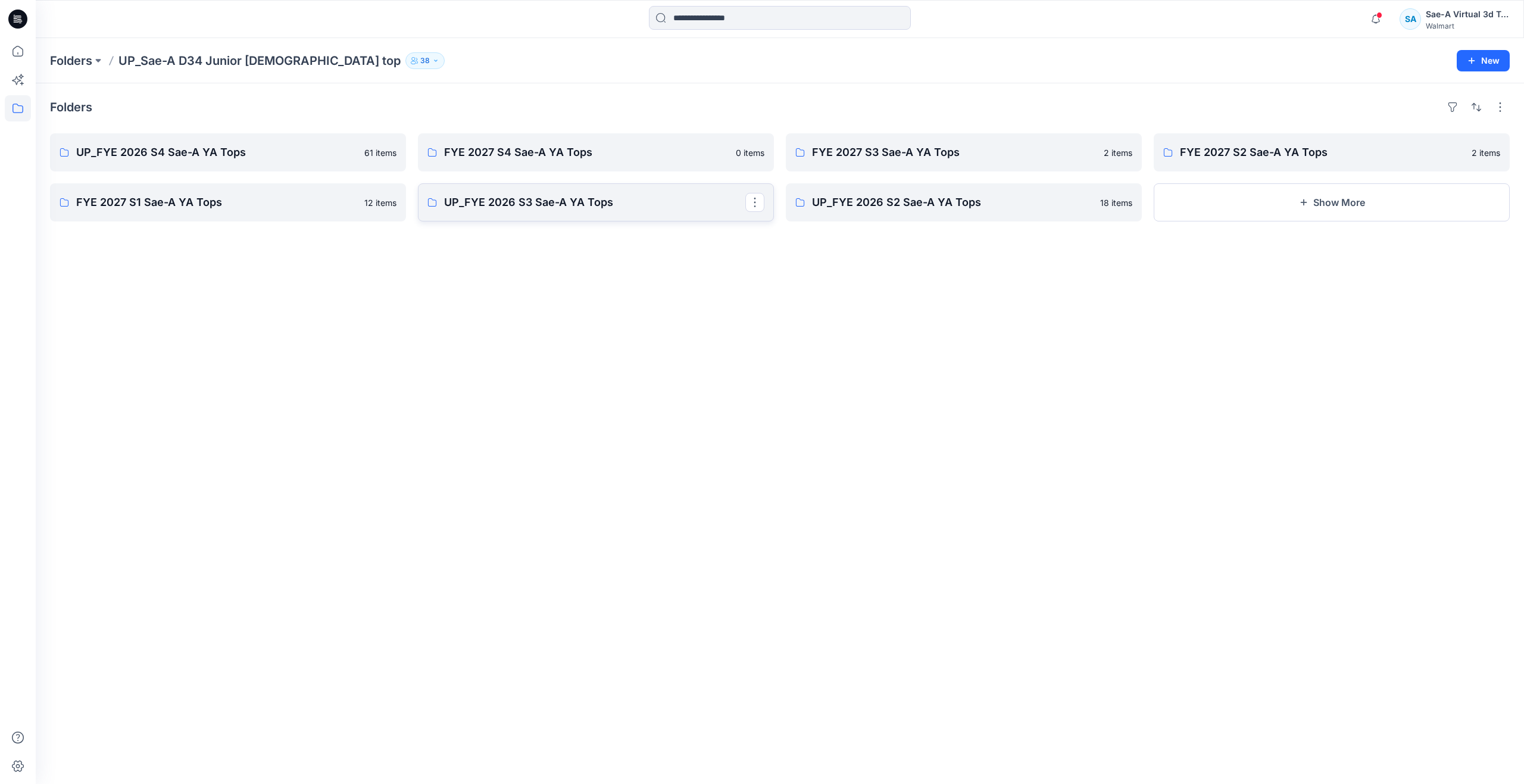
click at [594, 188] on link "UP_FYE 2026 S3 Sae-A YA Tops" at bounding box center [596, 202] width 356 height 38
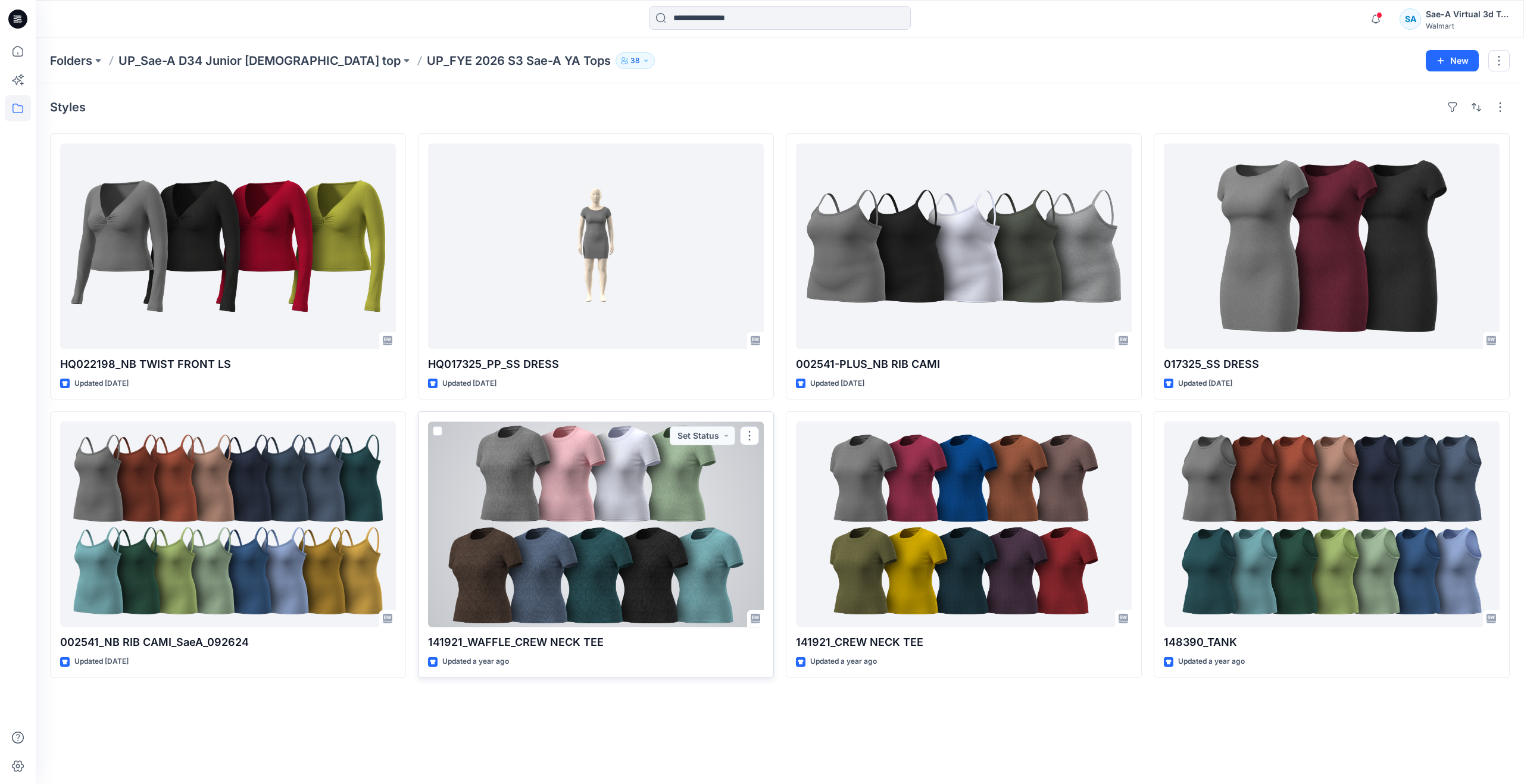
click at [544, 537] on div at bounding box center [596, 524] width 335 height 205
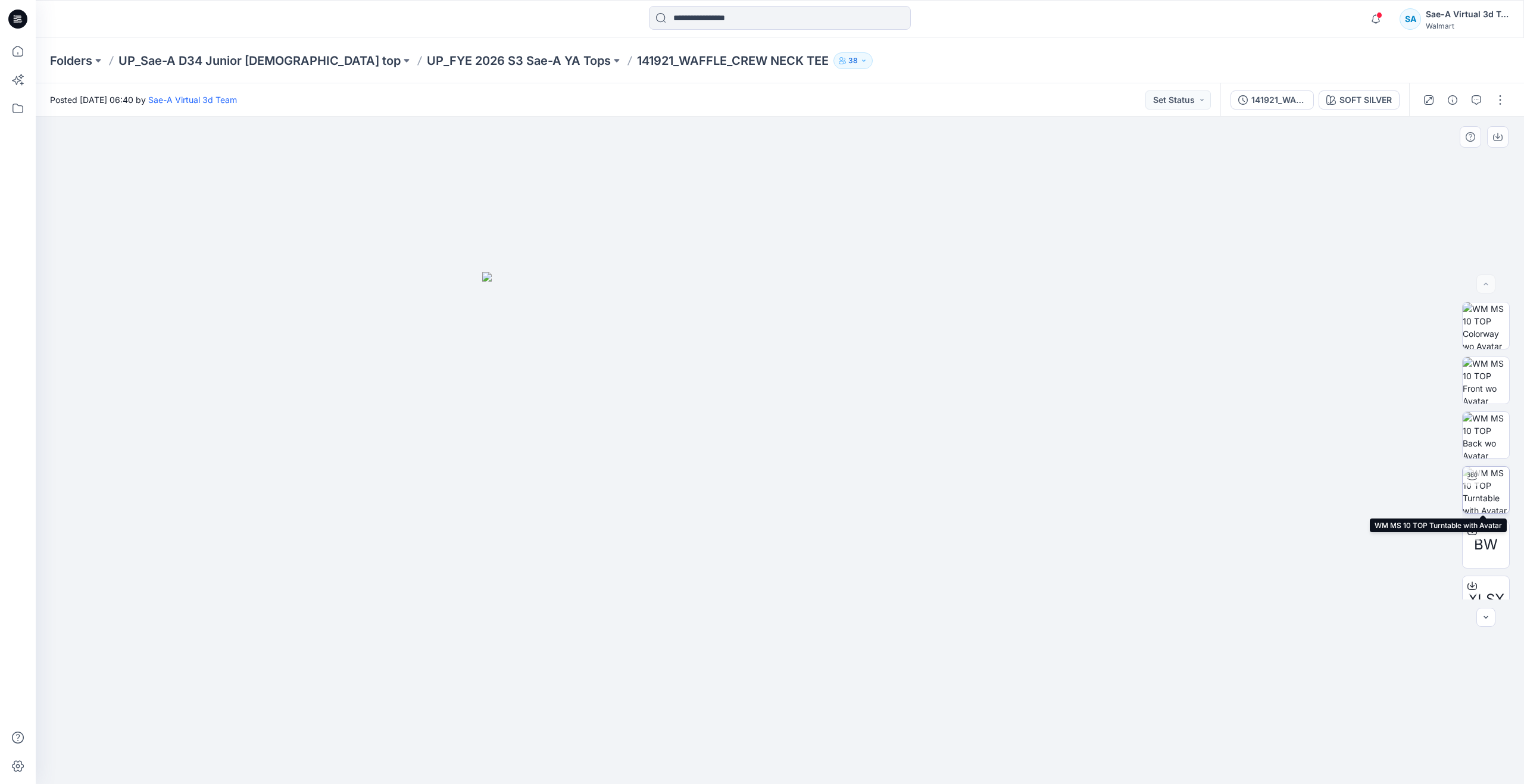
click at [1486, 493] on img at bounding box center [1485, 490] width 47 height 47
click at [24, 50] on icon at bounding box center [18, 51] width 26 height 26
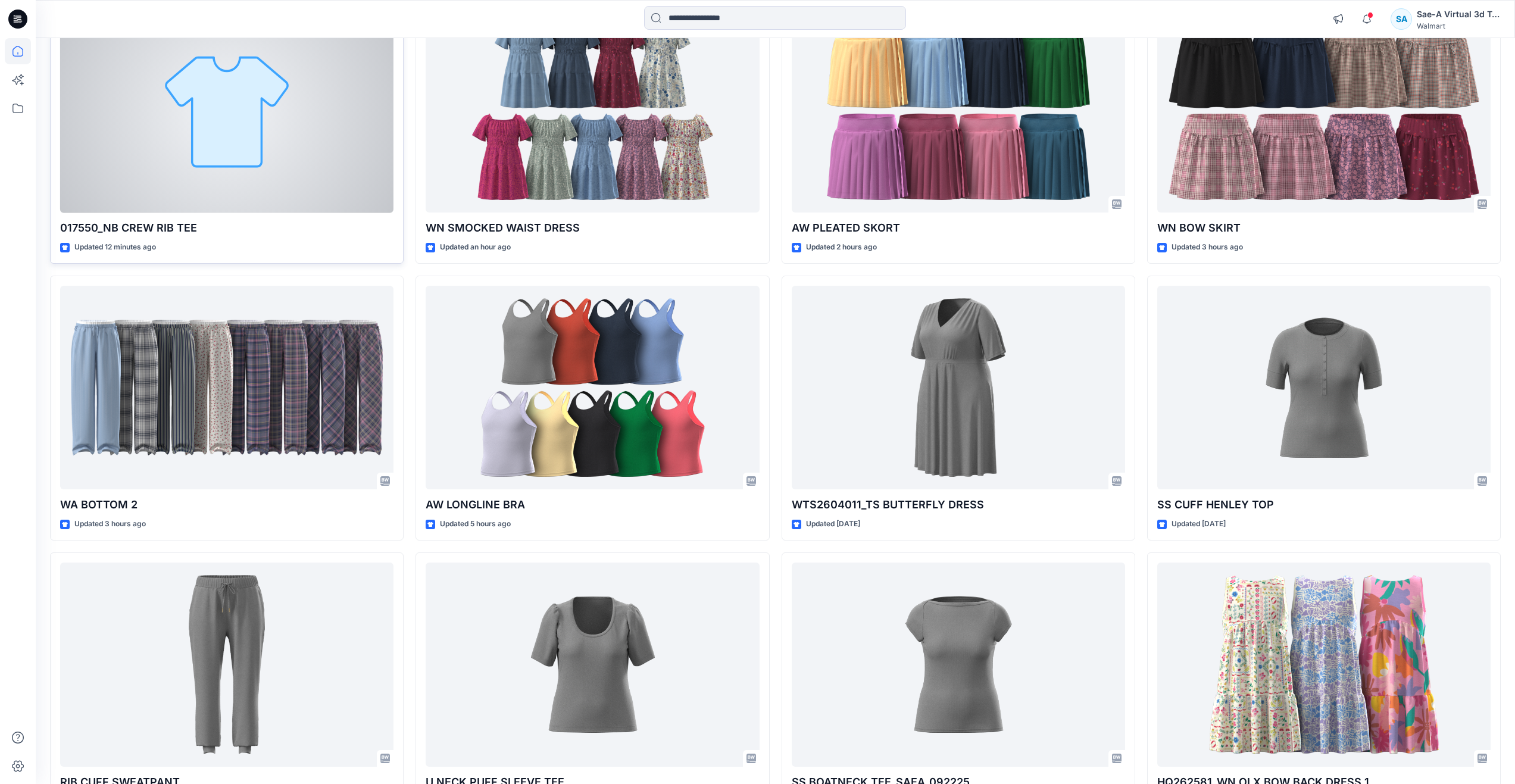
scroll to position [179, 0]
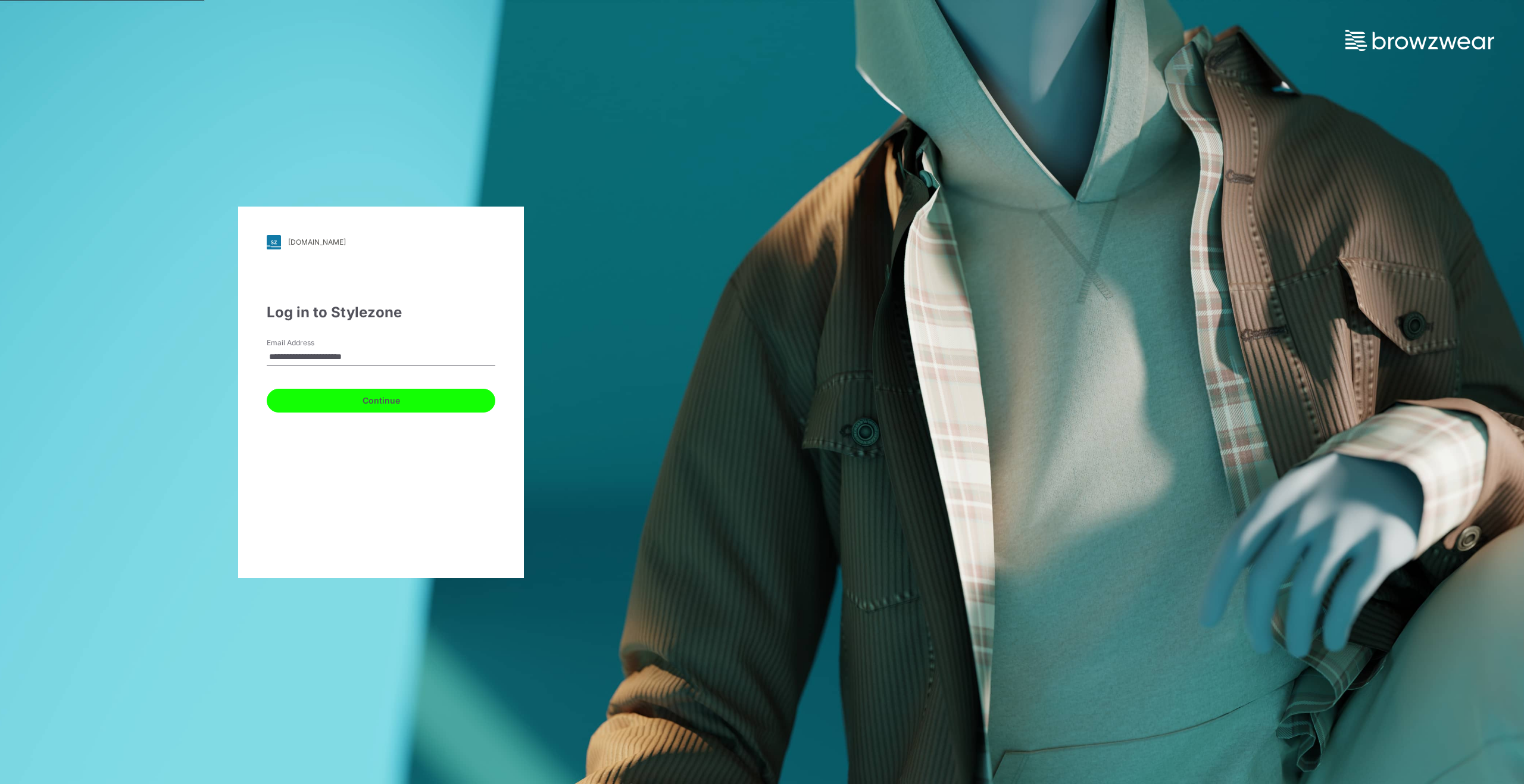
click at [411, 404] on button "Continue" at bounding box center [381, 400] width 229 height 24
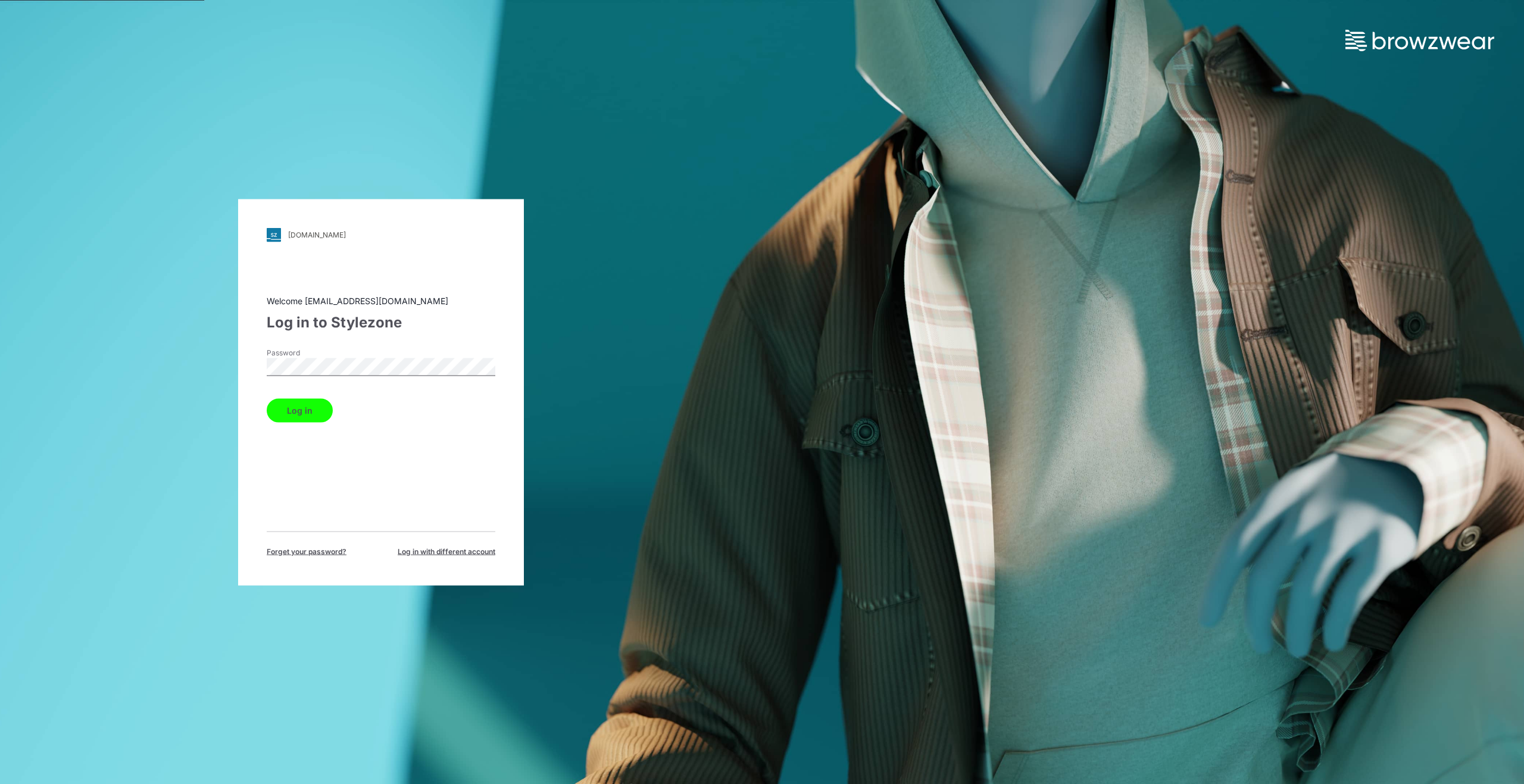
click at [318, 415] on button "Log in" at bounding box center [299, 410] width 66 height 24
click at [314, 410] on button "Log in" at bounding box center [299, 410] width 66 height 24
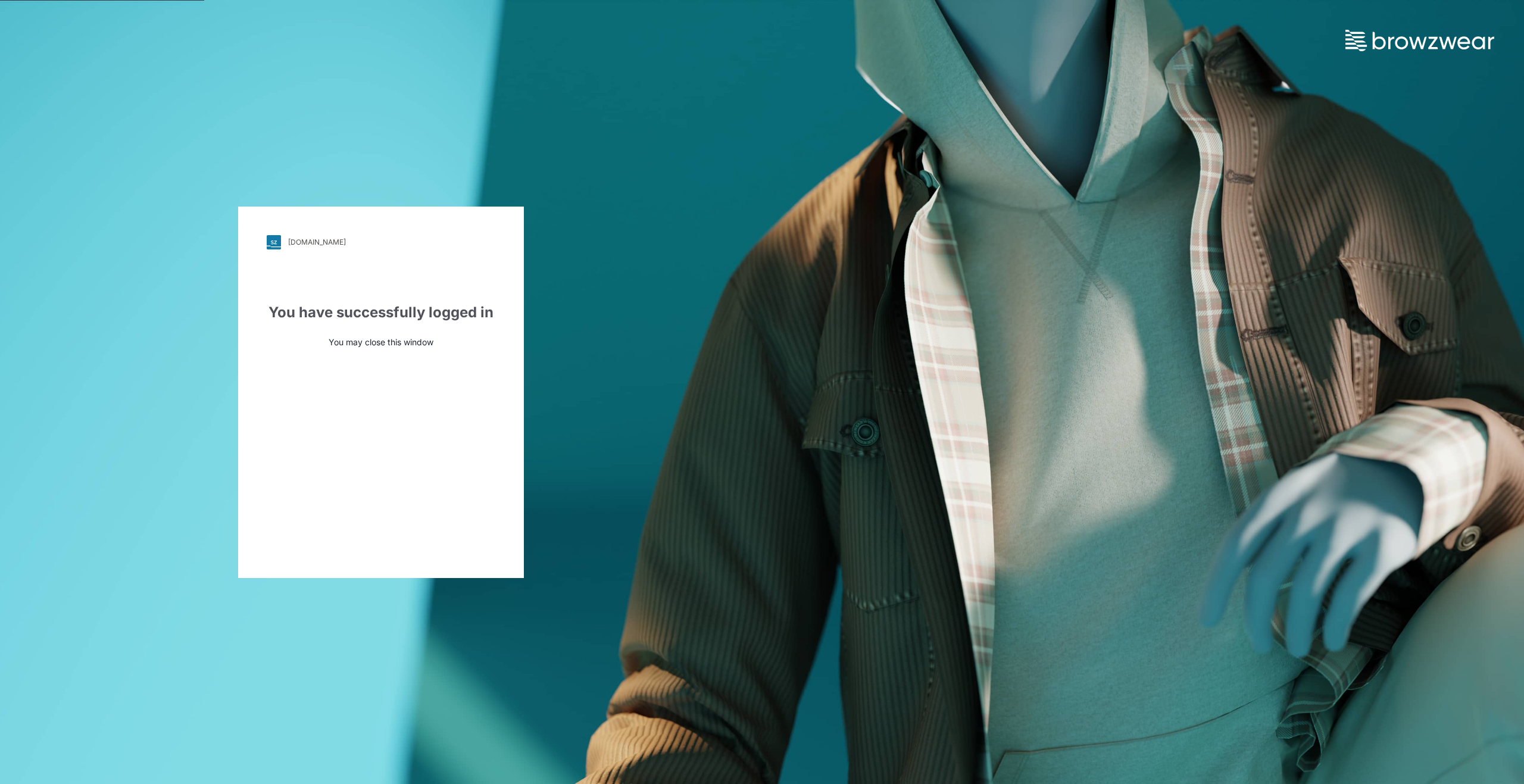
click at [330, 60] on div "[DOMAIN_NAME] Loading... You have successfully logged in You may close this win…" at bounding box center [381, 392] width 762 height 784
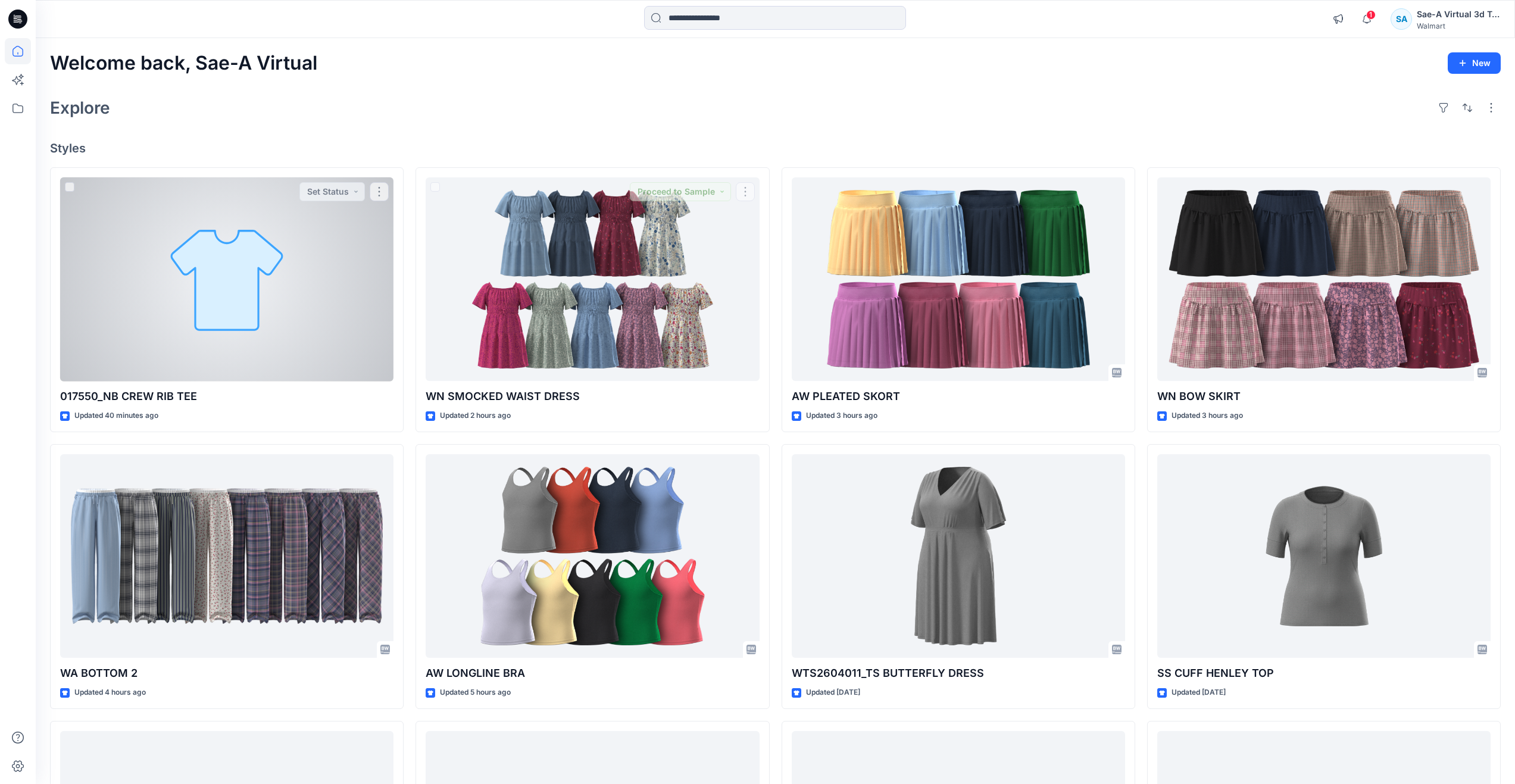
click at [246, 289] on div at bounding box center [226, 279] width 334 height 204
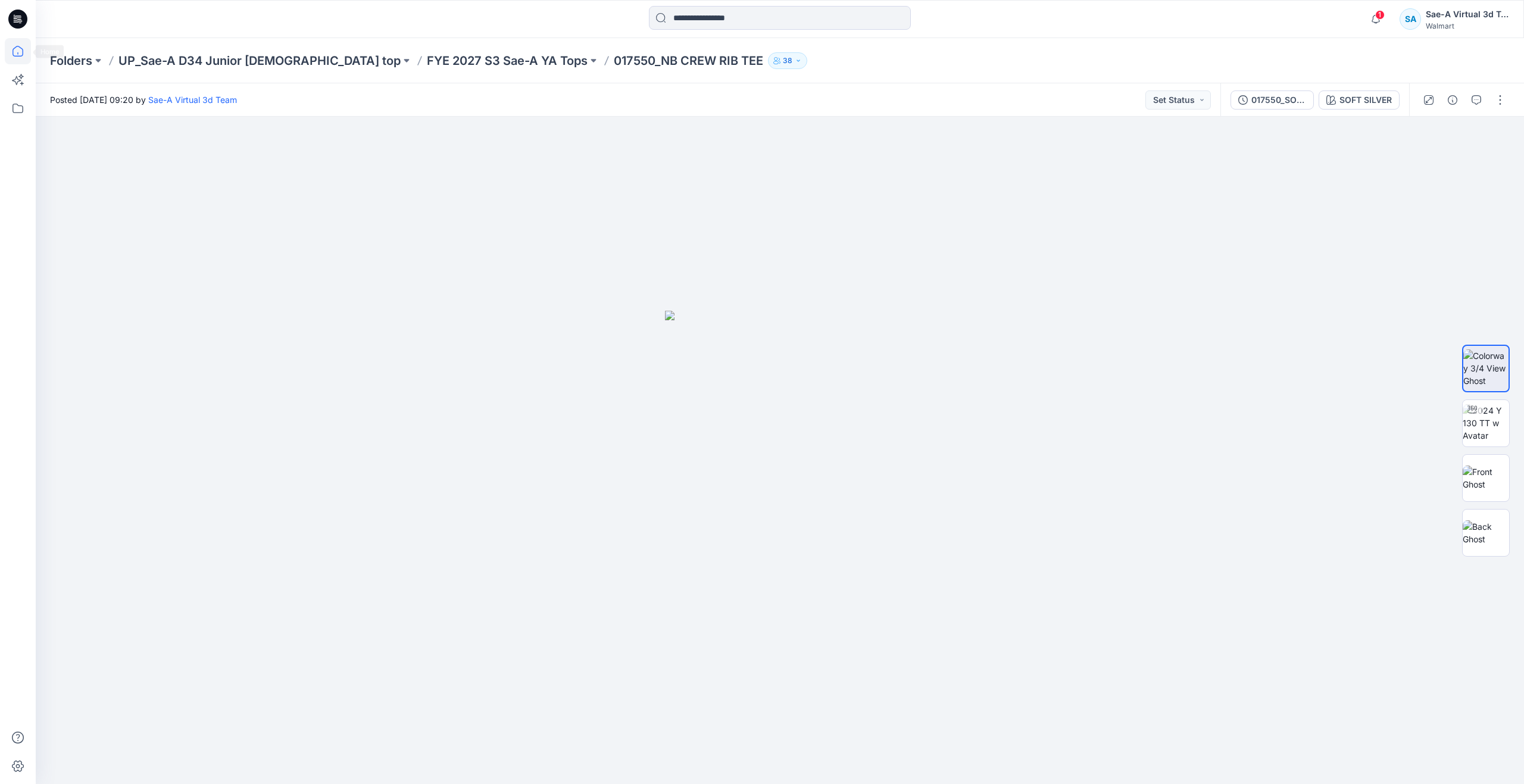
click at [9, 56] on icon at bounding box center [18, 51] width 26 height 26
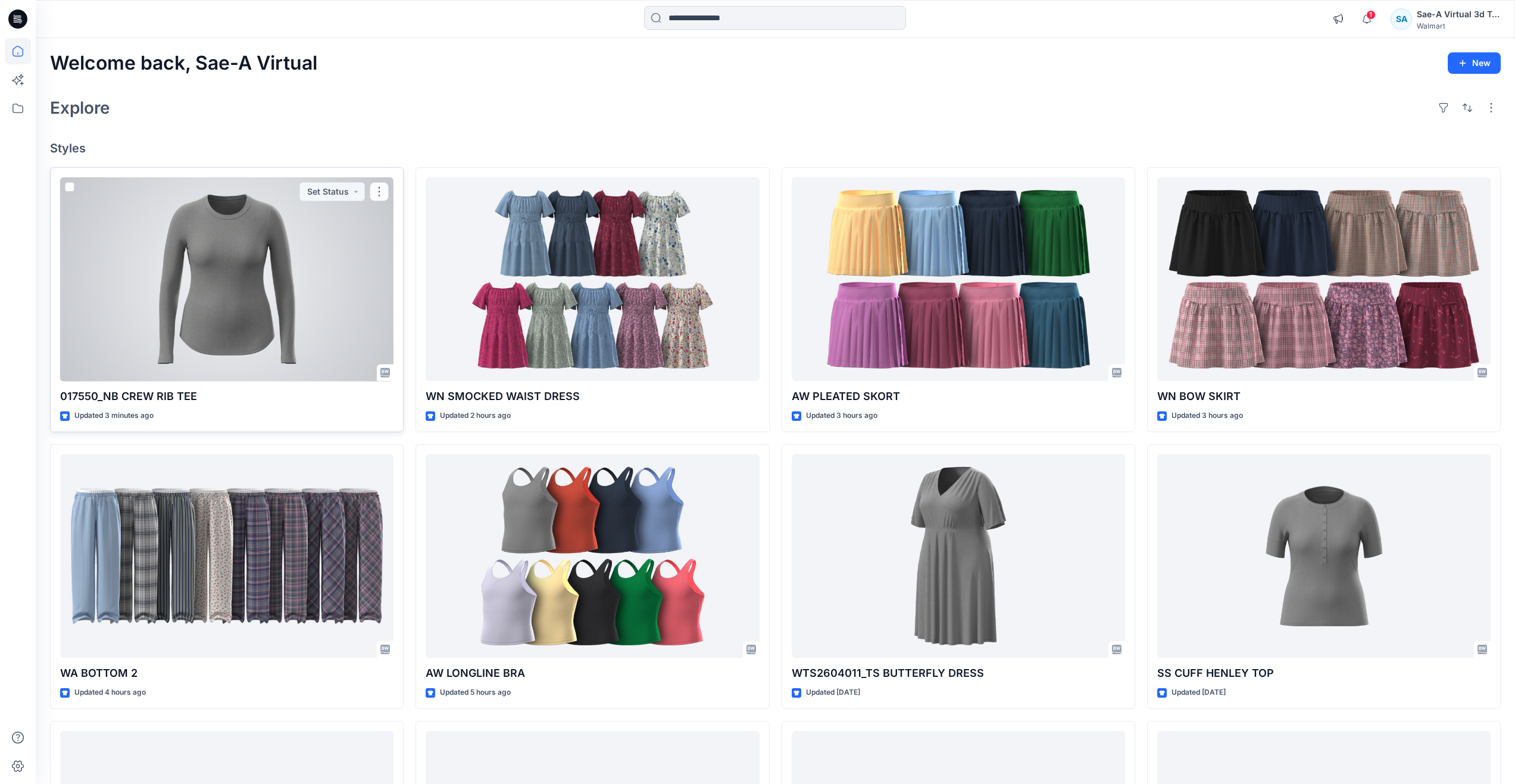
click at [292, 323] on div at bounding box center [226, 279] width 334 height 204
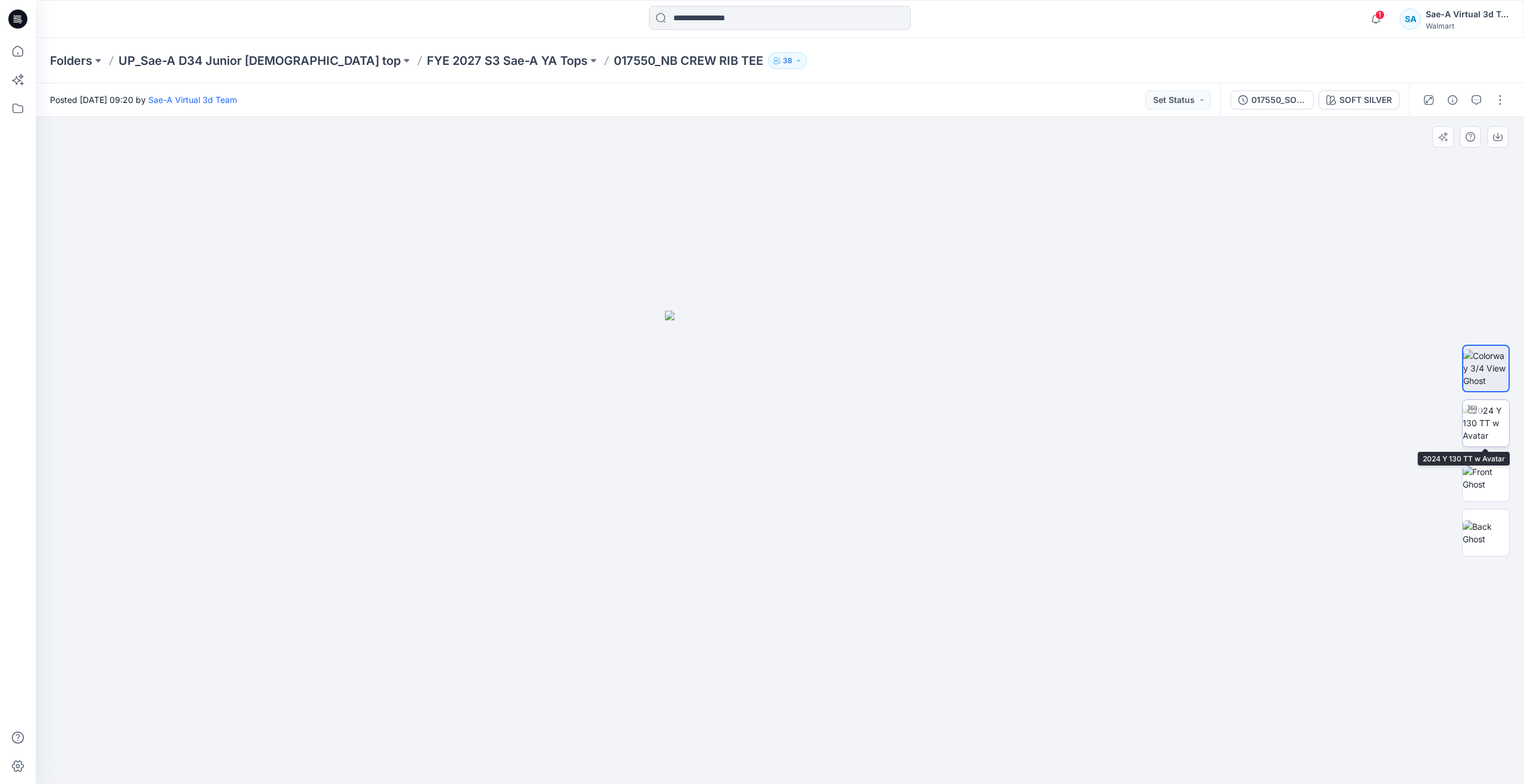
click at [1486, 427] on img at bounding box center [1485, 423] width 47 height 38
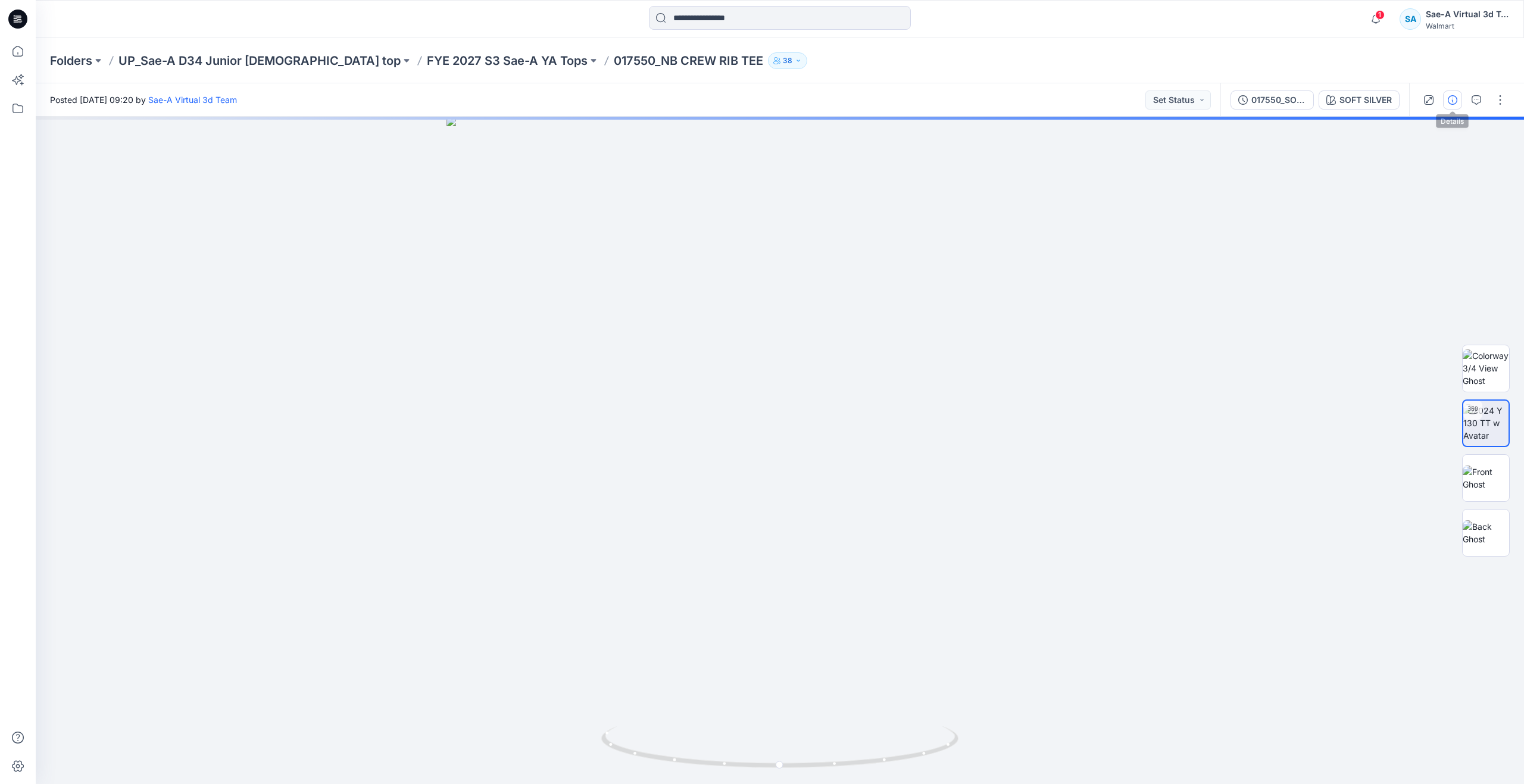
click at [1458, 105] on button "button" at bounding box center [1452, 99] width 19 height 19
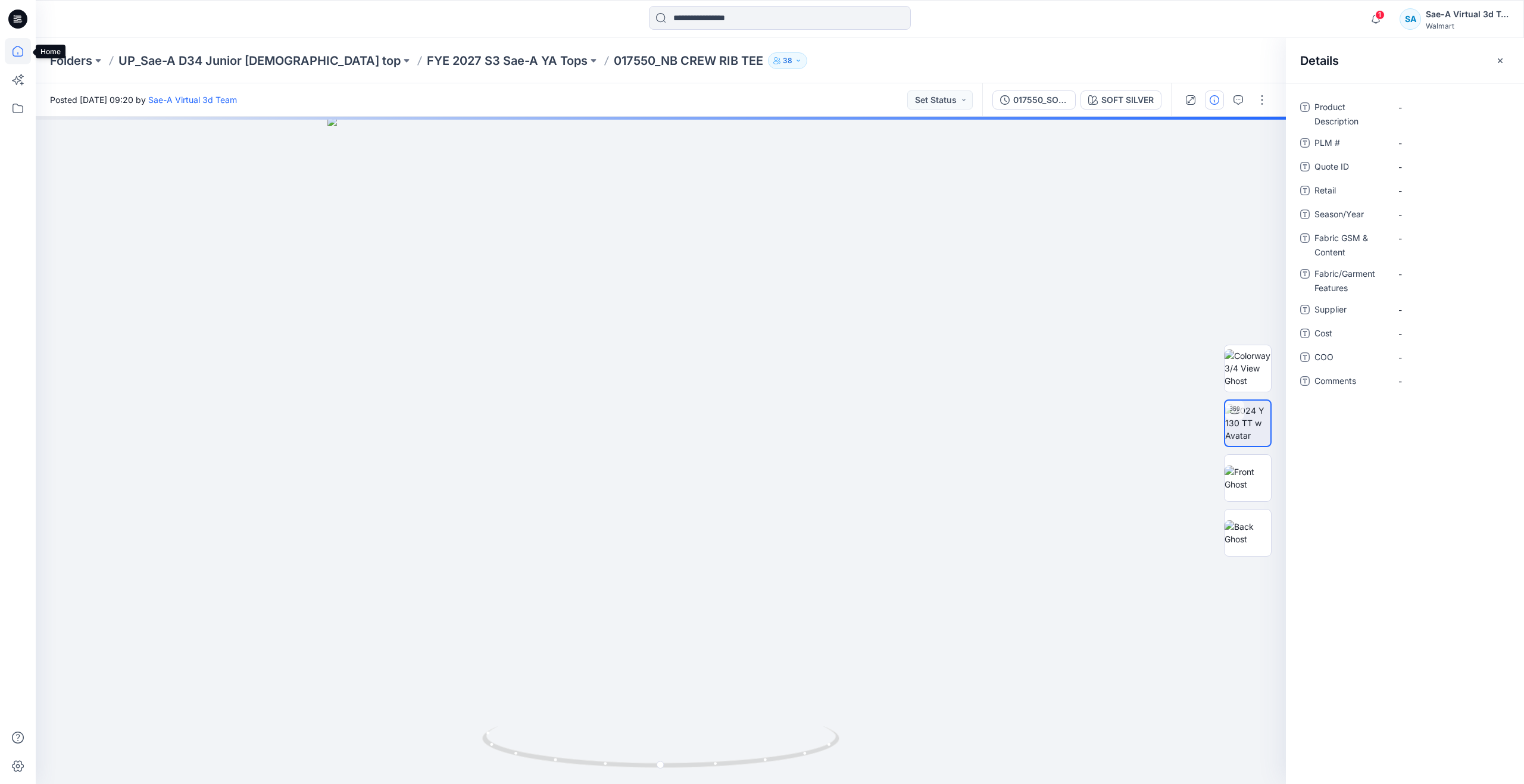
click at [25, 54] on icon at bounding box center [18, 51] width 26 height 26
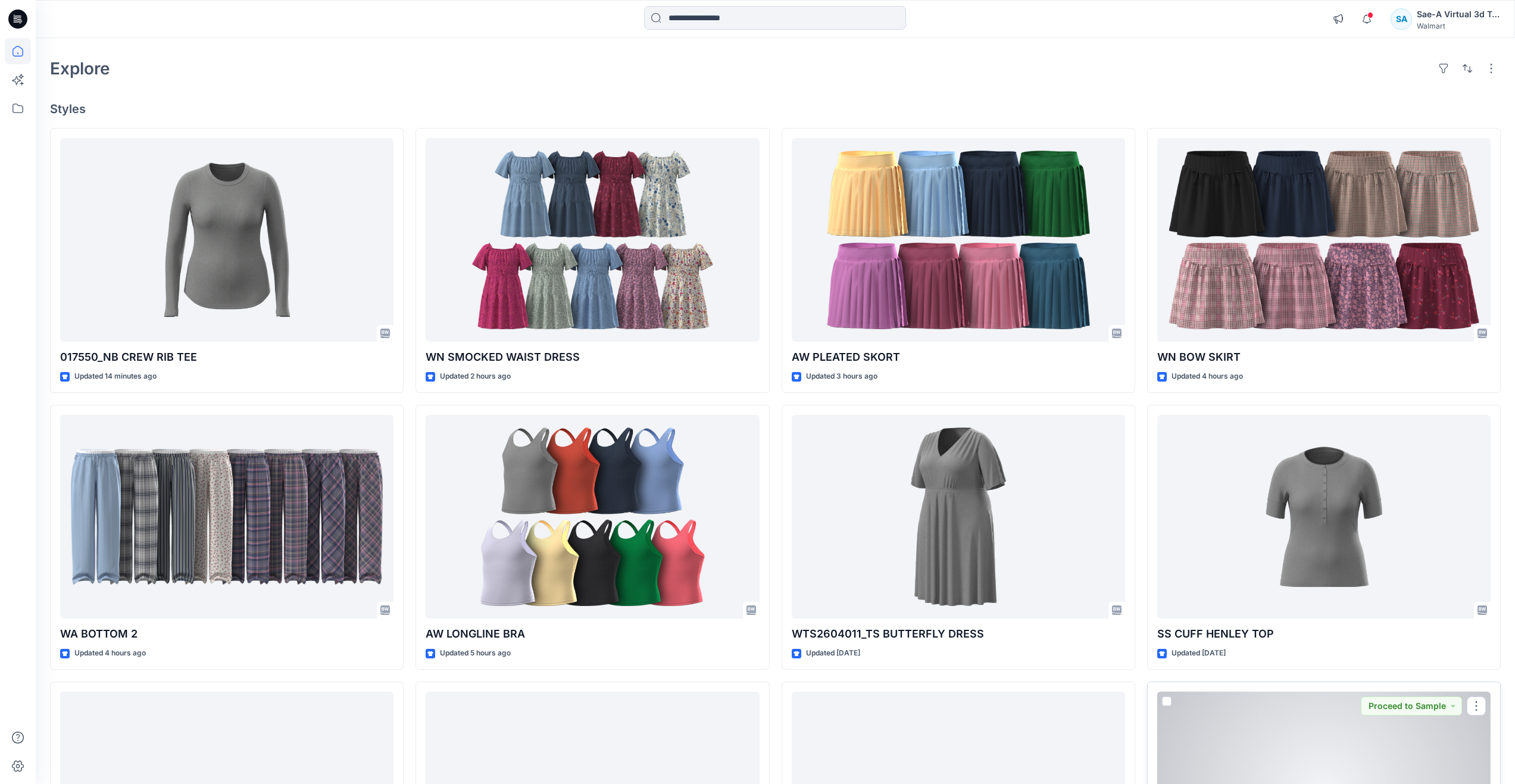
scroll to position [18, 0]
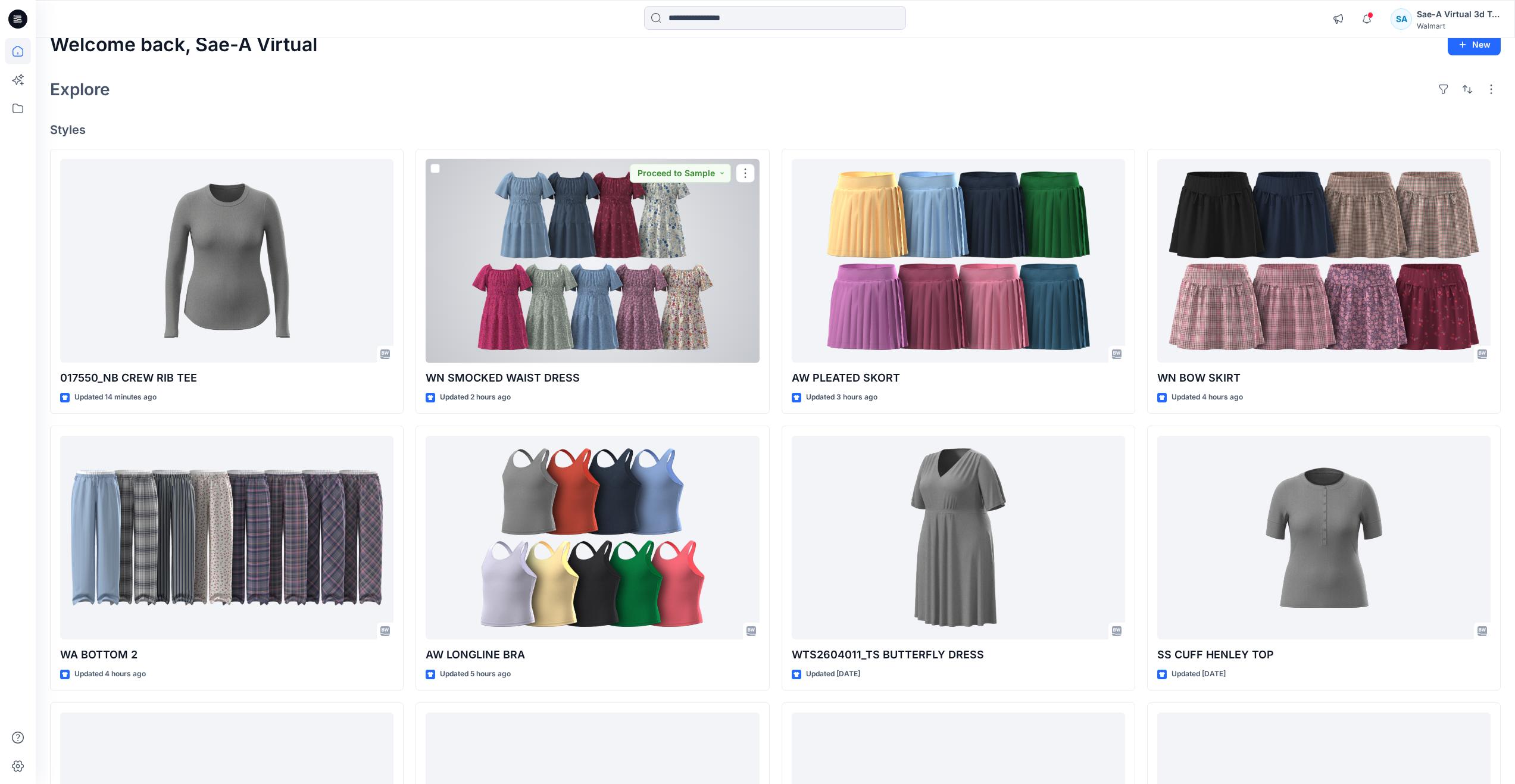
click at [645, 280] on div at bounding box center [592, 260] width 334 height 204
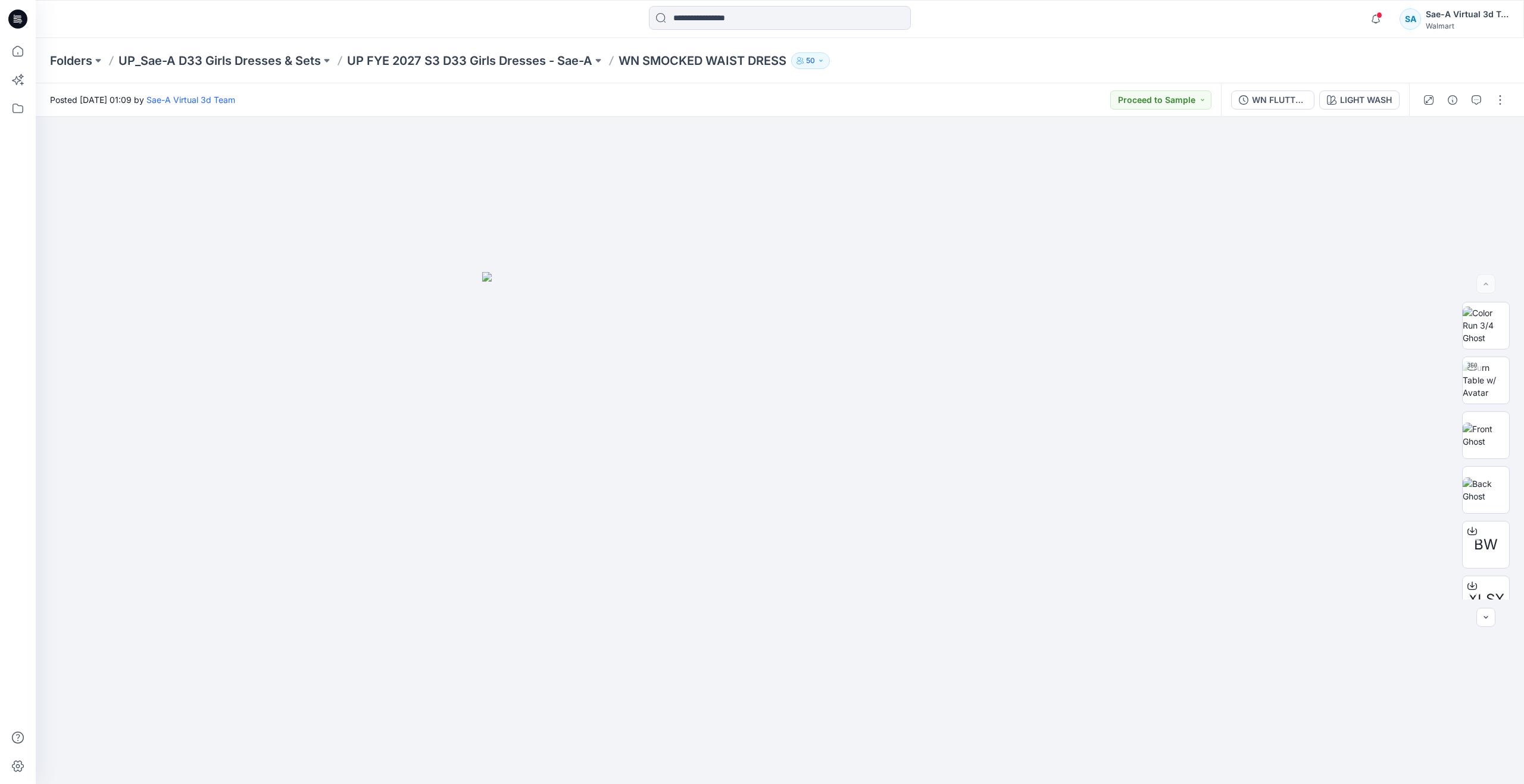
click at [1357, 89] on div "WN FLUTTER DRESS_Colors LIGHT WASH" at bounding box center [1315, 100] width 188 height 33
click at [1348, 97] on div "LIGHT WASH" at bounding box center [1366, 100] width 52 height 13
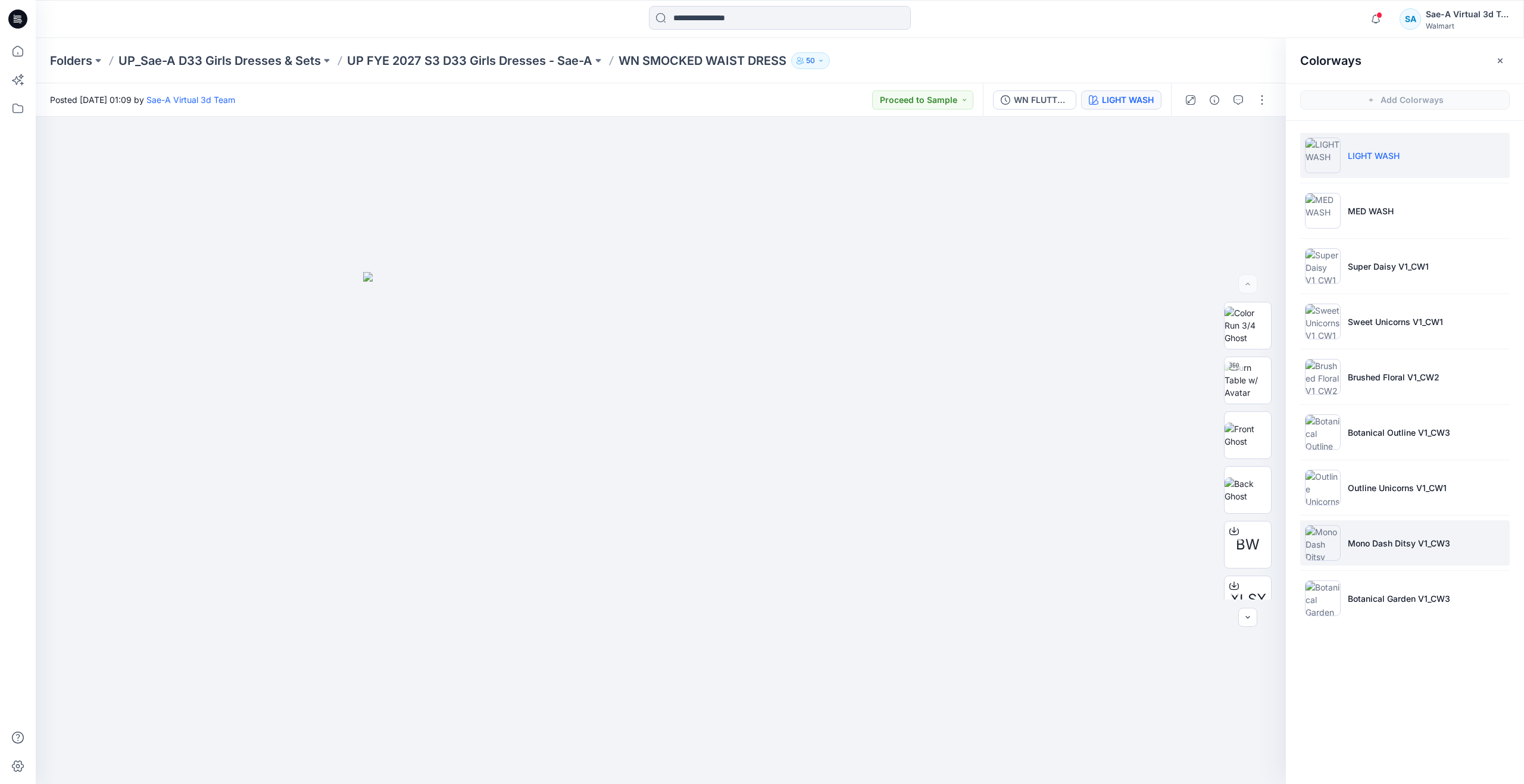
click at [1396, 537] on p "Mono Dash Ditsy V1_CW3" at bounding box center [1399, 543] width 102 height 13
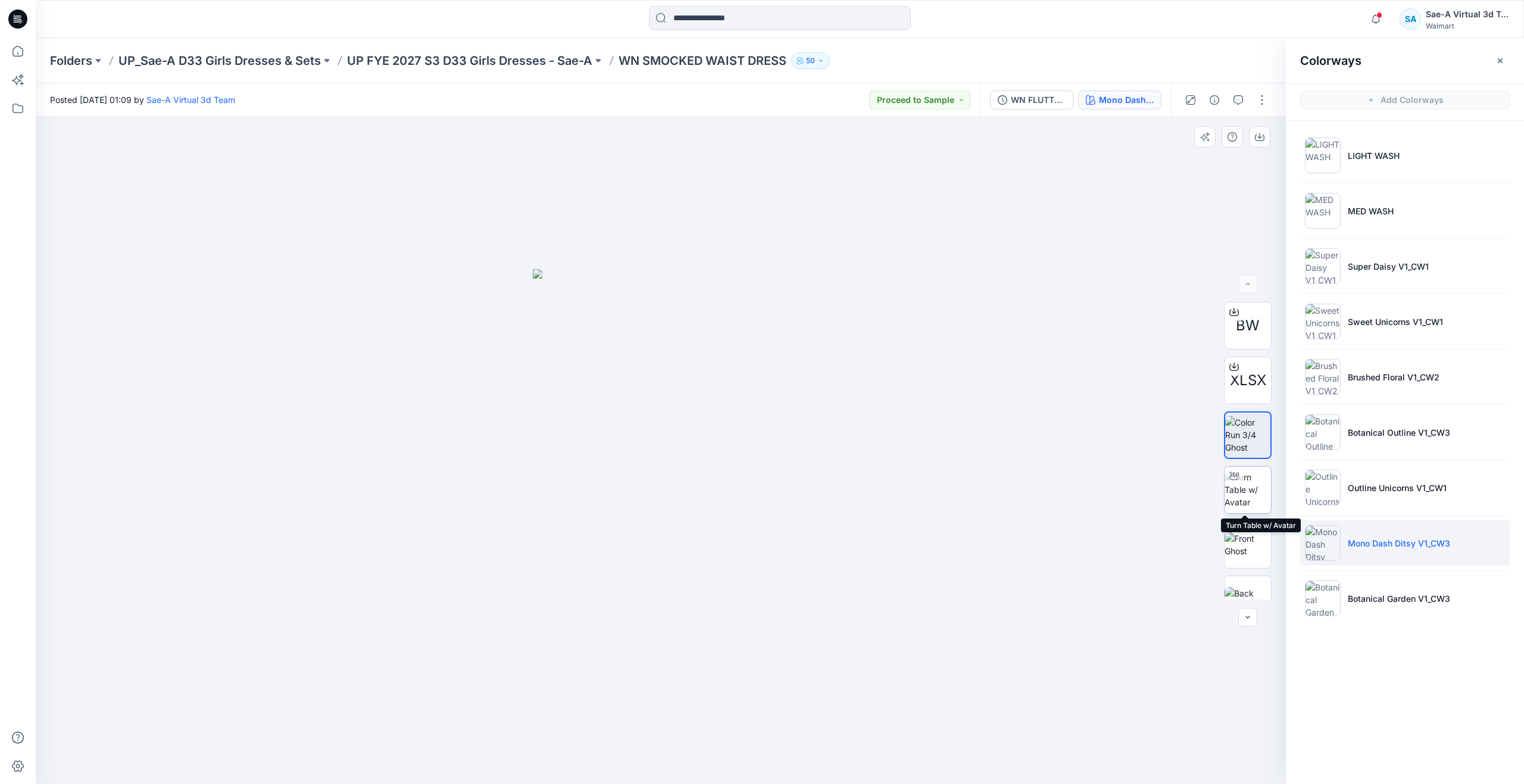
click at [1243, 493] on img at bounding box center [1247, 490] width 47 height 38
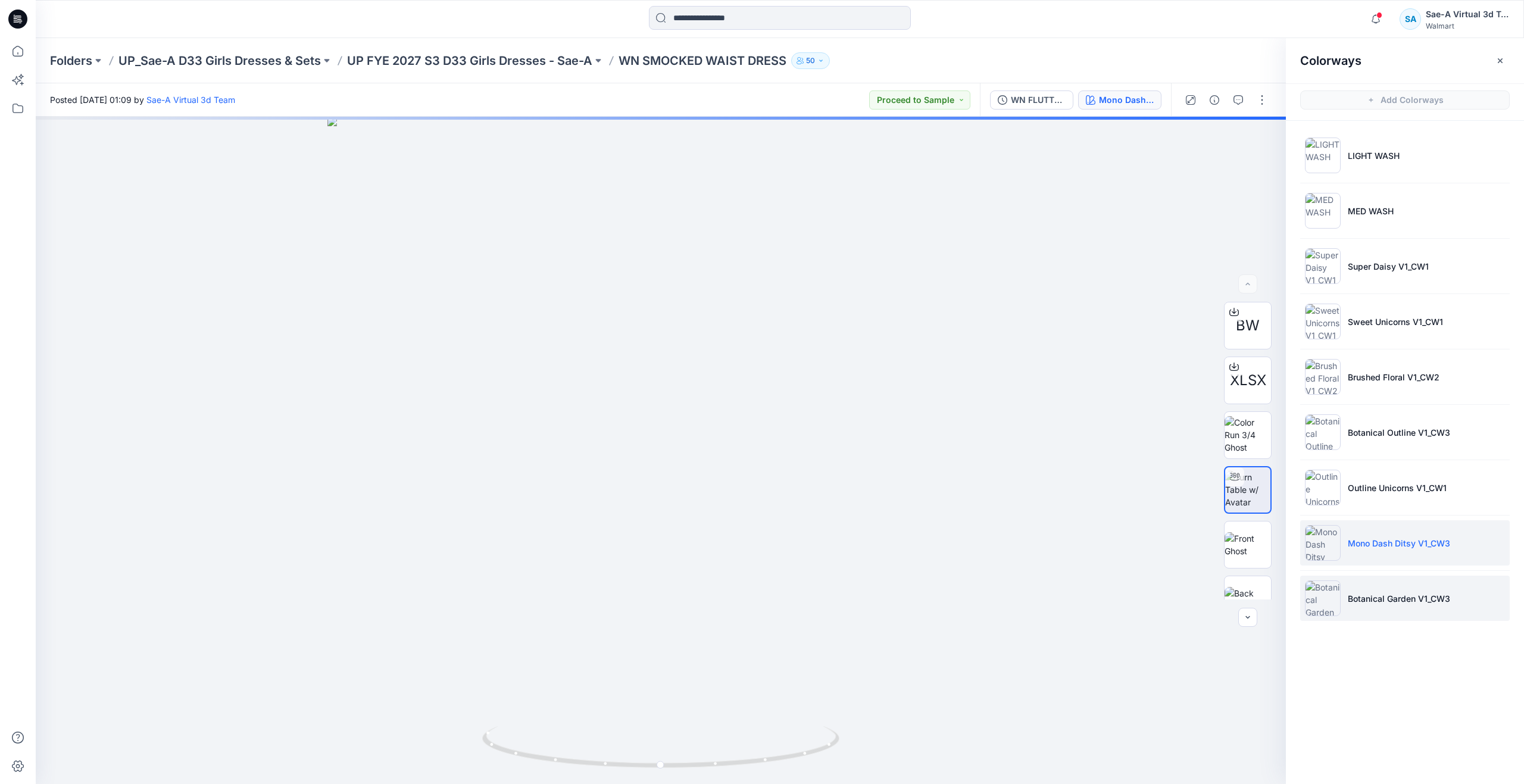
click at [1416, 598] on p "Botanical Garden V1_CW3" at bounding box center [1399, 598] width 102 height 13
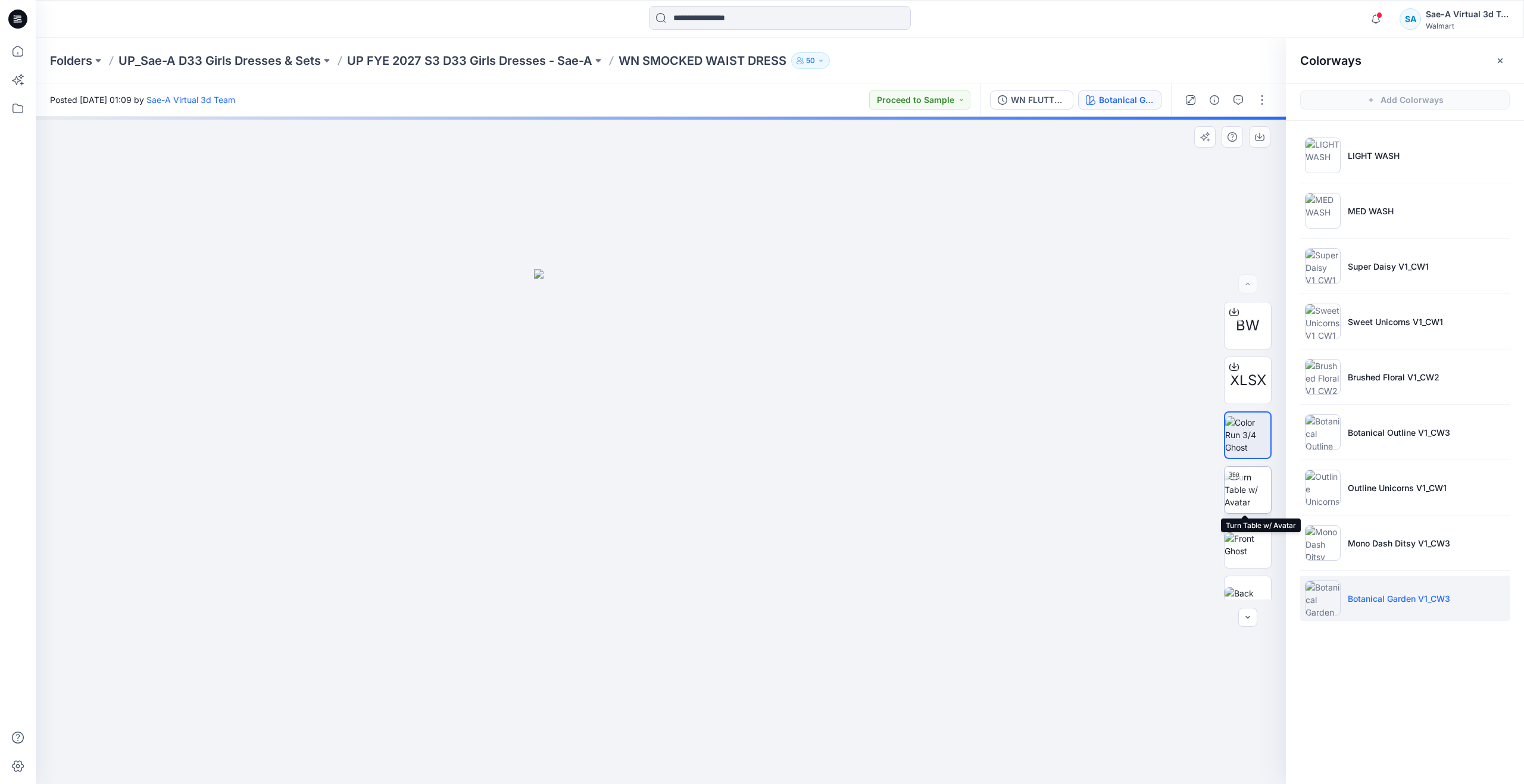
click at [1244, 499] on img at bounding box center [1247, 490] width 47 height 38
click at [25, 56] on icon at bounding box center [18, 51] width 26 height 26
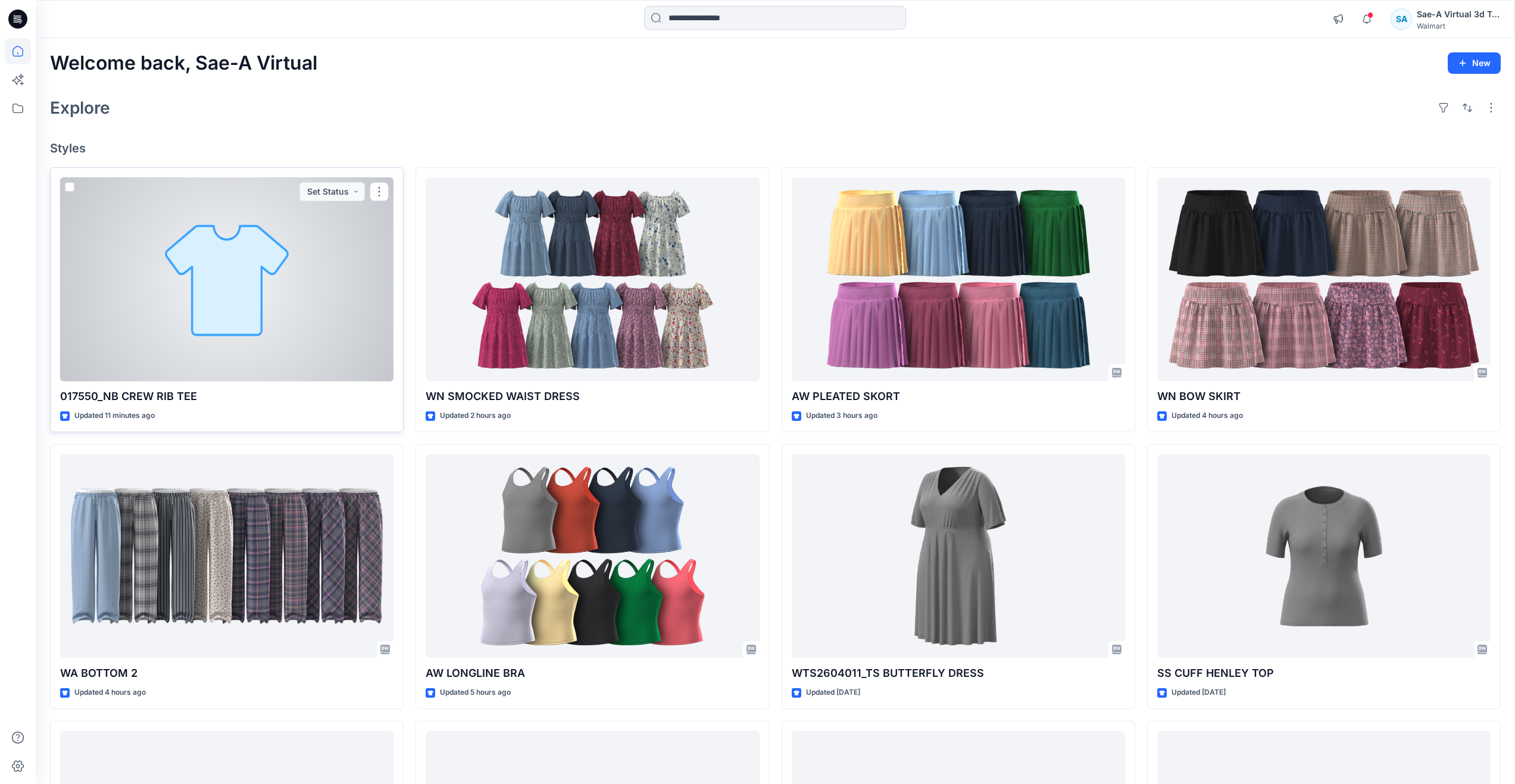
click at [267, 359] on div at bounding box center [226, 279] width 334 height 204
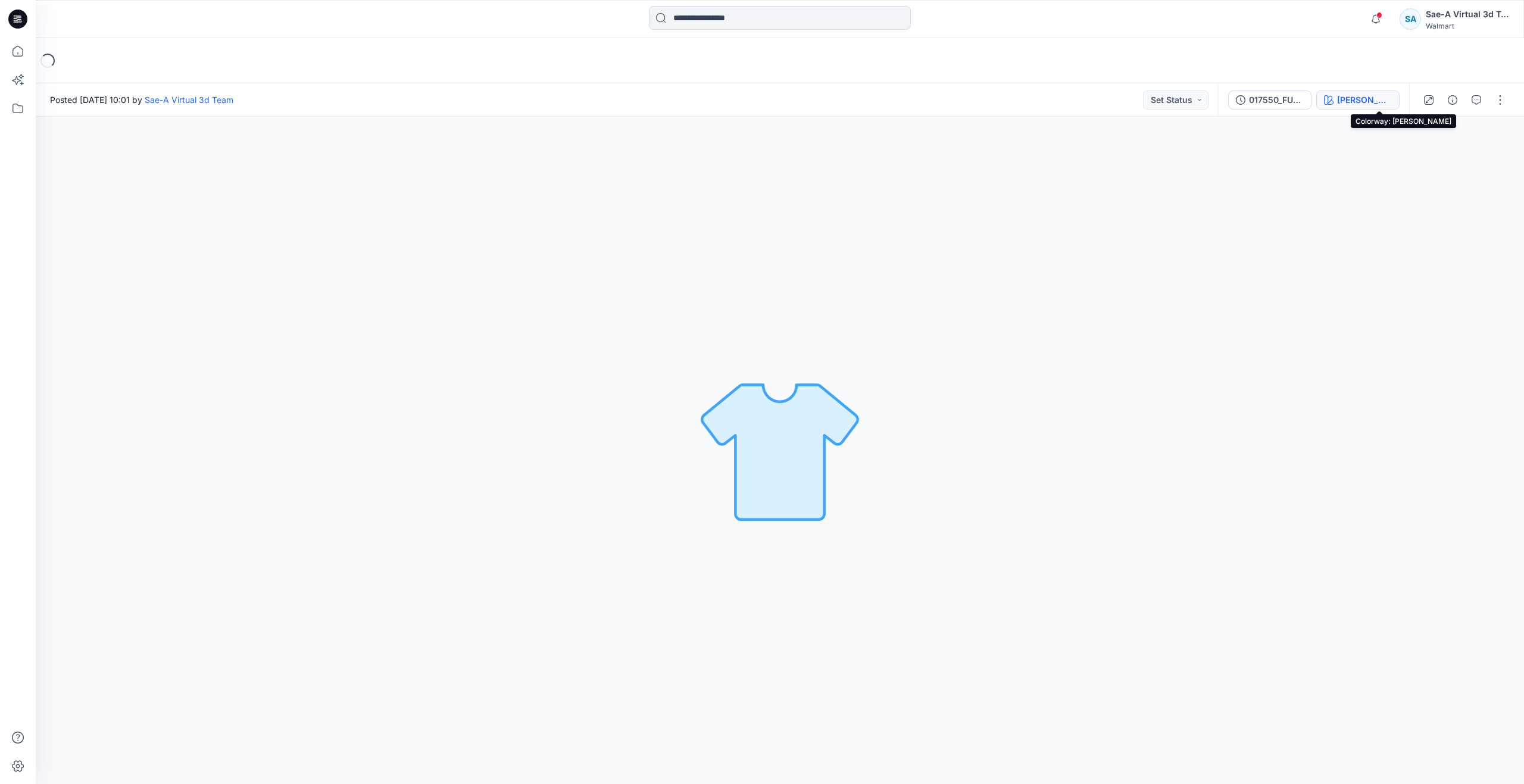
click at [1333, 102] on icon "button" at bounding box center [1328, 100] width 10 height 10
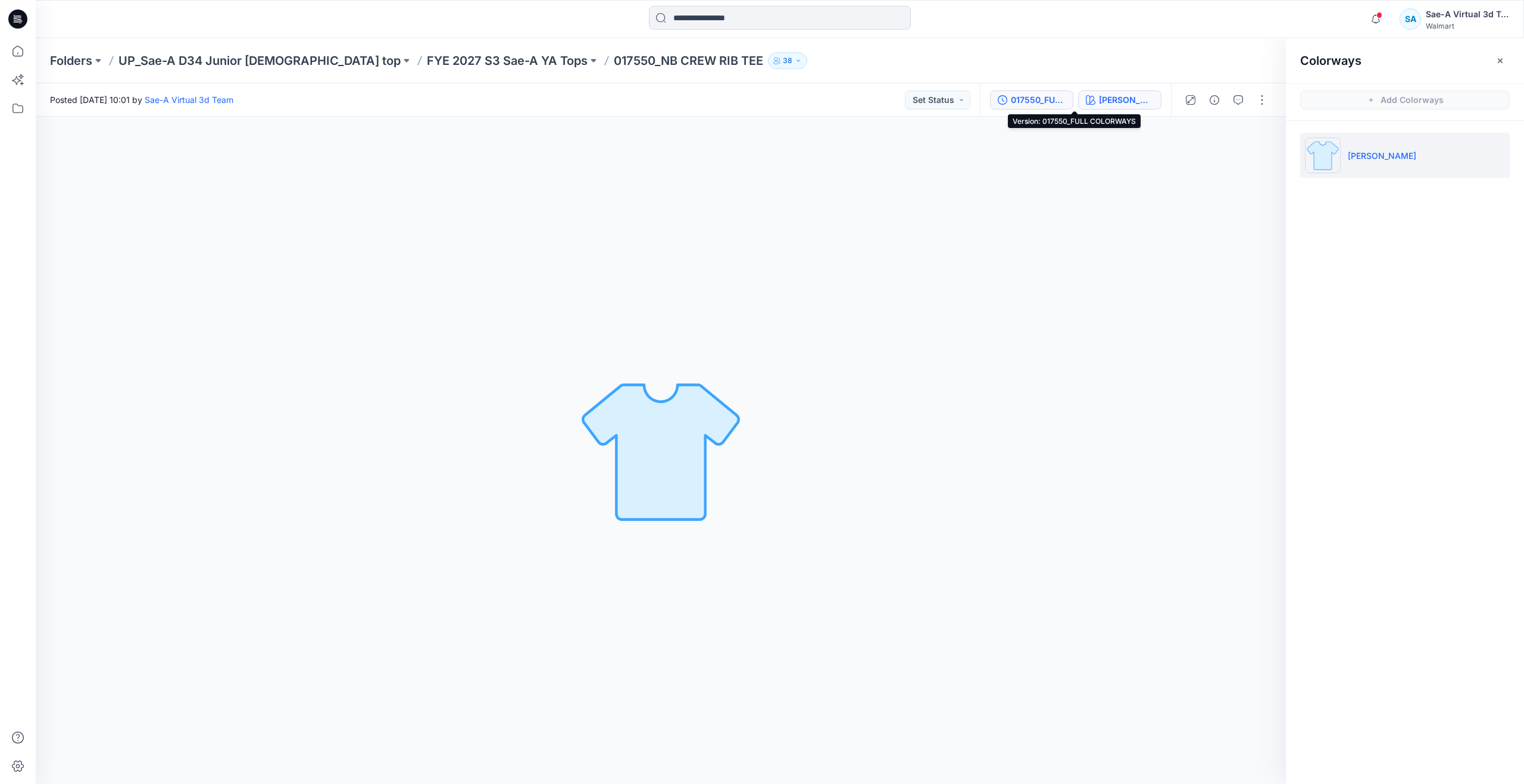
click at [1052, 103] on div "017550_FULL COLORWAYS" at bounding box center [1038, 100] width 54 height 13
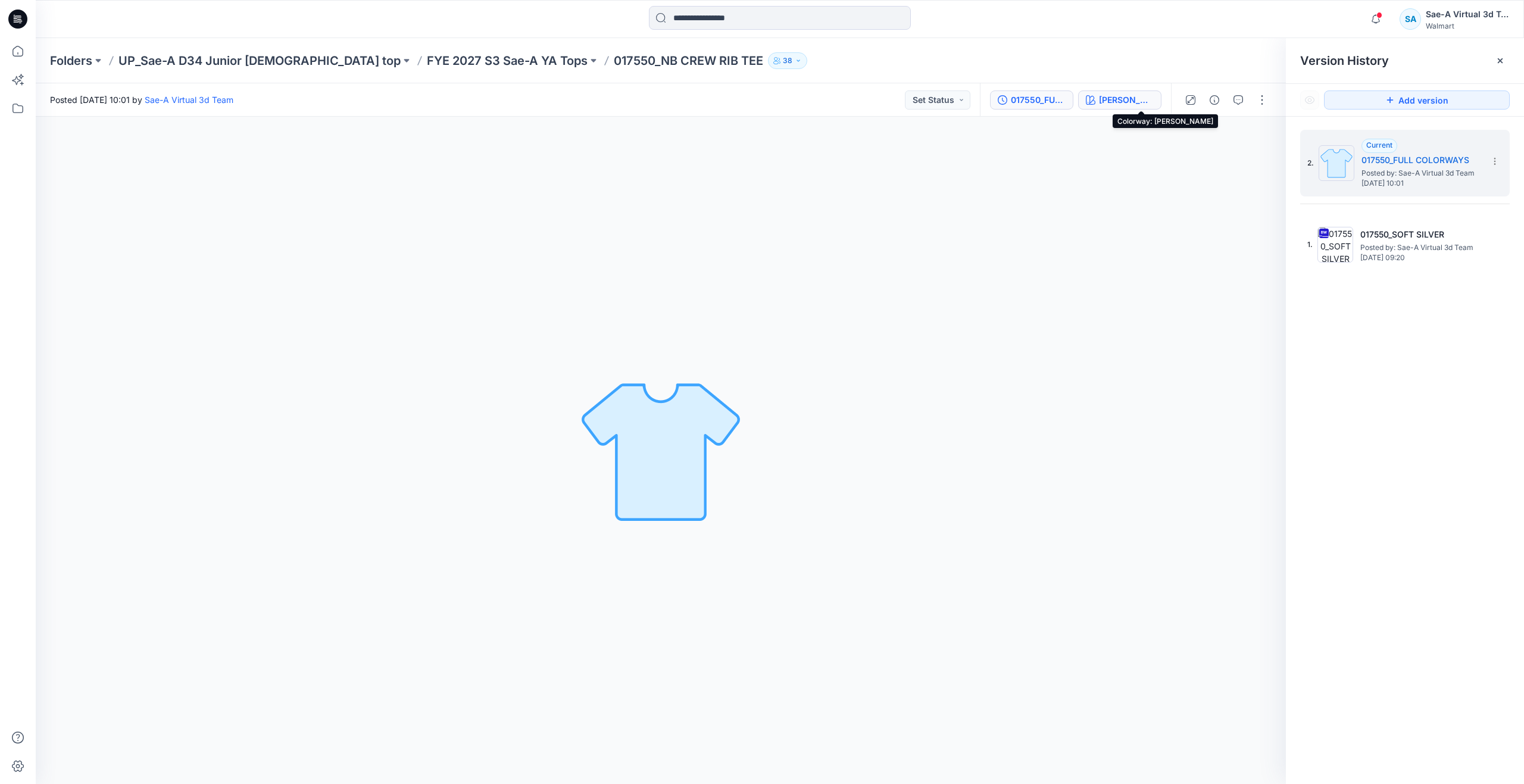
click at [1147, 95] on div "[PERSON_NAME]" at bounding box center [1126, 100] width 54 height 13
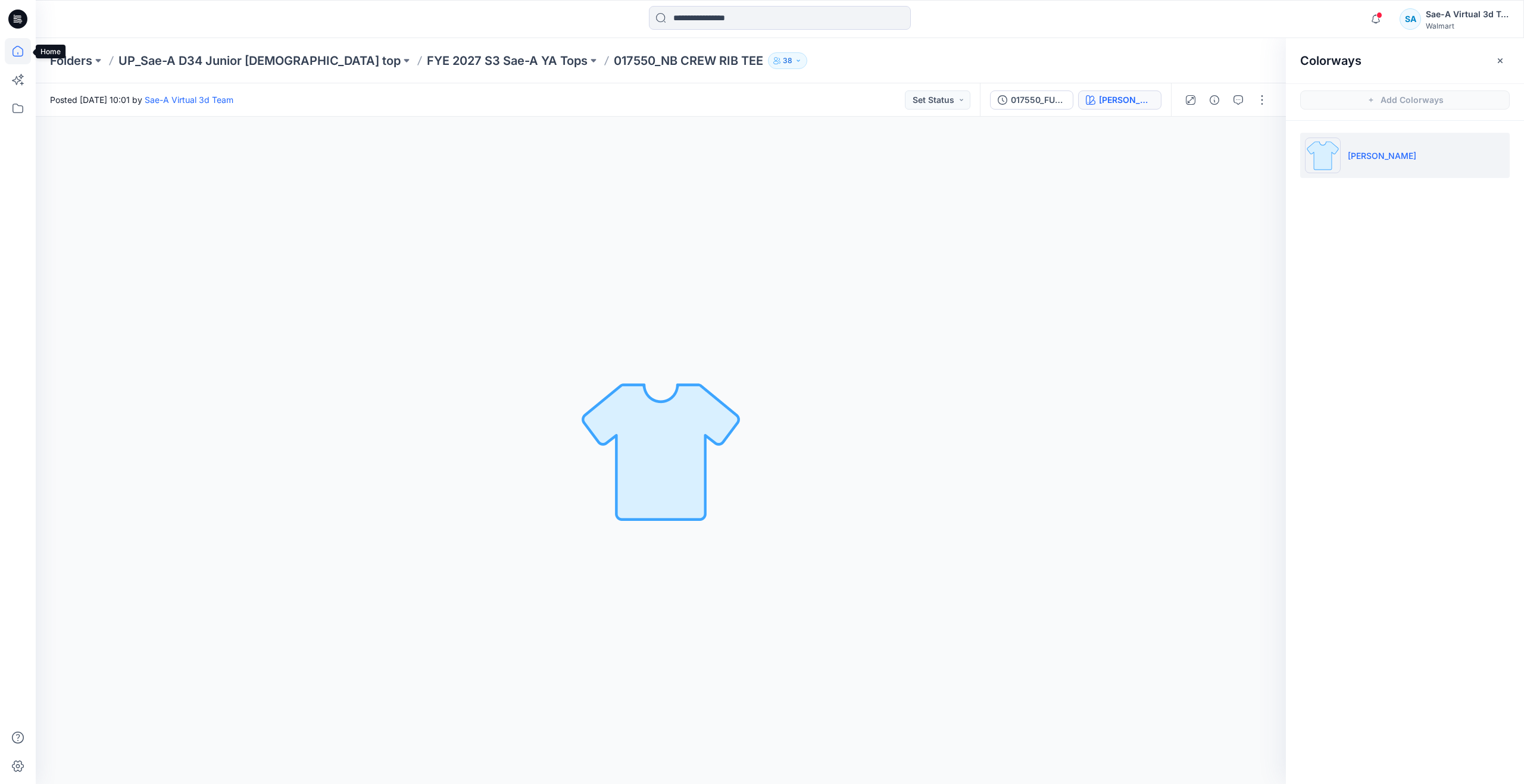
click at [15, 51] on icon at bounding box center [18, 51] width 26 height 26
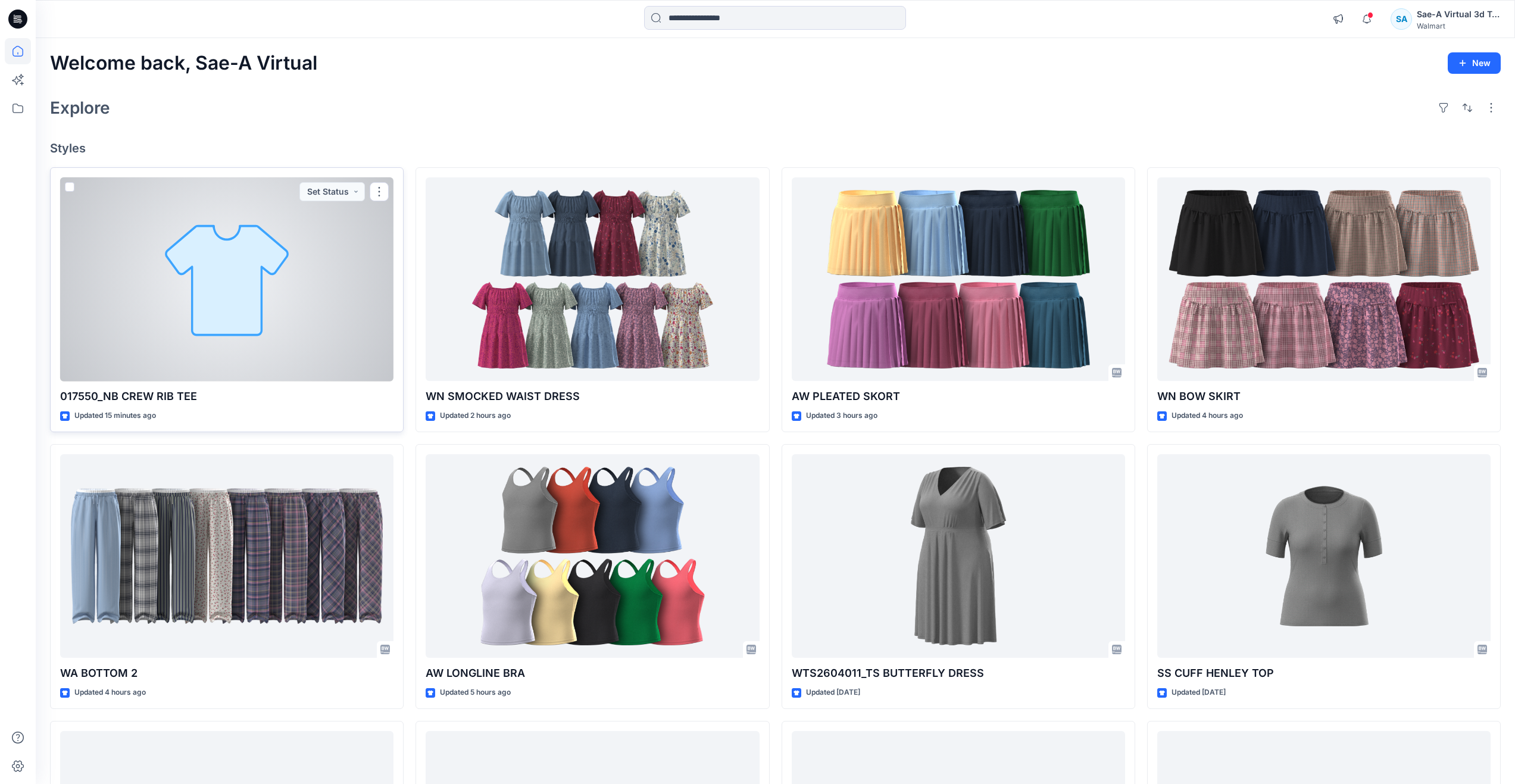
click at [283, 380] on div at bounding box center [226, 279] width 334 height 204
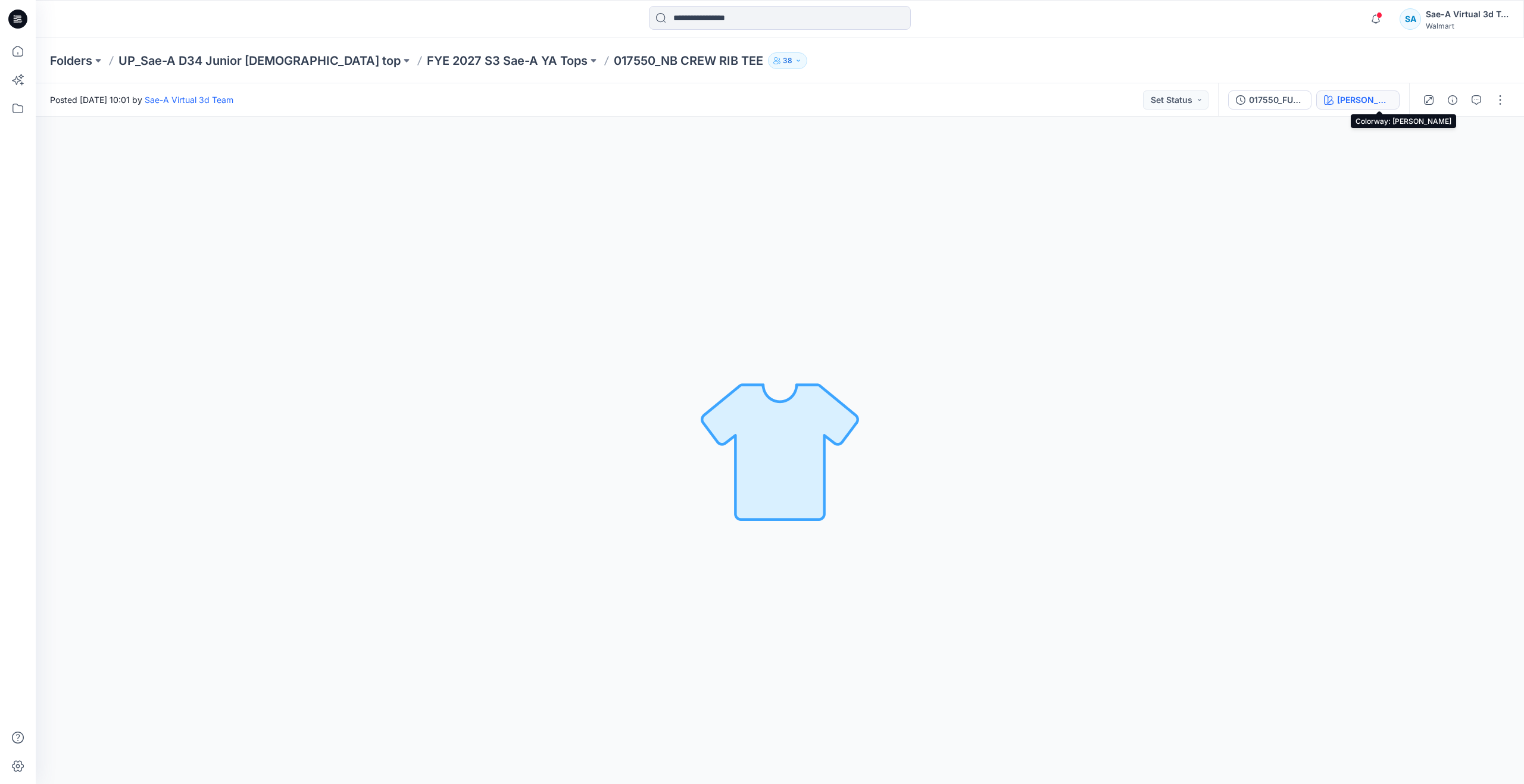
click at [1363, 100] on button "[PERSON_NAME]" at bounding box center [1358, 99] width 84 height 19
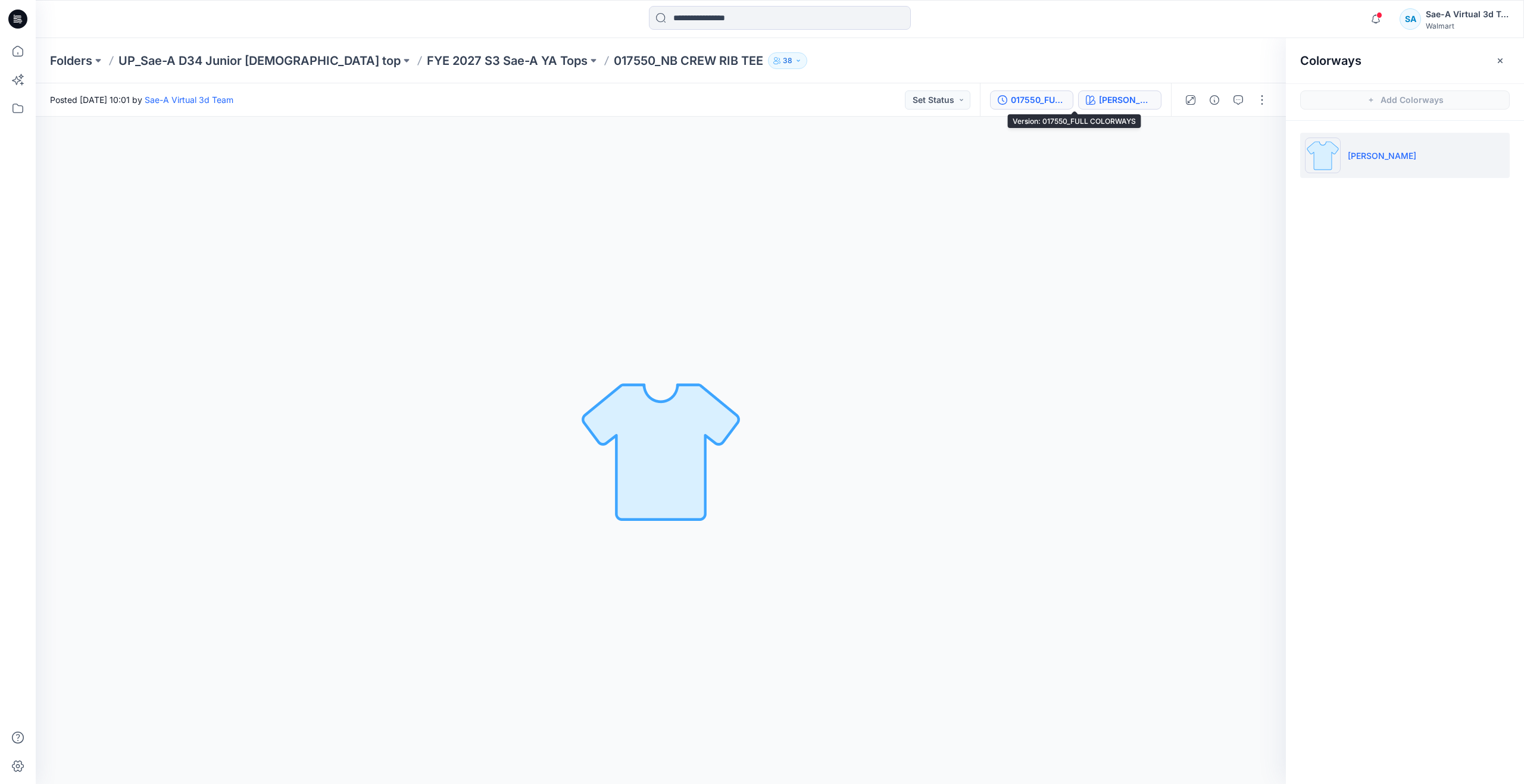
click at [1066, 99] on div "017550_FULL COLORWAYS" at bounding box center [1038, 100] width 54 height 13
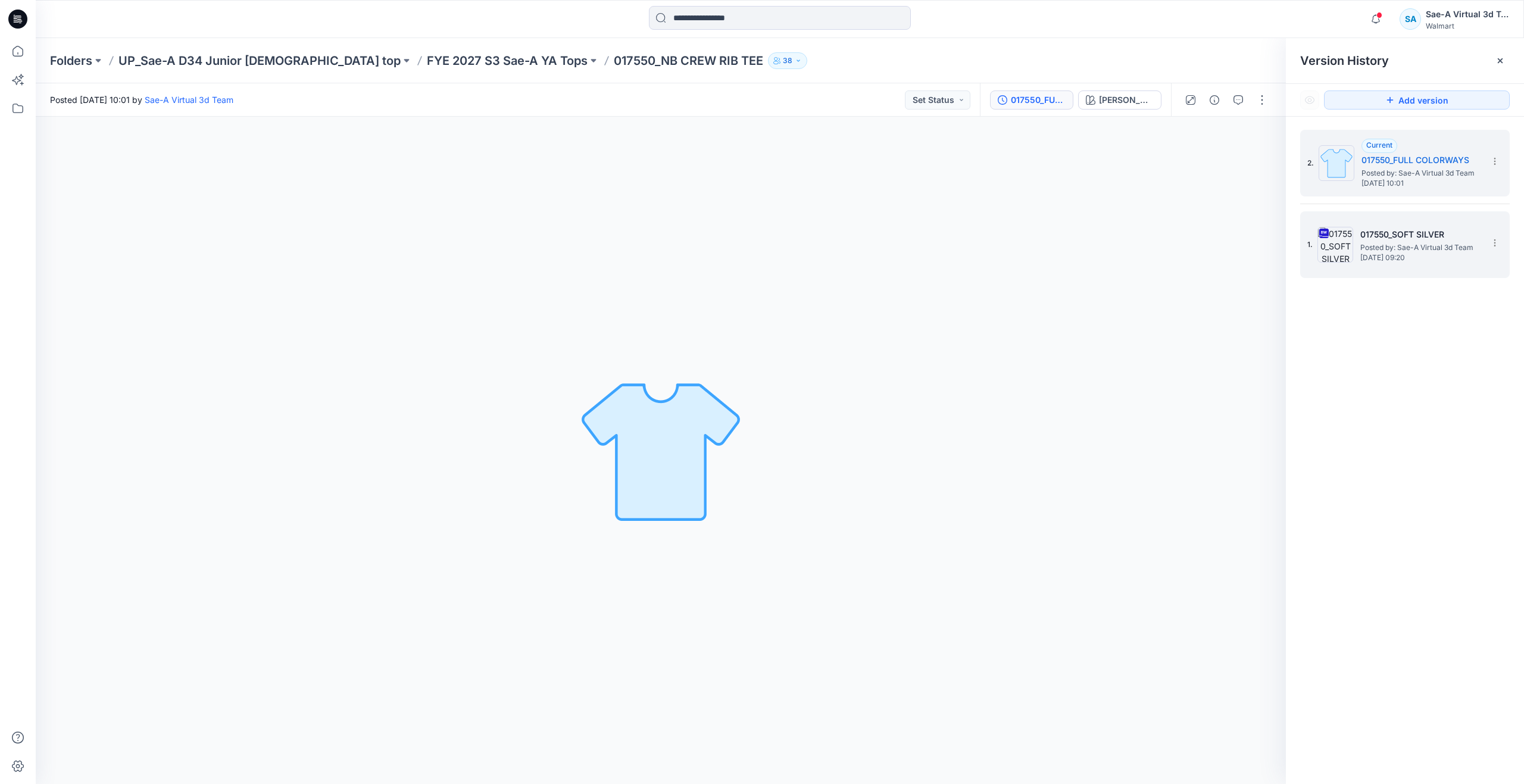
click at [1383, 236] on h5 "017550_SOFT SILVER" at bounding box center [1419, 235] width 119 height 15
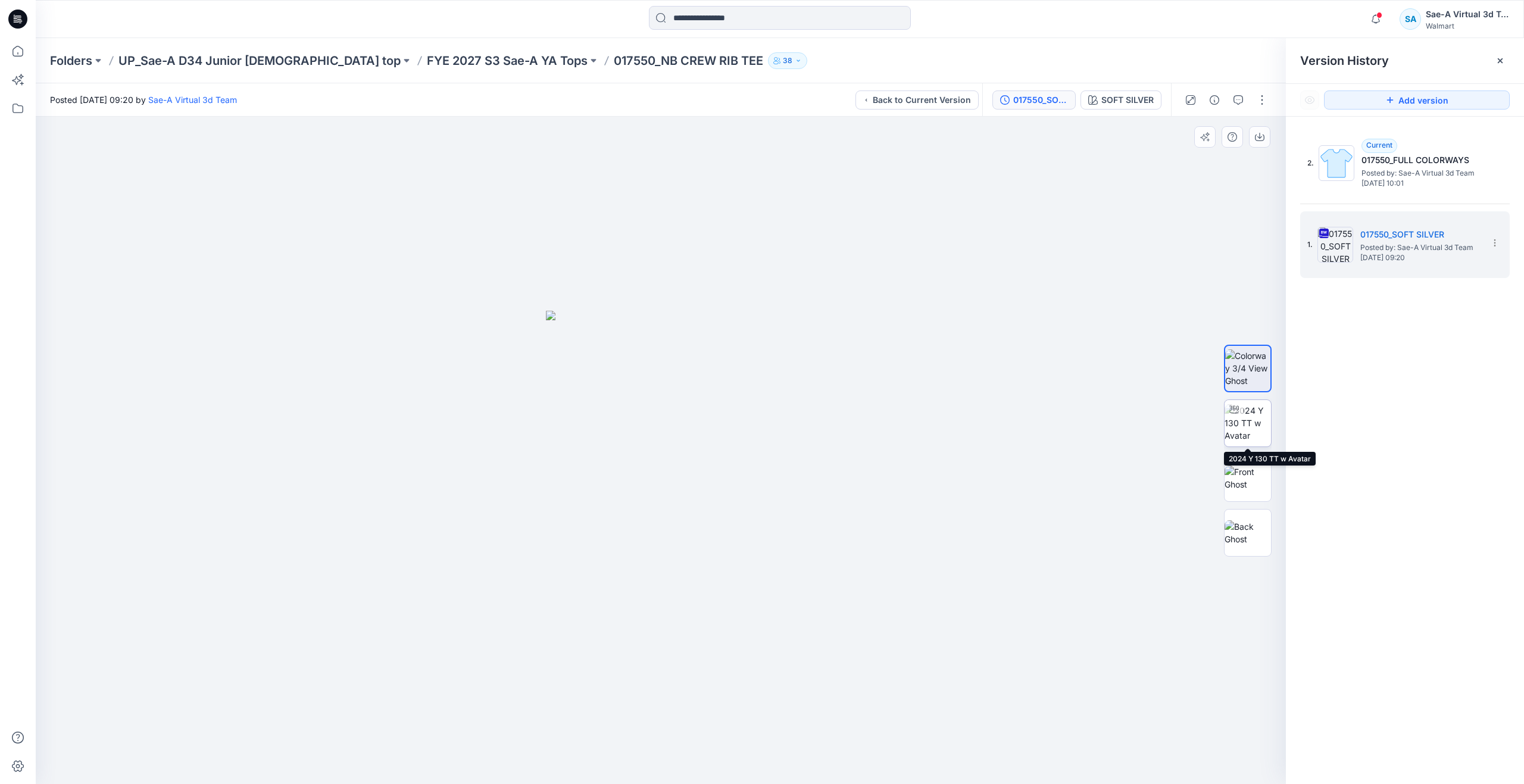
click at [1261, 425] on img at bounding box center [1247, 423] width 47 height 38
drag, startPoint x: 658, startPoint y: 768, endPoint x: 701, endPoint y: 675, distance: 102.5
click at [701, 675] on div at bounding box center [661, 450] width 1250 height 667
click at [24, 50] on icon at bounding box center [18, 51] width 26 height 26
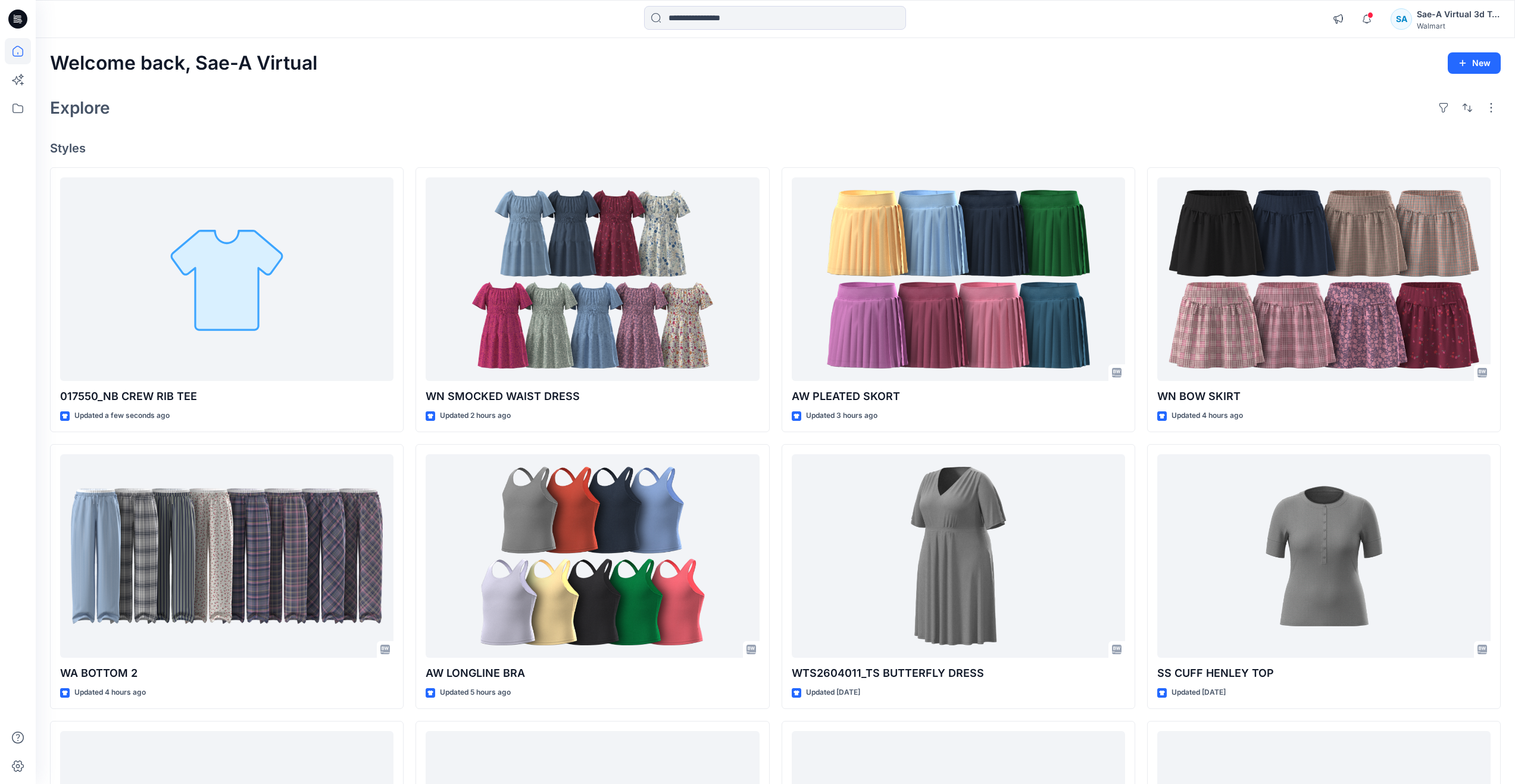
click at [404, 101] on div "Explore" at bounding box center [776, 107] width 1451 height 28
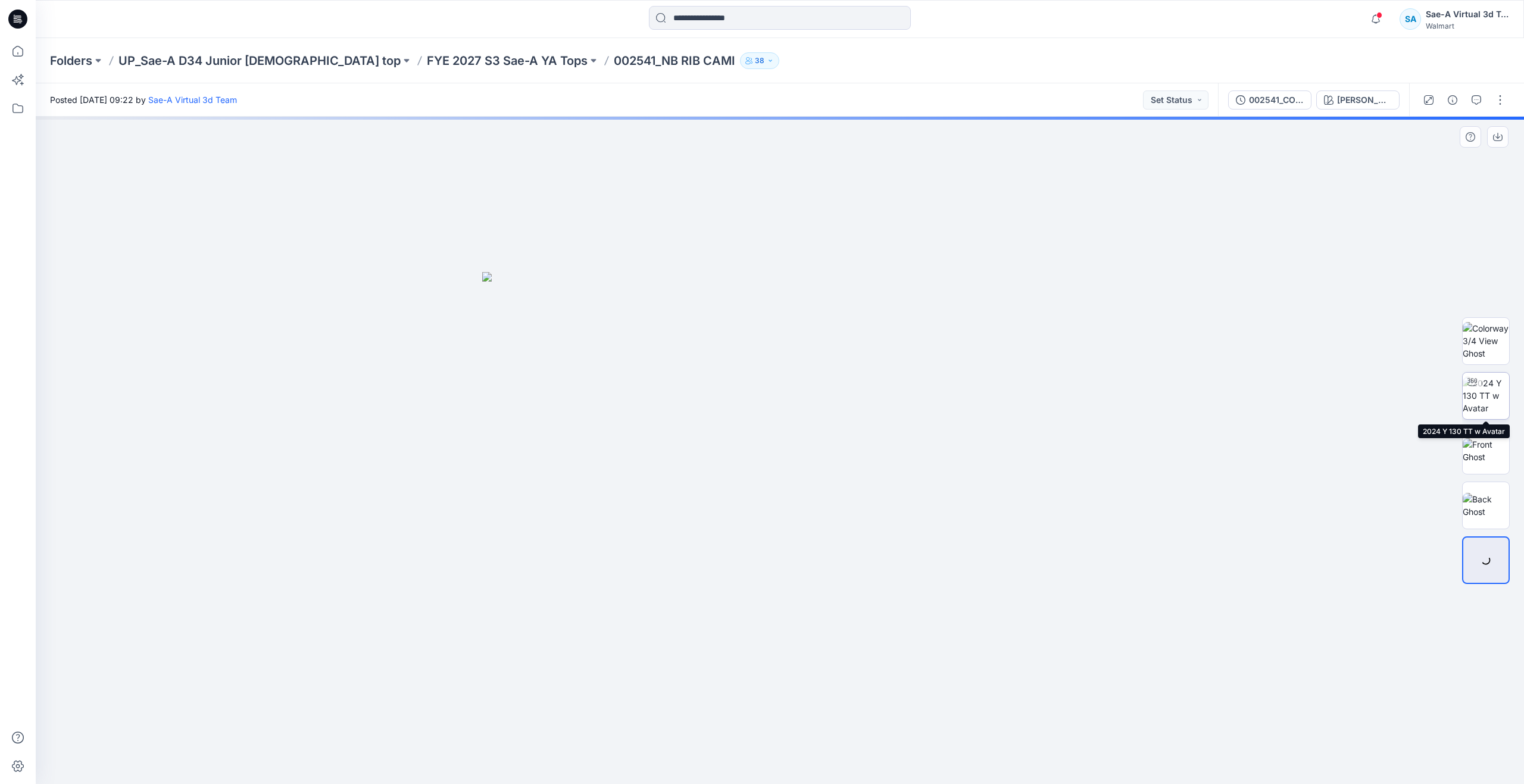
click at [1494, 400] on img at bounding box center [1485, 395] width 47 height 38
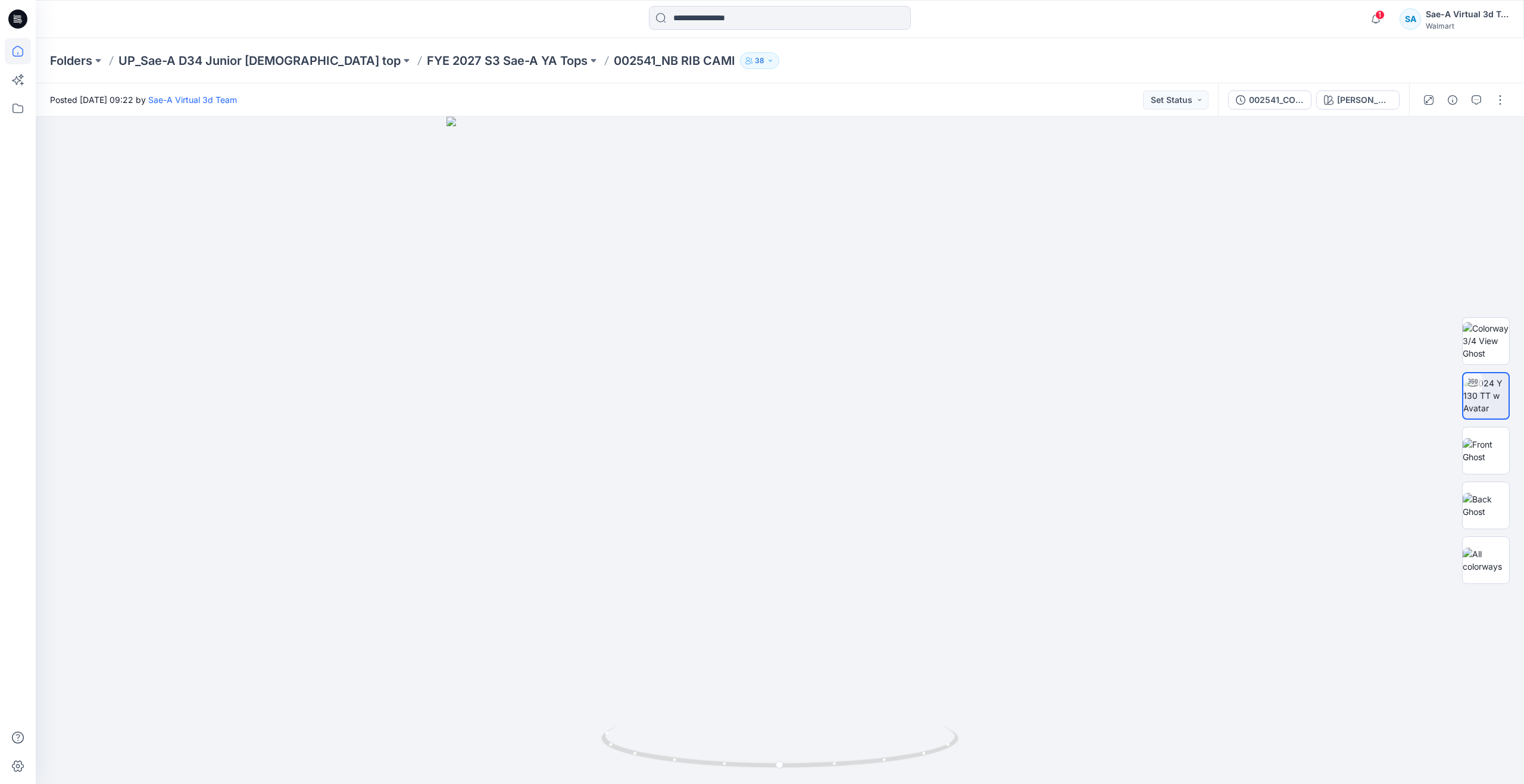
click at [30, 52] on icon at bounding box center [18, 51] width 26 height 26
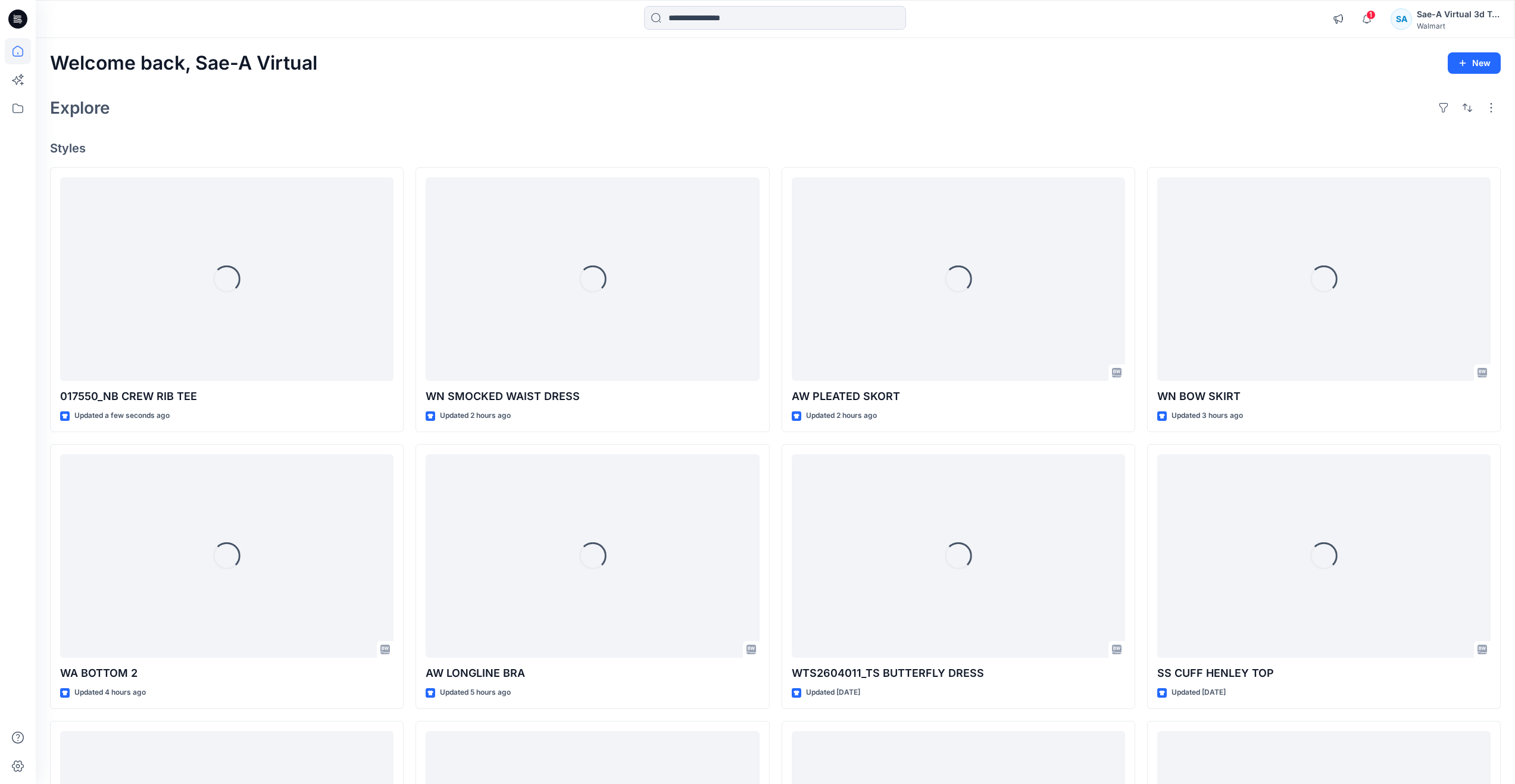
drag, startPoint x: 174, startPoint y: 89, endPoint x: 175, endPoint y: 124, distance: 35.0
click at [174, 89] on div "Welcome back, Sae-A Virtual New Explore Styles Loading... 017550_NB CREW RIB TE…" at bounding box center [775, 540] width 1479 height 1004
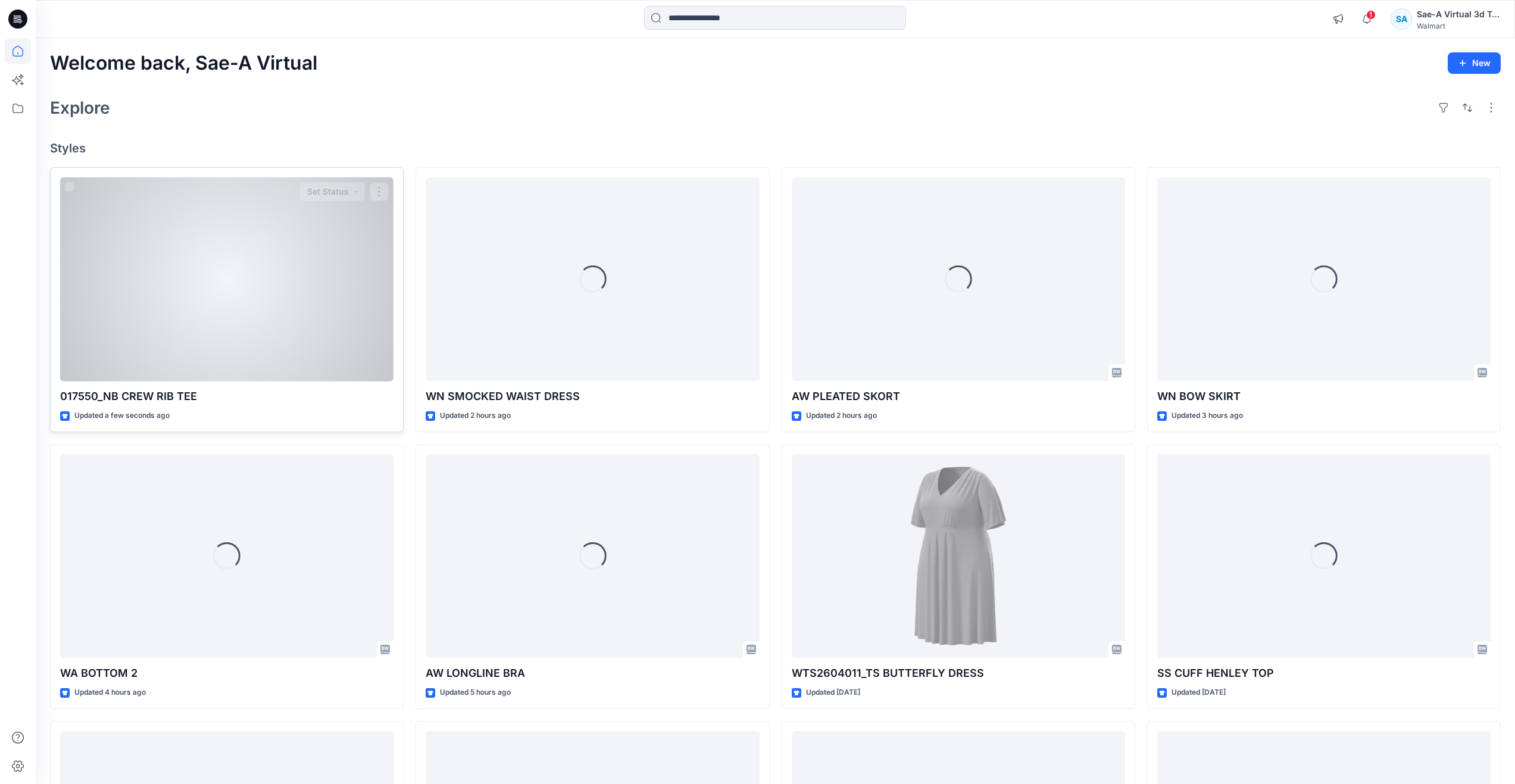
click at [160, 301] on div at bounding box center [226, 279] width 334 height 204
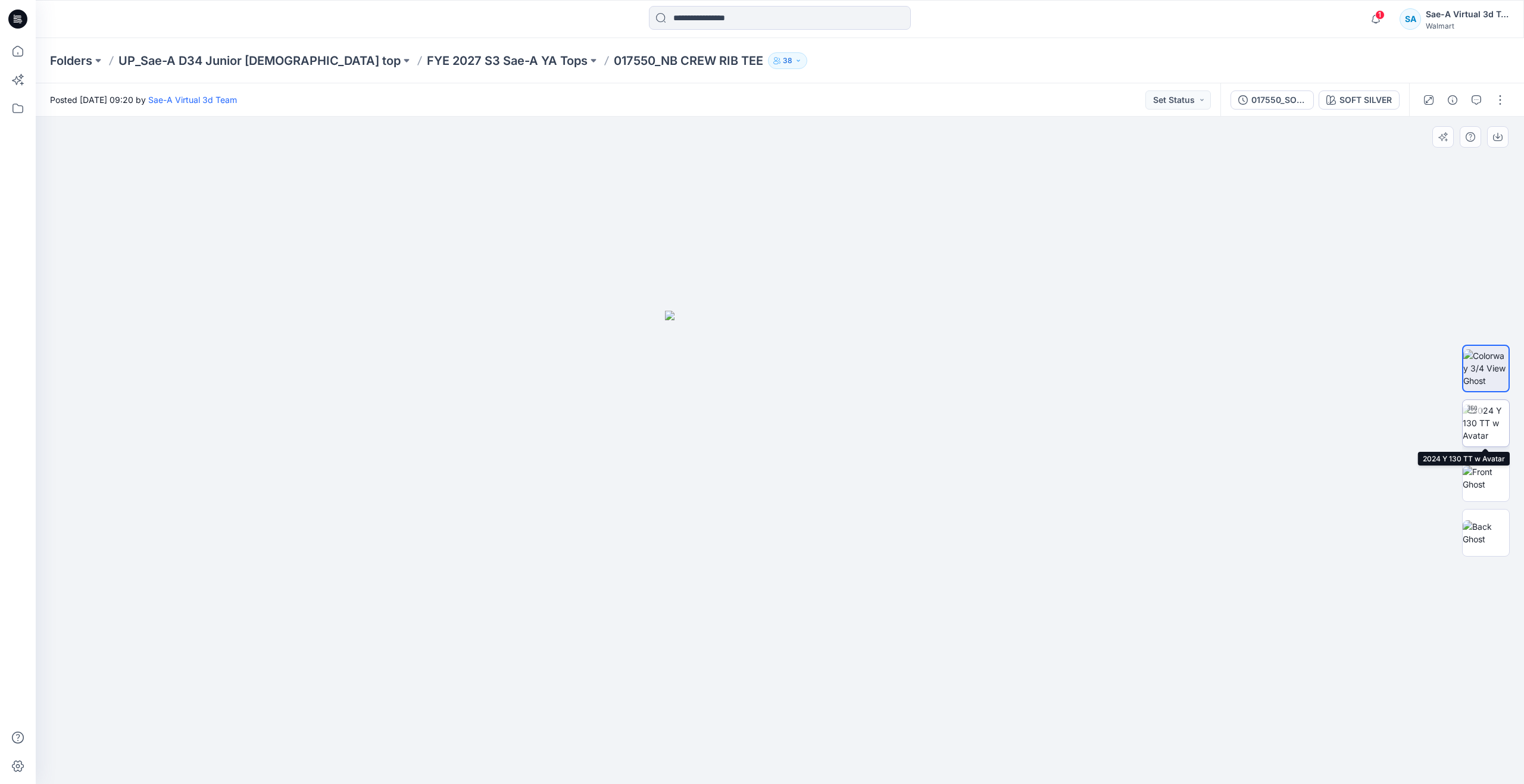
click at [1470, 438] on img at bounding box center [1485, 423] width 47 height 38
drag, startPoint x: 781, startPoint y: 766, endPoint x: 612, endPoint y: 743, distance: 170.6
click at [612, 743] on icon at bounding box center [781, 748] width 360 height 45
click at [1301, 101] on div "002541_COLORS" at bounding box center [1276, 100] width 54 height 13
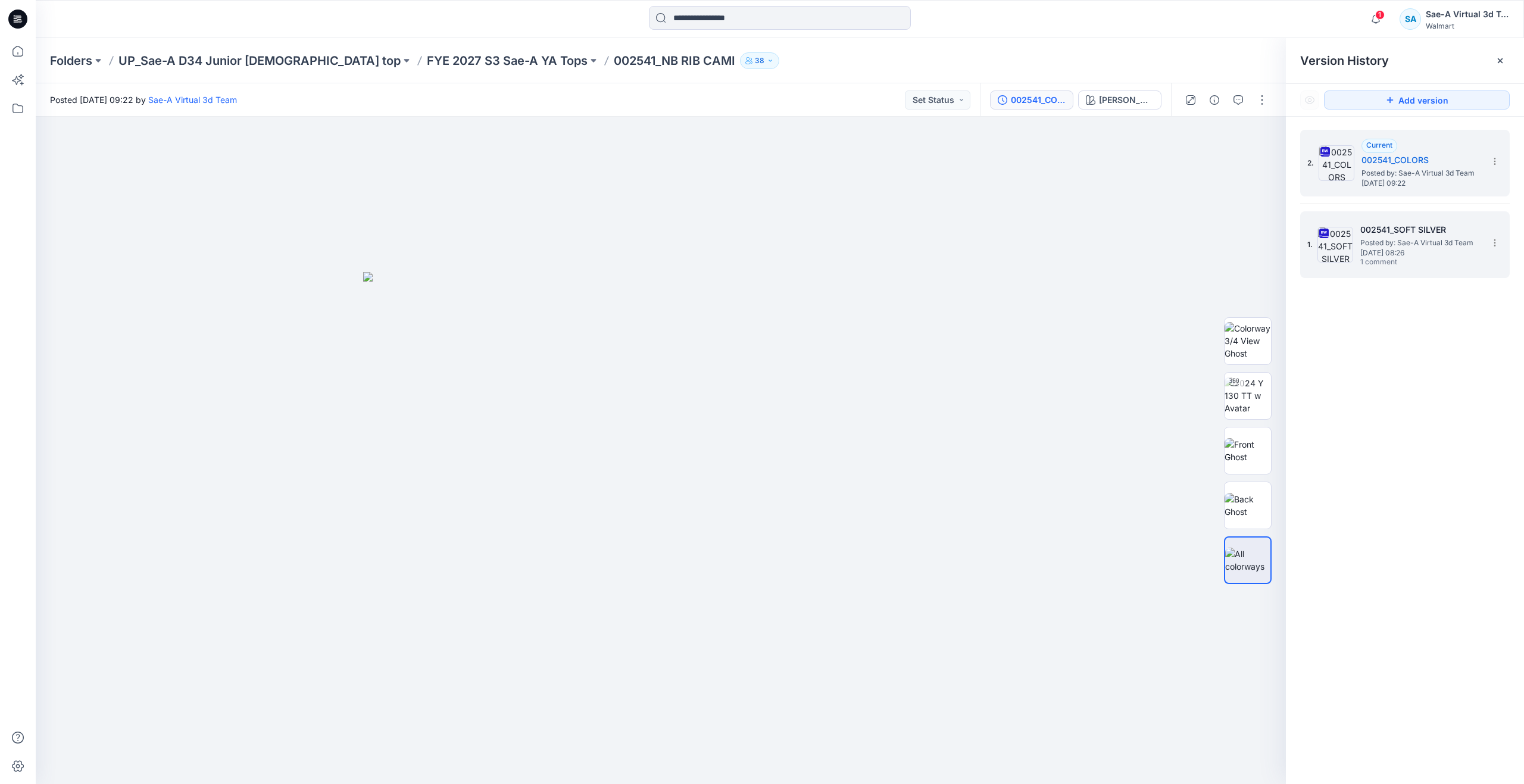
click at [1344, 252] on img at bounding box center [1335, 245] width 36 height 36
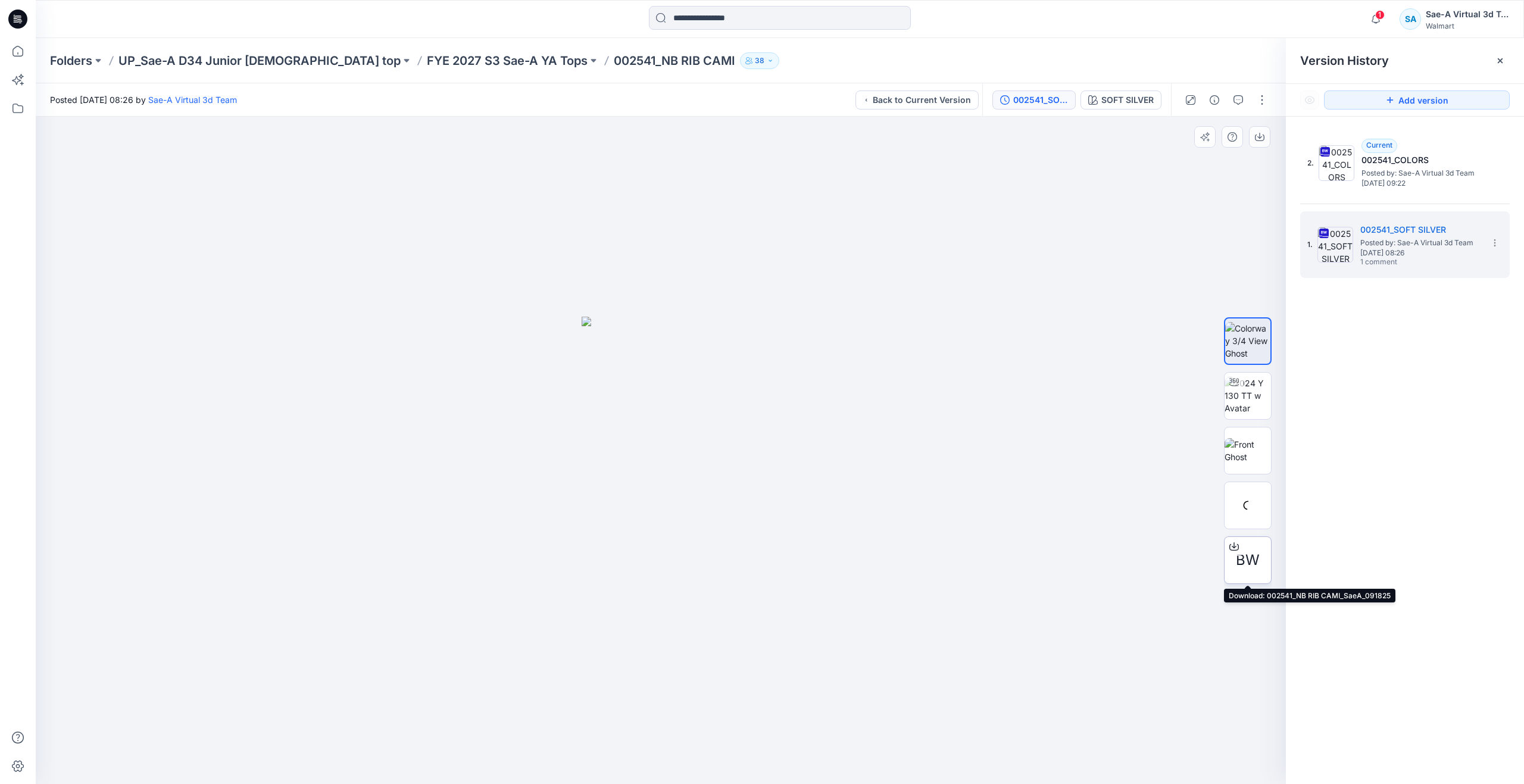
click at [1250, 551] on span "BW" at bounding box center [1247, 559] width 24 height 21
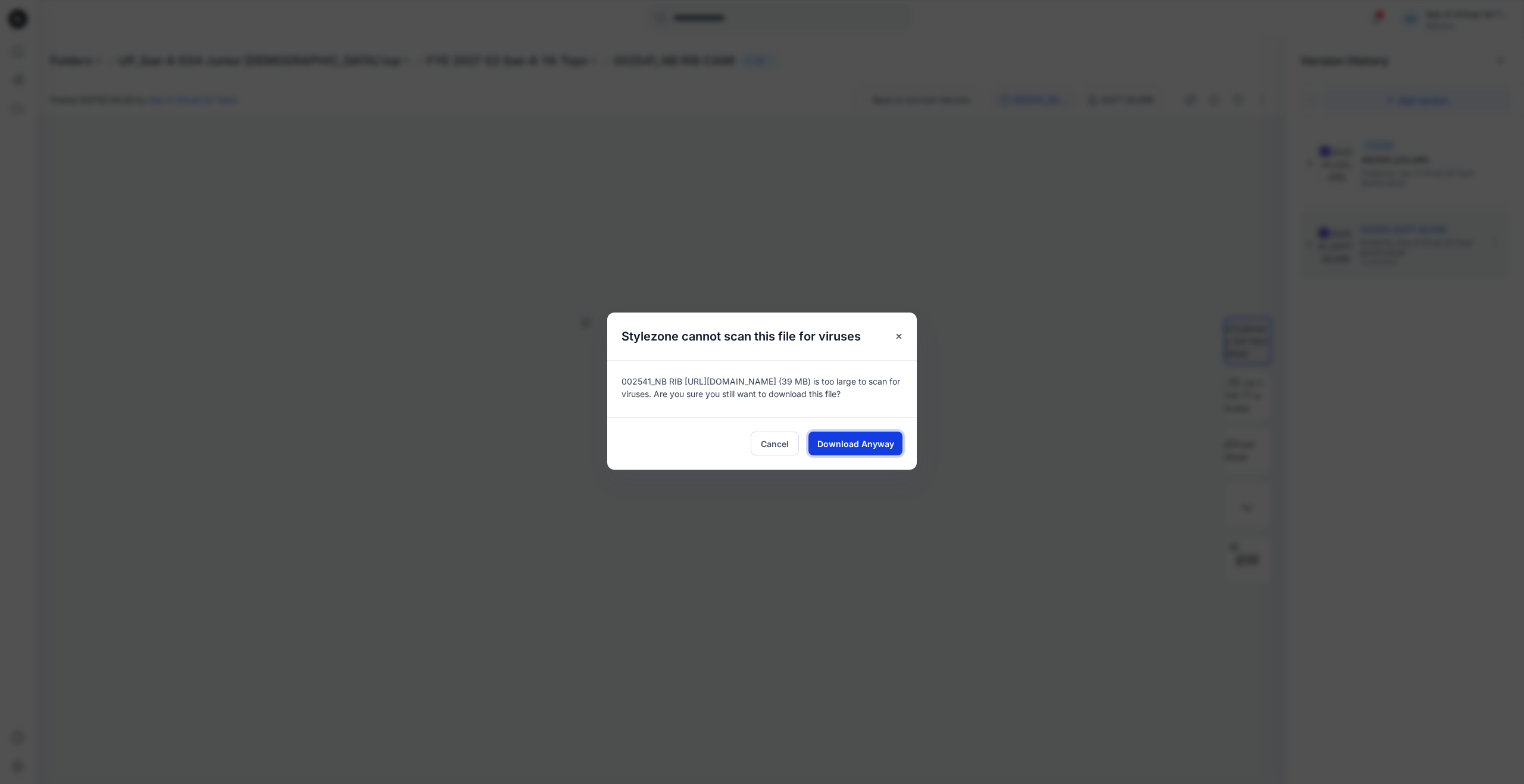
click at [843, 441] on span "Download Anyway" at bounding box center [856, 444] width 77 height 13
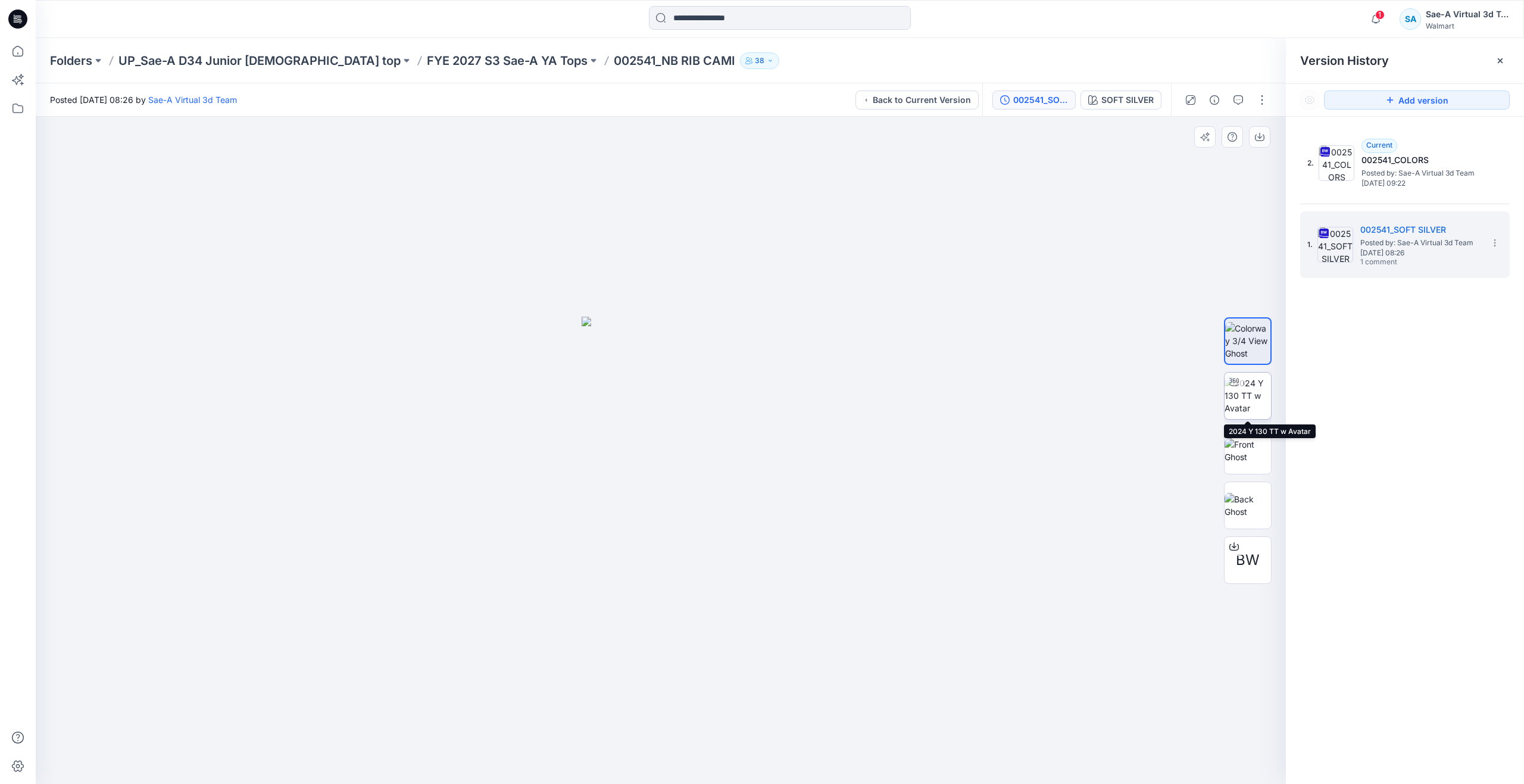
click at [1249, 411] on img at bounding box center [1247, 395] width 47 height 38
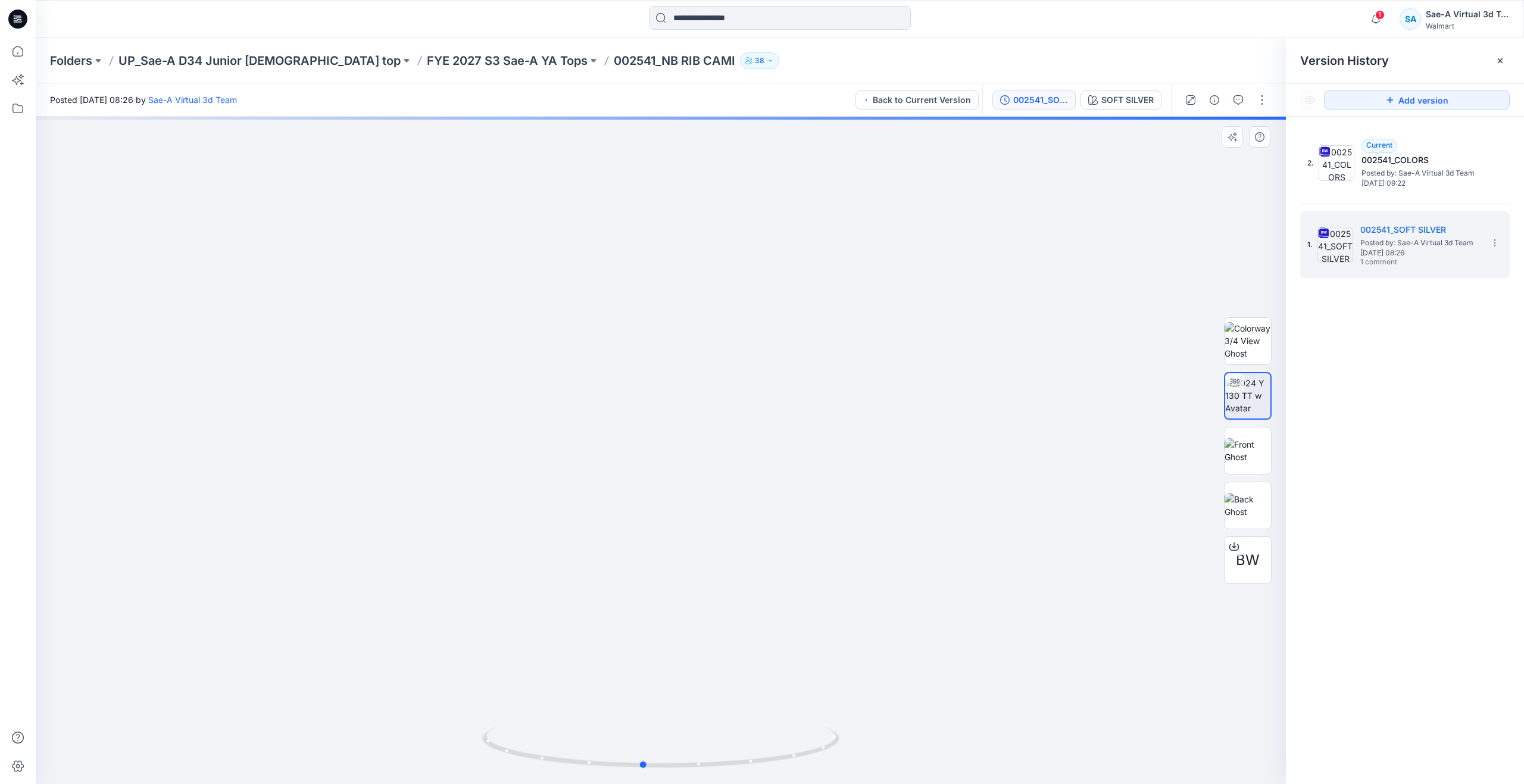
drag, startPoint x: 660, startPoint y: 763, endPoint x: 642, endPoint y: 693, distance: 72.3
click at [642, 693] on div at bounding box center [661, 450] width 1250 height 667
drag, startPoint x: 616, startPoint y: 754, endPoint x: 659, endPoint y: 725, distance: 51.9
click at [659, 726] on icon at bounding box center [662, 748] width 360 height 45
click at [985, 567] on img at bounding box center [661, 161] width 1824 height 1245
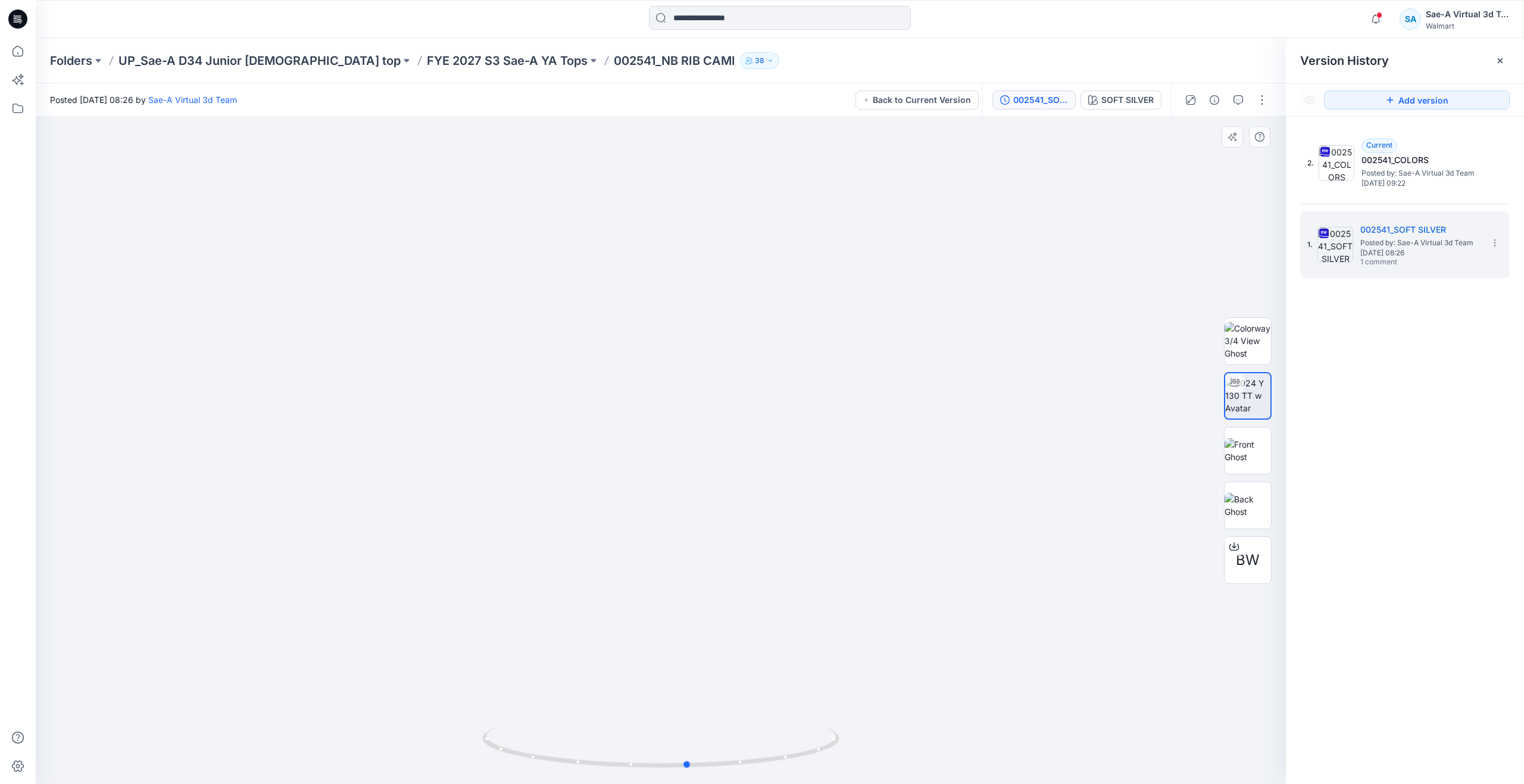
drag, startPoint x: 686, startPoint y: 762, endPoint x: 1044, endPoint y: 698, distance: 363.7
click at [1044, 698] on div at bounding box center [661, 450] width 1250 height 667
click at [30, 52] on icon at bounding box center [18, 51] width 26 height 26
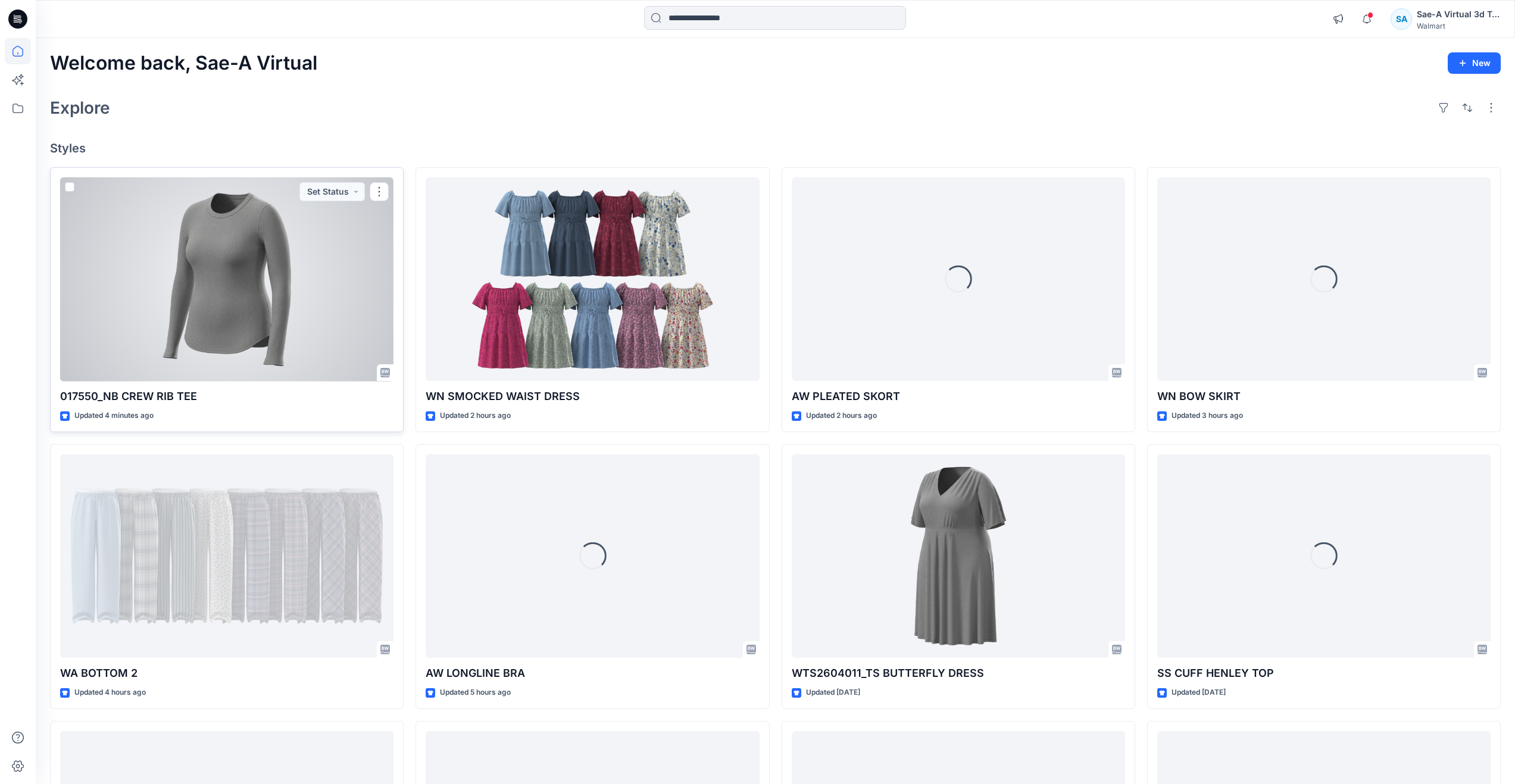
click at [193, 288] on div at bounding box center [226, 279] width 334 height 204
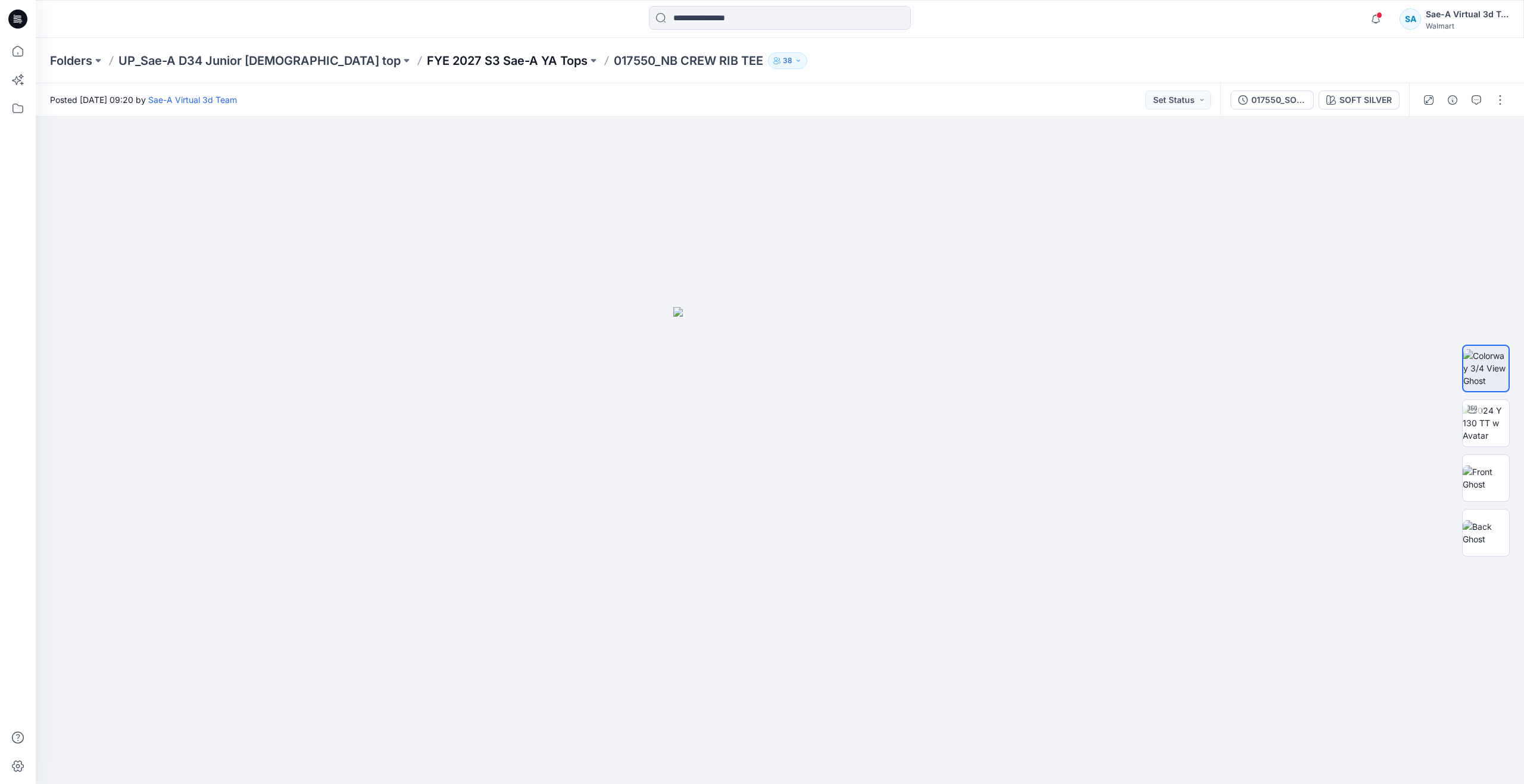
click at [461, 58] on p "FYE 2027 S3 Sae-A YA Tops" at bounding box center [507, 61] width 160 height 17
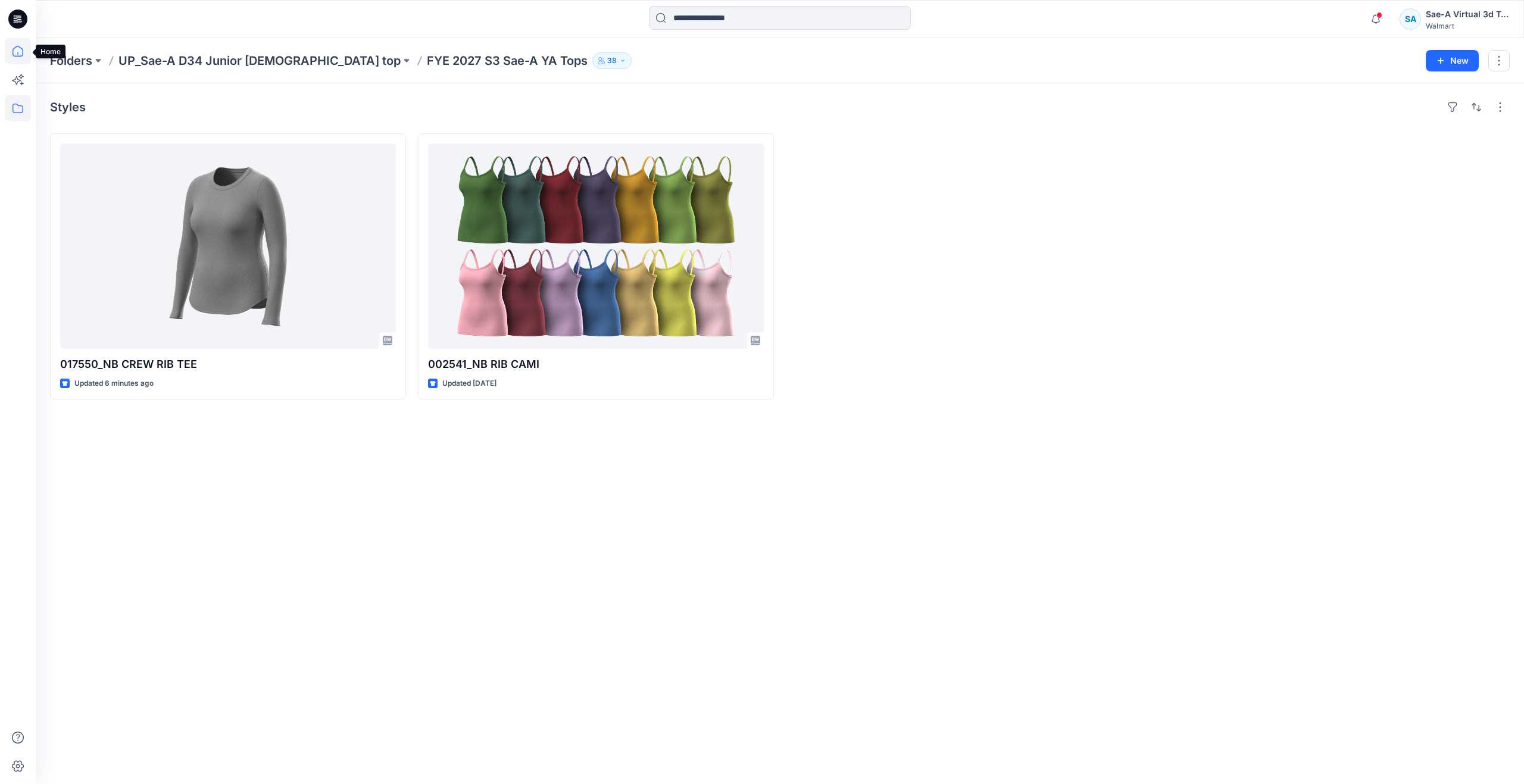
click at [26, 43] on icon at bounding box center [18, 51] width 26 height 26
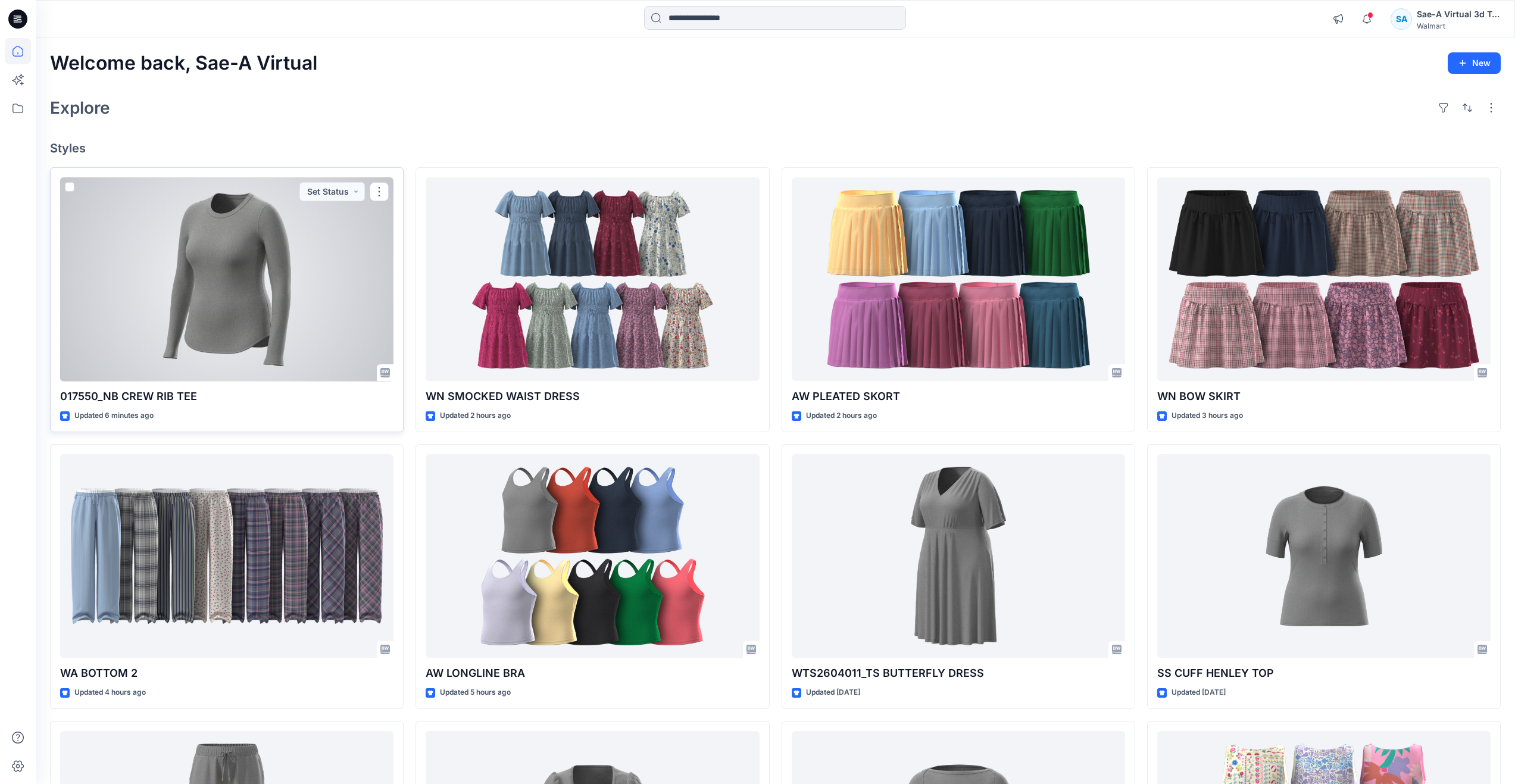
click at [199, 288] on div at bounding box center [226, 279] width 334 height 204
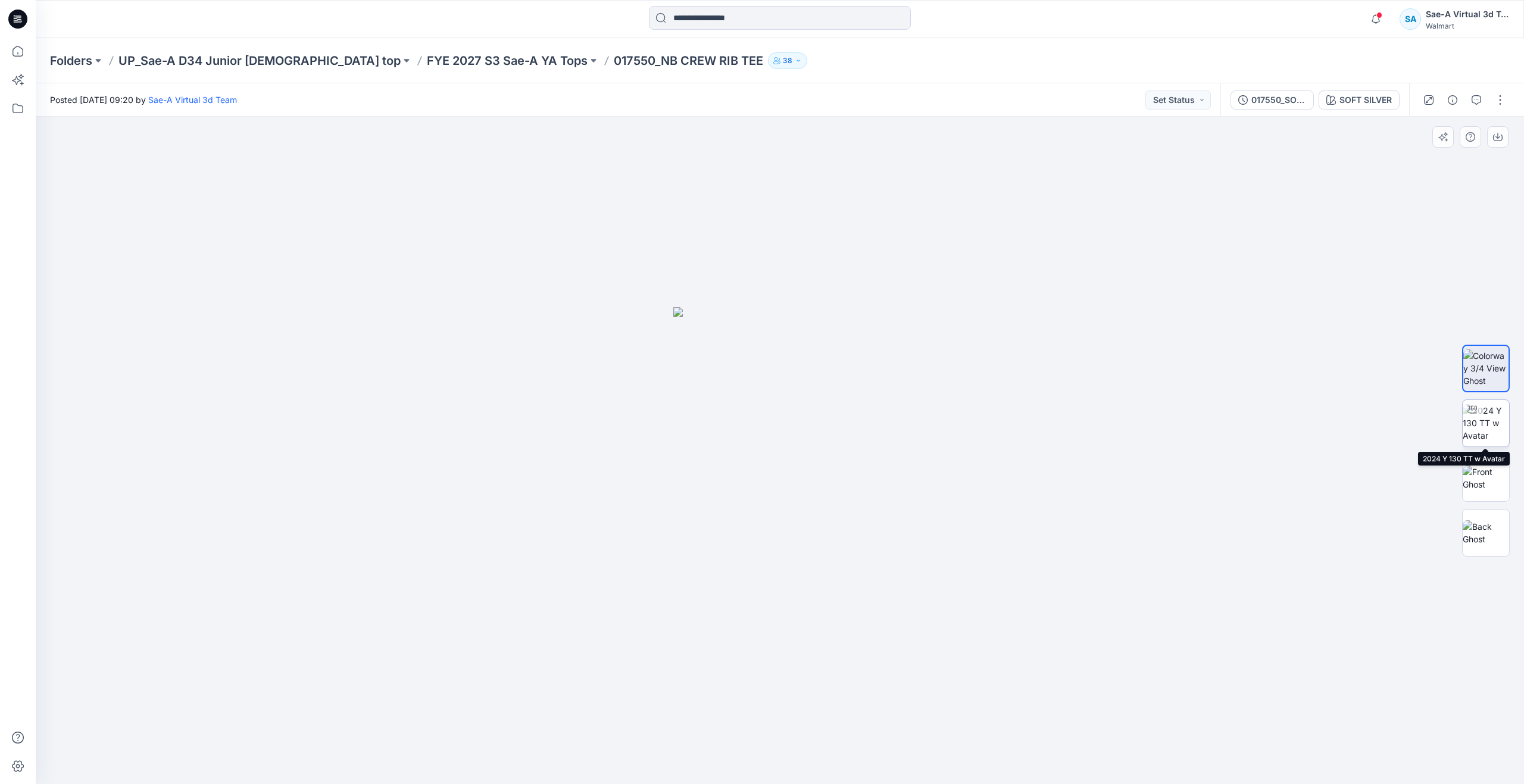
click at [1470, 412] on icon at bounding box center [1472, 409] width 10 height 8
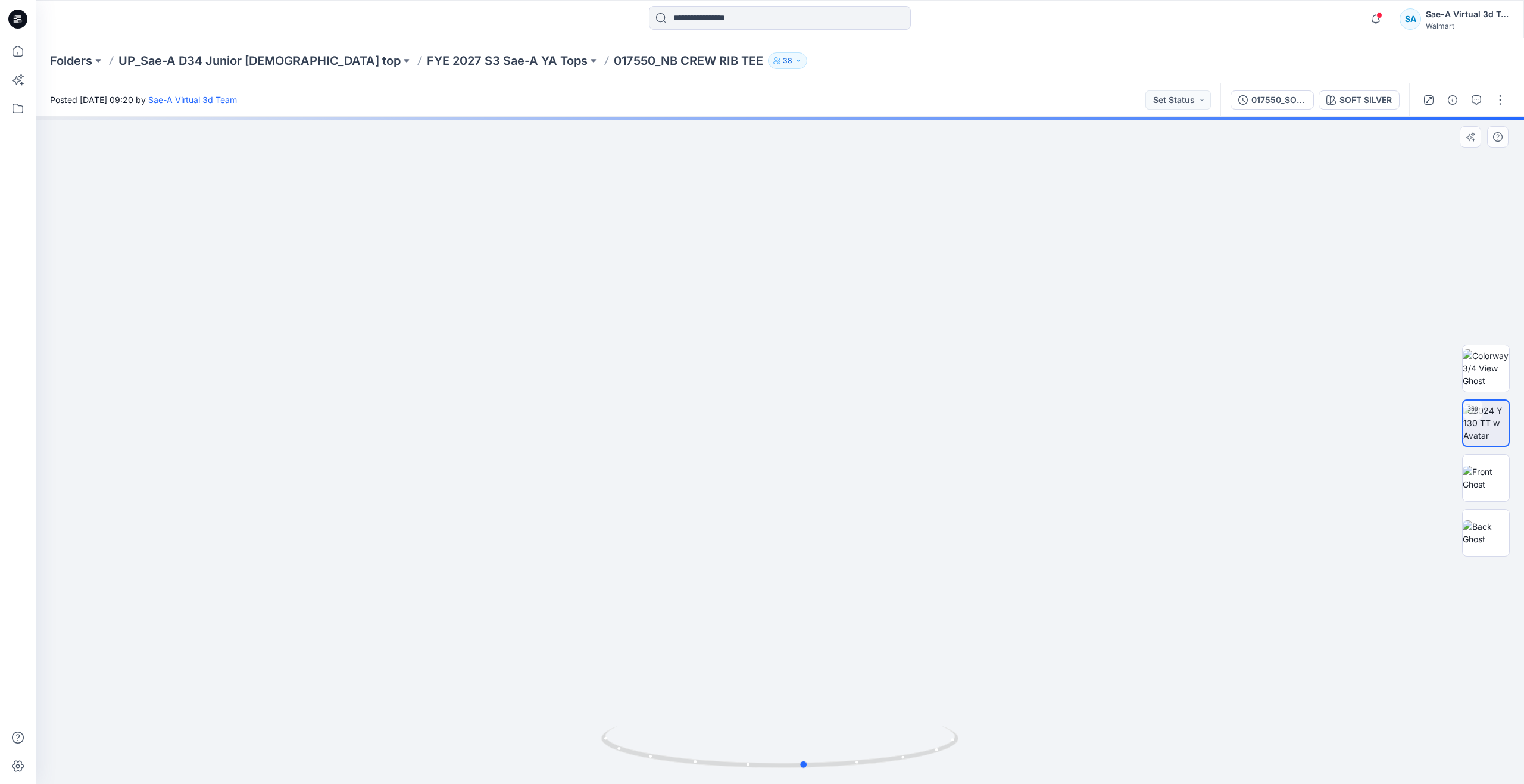
drag, startPoint x: 773, startPoint y: 765, endPoint x: 441, endPoint y: 670, distance: 345.3
click at [441, 670] on div at bounding box center [780, 450] width 1488 height 667
click at [1476, 479] on img at bounding box center [1485, 478] width 47 height 25
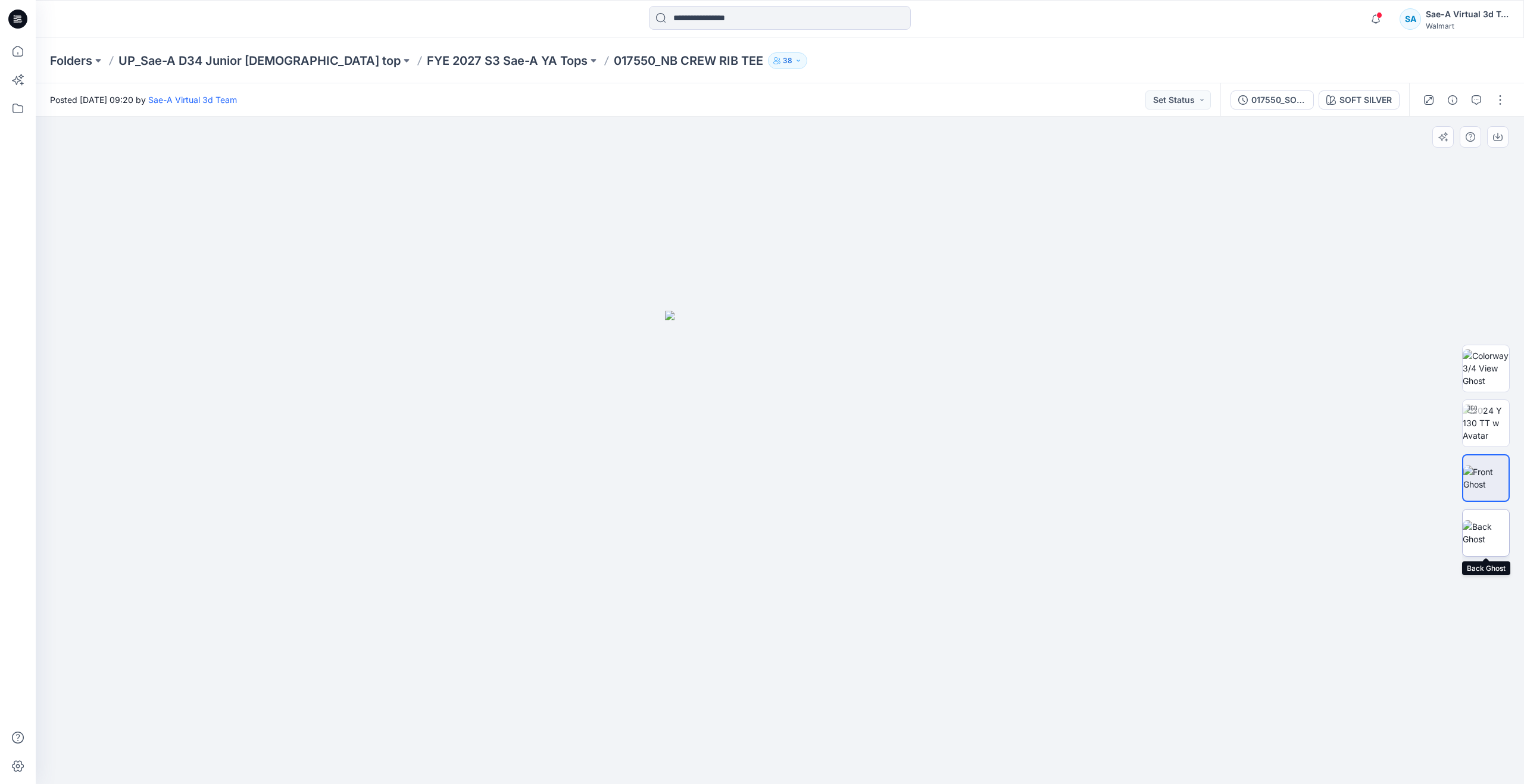
click at [1507, 545] on img at bounding box center [1485, 532] width 47 height 25
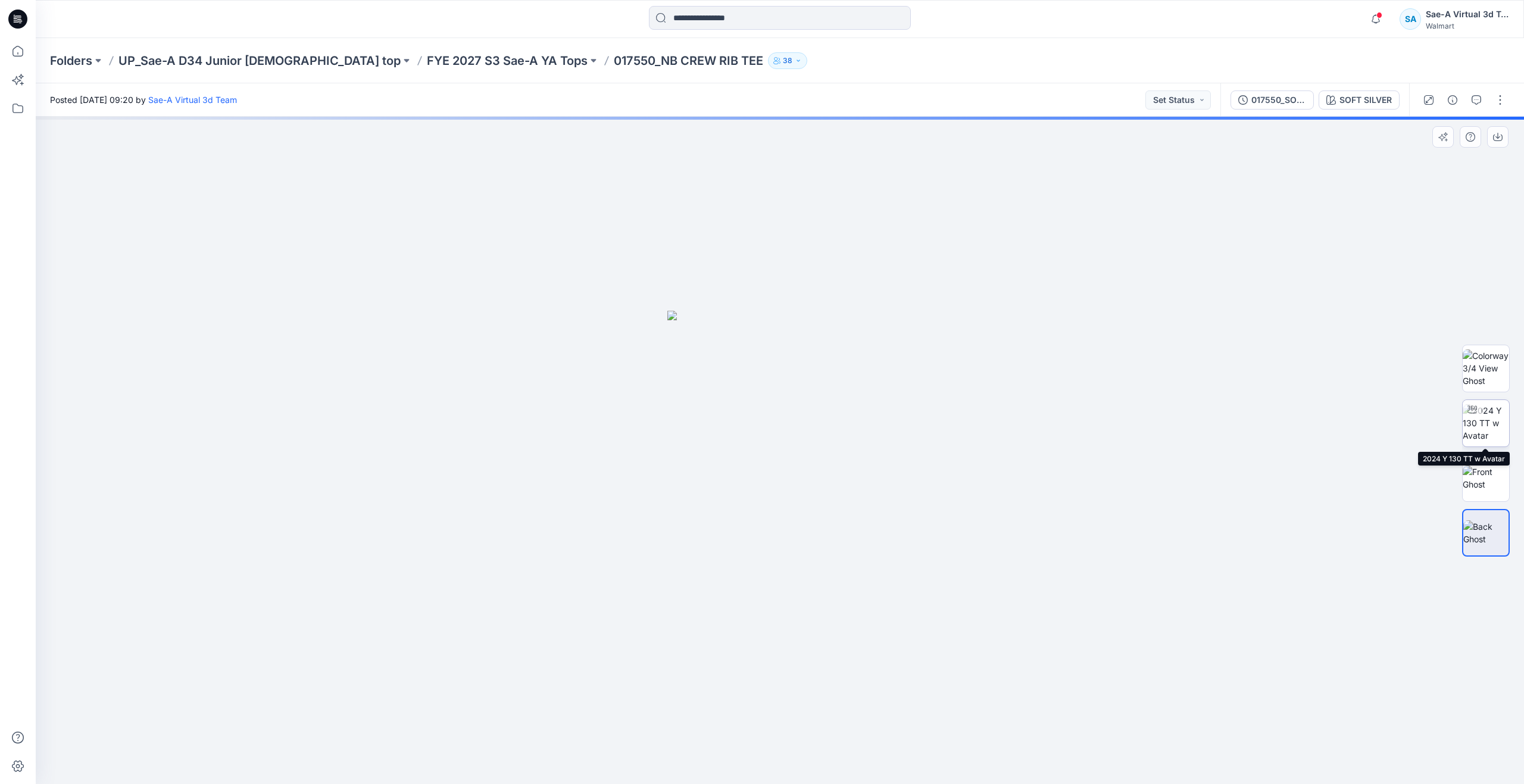
click at [1485, 419] on img at bounding box center [1485, 423] width 47 height 38
click at [1469, 358] on img at bounding box center [1485, 368] width 47 height 38
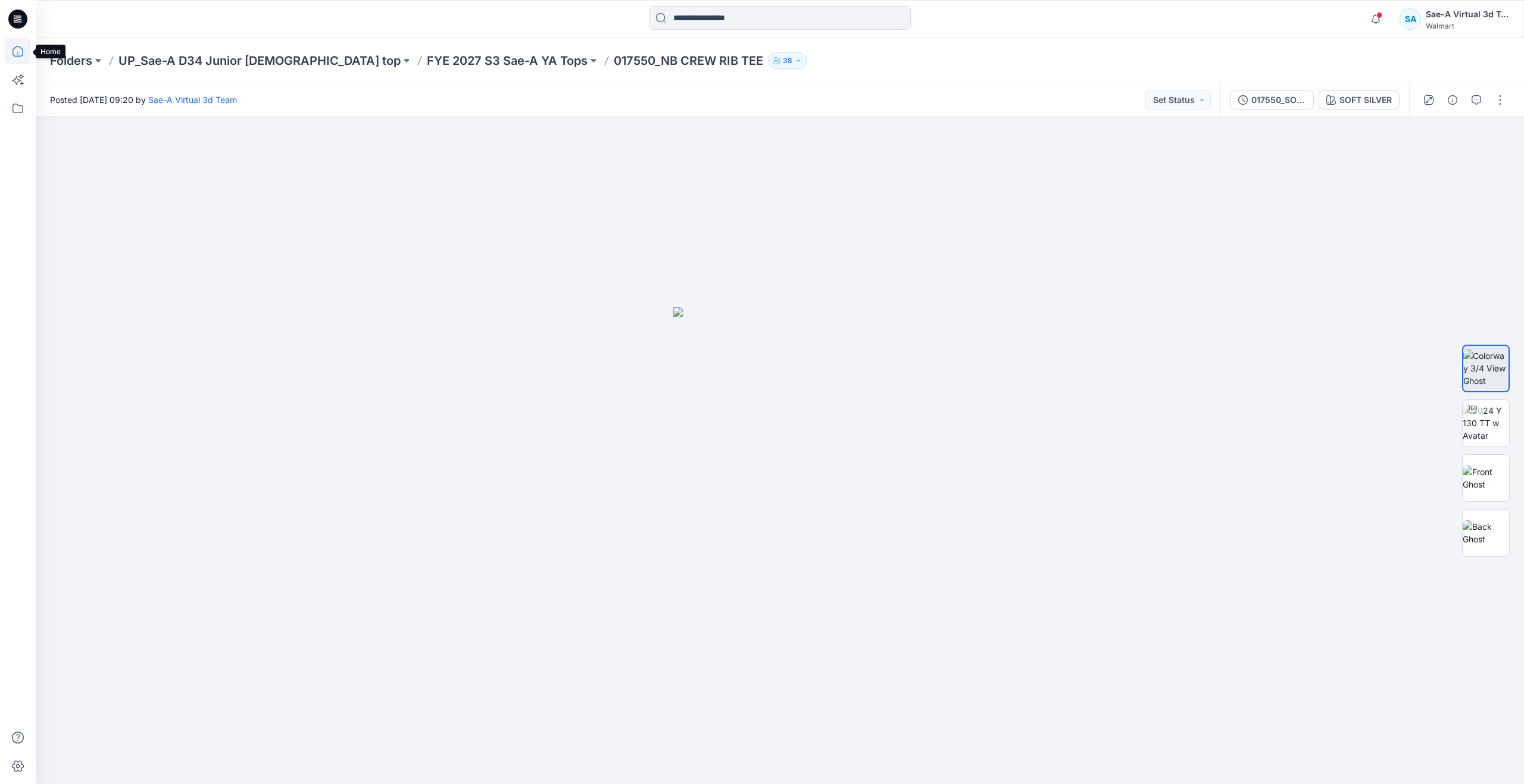
click at [16, 47] on icon at bounding box center [18, 51] width 11 height 11
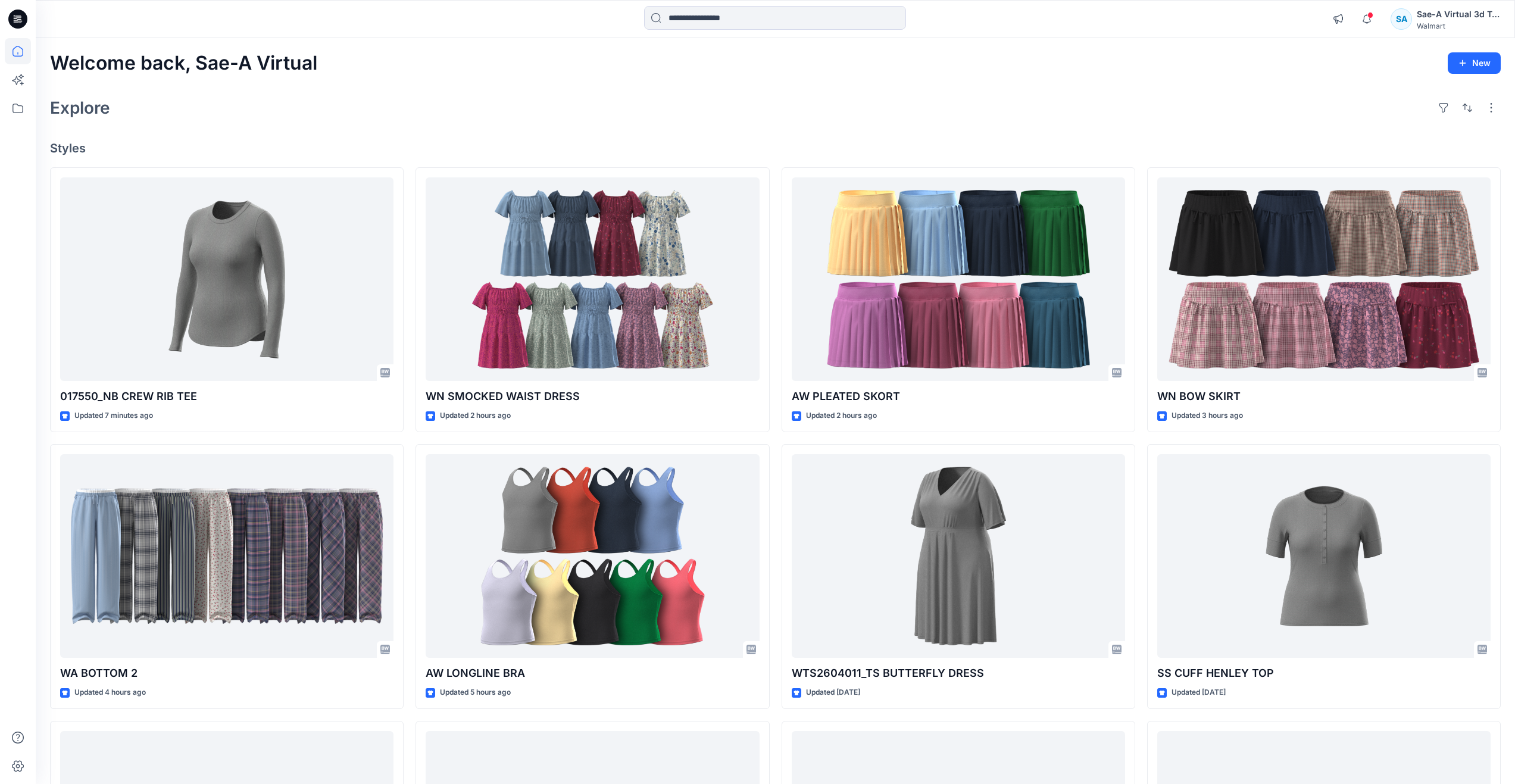
drag, startPoint x: 434, startPoint y: 93, endPoint x: 438, endPoint y: 86, distance: 8.1
click at [434, 93] on div "Explore" at bounding box center [776, 107] width 1451 height 28
click at [470, 107] on div "Explore" at bounding box center [776, 107] width 1451 height 28
click at [392, 108] on div "Explore" at bounding box center [776, 107] width 1451 height 28
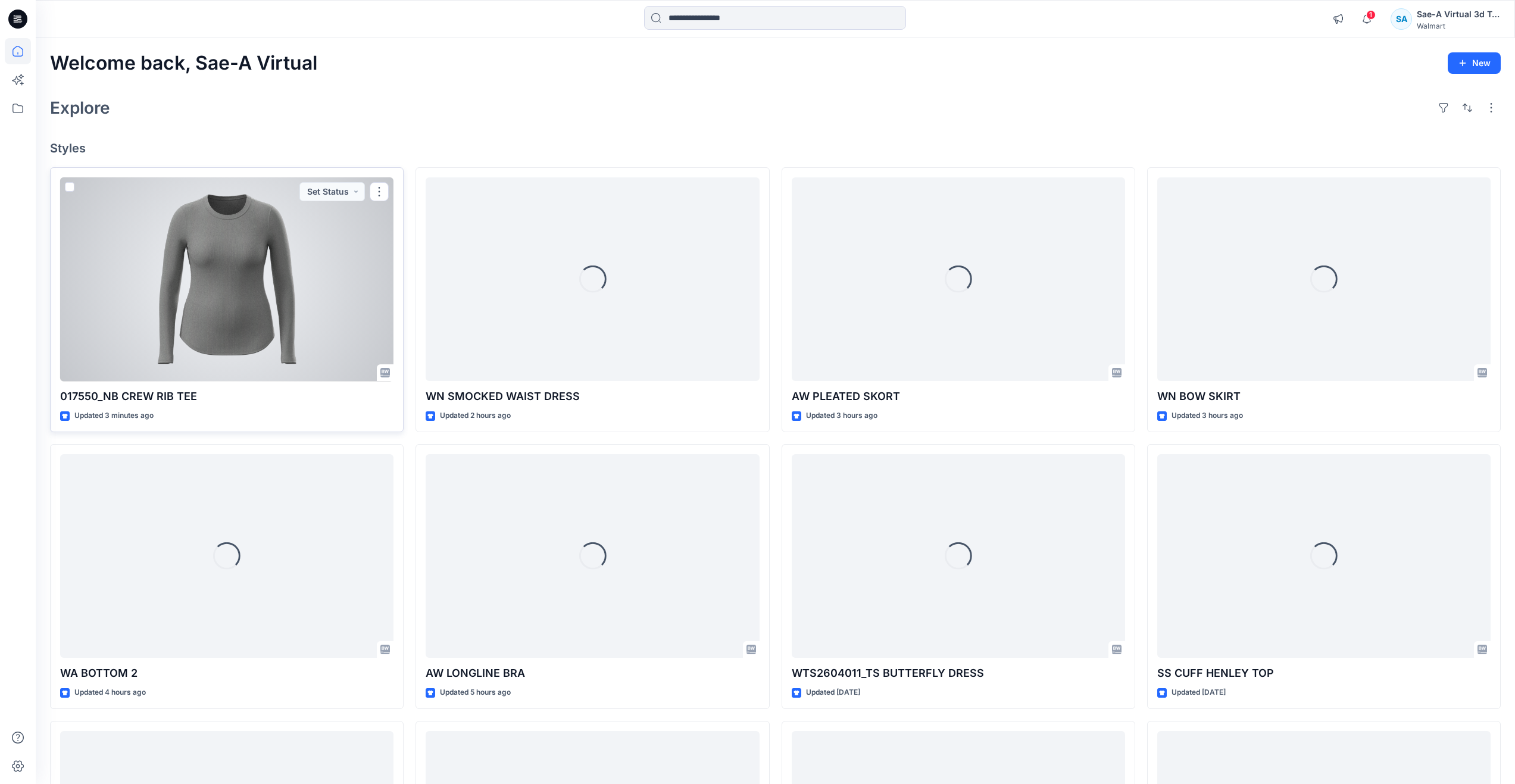
click at [223, 344] on div at bounding box center [226, 279] width 334 height 204
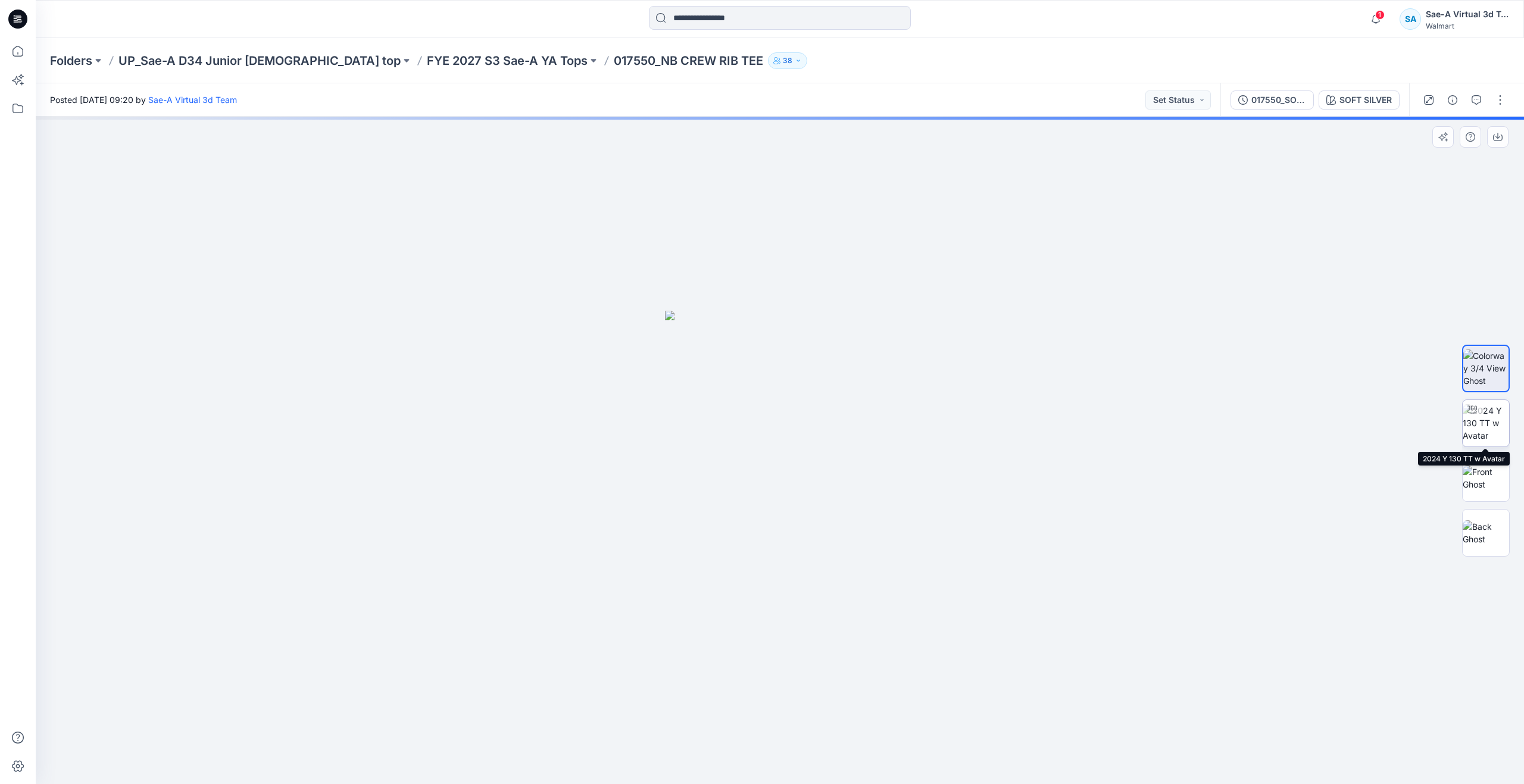
click at [1488, 428] on img at bounding box center [1485, 423] width 47 height 38
click at [1490, 384] on img at bounding box center [1485, 368] width 47 height 38
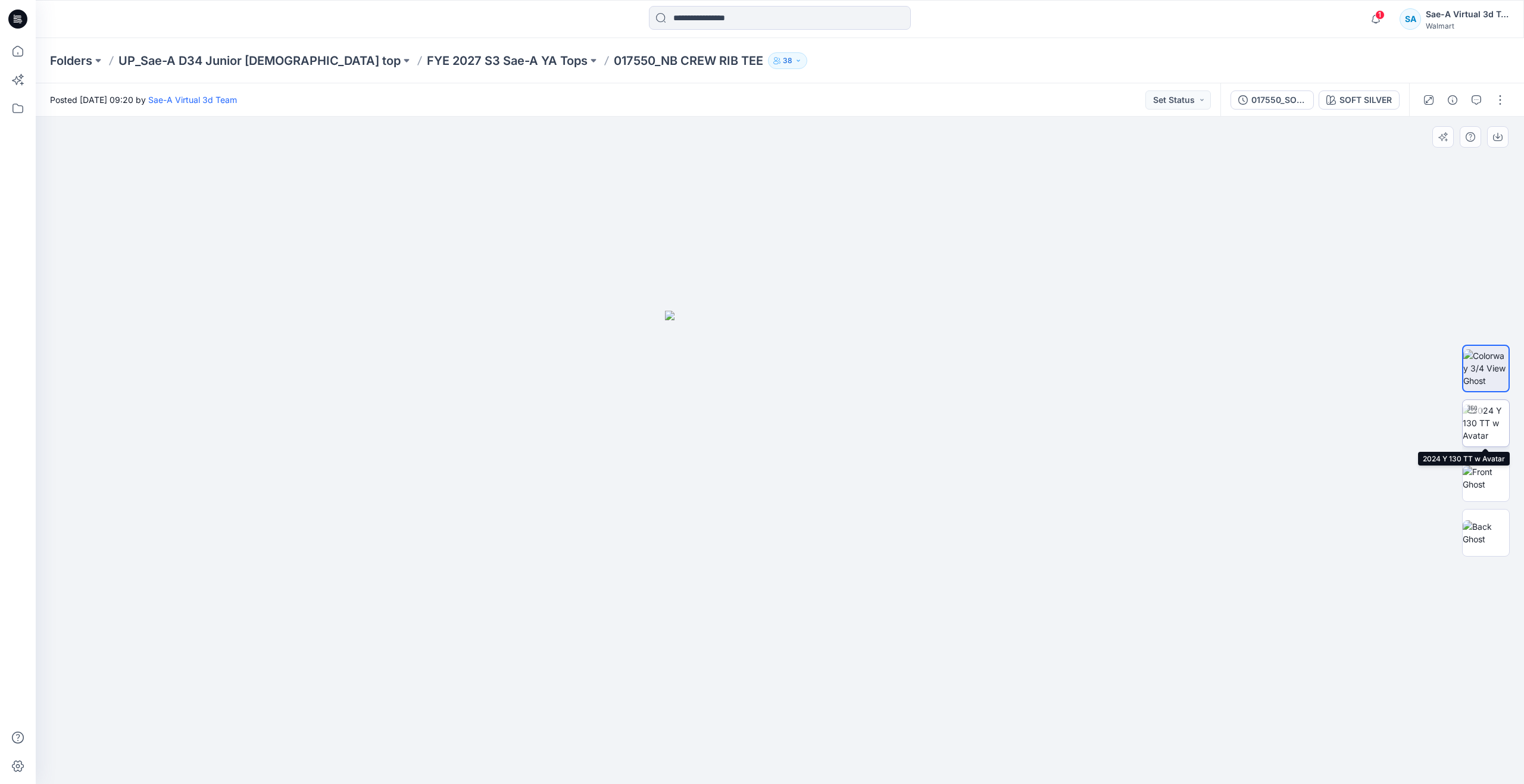
click at [1497, 404] on img at bounding box center [1485, 423] width 47 height 38
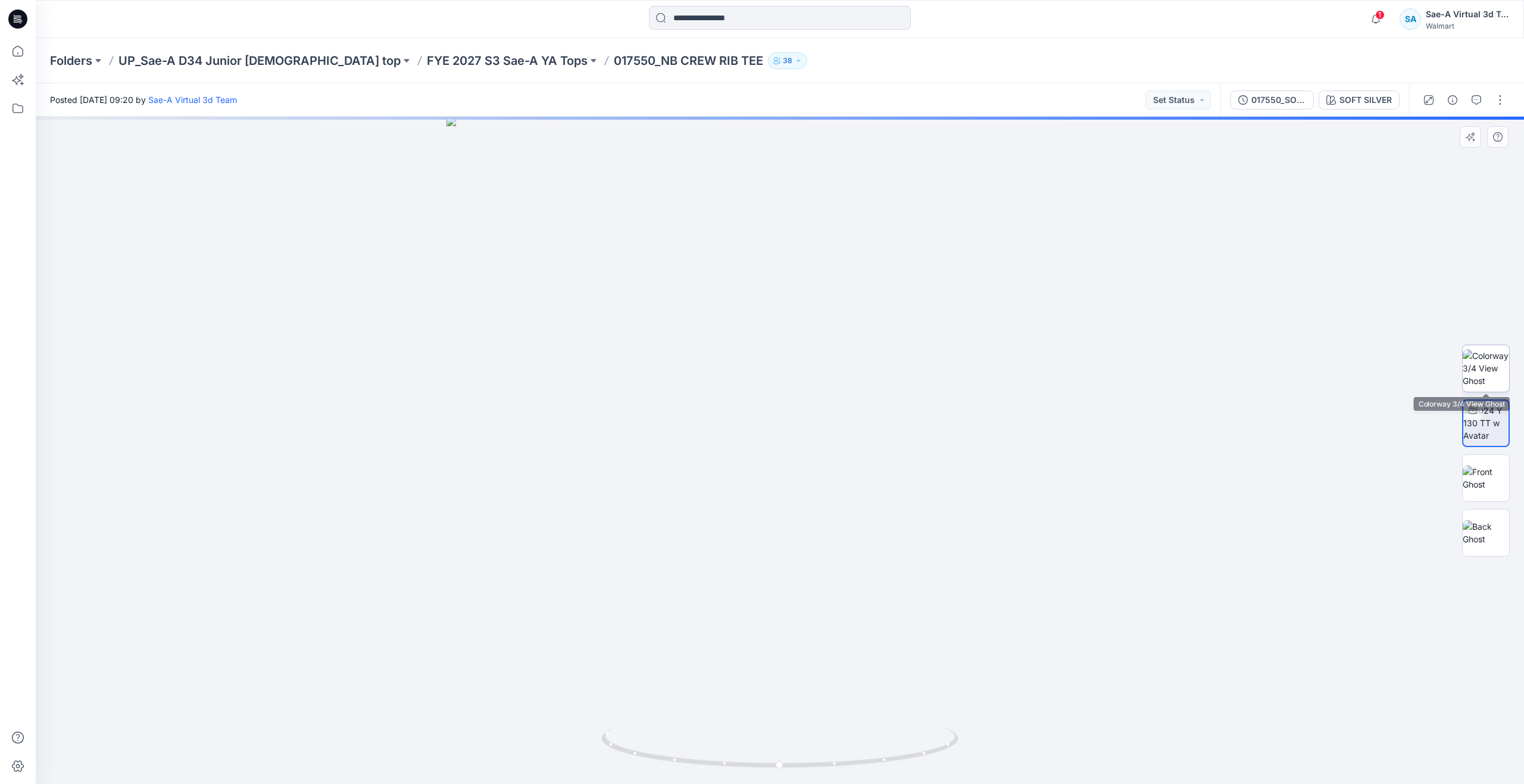
click at [1497, 366] on img at bounding box center [1485, 368] width 47 height 38
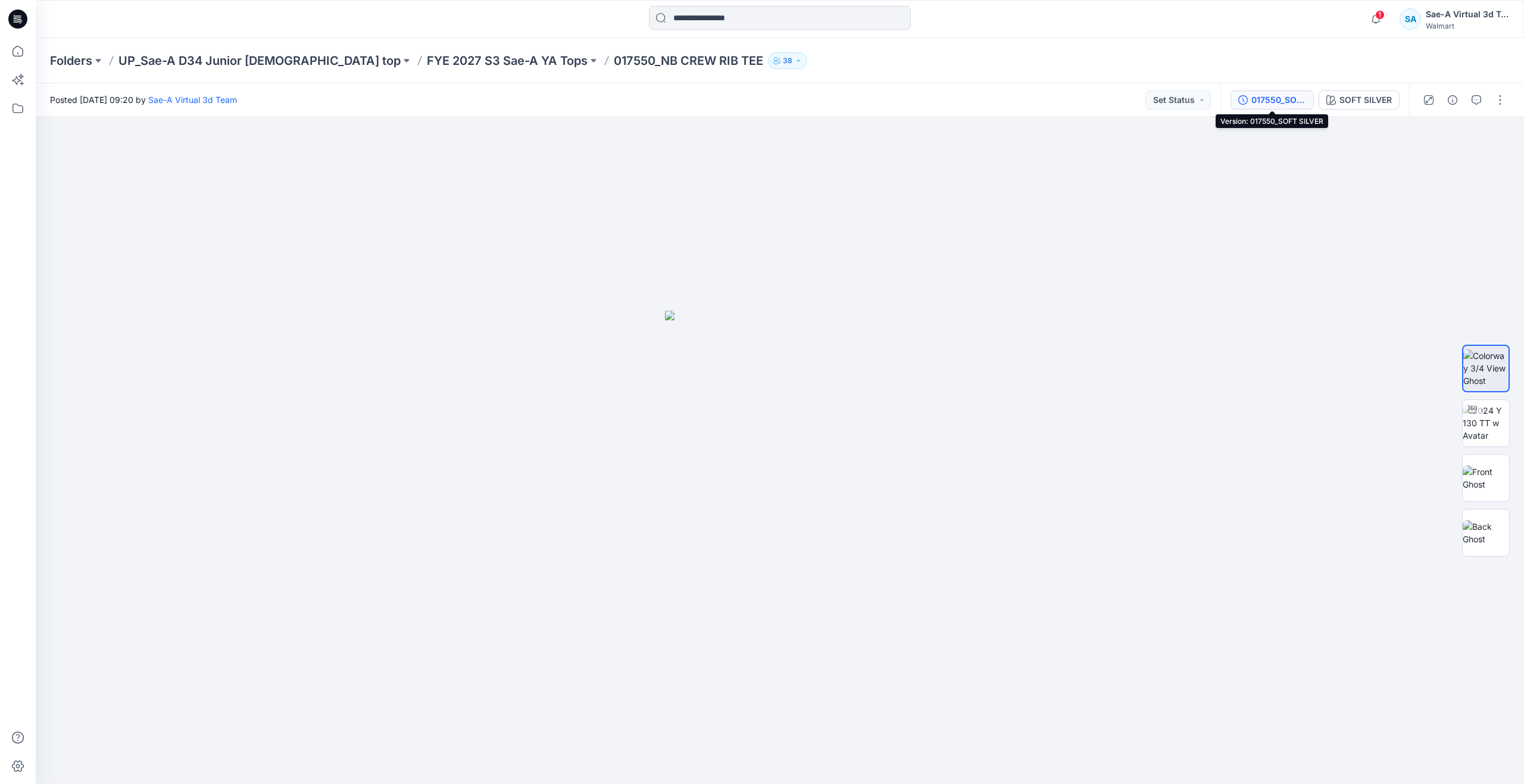
click at [1285, 95] on div "017550_SOFT SILVER" at bounding box center [1278, 100] width 54 height 13
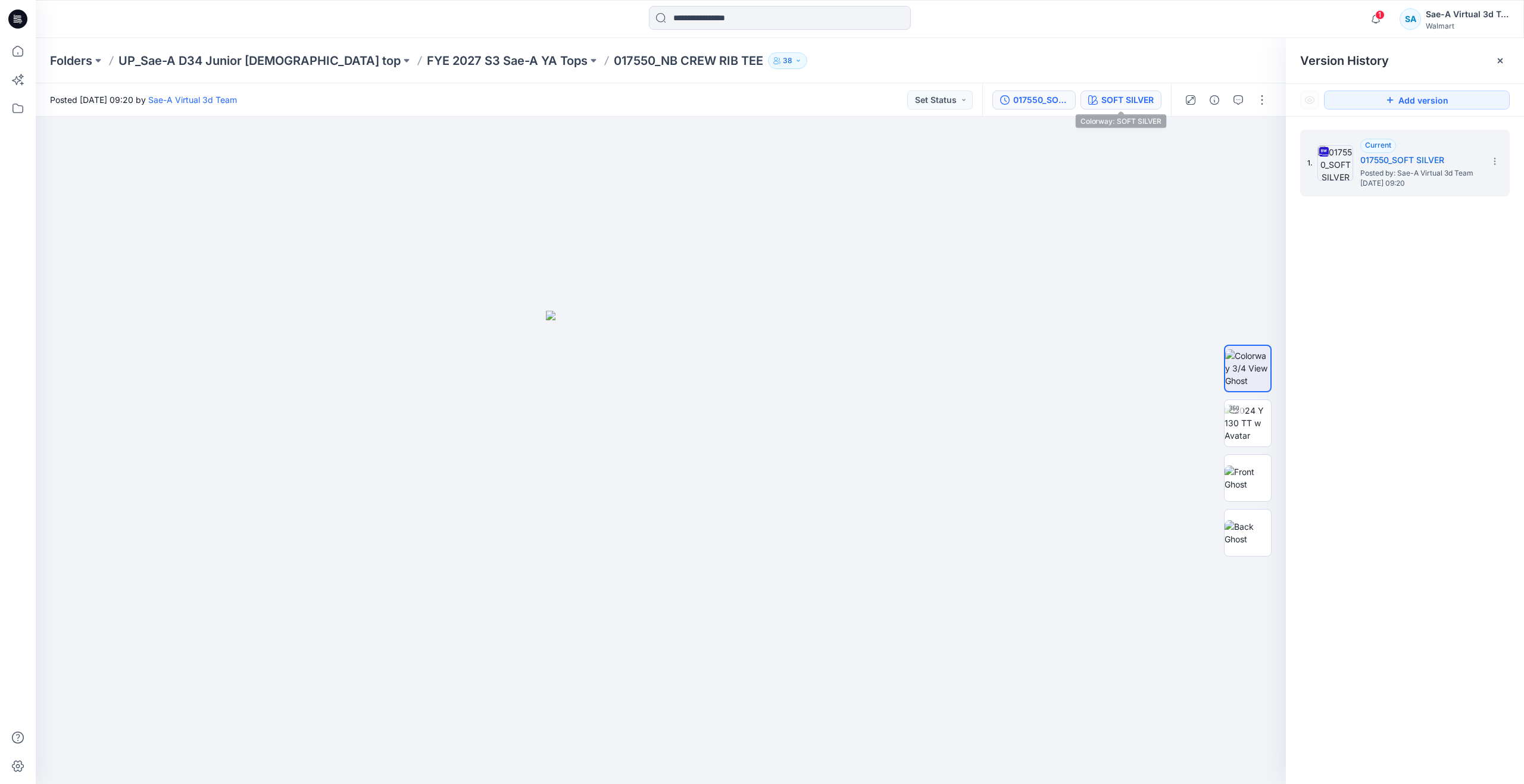
click at [1120, 98] on div "SOFT SILVER" at bounding box center [1127, 100] width 53 height 13
click at [1247, 469] on img at bounding box center [1247, 478] width 47 height 25
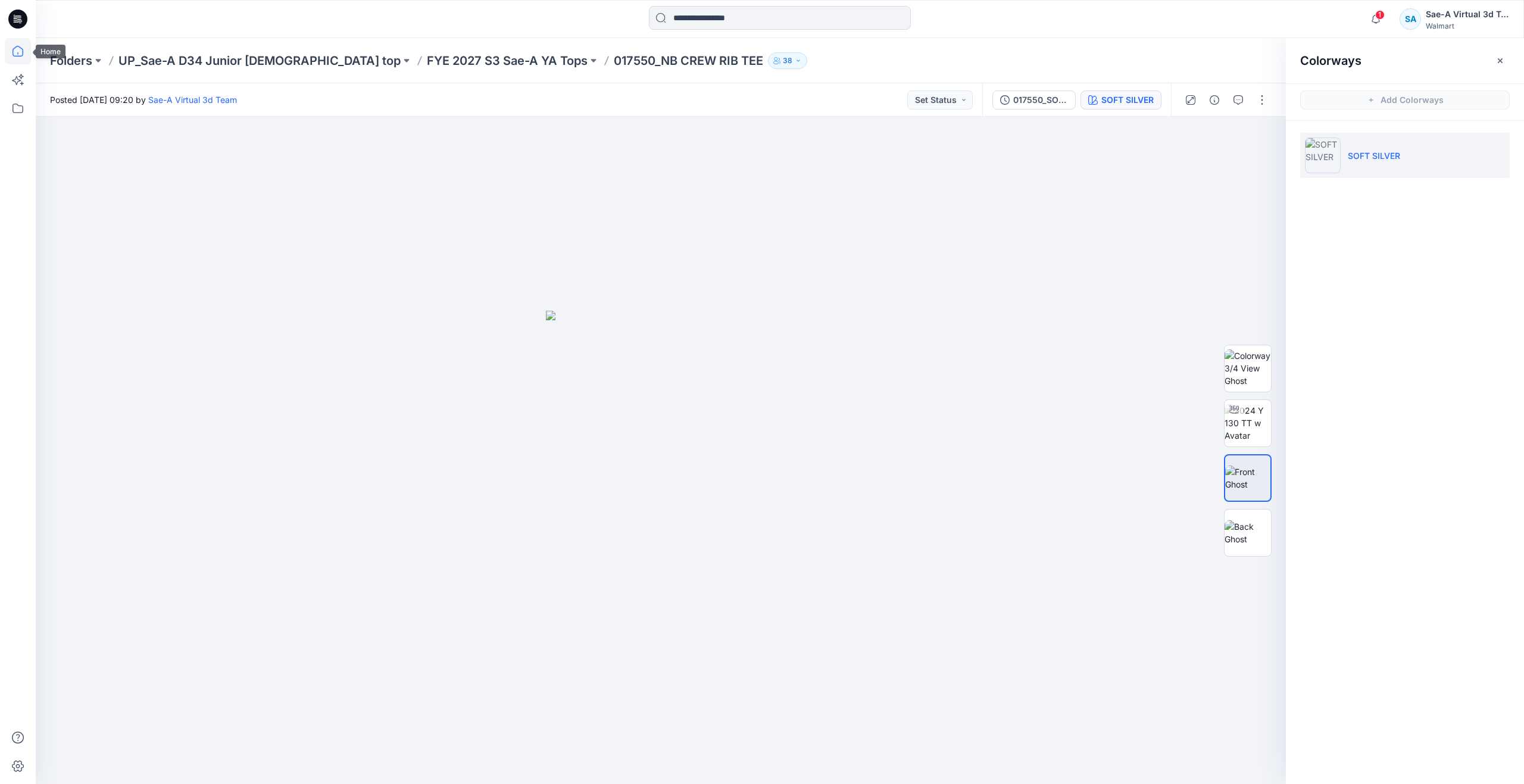
drag, startPoint x: 13, startPoint y: 50, endPoint x: 26, endPoint y: 42, distance: 15.3
click at [13, 50] on icon at bounding box center [18, 51] width 11 height 11
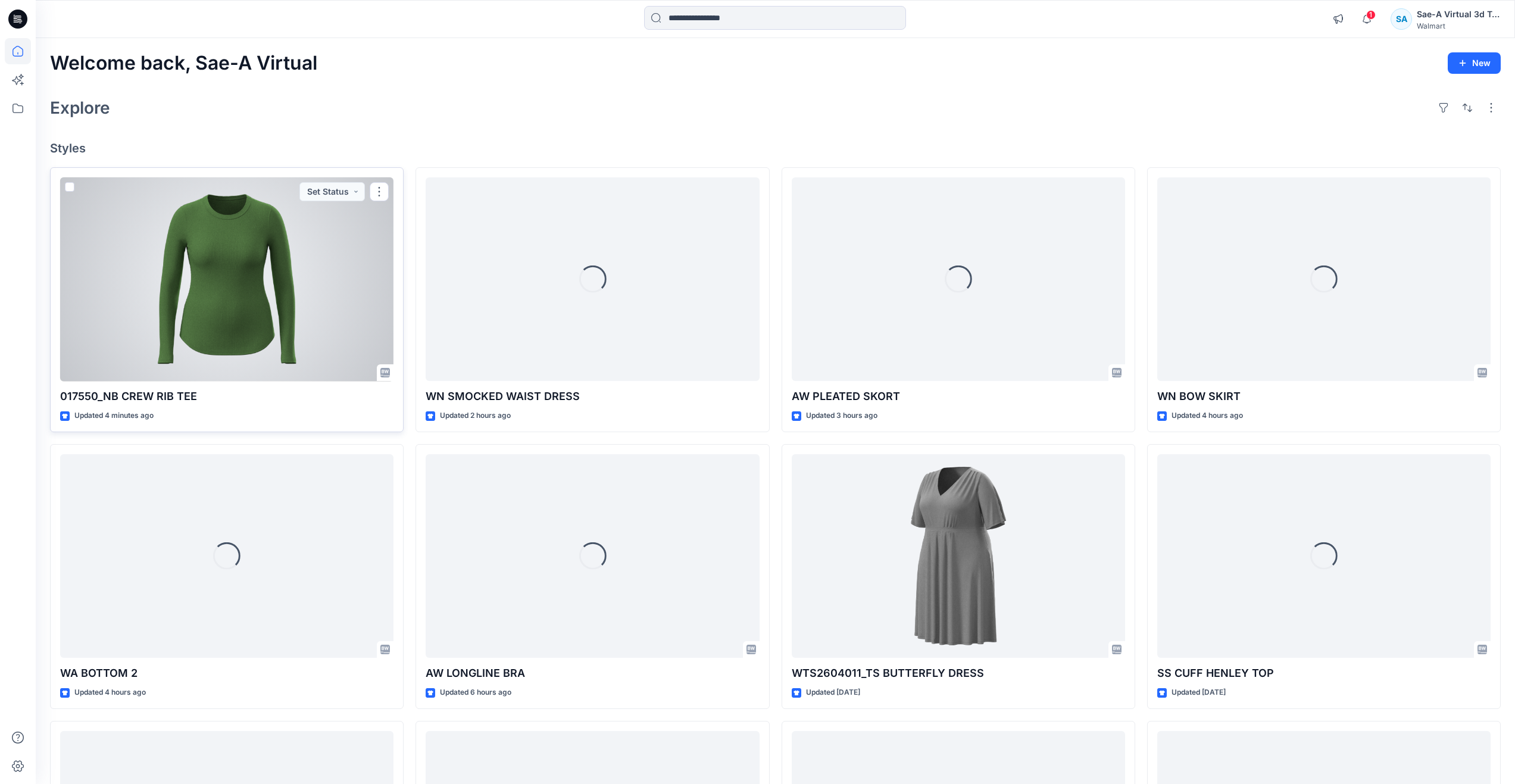
click at [194, 329] on div at bounding box center [226, 279] width 334 height 204
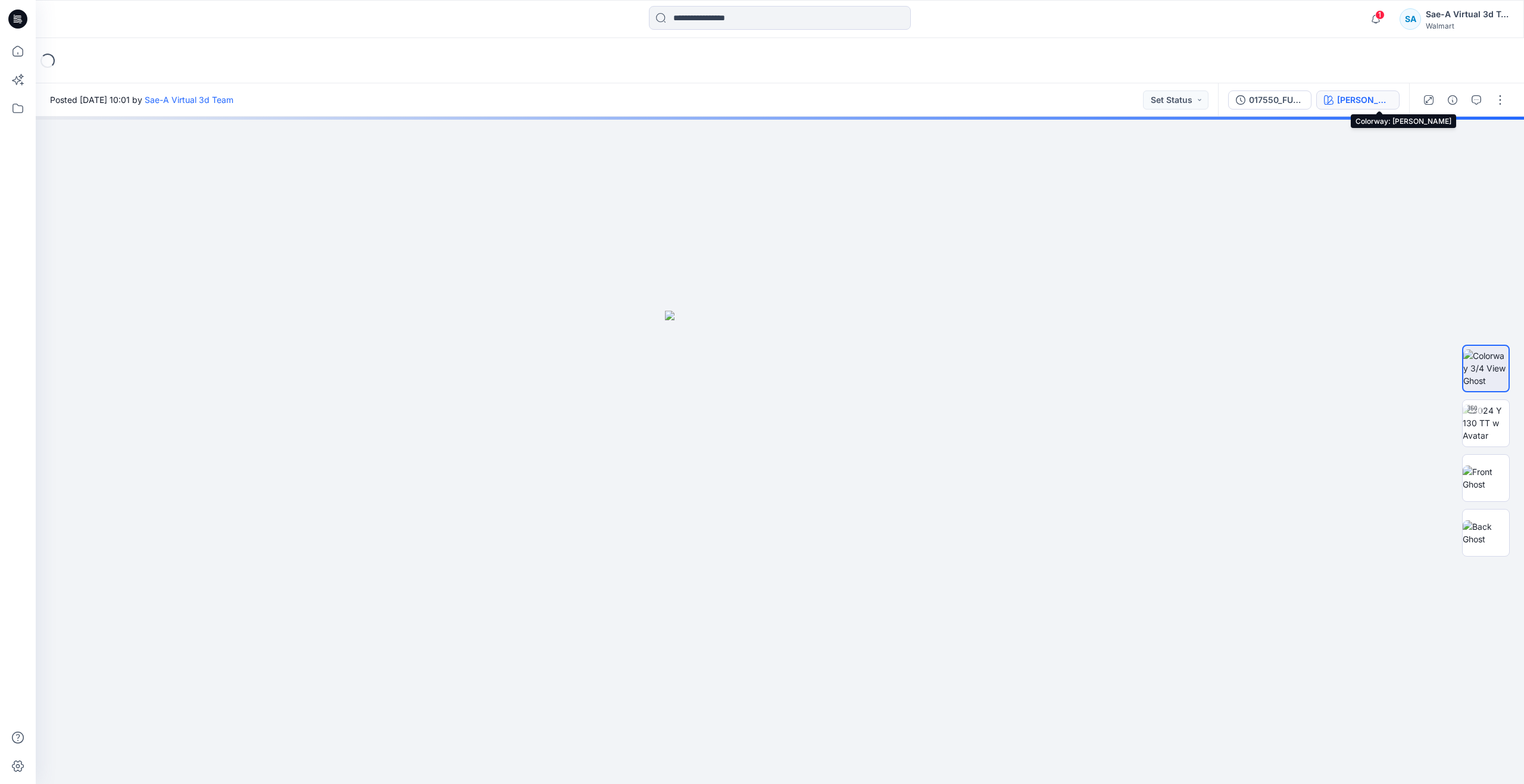
click at [1387, 104] on div "[PERSON_NAME]" at bounding box center [1364, 100] width 54 height 13
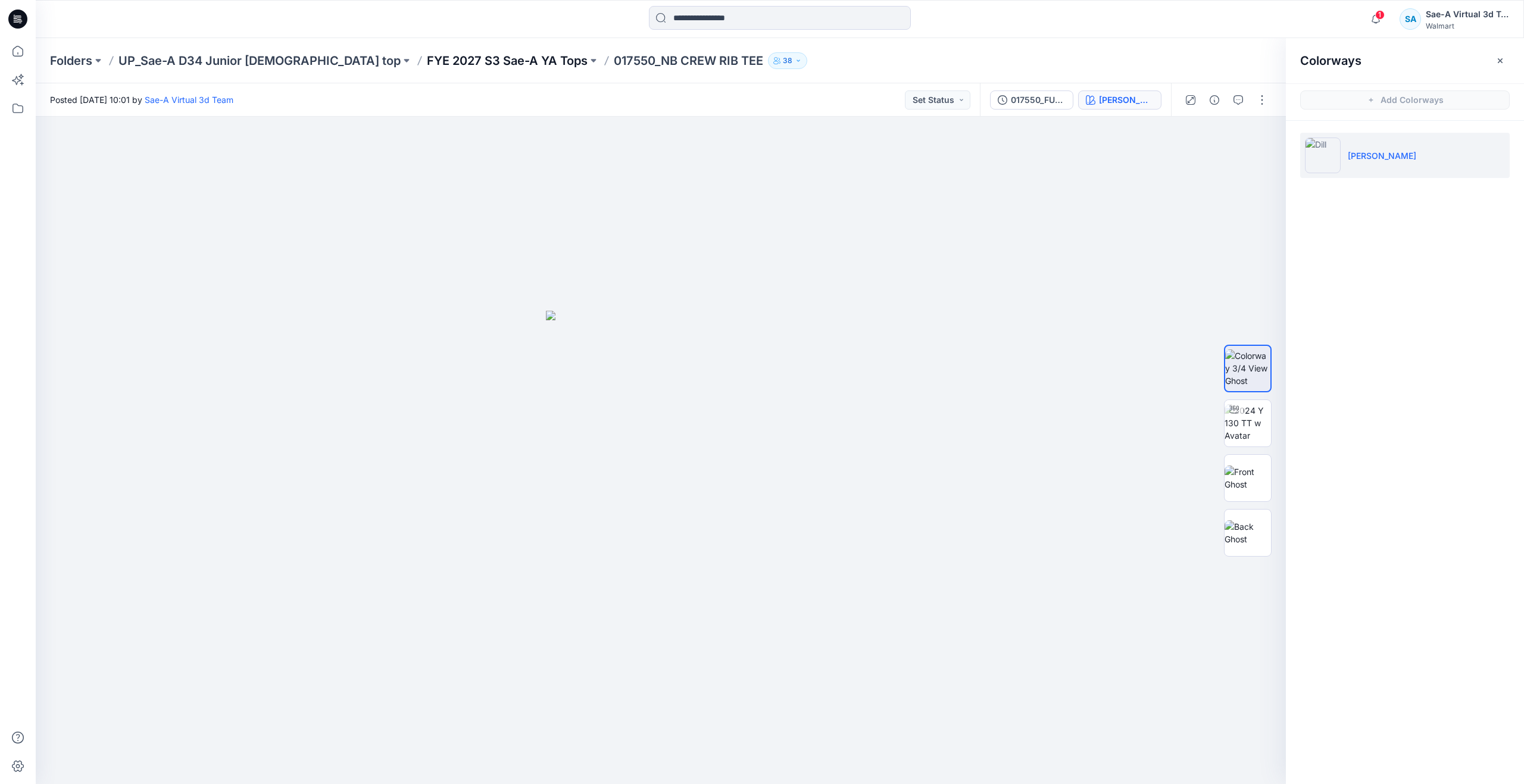
click at [452, 59] on p "FYE 2027 S3 Sae-A YA Tops" at bounding box center [507, 61] width 160 height 17
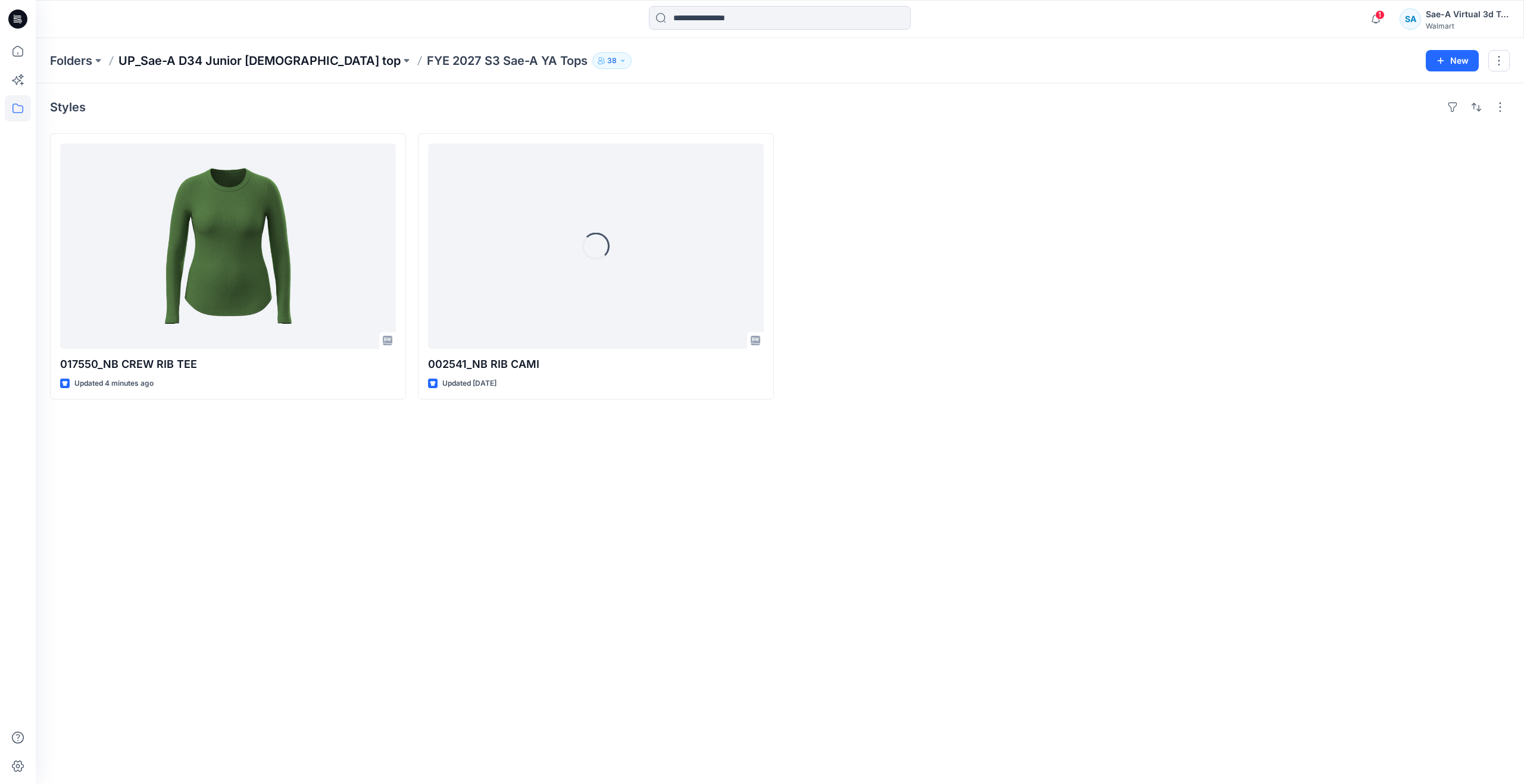
click at [280, 56] on p "UP_Sae-A D34 Junior [DEMOGRAPHIC_DATA] top" at bounding box center [260, 61] width 282 height 17
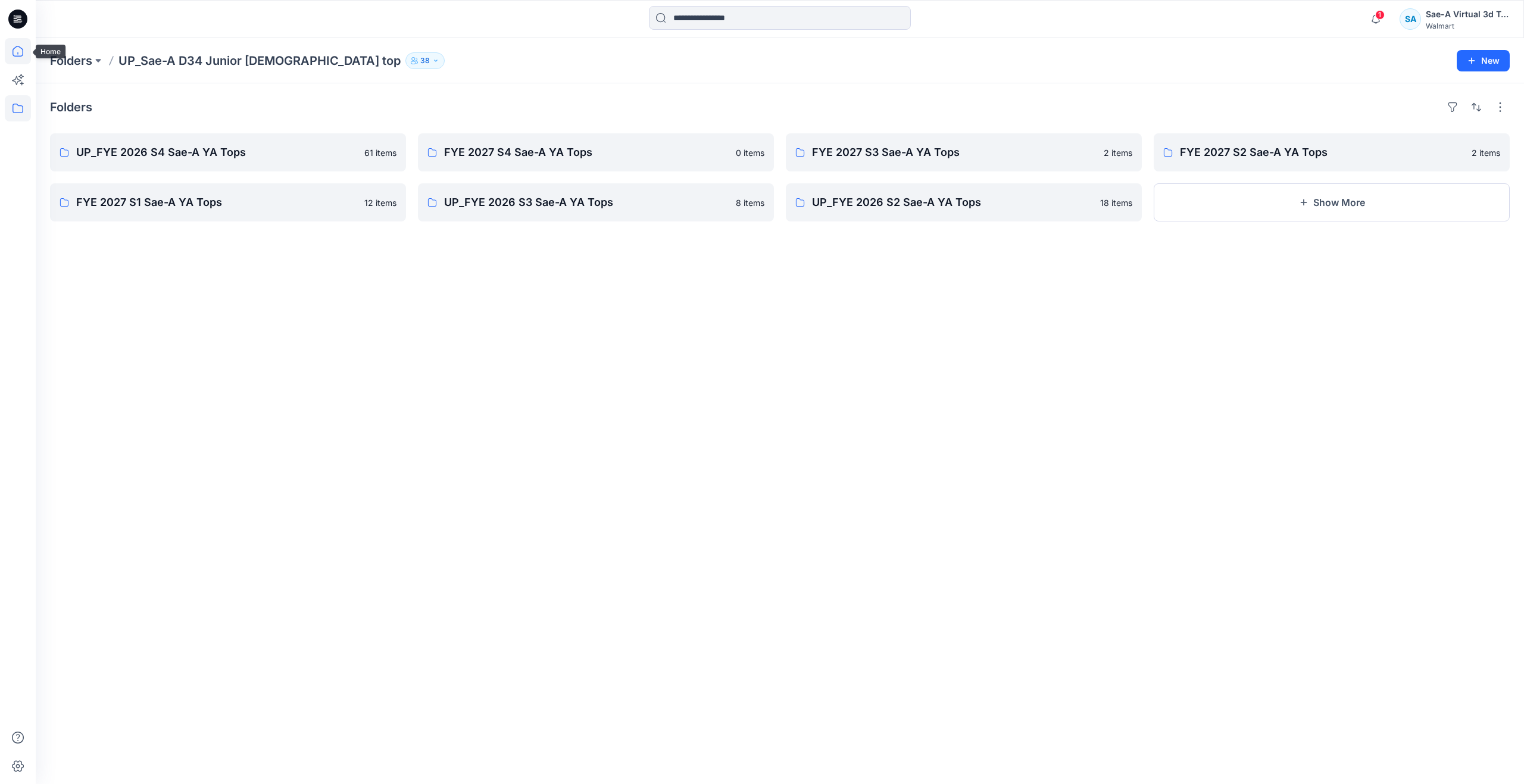
click at [14, 45] on icon at bounding box center [18, 51] width 26 height 26
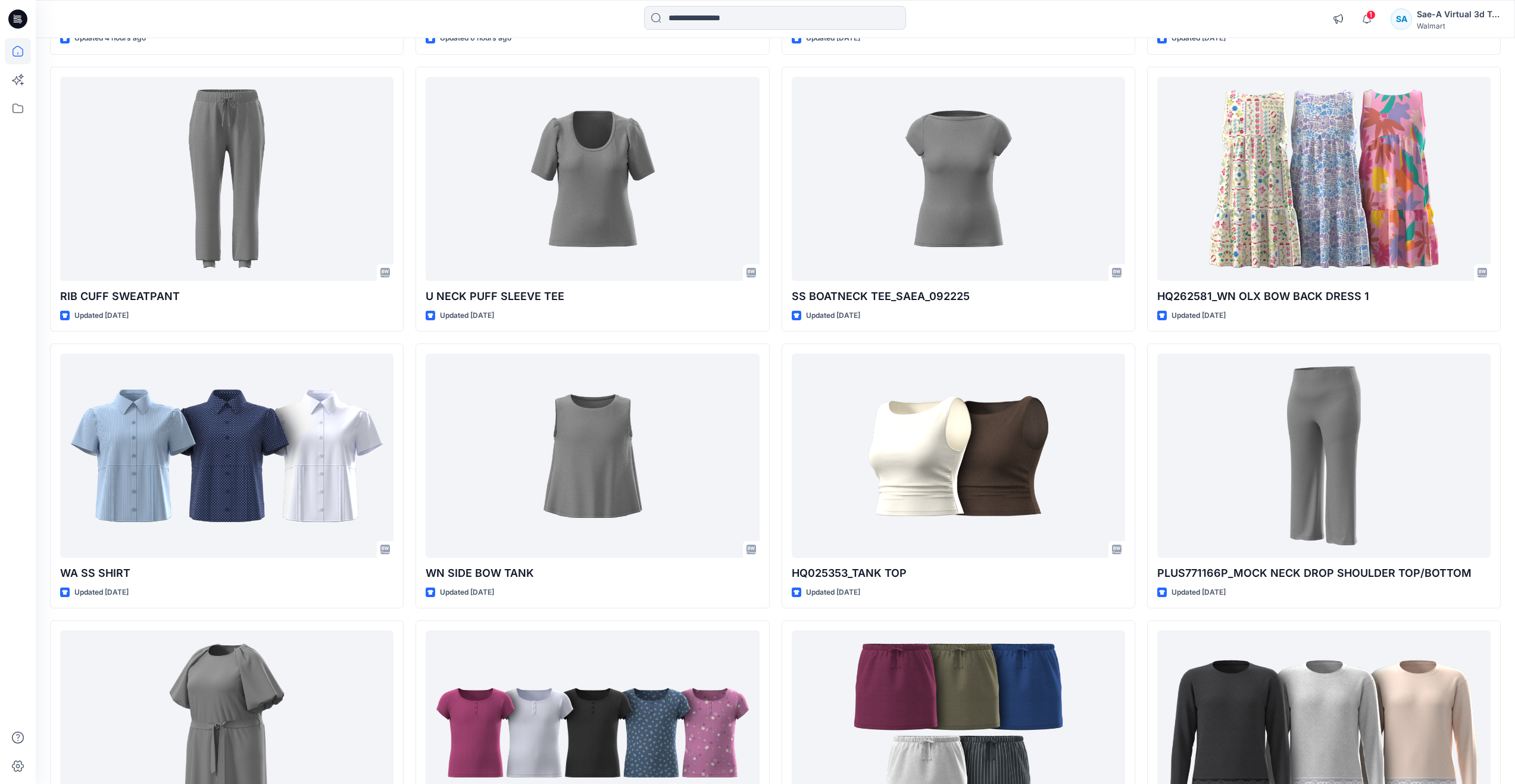
scroll to position [676, 0]
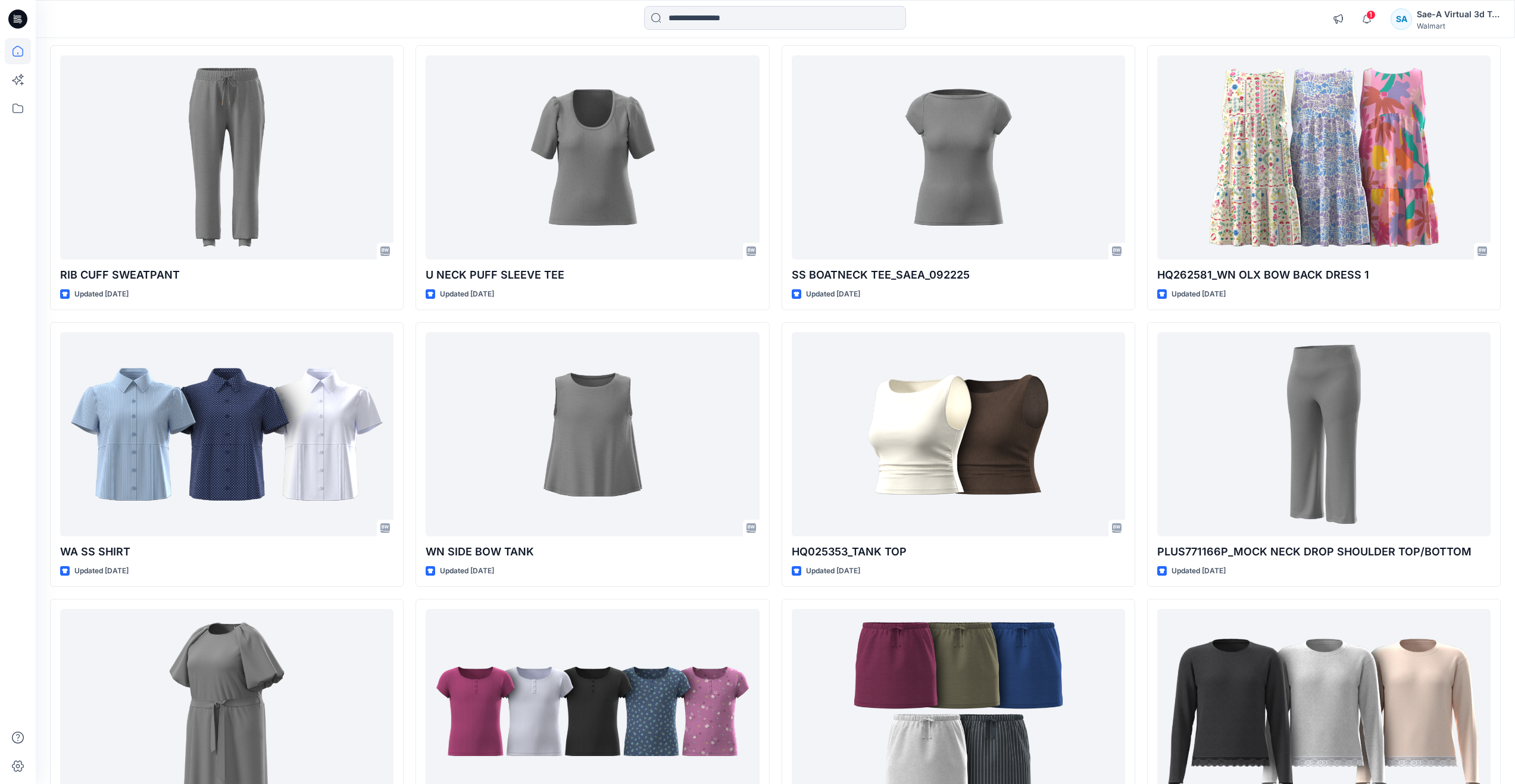
click at [1140, 645] on div "017550_NB CREW RIB TEE Updated 5 minutes ago WA BOTTOM 2 Updated 4 hours ago RI…" at bounding box center [776, 316] width 1451 height 1649
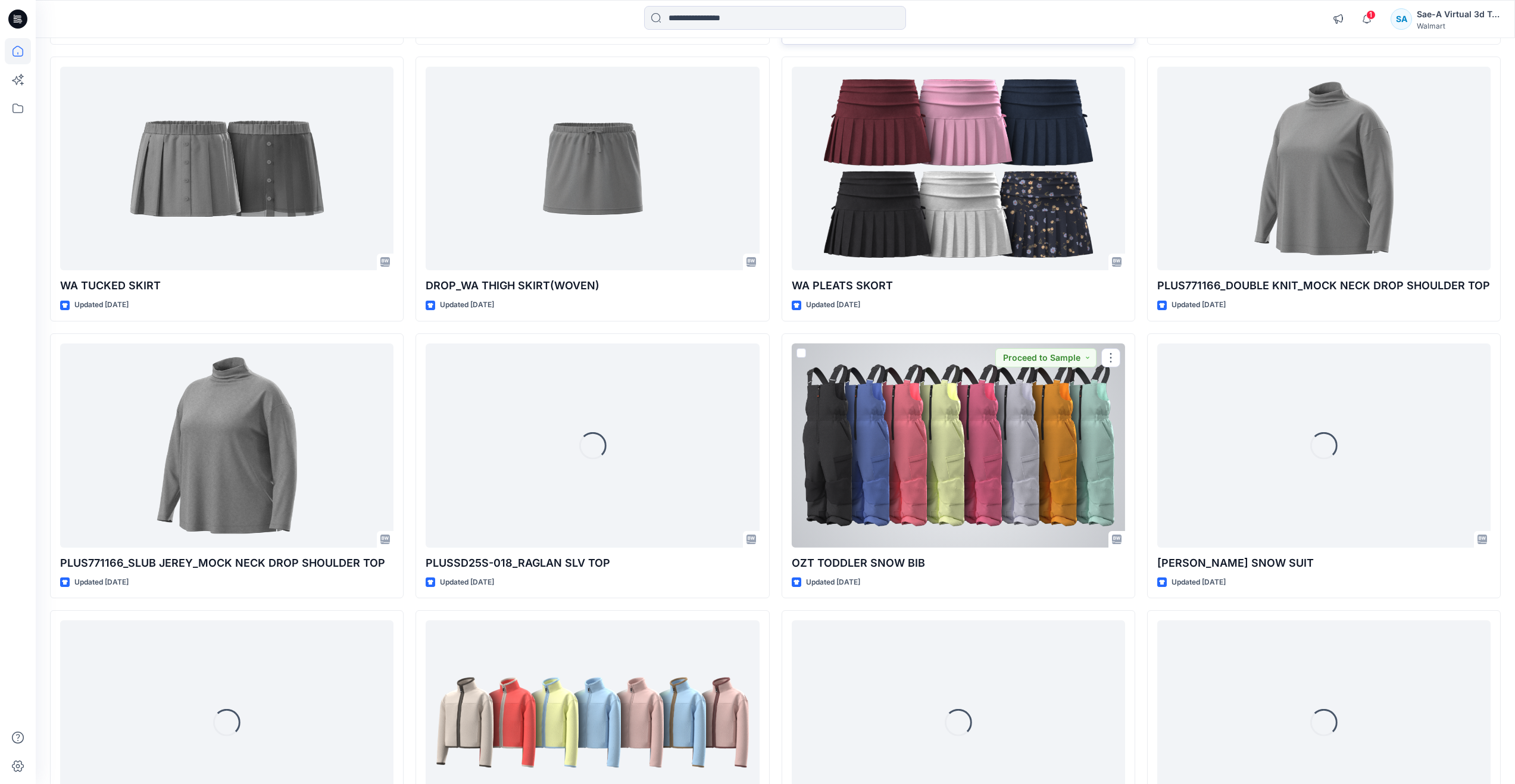
scroll to position [1506, 0]
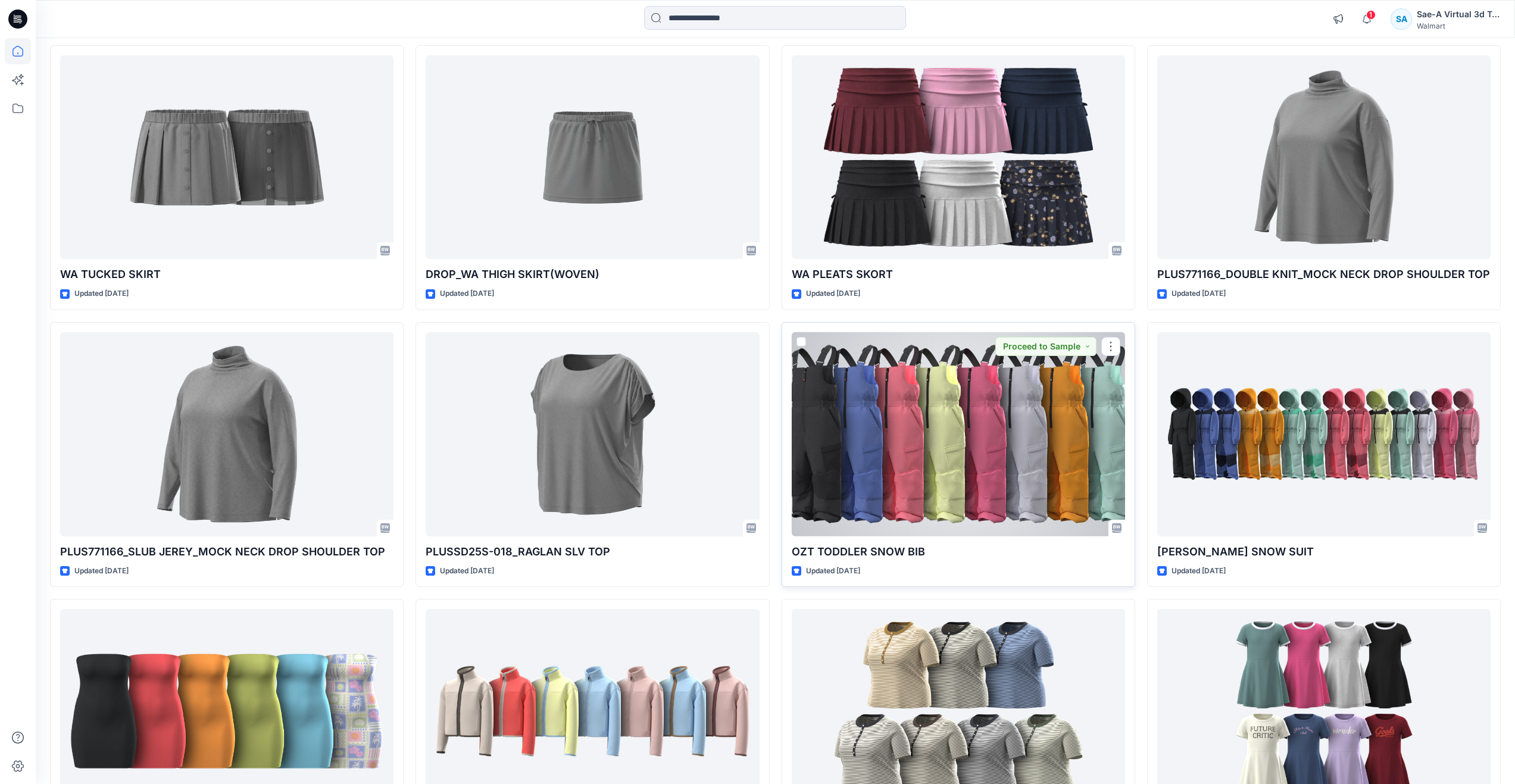
click at [933, 455] on div at bounding box center [959, 434] width 334 height 204
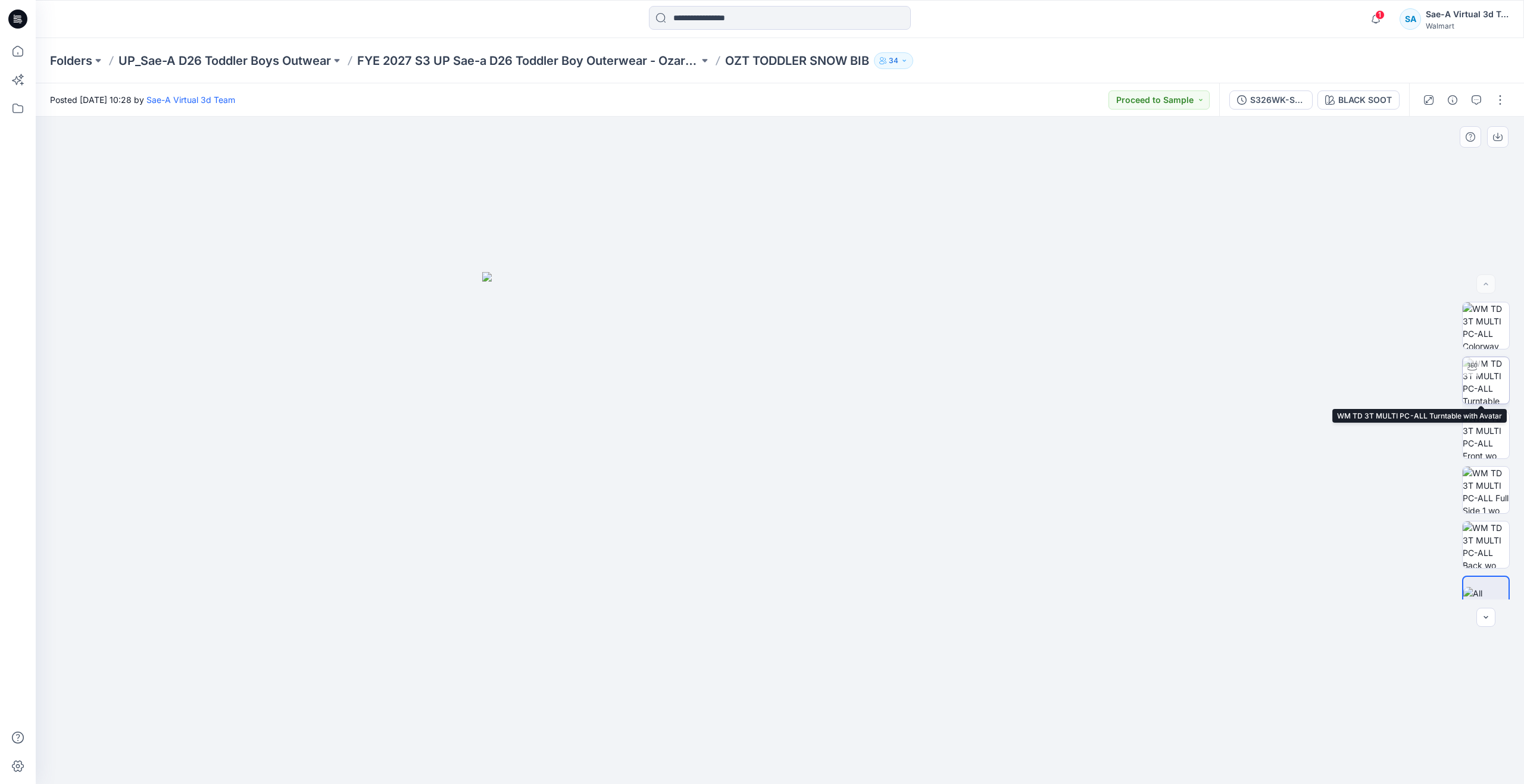
click at [1479, 376] on img at bounding box center [1485, 380] width 47 height 47
drag, startPoint x: 782, startPoint y: 766, endPoint x: 811, endPoint y: 641, distance: 128.3
click at [811, 641] on div at bounding box center [780, 450] width 1488 height 667
click at [17, 56] on icon at bounding box center [18, 51] width 11 height 11
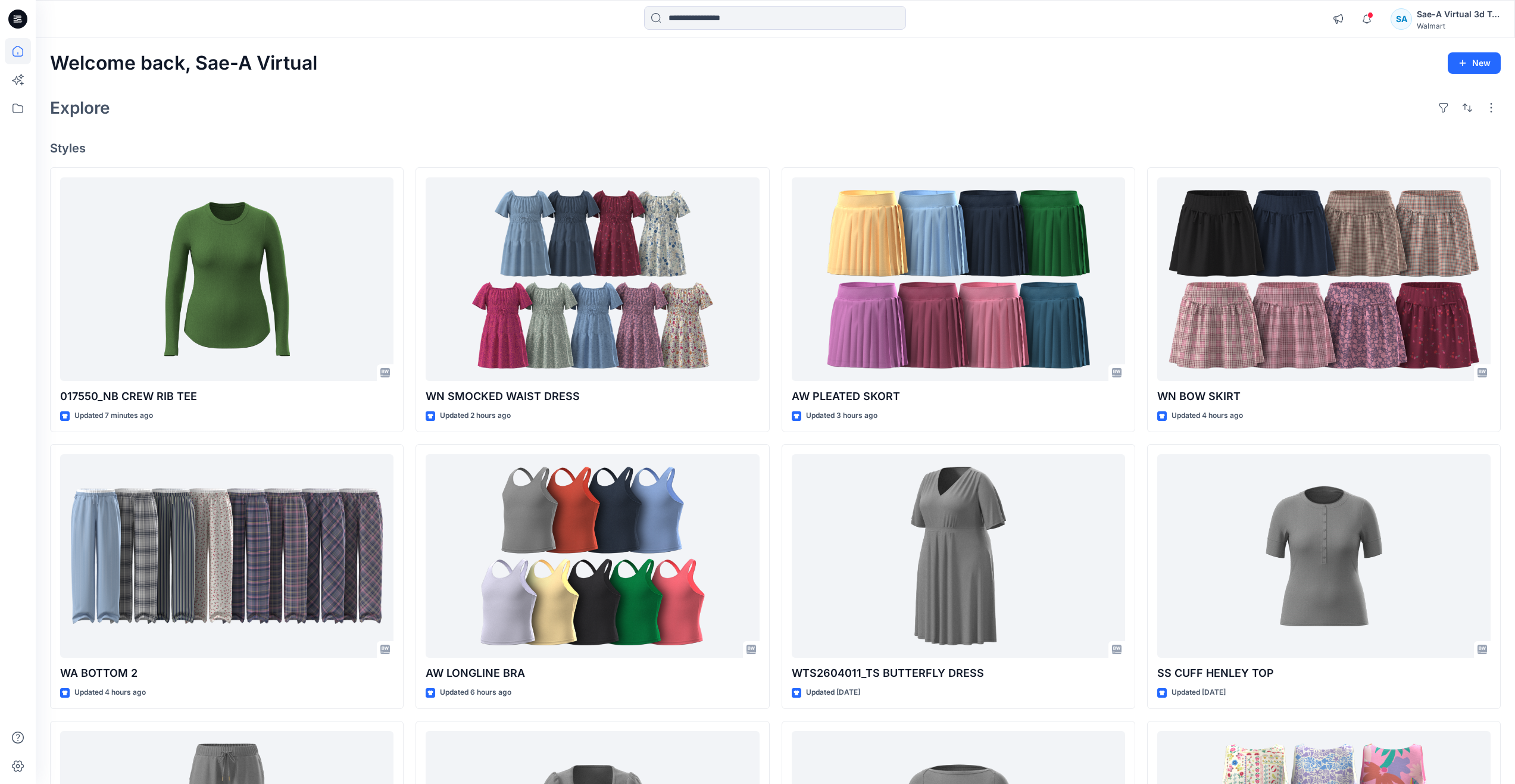
click at [998, 145] on h4 "Styles" at bounding box center [776, 148] width 1451 height 15
